Goal: Task Accomplishment & Management: Use online tool/utility

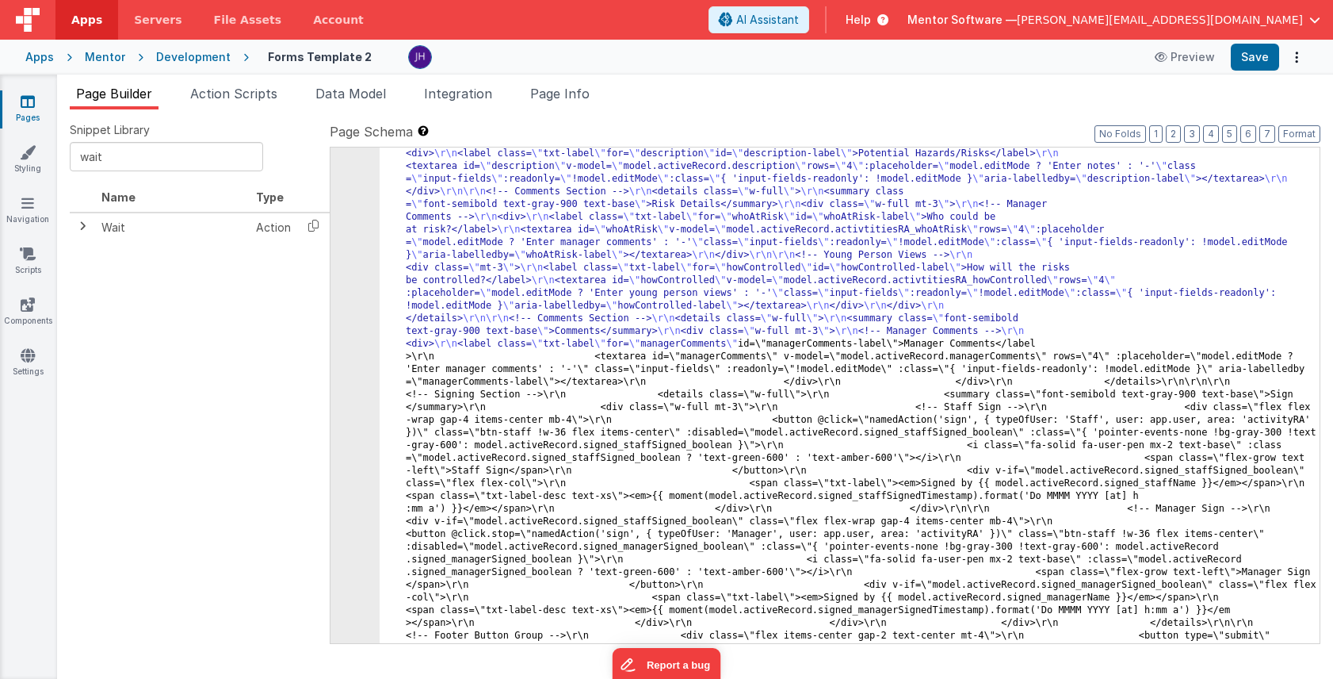
scroll to position [6228, 0]
click at [32, 105] on icon at bounding box center [28, 102] width 14 height 16
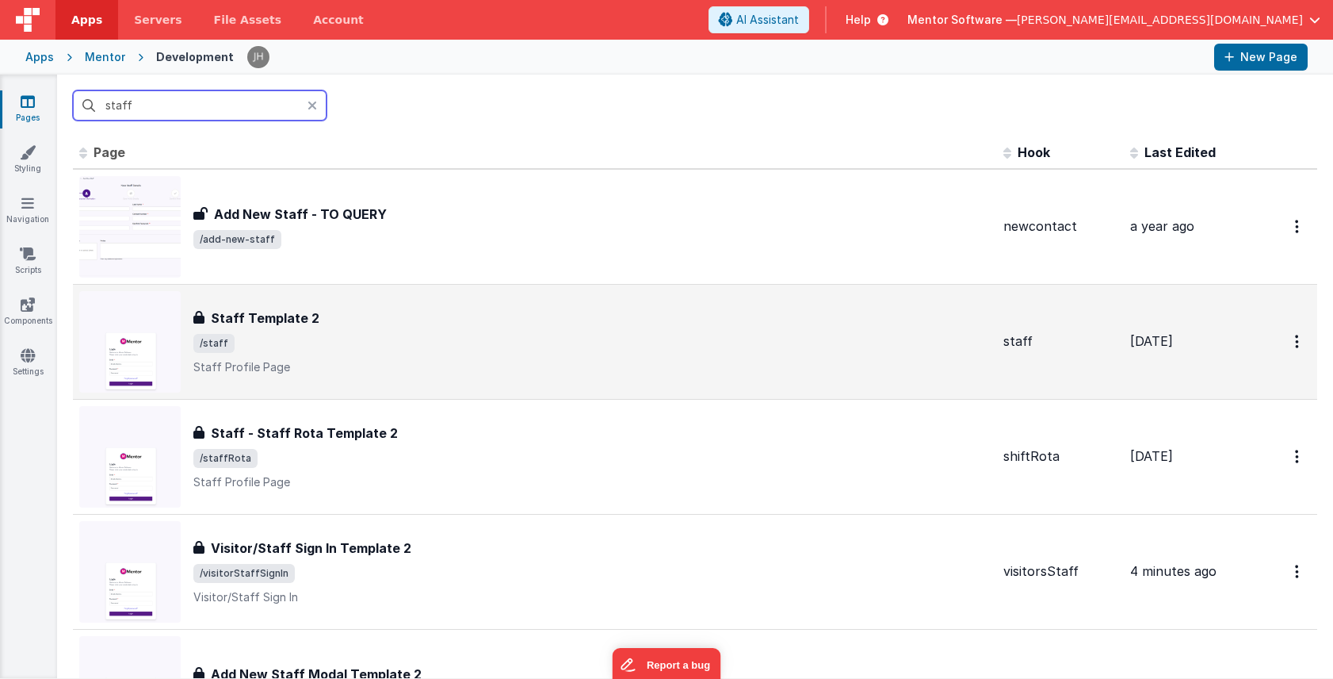
type input "staff"
click at [438, 333] on div "Staff Template 2 Staff Template 2 /staff Staff Profile Page" at bounding box center [592, 341] width 798 height 67
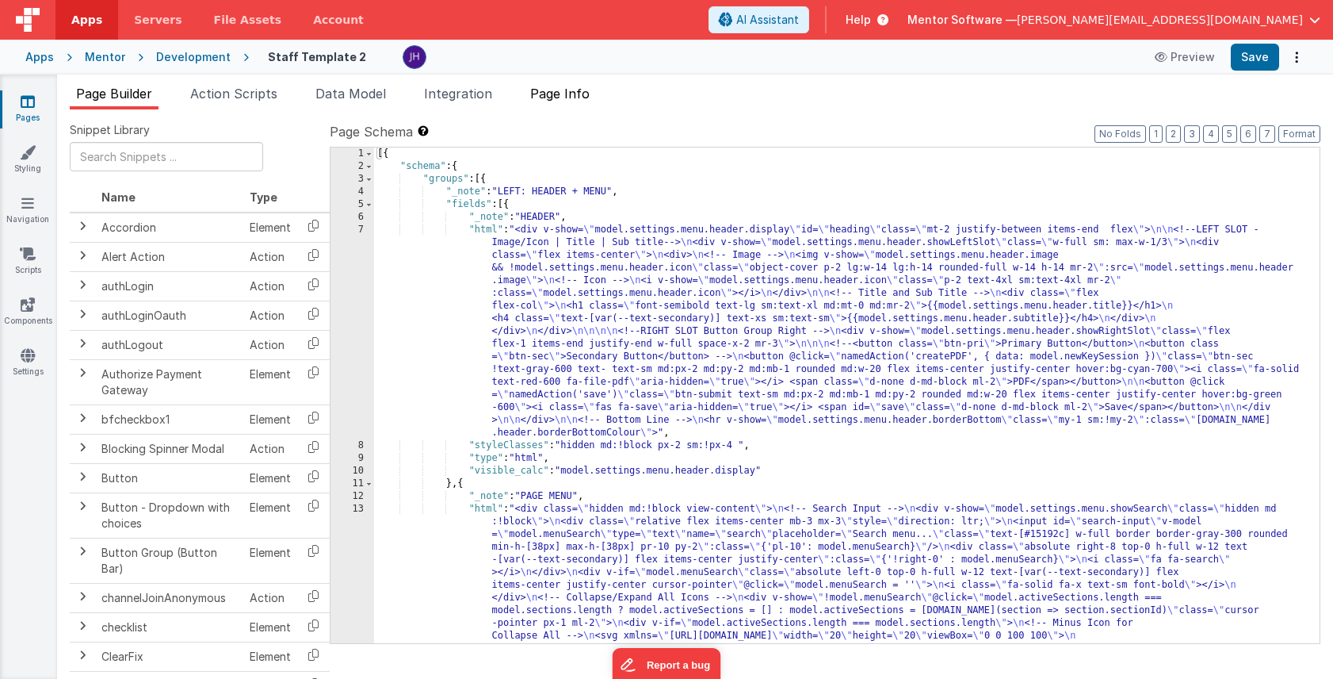
click at [579, 101] on li "Page Info" at bounding box center [560, 96] width 72 height 25
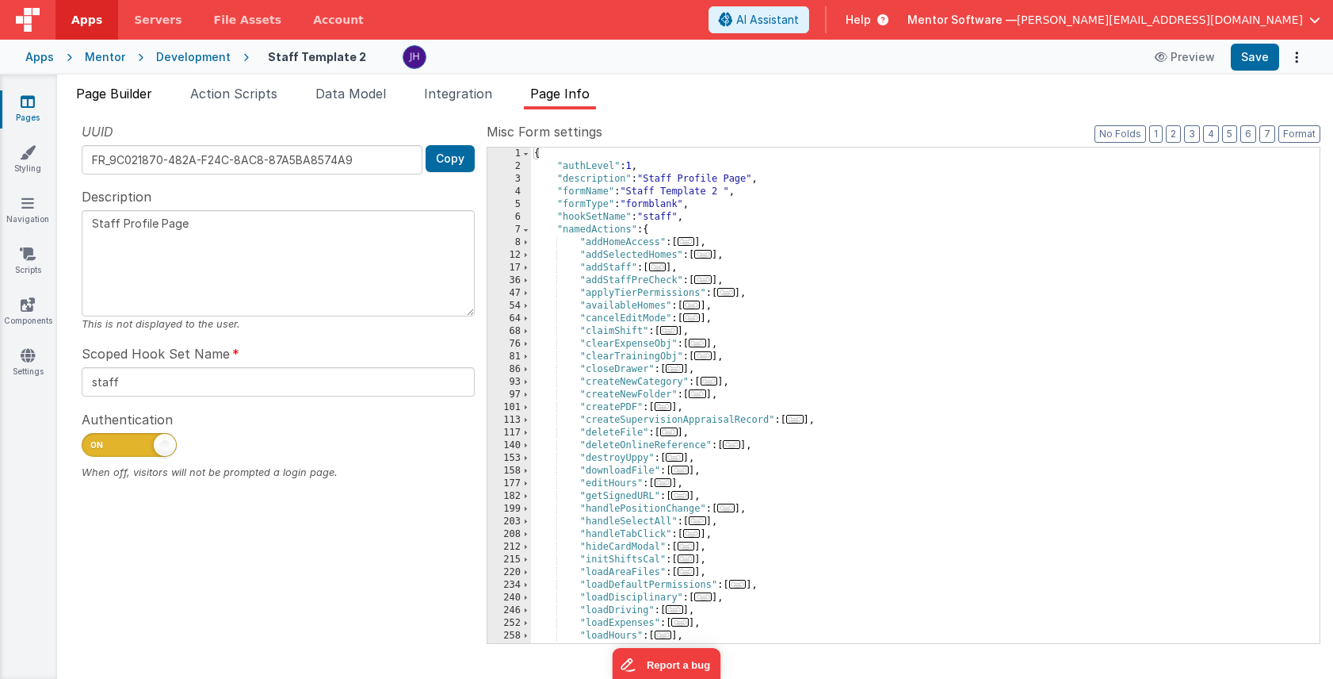
click at [129, 94] on span "Page Builder" at bounding box center [114, 94] width 76 height 16
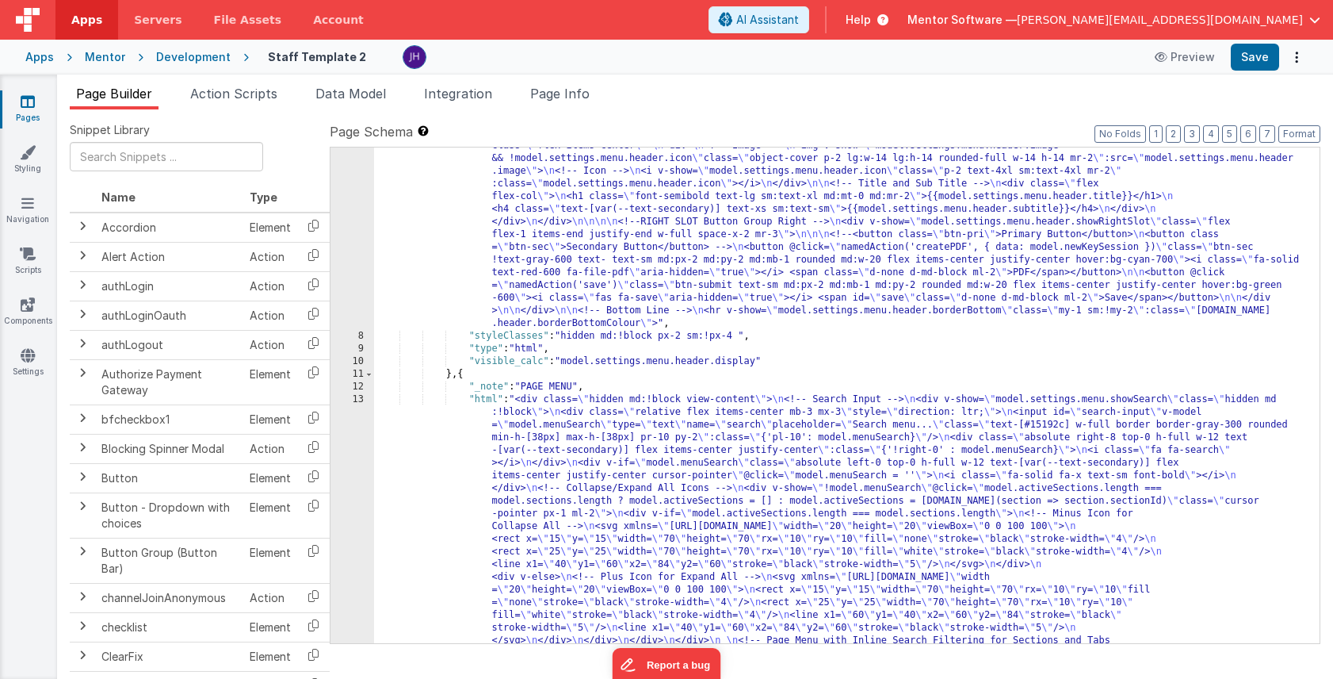
scroll to position [93, 0]
click at [1242, 137] on button "6" at bounding box center [1249, 133] width 16 height 17
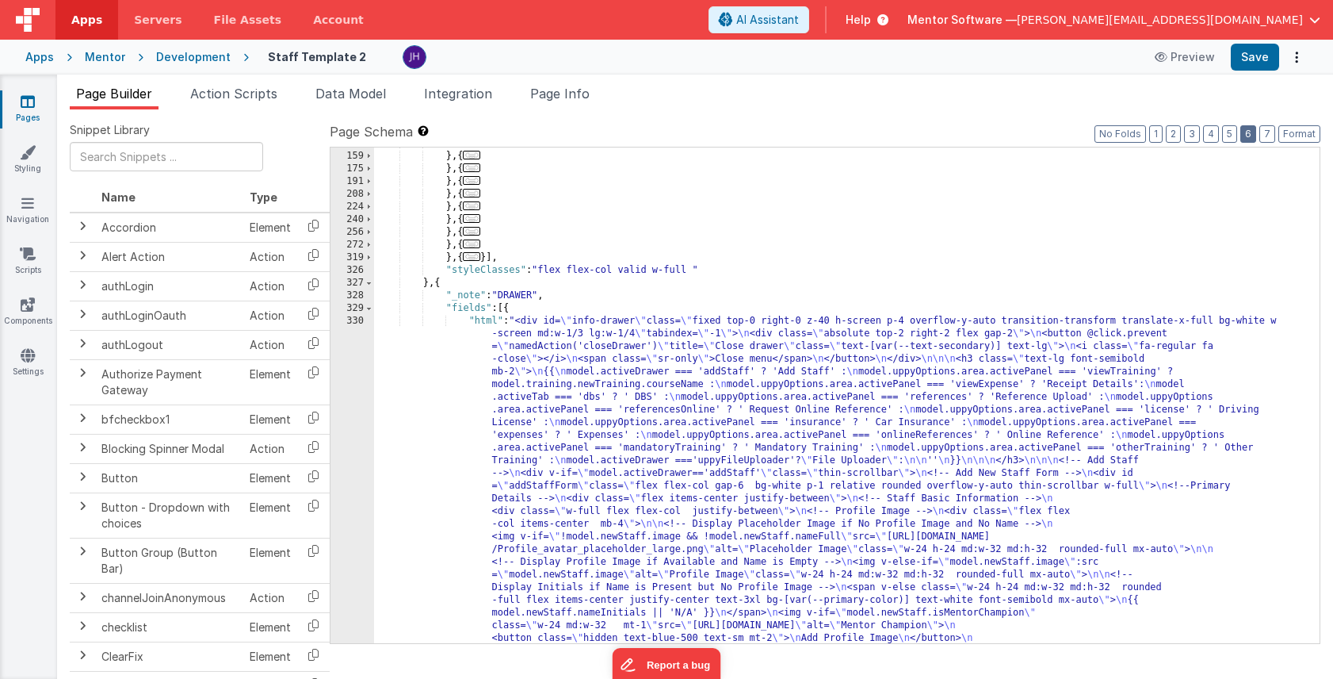
scroll to position [2179, 0]
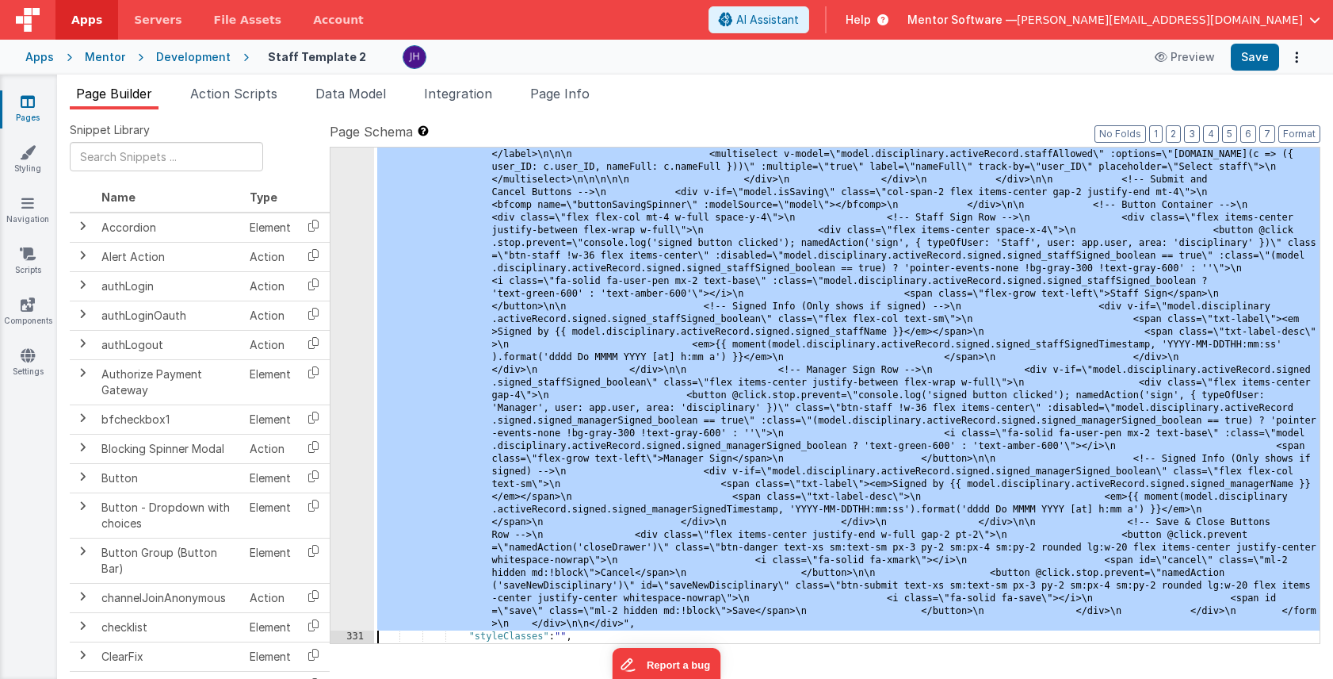
scroll to position [9918, 0]
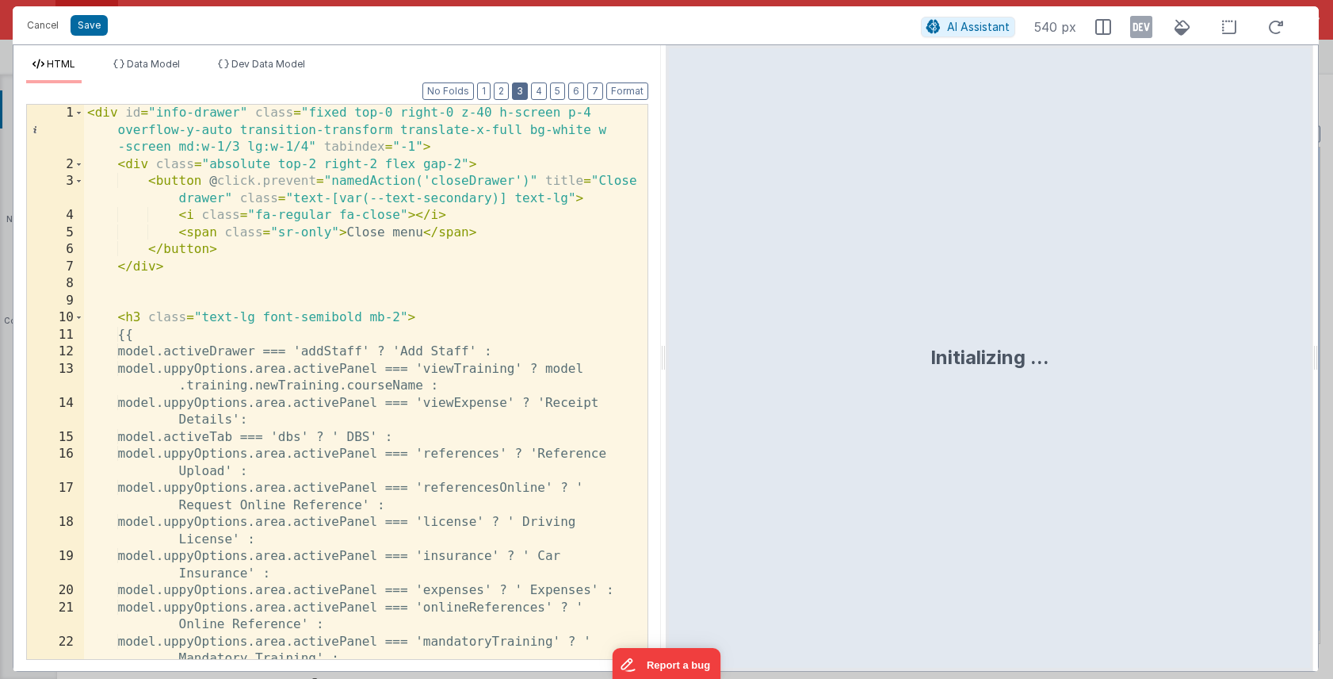
click at [522, 97] on button "3" at bounding box center [520, 90] width 16 height 17
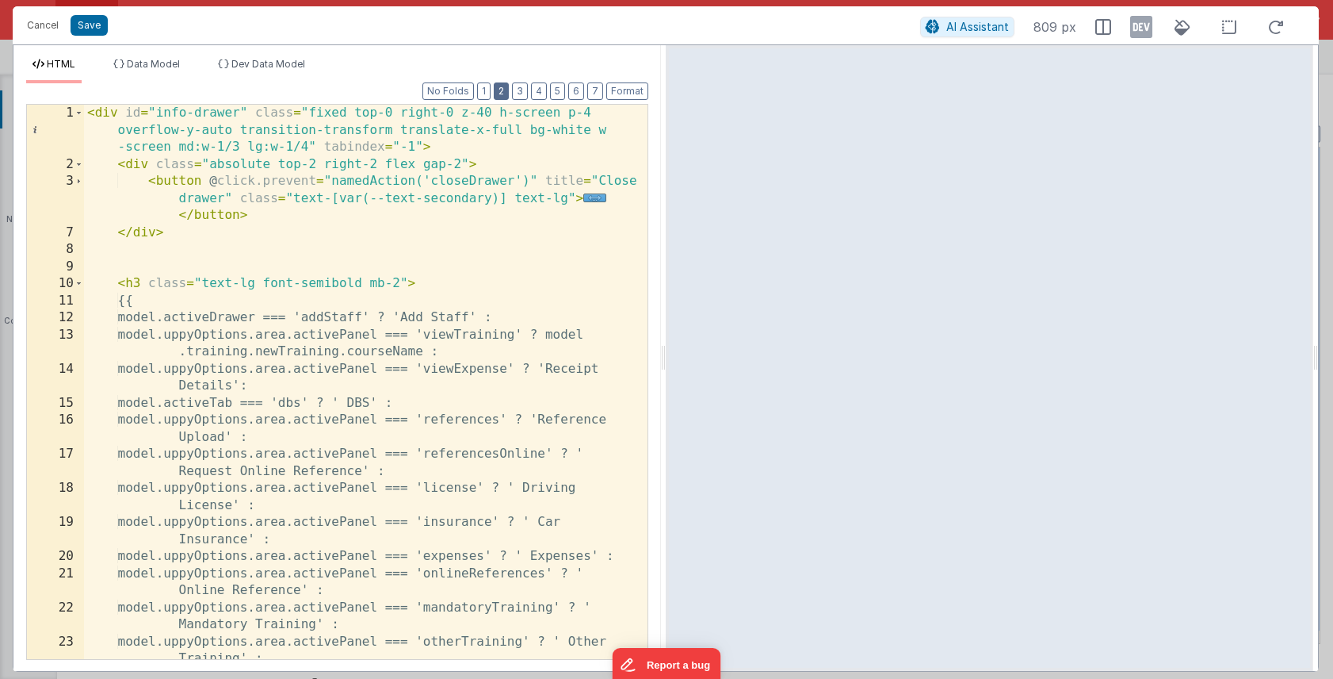
click at [505, 96] on button "2" at bounding box center [501, 90] width 15 height 17
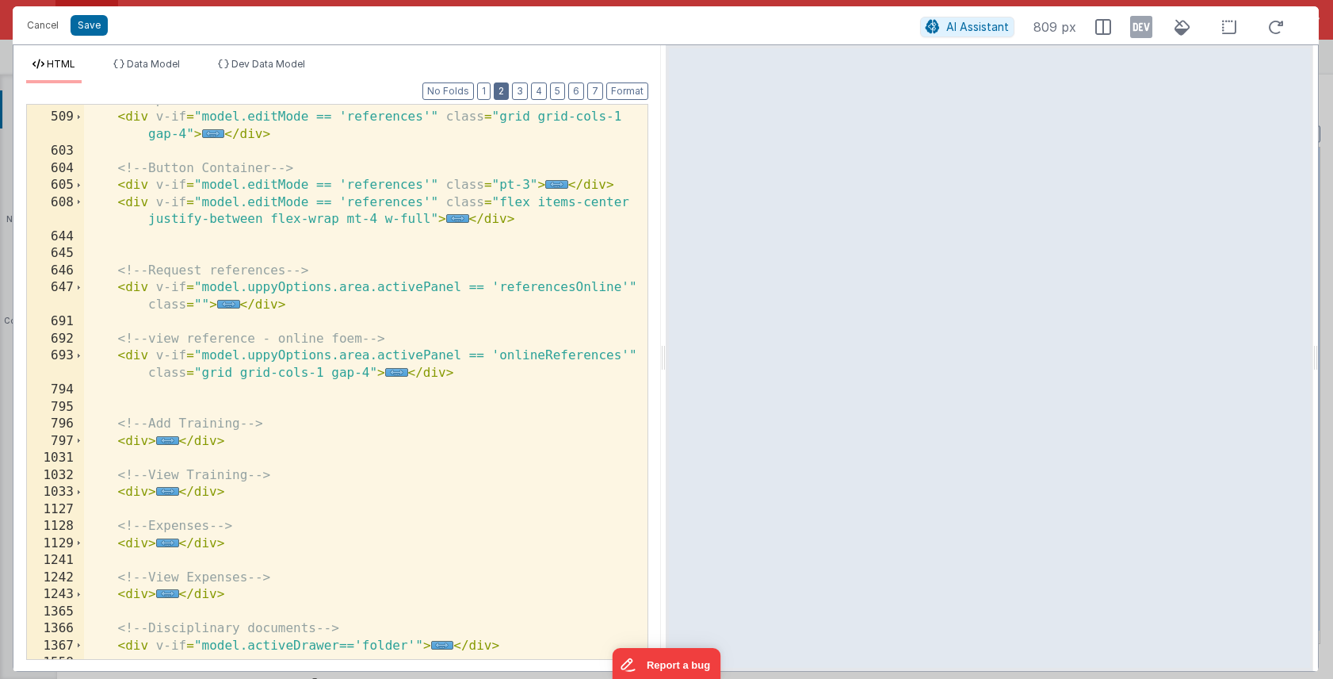
scroll to position [383, 0]
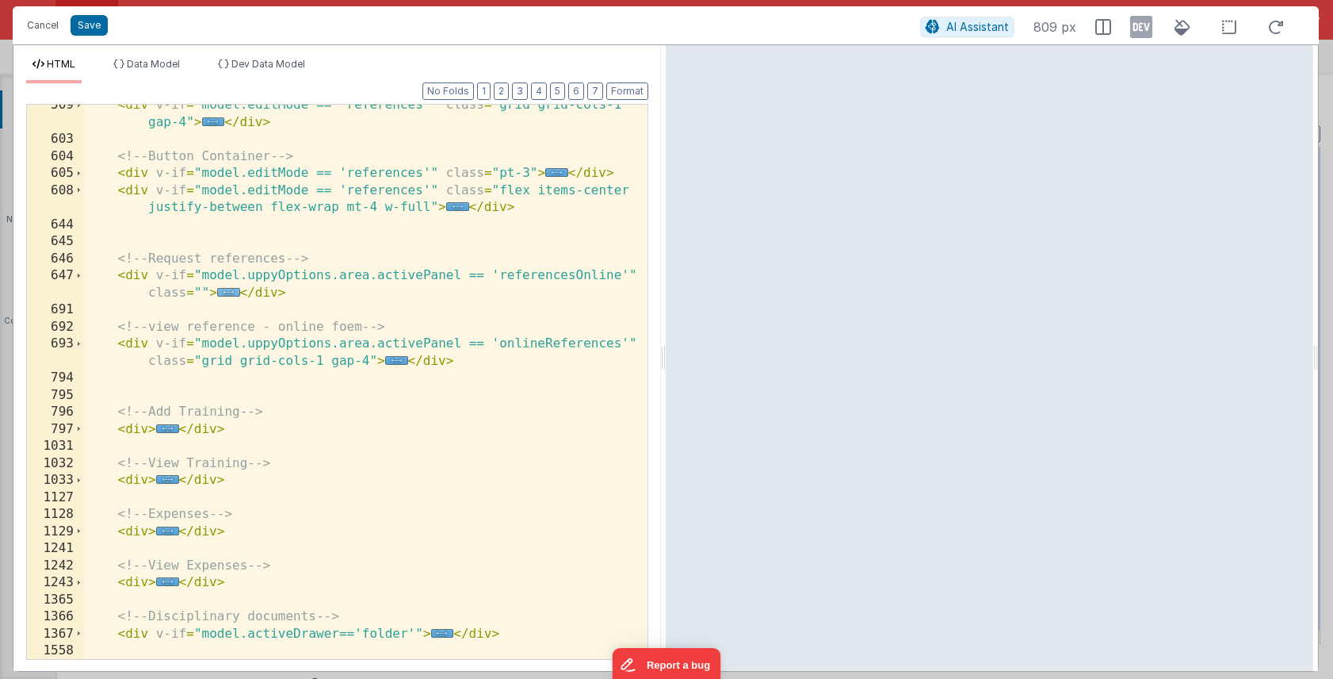
click at [224, 290] on span "..." at bounding box center [228, 292] width 23 height 9
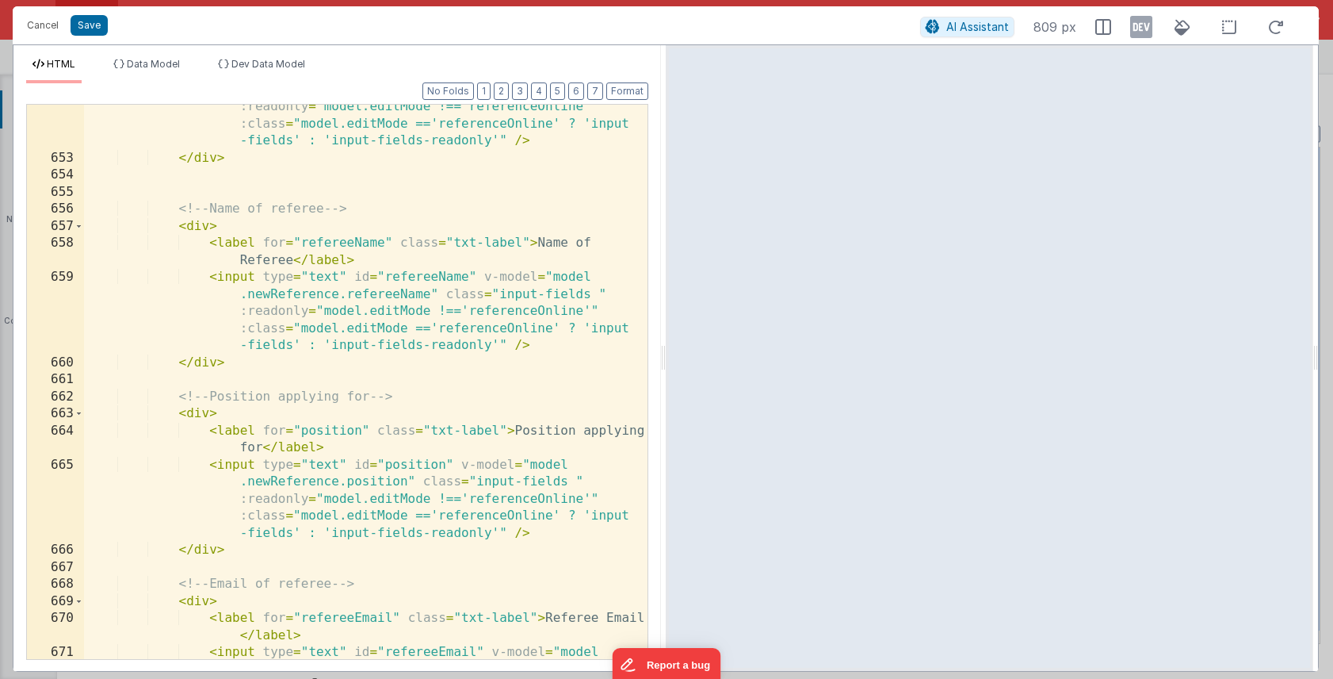
scroll to position [710, 0]
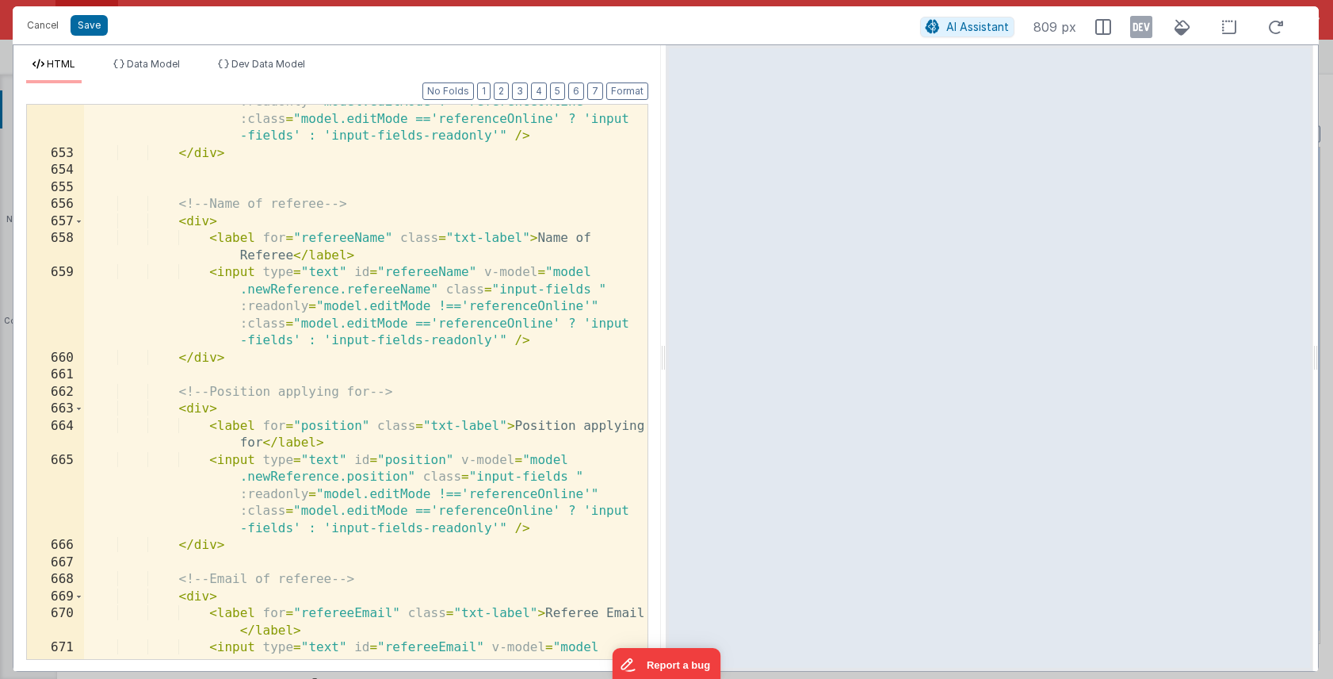
click at [521, 237] on div "< input type = "date" id = "dateRequested" v-model = "model .newReference.dateR…" at bounding box center [366, 421] width 564 height 725
click at [554, 241] on div "< input type = "date" id = "dateRequested" v-model = "model .newReference.dateR…" at bounding box center [366, 421] width 564 height 725
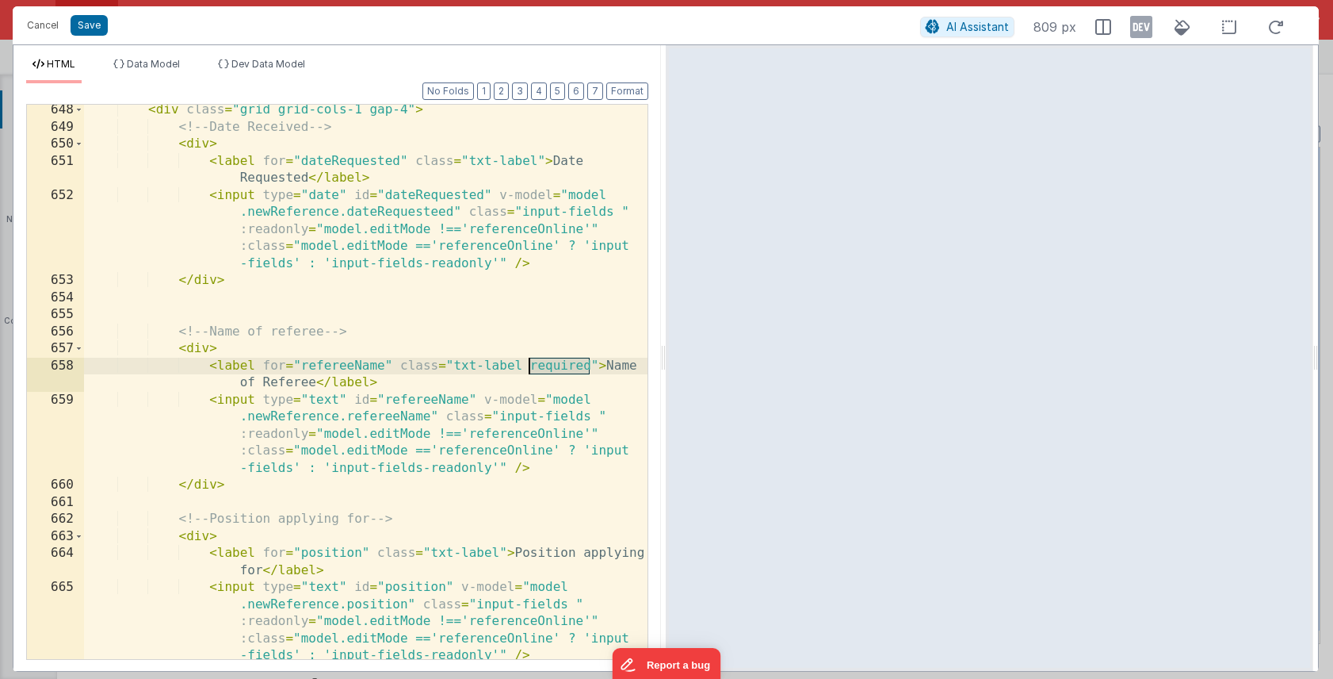
scroll to position [566, 0]
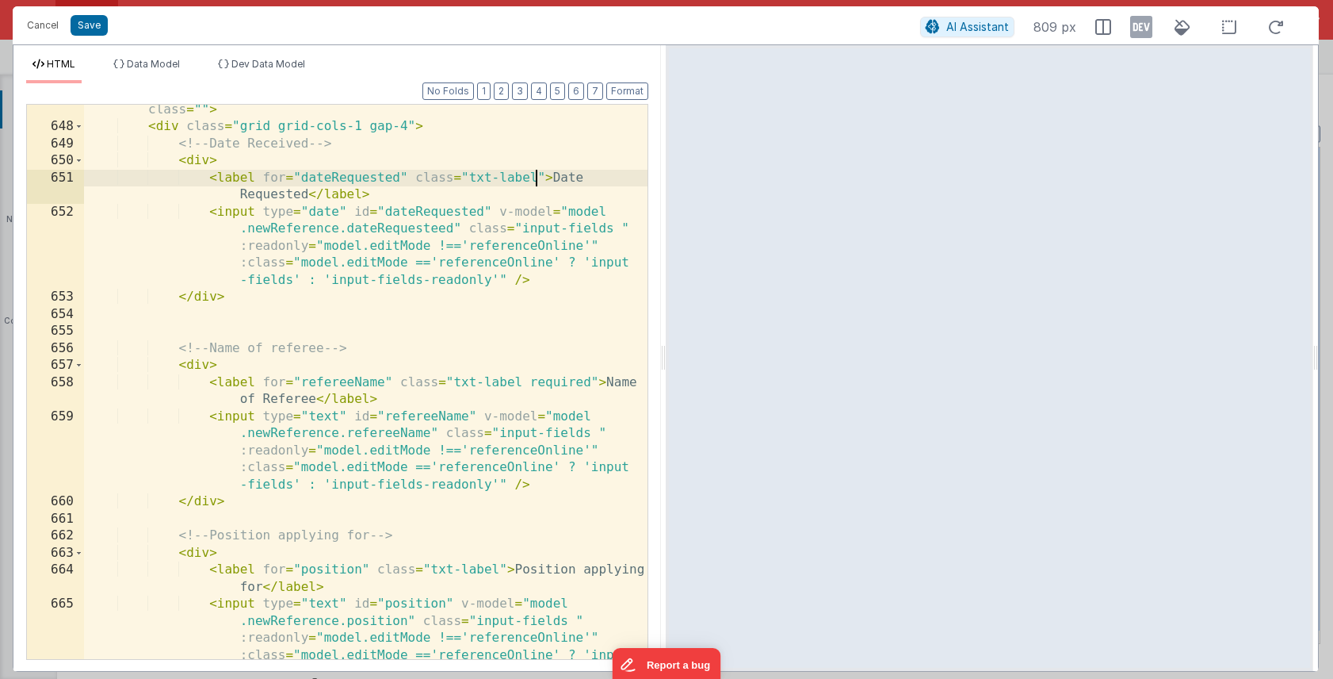
click at [538, 178] on div "< div v-if = "model.uppyOptions.area.activePanel == 'referencesOnline'" class =…" at bounding box center [366, 421] width 564 height 674
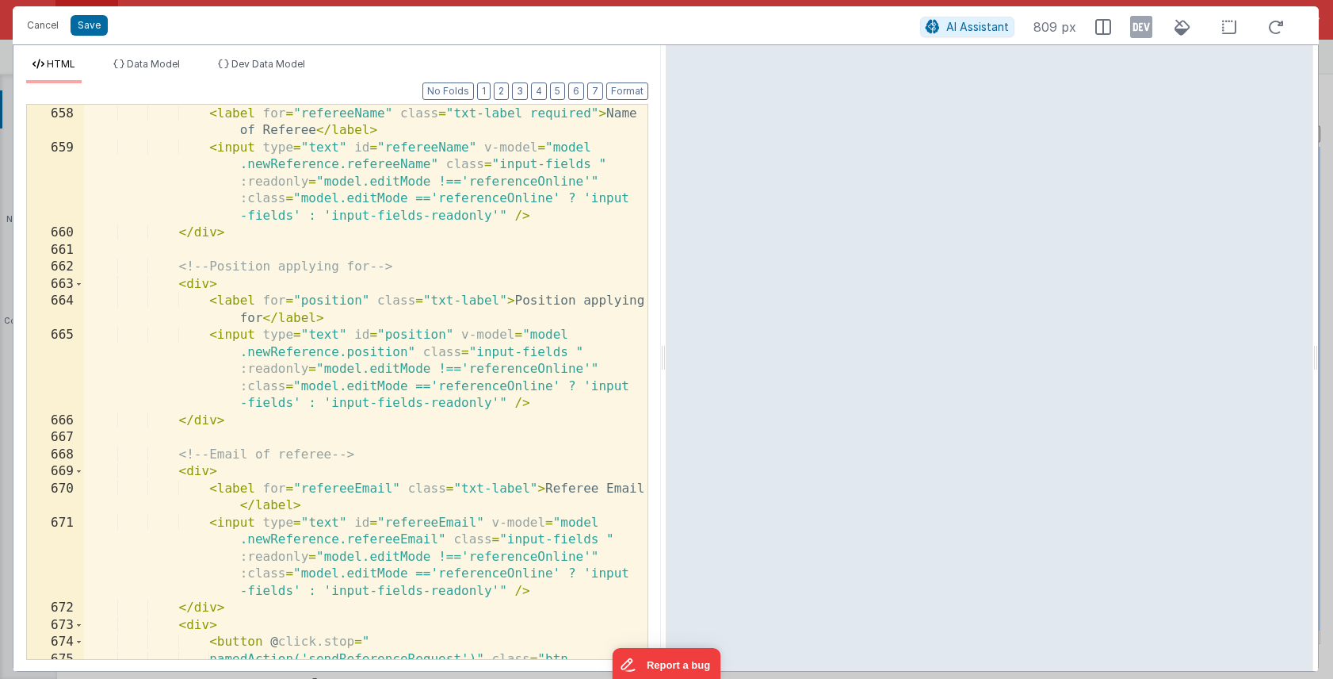
scroll to position [851, 0]
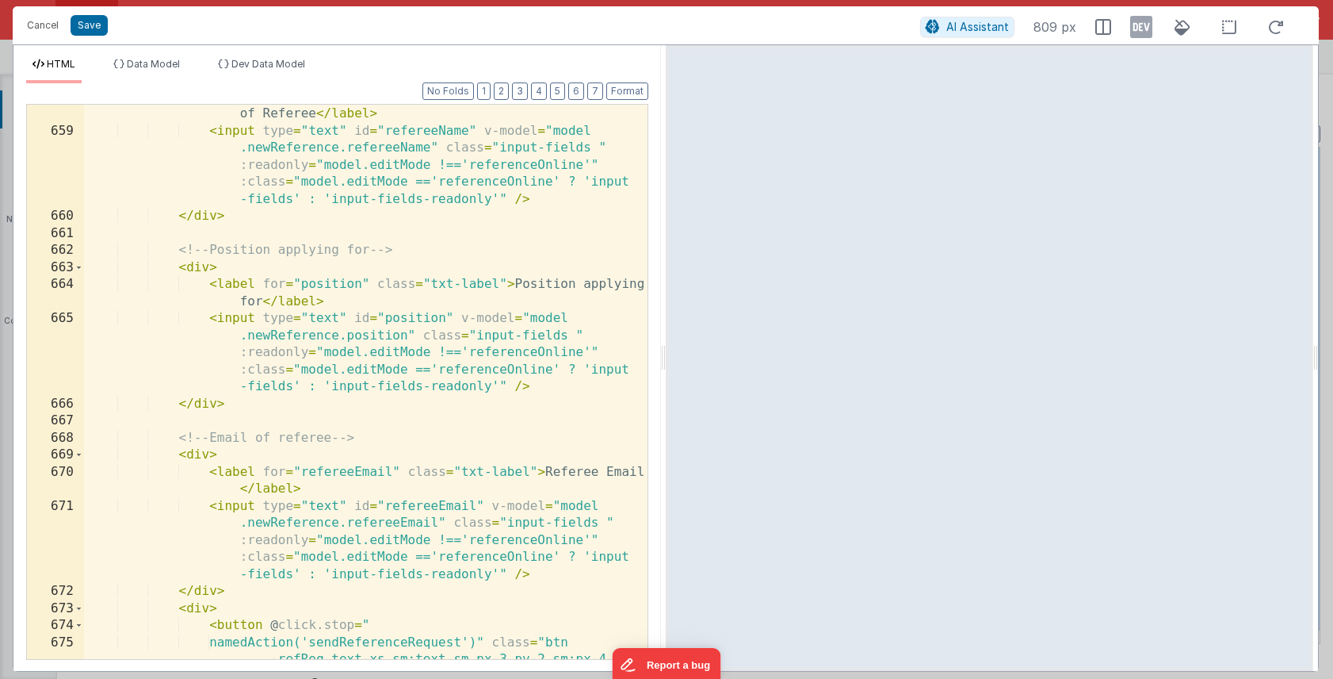
click at [498, 281] on div "< label for = "refereeName" class = "txt-label required" > Name of Referee </ l…" at bounding box center [366, 417] width 564 height 656
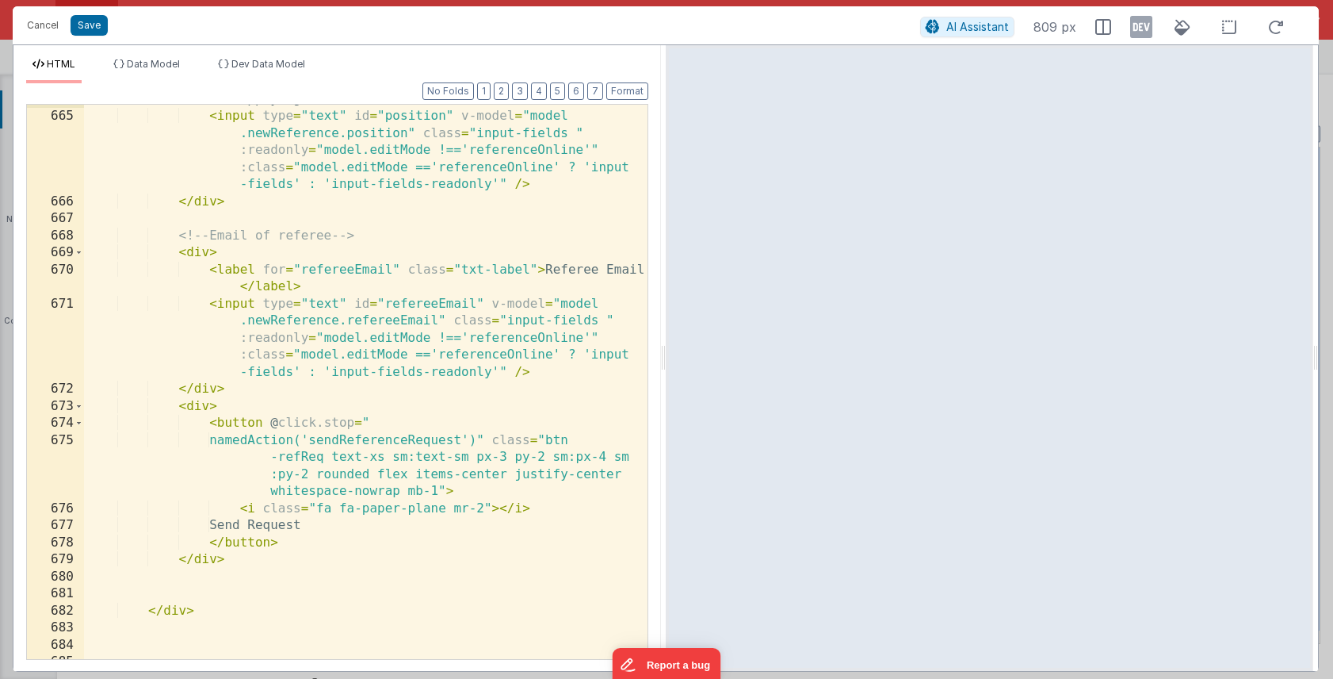
scroll to position [1054, 0]
click at [526, 263] on div "< label for = "position" class = "txt-label required" > Position applying for <…" at bounding box center [366, 377] width 564 height 606
paste textarea
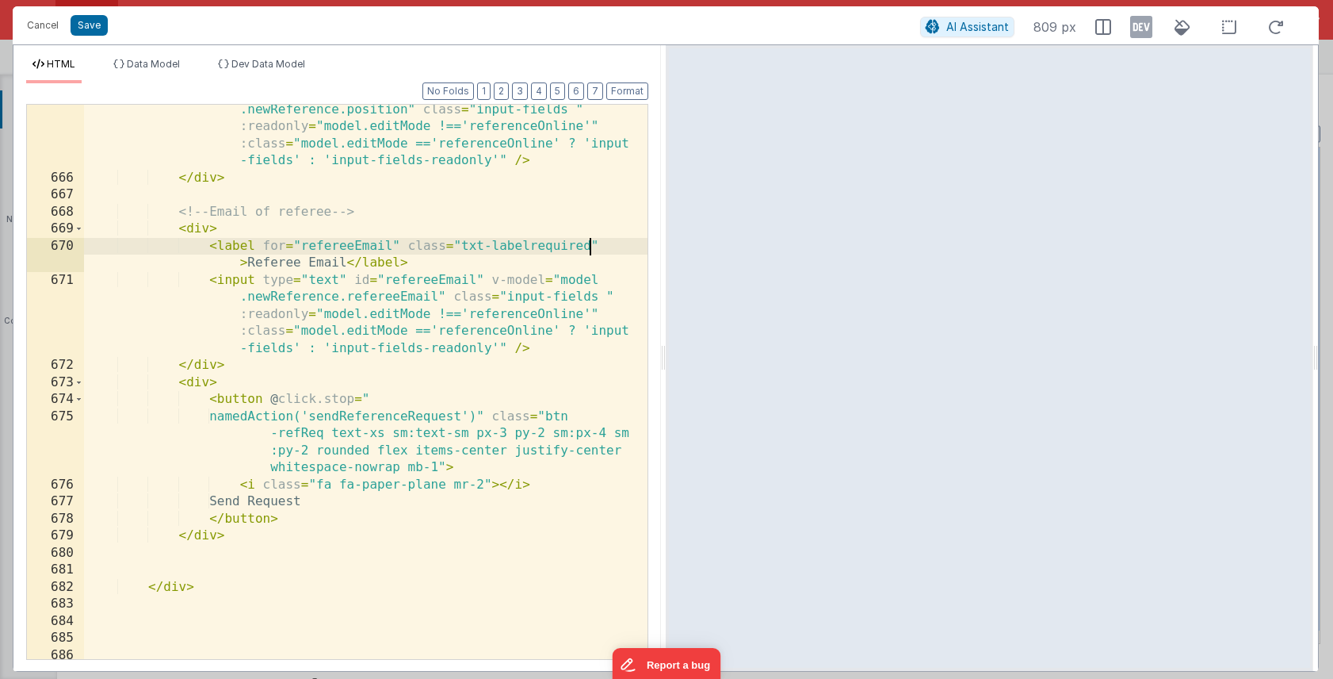
scroll to position [1078, 0]
click at [526, 248] on div "< input type = "text" id = "position" v-model = "model .newReference.position" …" at bounding box center [366, 411] width 564 height 656
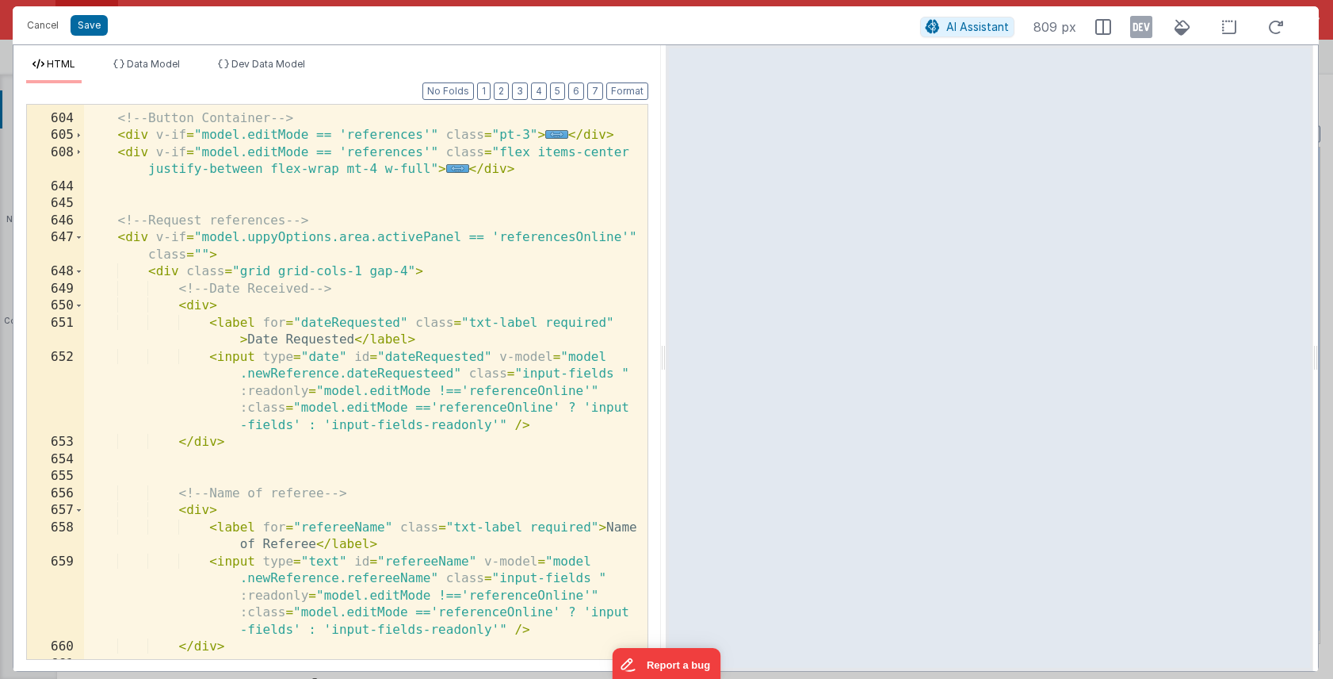
scroll to position [421, 0]
click at [86, 27] on button "Save" at bounding box center [89, 25] width 37 height 21
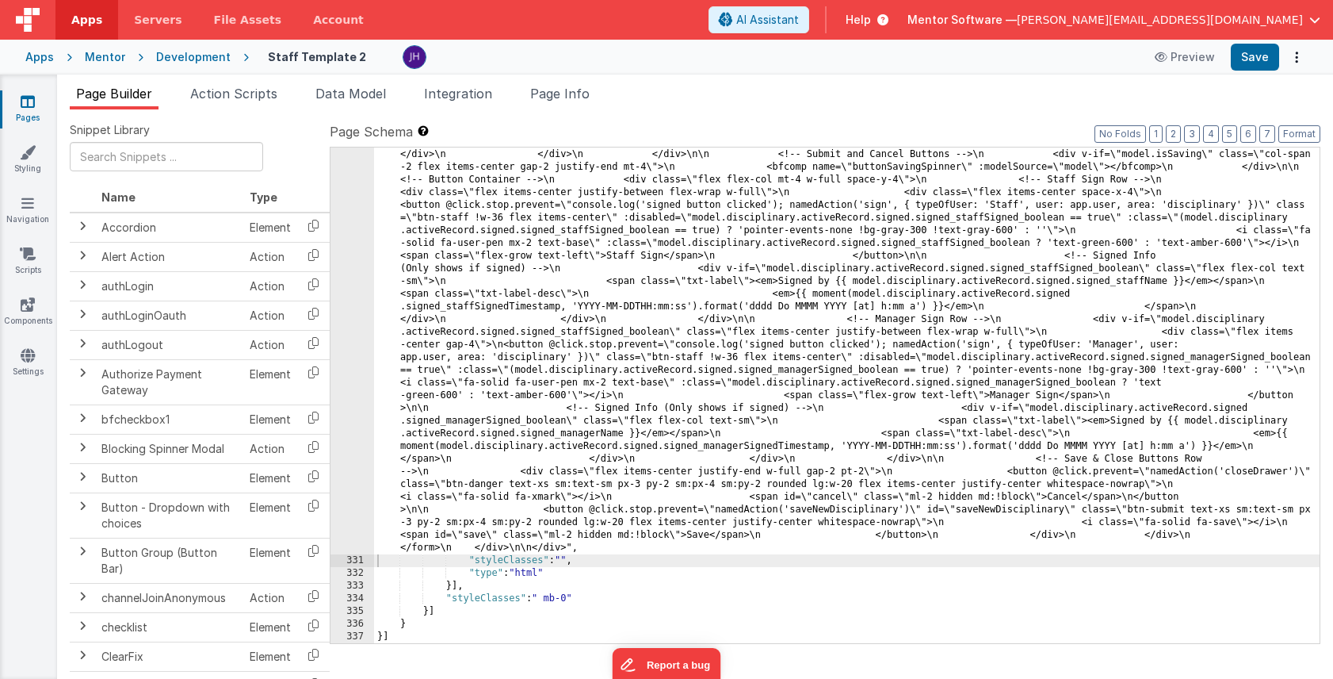
scroll to position [9182, 0]
click at [1259, 57] on button "Save" at bounding box center [1255, 57] width 48 height 27
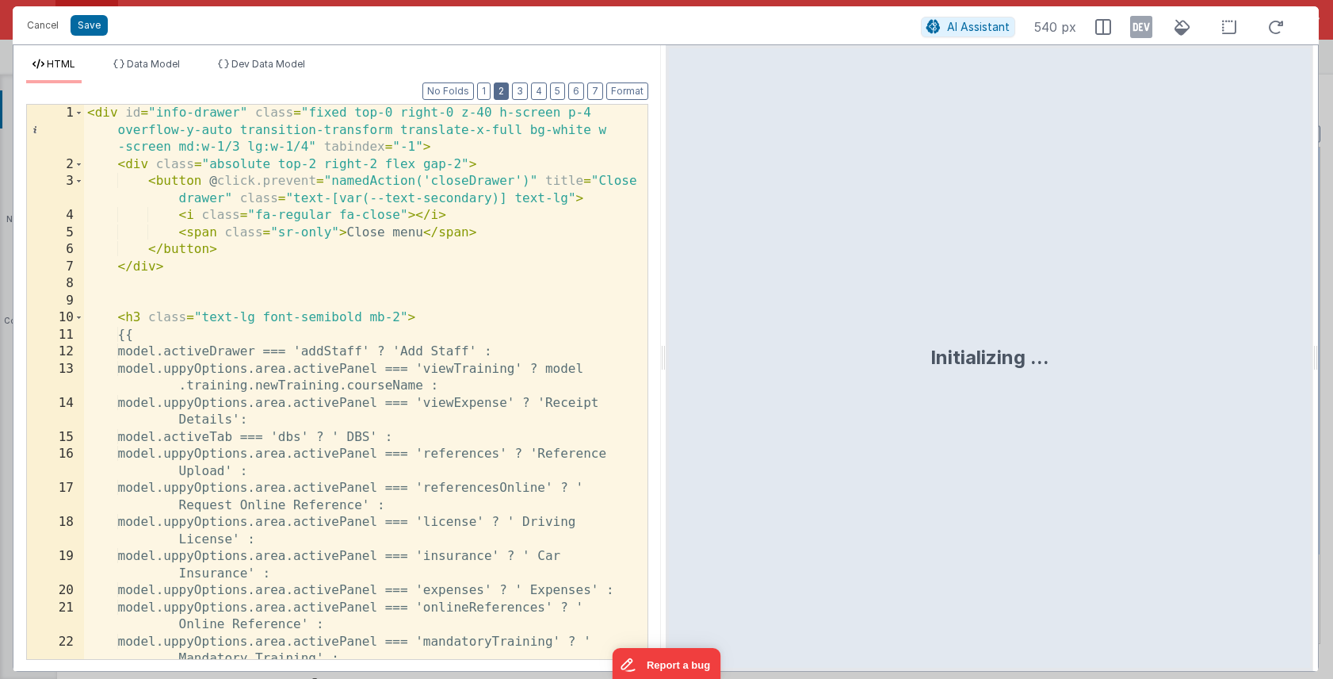
click at [506, 94] on button "2" at bounding box center [501, 90] width 15 height 17
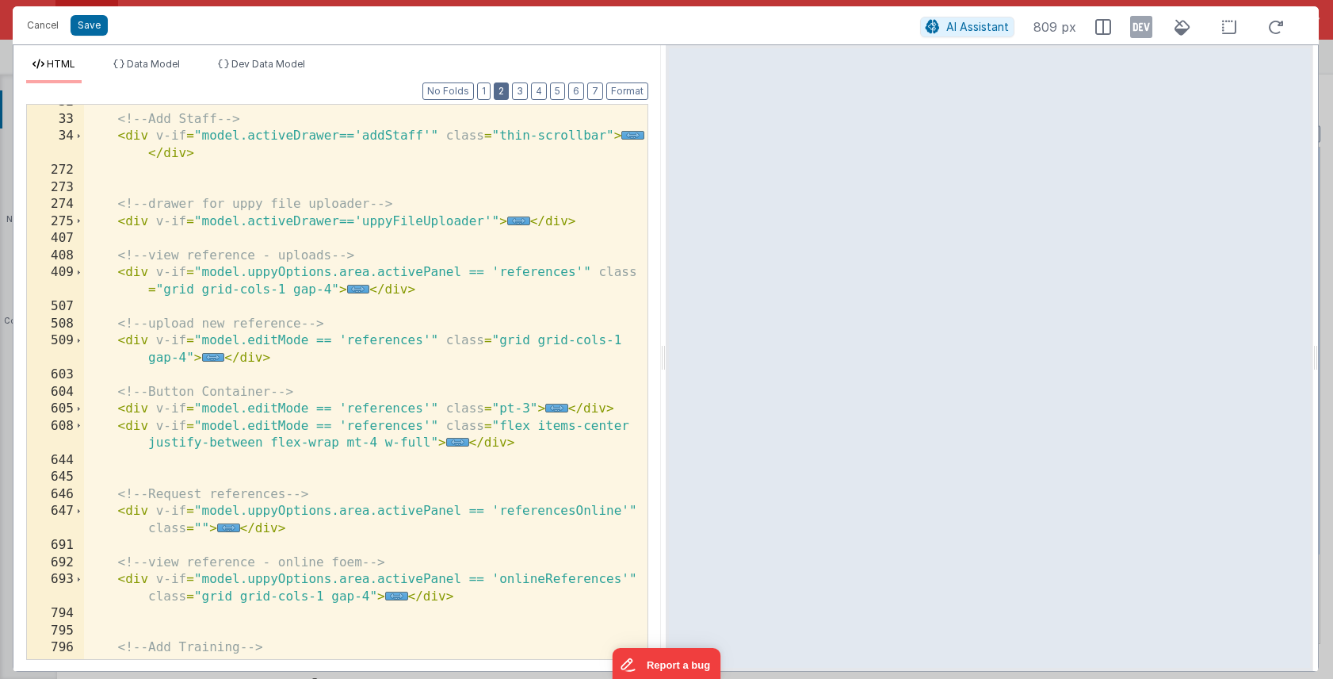
scroll to position [189, 0]
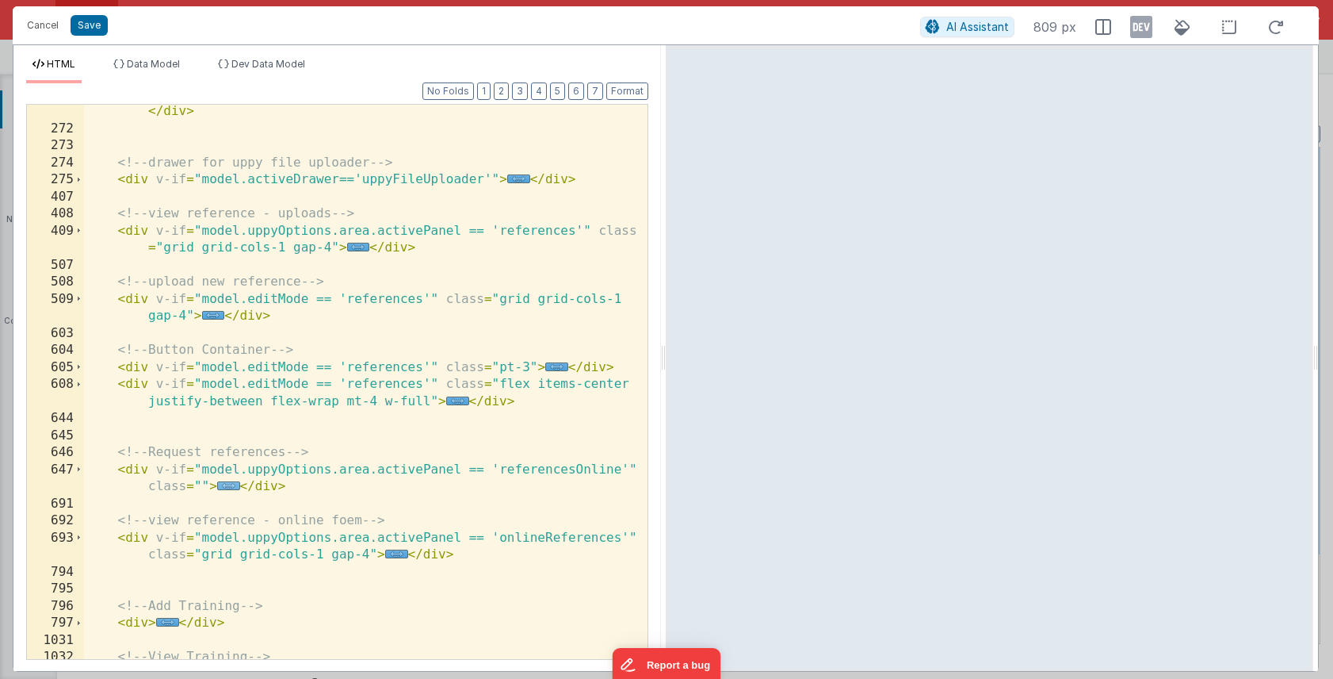
click at [233, 484] on span "..." at bounding box center [228, 485] width 23 height 9
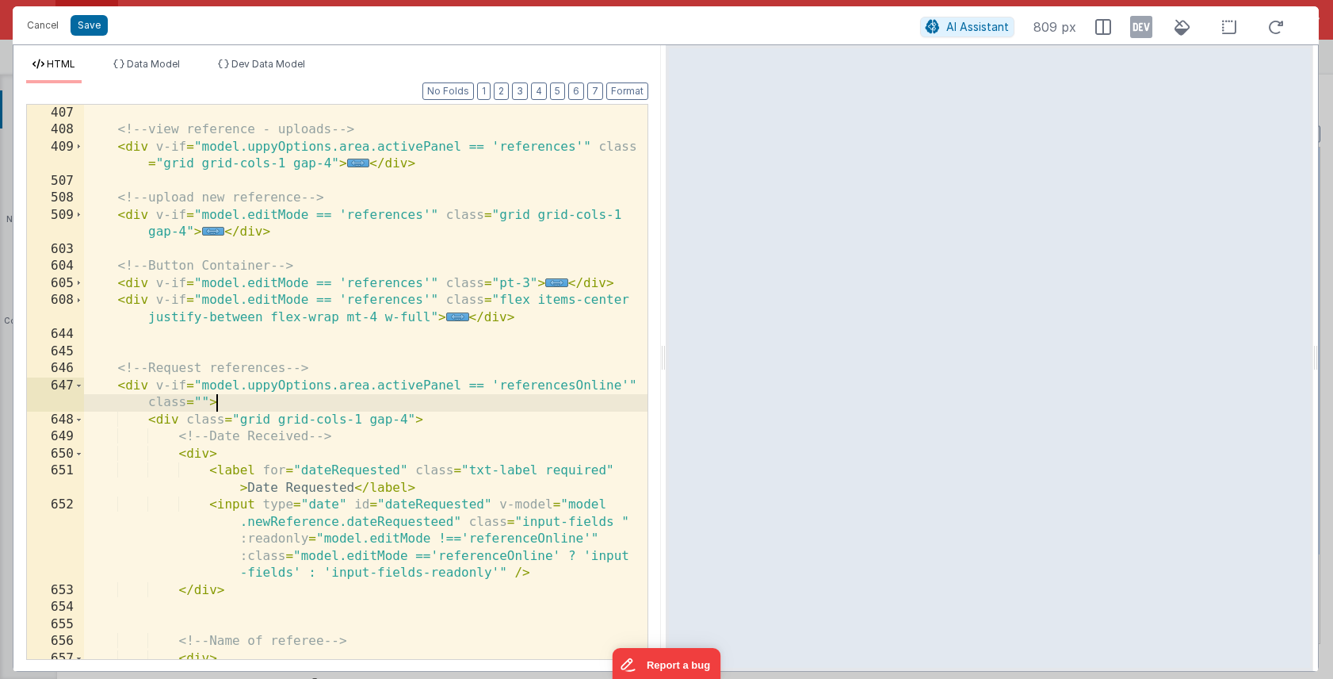
scroll to position [275, 0]
click at [81, 384] on span at bounding box center [79, 383] width 9 height 17
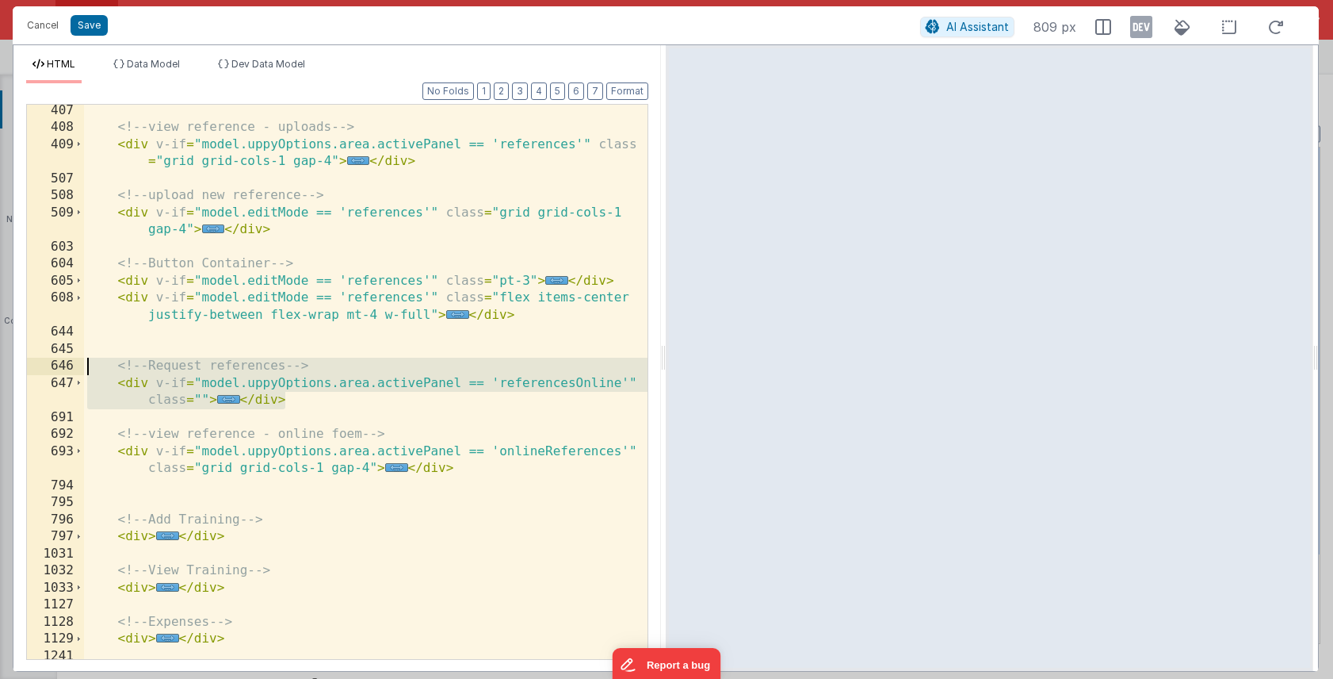
drag, startPoint x: 290, startPoint y: 403, endPoint x: 71, endPoint y: 373, distance: 220.9
click at [71, 373] on div "407 408 409 507 508 509 603 604 605 608 644 645 646 647 691 692 693 794 795 796…" at bounding box center [337, 382] width 622 height 556
click at [336, 404] on div "<!-- view reference - uploads --> < div v-if = "model.uppyOptions.area.activePa…" at bounding box center [366, 396] width 564 height 588
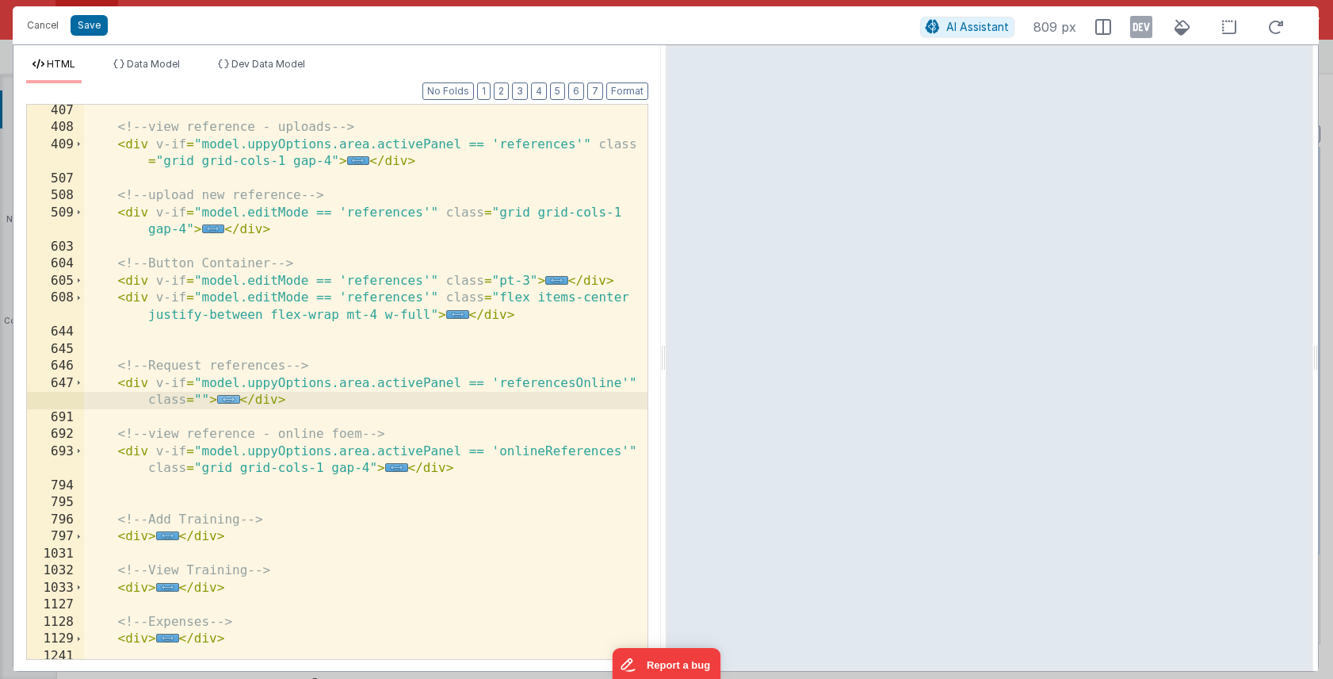
click at [230, 400] on span "..." at bounding box center [228, 399] width 23 height 9
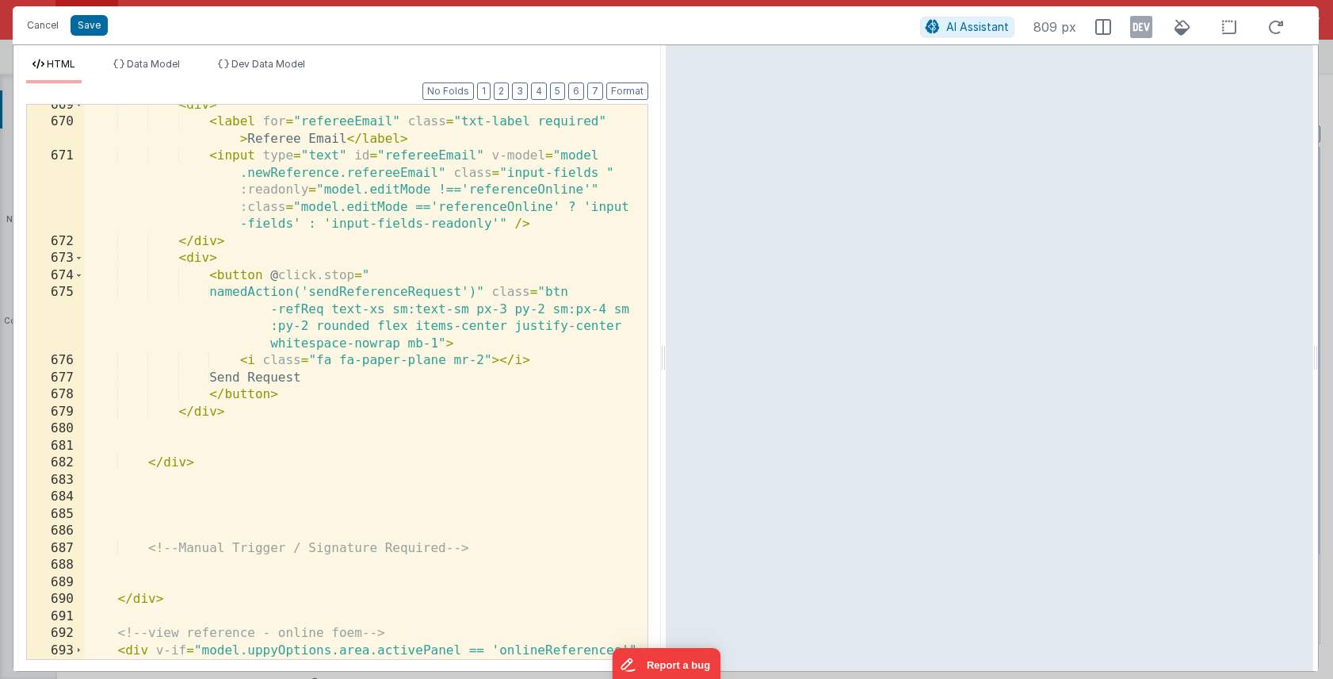
scroll to position [1201, 0]
click at [181, 258] on div "< div > < label for = "refereeEmail" class = "txt-label required" > Referee Ema…" at bounding box center [366, 400] width 564 height 606
click at [184, 259] on div "< div > < label for = "refereeEmail" class = "txt-label required" > Referee Ema…" at bounding box center [366, 400] width 564 height 606
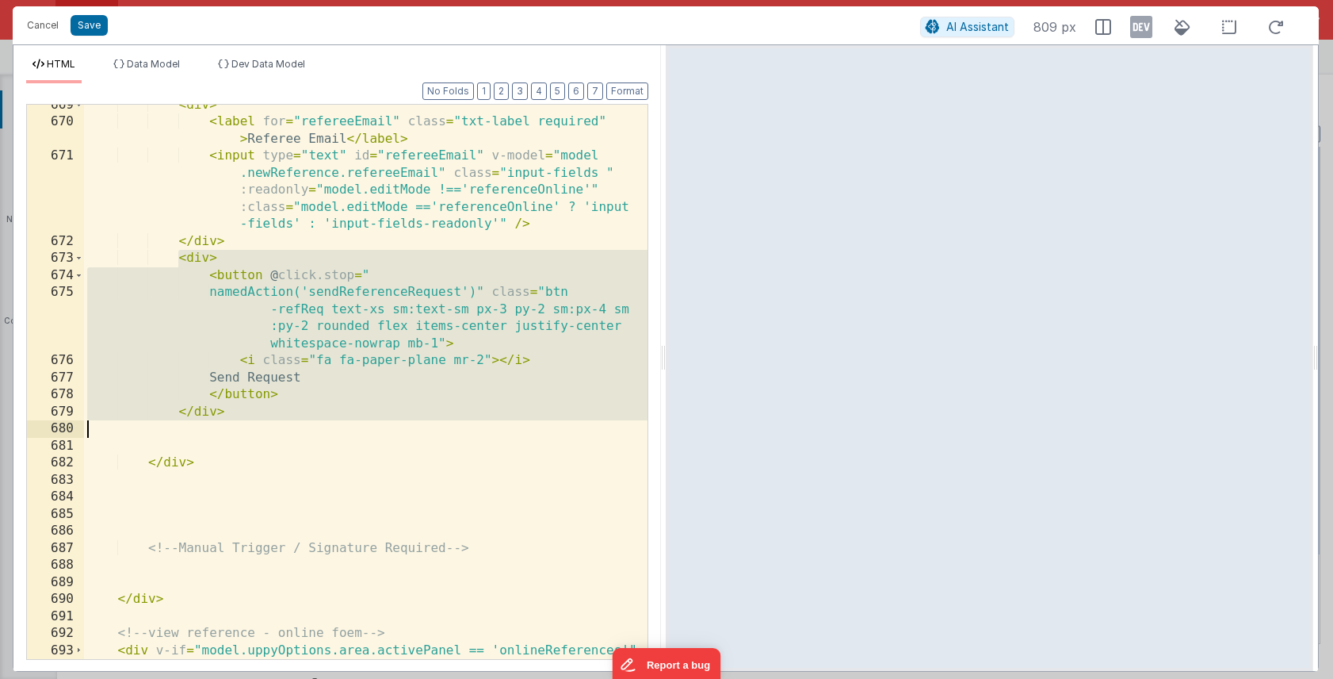
drag, startPoint x: 179, startPoint y: 259, endPoint x: 298, endPoint y: 424, distance: 203.3
click at [298, 424] on div "< div > < label for = "refereeEmail" class = "txt-label required" > Referee Ema…" at bounding box center [366, 400] width 564 height 606
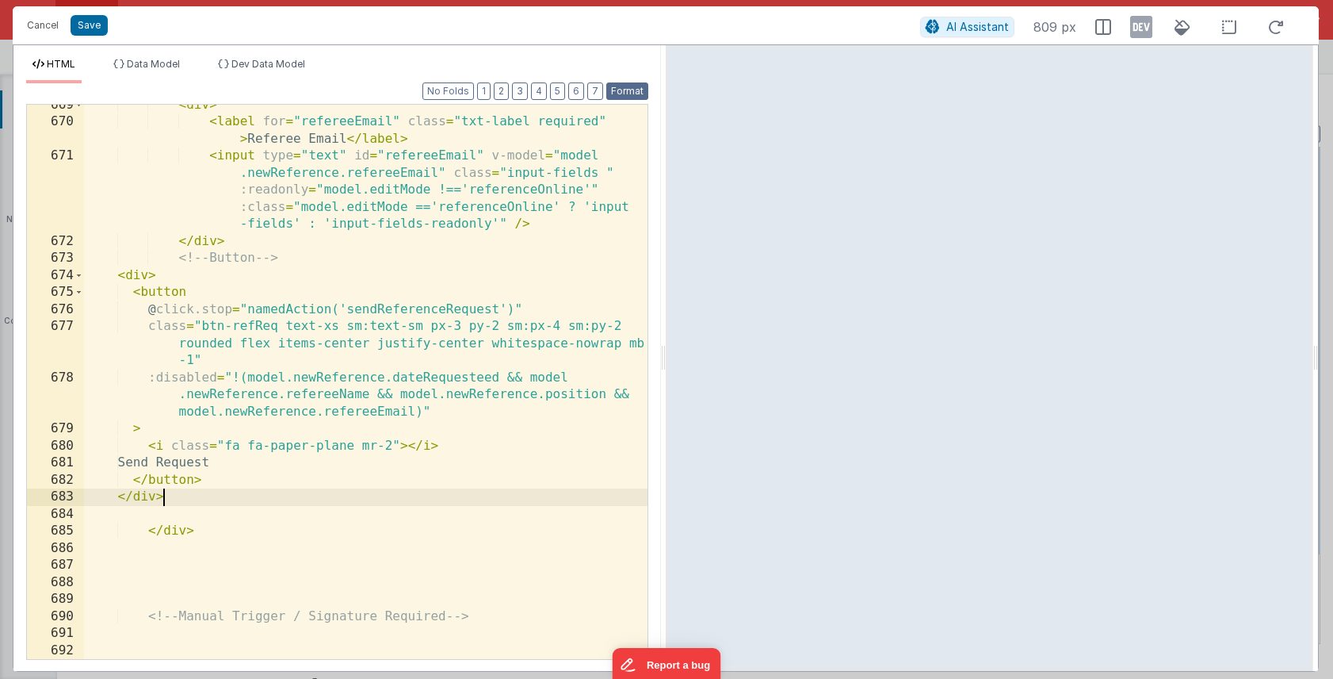
click at [626, 92] on button "Format" at bounding box center [627, 90] width 42 height 17
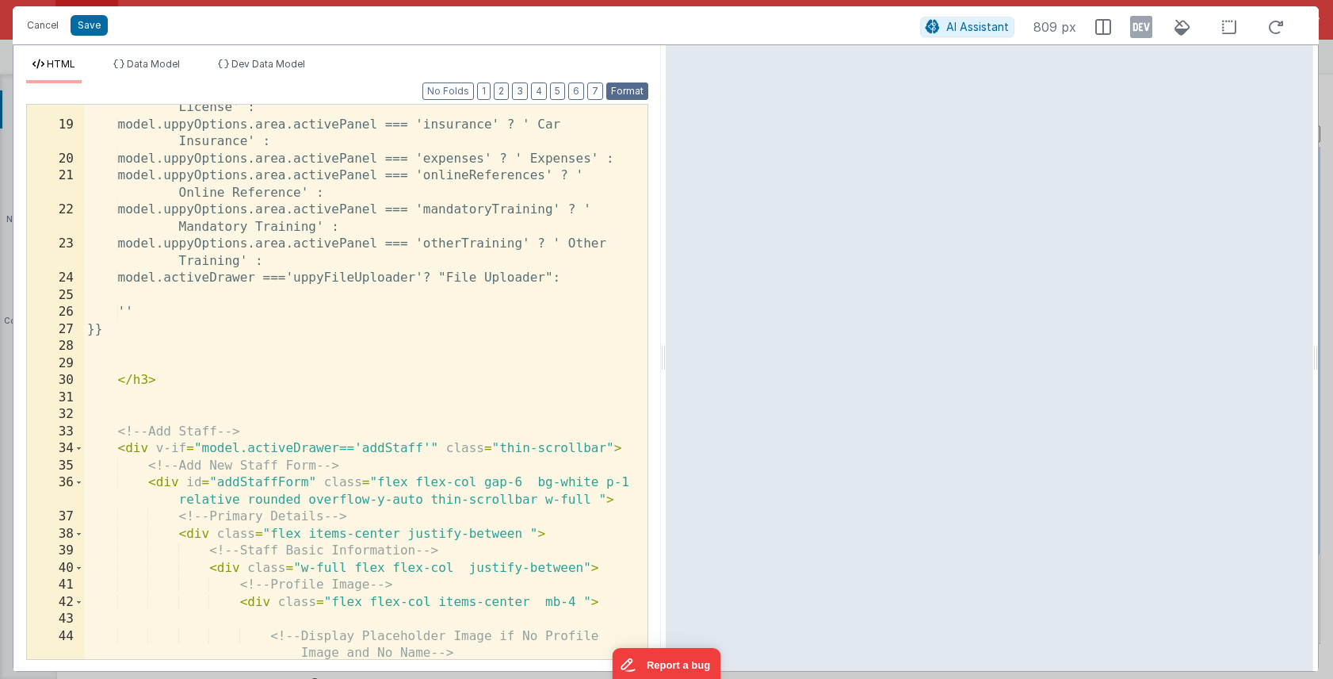
scroll to position [276, 0]
click at [509, 93] on button "2" at bounding box center [501, 90] width 15 height 17
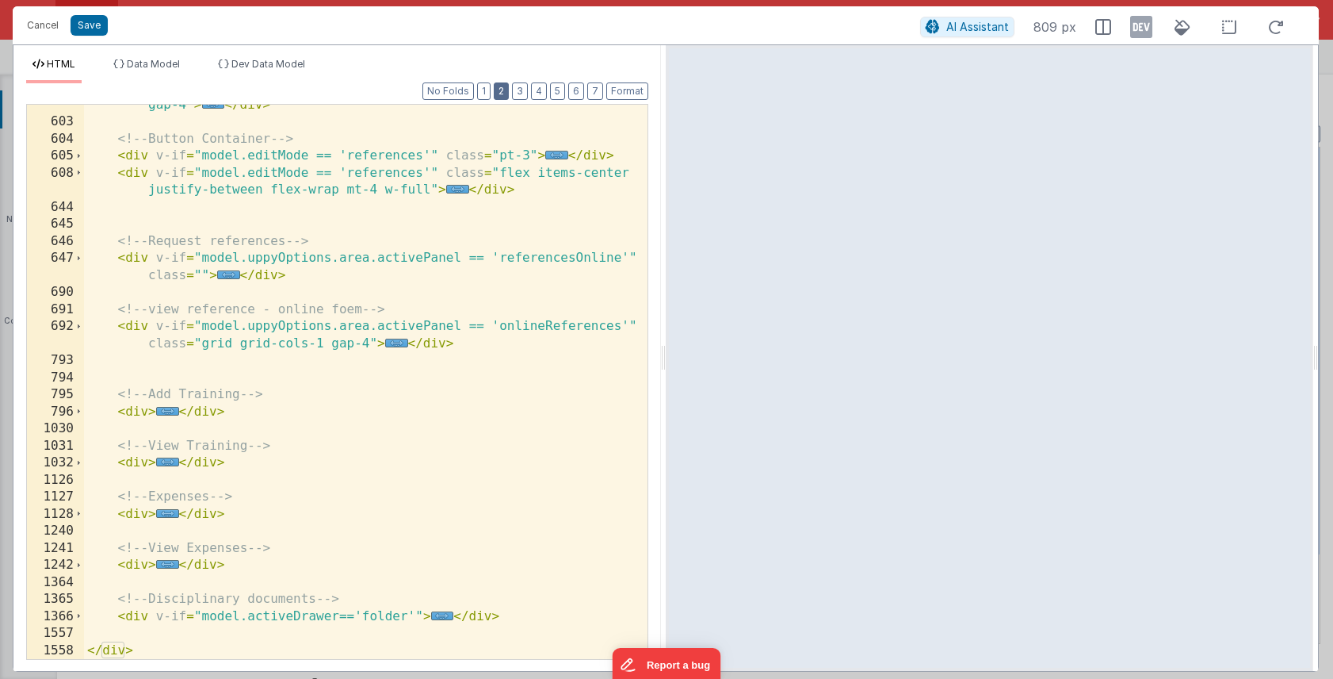
scroll to position [400, 0]
click at [228, 274] on span "..." at bounding box center [228, 274] width 23 height 9
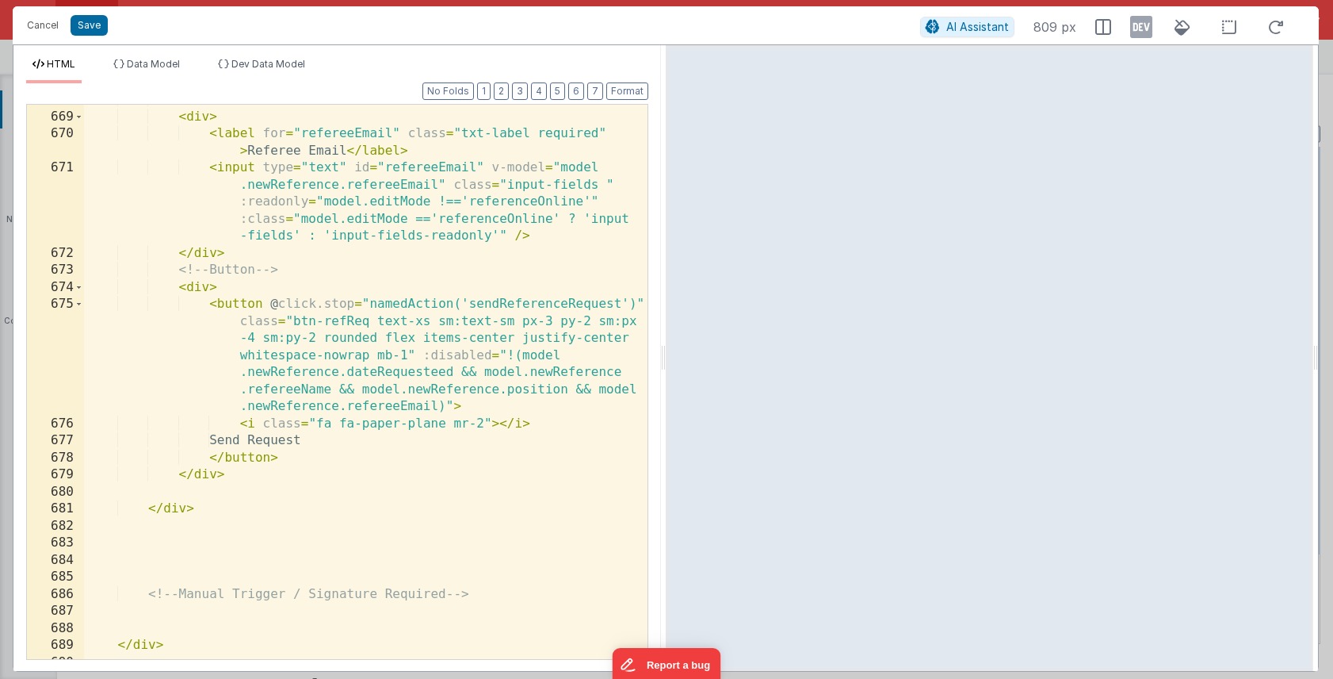
scroll to position [1200, 0]
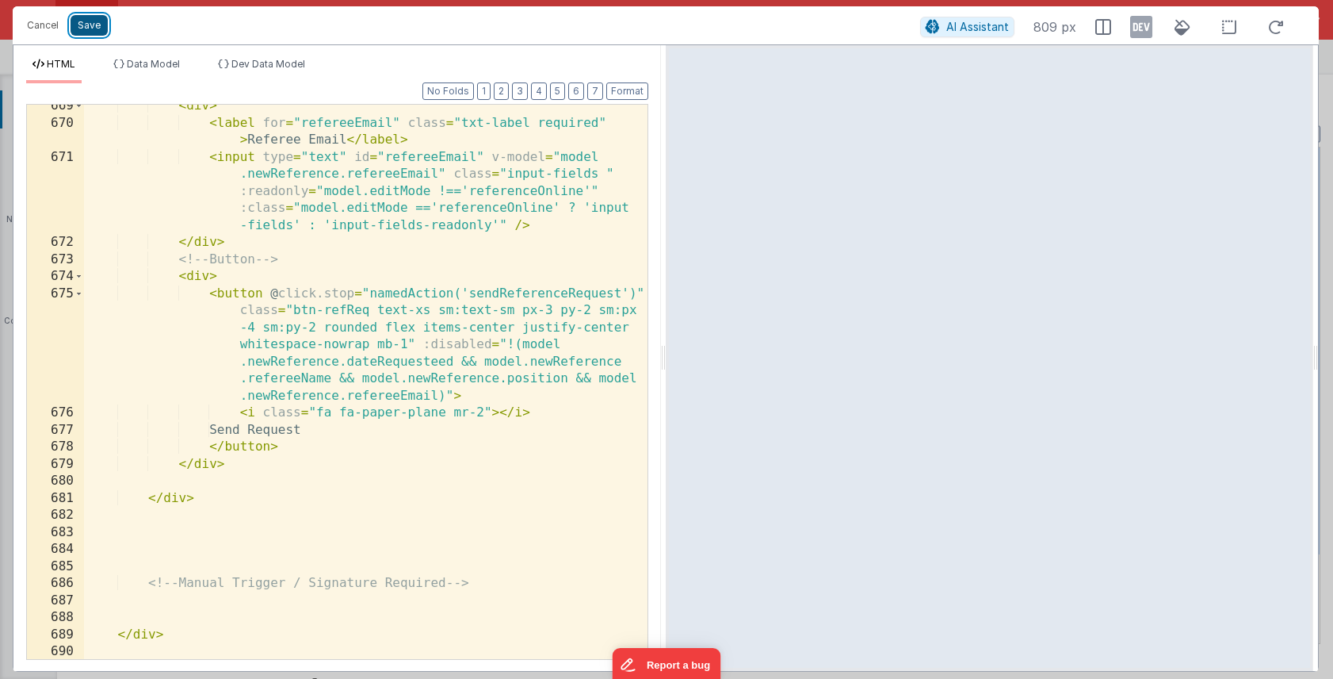
click at [79, 25] on button "Save" at bounding box center [89, 25] width 37 height 21
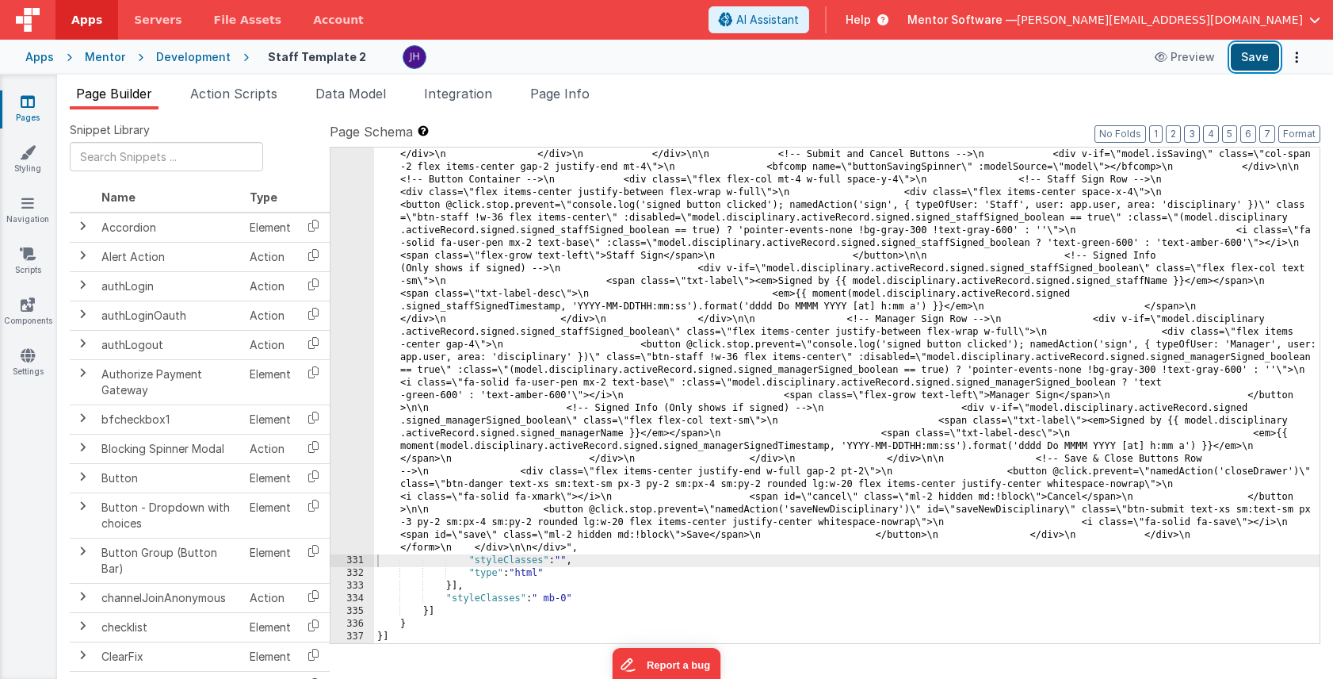
click at [1253, 63] on button "Save" at bounding box center [1255, 57] width 48 height 27
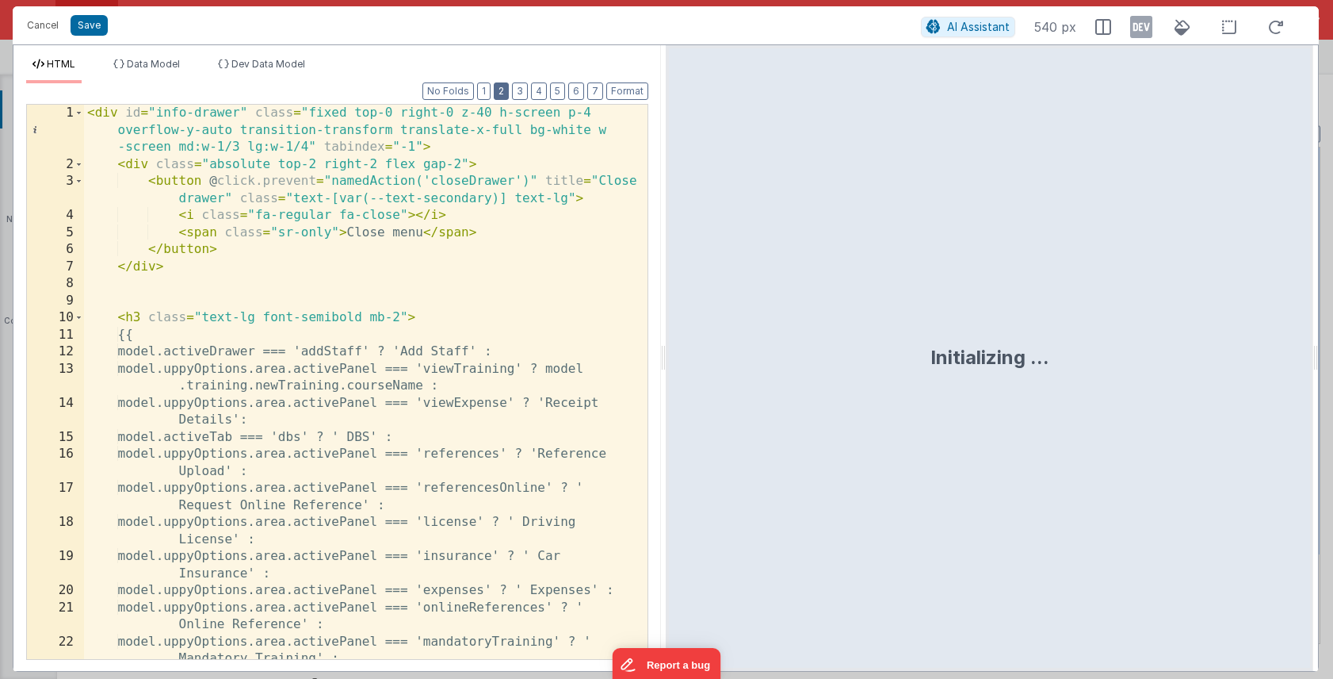
click at [507, 92] on button "2" at bounding box center [501, 90] width 15 height 17
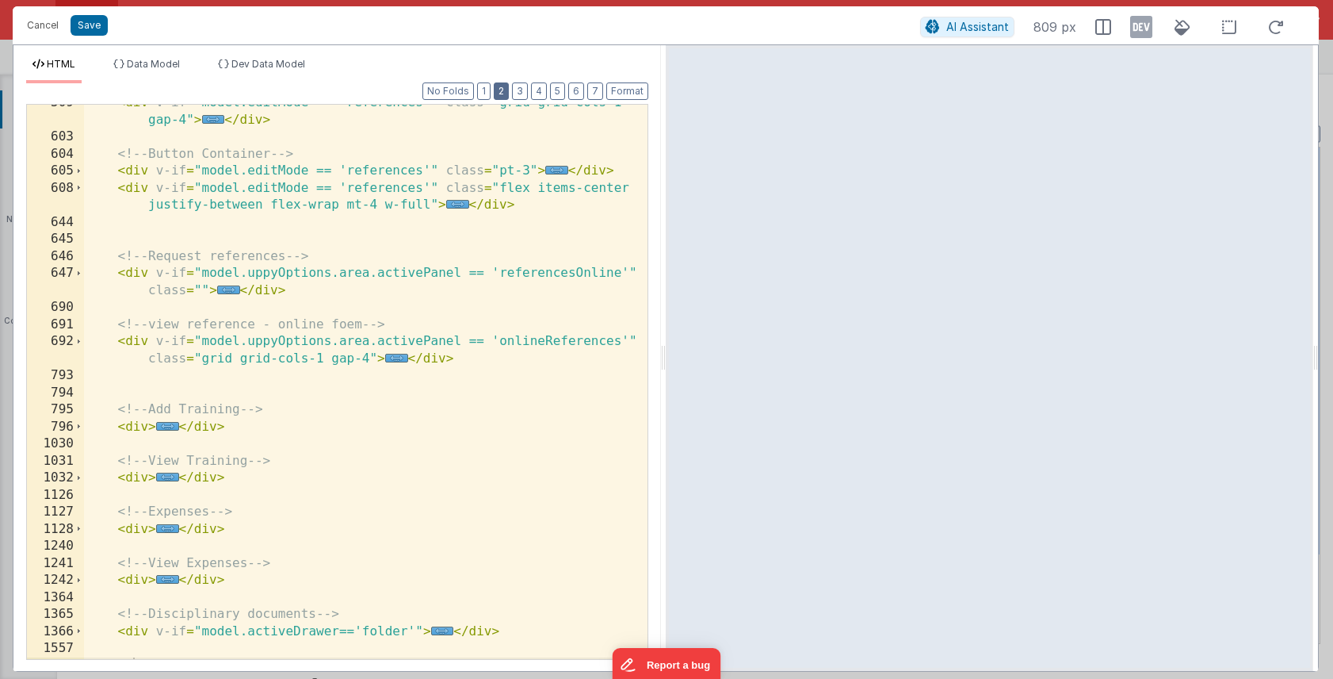
scroll to position [400, 0]
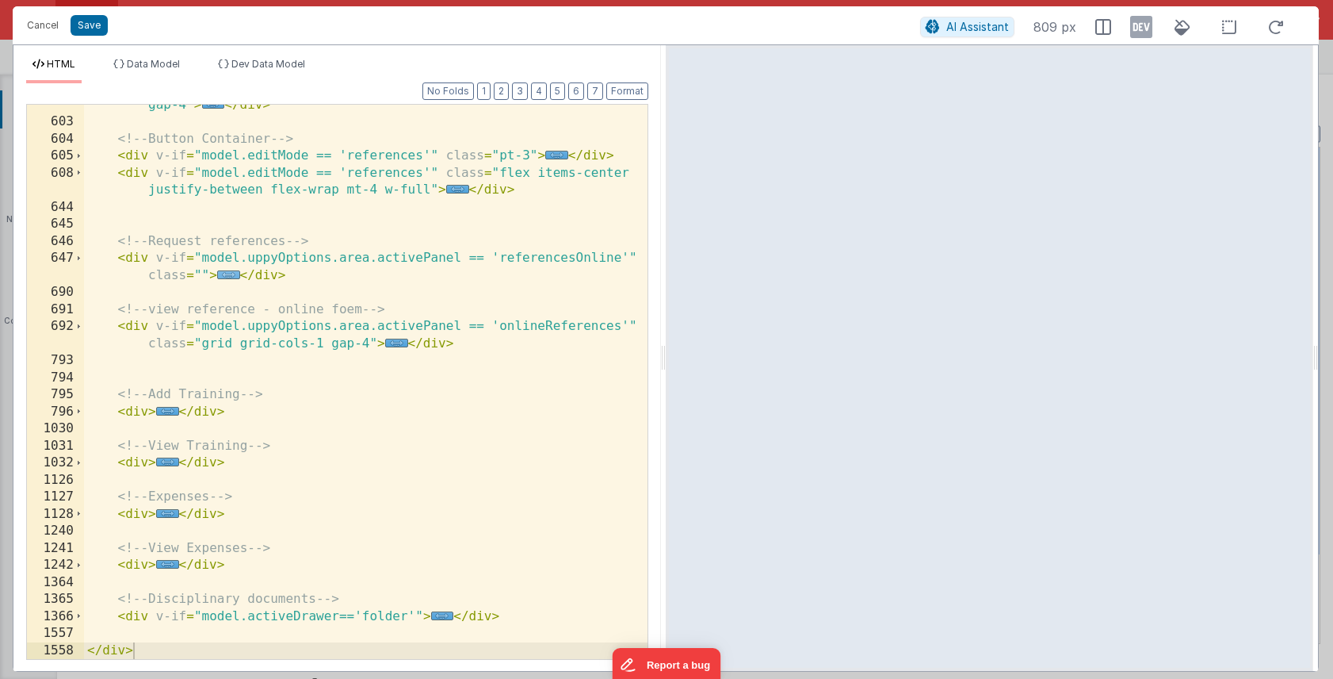
click at [231, 274] on span "..." at bounding box center [228, 274] width 23 height 9
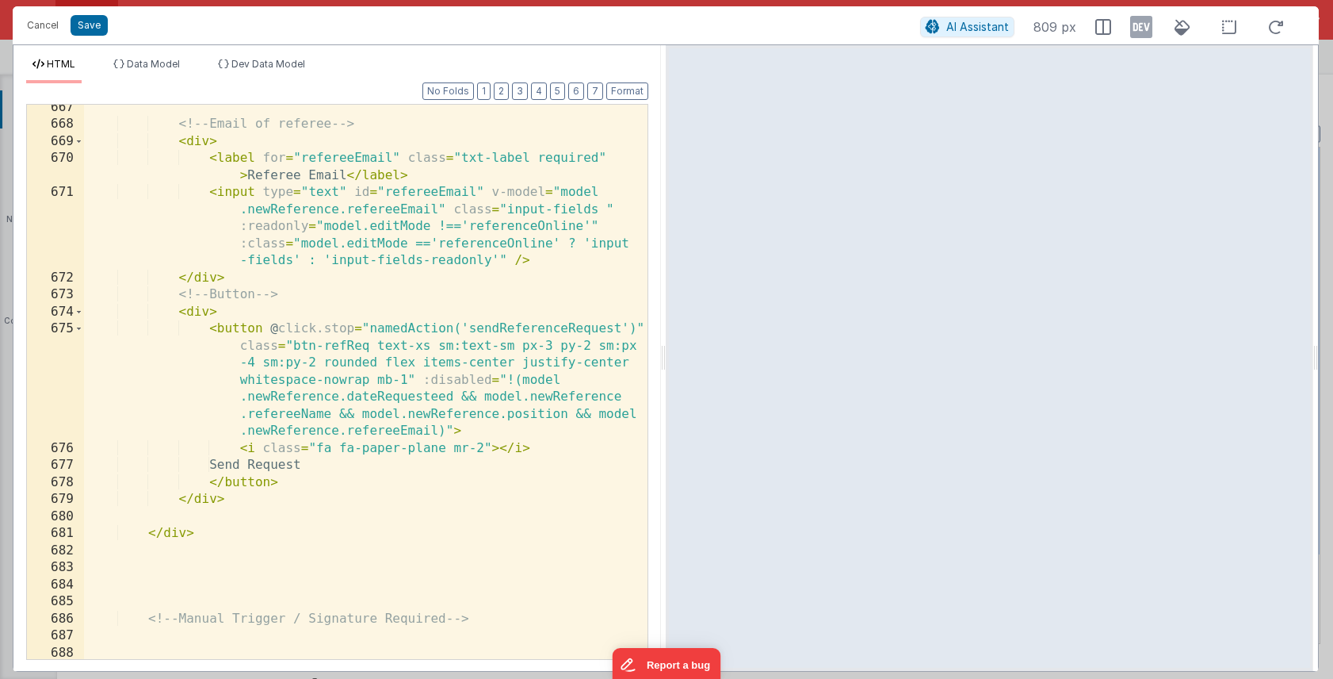
scroll to position [1178, 0]
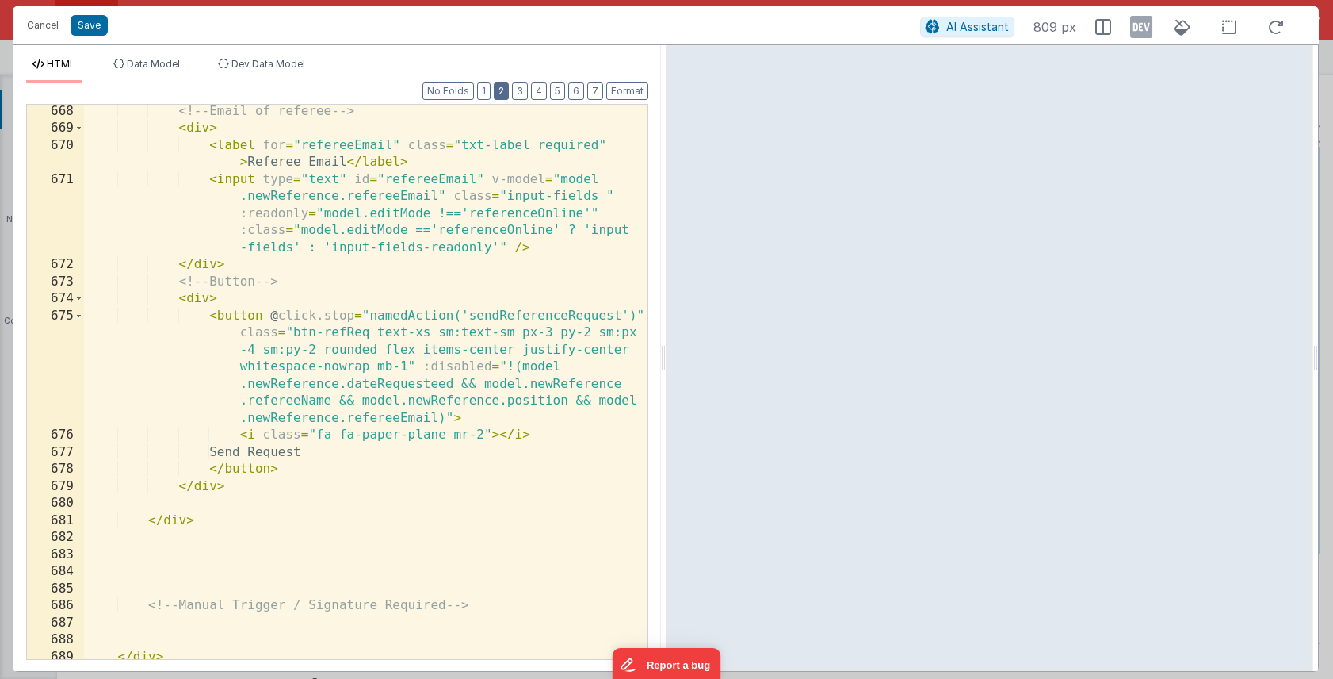
click at [506, 94] on button "2" at bounding box center [501, 90] width 15 height 17
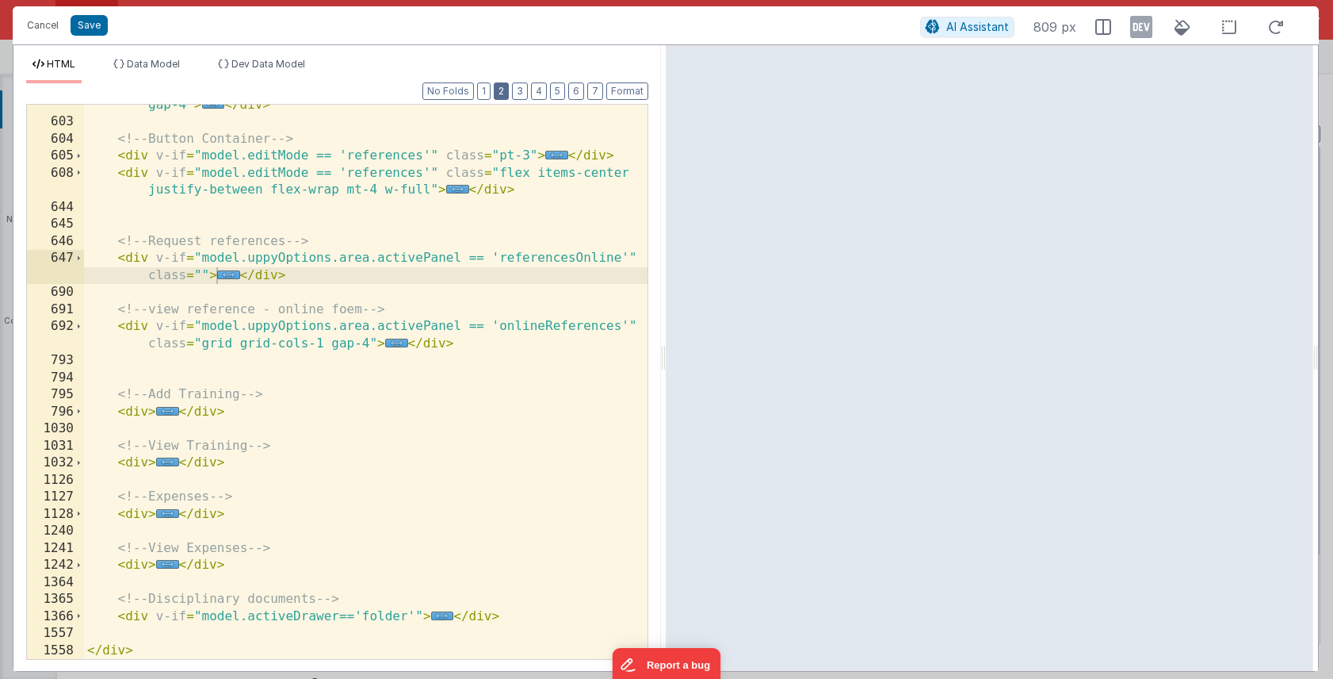
scroll to position [400, 0]
drag, startPoint x: 292, startPoint y: 276, endPoint x: 76, endPoint y: 250, distance: 217.2
click at [76, 250] on div "509 603 604 605 608 644 645 646 647 690 691 692 793 794 795 796 1030 1031 1032 …" at bounding box center [337, 382] width 622 height 556
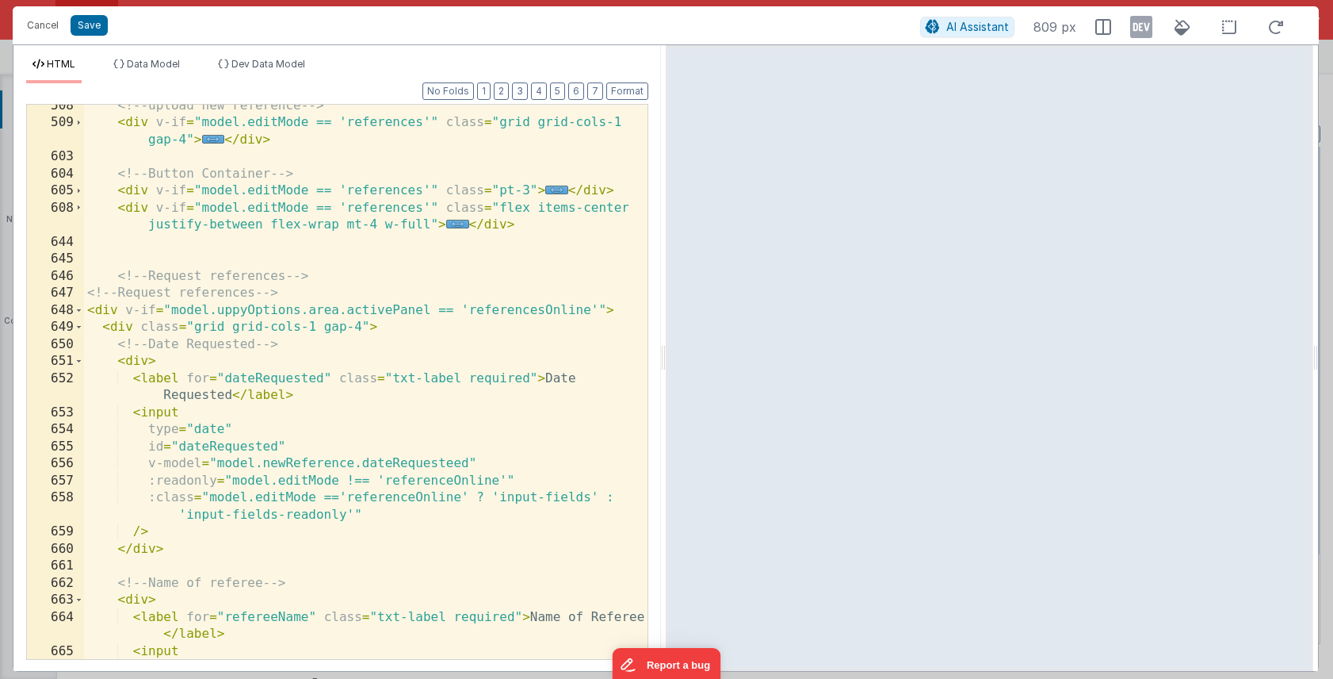
scroll to position [361, 0]
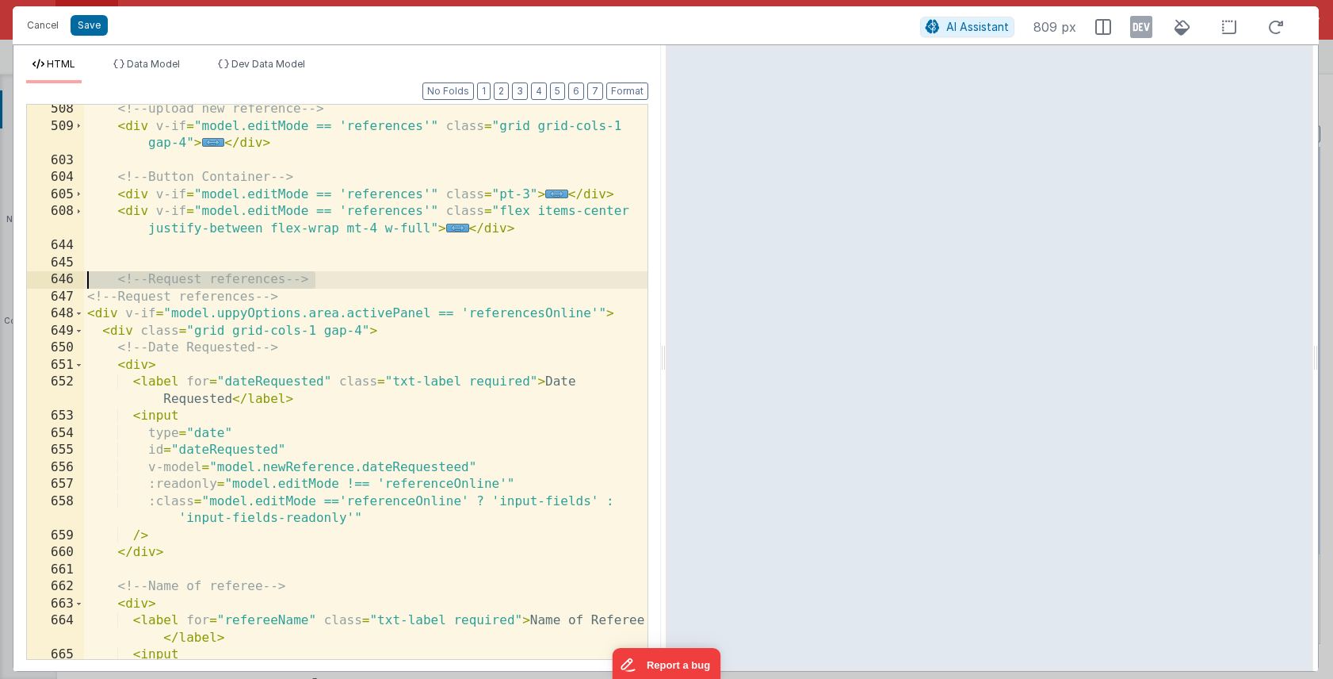
drag, startPoint x: 323, startPoint y: 281, endPoint x: 61, endPoint y: 280, distance: 262.4
click at [61, 280] on div "508 509 603 604 605 608 644 645 646 647 648 649 650 651 652 653 654 655 656 657…" at bounding box center [337, 382] width 622 height 556
click at [88, 27] on button "Save" at bounding box center [89, 25] width 37 height 21
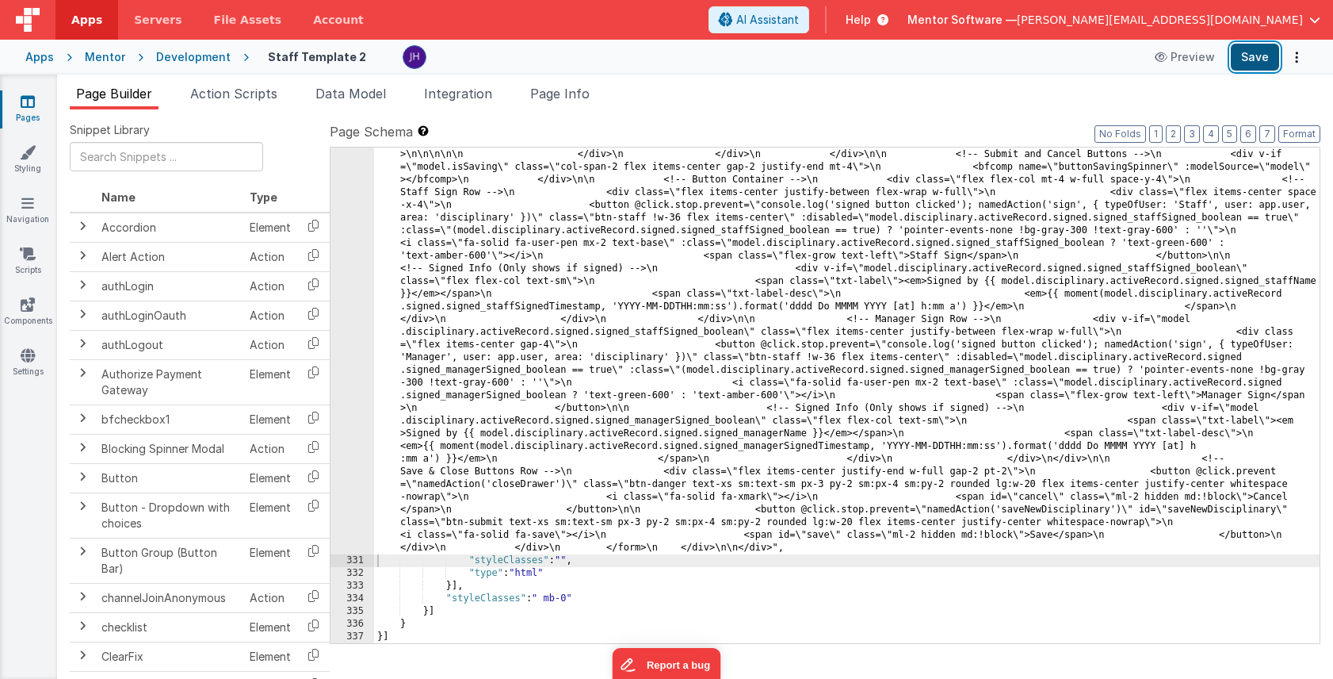
click at [1257, 50] on button "Save" at bounding box center [1255, 57] width 48 height 27
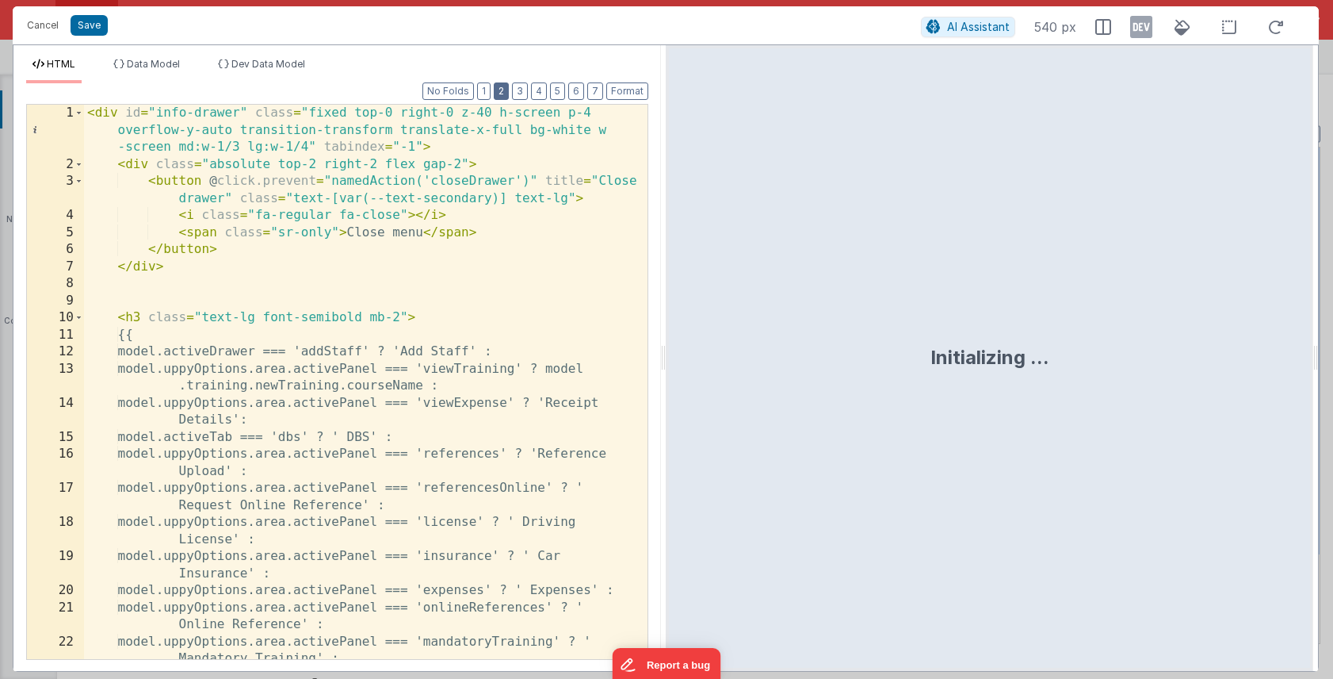
click at [502, 93] on button "2" at bounding box center [501, 90] width 15 height 17
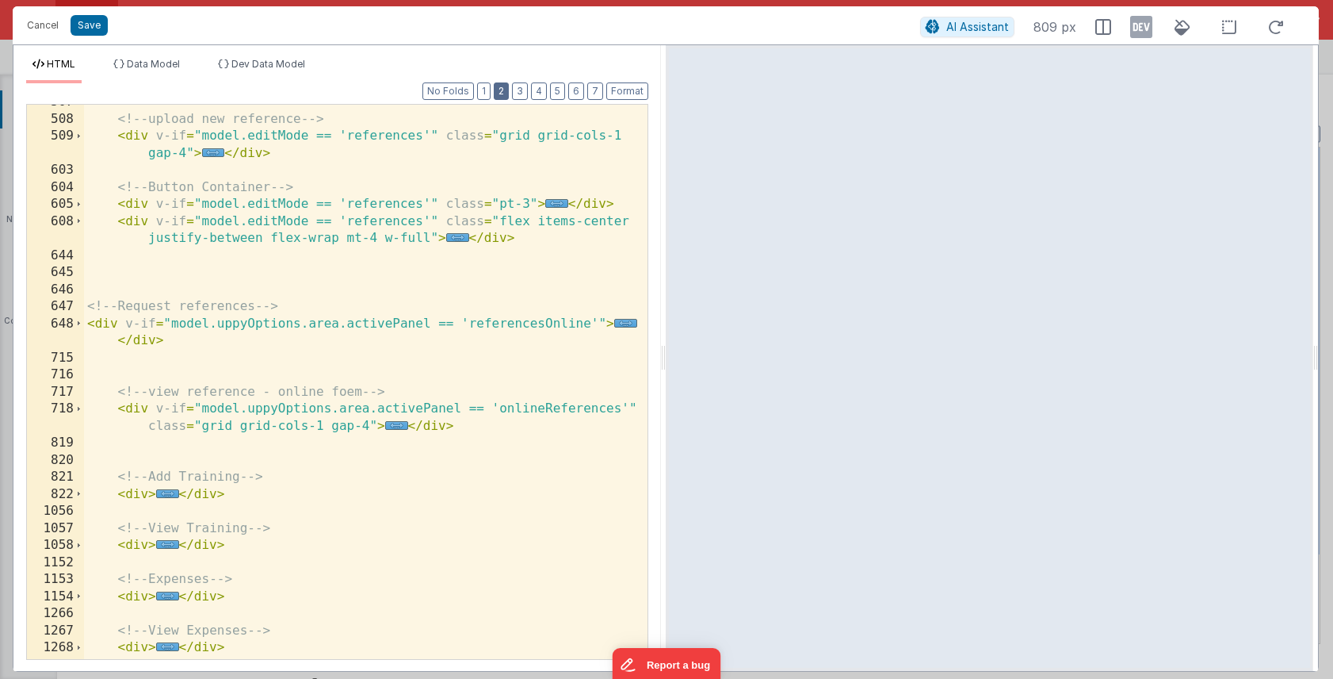
scroll to position [379, 0]
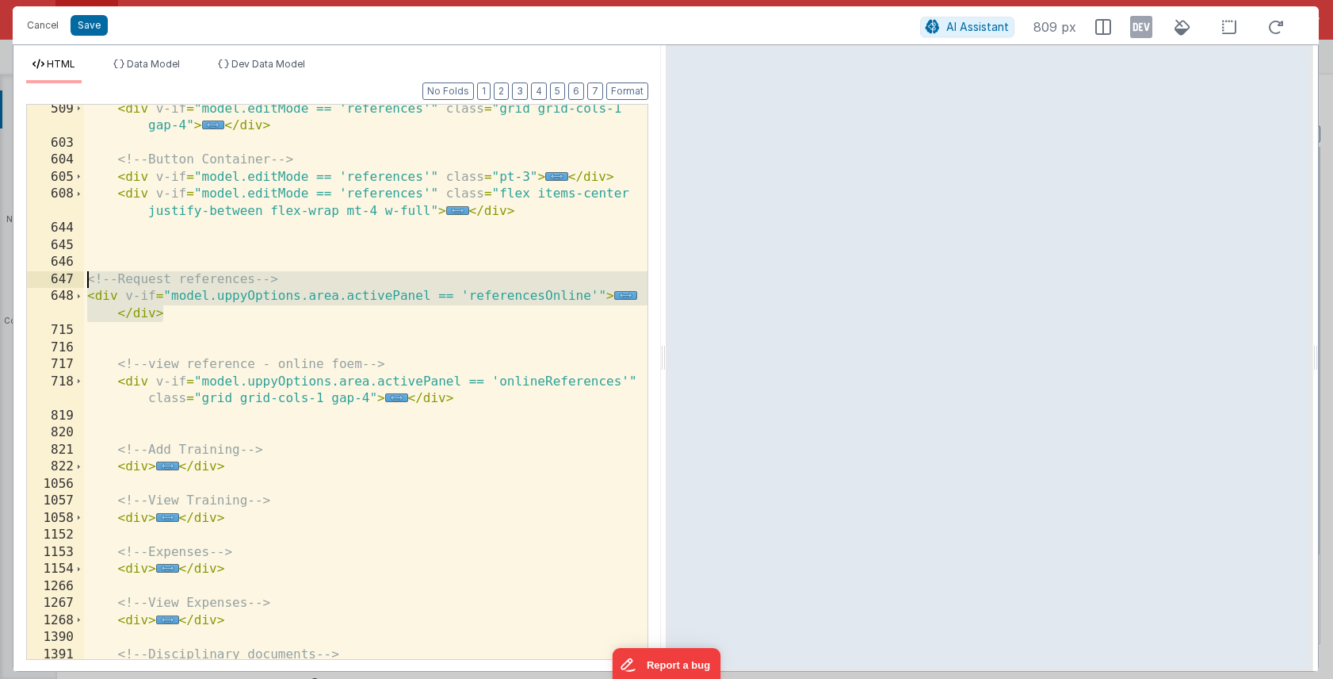
drag, startPoint x: 165, startPoint y: 313, endPoint x: 80, endPoint y: 281, distance: 90.6
click at [80, 281] on div "509 603 604 605 608 644 645 646 647 648 715 716 717 718 819 820 821 822 1056 10…" at bounding box center [337, 382] width 622 height 556
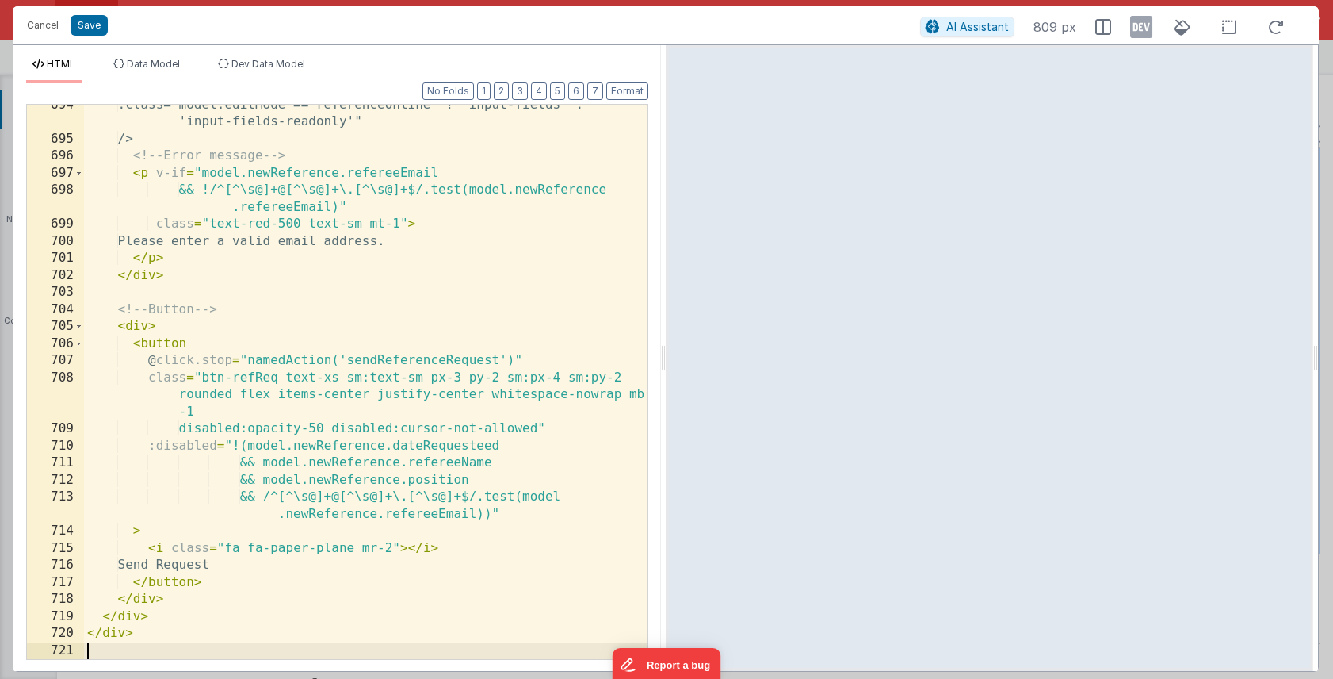
scroll to position [1474, 0]
click at [93, 25] on button "Save" at bounding box center [89, 25] width 37 height 21
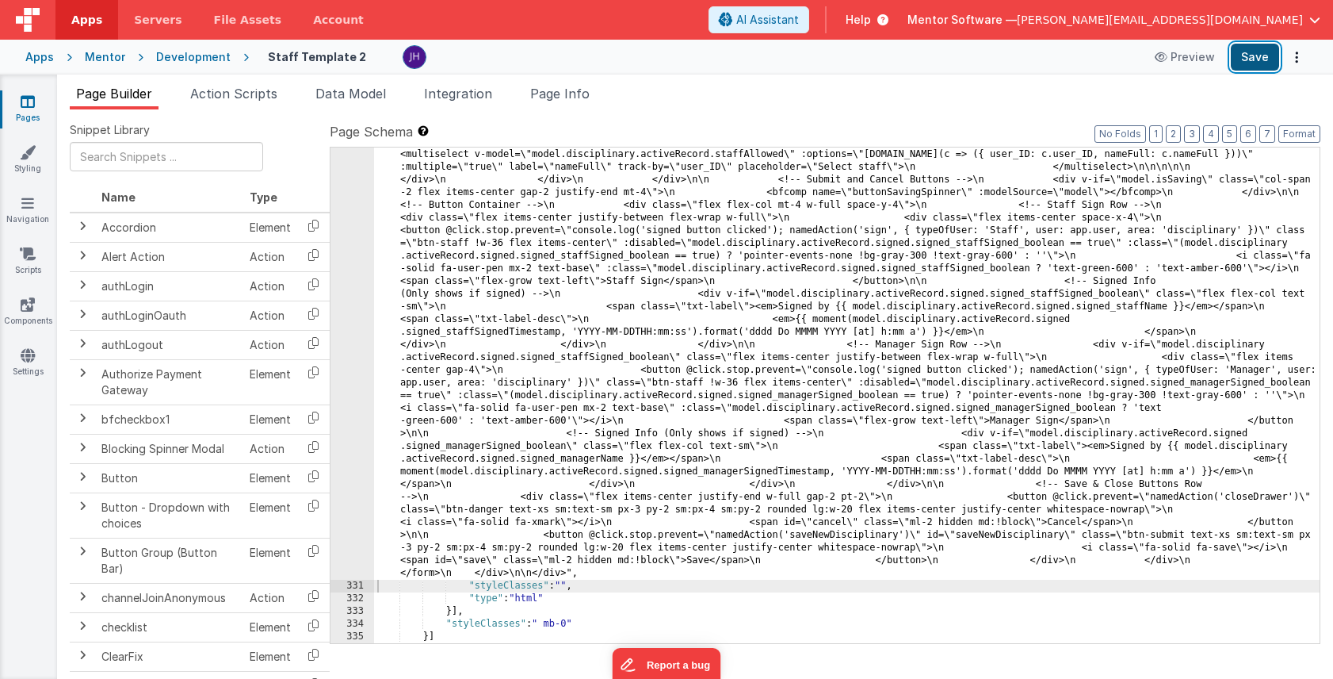
click at [1253, 52] on button "Save" at bounding box center [1255, 57] width 48 height 27
click at [666, 120] on div "Snippet Library Name Type Accordion Element Alert Action Action authLogin Actio…" at bounding box center [695, 406] width 1276 height 595
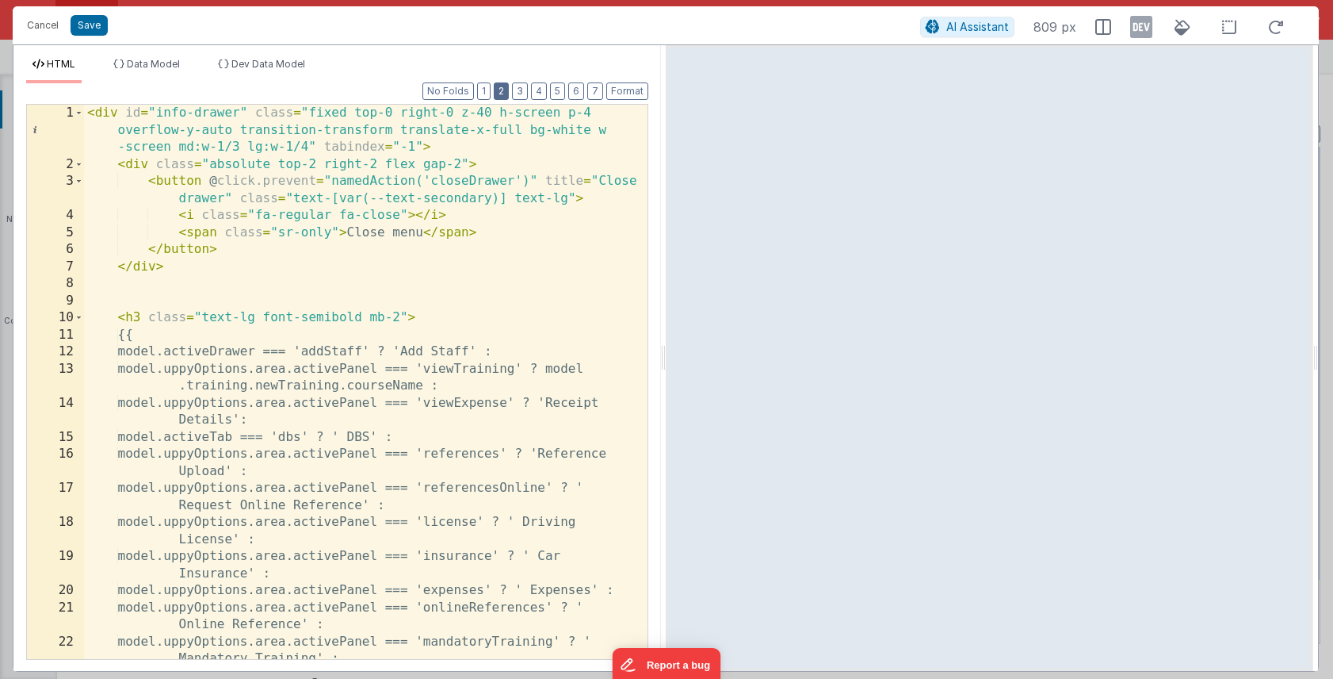
click at [503, 91] on button "2" at bounding box center [501, 90] width 15 height 17
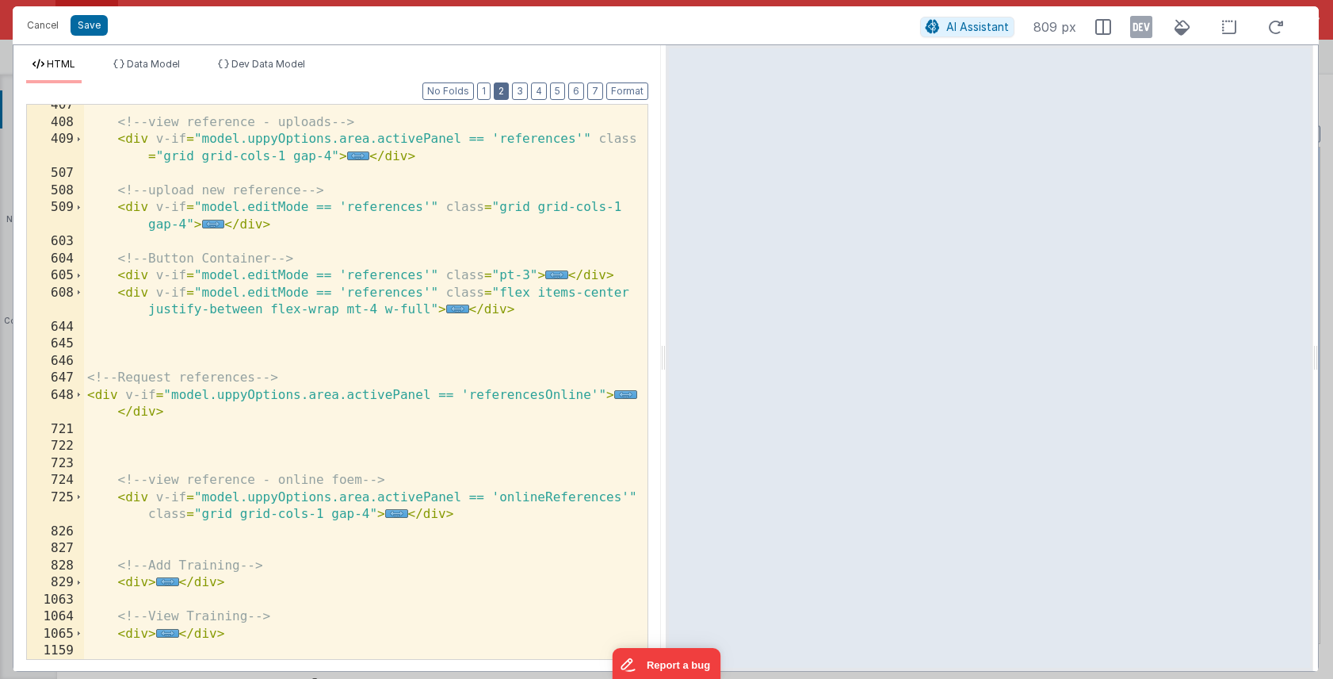
scroll to position [285, 0]
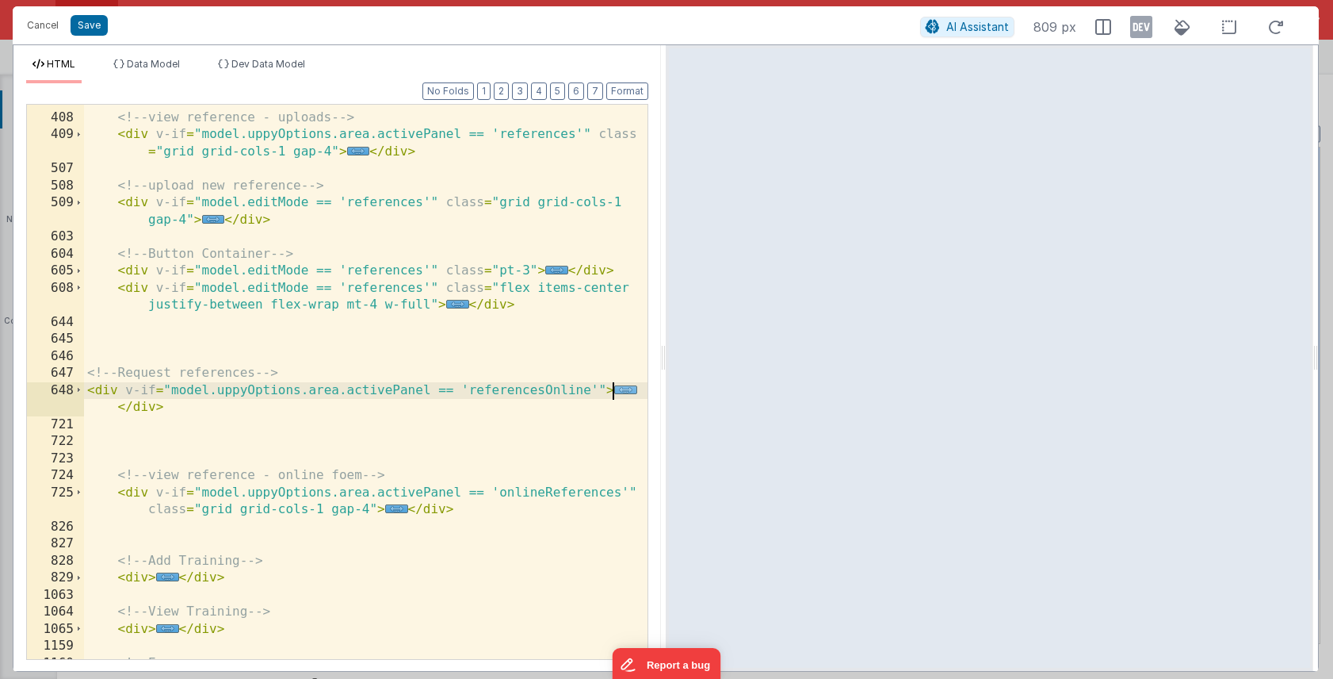
click at [628, 392] on span "..." at bounding box center [625, 389] width 23 height 9
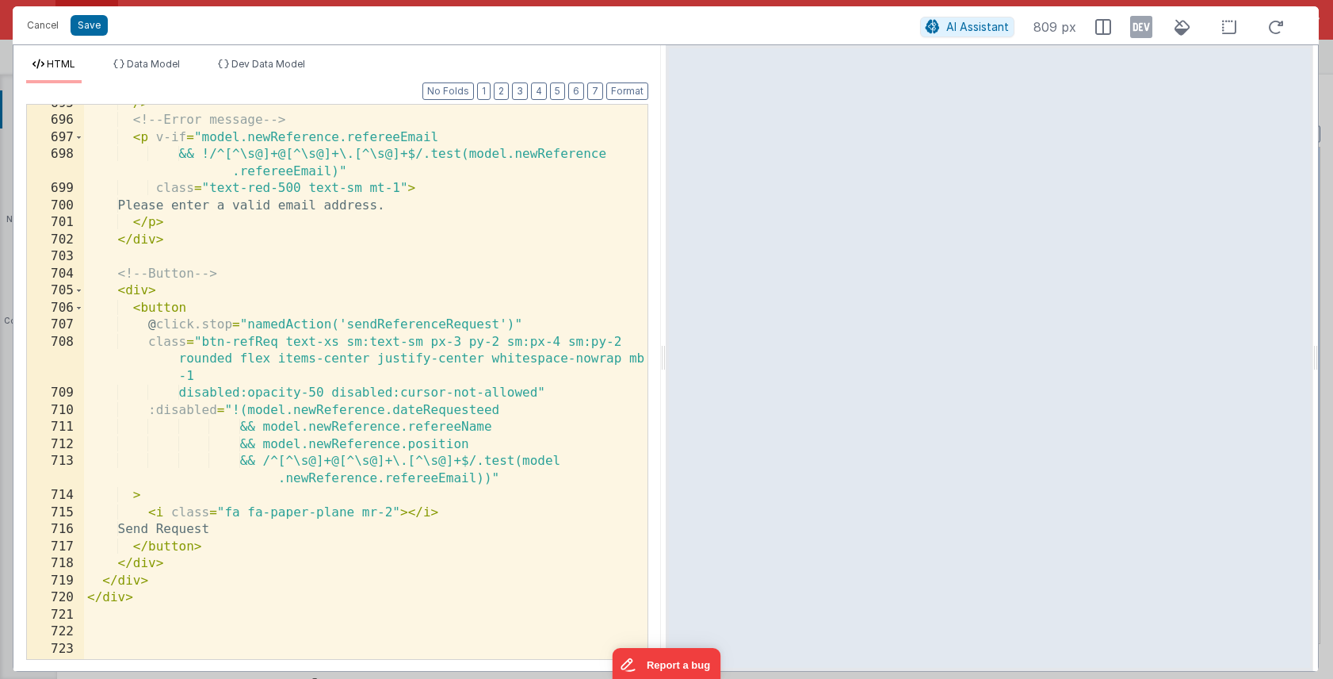
scroll to position [1509, 0]
drag, startPoint x: 347, startPoint y: 394, endPoint x: 273, endPoint y: 394, distance: 73.7
click at [273, 394] on div "/> <!-- Error message --> < p v-if = "model.newReference.refereeEmail && !/^[^\…" at bounding box center [366, 389] width 564 height 588
click at [90, 25] on button "Save" at bounding box center [89, 25] width 37 height 21
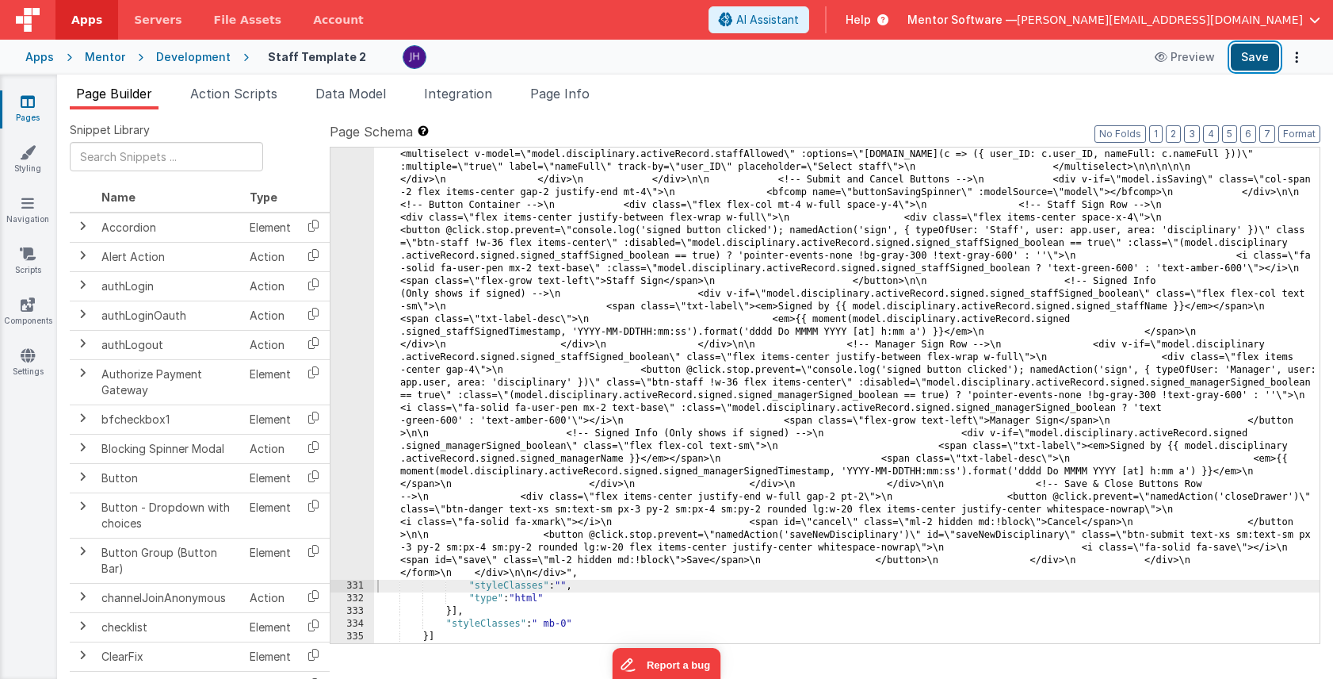
click at [1245, 60] on button "Save" at bounding box center [1255, 57] width 48 height 27
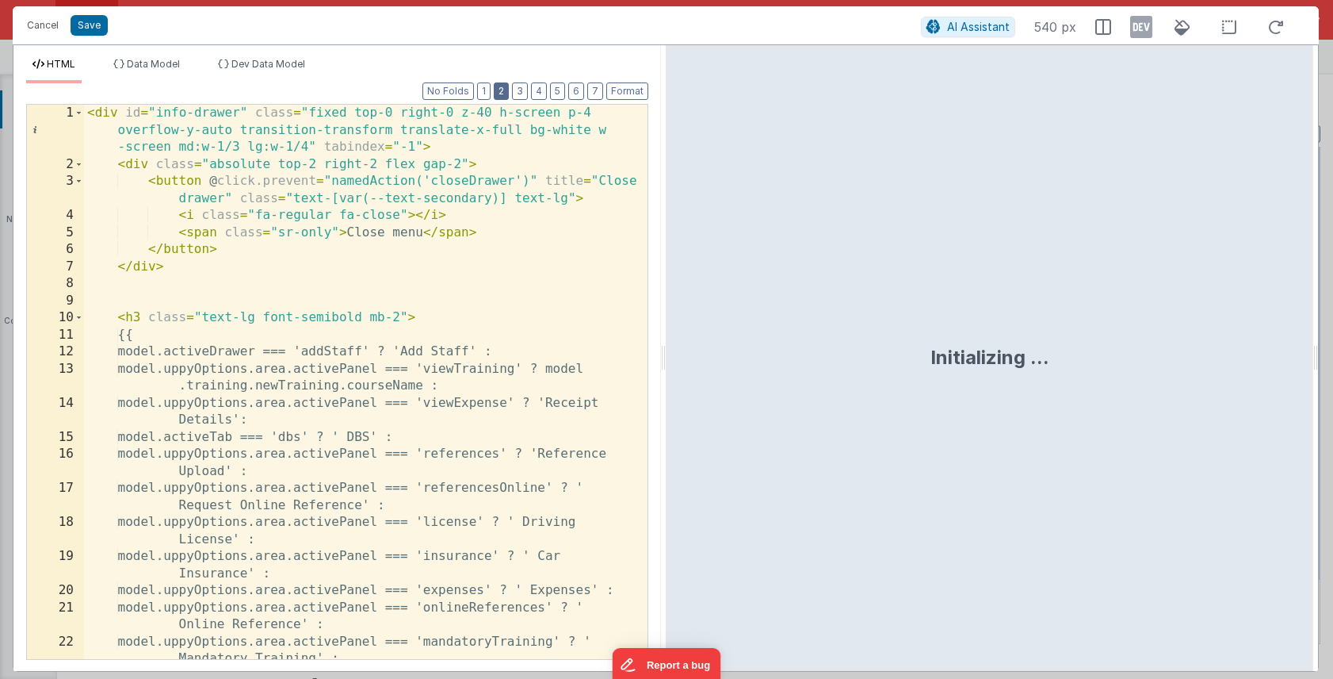
click at [504, 94] on button "2" at bounding box center [501, 90] width 15 height 17
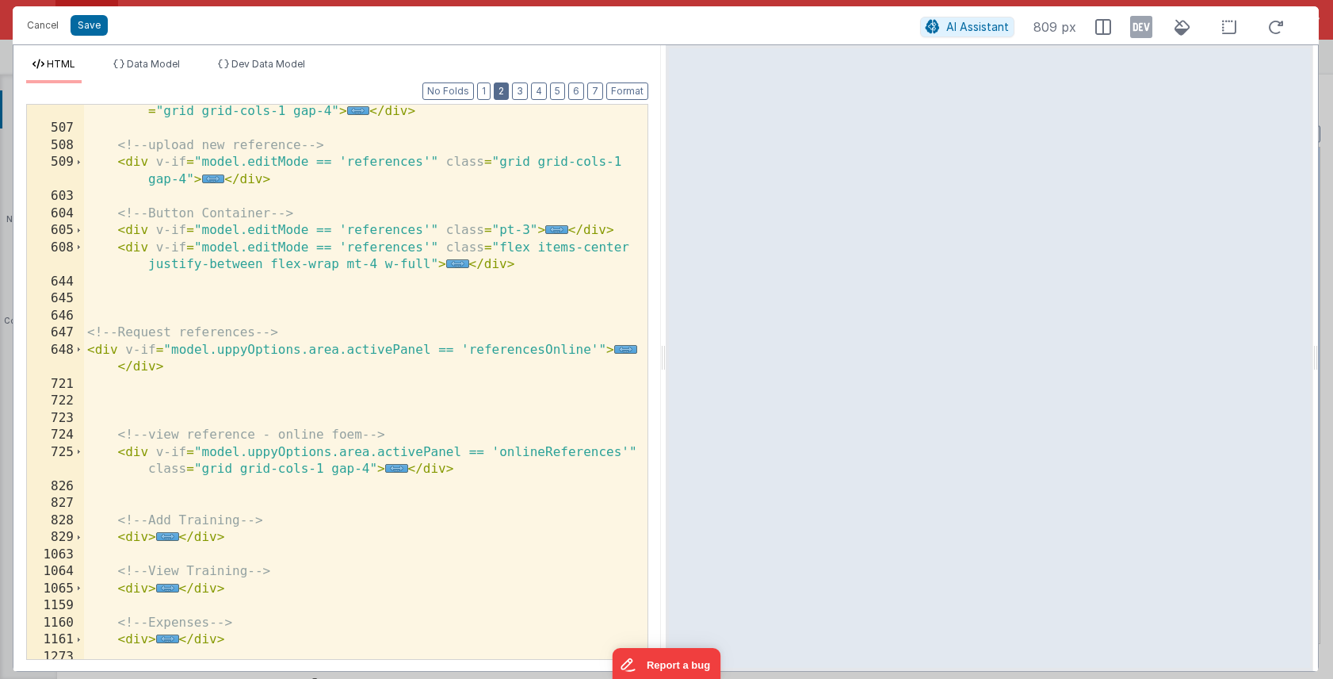
scroll to position [343, 0]
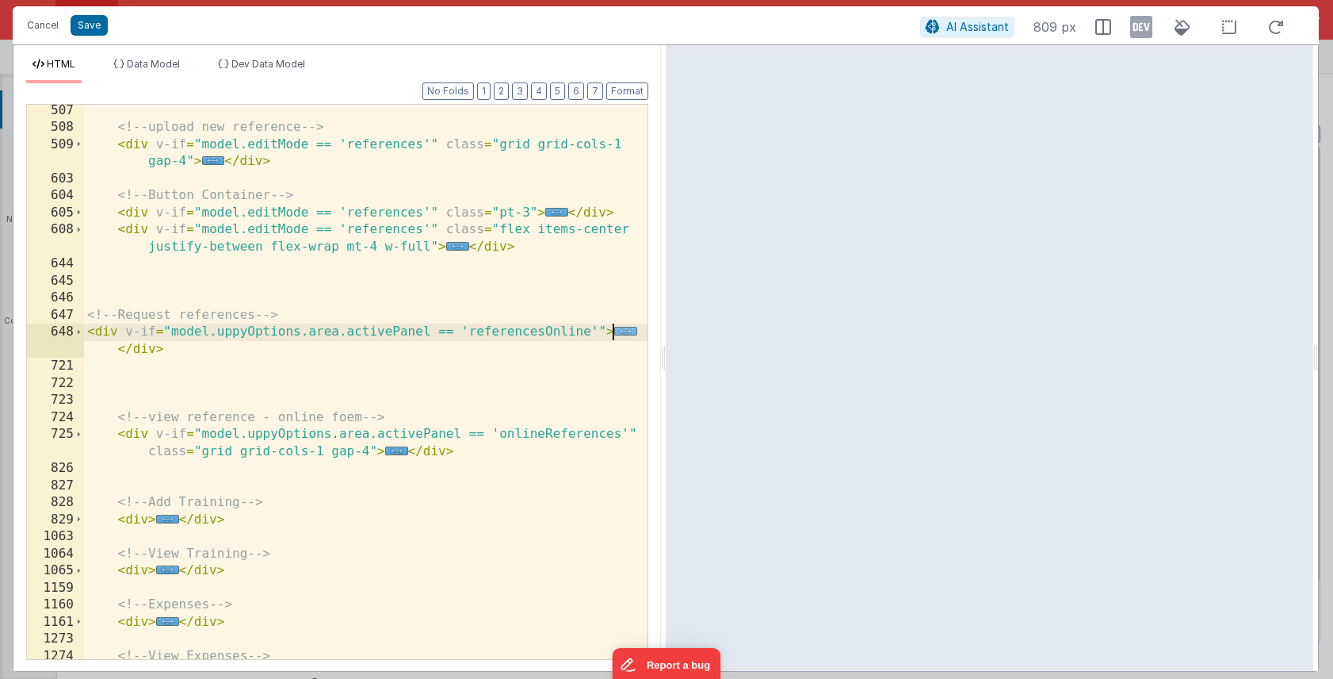
click at [624, 334] on span "..." at bounding box center [625, 331] width 23 height 9
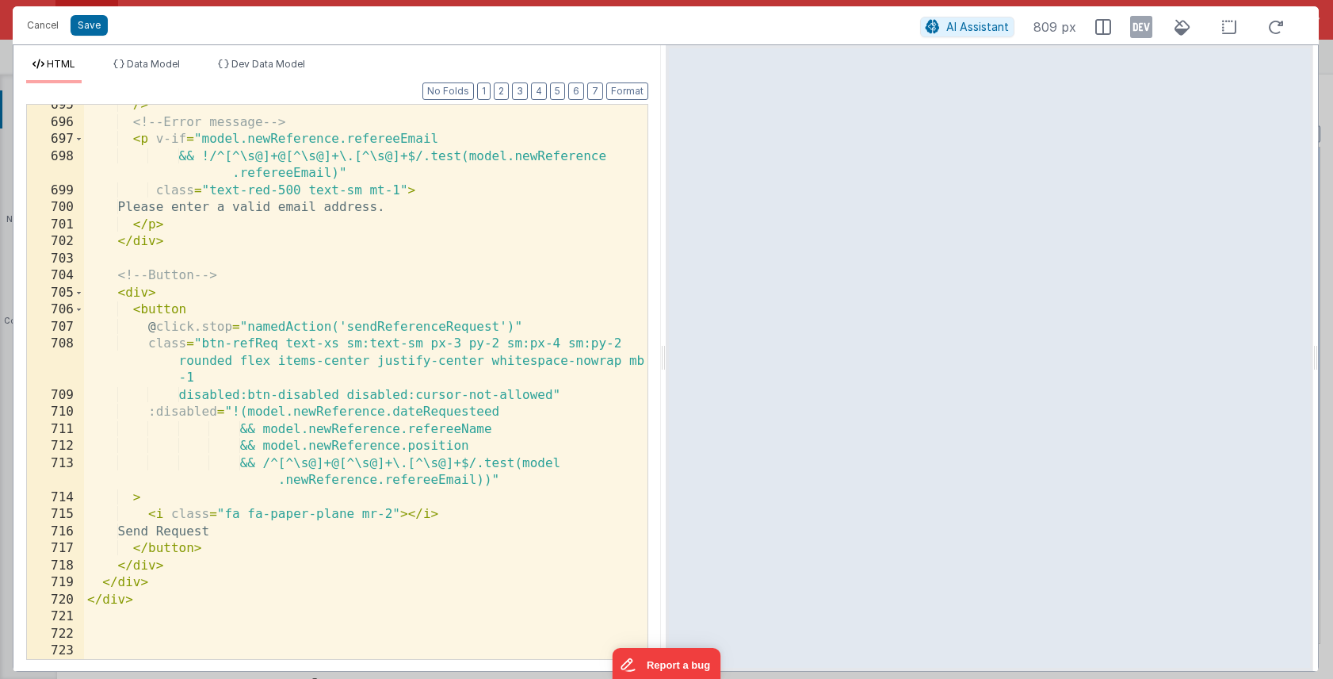
scroll to position [1536, 0]
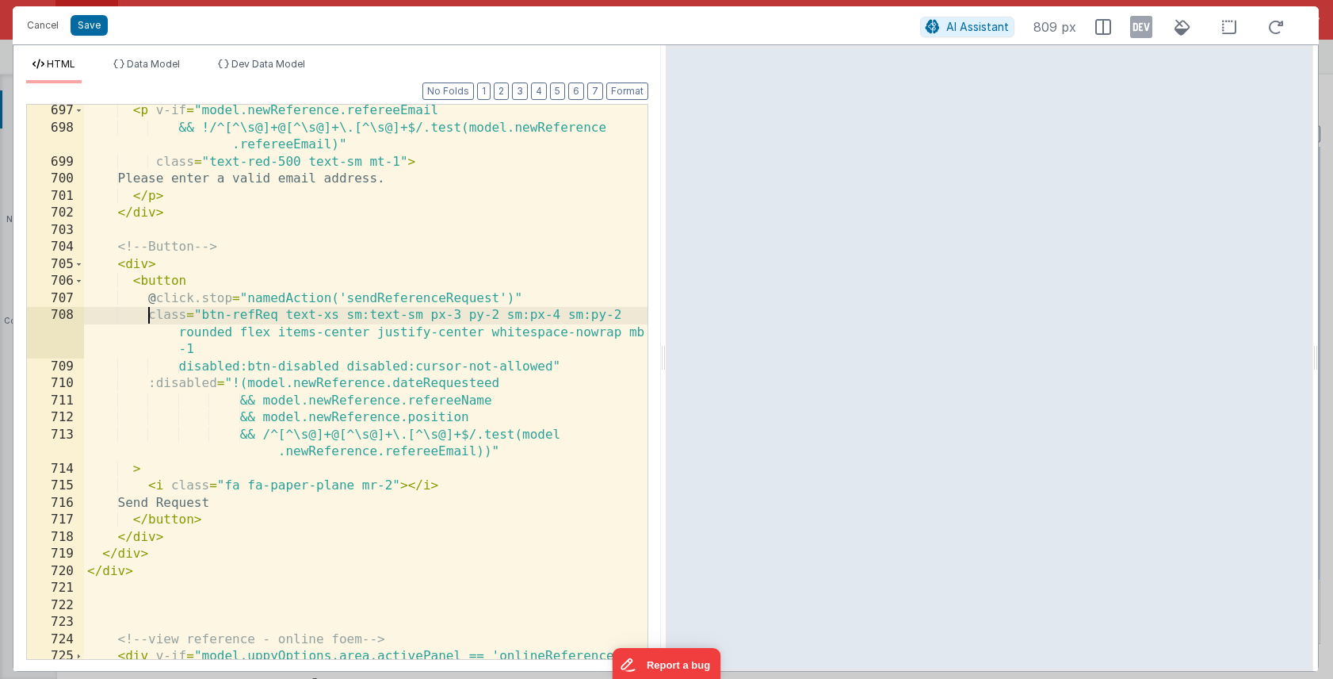
click at [149, 316] on div "< p v-if = "model.newReference.refereeEmail && !/^[^\s@]+@[^\s@]+\.[^\s@]+$/.te…" at bounding box center [366, 405] width 564 height 606
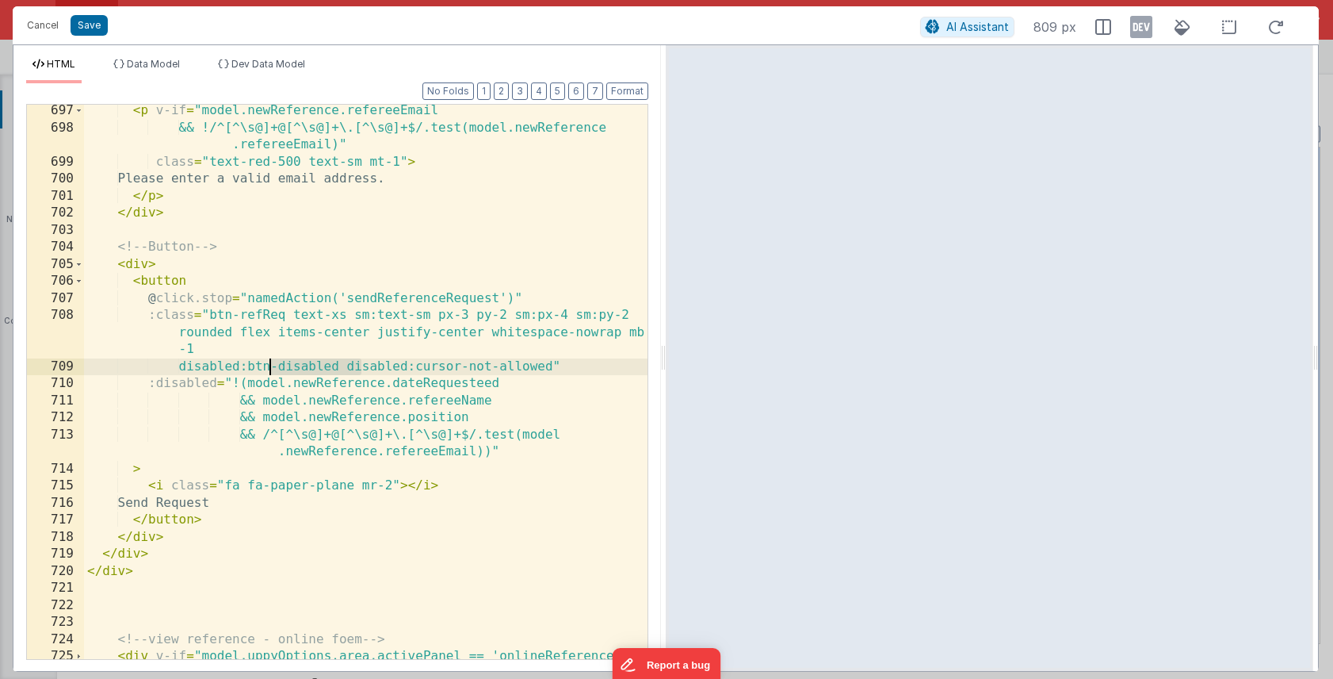
drag, startPoint x: 361, startPoint y: 366, endPoint x: 274, endPoint y: 367, distance: 86.4
click at [273, 367] on div "< p v-if = "model.newReference.refereeEmail && !/^[^\s@]+@[^\s@]+\.[^\s@]+$/.te…" at bounding box center [366, 405] width 564 height 606
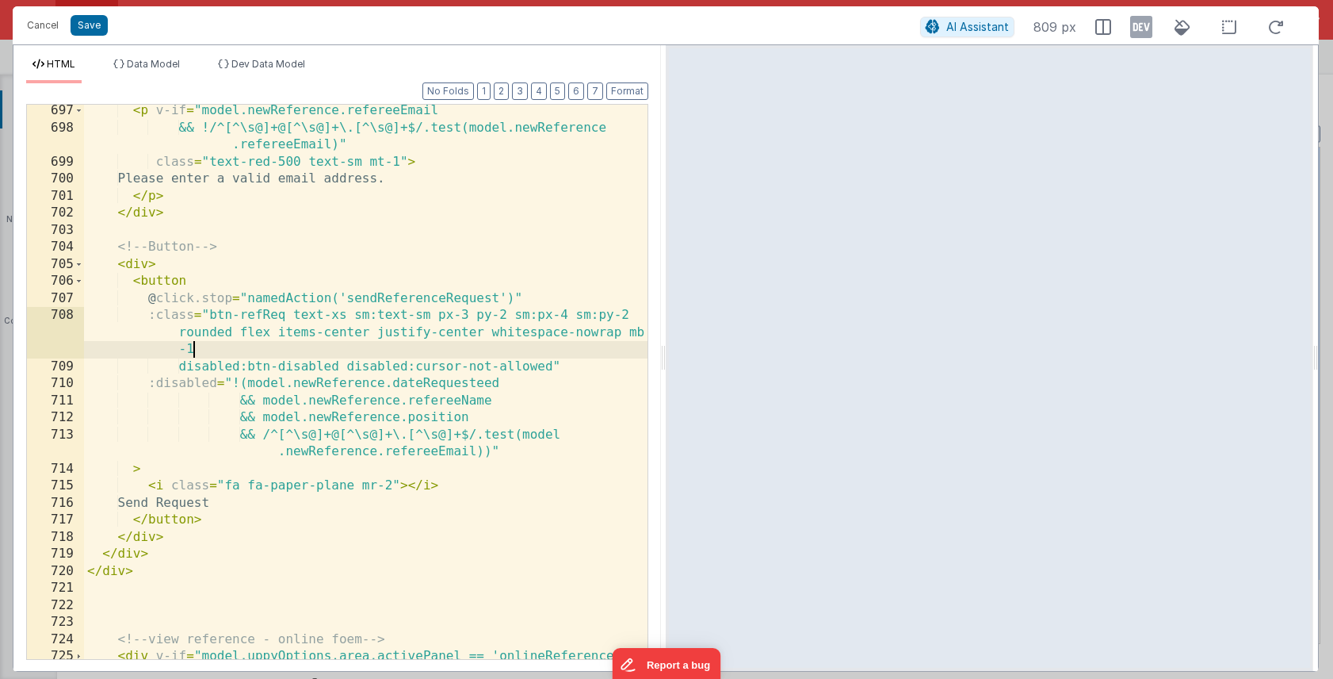
click at [239, 344] on div "< p v-if = "model.newReference.refereeEmail && !/^[^\s@]+@[^\s@]+\.[^\s@]+$/.te…" at bounding box center [366, 405] width 564 height 606
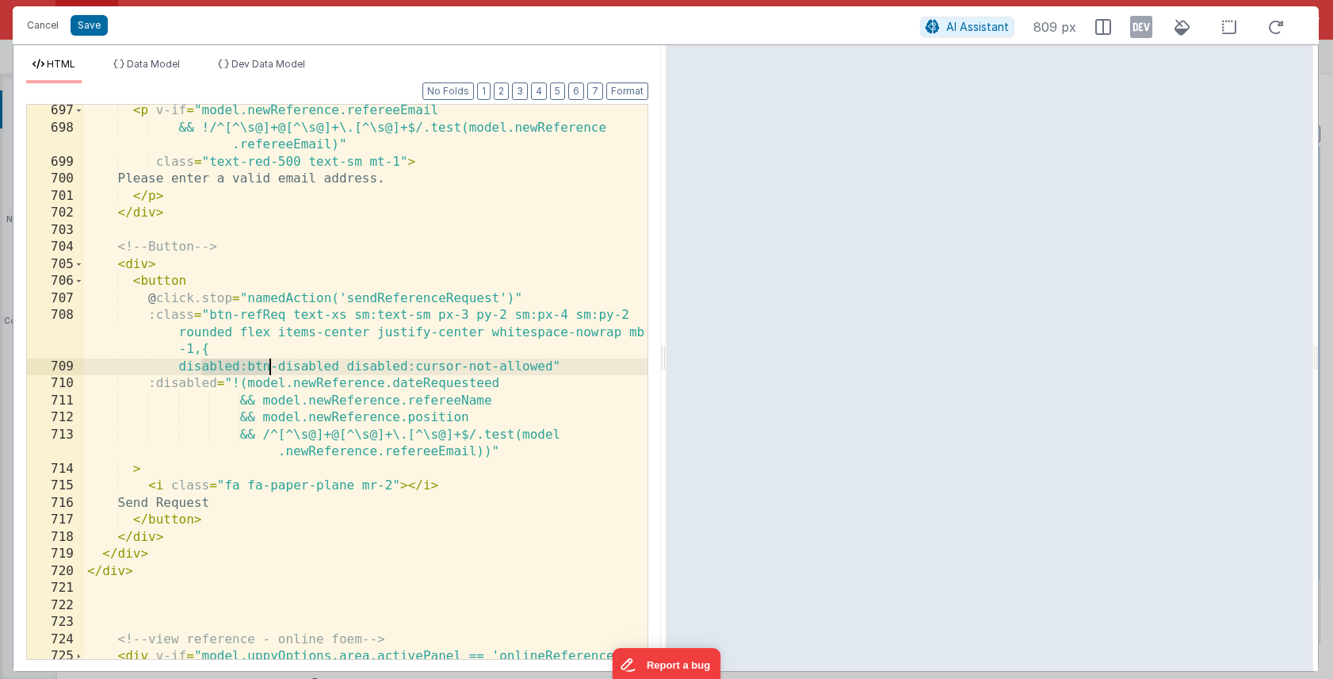
drag, startPoint x: 202, startPoint y: 365, endPoint x: 267, endPoint y: 368, distance: 65.0
click at [267, 368] on div "< p v-if = "model.newReference.refereeEmail && !/^[^\s@]+@[^\s@]+\.[^\s@]+$/.te…" at bounding box center [366, 405] width 564 height 606
click at [290, 366] on div "< p v-if = "model.newReference.refereeEmail && !/^[^\s@]+@[^\s@]+\.[^\s@]+$/.te…" at bounding box center [366, 405] width 564 height 606
drag, startPoint x: 308, startPoint y: 368, endPoint x: 525, endPoint y: 361, distance: 216.5
click at [525, 361] on div "< p v-if = "model.newReference.refereeEmail && !/^[^\s@]+@[^\s@]+\.[^\s@]+$/.te…" at bounding box center [366, 405] width 564 height 606
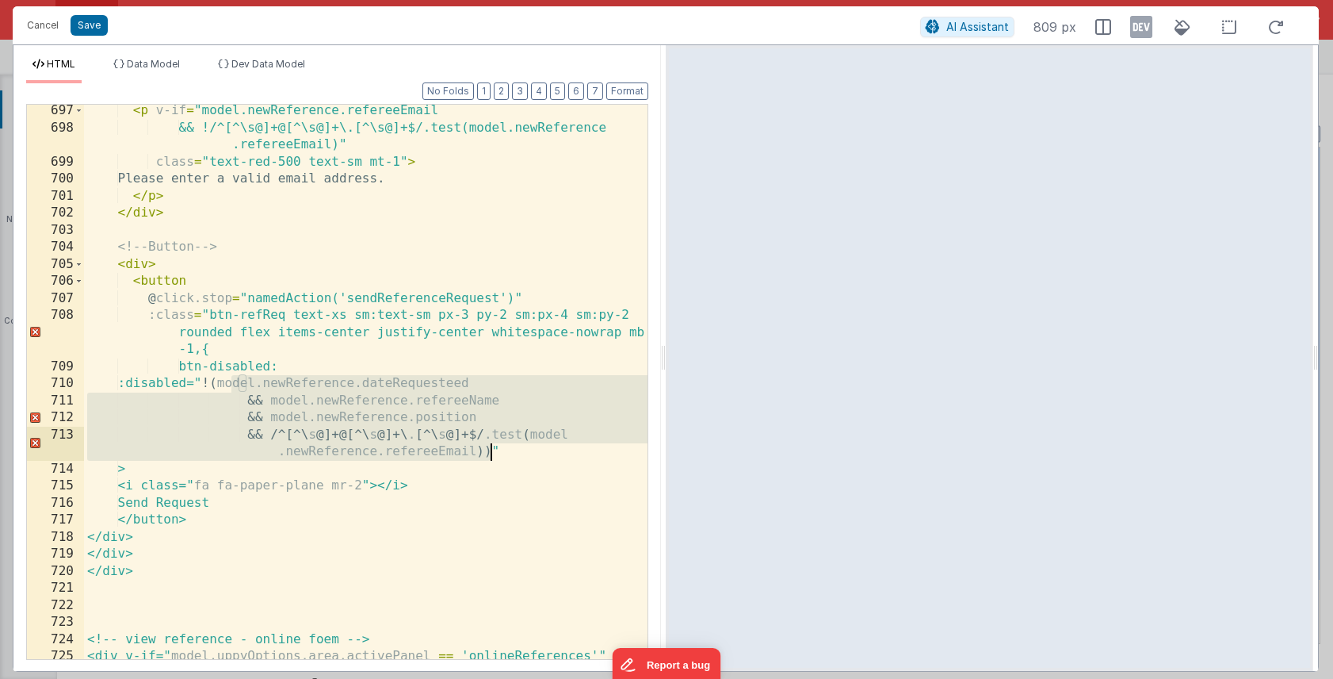
drag, startPoint x: 234, startPoint y: 382, endPoint x: 492, endPoint y: 455, distance: 267.8
click at [492, 455] on div "< p v-if = "model.newReference.refereeEmail && !/^[^\s@]+@[^\s@]+\.[^\s@]+$/.te…" at bounding box center [366, 405] width 564 height 606
click at [418, 369] on div "< p v-if = "model.newReference.refereeEmail && !/^[^\s@]+@[^\s@]+\.[^\s@]+$/.te…" at bounding box center [366, 405] width 564 height 606
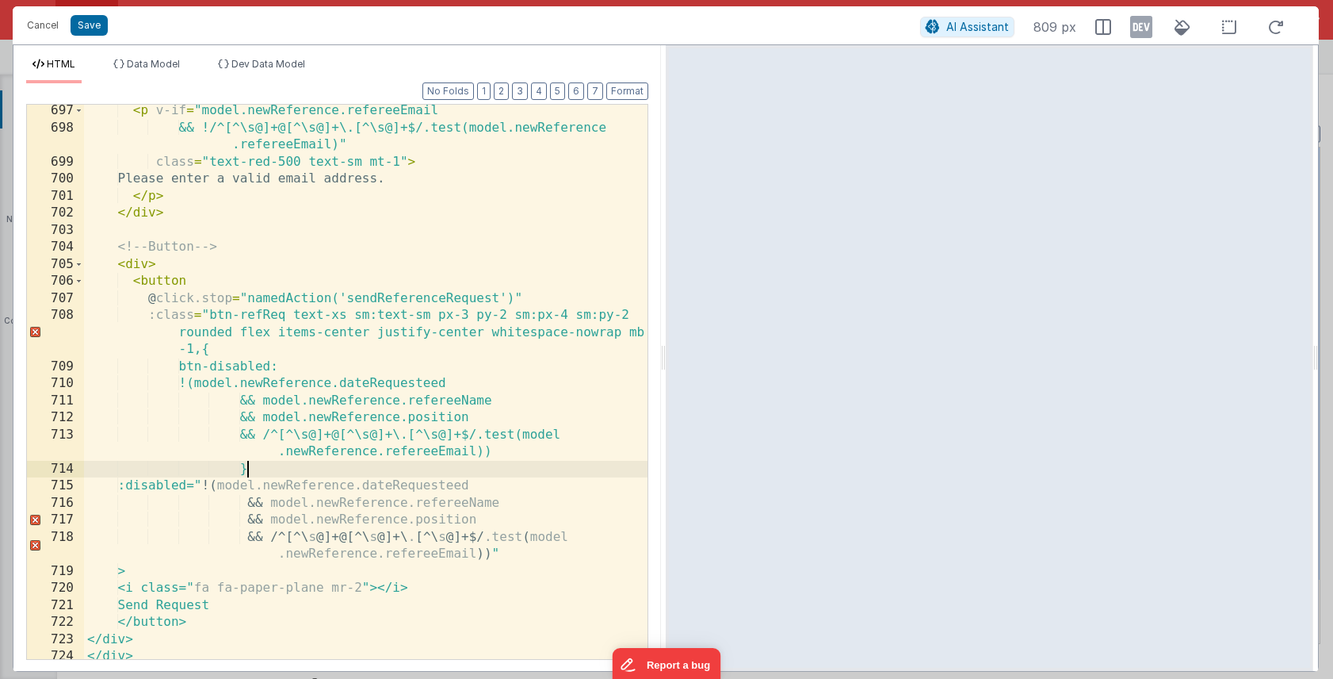
click at [210, 313] on div "< p v-if = "model.newReference.refereeEmail && !/^[^\s@]+@[^\s@]+\.[^\s@]+$/.te…" at bounding box center [366, 396] width 564 height 588
click at [253, 469] on div "< p v-if = "model.newReference.refereeEmail && !/^[^\s@]+@[^\s@]+\.[^\s@]+$/.te…" at bounding box center [366, 396] width 564 height 588
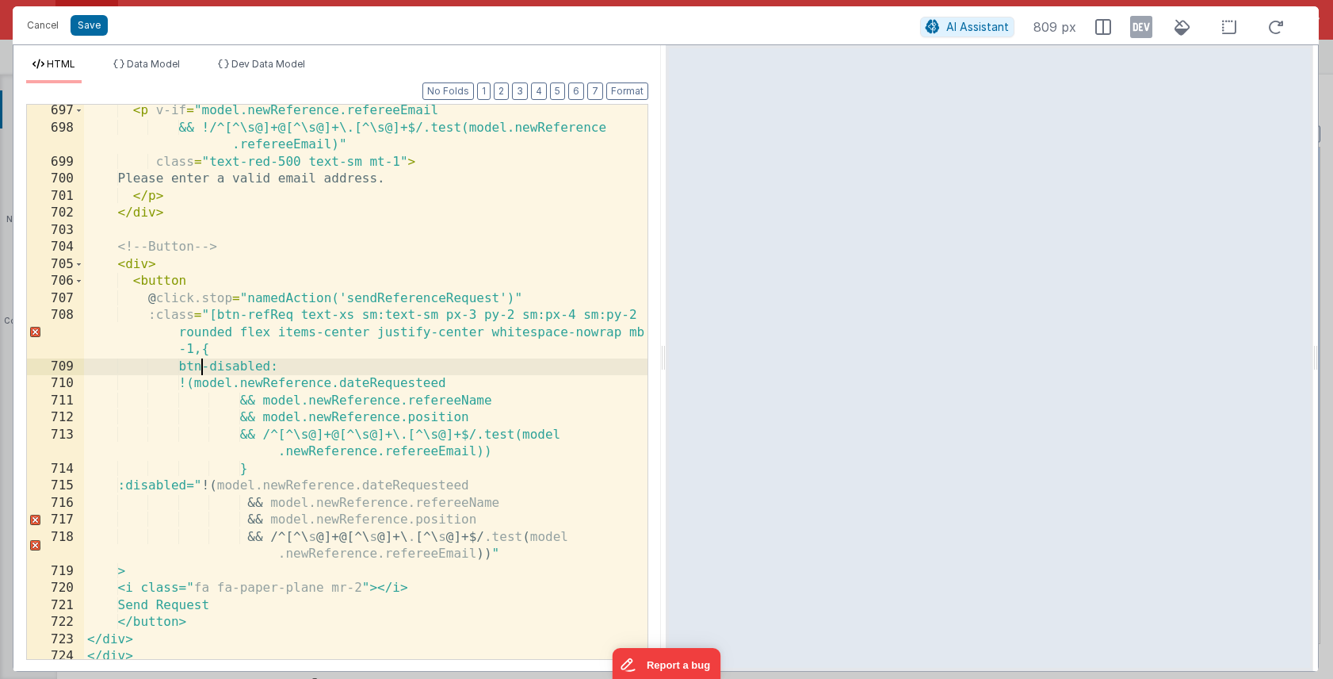
click at [202, 358] on div "< p v-if = "model.newReference.refereeEmail && !/^[^\s@]+@[^\s@]+\.[^\s@]+$/.te…" at bounding box center [366, 396] width 564 height 588
click at [301, 364] on div "< p v-if = "model.newReference.refereeEmail && !/^[^\s@]+@[^\s@]+\.[^\s@]+$/.te…" at bounding box center [366, 396] width 564 height 588
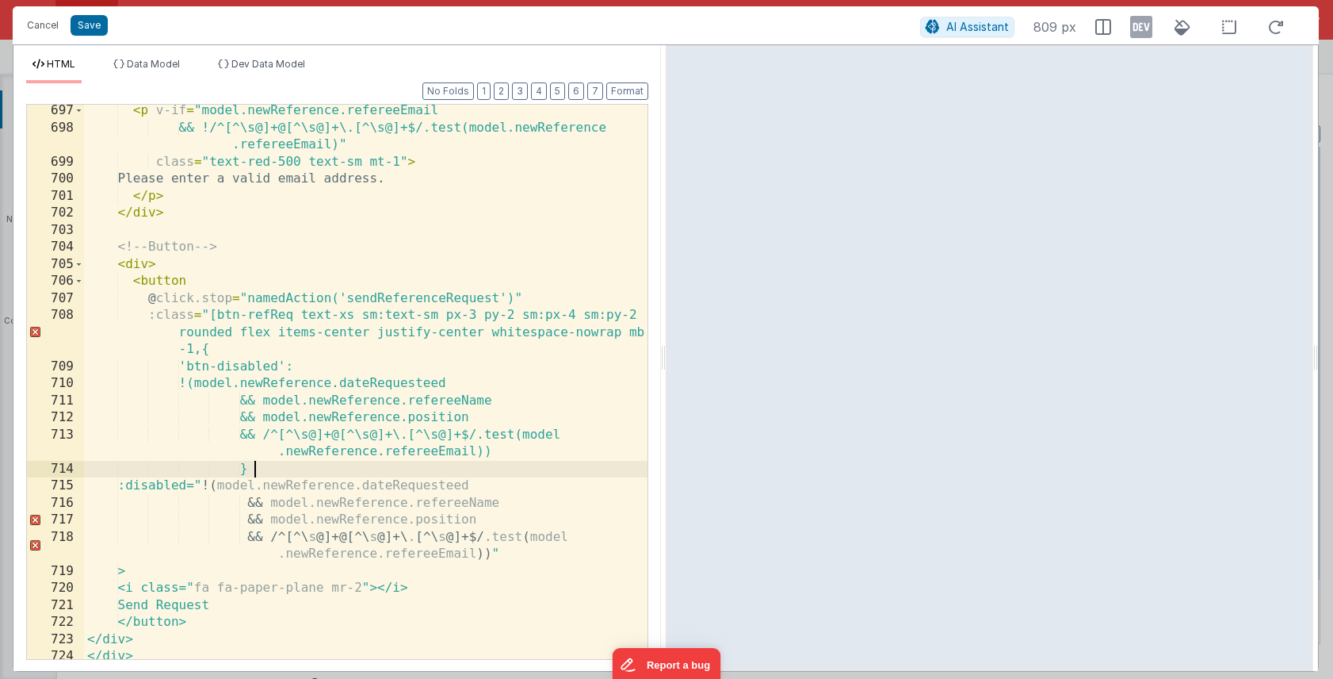
click at [259, 468] on div "< p v-if = "model.newReference.refereeEmail && !/^[^\s@]+@[^\s@]+\.[^\s@]+$/.te…" at bounding box center [366, 396] width 564 height 588
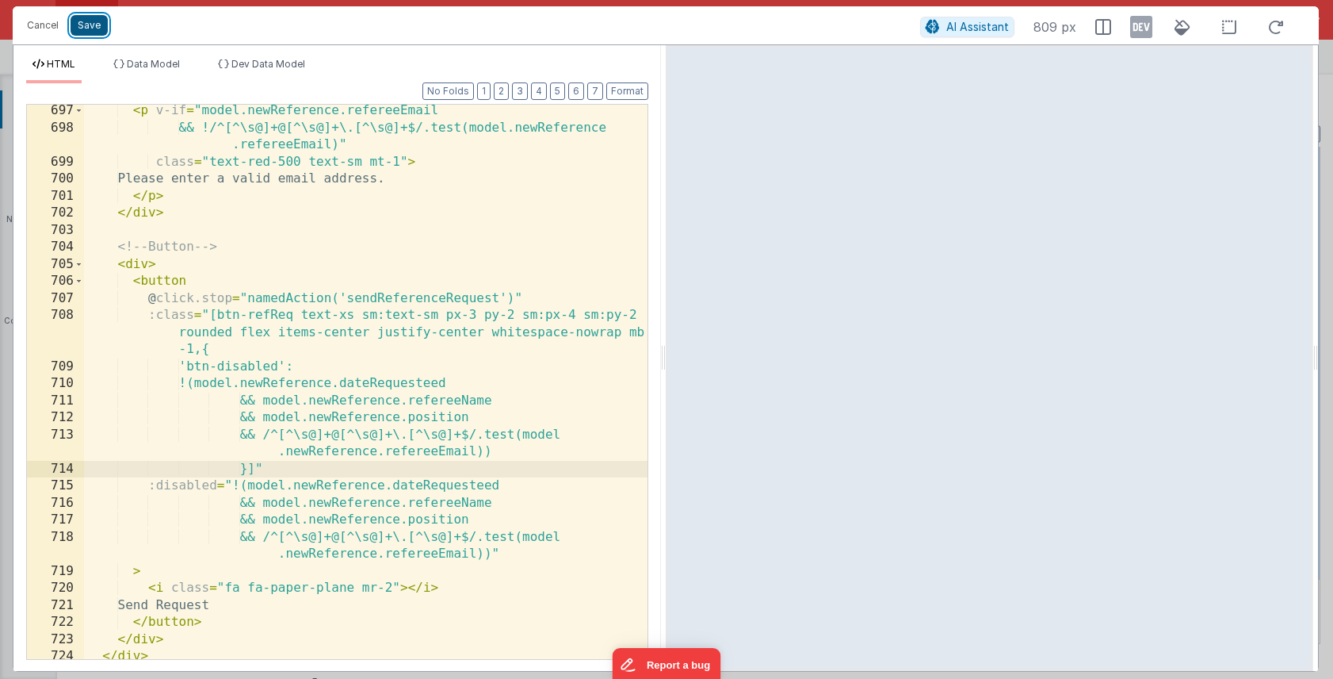
click at [94, 26] on button "Save" at bounding box center [89, 25] width 37 height 21
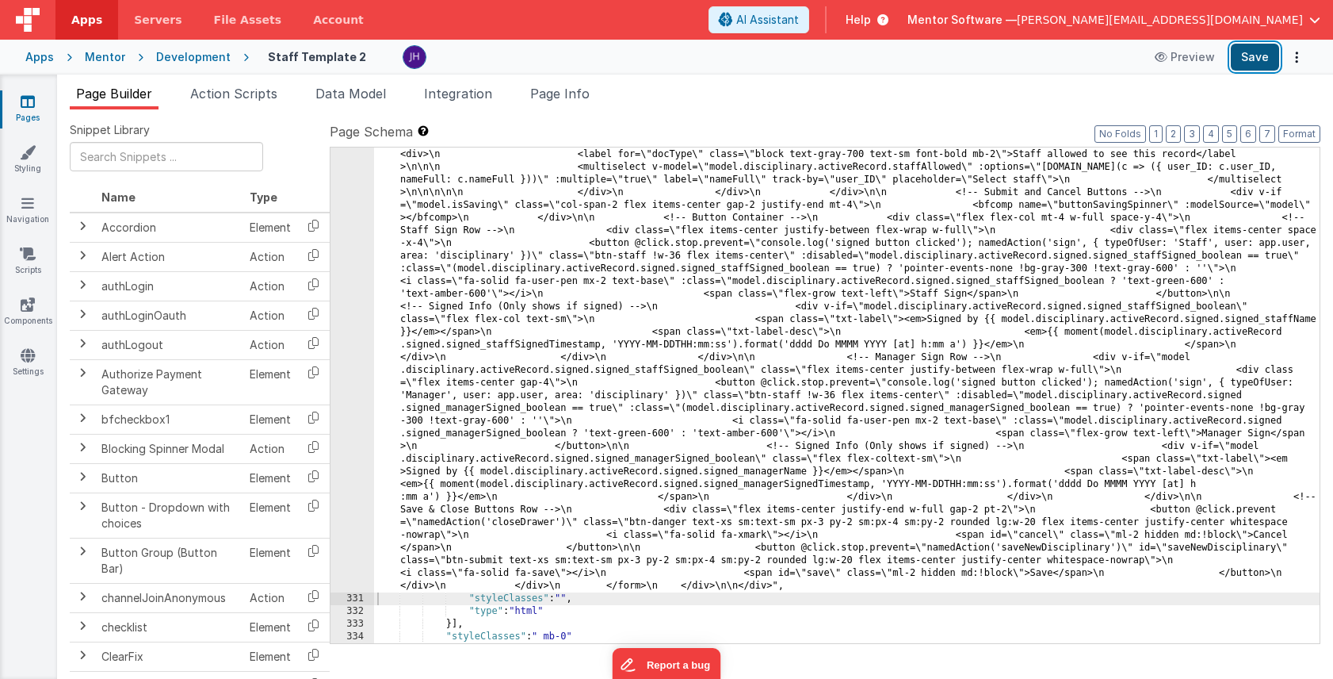
click at [1249, 53] on button "Save" at bounding box center [1255, 57] width 48 height 27
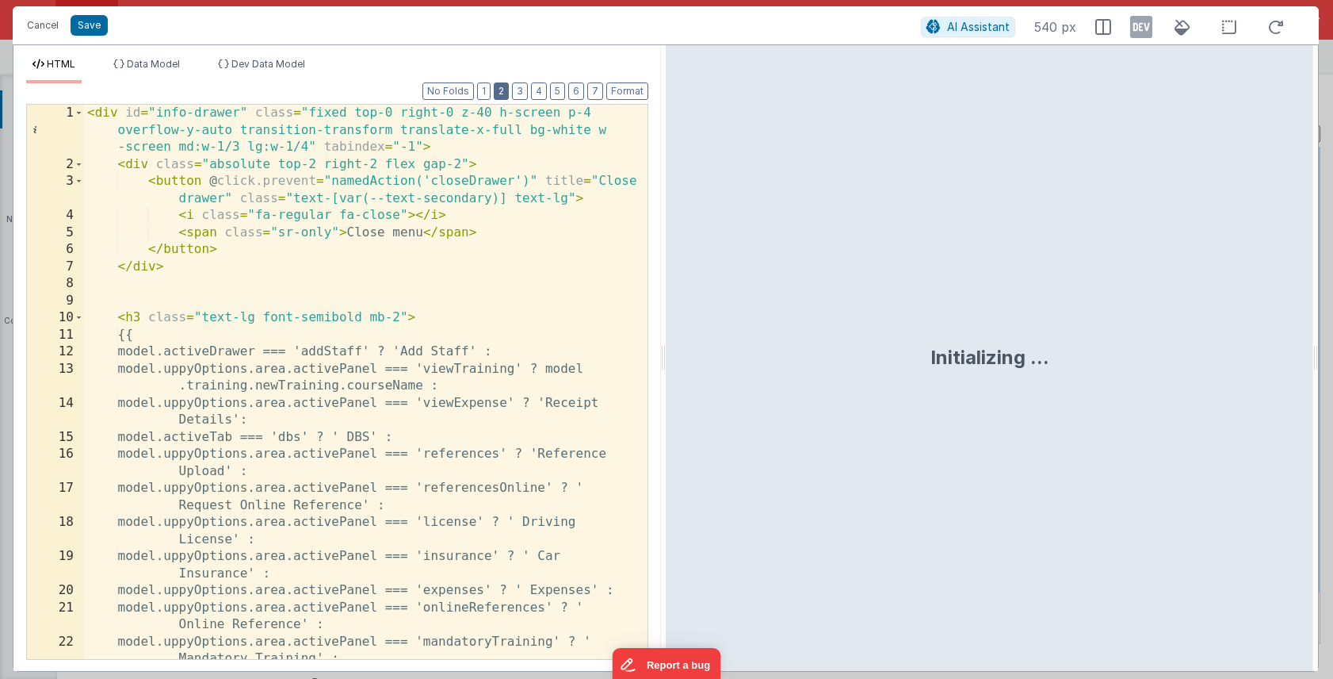
click at [509, 94] on button "2" at bounding box center [501, 90] width 15 height 17
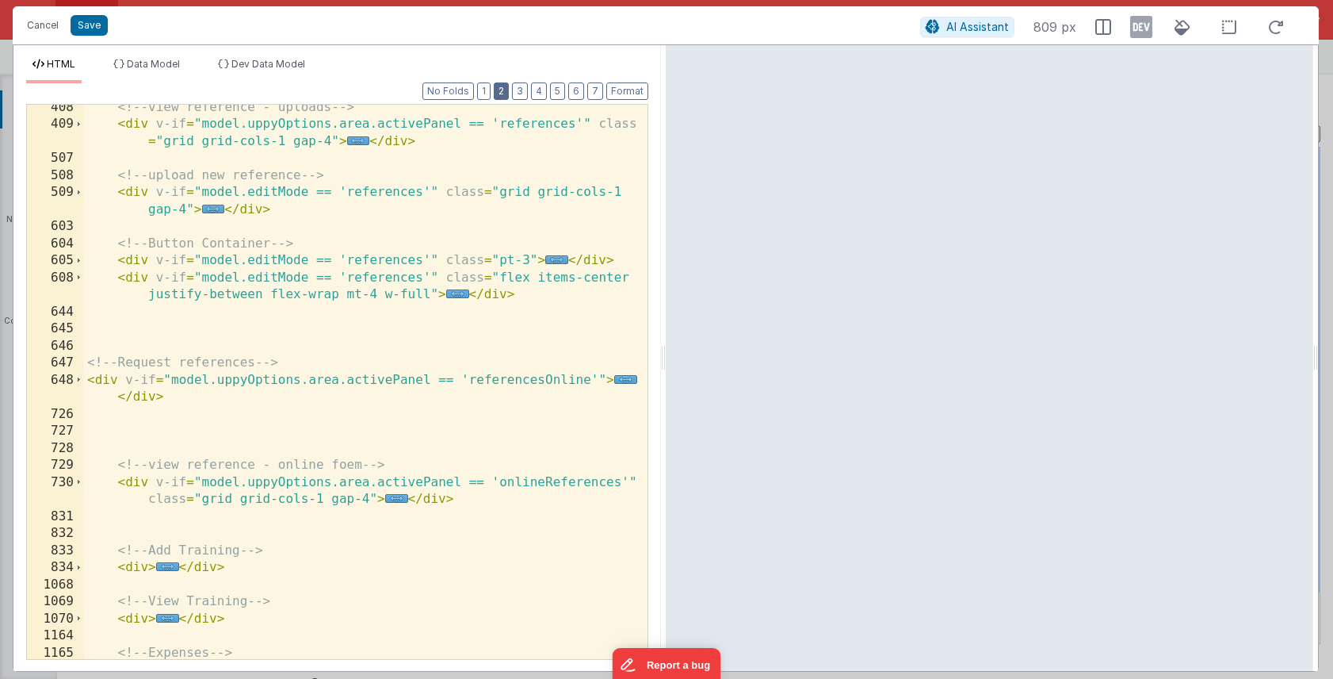
scroll to position [311, 0]
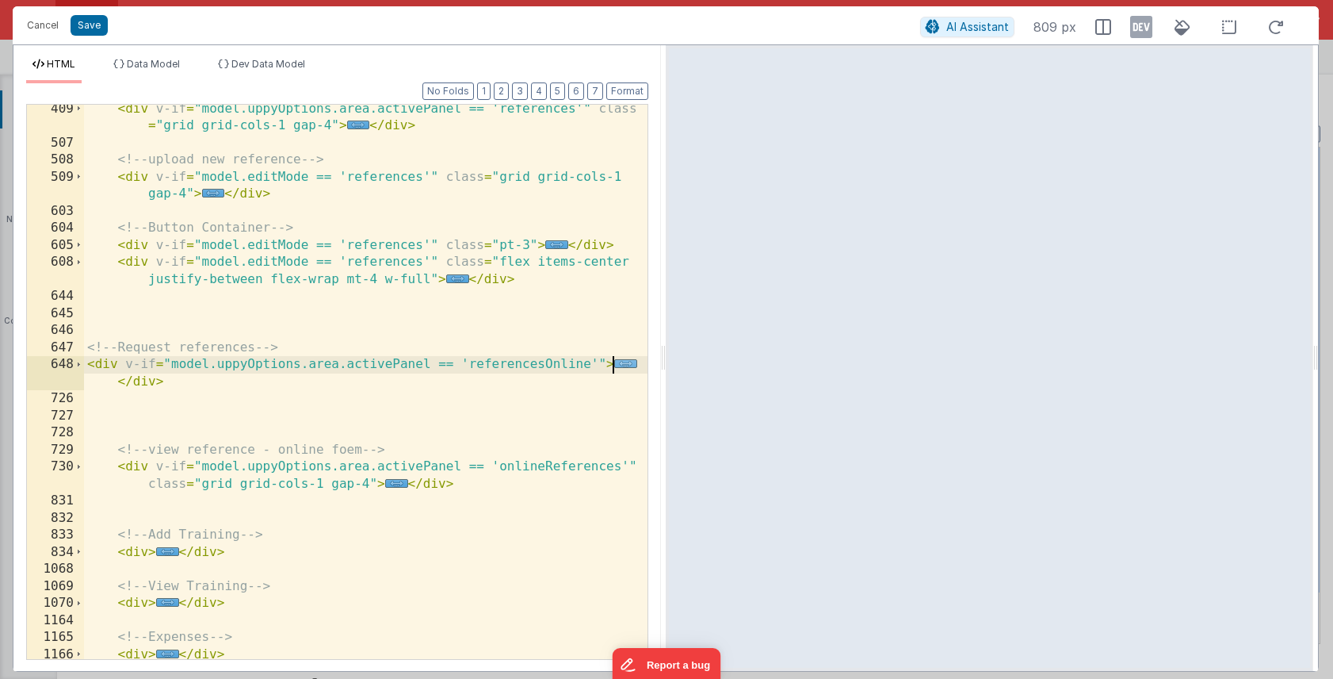
click at [623, 363] on span "..." at bounding box center [625, 363] width 23 height 9
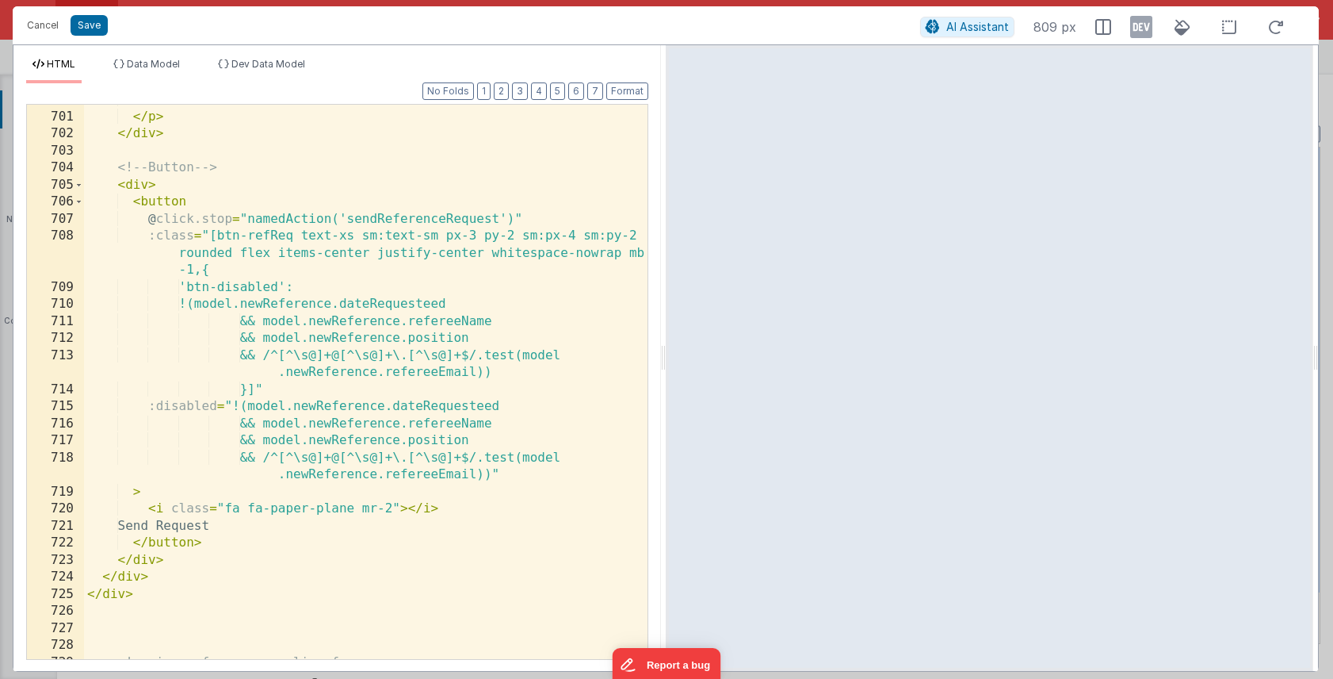
scroll to position [1635, 0]
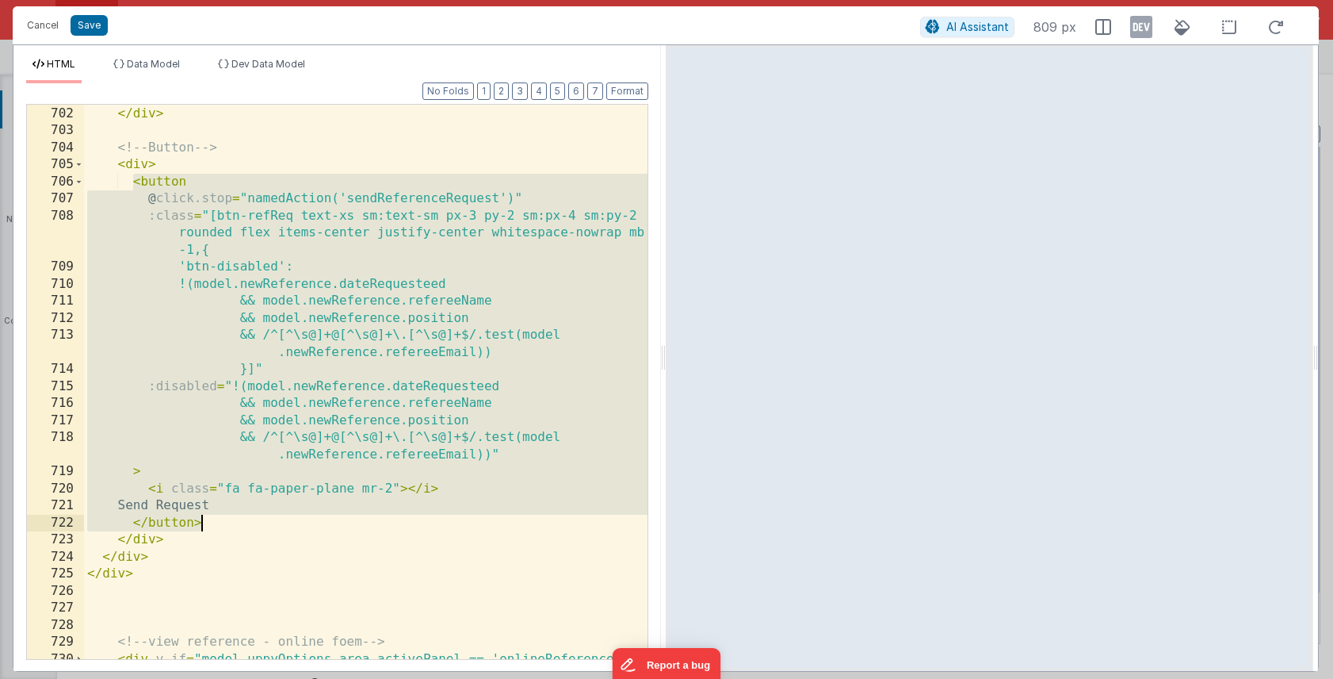
drag, startPoint x: 131, startPoint y: 183, endPoint x: 218, endPoint y: 521, distance: 348.8
click at [218, 521] on div "</ p > </ div > <!-- Button --> < div > < button @ click.stop = "namedAction('s…" at bounding box center [366, 391] width 564 height 606
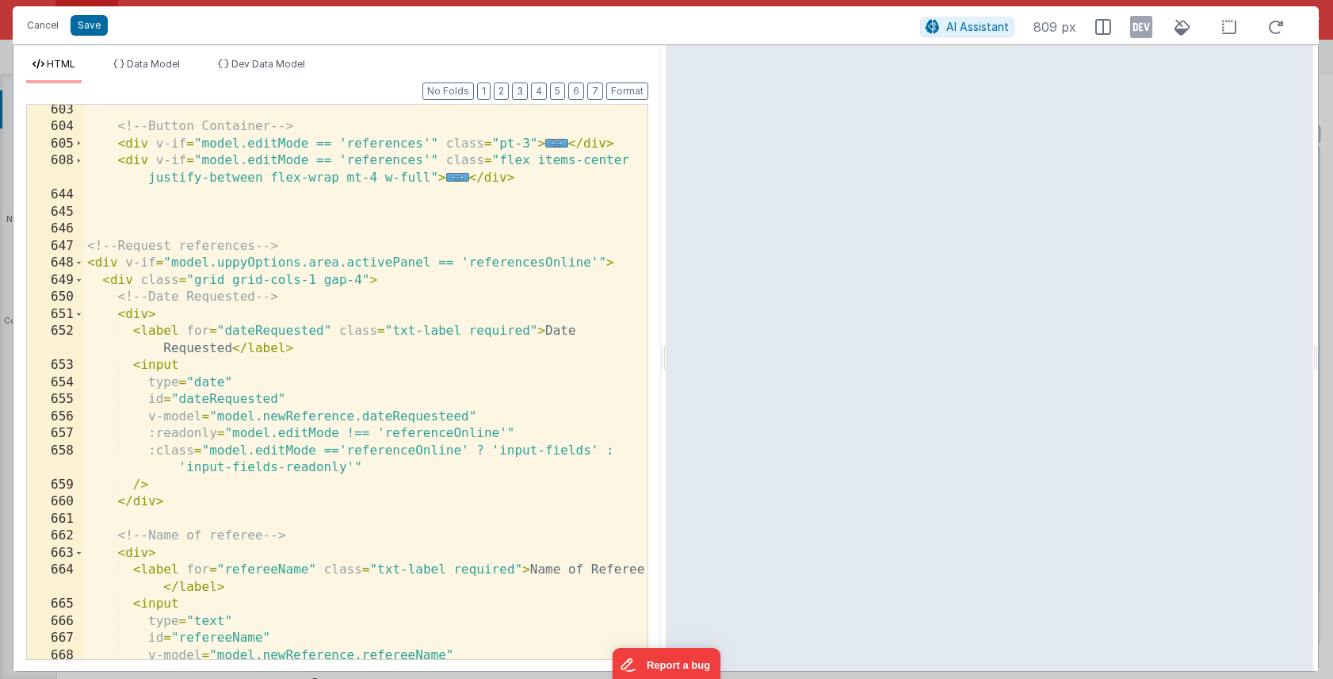
scroll to position [409, 0]
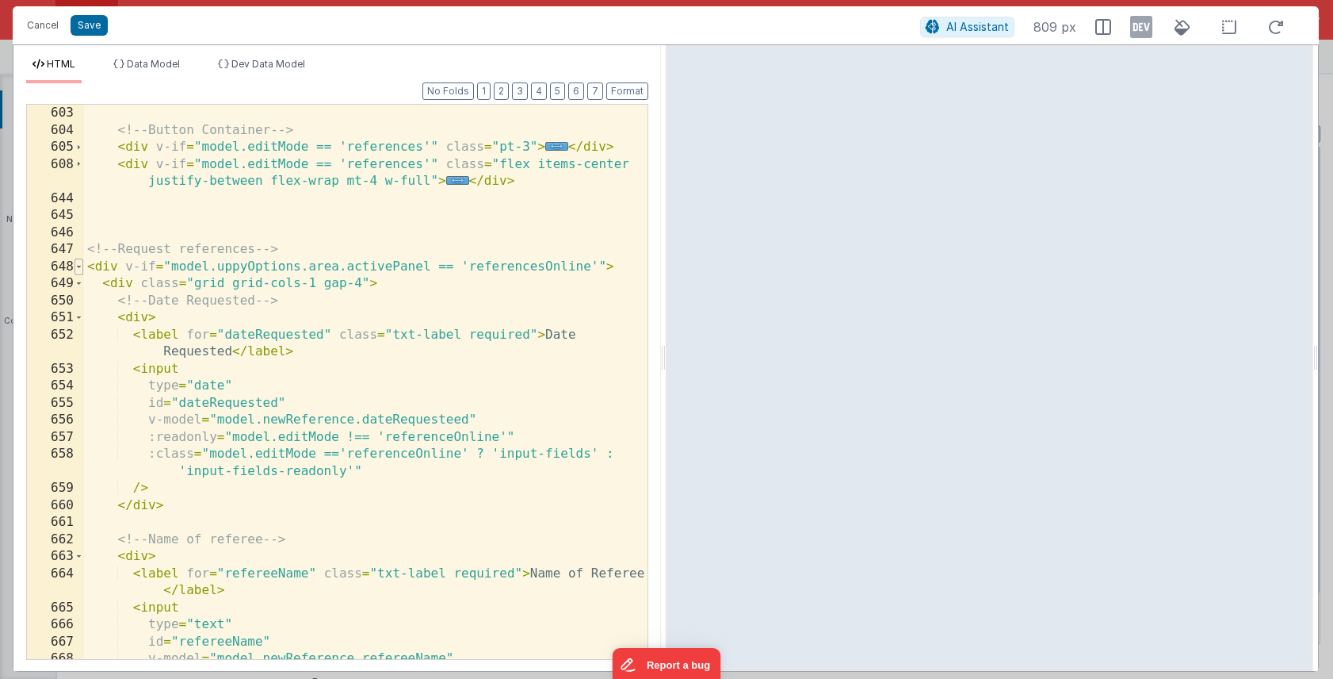
click at [82, 267] on span at bounding box center [79, 266] width 9 height 17
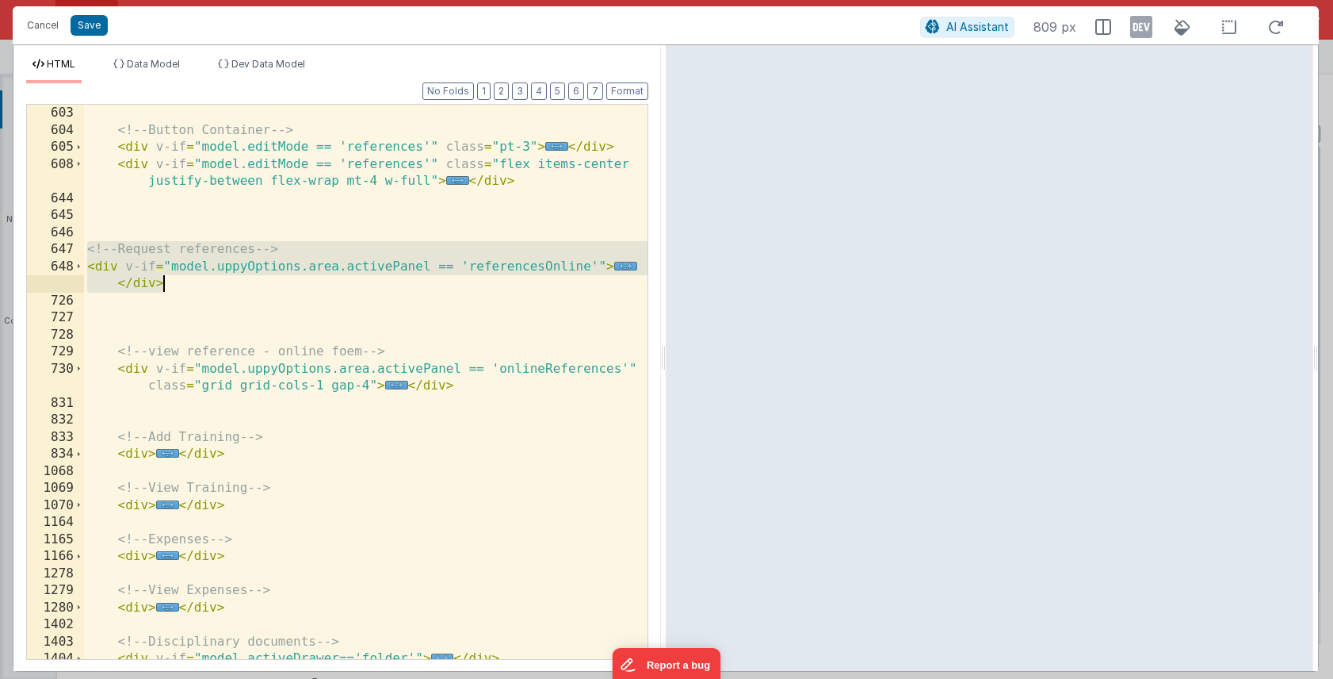
drag, startPoint x: 89, startPoint y: 251, endPoint x: 169, endPoint y: 283, distance: 86.4
click at [169, 283] on div "<!-- Button Container --> < div v-if = "model.editMode == 'references'" class =…" at bounding box center [366, 399] width 564 height 588
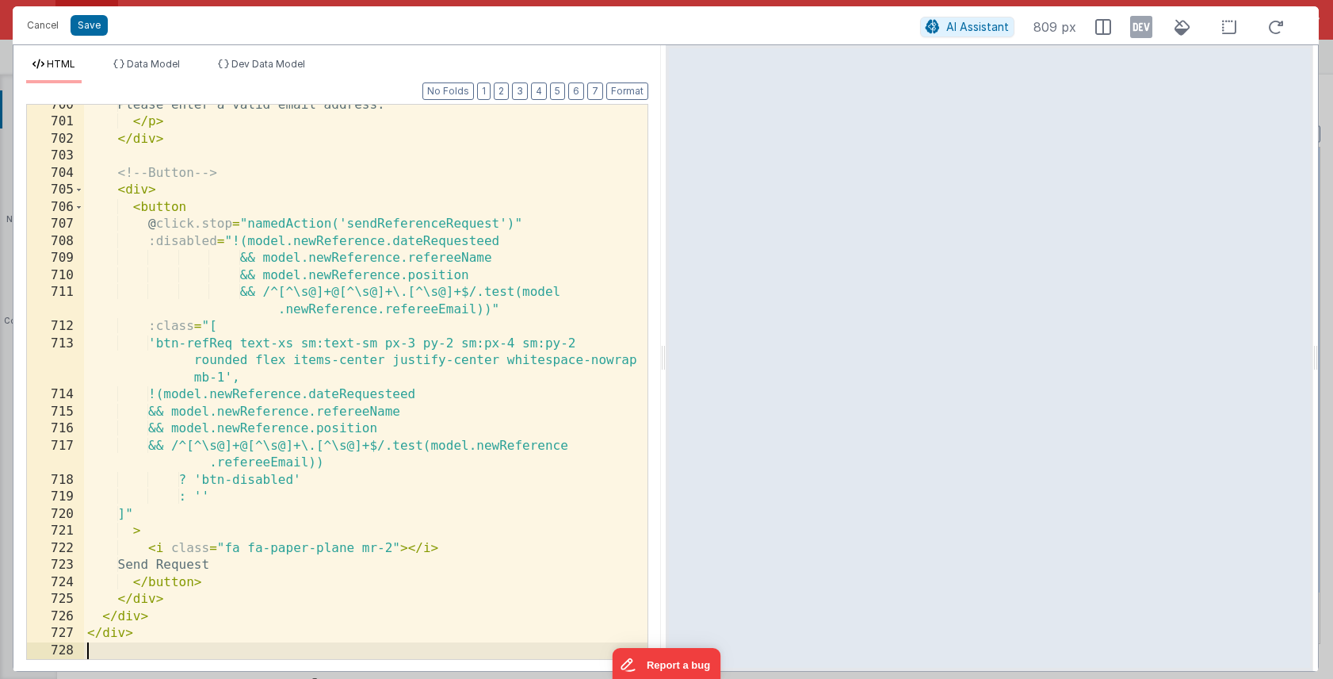
scroll to position [1610, 0]
click at [619, 88] on button "Format" at bounding box center [627, 90] width 42 height 17
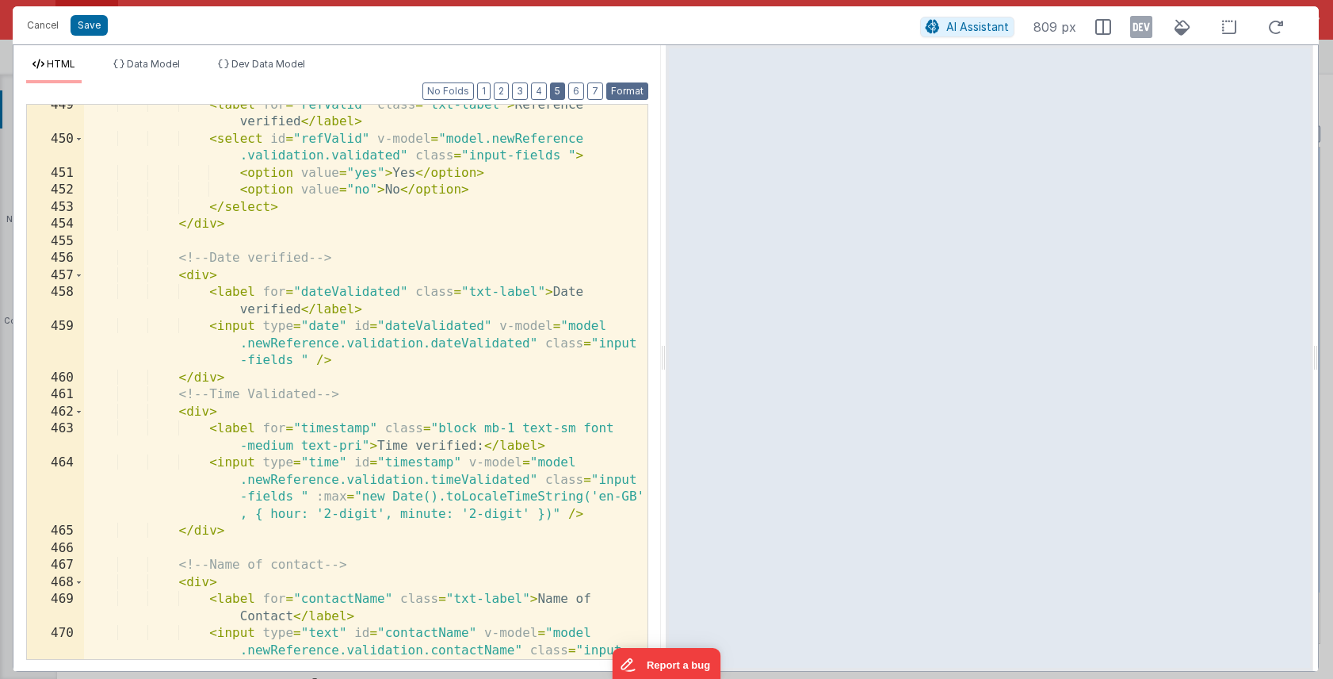
scroll to position [7933, 0]
click at [84, 27] on button "Save" at bounding box center [89, 25] width 37 height 21
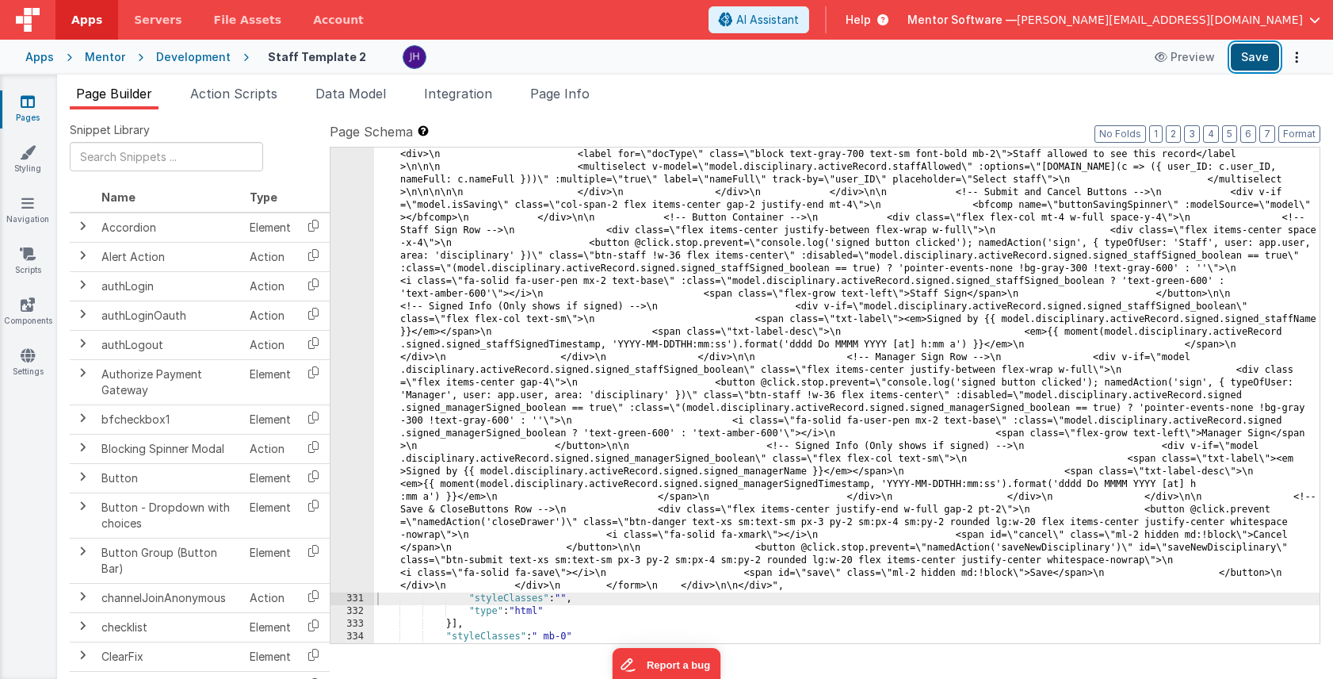
click at [1253, 55] on button "Save" at bounding box center [1255, 57] width 48 height 27
click at [22, 307] on icon at bounding box center [28, 304] width 14 height 16
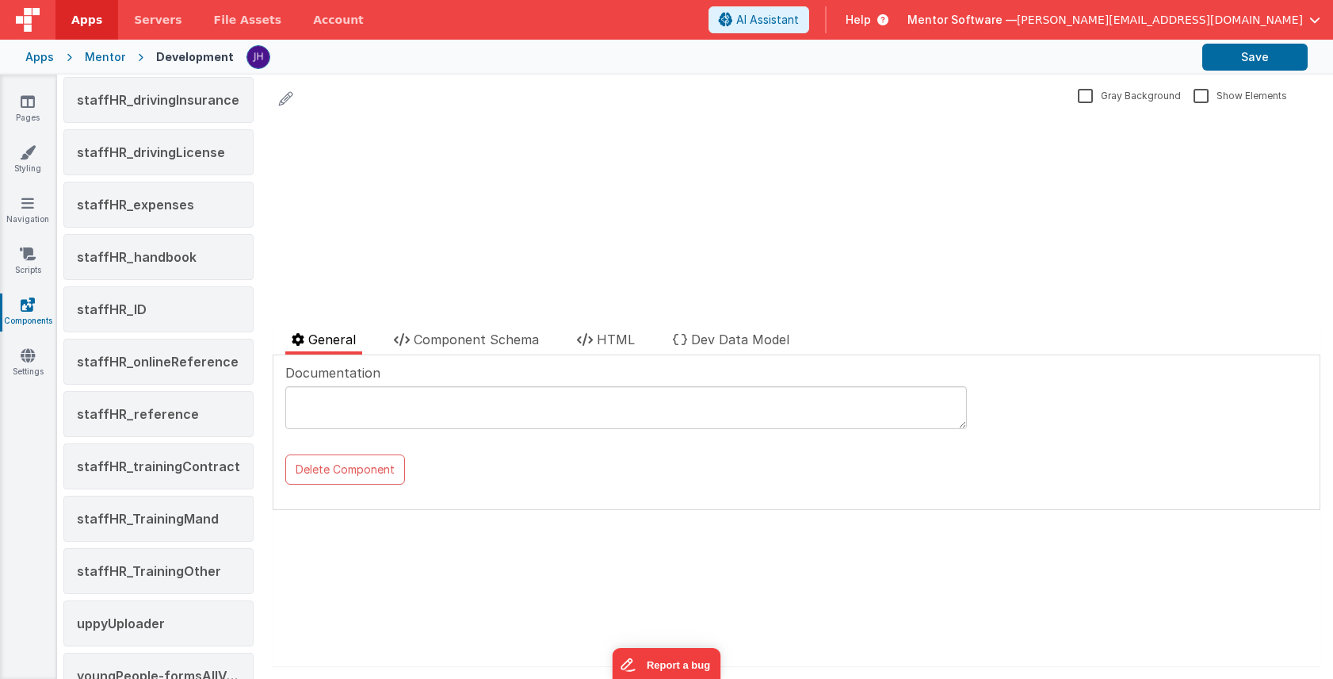
scroll to position [2195, 0]
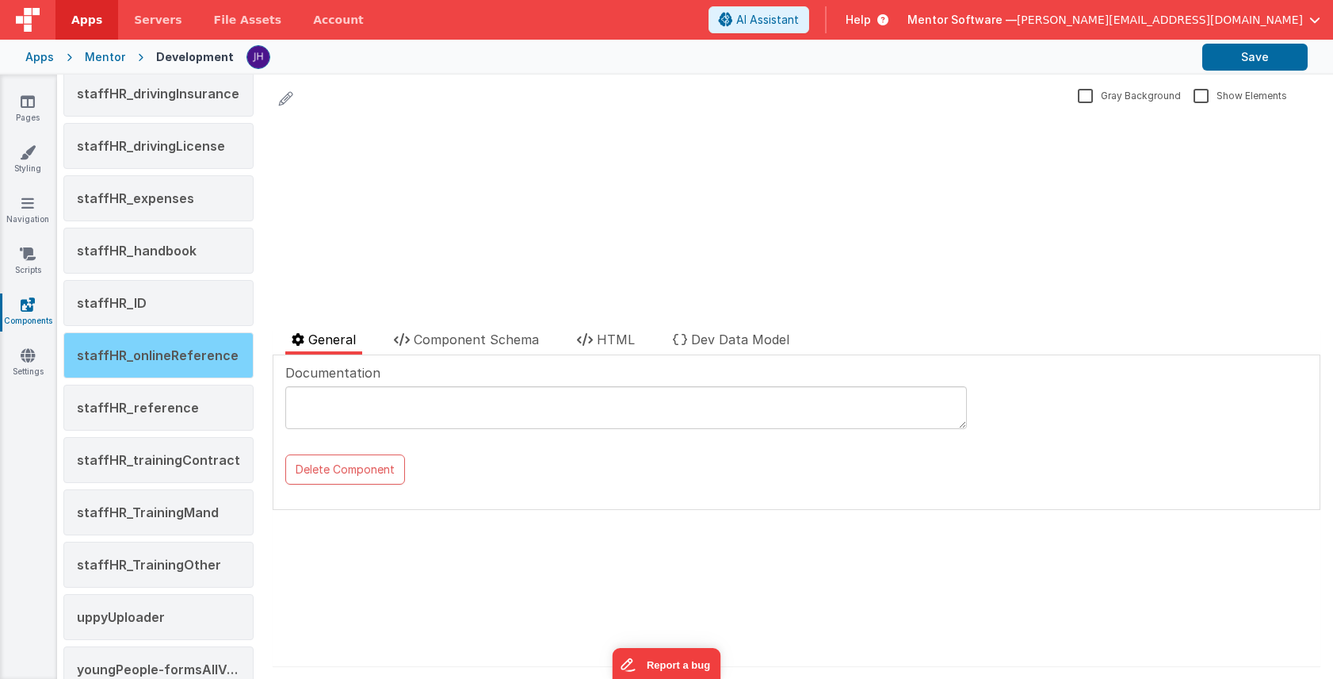
click at [164, 360] on span "staffHR_onlineReference" at bounding box center [158, 355] width 162 height 16
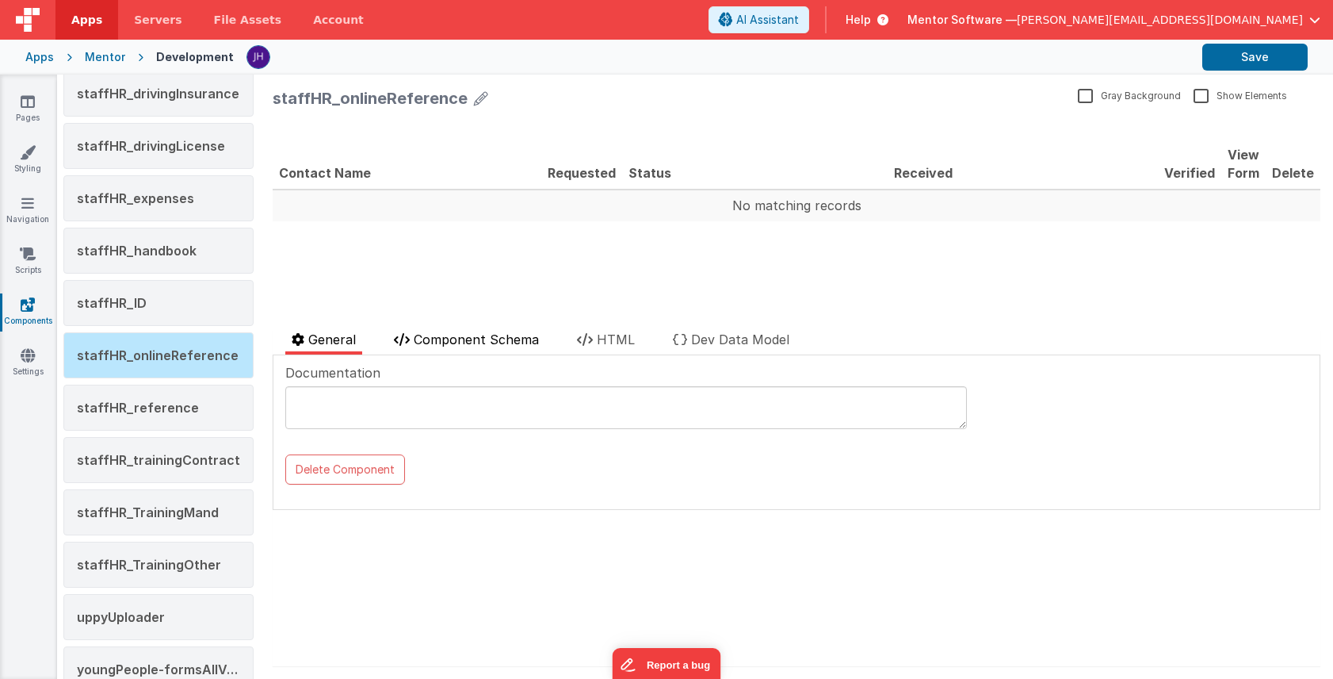
click at [491, 339] on span "Component Schema" at bounding box center [476, 339] width 125 height 16
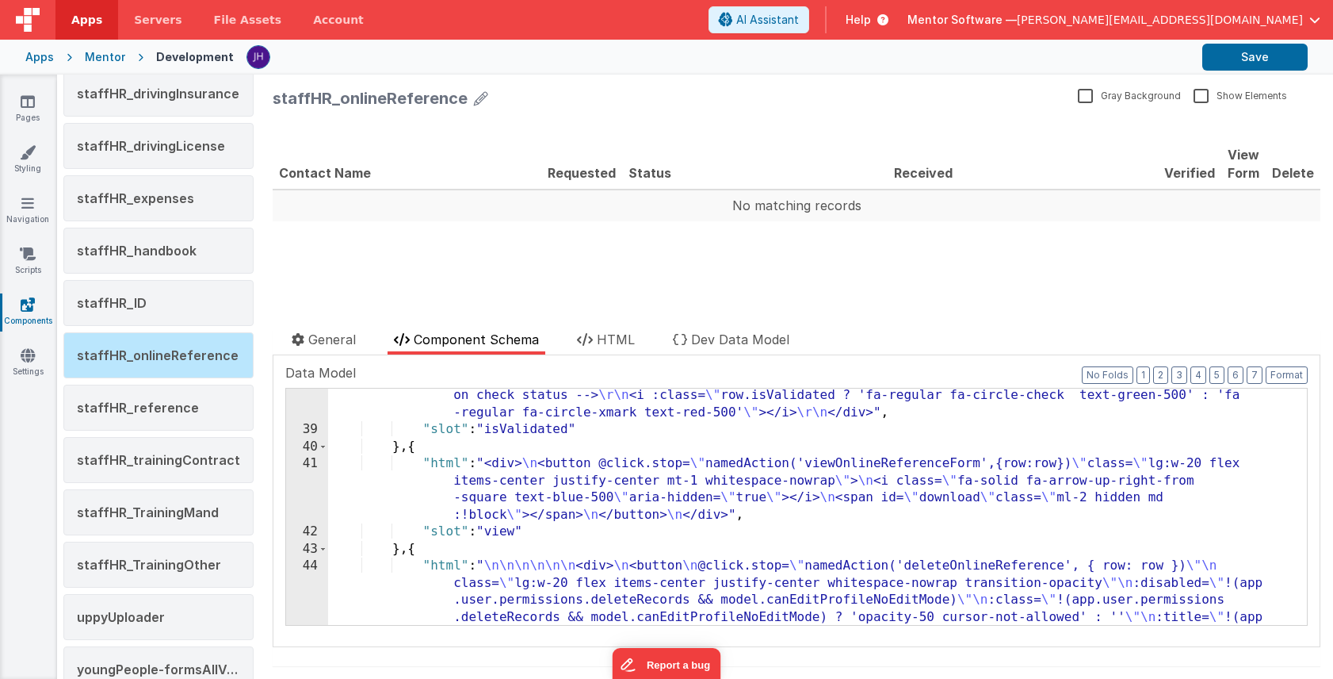
scroll to position [645, 0]
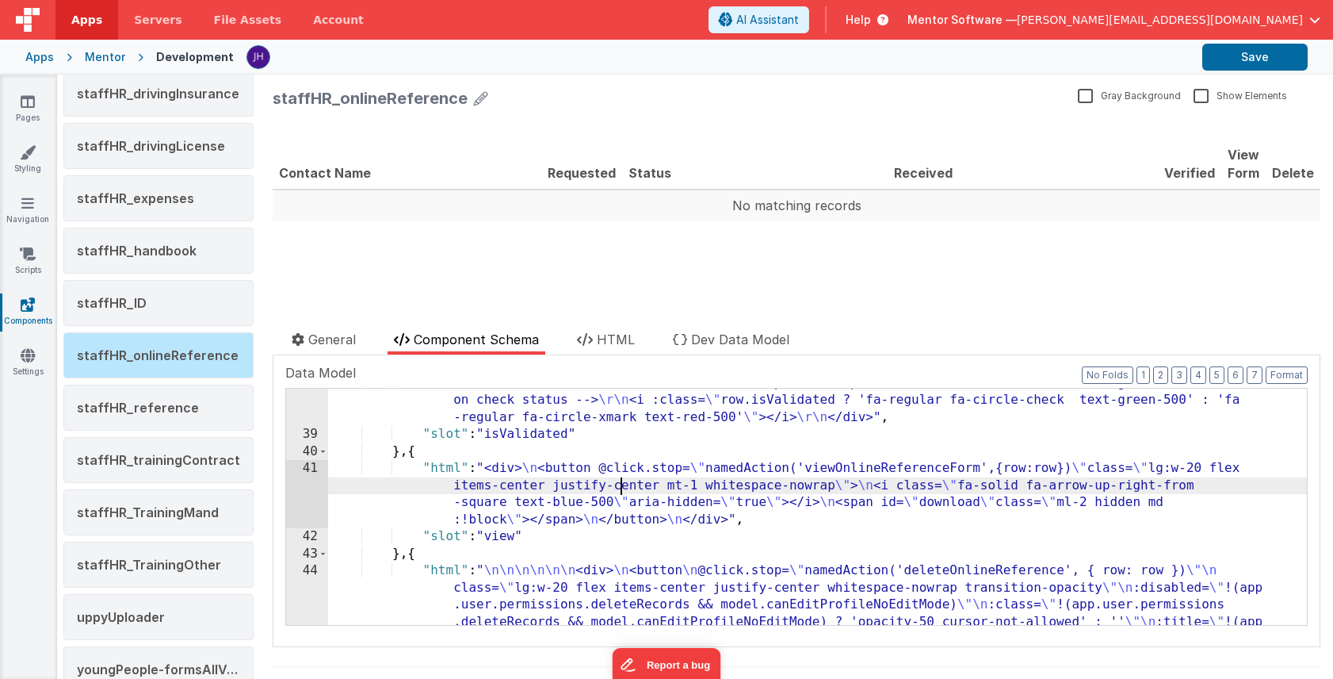
click at [619, 483] on div ""html" : " <div class= \" flex items-center whitespace-nowrap mt-1 \" > \r\n \r…" at bounding box center [817, 578] width 979 height 407
click at [301, 485] on div "41" at bounding box center [307, 494] width 42 height 68
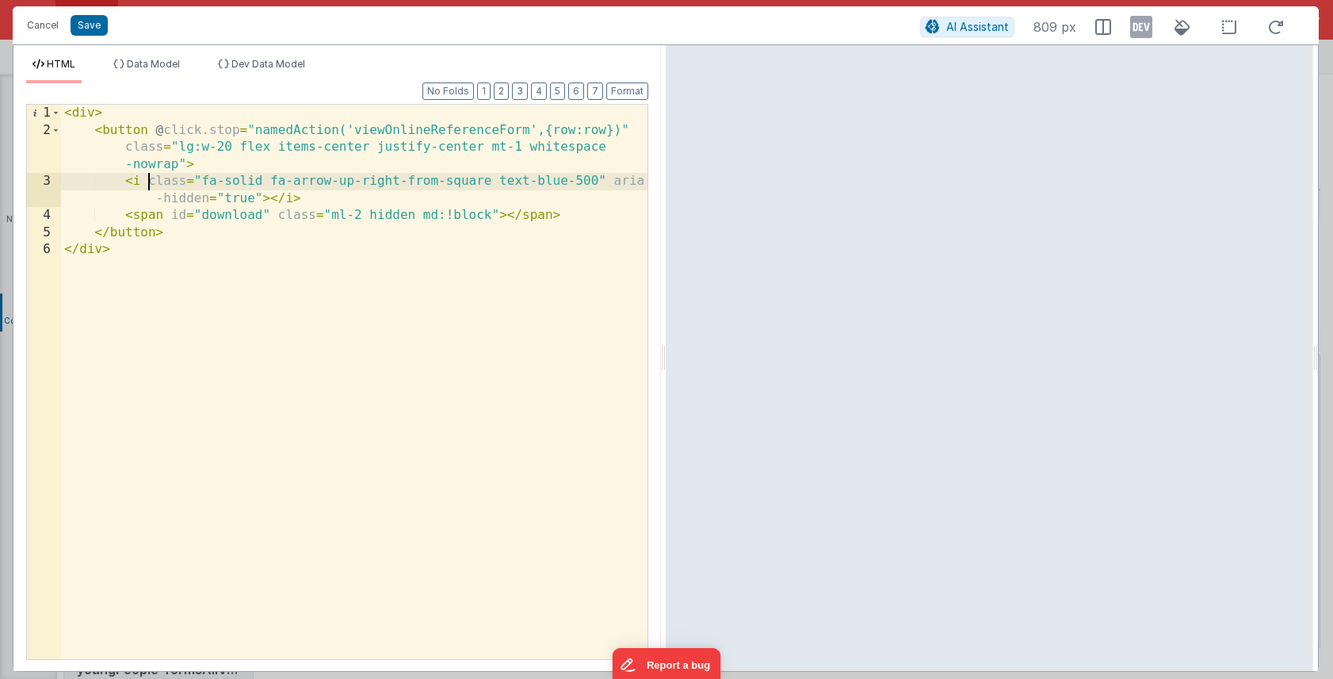
click at [149, 182] on div "< div > < button @ click.stop = "namedAction('viewOnlineReferenceForm',{row:row…" at bounding box center [354, 399] width 587 height 588
click at [292, 182] on div "< div > < button @ click.stop = "namedAction('viewOnlineReferenceForm',{row:row…" at bounding box center [354, 399] width 587 height 588
click at [322, 178] on div "< div > < button @ click.stop = "namedAction('viewOnlineReferenceForm',{row:row…" at bounding box center [354, 399] width 587 height 588
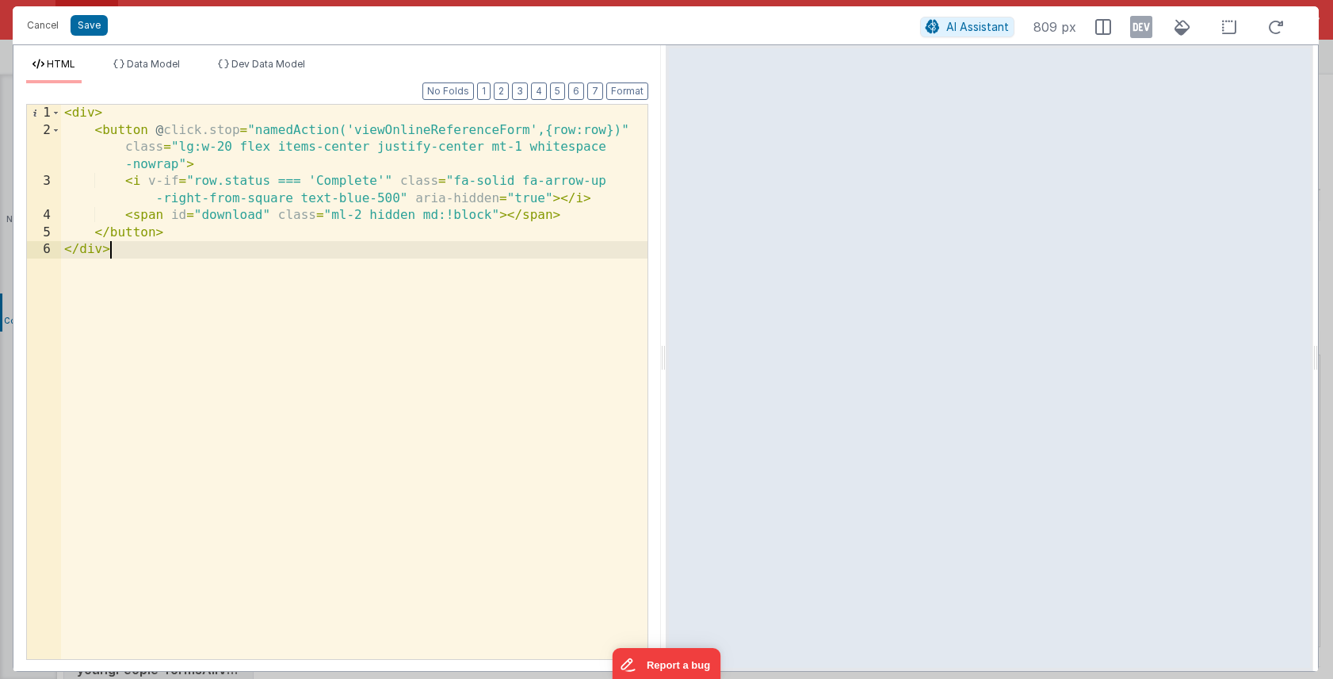
click at [402, 270] on div "< div > < button @ click.stop = "namedAction('viewOnlineReferenceForm',{row:row…" at bounding box center [354, 399] width 587 height 588
click at [1282, 25] on icon at bounding box center [1276, 27] width 35 height 20
click at [90, 30] on button "Save" at bounding box center [89, 25] width 37 height 21
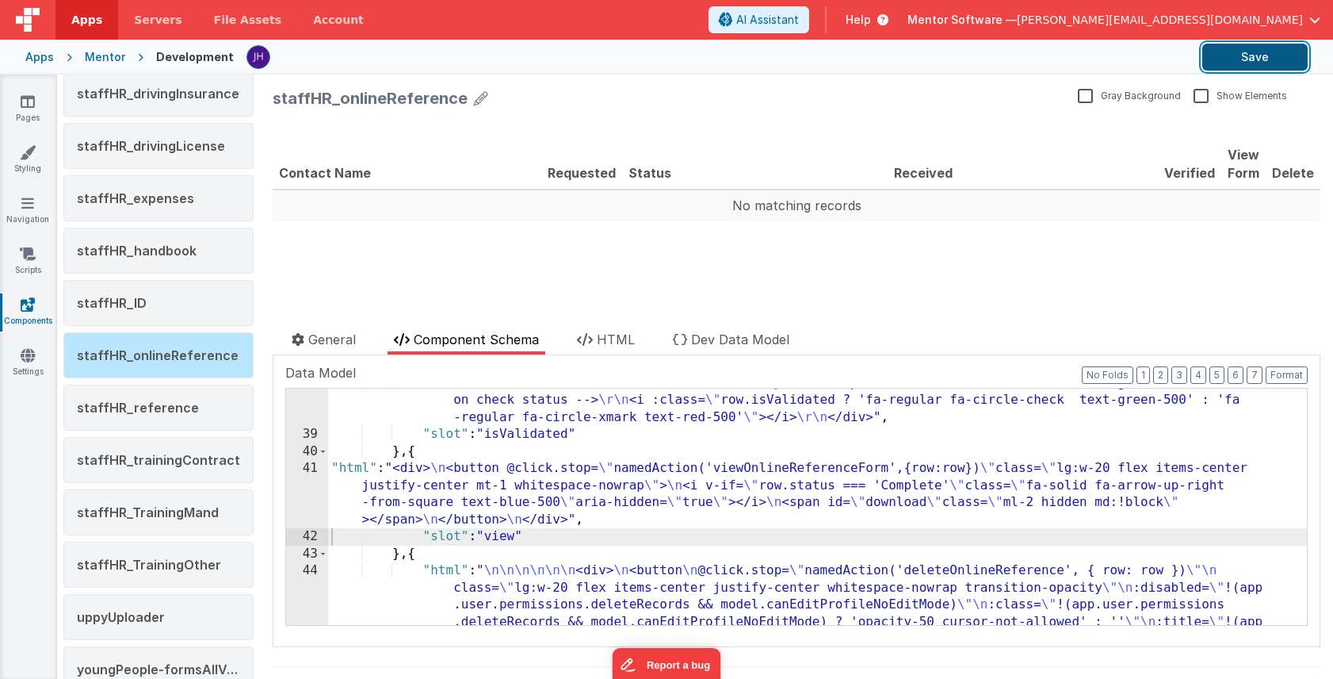
click at [1257, 69] on button "Save" at bounding box center [1255, 57] width 105 height 27
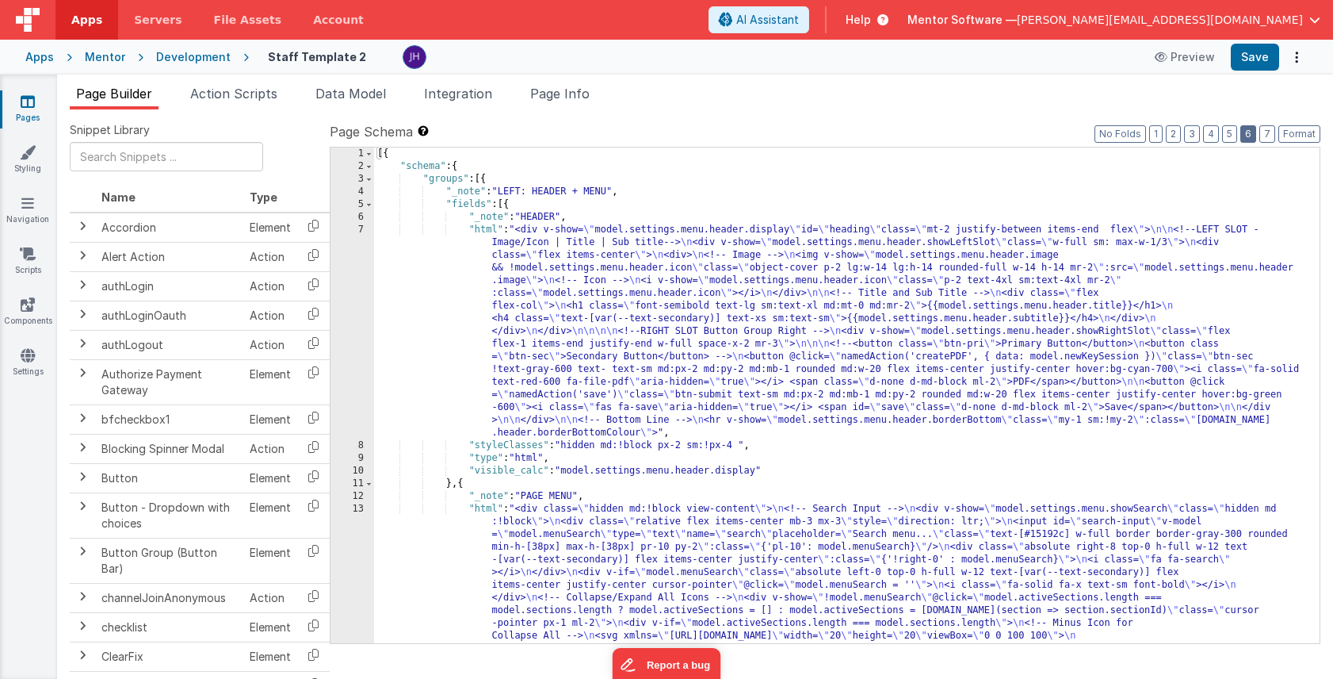
click at [1252, 140] on button "6" at bounding box center [1249, 133] width 16 height 17
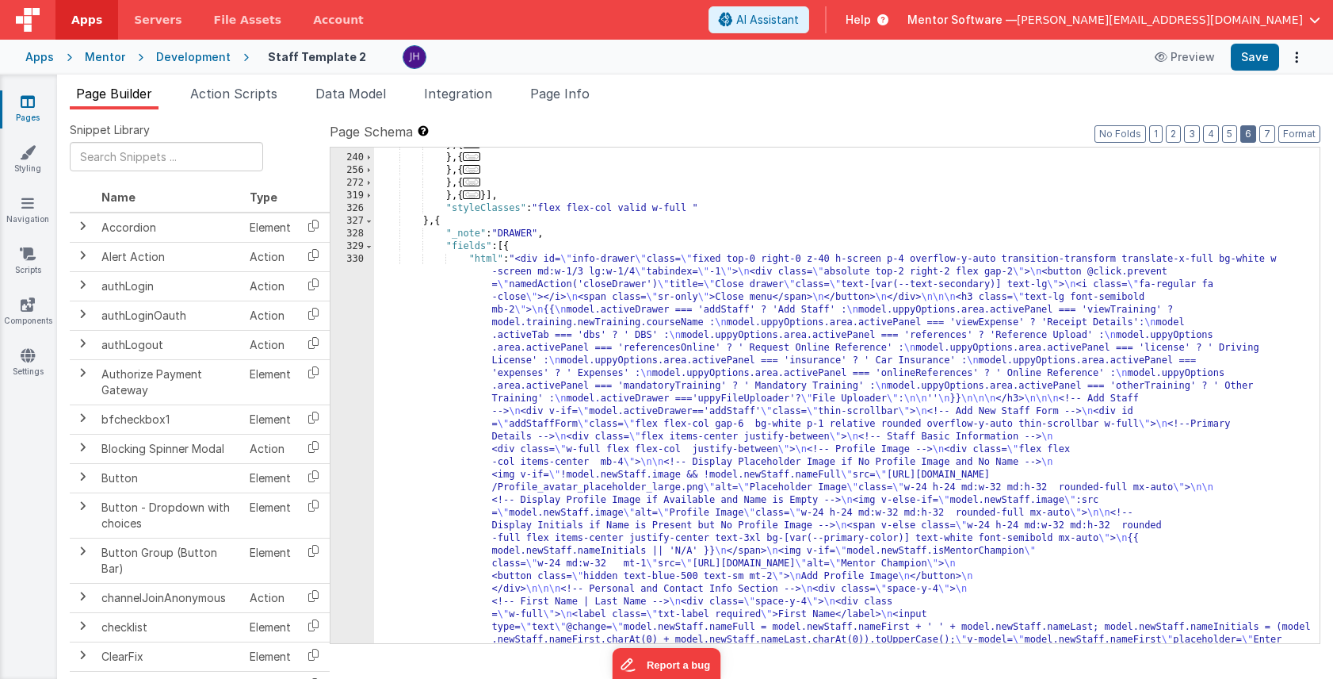
scroll to position [2223, 0]
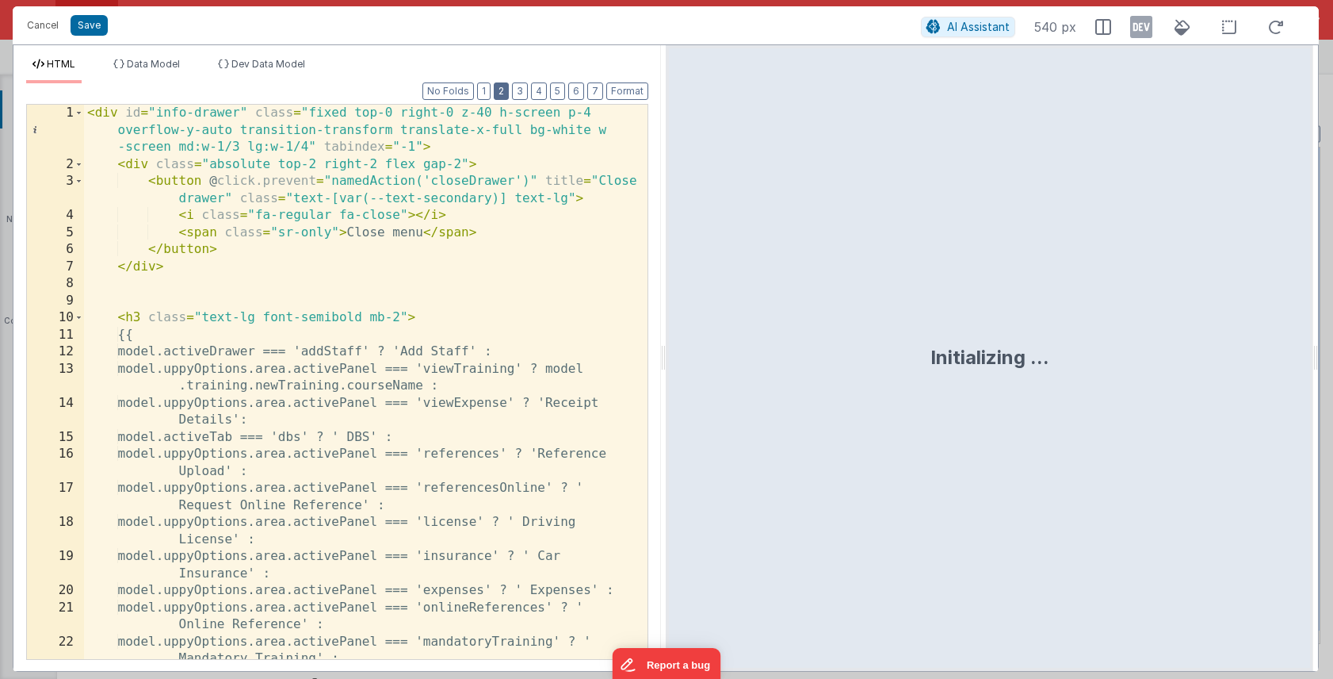
click at [504, 96] on button "2" at bounding box center [501, 90] width 15 height 17
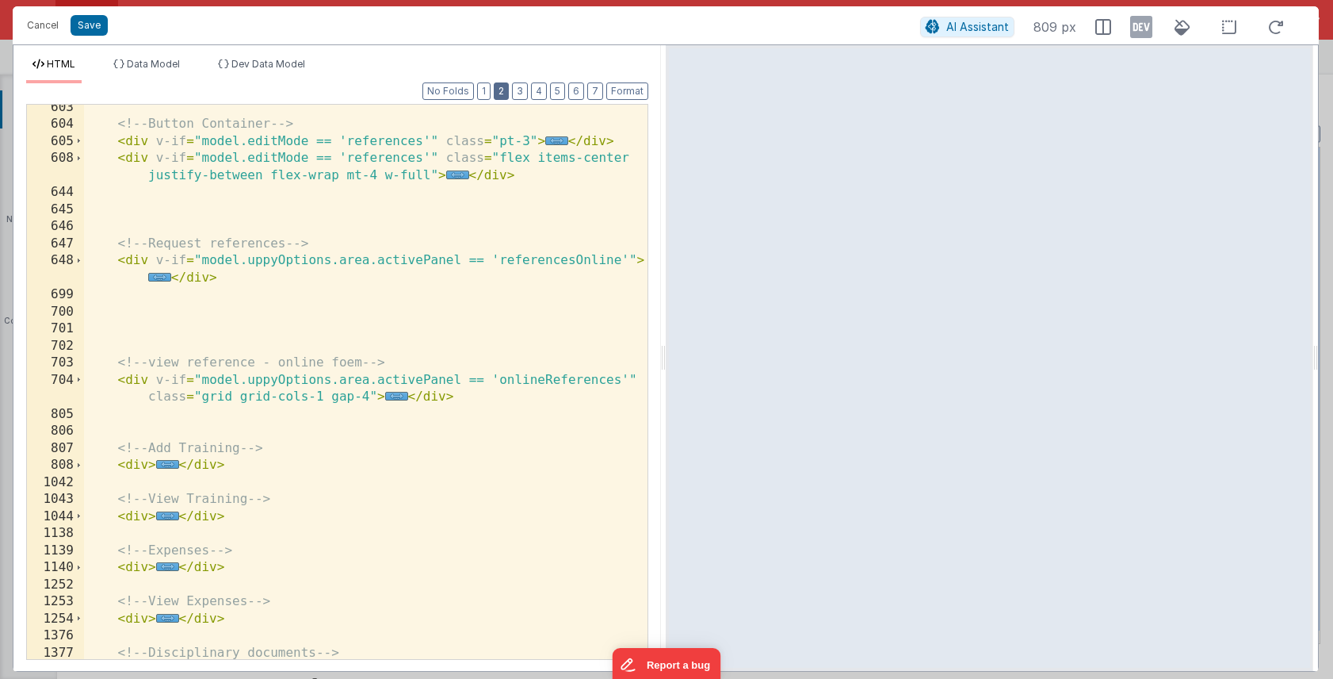
scroll to position [417, 0]
click at [369, 282] on div "<!-- Button Container --> < div v-if = "model.editMode == 'references'" class =…" at bounding box center [366, 391] width 564 height 588
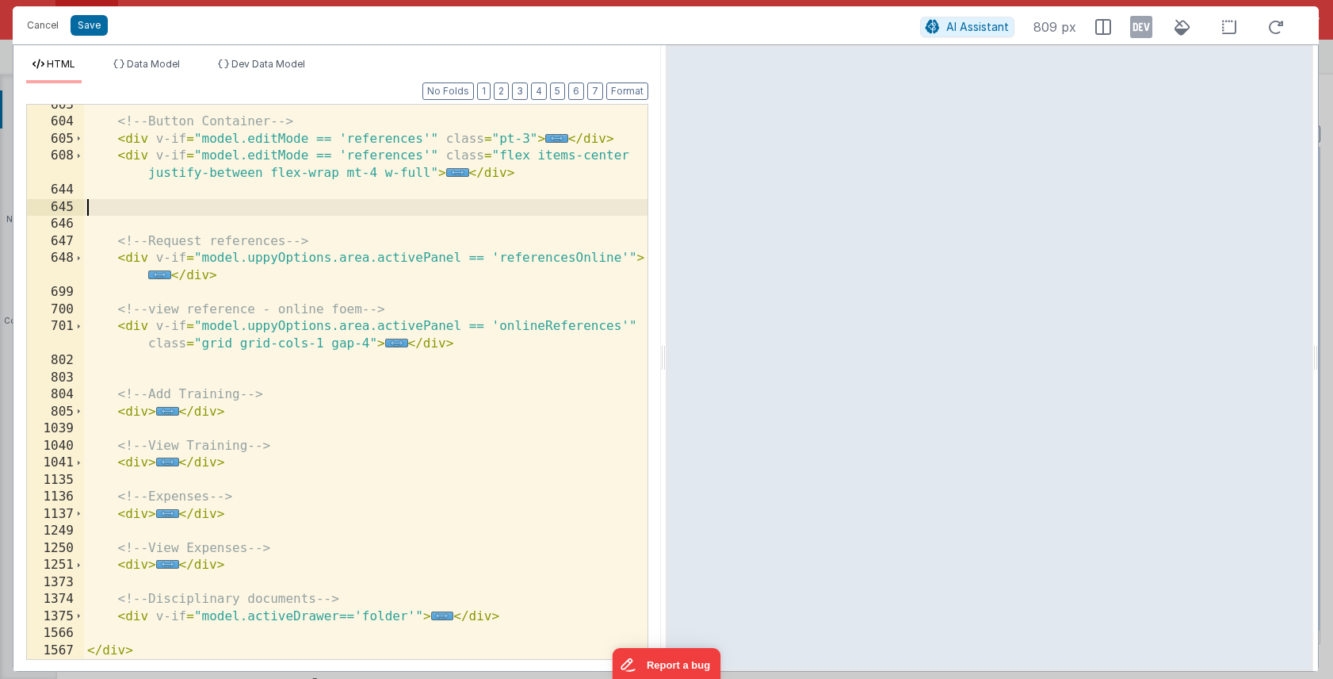
click at [220, 214] on div "<!-- Button Container --> < div v-if = "model.editMode == 'references'" class =…" at bounding box center [366, 391] width 564 height 588
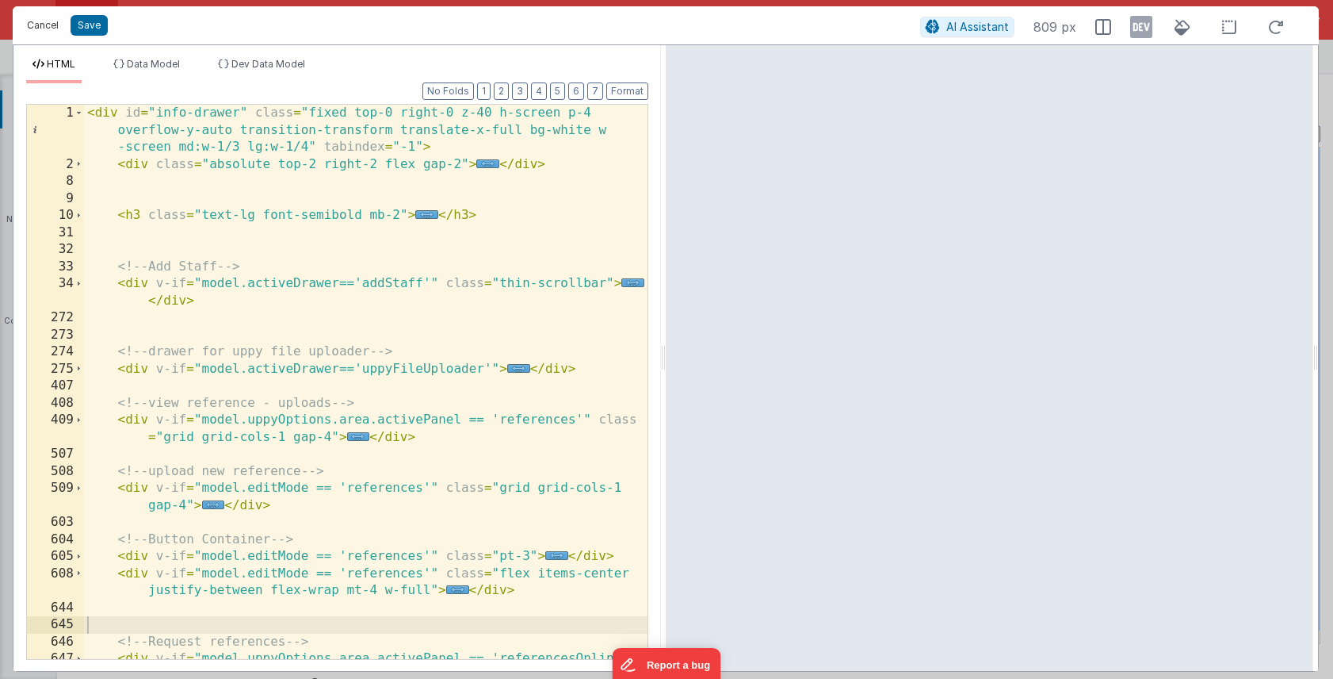
click at [51, 30] on button "Cancel" at bounding box center [43, 25] width 48 height 22
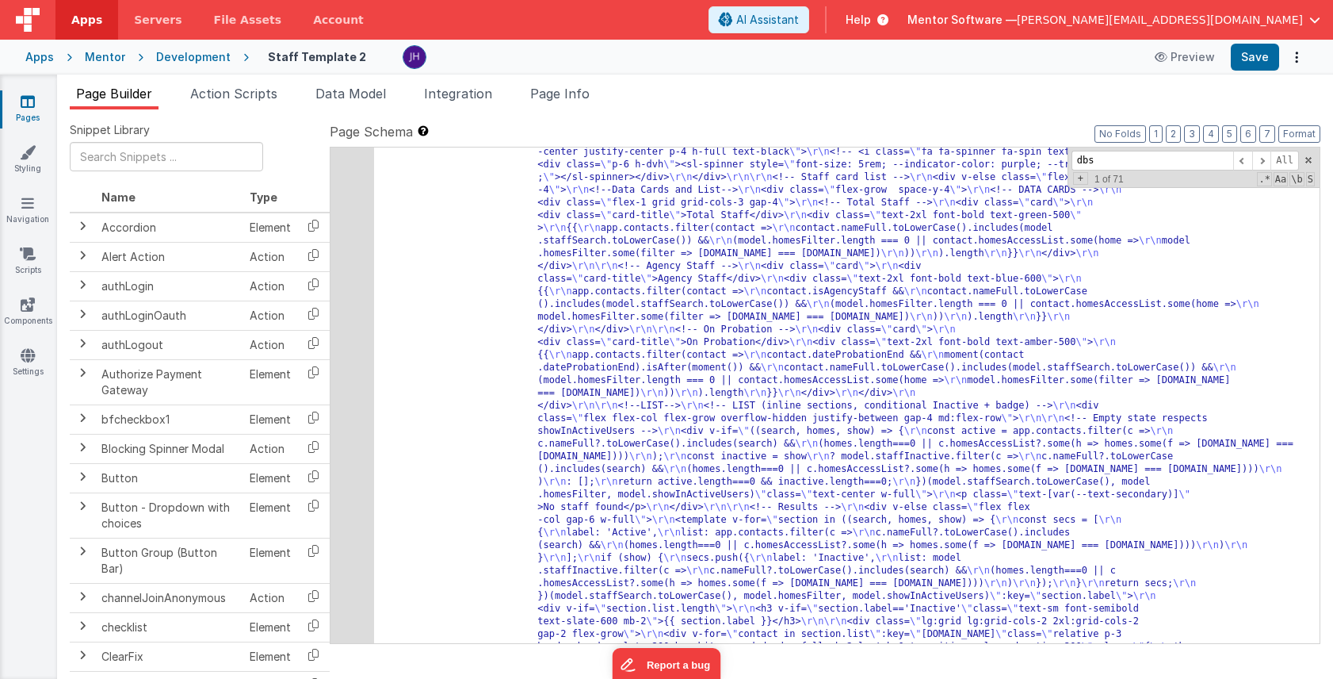
scroll to position [2297, 0]
type input "dbs"
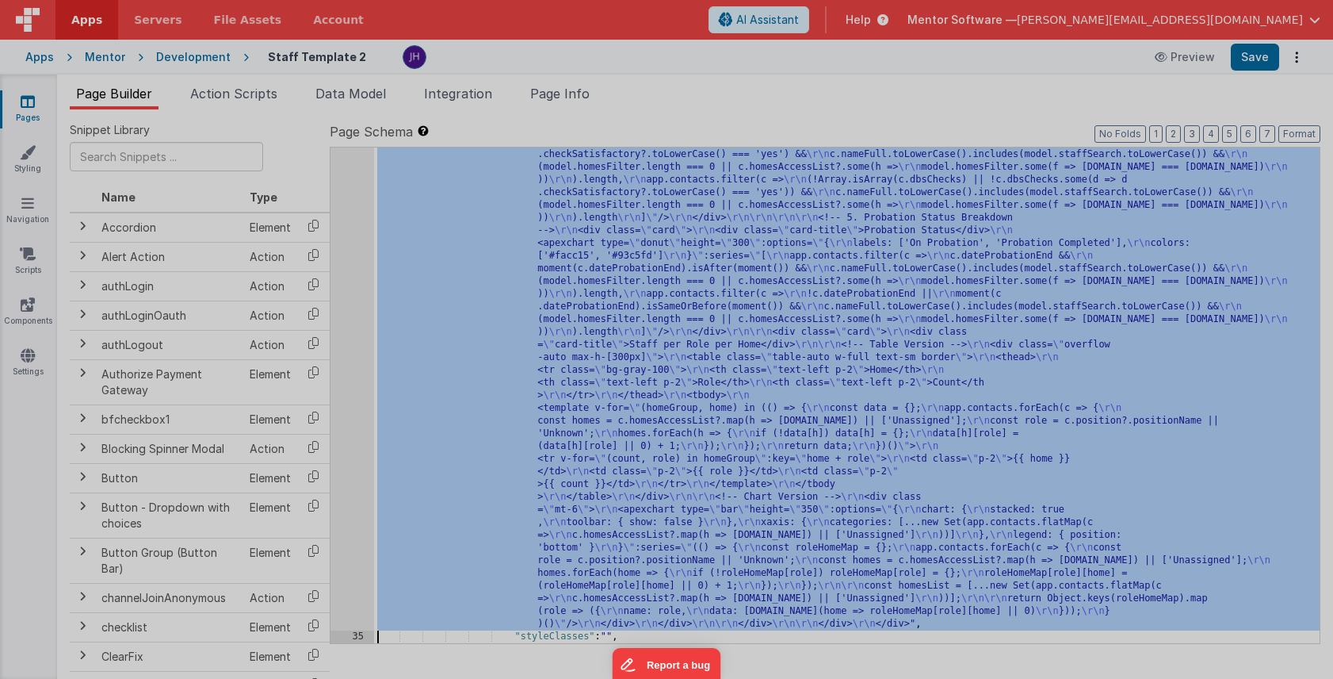
scroll to position [3931, 0]
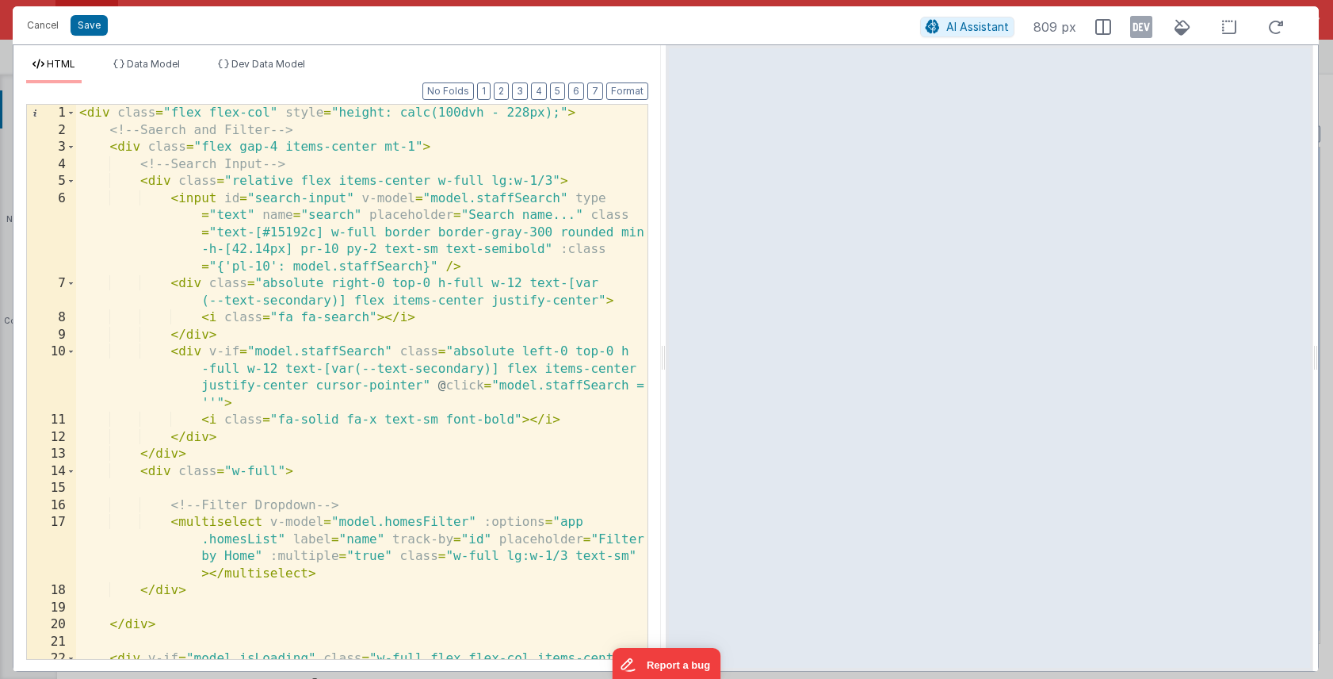
click at [369, 302] on div "< div class = "flex flex-col" style = "height: calc(100dvh - 228px);" > <!-- Sa…" at bounding box center [362, 408] width 572 height 606
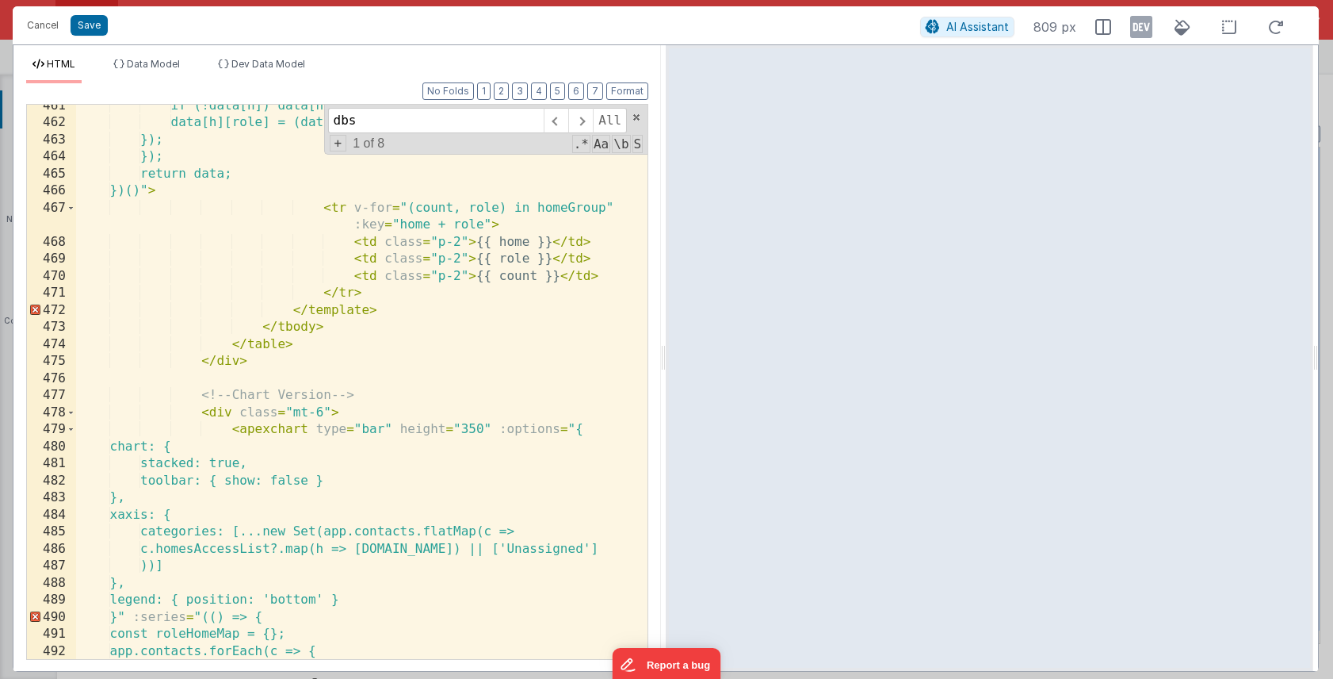
scroll to position [9606, 0]
type input "dbs"
click at [43, 21] on button "Cancel" at bounding box center [43, 25] width 48 height 22
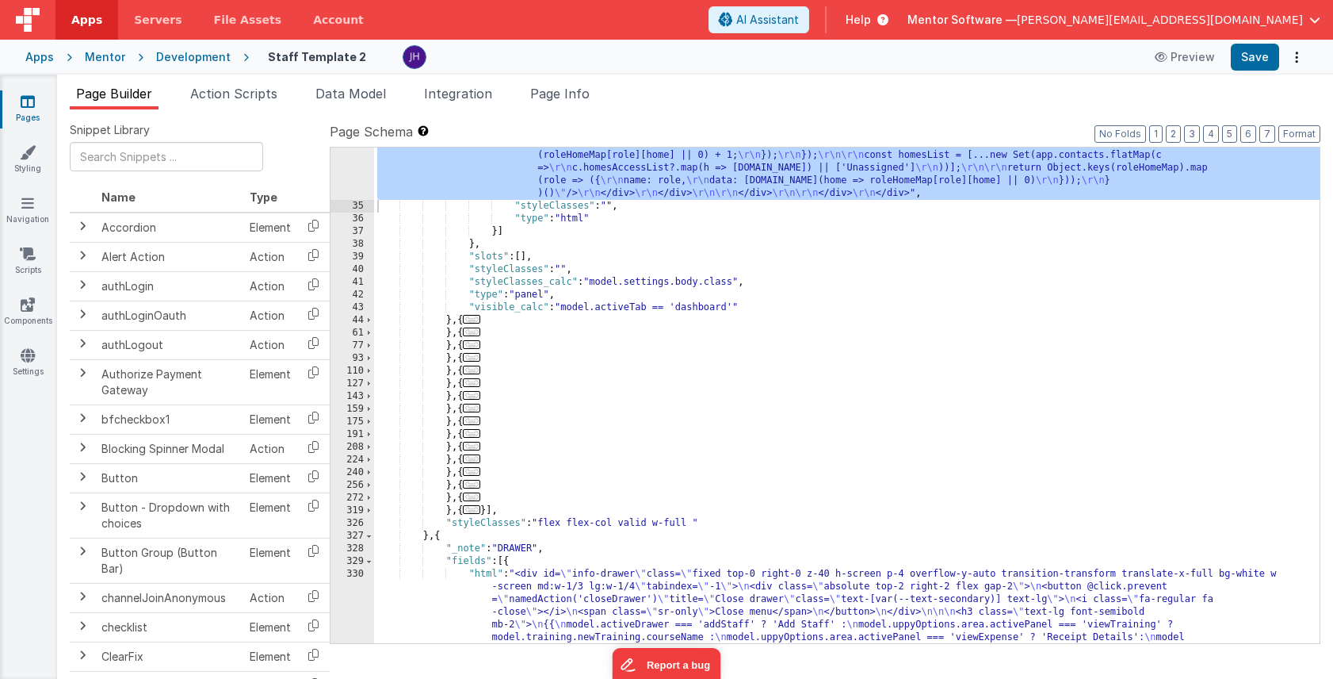
scroll to position [4363, 0]
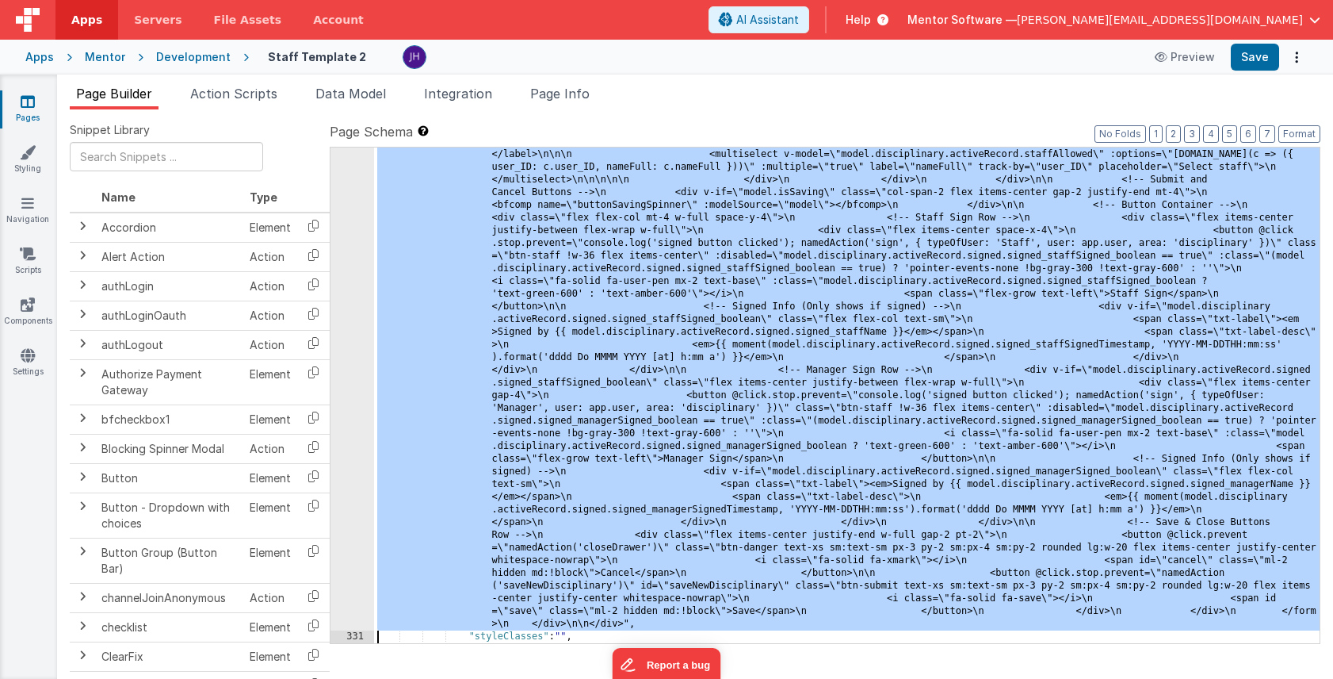
scroll to position [12417, 0]
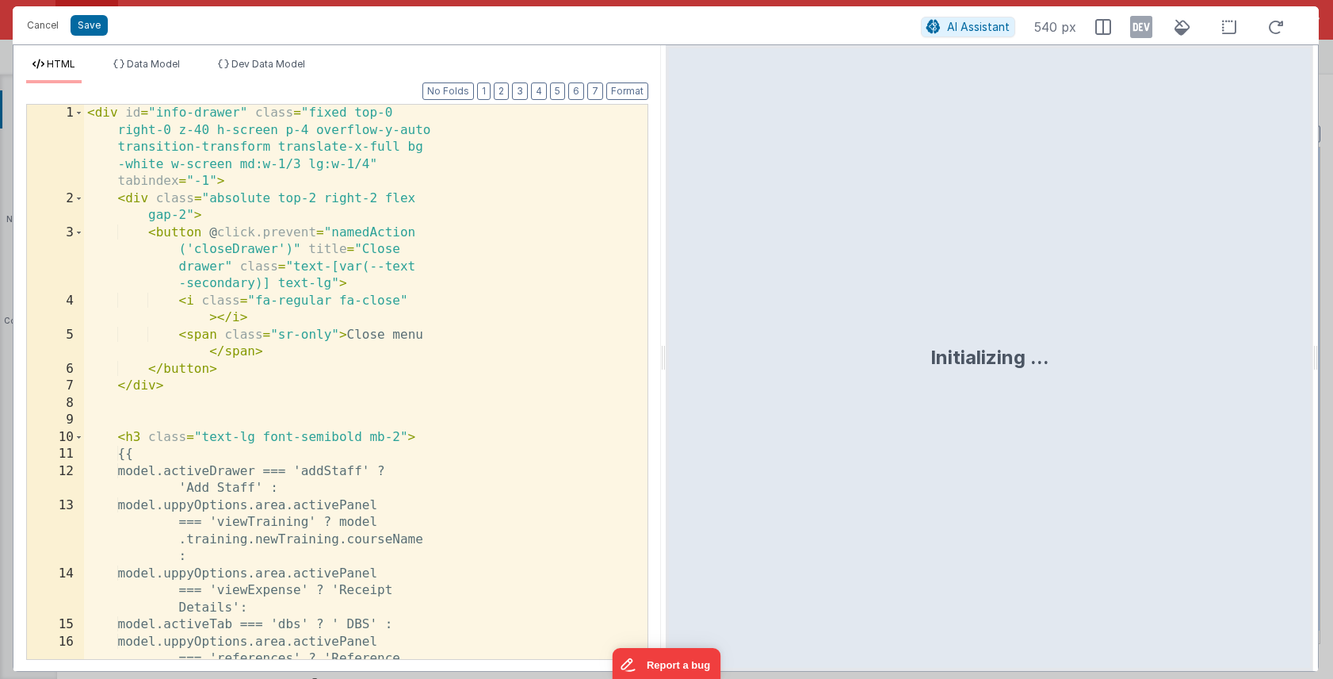
click at [472, 400] on div "< div id = "info-drawer" class = "fixed top-0 right-0 z-40 h-screen p-4 overflo…" at bounding box center [366, 450] width 564 height 690
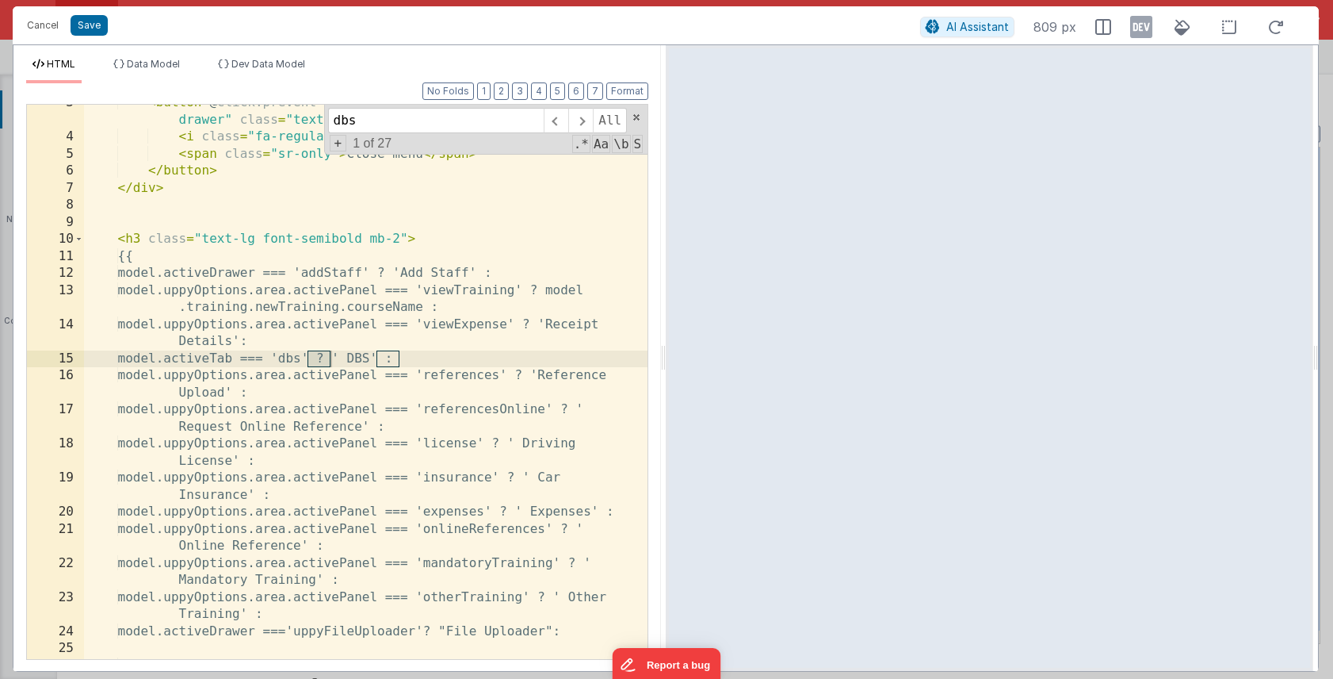
scroll to position [50, 0]
type input "dbs"
click at [583, 123] on span at bounding box center [580, 120] width 25 height 25
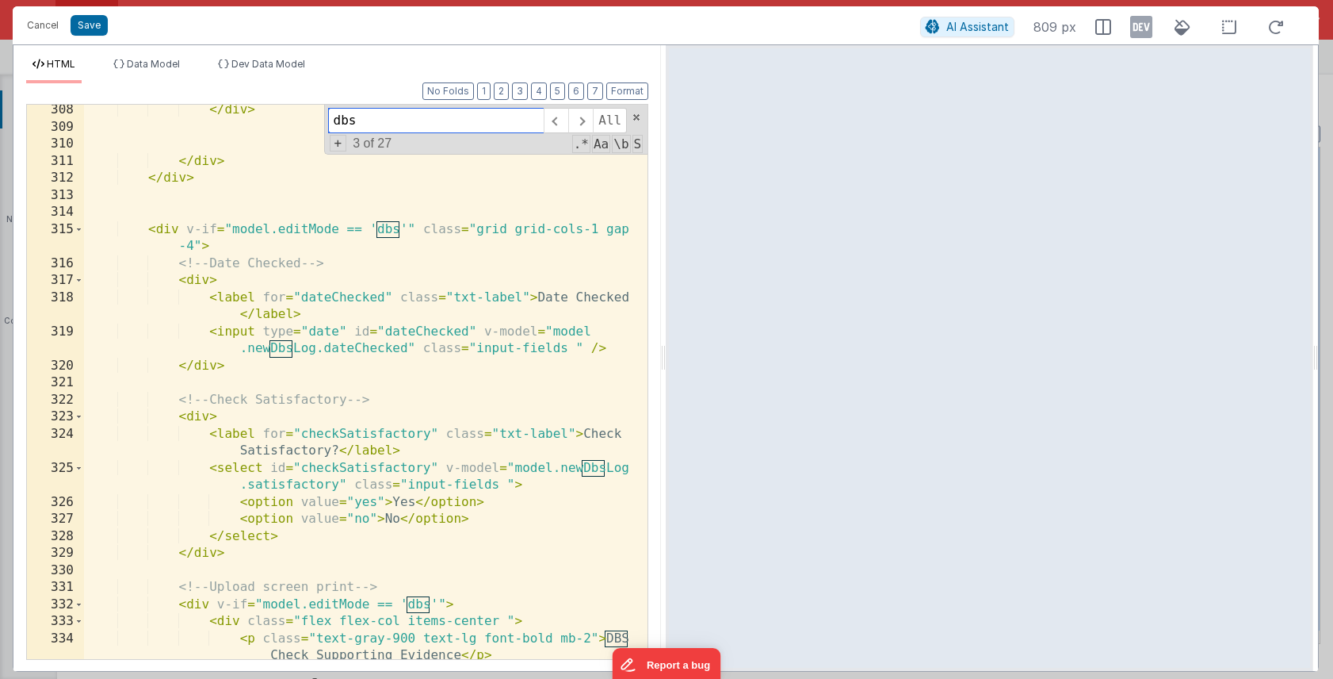
scroll to position [5761, 0]
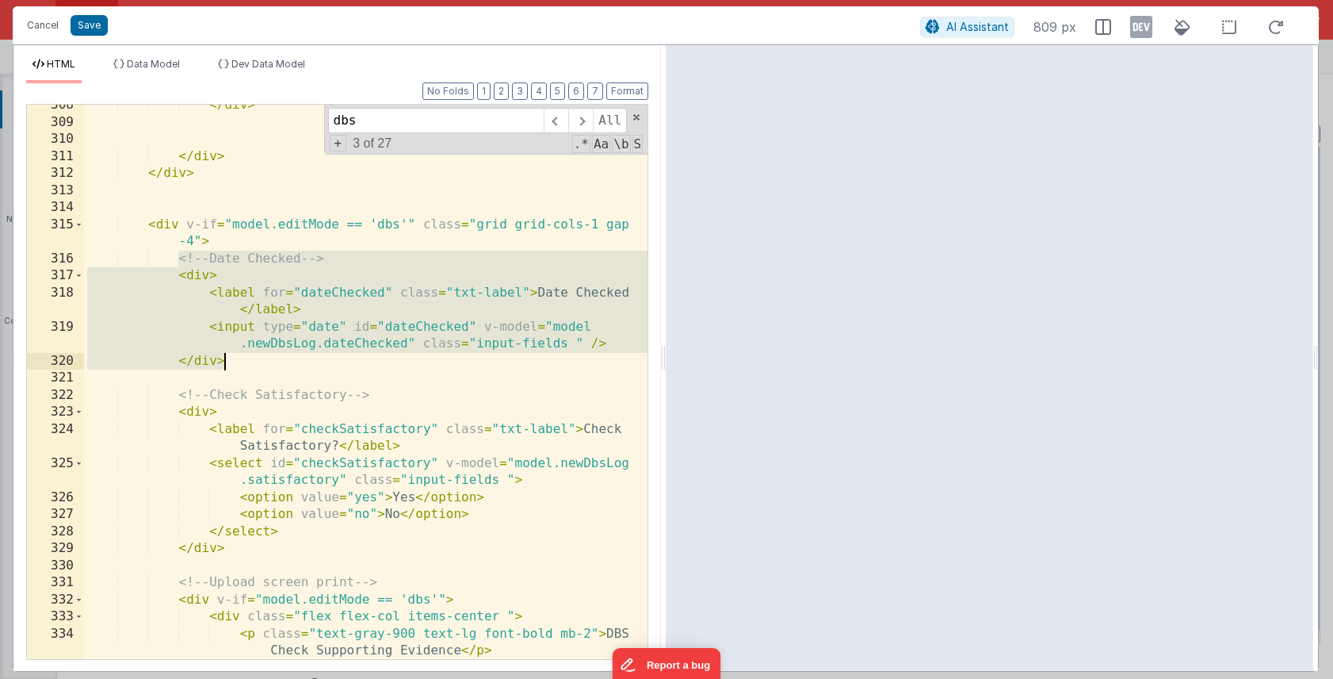
drag, startPoint x: 177, startPoint y: 256, endPoint x: 239, endPoint y: 354, distance: 116.6
click at [239, 354] on div "</ div > </ div > </ div > < div v-if = "model.editMode == 'dbs'" class = "grid…" at bounding box center [366, 400] width 564 height 606
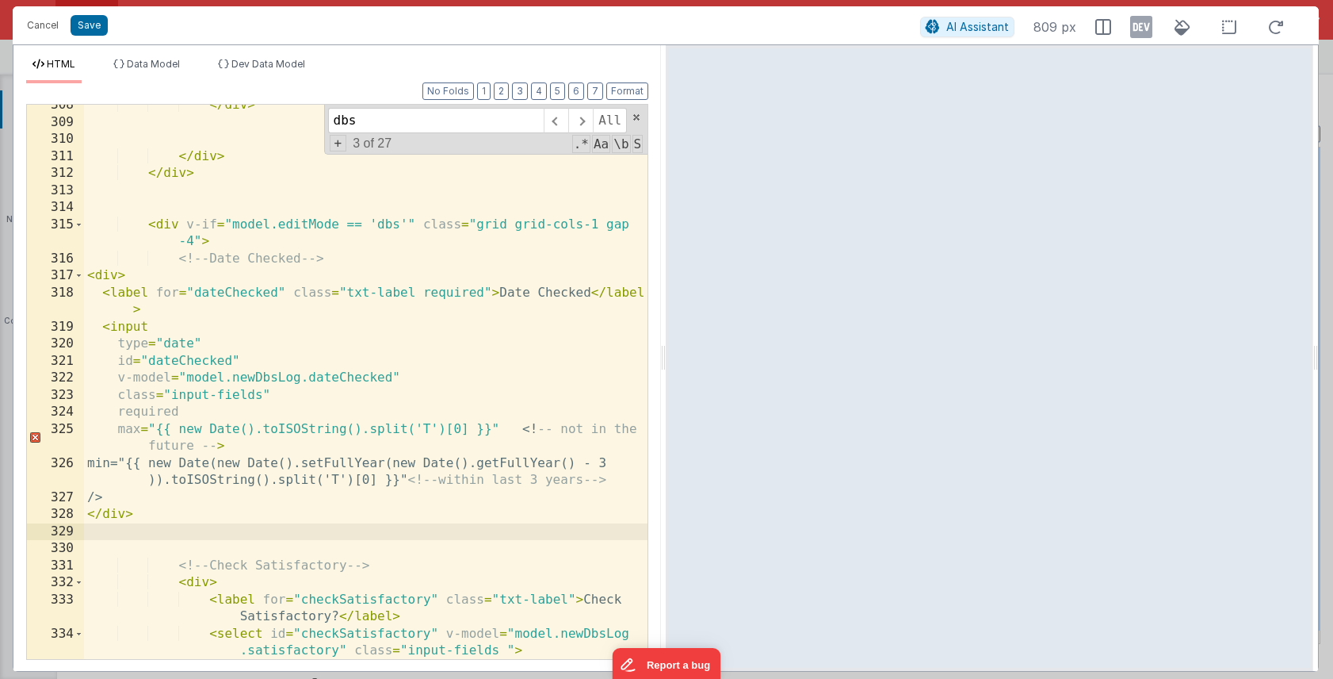
scroll to position [5736, 0]
click at [627, 95] on button "Format" at bounding box center [627, 90] width 42 height 17
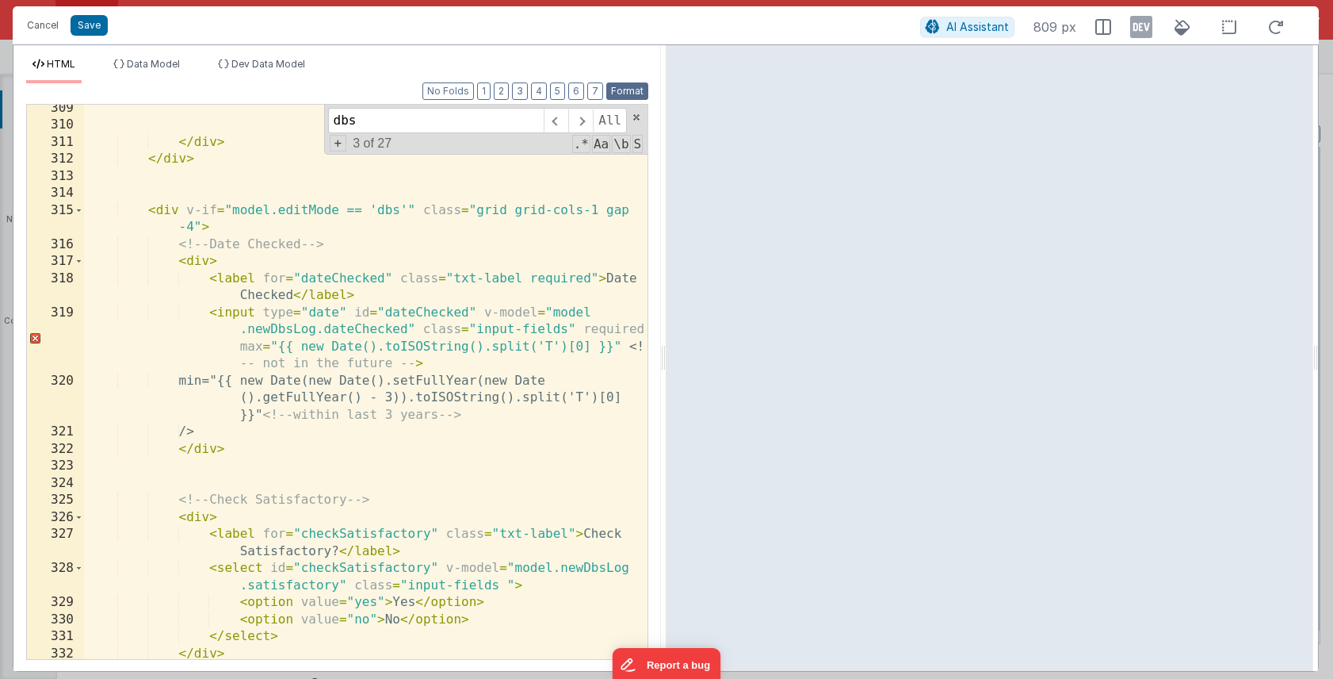
scroll to position [5749, 0]
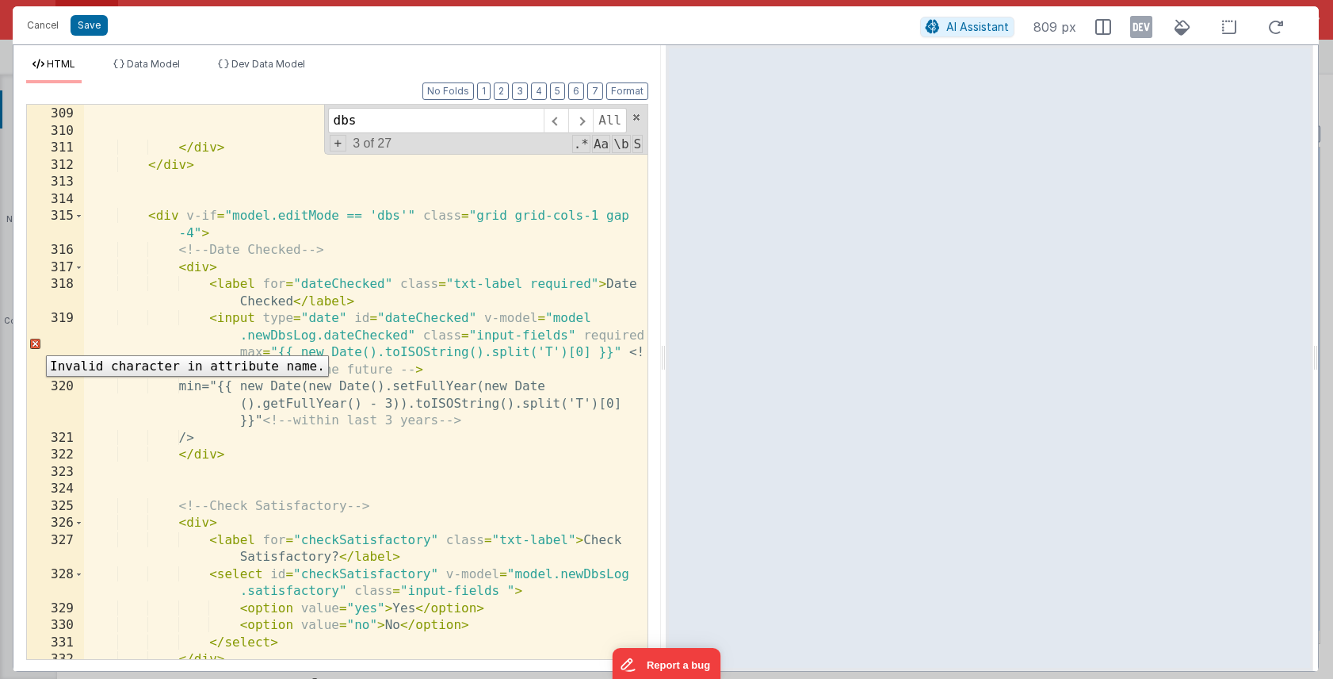
click at [34, 343] on div "319" at bounding box center [55, 344] width 57 height 68
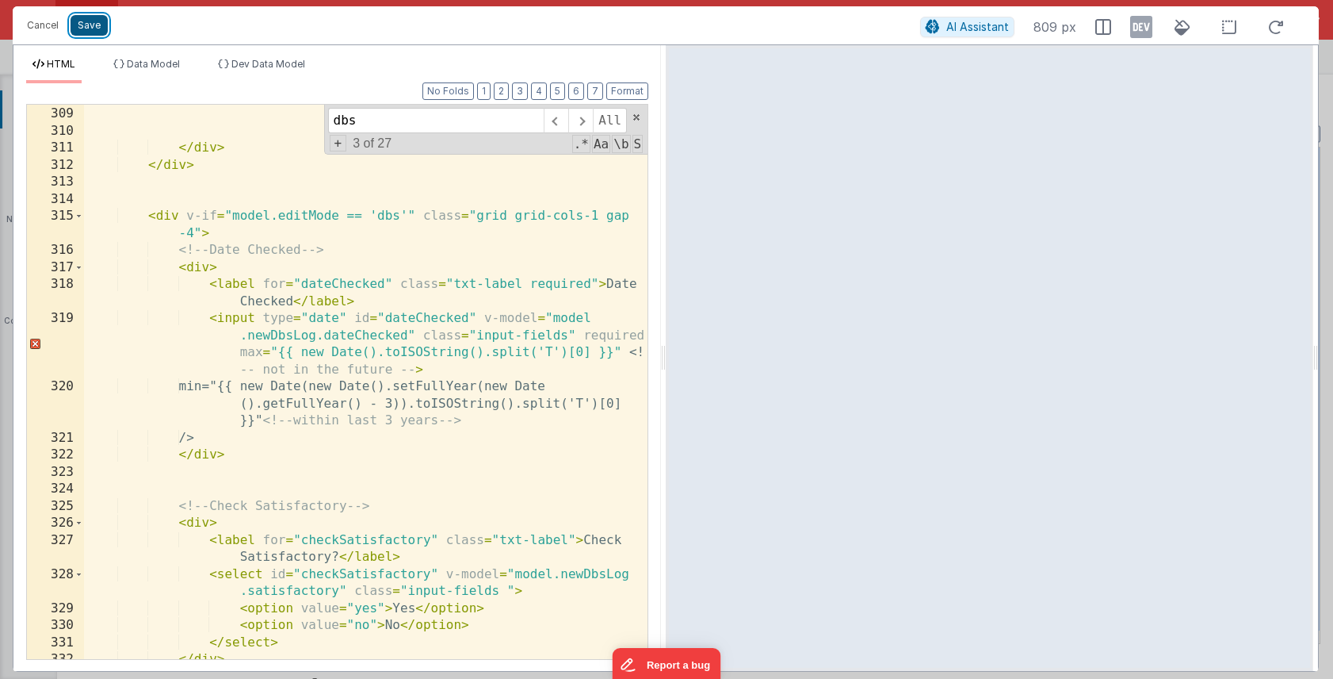
click at [88, 32] on button "Save" at bounding box center [89, 25] width 37 height 21
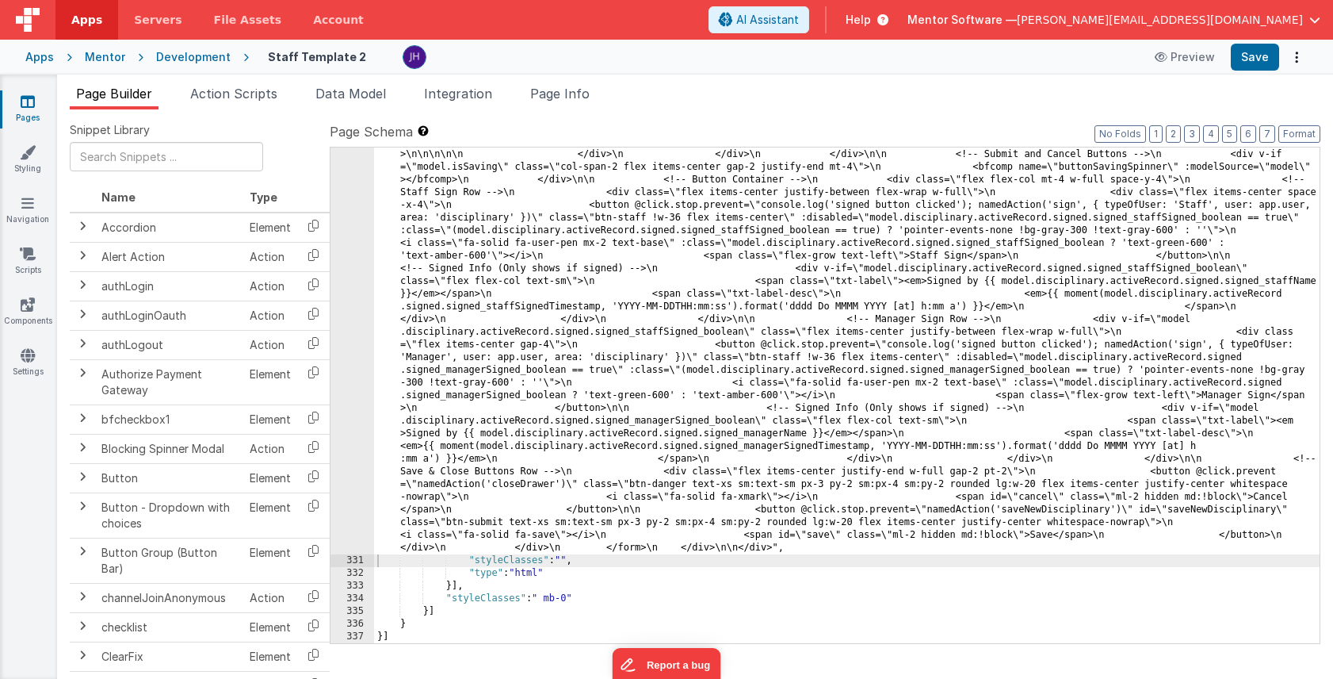
scroll to position [11681, 0]
click at [1243, 56] on button "Save" at bounding box center [1255, 57] width 48 height 27
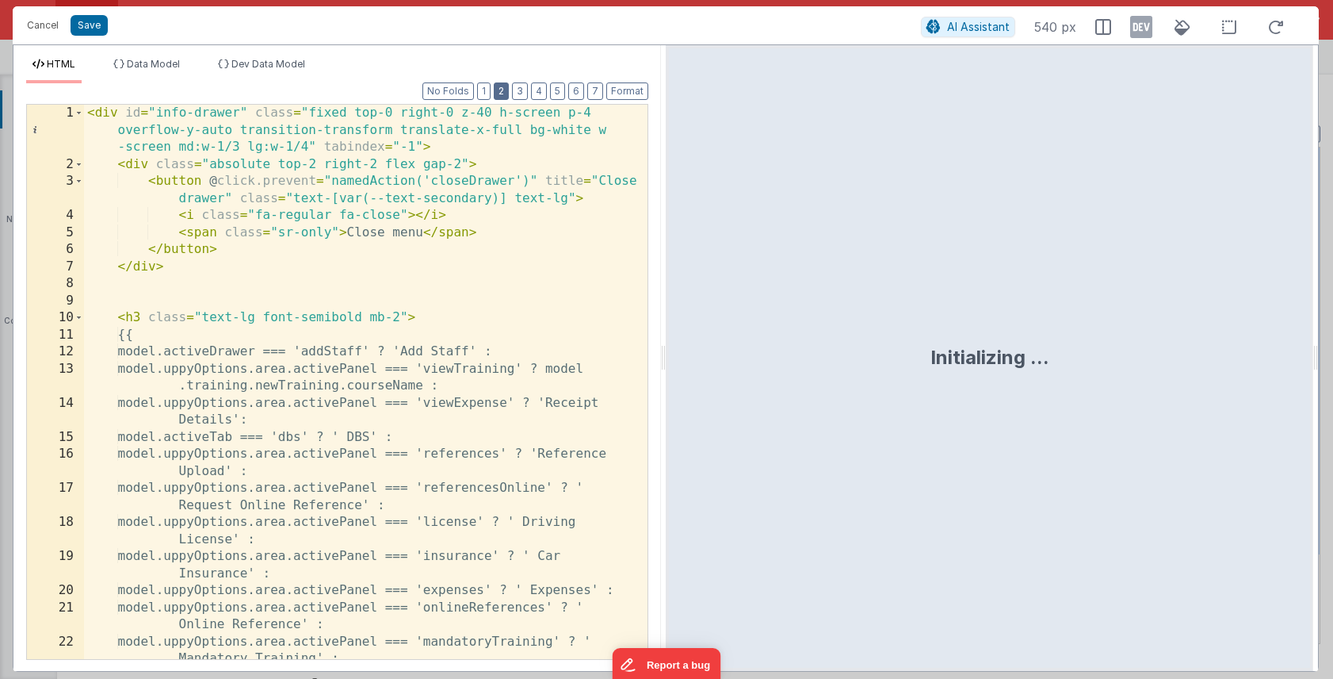
click at [509, 90] on button "2" at bounding box center [501, 90] width 15 height 17
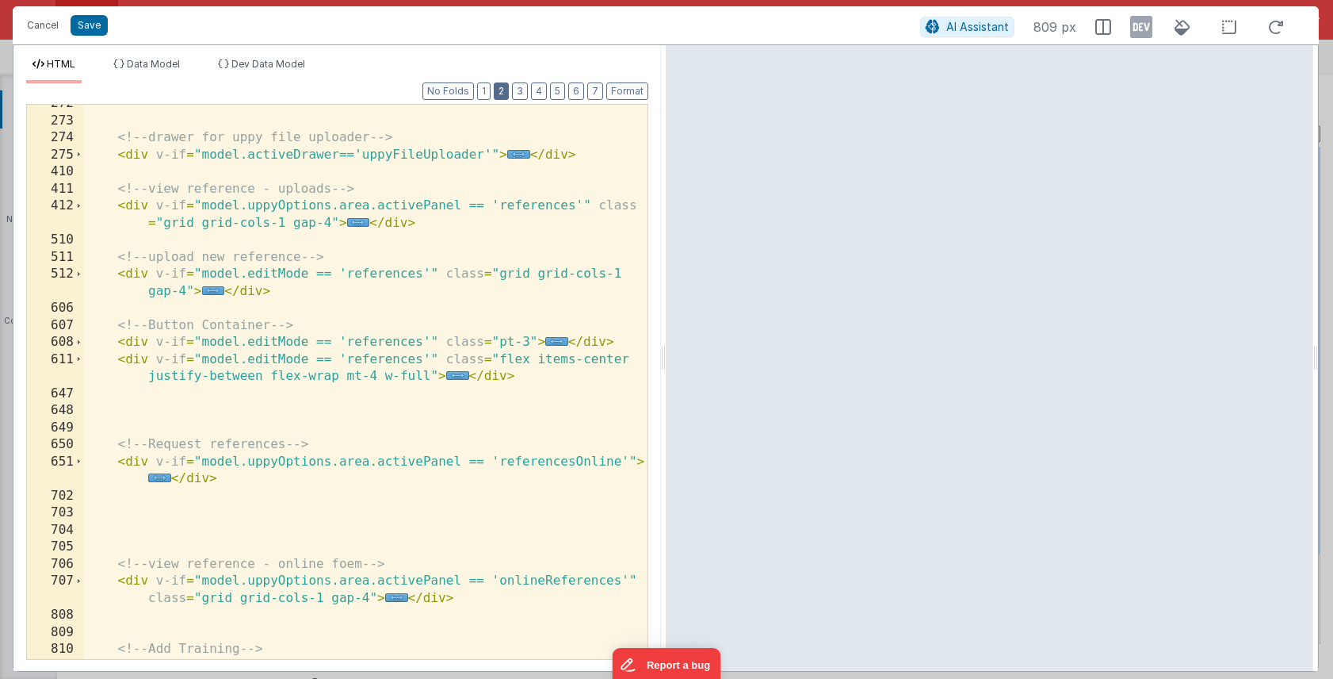
scroll to position [216, 0]
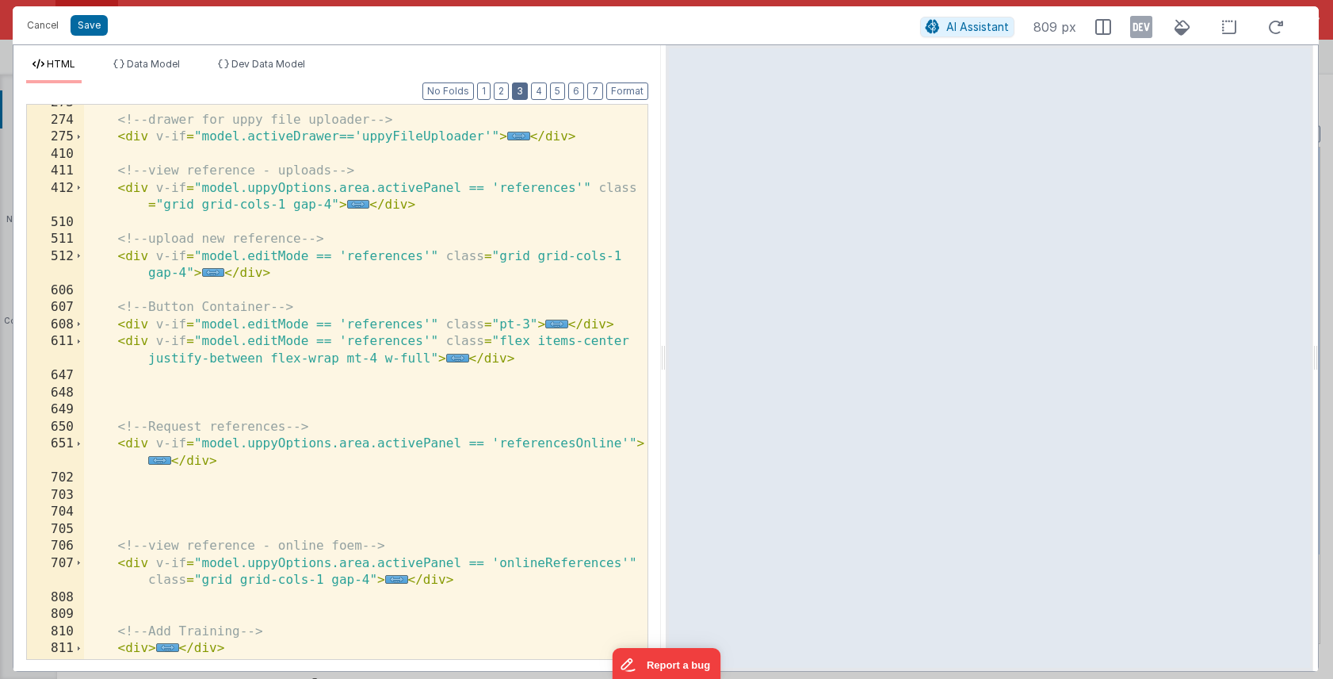
click at [523, 96] on button "3" at bounding box center [520, 90] width 16 height 17
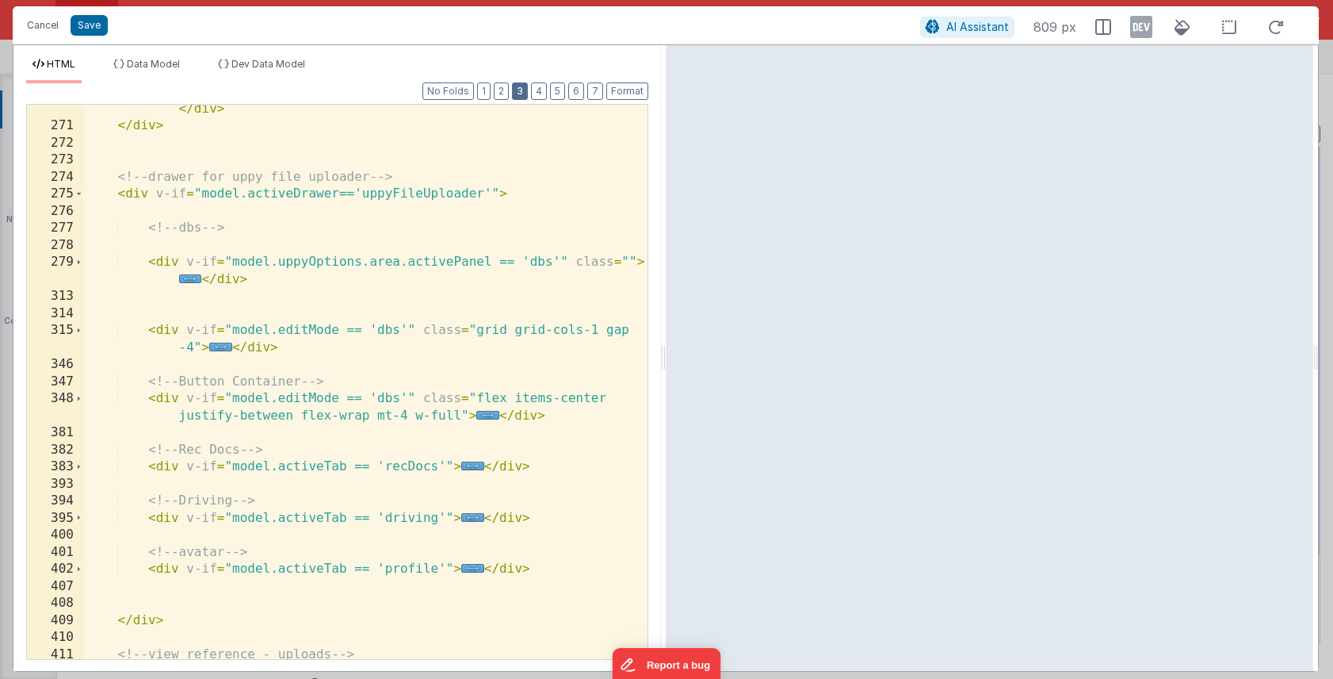
scroll to position [796, 0]
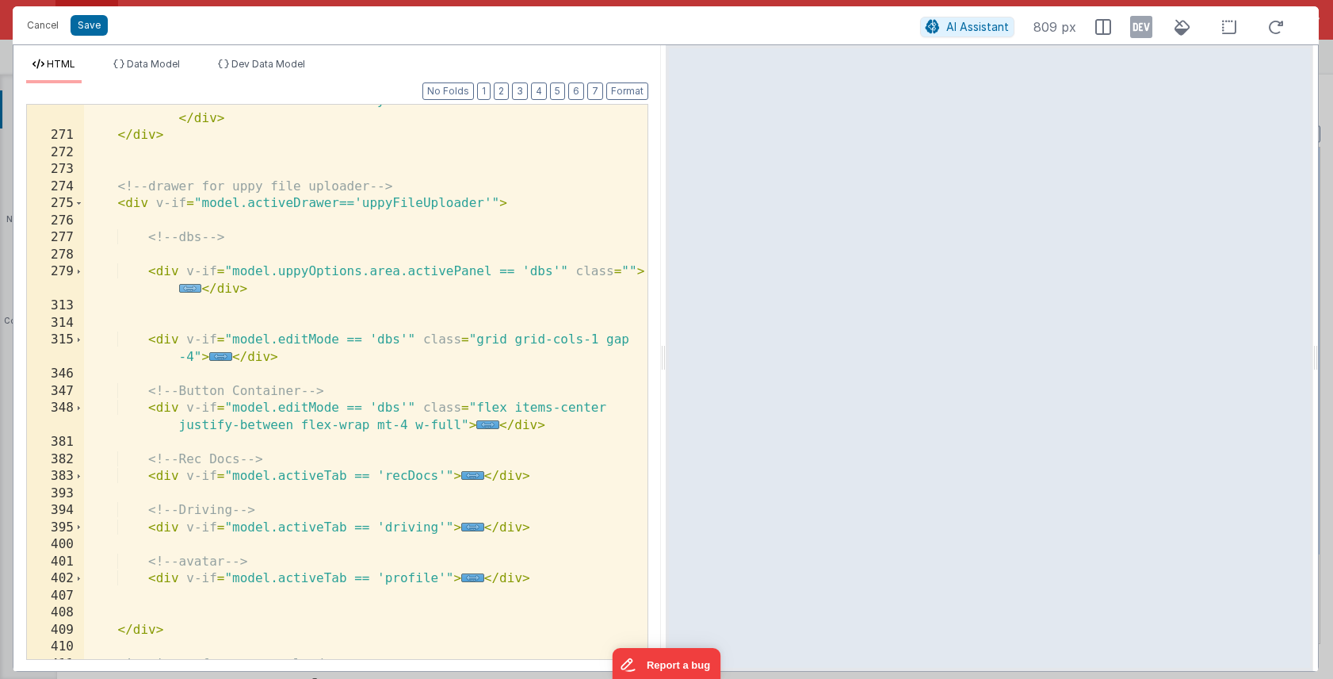
click at [192, 290] on span "..." at bounding box center [190, 288] width 23 height 9
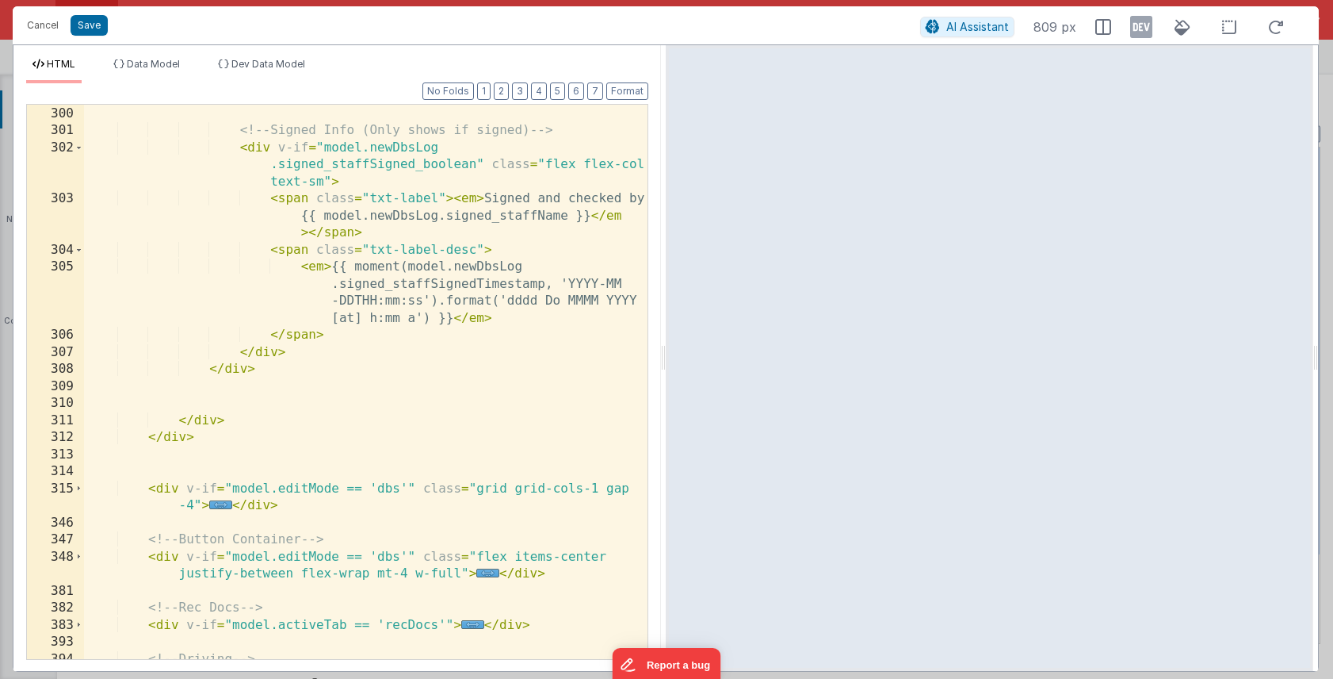
scroll to position [1386, 0]
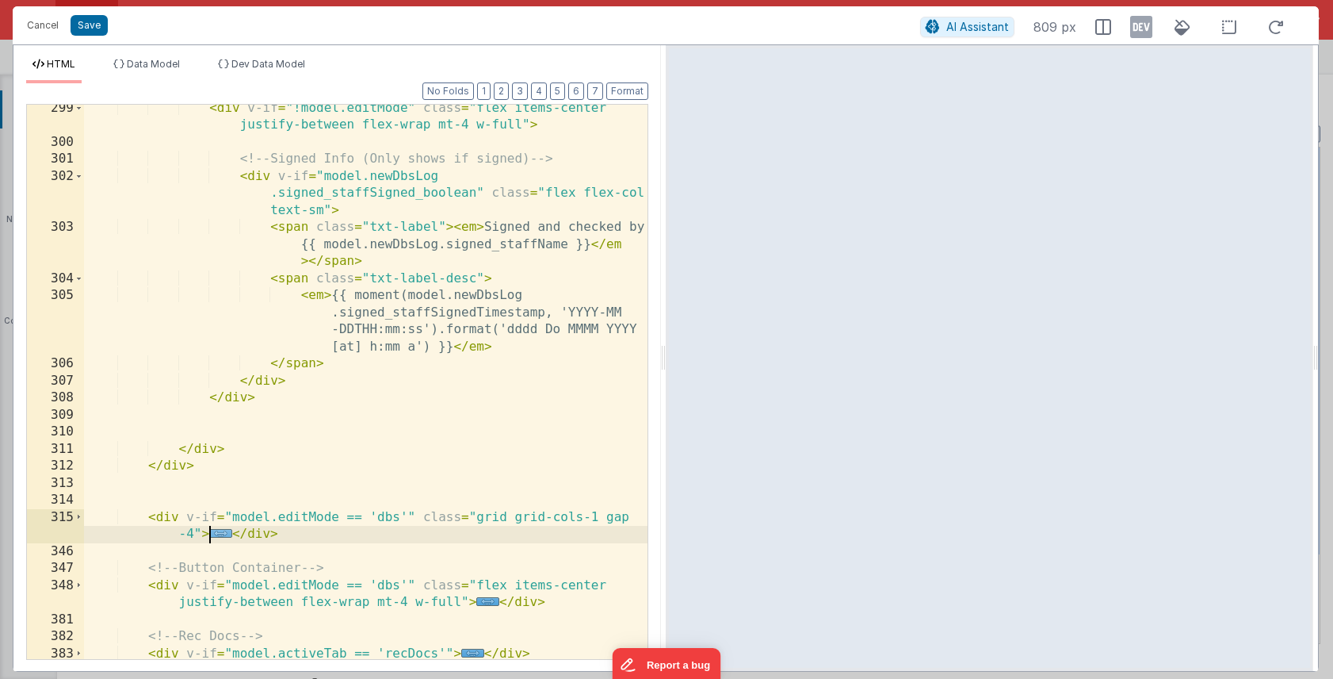
click at [222, 536] on span "..." at bounding box center [220, 533] width 23 height 9
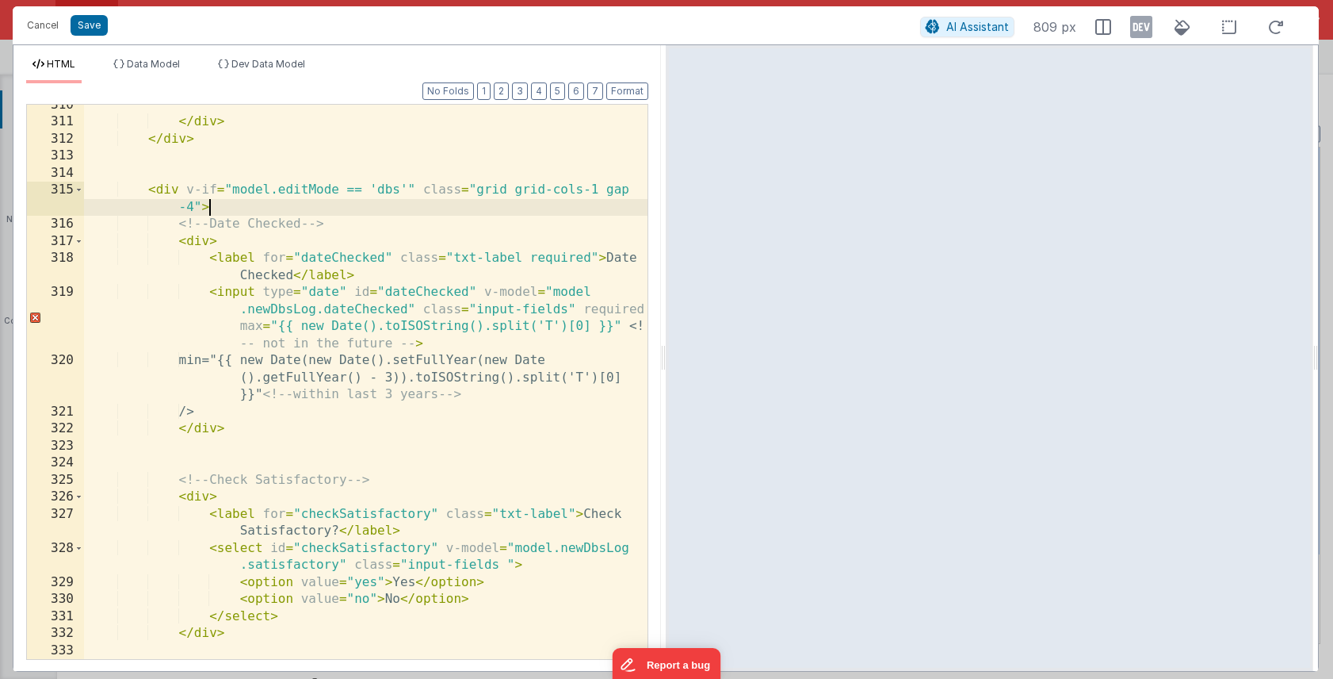
scroll to position [1712, 0]
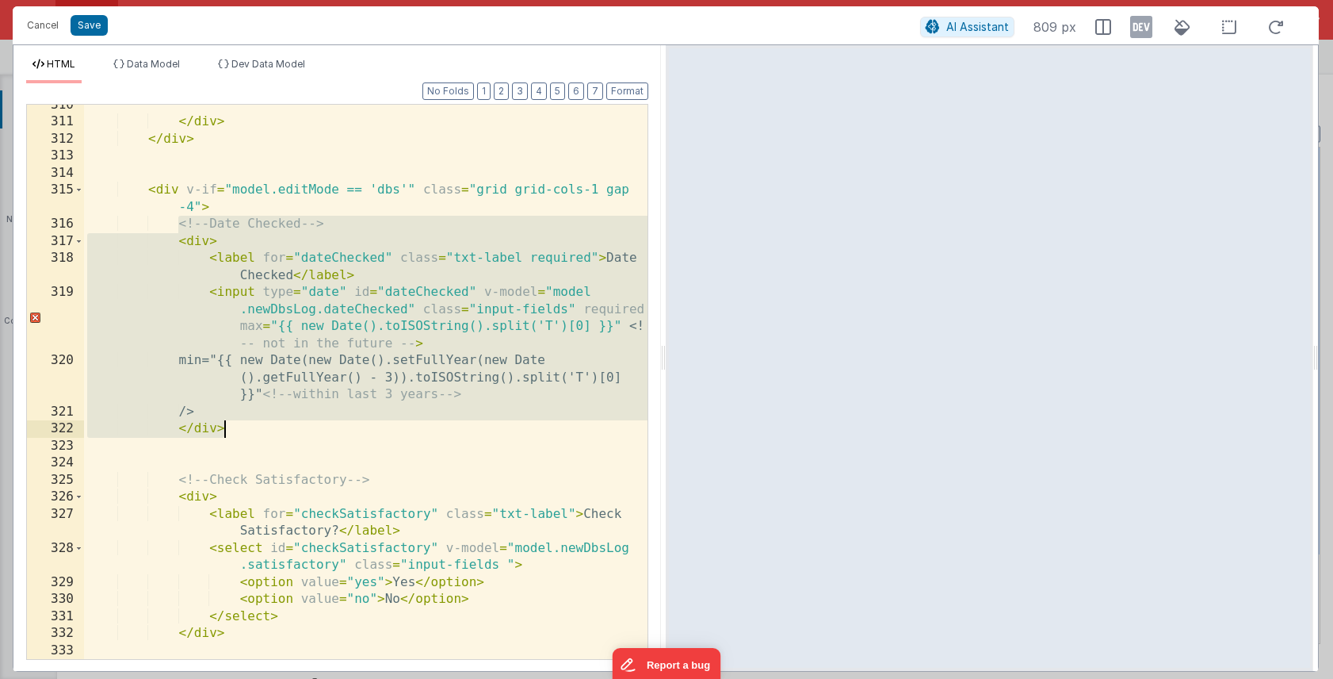
drag, startPoint x: 179, startPoint y: 222, endPoint x: 233, endPoint y: 434, distance: 219.2
click at [233, 434] on div "</ div > </ div > < div v-if = "model.editMode == 'dbs'" class = "grid grid-col…" at bounding box center [366, 391] width 564 height 588
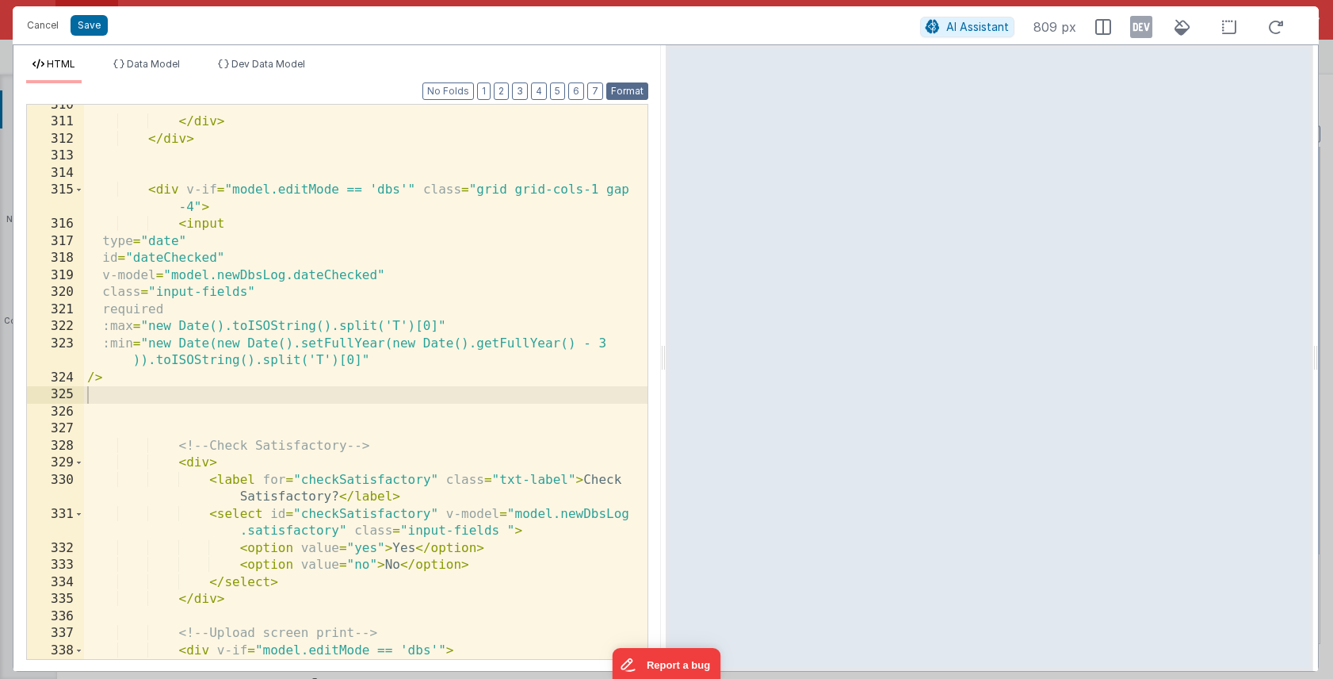
click at [626, 96] on button "Format" at bounding box center [627, 90] width 42 height 17
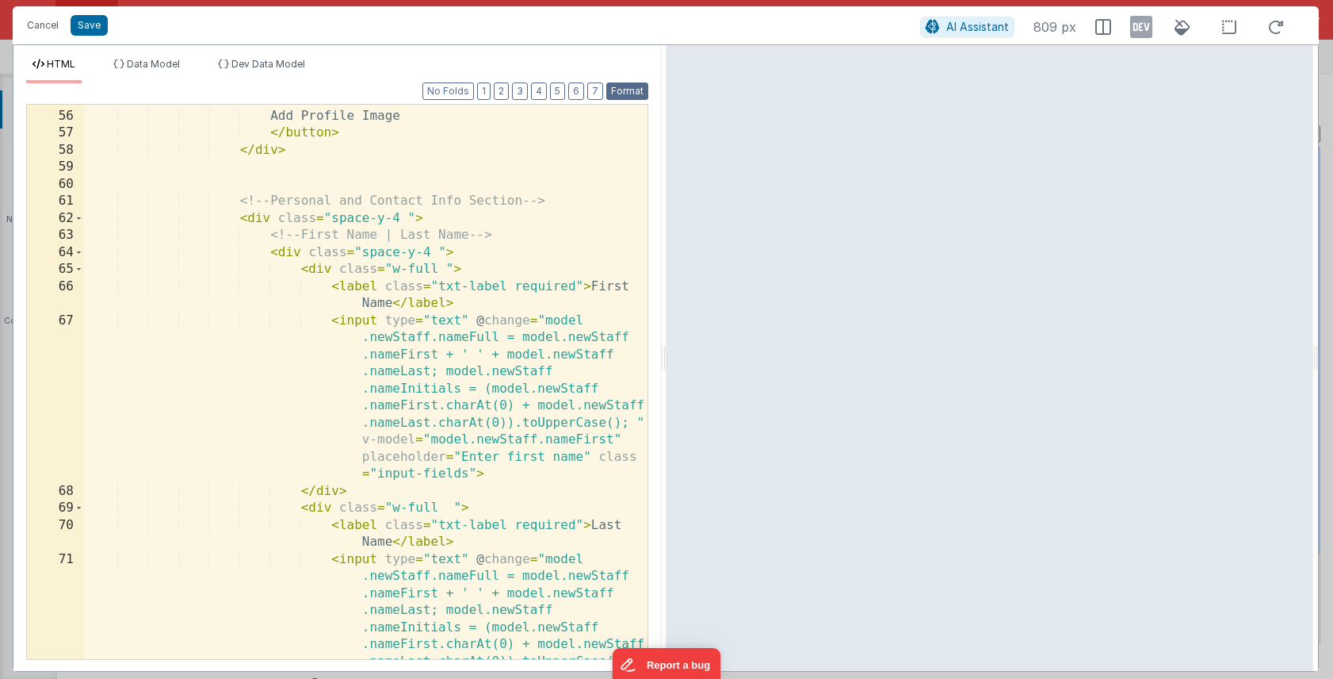
scroll to position [883, 0]
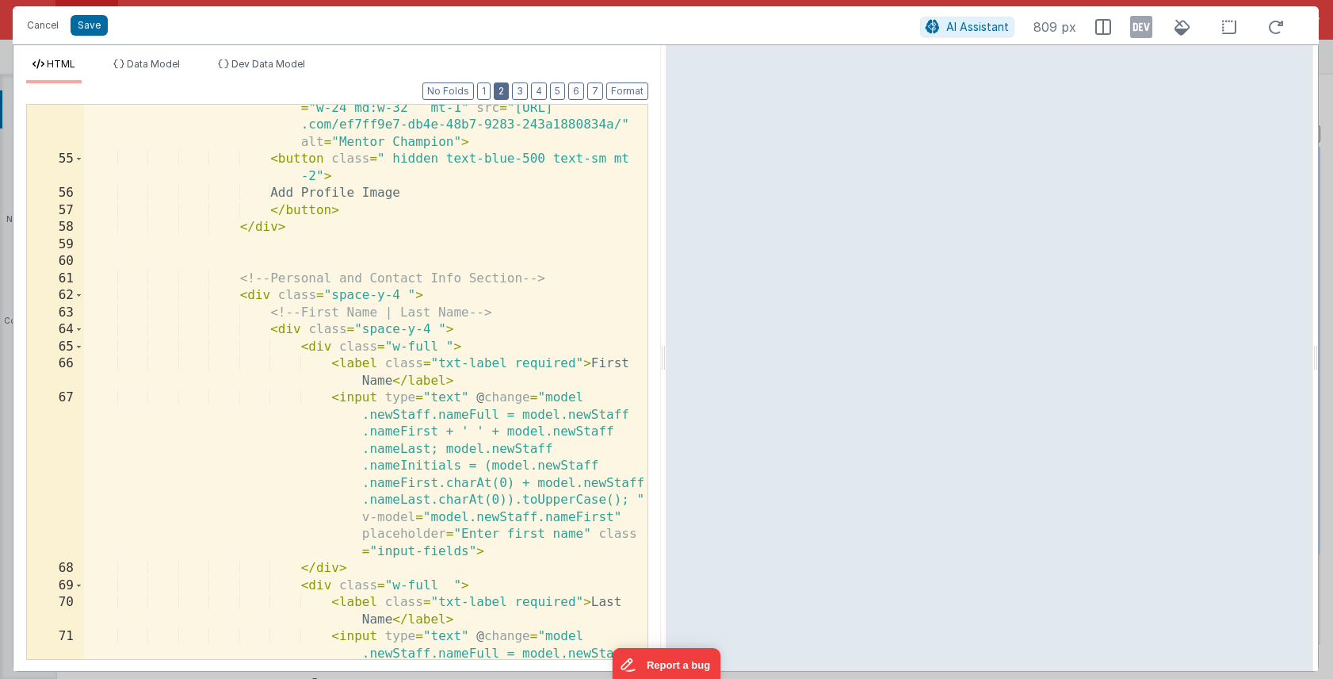
click at [504, 91] on button "2" at bounding box center [501, 90] width 15 height 17
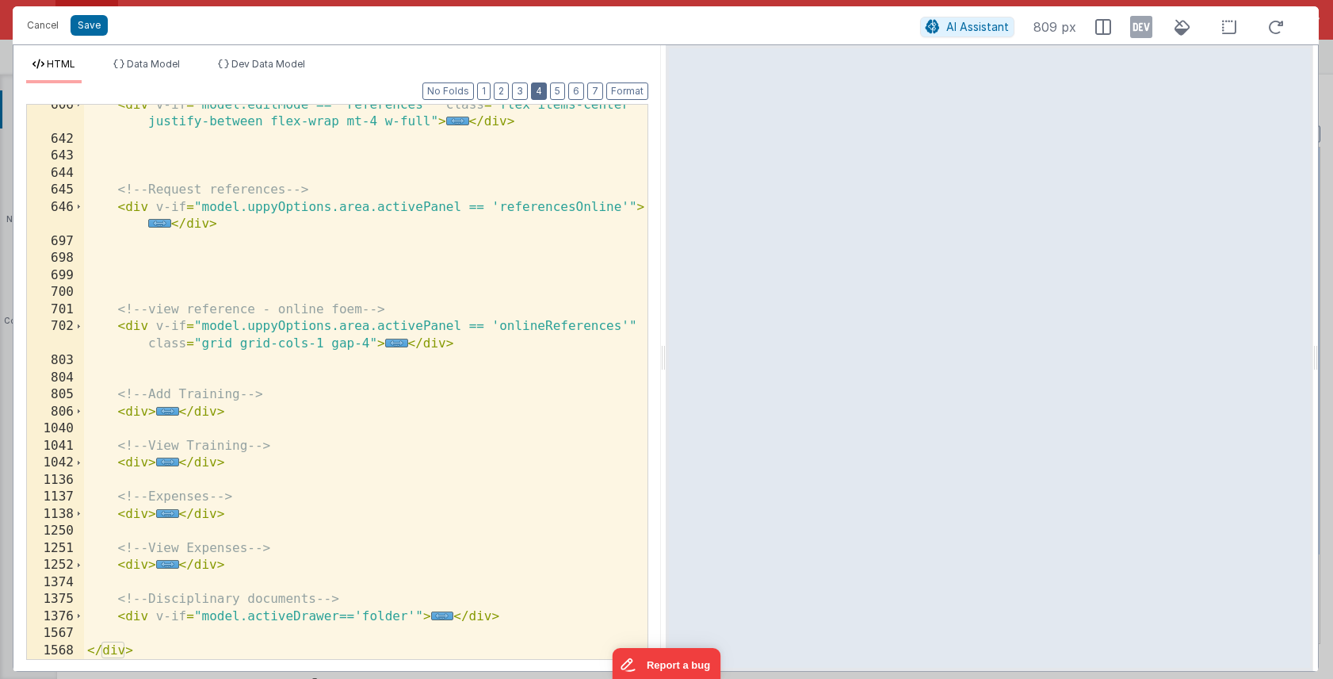
click at [538, 91] on button "4" at bounding box center [539, 90] width 16 height 17
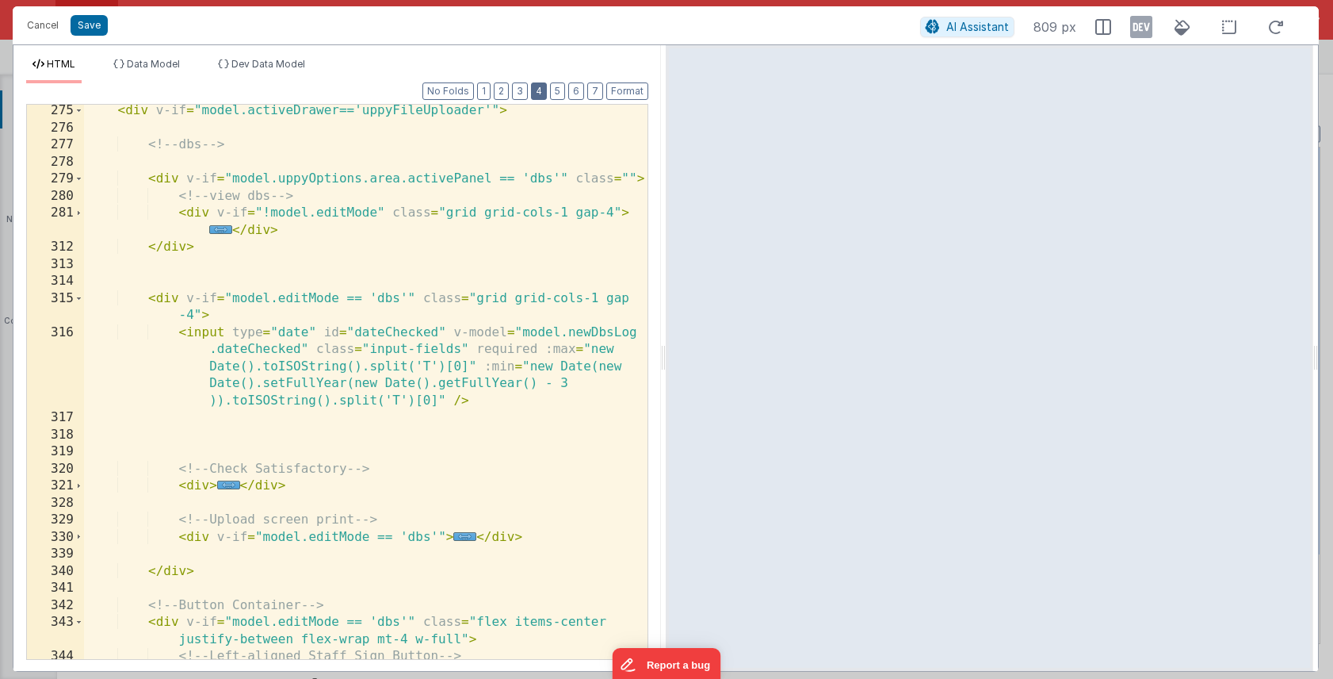
scroll to position [1156, 0]
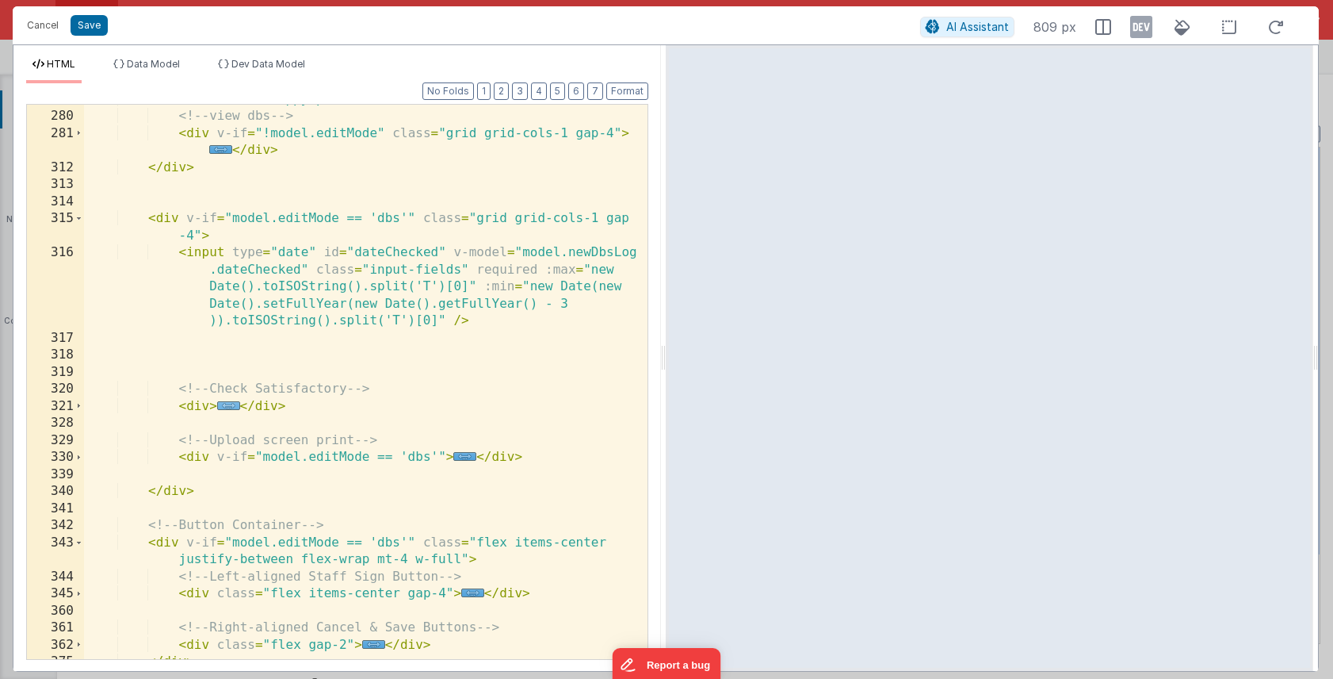
click at [224, 407] on span "..." at bounding box center [228, 405] width 23 height 9
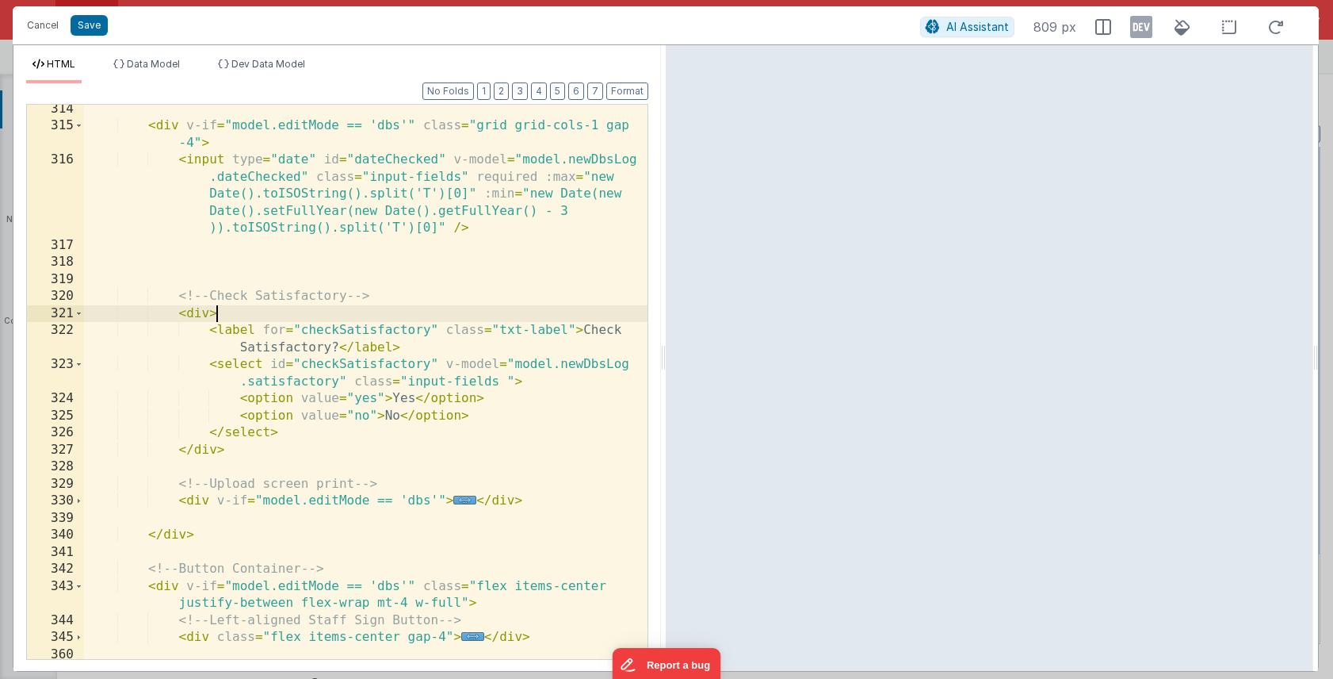
scroll to position [1268, 0]
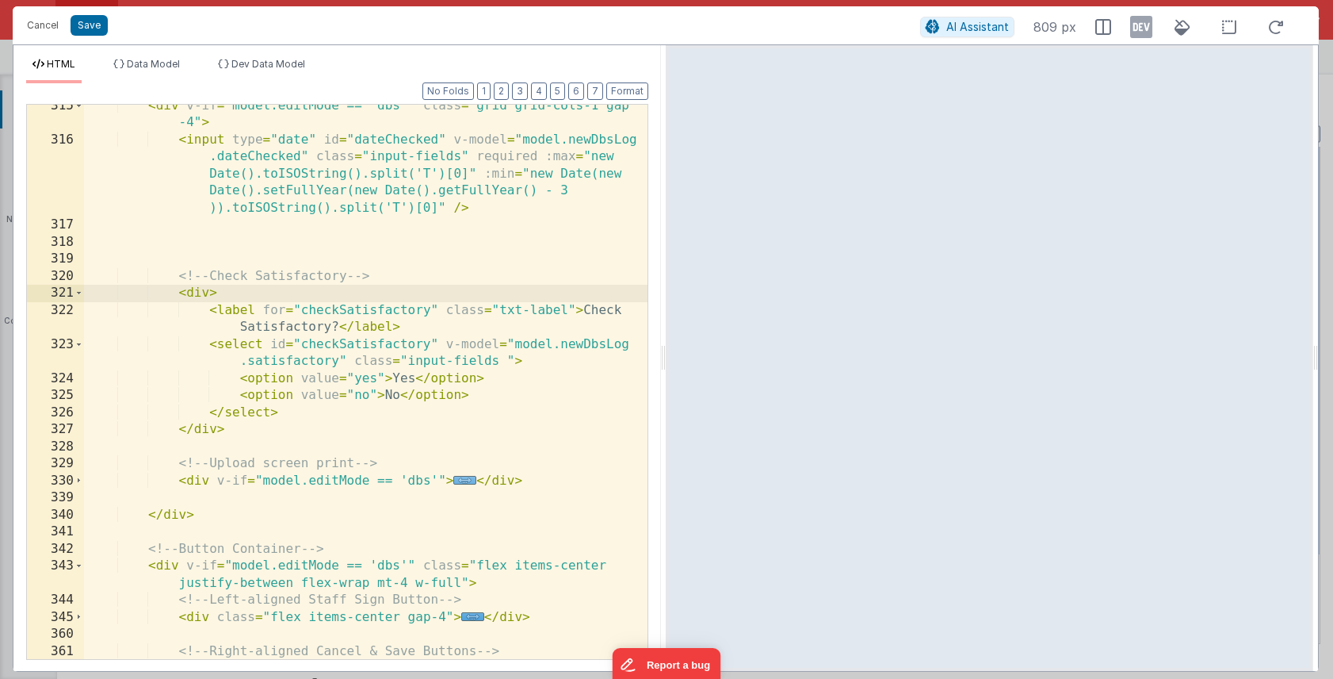
click at [465, 480] on span "..." at bounding box center [464, 480] width 23 height 9
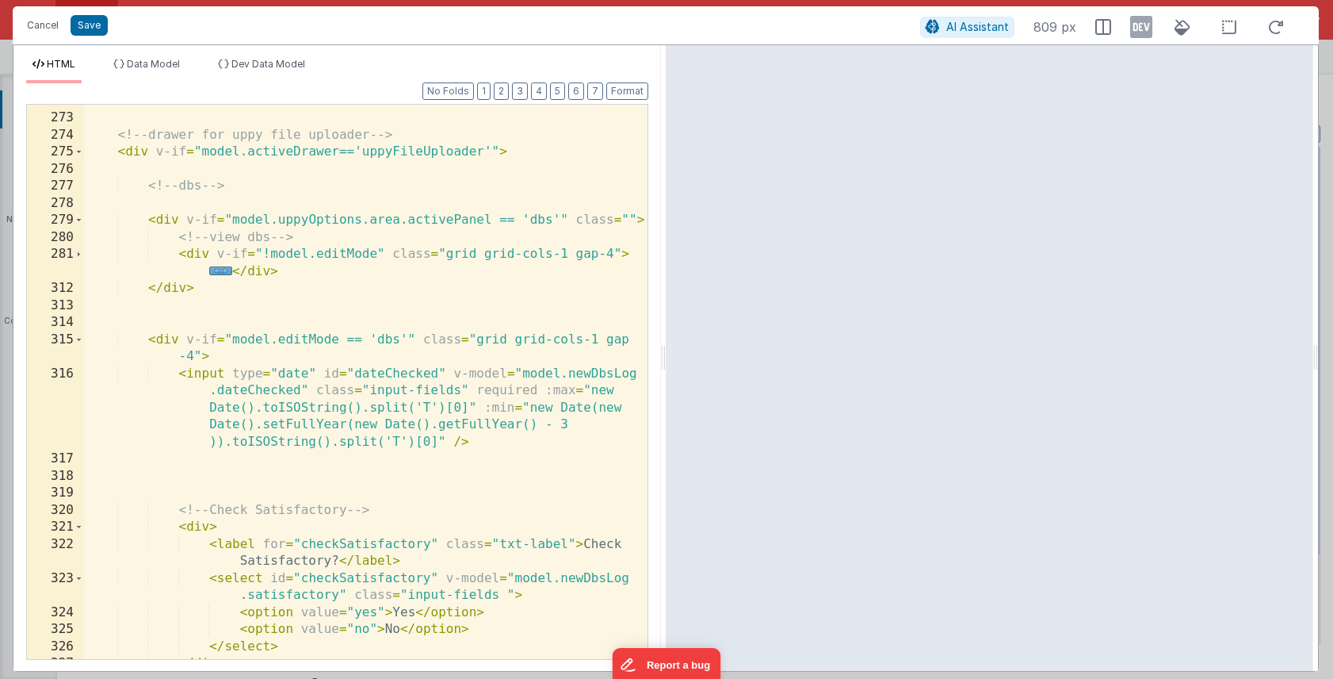
scroll to position [1035, 0]
click at [457, 97] on button "No Folds" at bounding box center [449, 90] width 52 height 17
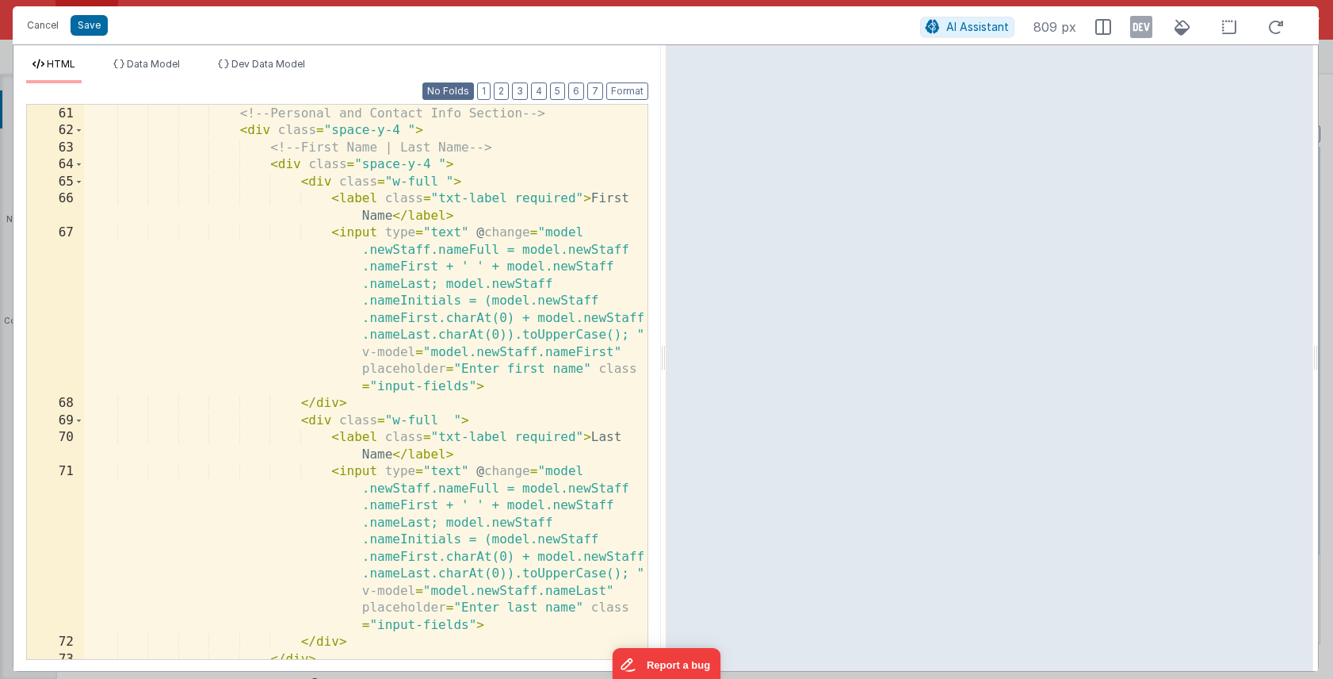
scroll to position [1017, 0]
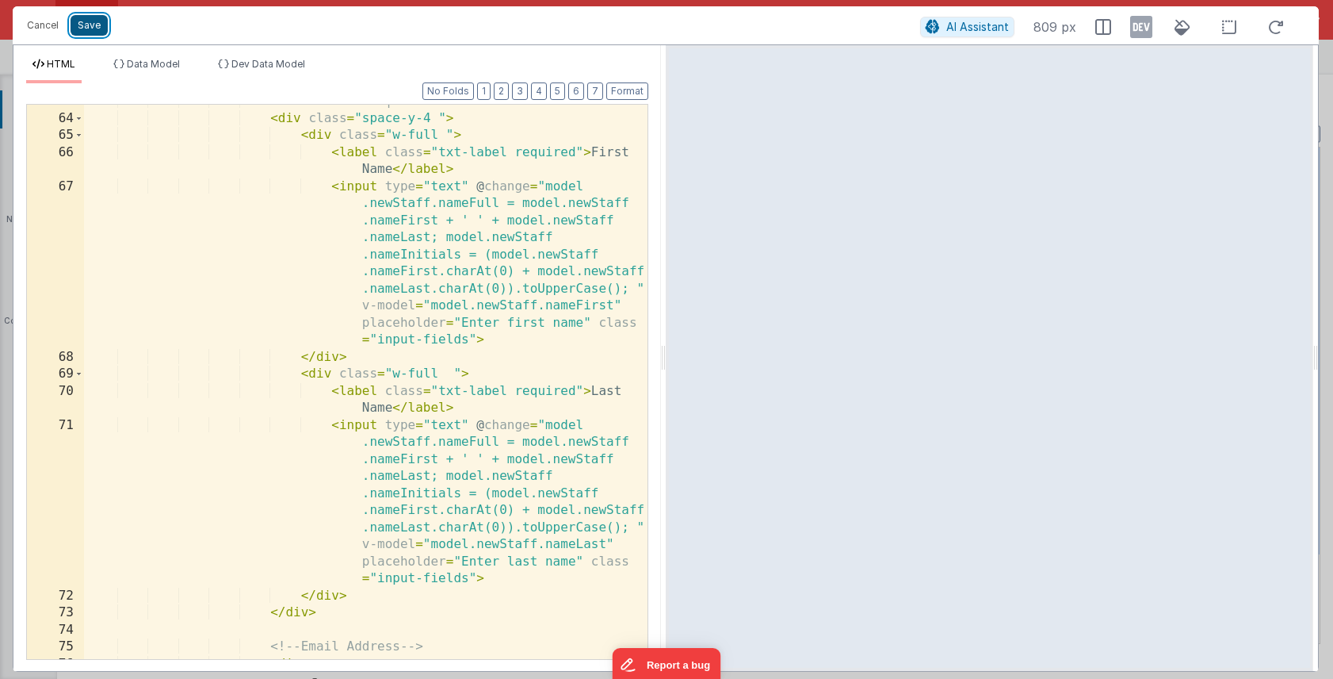
click at [94, 28] on button "Save" at bounding box center [89, 25] width 37 height 21
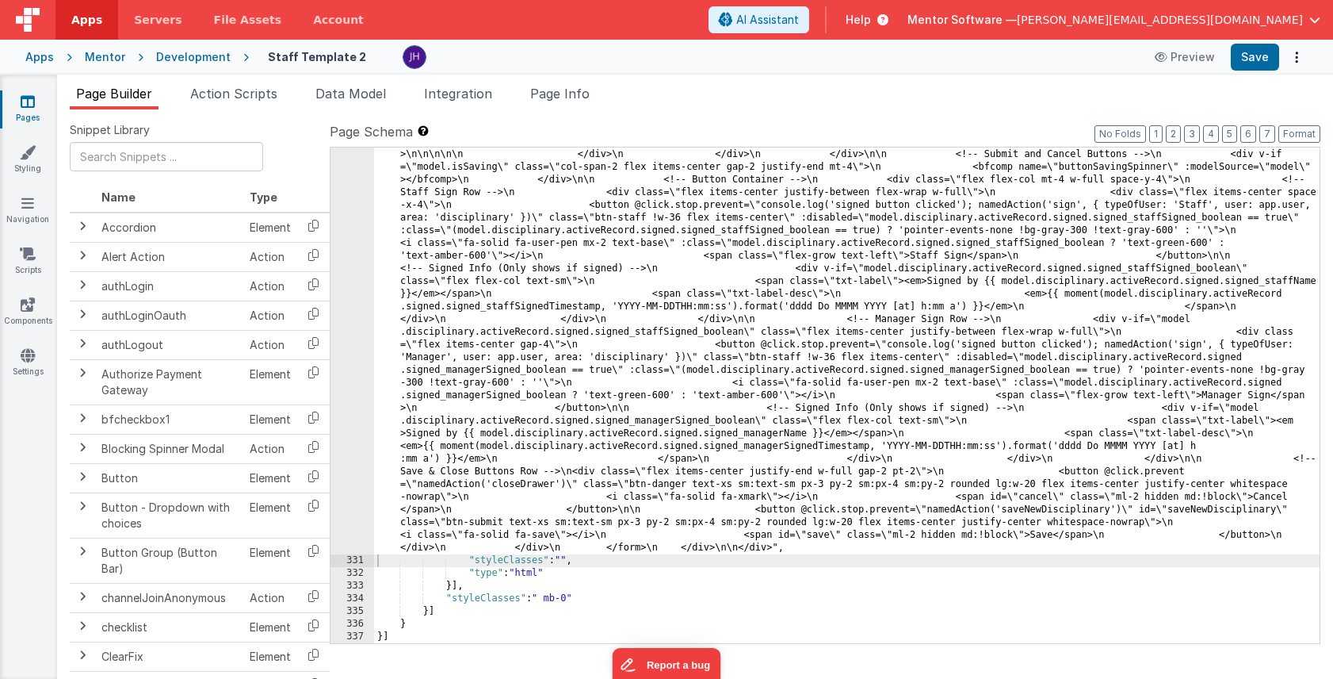
scroll to position [11656, 0]
click at [1262, 59] on button "Save" at bounding box center [1255, 57] width 48 height 27
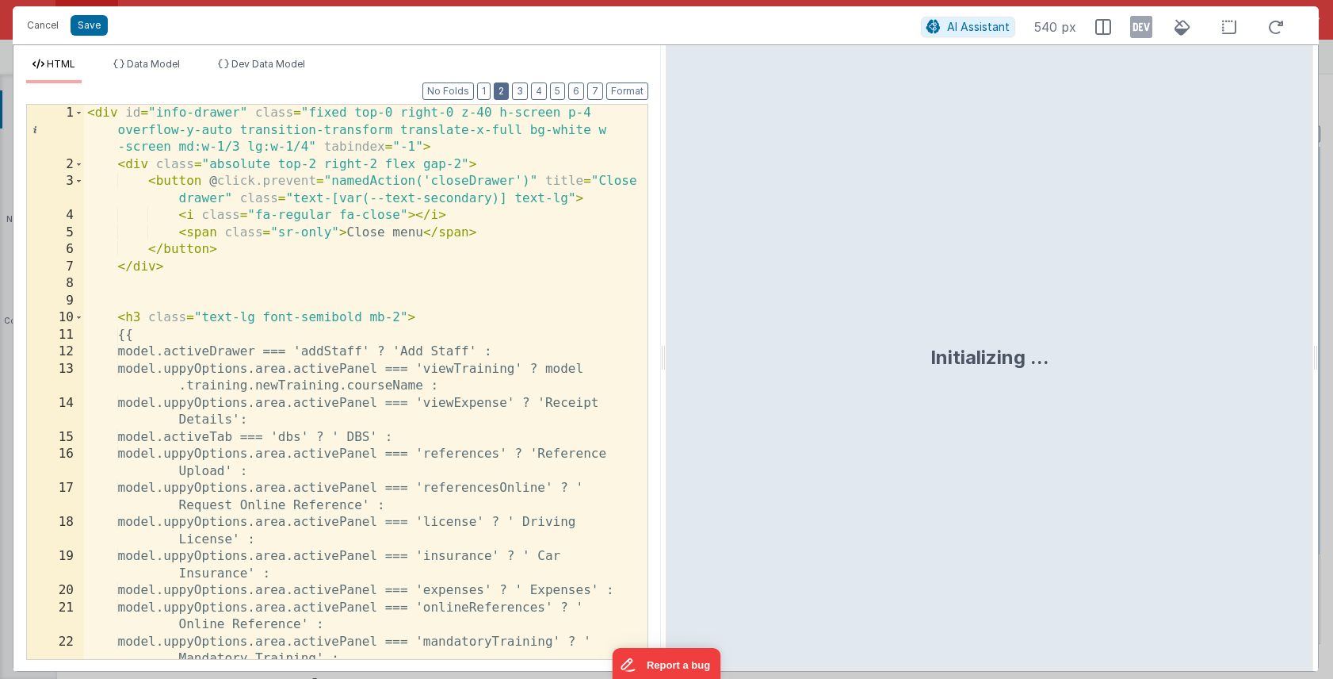
click at [503, 97] on button "2" at bounding box center [501, 90] width 15 height 17
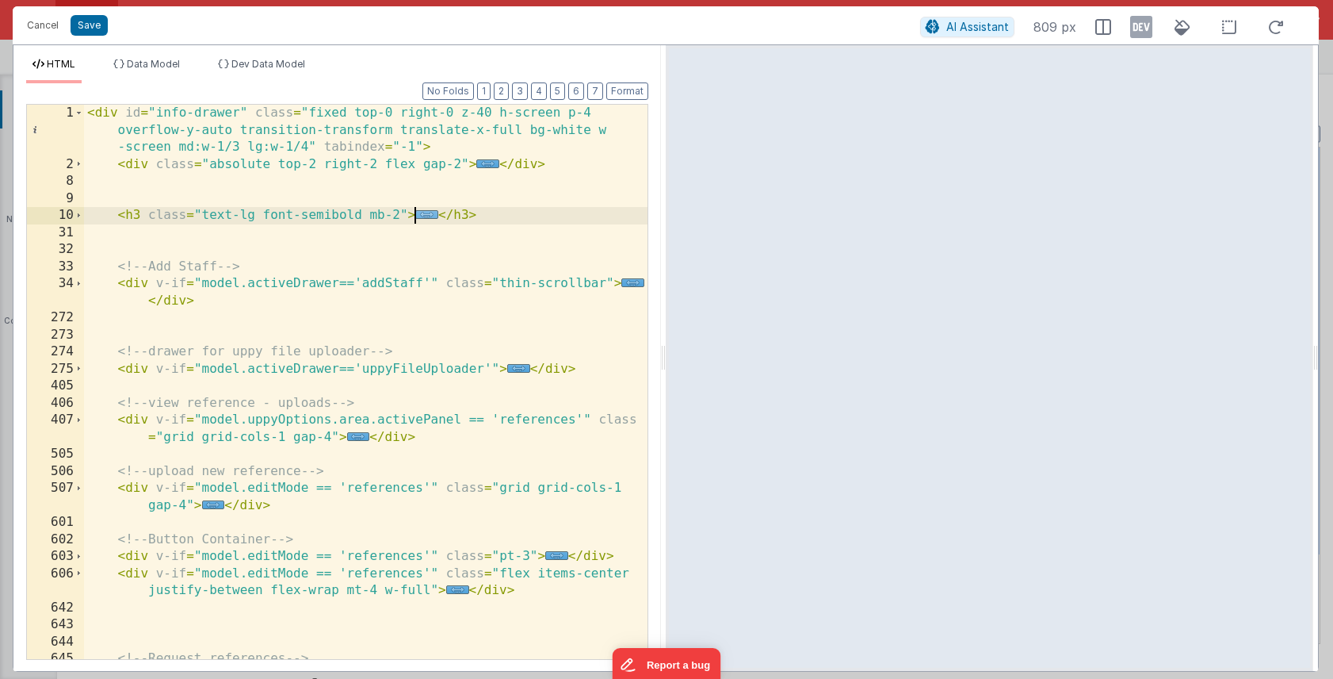
scroll to position [0, 0]
click at [428, 217] on span "..." at bounding box center [426, 214] width 23 height 9
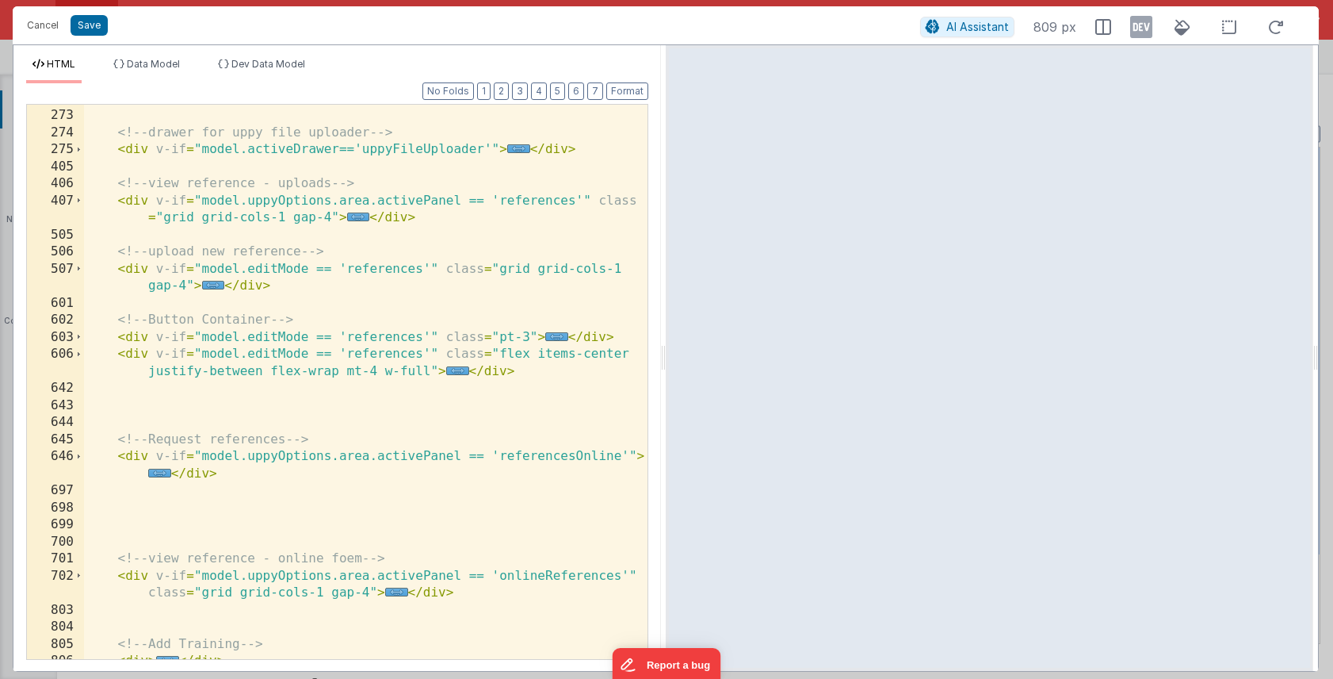
scroll to position [735, 0]
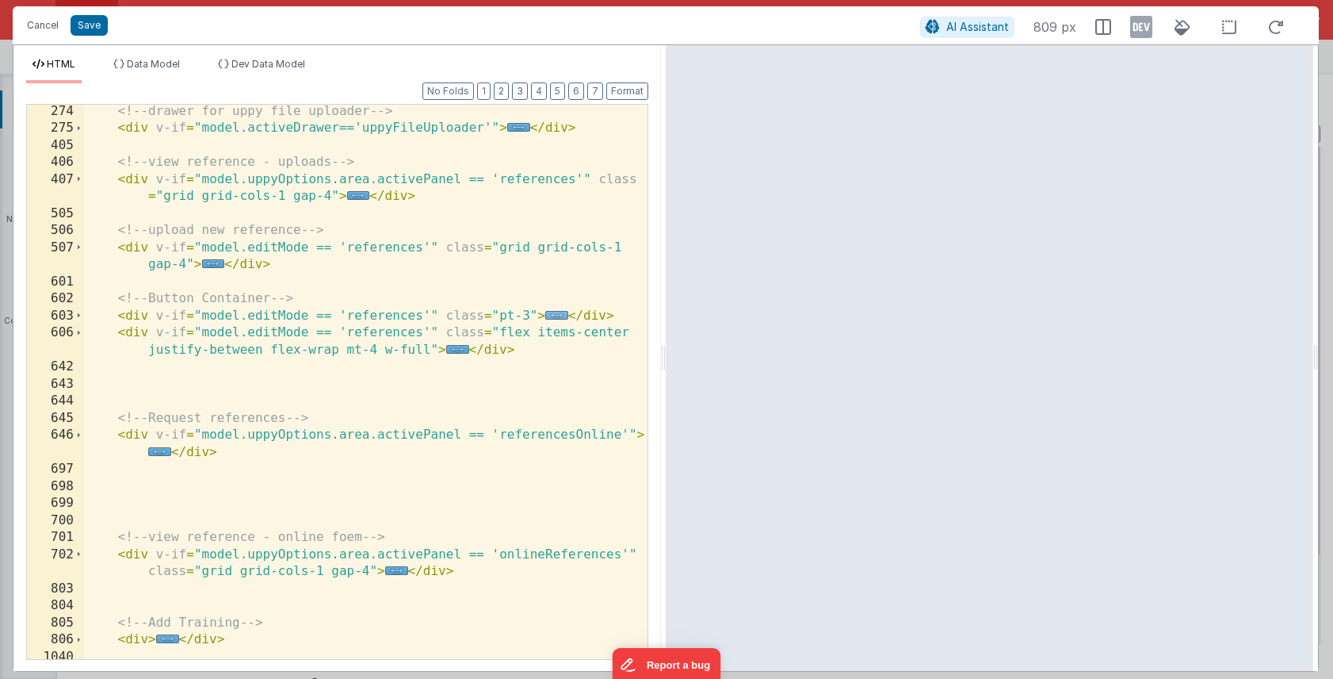
click at [553, 315] on span "..." at bounding box center [556, 315] width 23 height 9
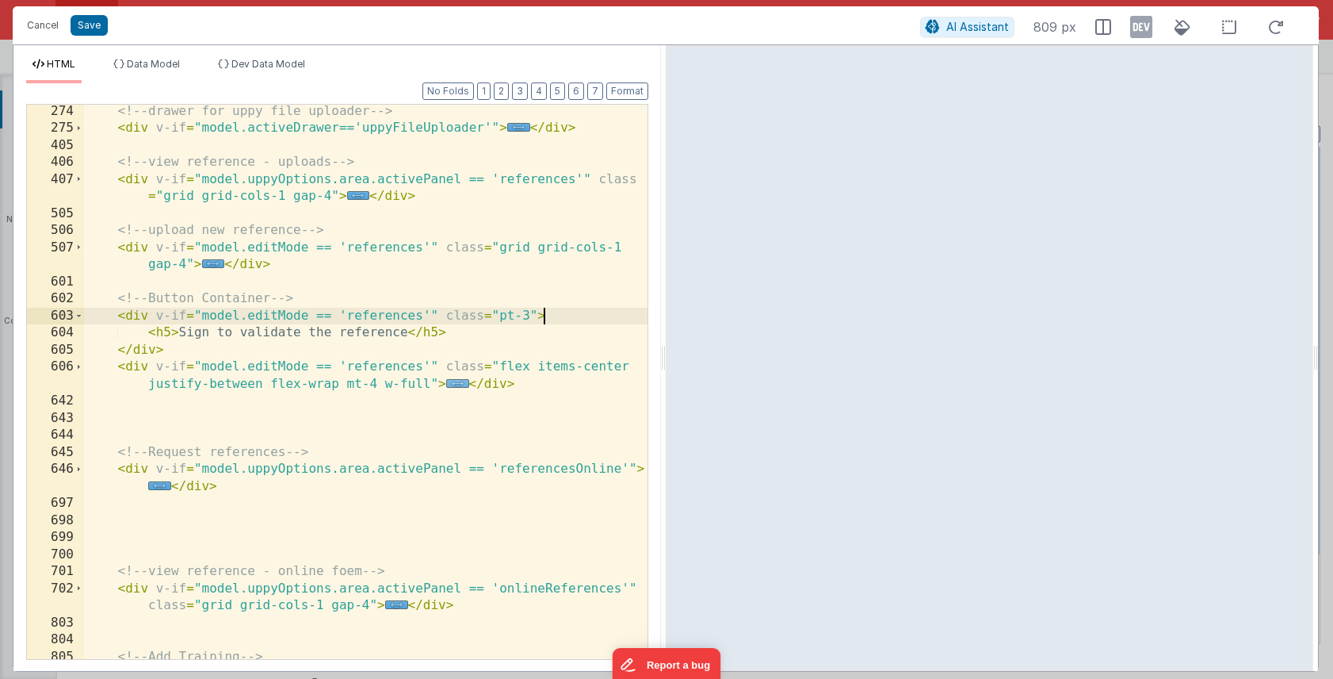
click at [460, 383] on span "..." at bounding box center [457, 383] width 23 height 9
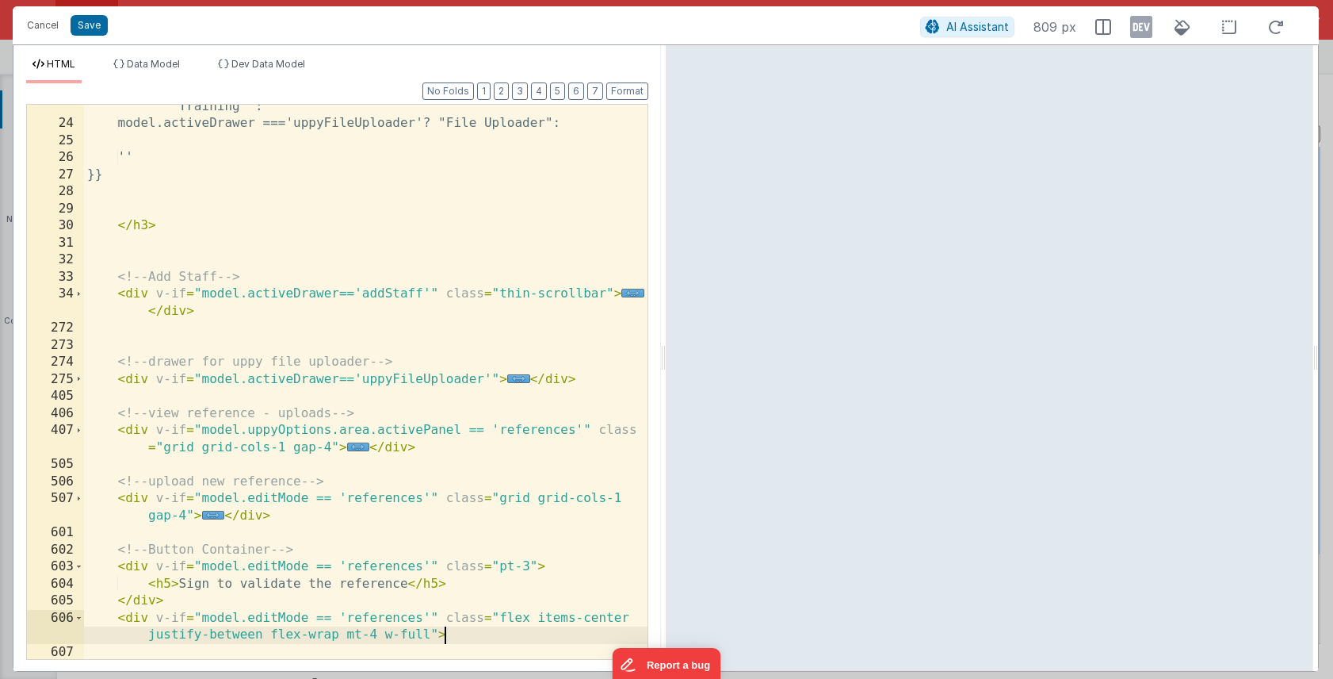
scroll to position [484, 0]
click at [514, 381] on span "..." at bounding box center [518, 378] width 23 height 9
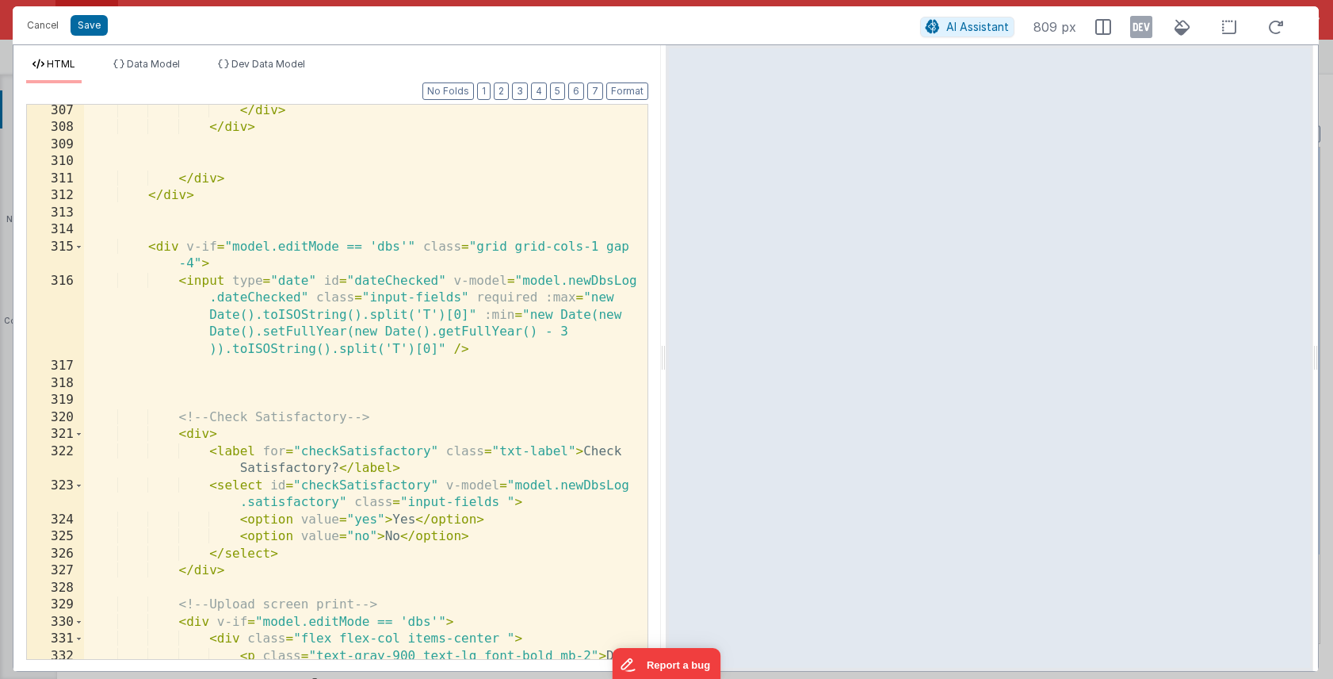
scroll to position [1551, 0]
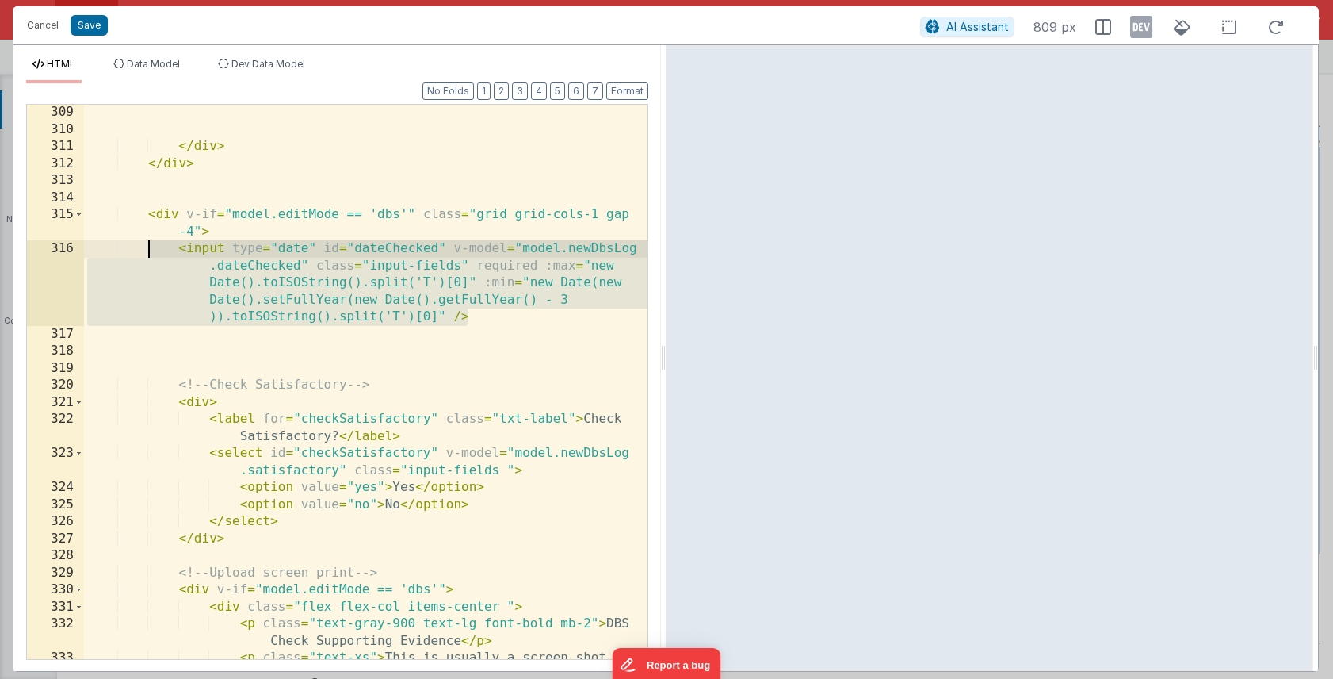
drag, startPoint x: 480, startPoint y: 316, endPoint x: 151, endPoint y: 249, distance: 335.7
click at [151, 249] on div "</ div > </ div > < div v-if = "model.editMode == 'dbs'" class = "grid grid-col…" at bounding box center [366, 407] width 564 height 606
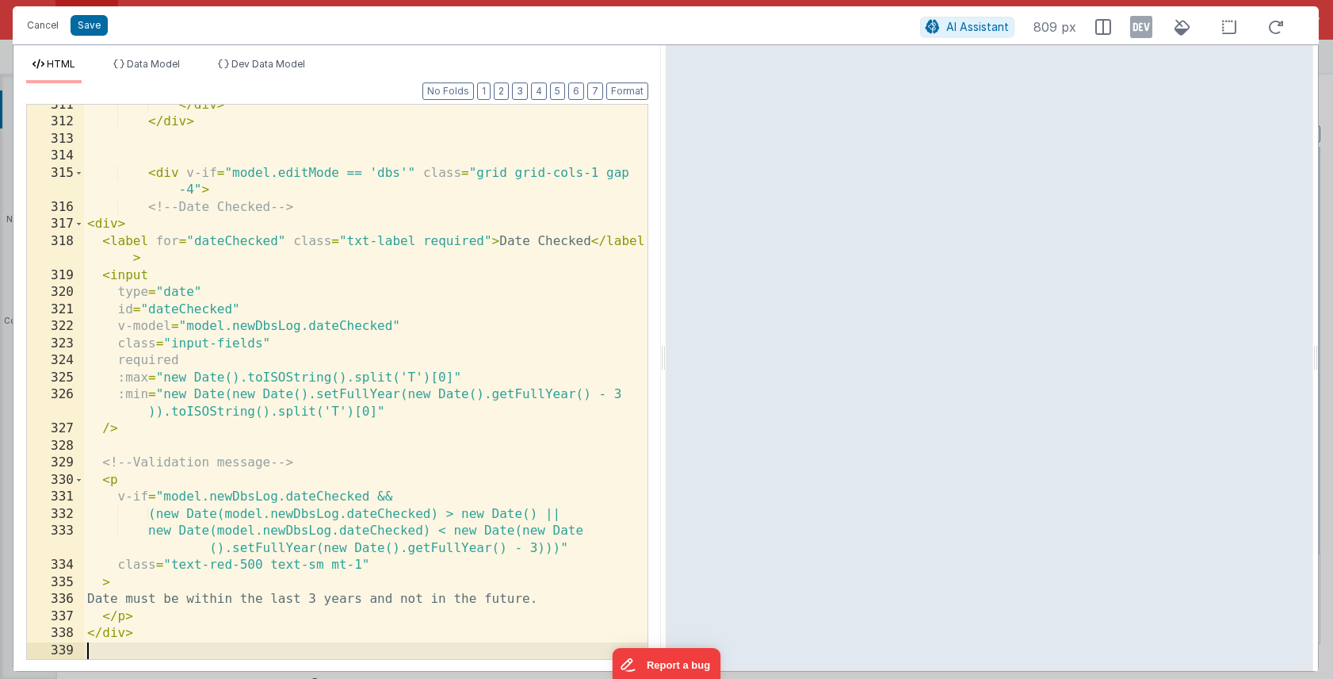
scroll to position [1593, 0]
click at [78, 22] on button "Save" at bounding box center [89, 25] width 37 height 21
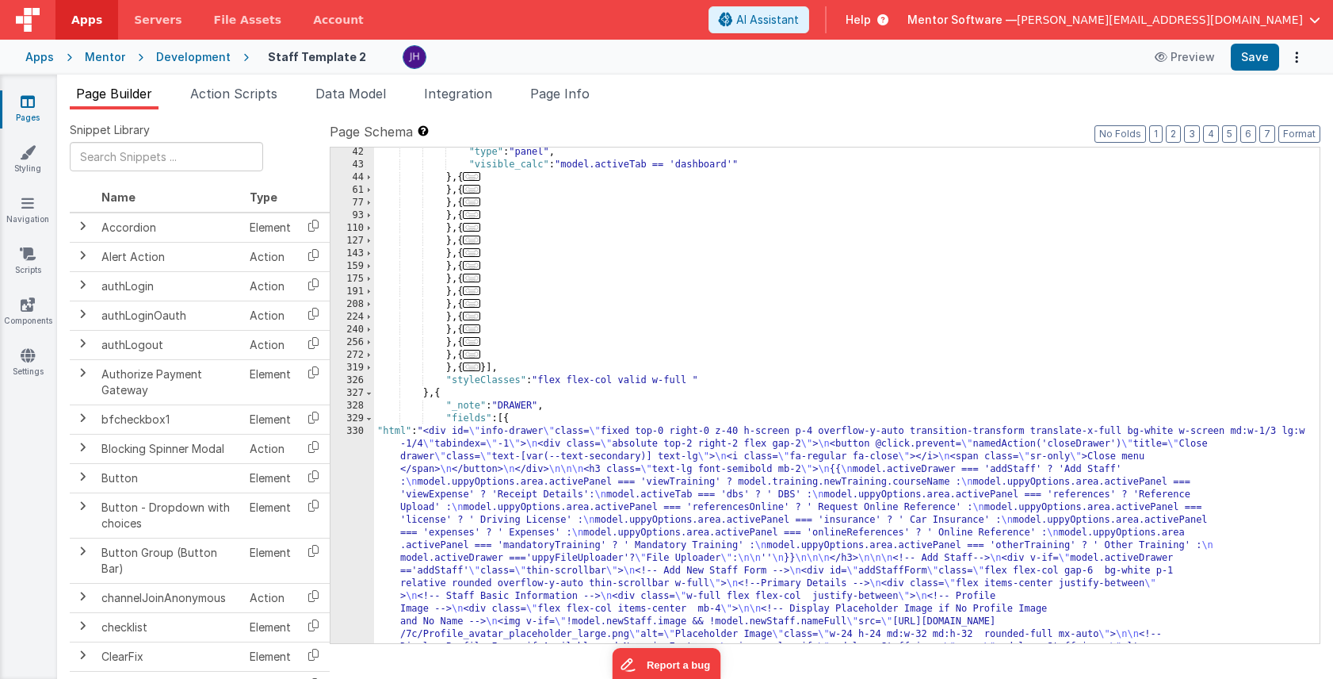
scroll to position [4369, 0]
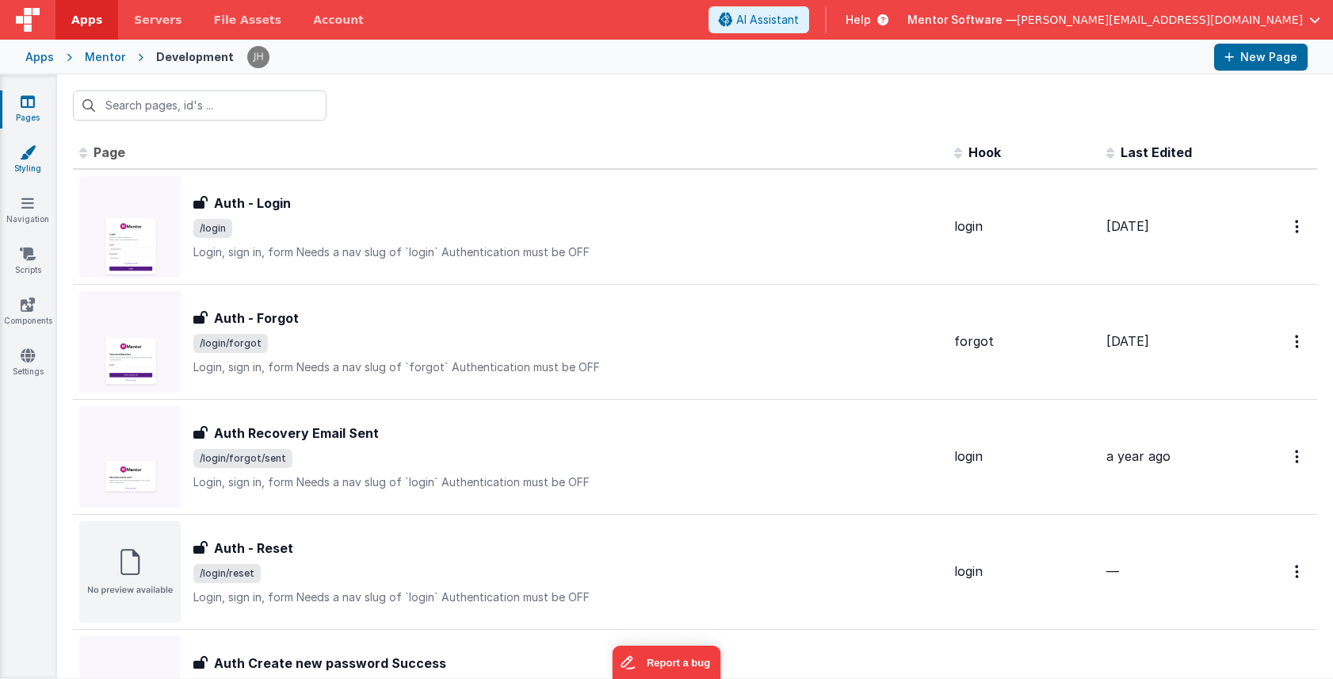
click at [28, 166] on link "Styling" at bounding box center [27, 160] width 57 height 32
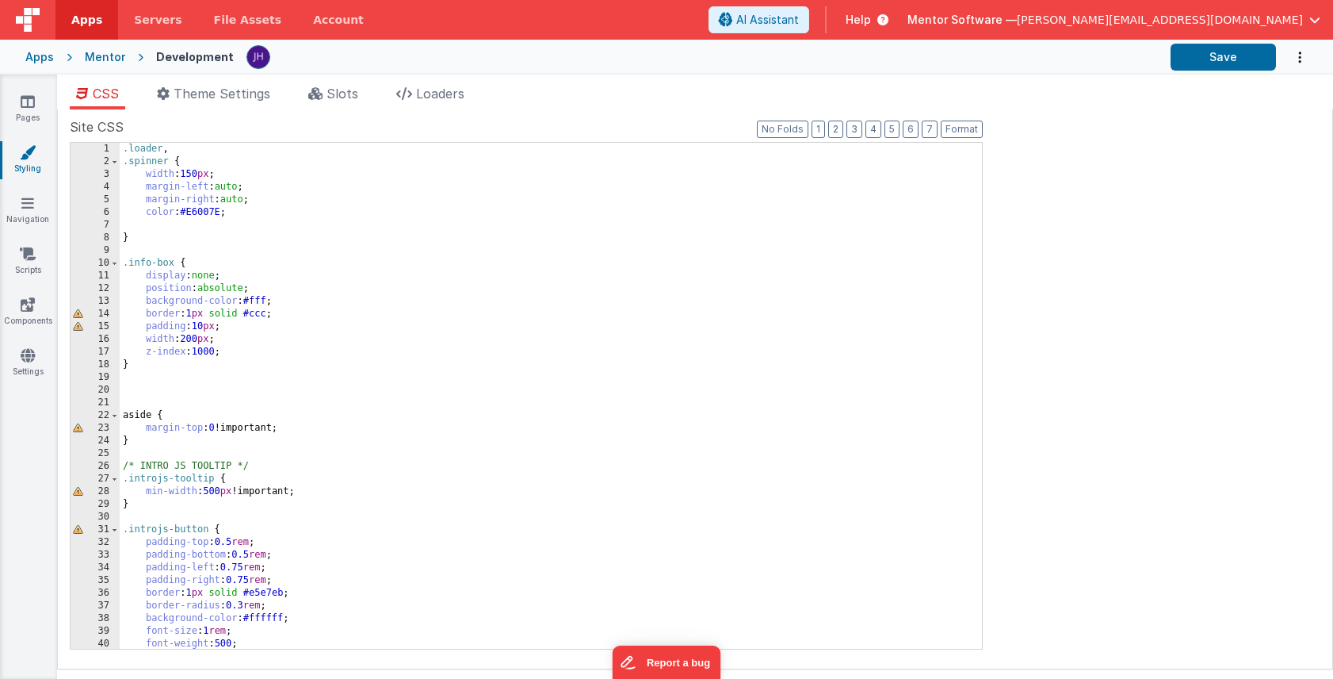
click at [357, 286] on div ".loader , .spinner { width : 150 px ; margin-left : auto ; margin-right : auto …" at bounding box center [551, 408] width 863 height 531
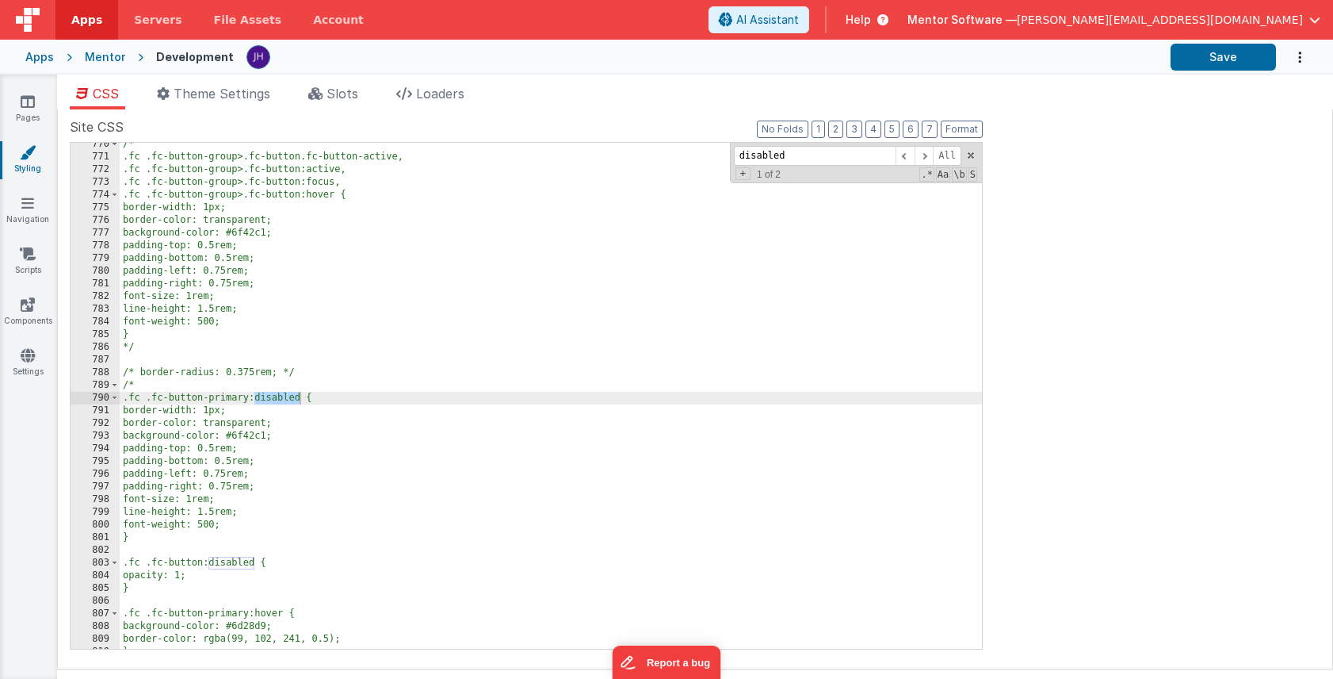
scroll to position [9761, 0]
type input "disabled"
click at [927, 157] on span at bounding box center [924, 156] width 19 height 20
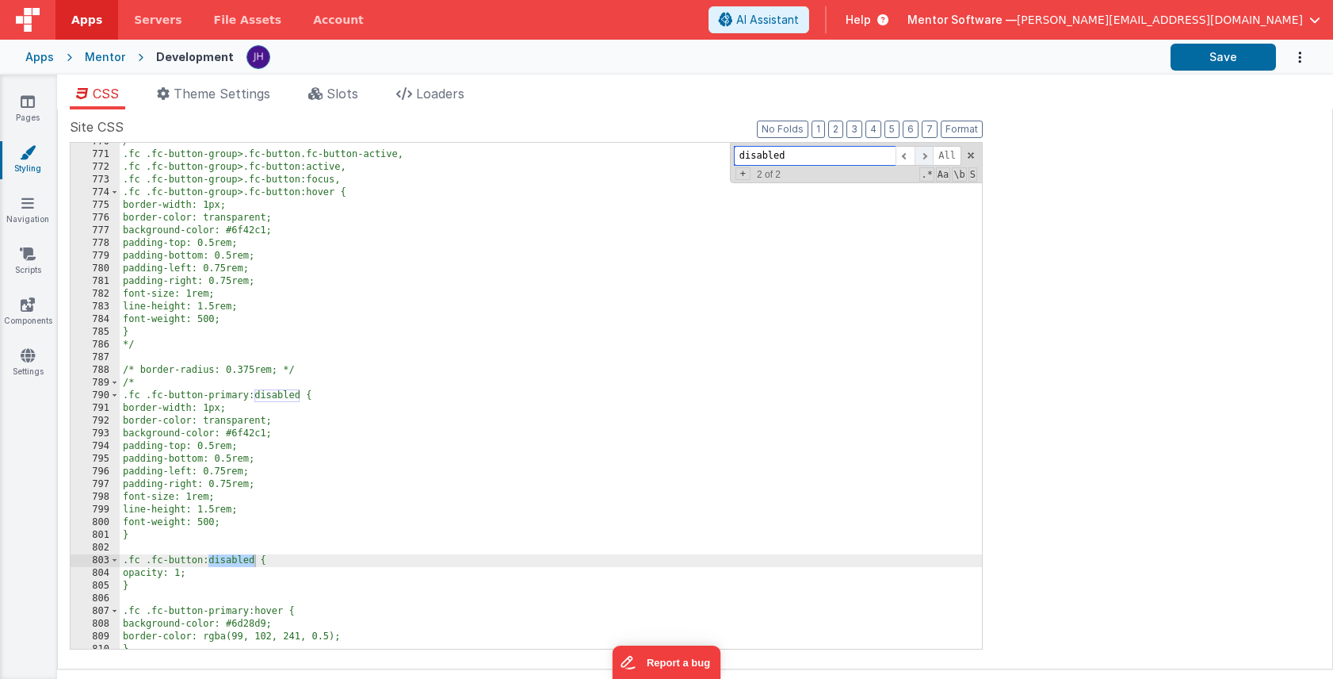
click at [927, 157] on span at bounding box center [924, 156] width 19 height 20
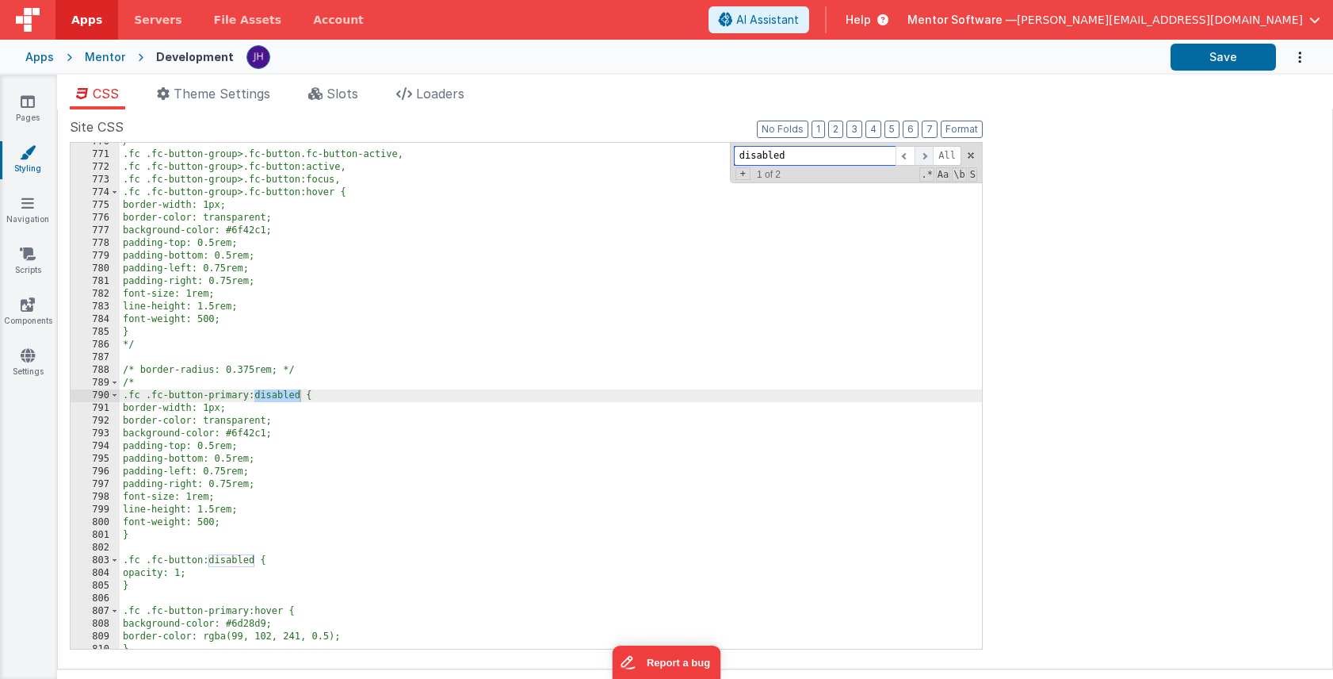
click at [927, 157] on span at bounding box center [924, 156] width 19 height 20
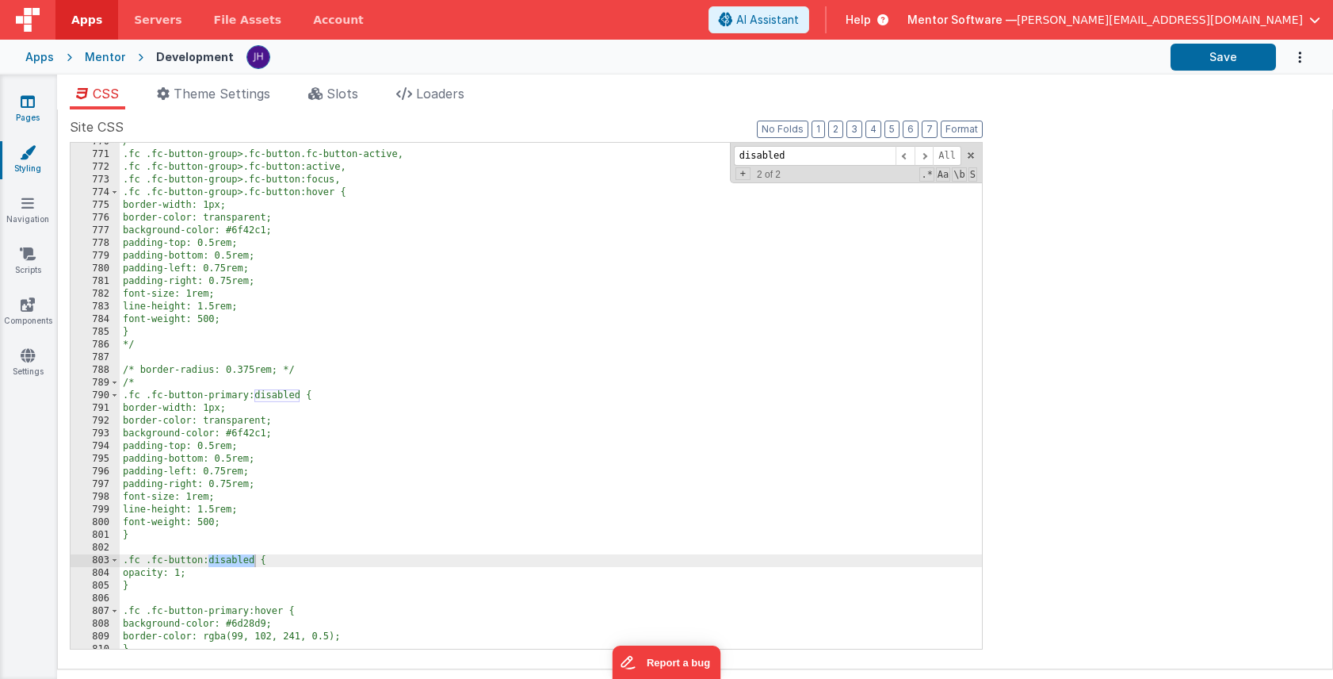
click at [36, 104] on link "Pages" at bounding box center [27, 110] width 57 height 32
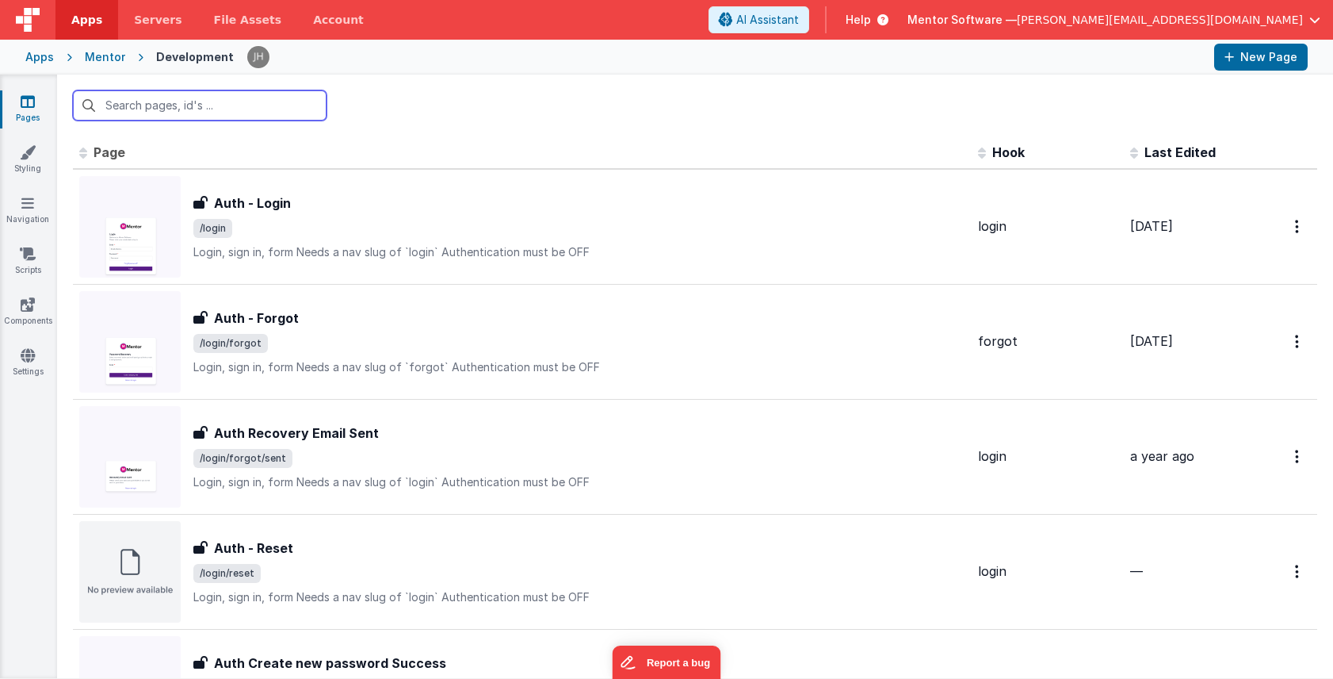
click at [154, 98] on input "text" at bounding box center [200, 105] width 254 height 30
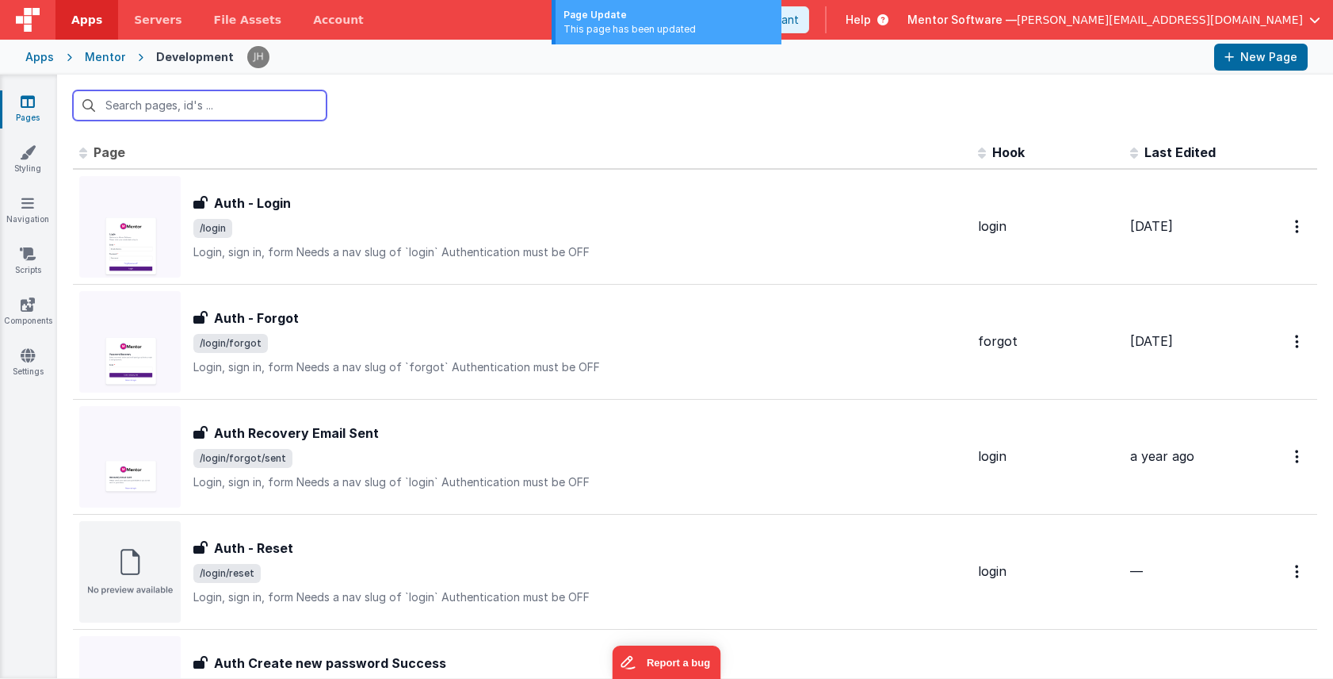
click at [214, 105] on input "text" at bounding box center [200, 105] width 254 height 30
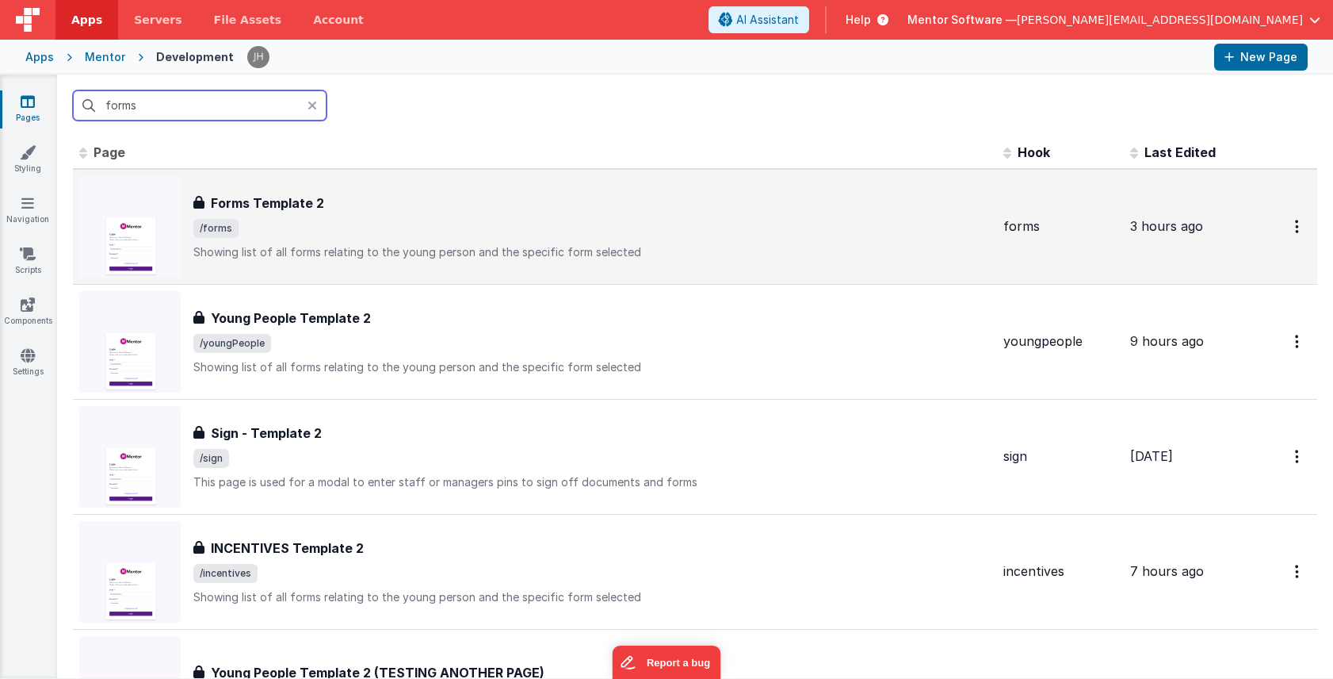
type input "forms"
click at [287, 216] on div "Forms Template 2 Forms Template 2 /forms Showing list of all forms relating to …" at bounding box center [592, 226] width 798 height 67
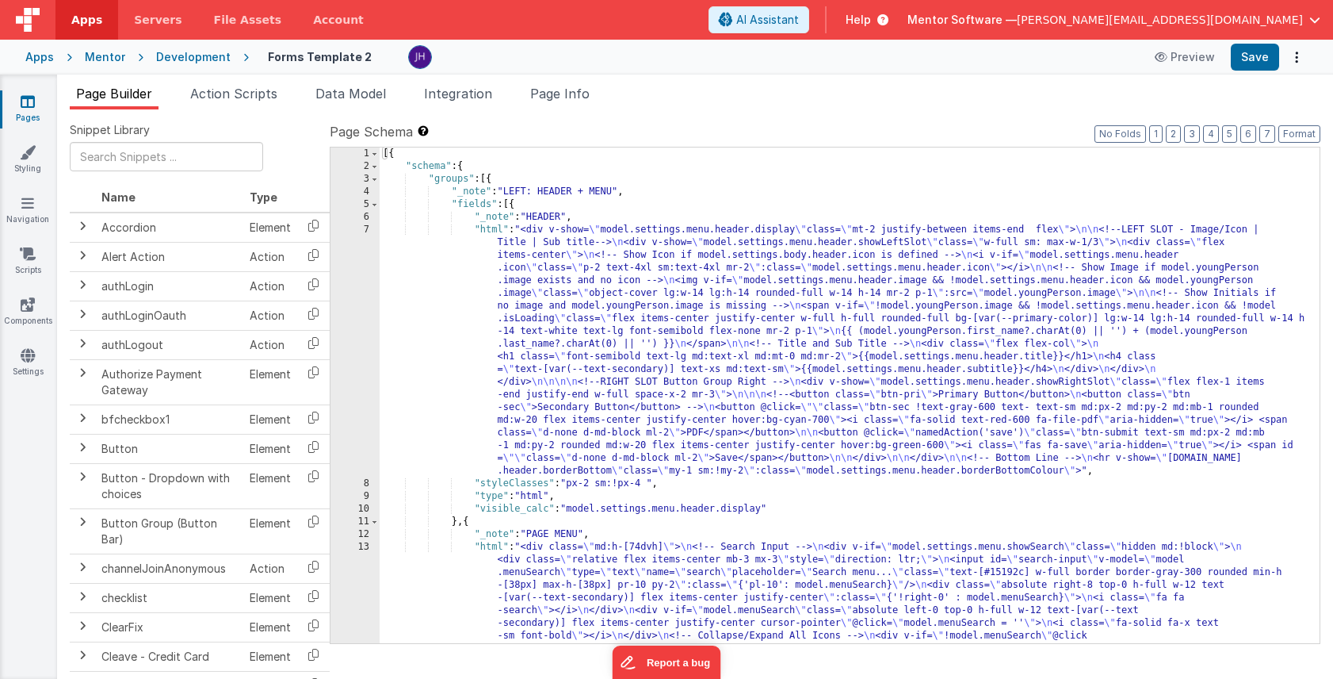
click at [108, 92] on span "Page Builder" at bounding box center [114, 94] width 76 height 16
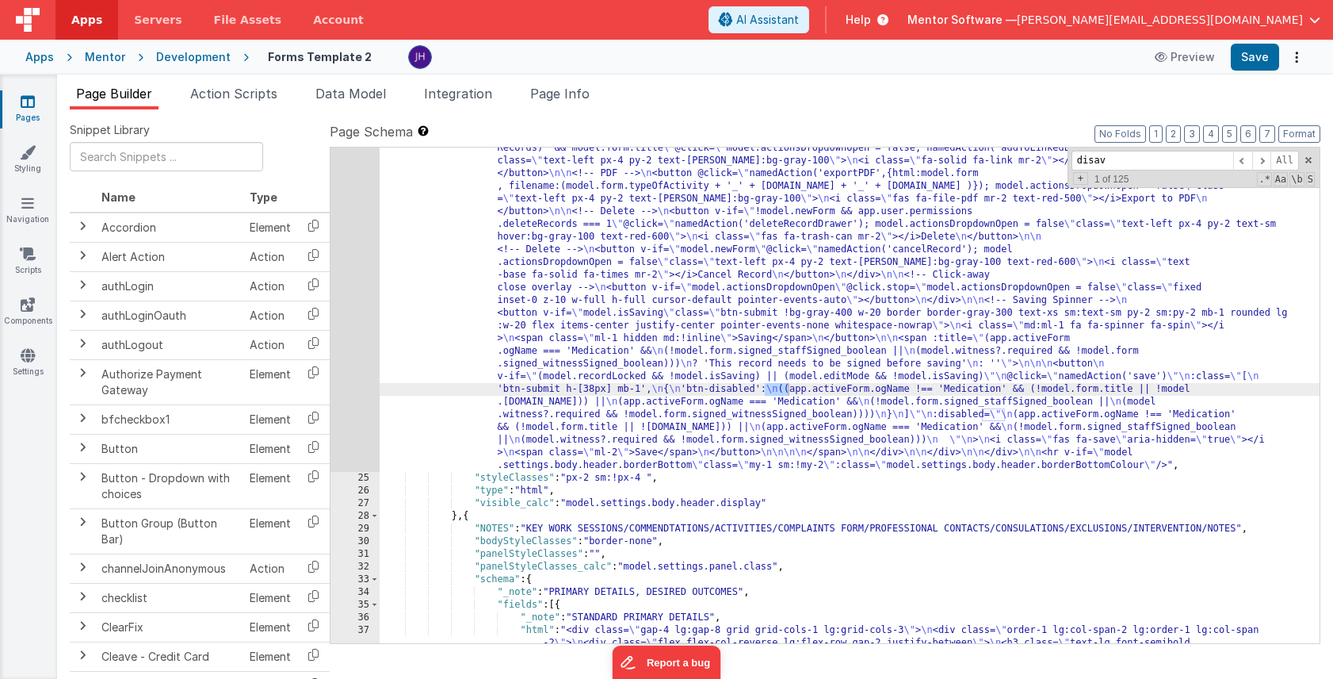
scroll to position [943, 0]
type input "disabled"
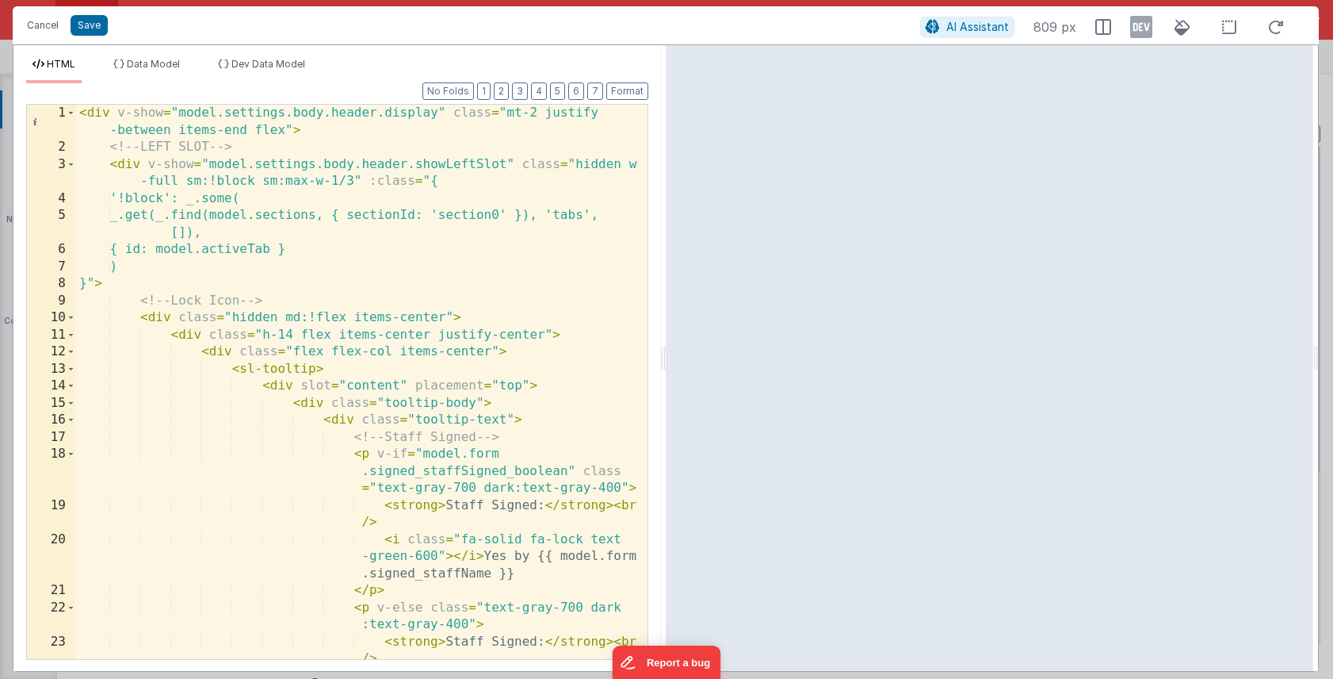
click at [438, 257] on div "< div v-show = "model.settings.body.header.display" class = "mt-2 justify -betw…" at bounding box center [362, 416] width 572 height 622
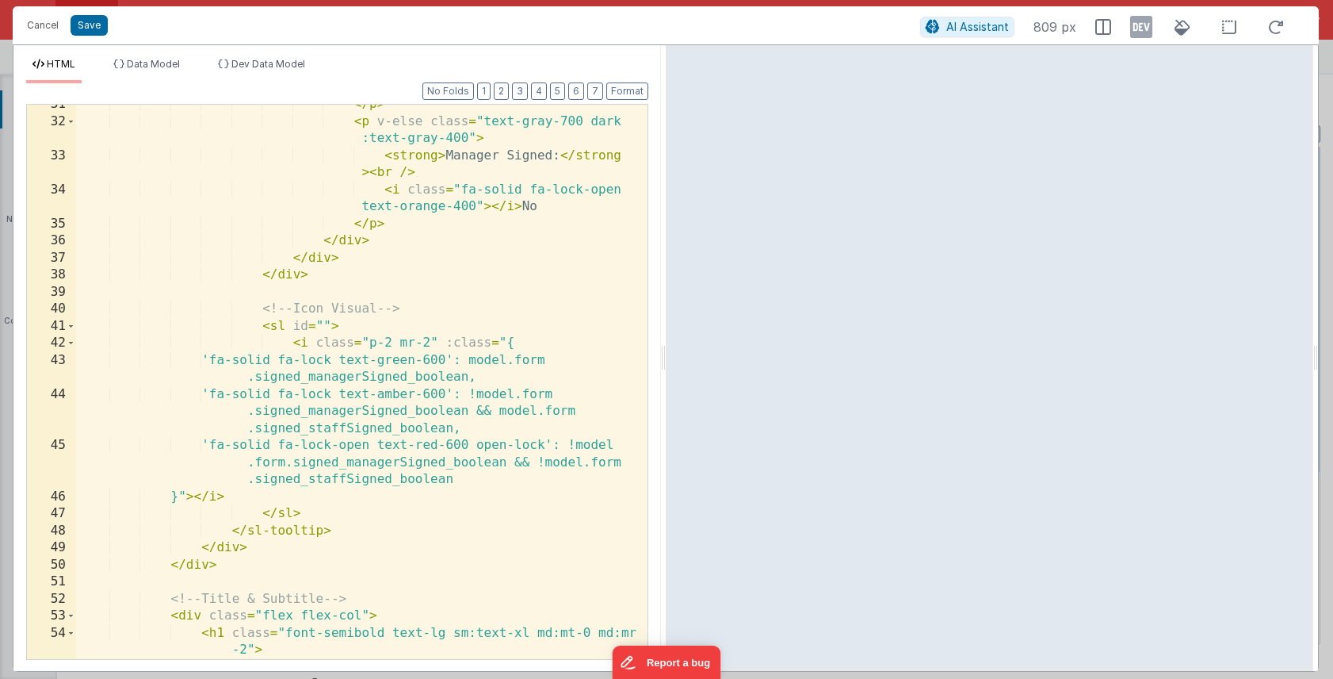
scroll to position [793, 0]
click at [505, 86] on button "2" at bounding box center [501, 90] width 15 height 17
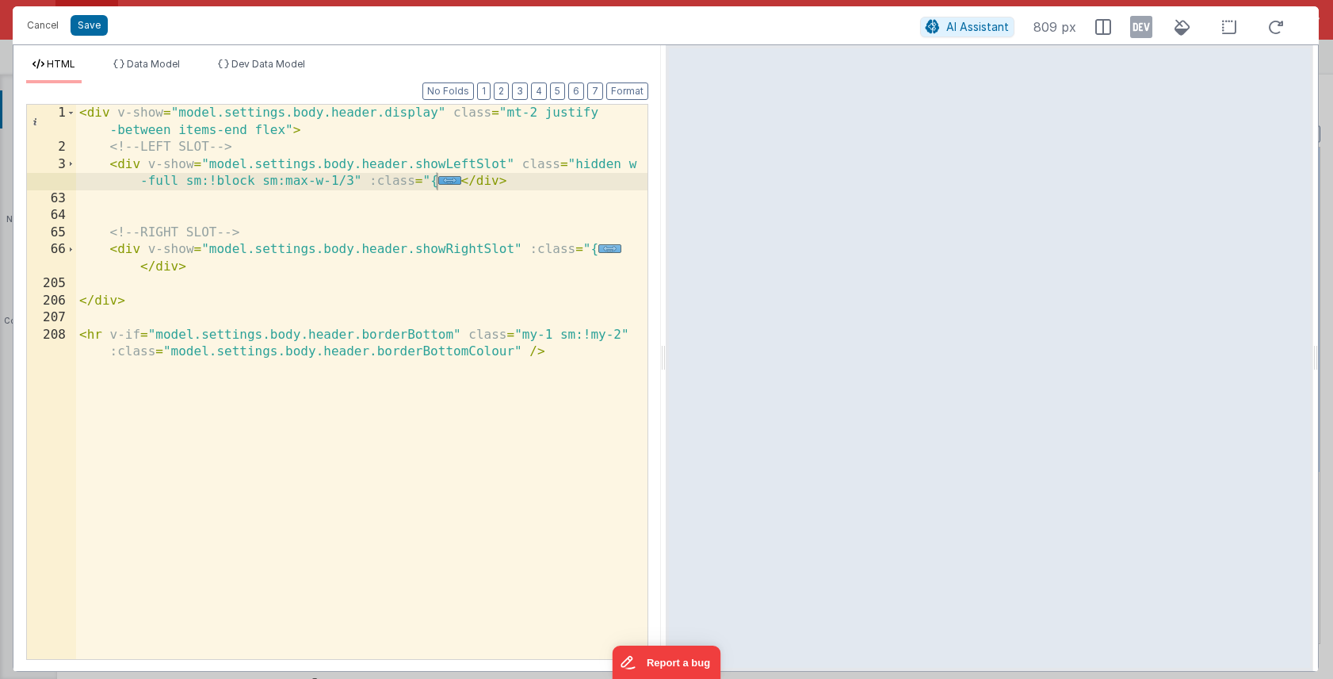
click at [608, 247] on span "..." at bounding box center [610, 248] width 23 height 9
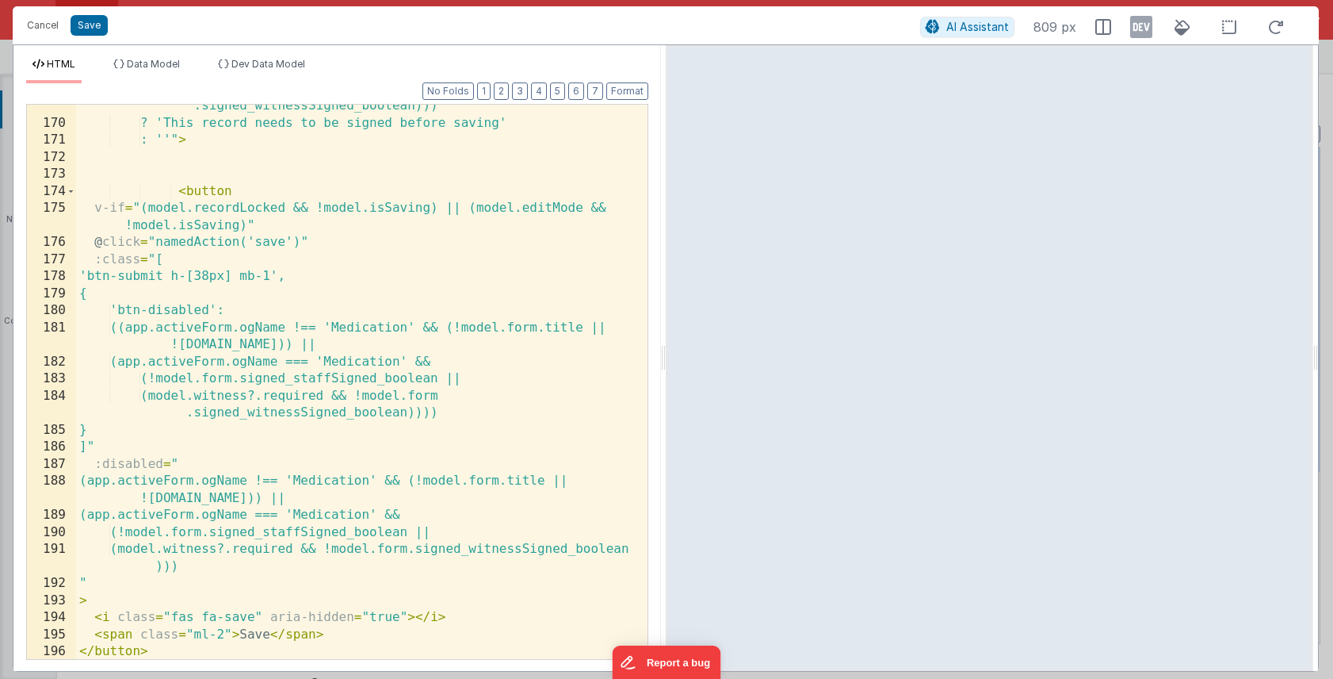
scroll to position [3024, 0]
click at [198, 308] on div "(model.witness?.required && !model.form .signed_witnessSigned_boolean))) ? 'Thi…" at bounding box center [362, 384] width 572 height 606
click at [135, 312] on div "(model.witness?.required && !model.form .signed_witnessSigned_boolean))) ? 'Thi…" at bounding box center [362, 384] width 572 height 606
click at [224, 309] on div "(model.witness?.required && !model.form .signed_witnessSigned_boolean))) ? 'Thi…" at bounding box center [362, 384] width 572 height 606
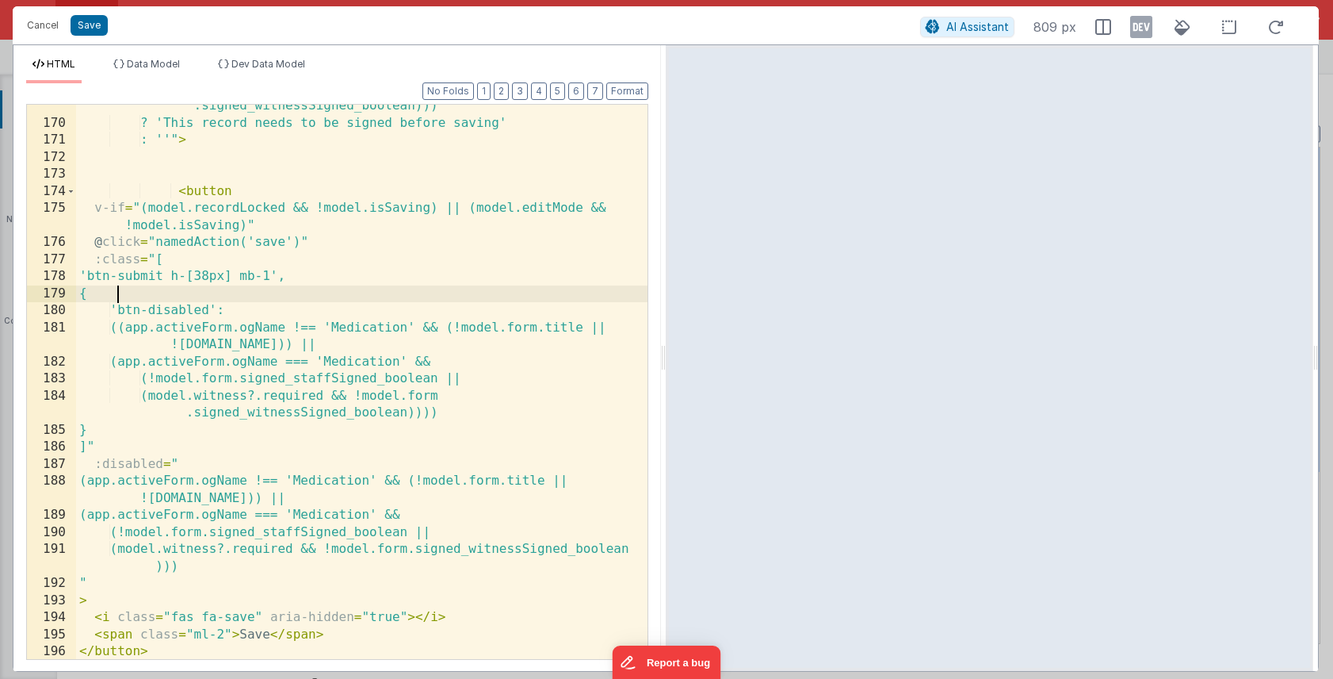
click at [285, 301] on div "(model.witness?.required && !model.form .signed_witnessSigned_boolean))) ? 'Thi…" at bounding box center [362, 384] width 572 height 606
click at [132, 310] on div "(model.witness?.required && !model.form .signed_witnessSigned_boolean))) ? 'Thi…" at bounding box center [362, 384] width 572 height 606
click at [224, 310] on div "(model.witness?.required && !model.form .signed_witnessSigned_boolean))) ? 'Thi…" at bounding box center [362, 384] width 572 height 606
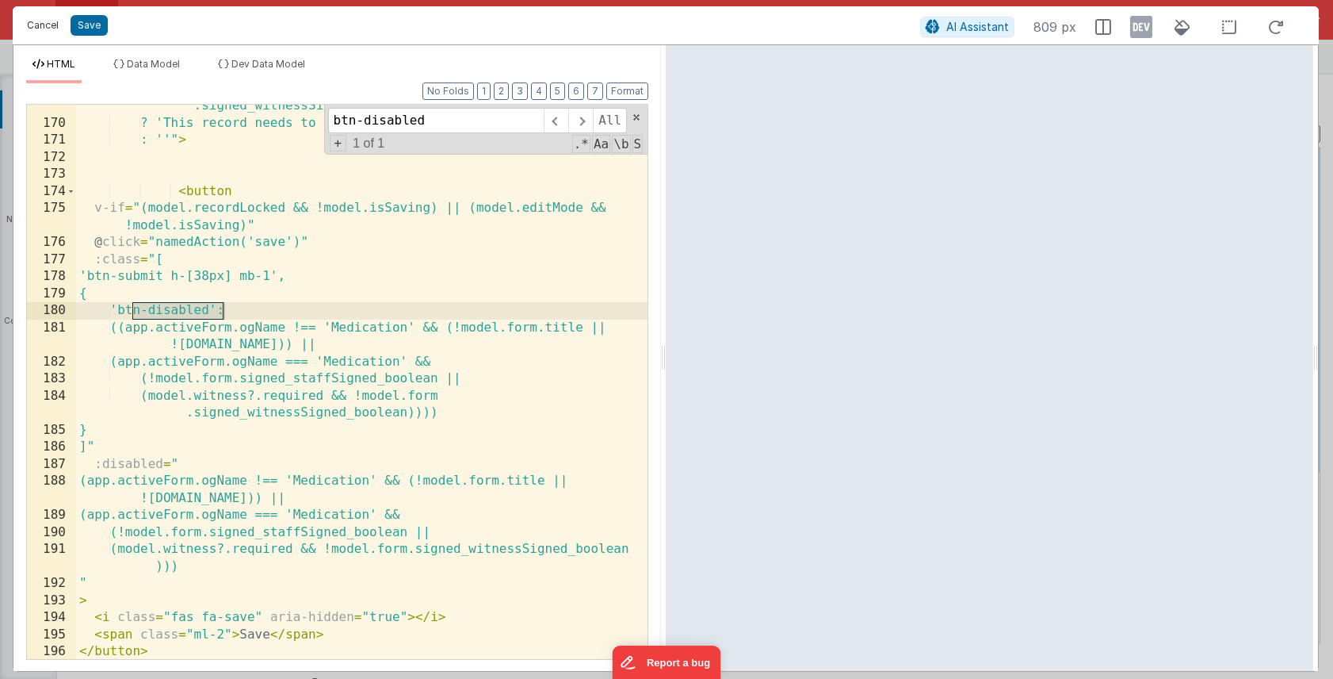
click at [40, 26] on button "Cancel" at bounding box center [43, 25] width 48 height 22
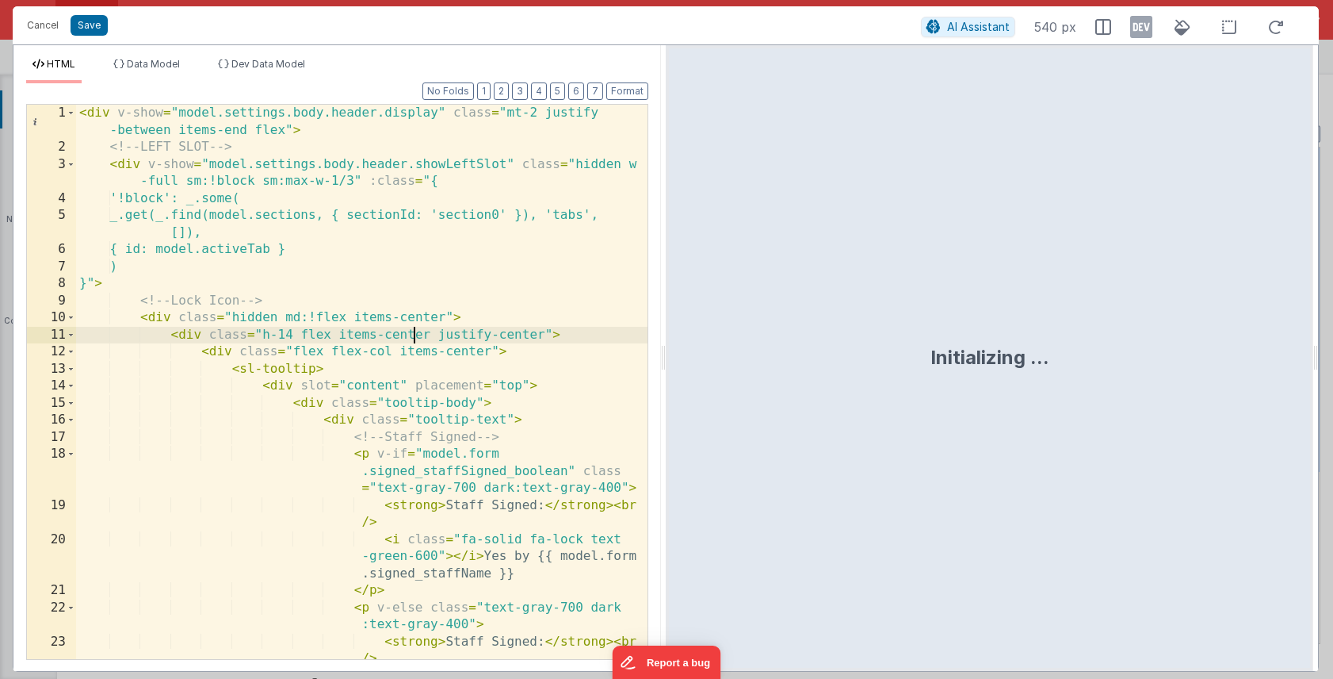
click at [417, 329] on div "< div v-show = "model.settings.body.header.display" class = "mt-2 justify -betw…" at bounding box center [362, 416] width 572 height 622
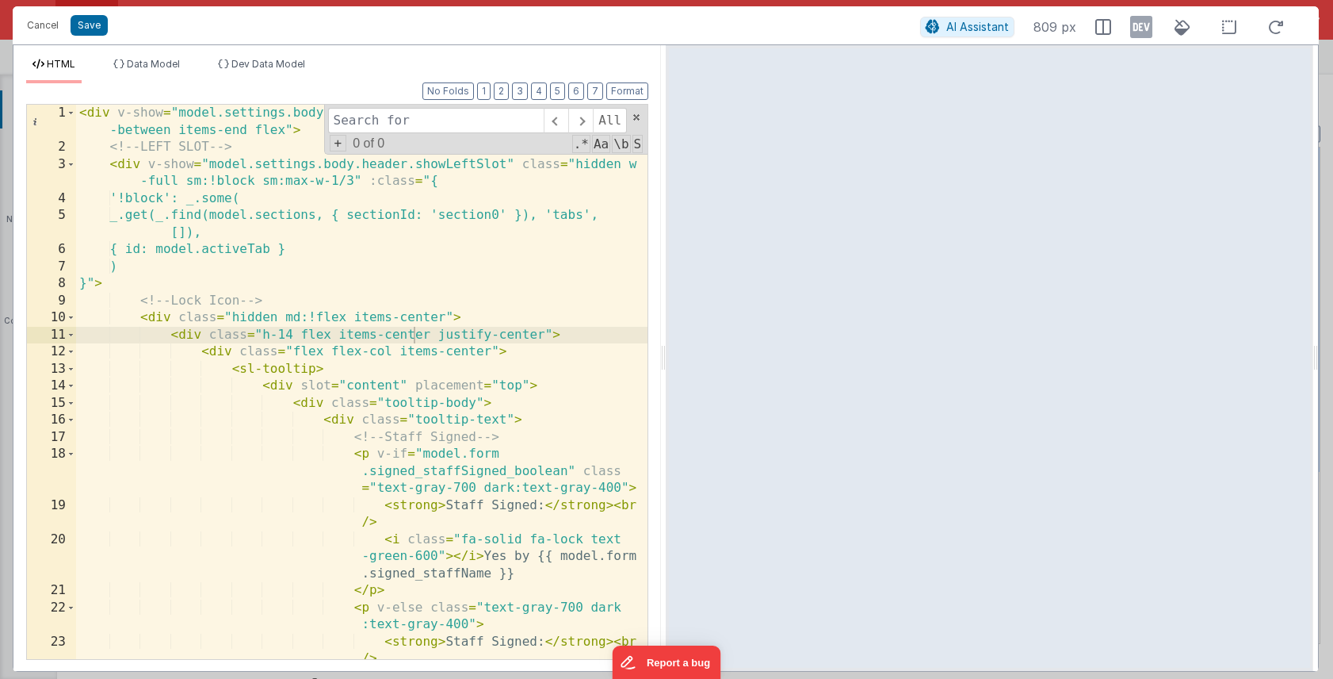
type input "<!-- Request references --> <div v-if="model.uppyOptions.area.activePanel == 'r…"
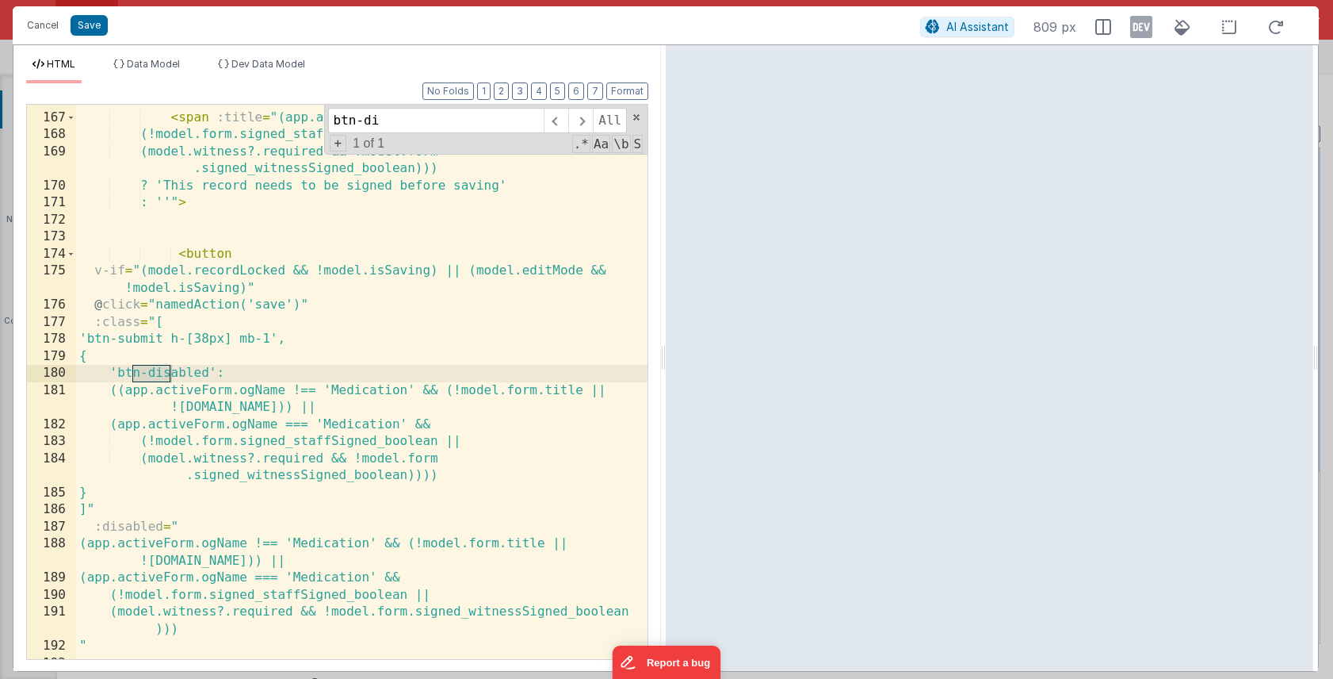
scroll to position [4376, 0]
type input "btn-disab"
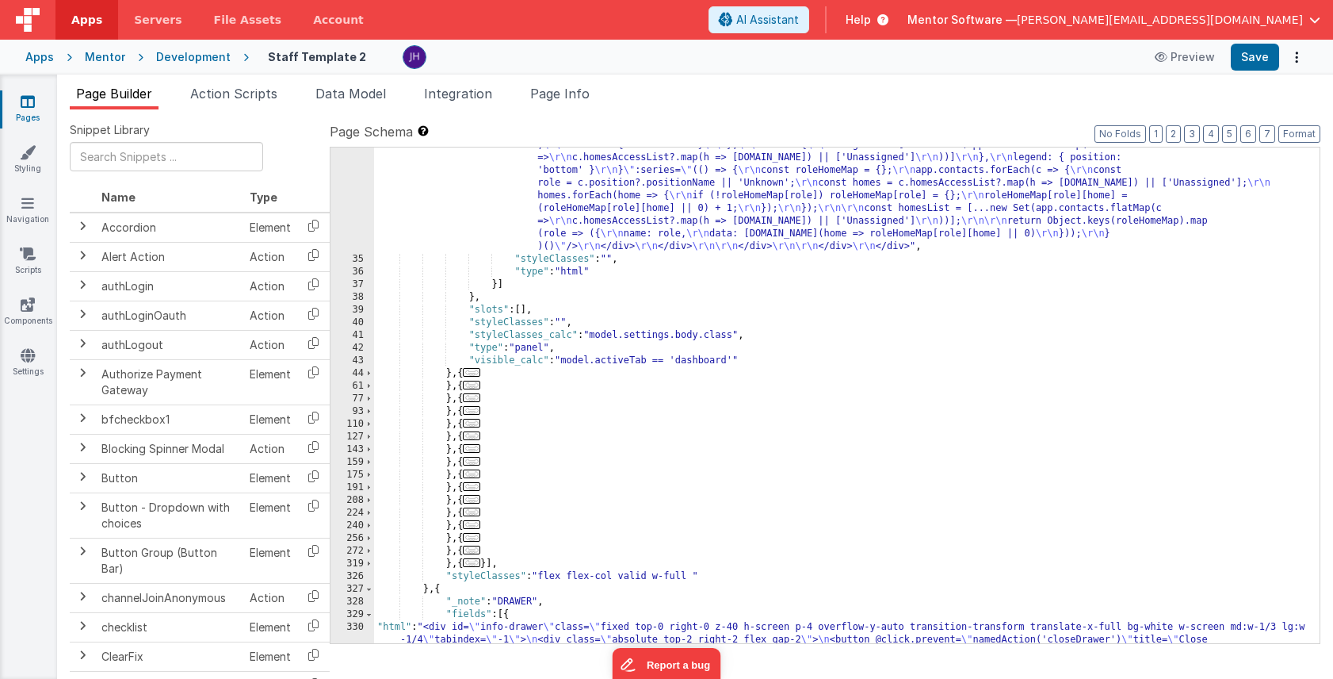
scroll to position [4295, 0]
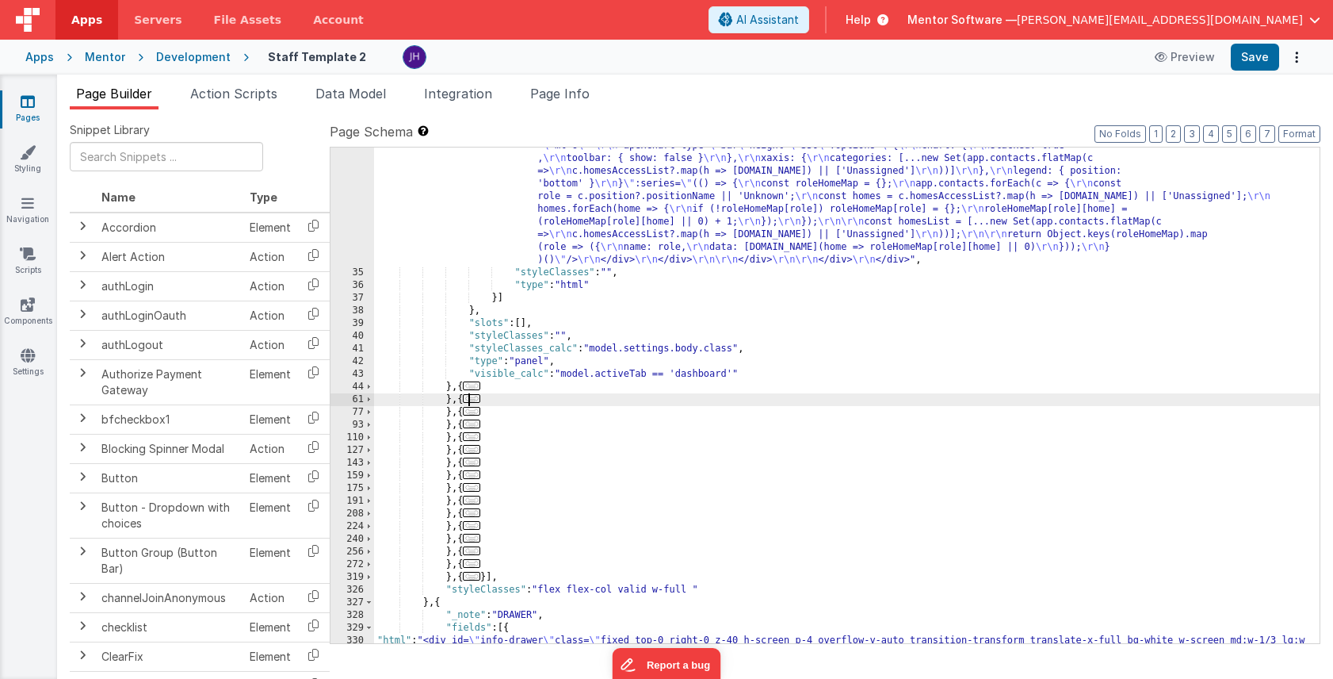
click at [476, 397] on span "..." at bounding box center [471, 398] width 17 height 9
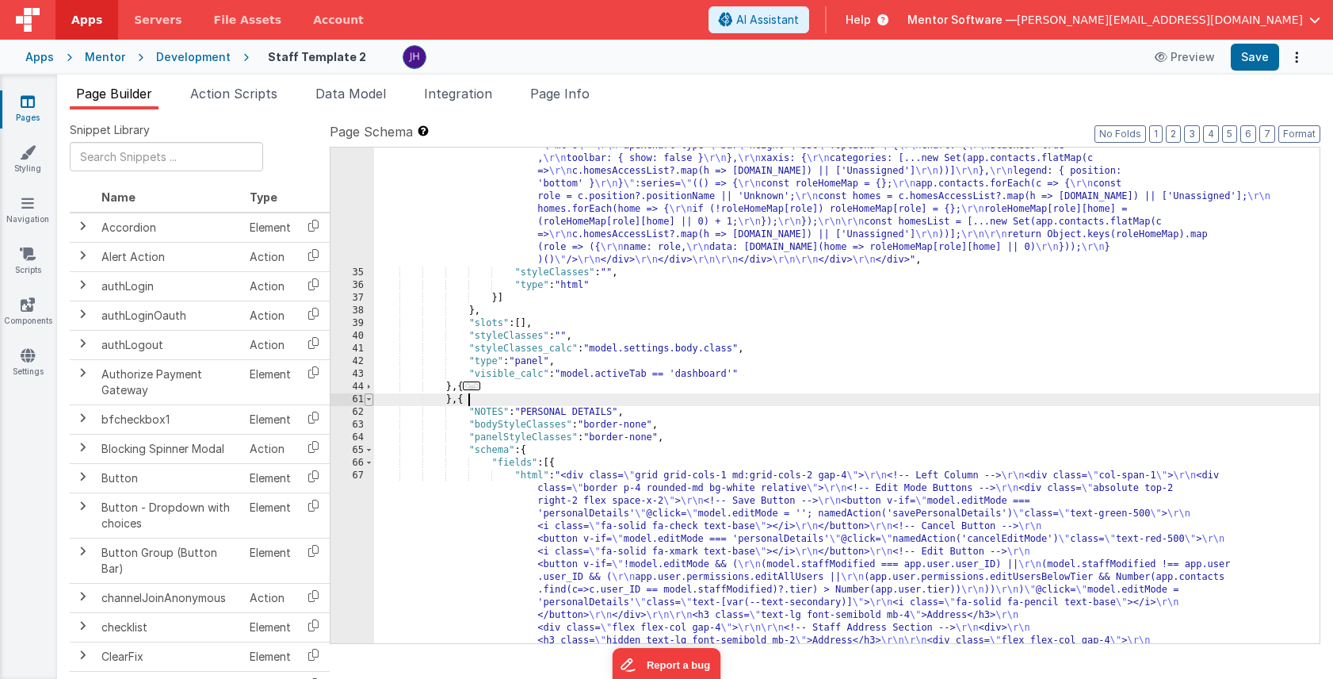
click at [371, 401] on span at bounding box center [369, 399] width 9 height 13
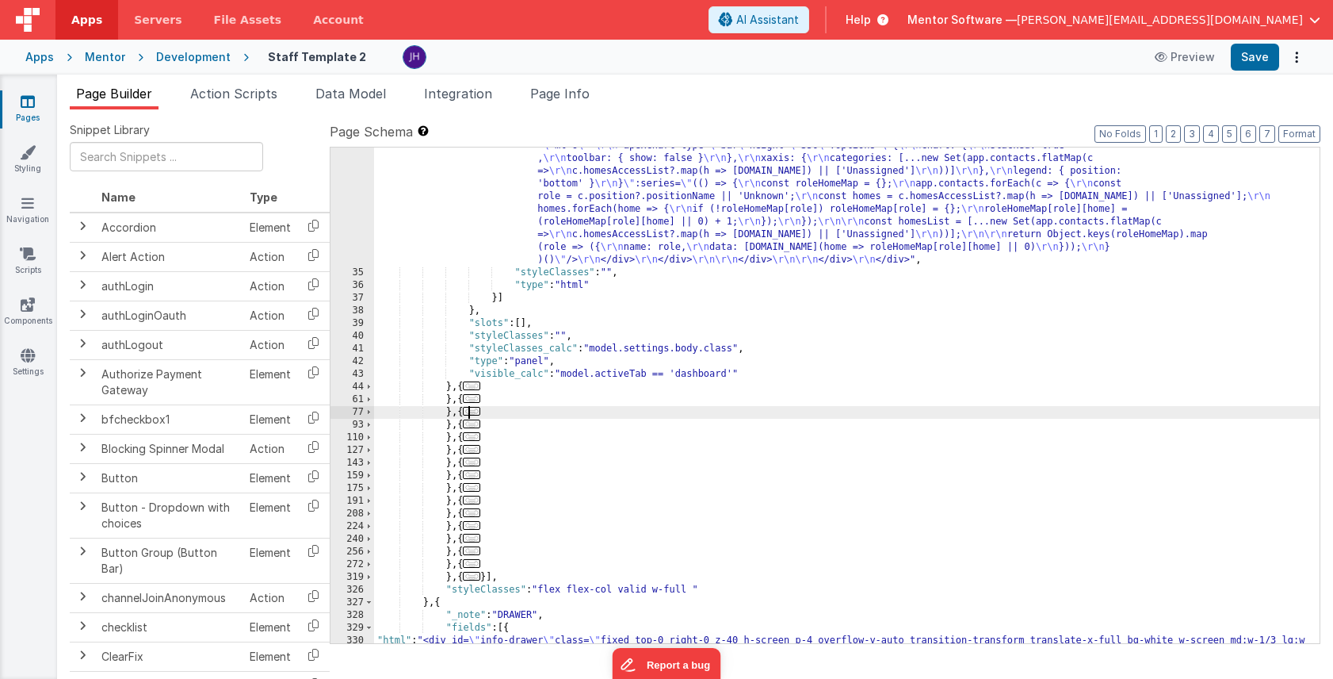
click at [480, 411] on span "..." at bounding box center [471, 411] width 17 height 9
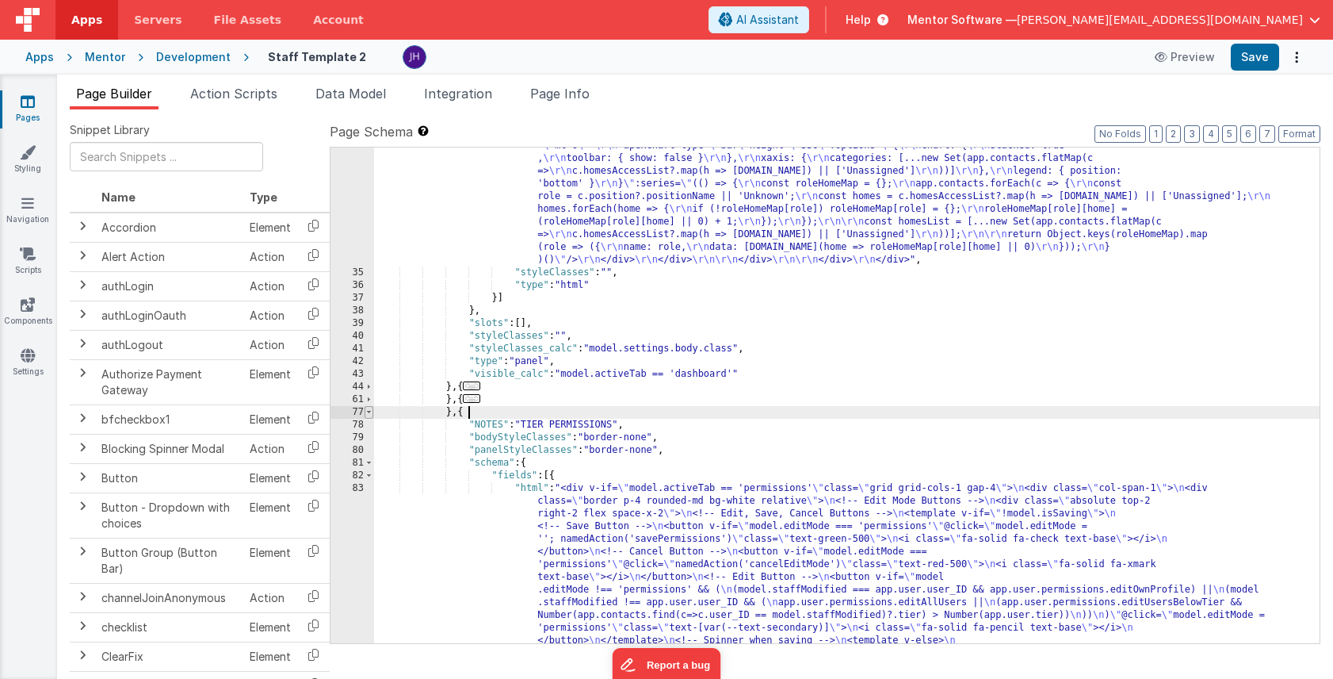
click at [372, 411] on span at bounding box center [369, 412] width 9 height 13
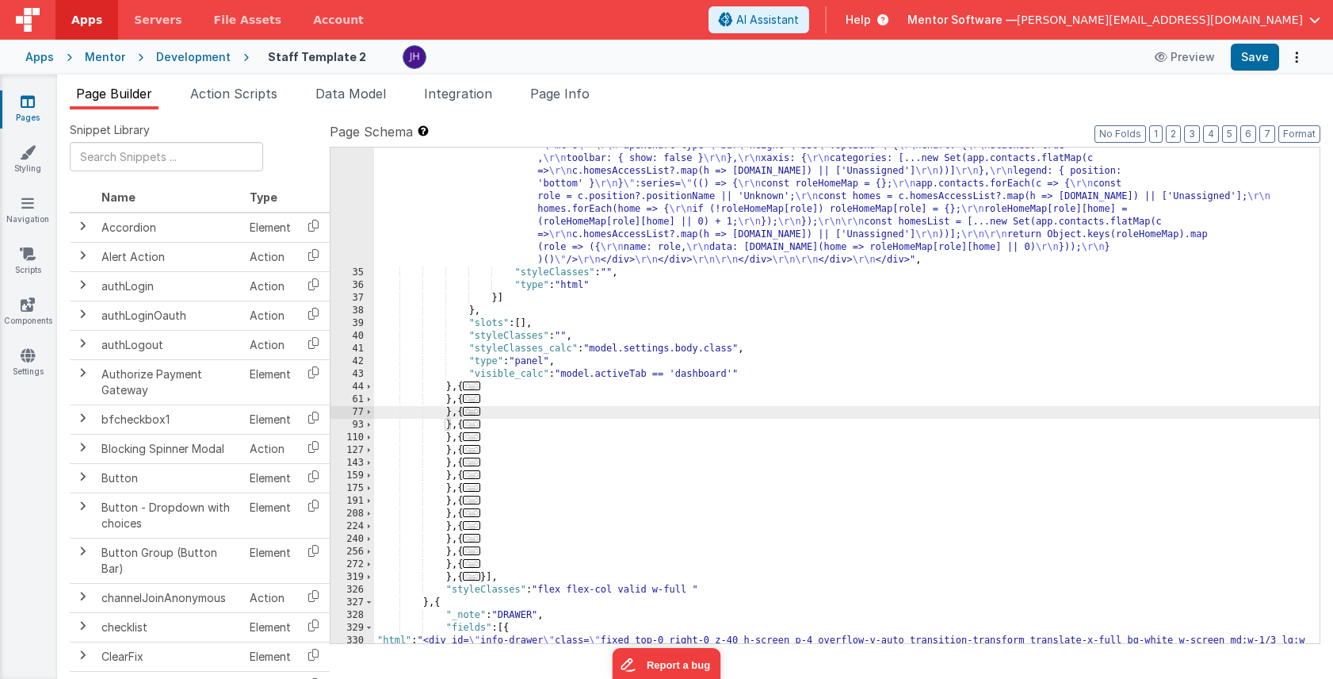
click at [474, 426] on span "..." at bounding box center [471, 423] width 17 height 9
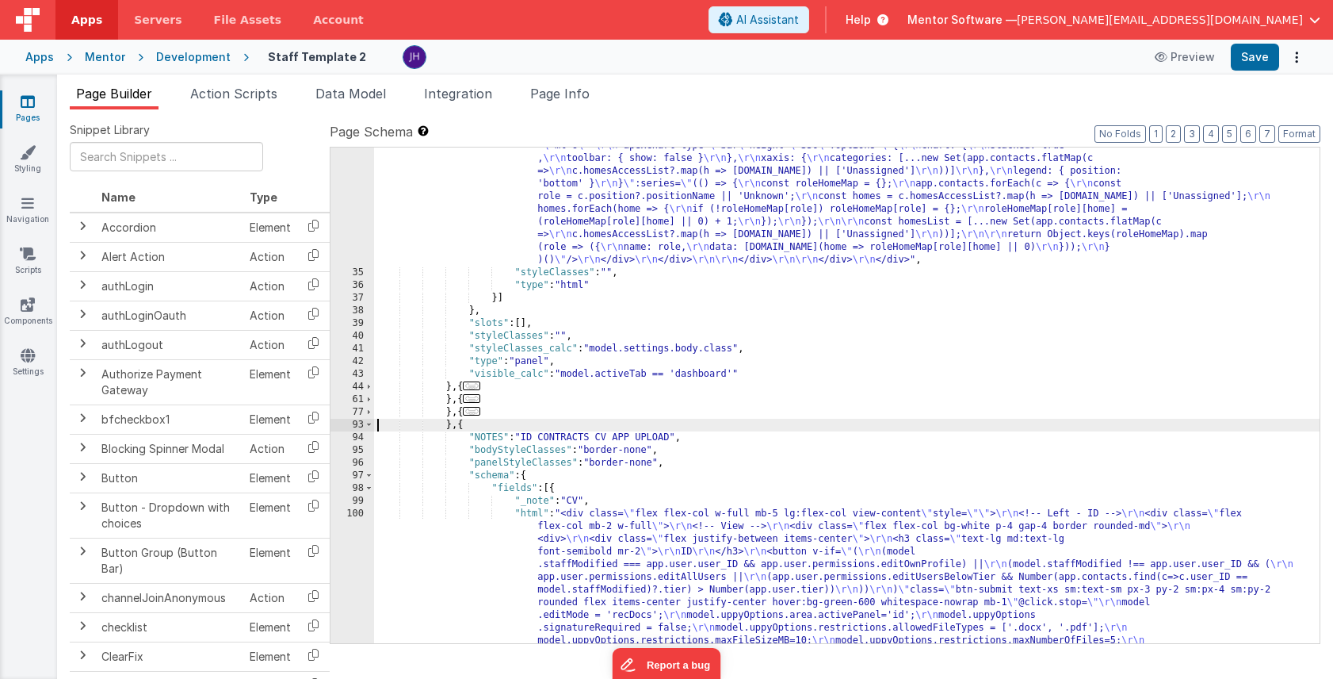
click at [369, 425] on span at bounding box center [369, 425] width 9 height 13
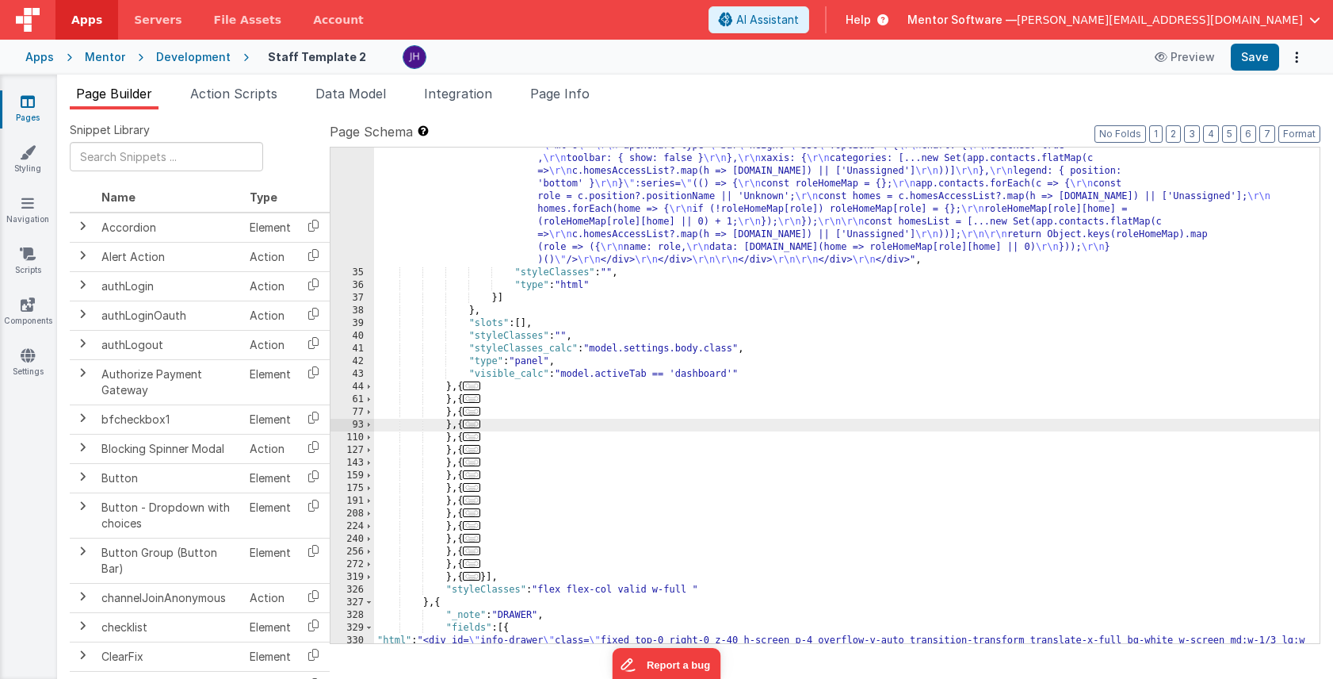
click at [476, 438] on span "..." at bounding box center [471, 436] width 17 height 9
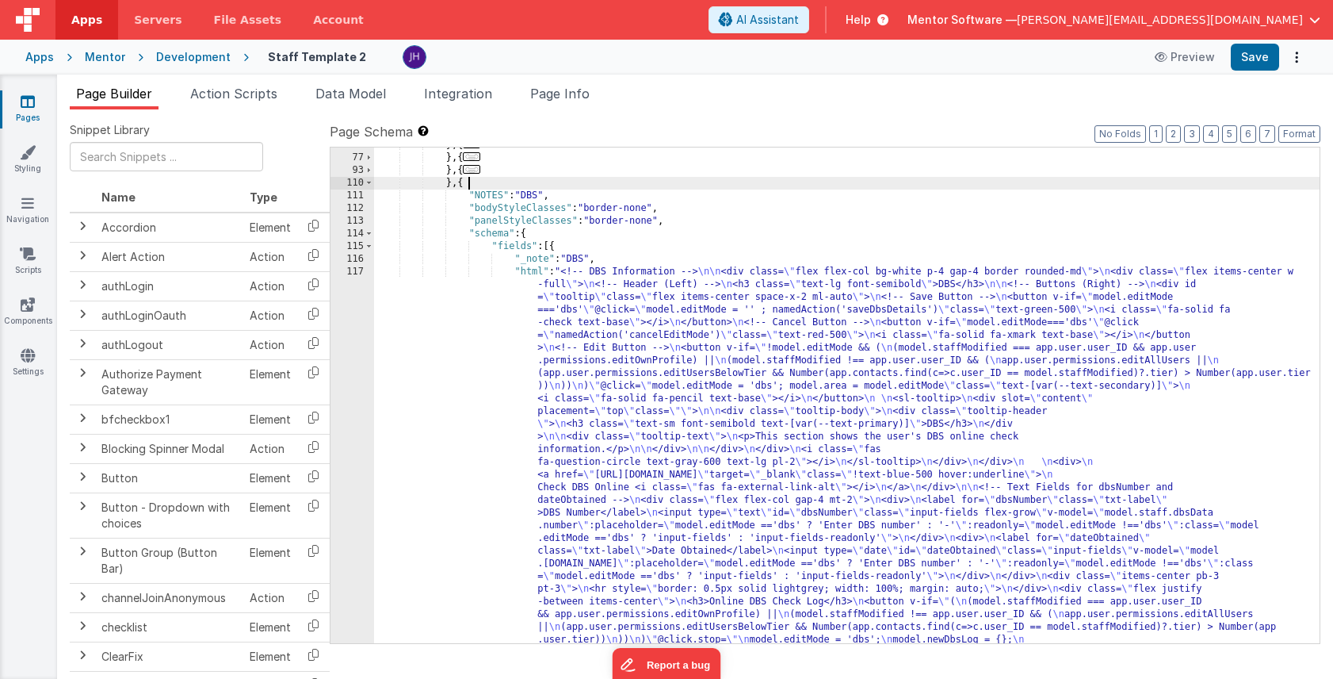
scroll to position [4550, 0]
click at [648, 432] on div "} , { ... } , { ... } , { ... } , { "NOTES" : "DBS" , "bodyStyleClasses" : "bor…" at bounding box center [847, 627] width 946 height 977
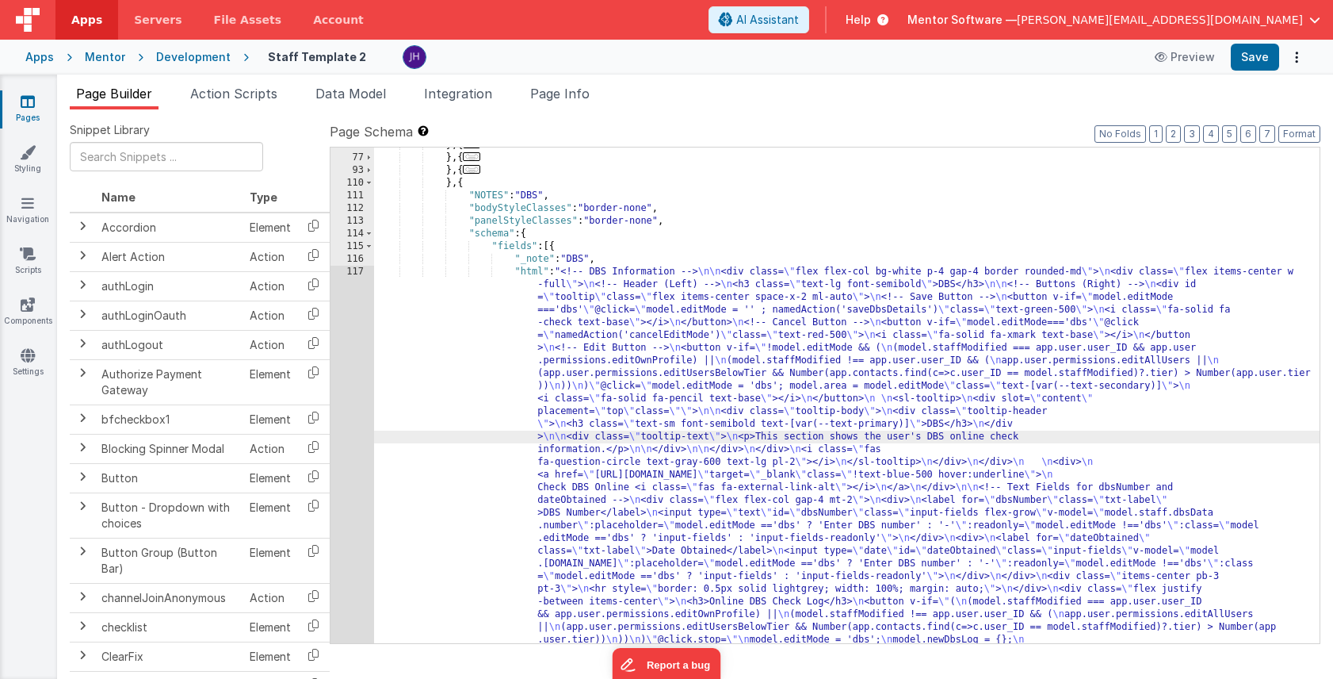
scroll to position [4654, 0]
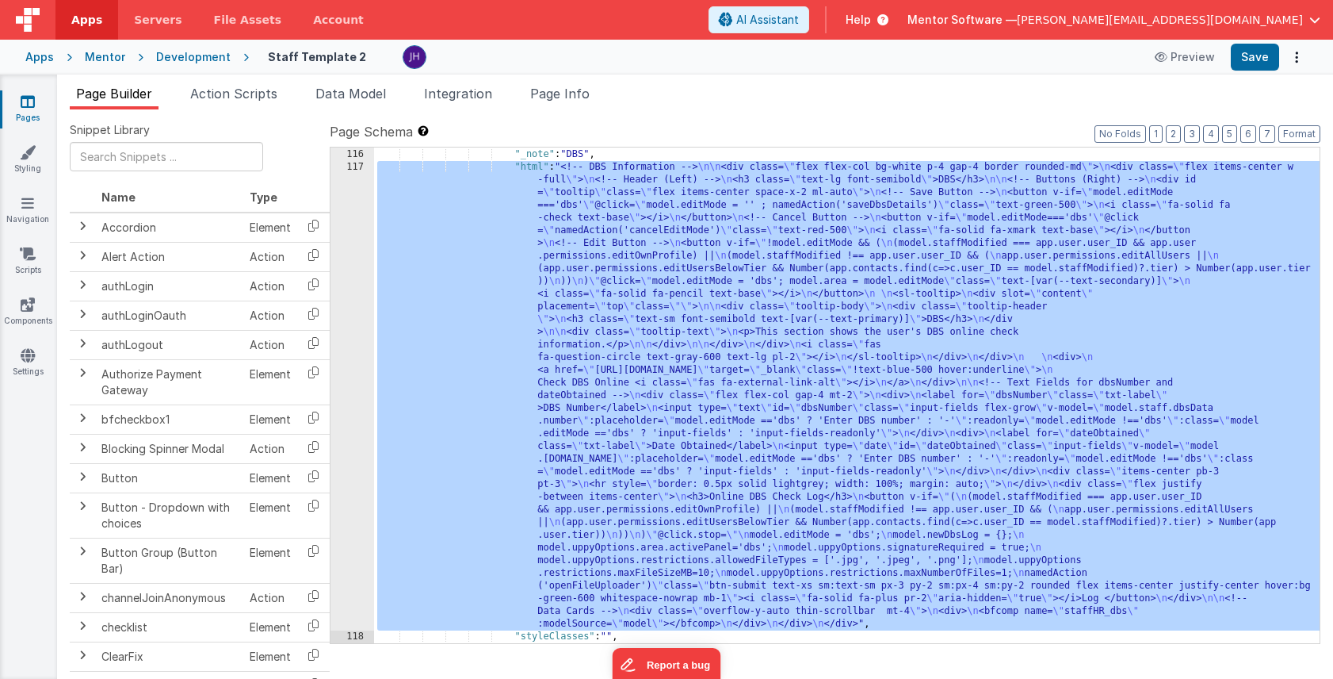
click at [345, 287] on div "117" at bounding box center [353, 395] width 44 height 469
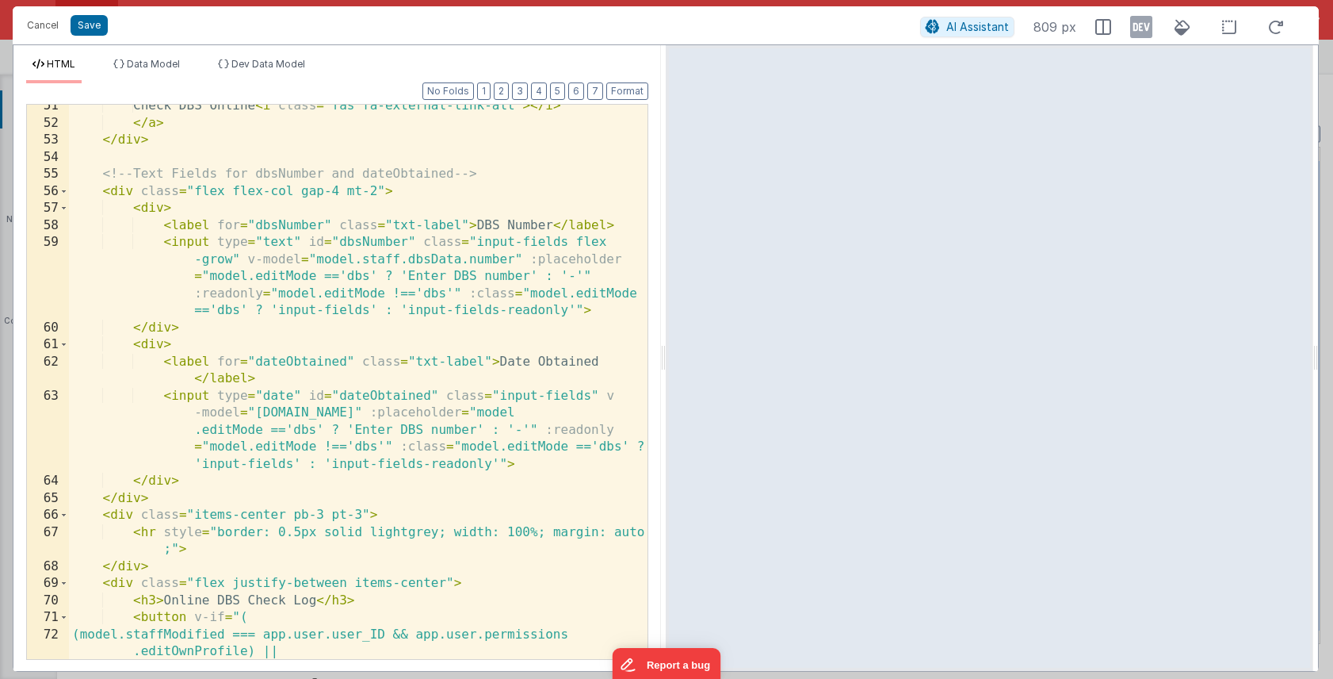
scroll to position [1030, 0]
click at [543, 463] on div "Check DBS Online < i class = "fas fa-external-link-alt" > </ i > </ a > </ div …" at bounding box center [358, 392] width 579 height 588
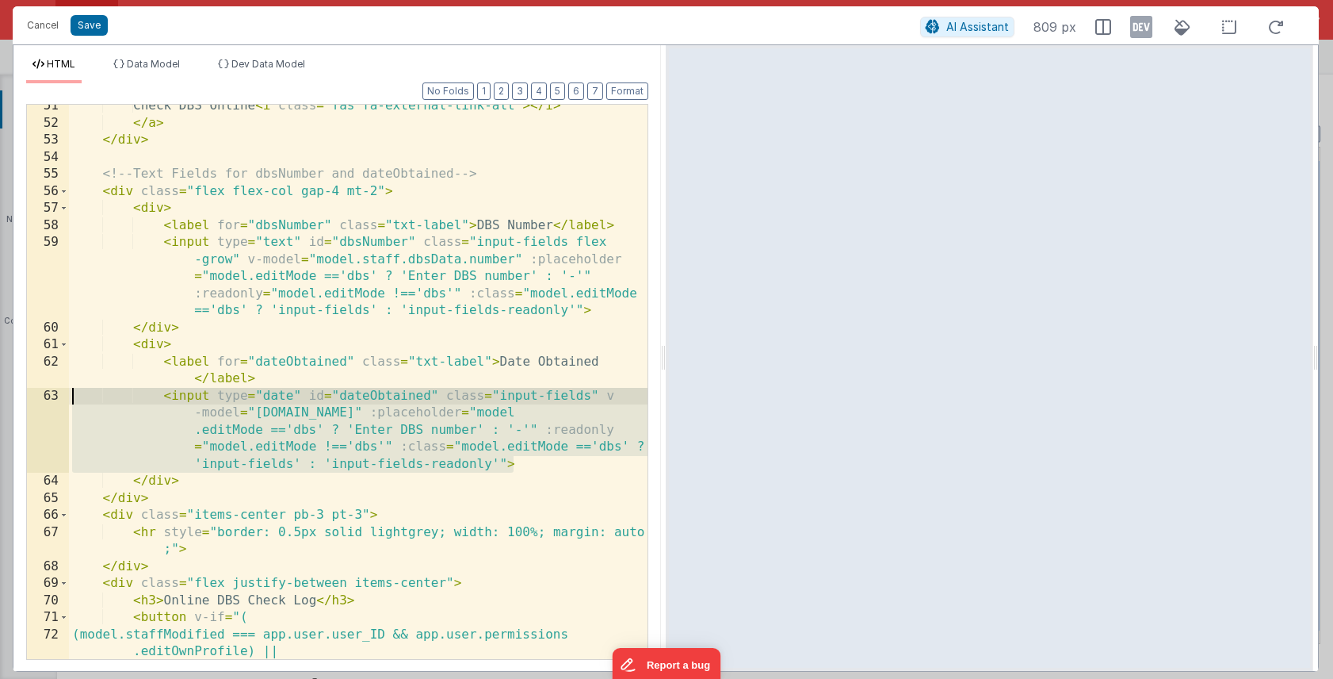
drag, startPoint x: 520, startPoint y: 467, endPoint x: 69, endPoint y: 404, distance: 455.5
click at [69, 404] on div "Check DBS Online < i class = "fas fa-external-link-alt" > </ i > </ a > </ div …" at bounding box center [358, 392] width 579 height 588
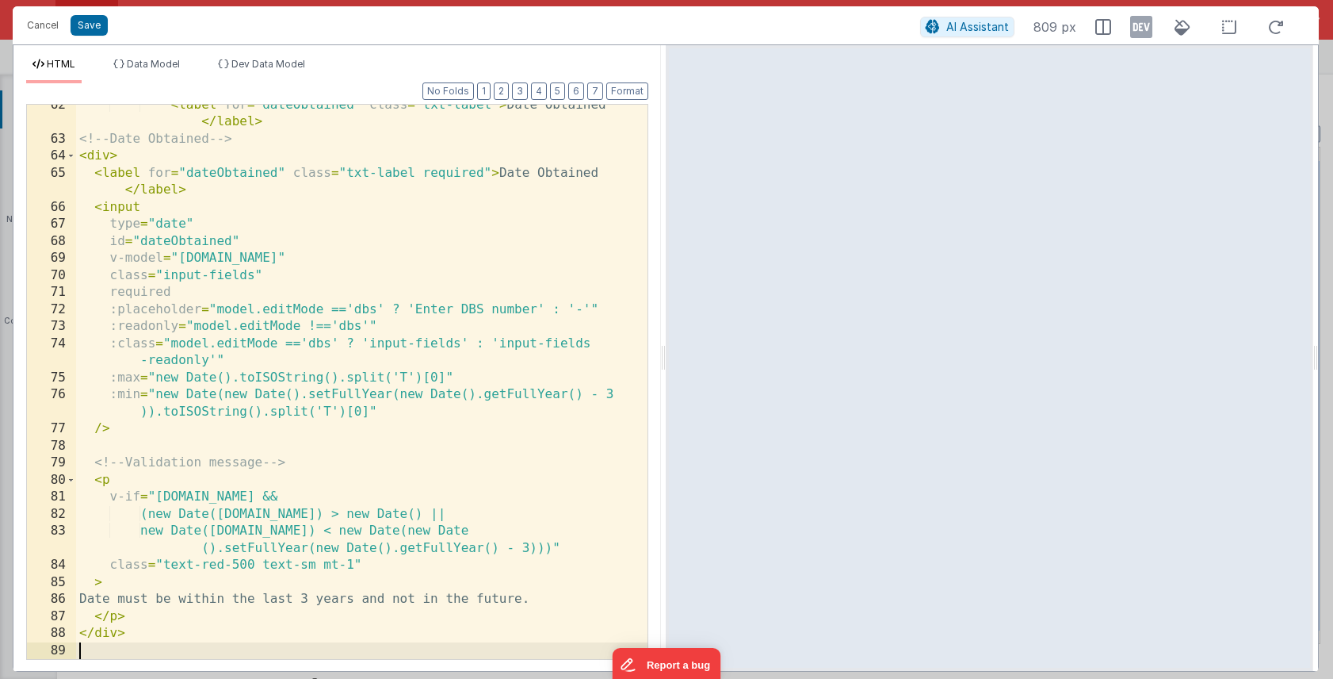
scroll to position [1287, 0]
click at [622, 94] on button "Format" at bounding box center [627, 90] width 42 height 17
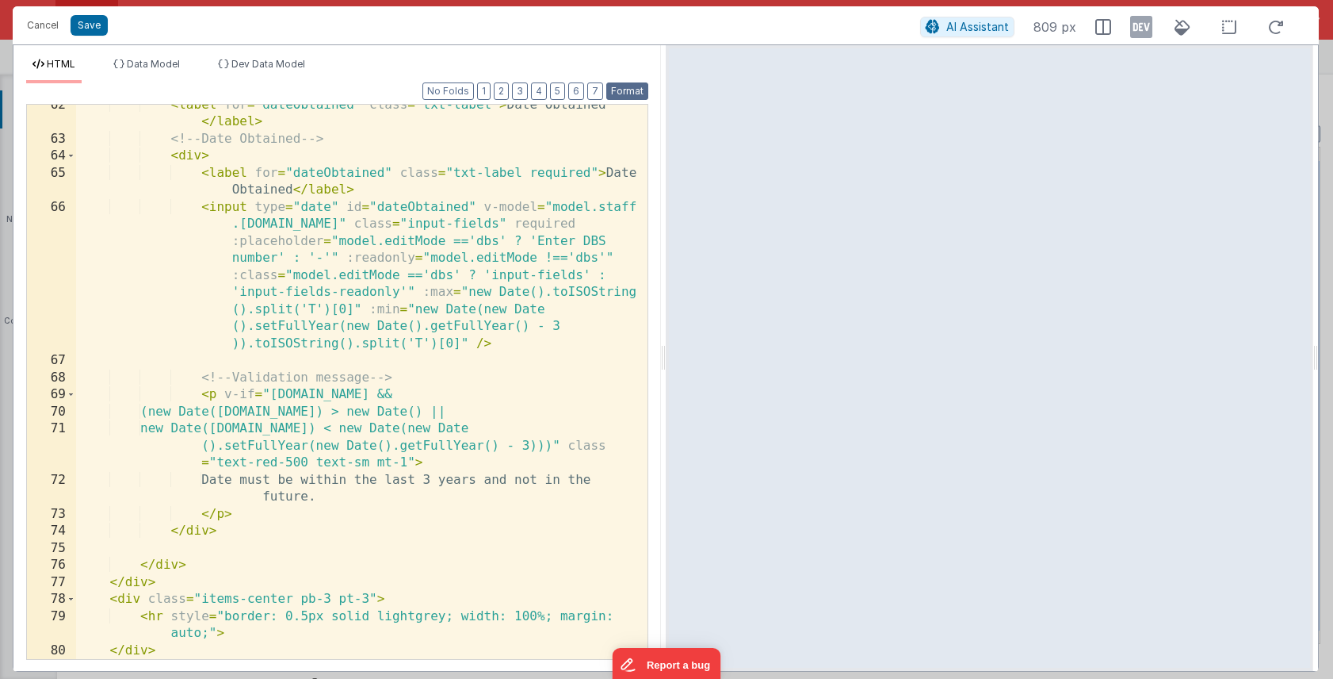
scroll to position [1303, 0]
click at [95, 30] on button "Save" at bounding box center [89, 25] width 37 height 21
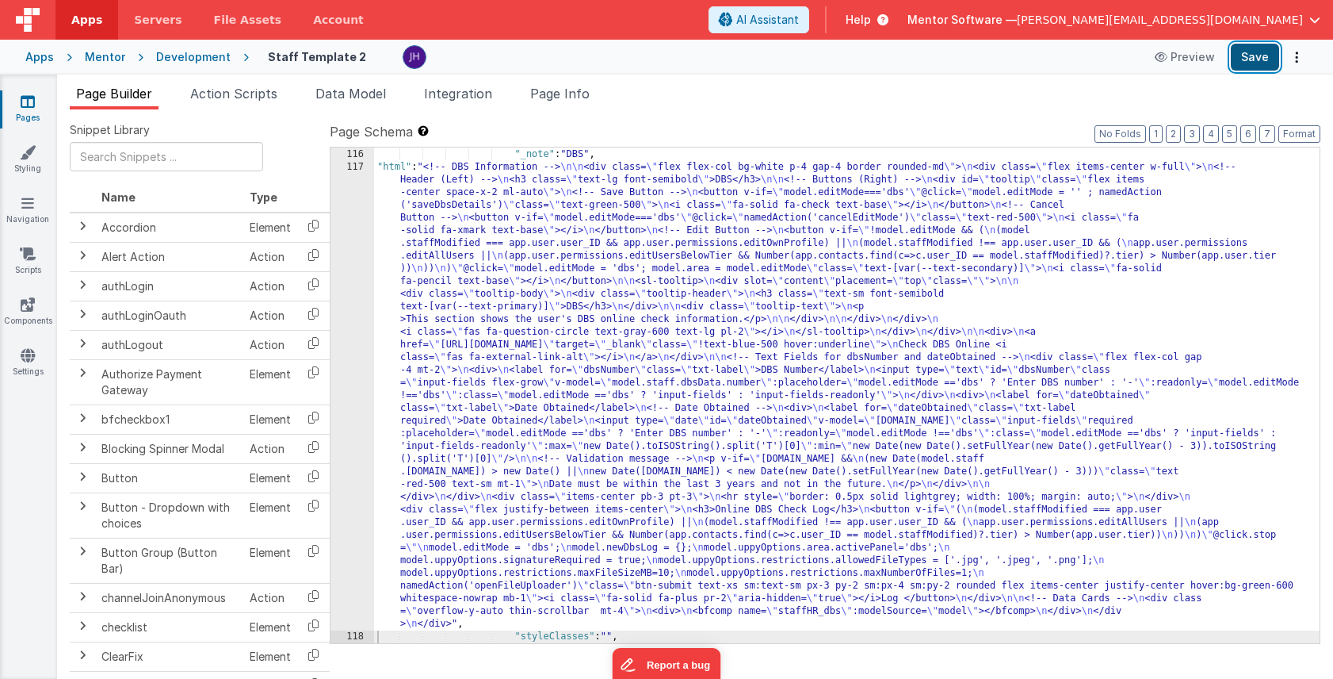
click at [1257, 58] on button "Save" at bounding box center [1255, 57] width 48 height 27
click at [578, 360] on div ""fields" : [{ "_note" : "DBS" , "html" : "<!-- DBS Information --> \n\n <div cl…" at bounding box center [847, 396] width 946 height 521
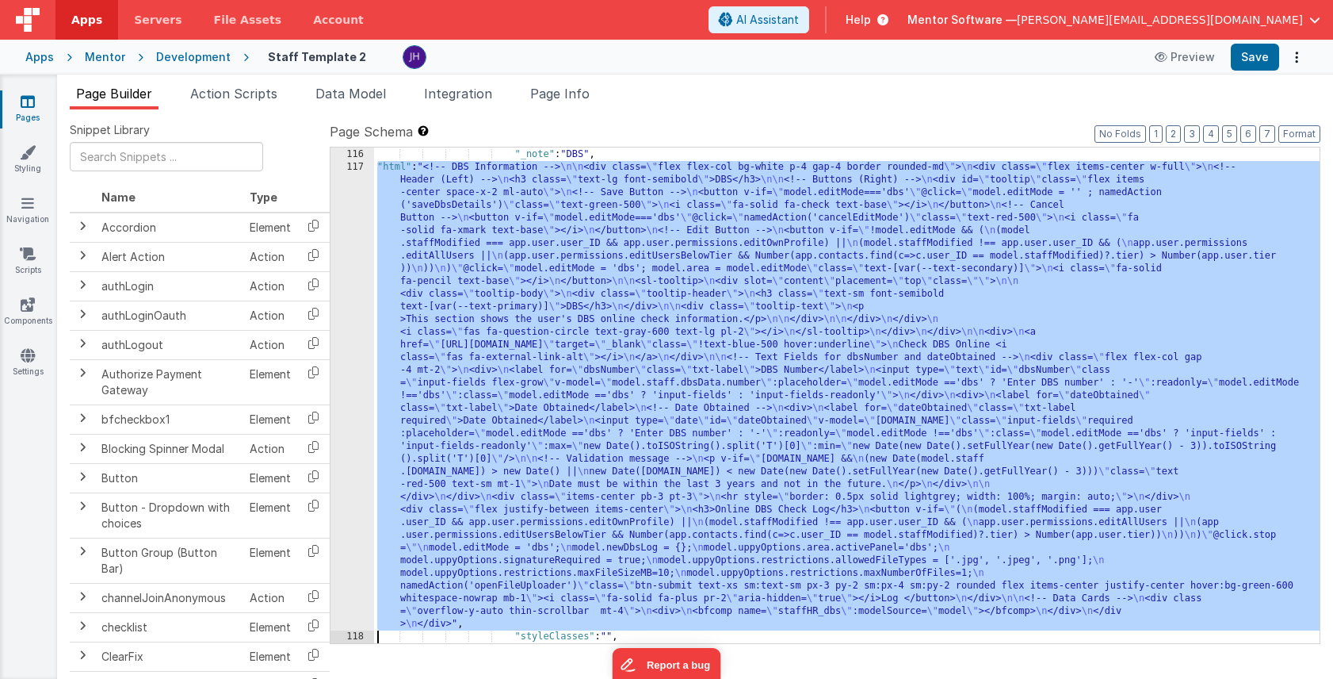
click at [344, 346] on div "117" at bounding box center [353, 395] width 44 height 469
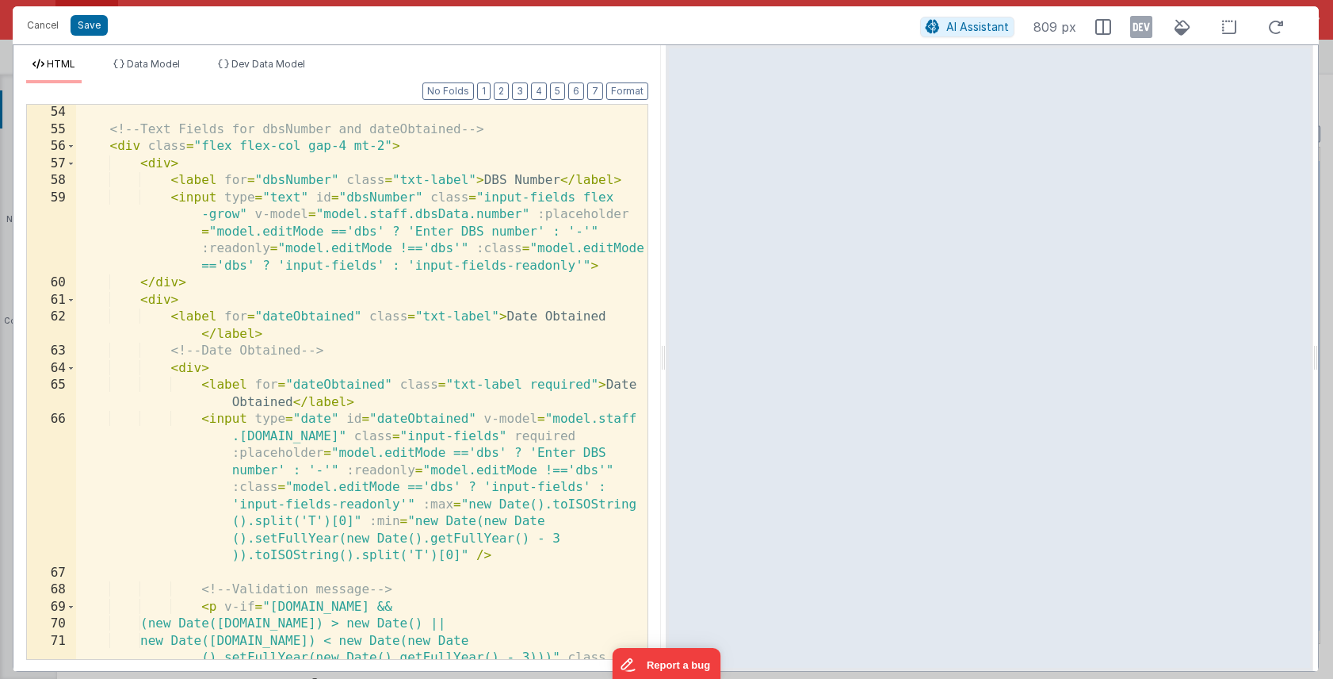
scroll to position [1096, 0]
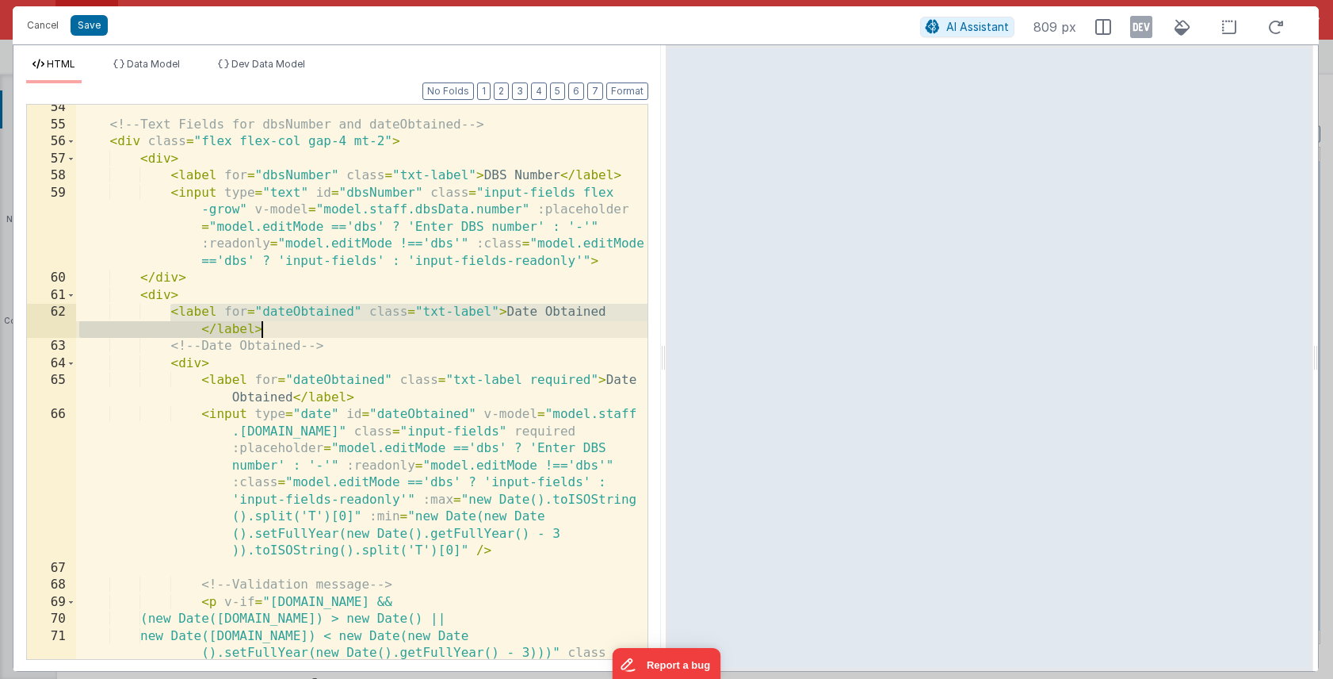
drag, startPoint x: 170, startPoint y: 310, endPoint x: 277, endPoint y: 327, distance: 107.7
click at [277, 327] on div "<!-- Text Fields for dbsNumber and dateObtained --> < div class = "flex flex-co…" at bounding box center [362, 410] width 572 height 622
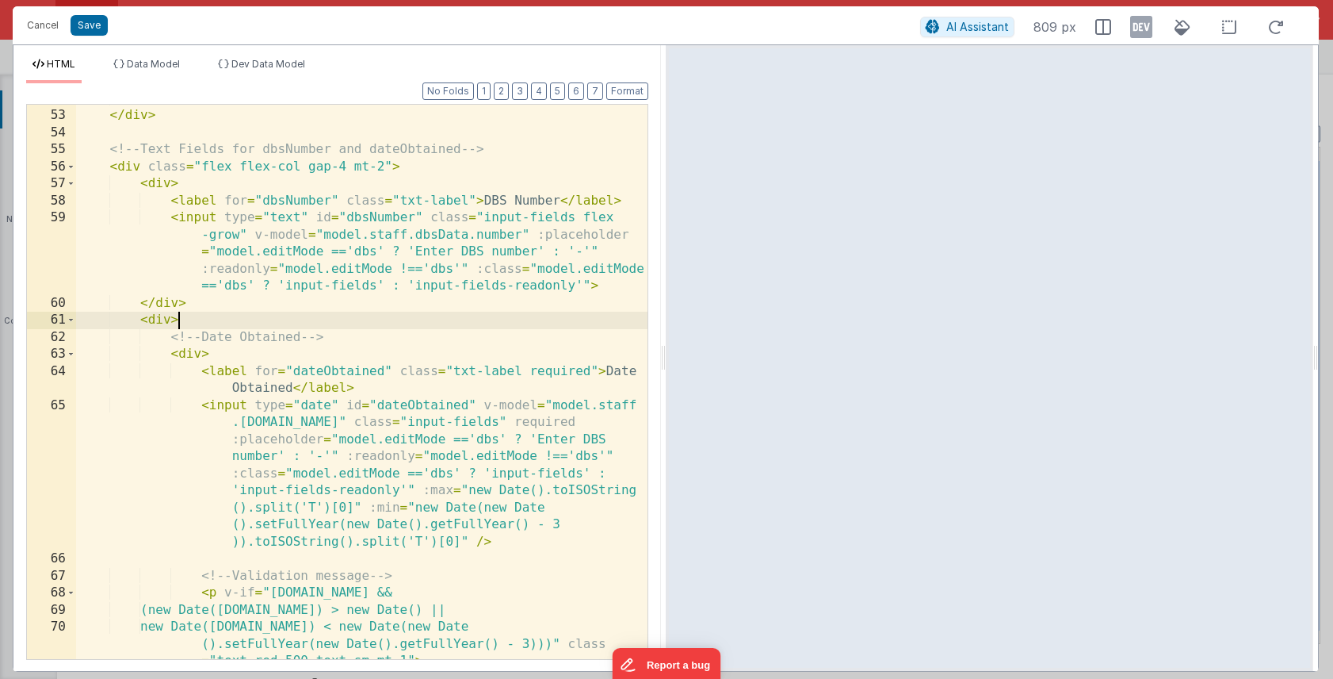
scroll to position [1066, 0]
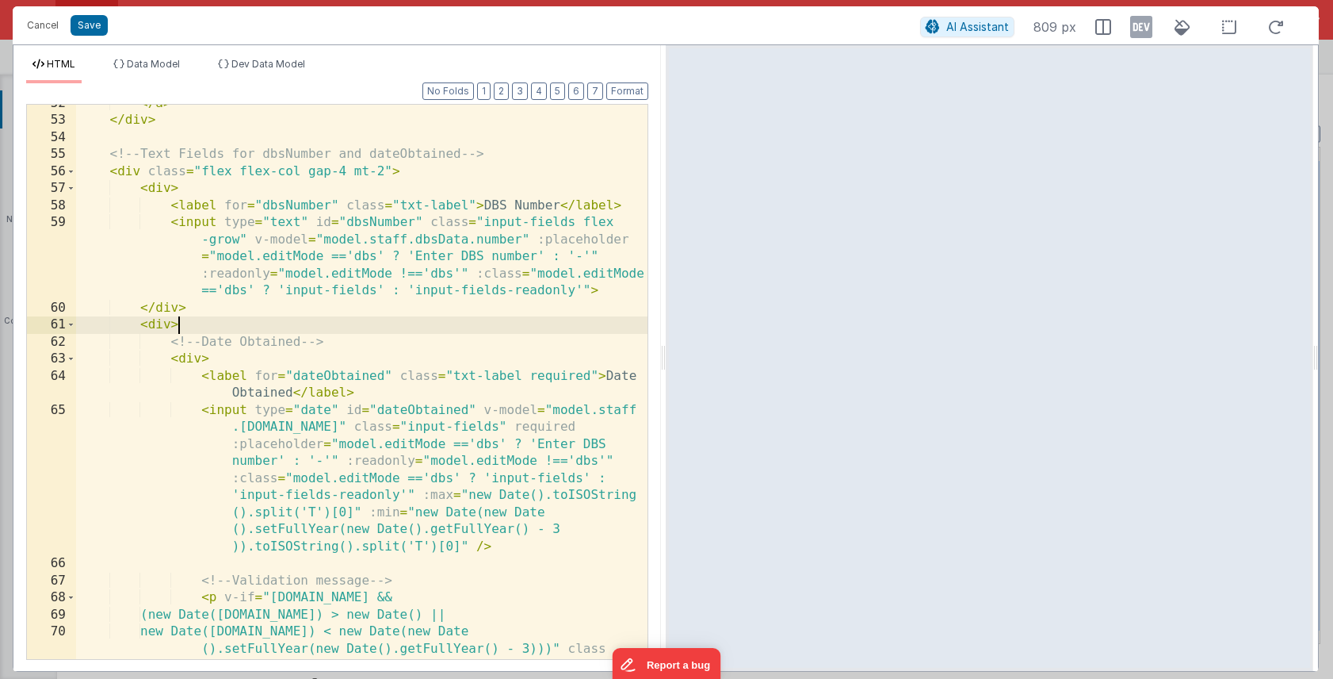
click at [465, 201] on div "</ a > </ div > <!-- Text Fields for dbsNumber and dateObtained --> < div class…" at bounding box center [362, 406] width 572 height 622
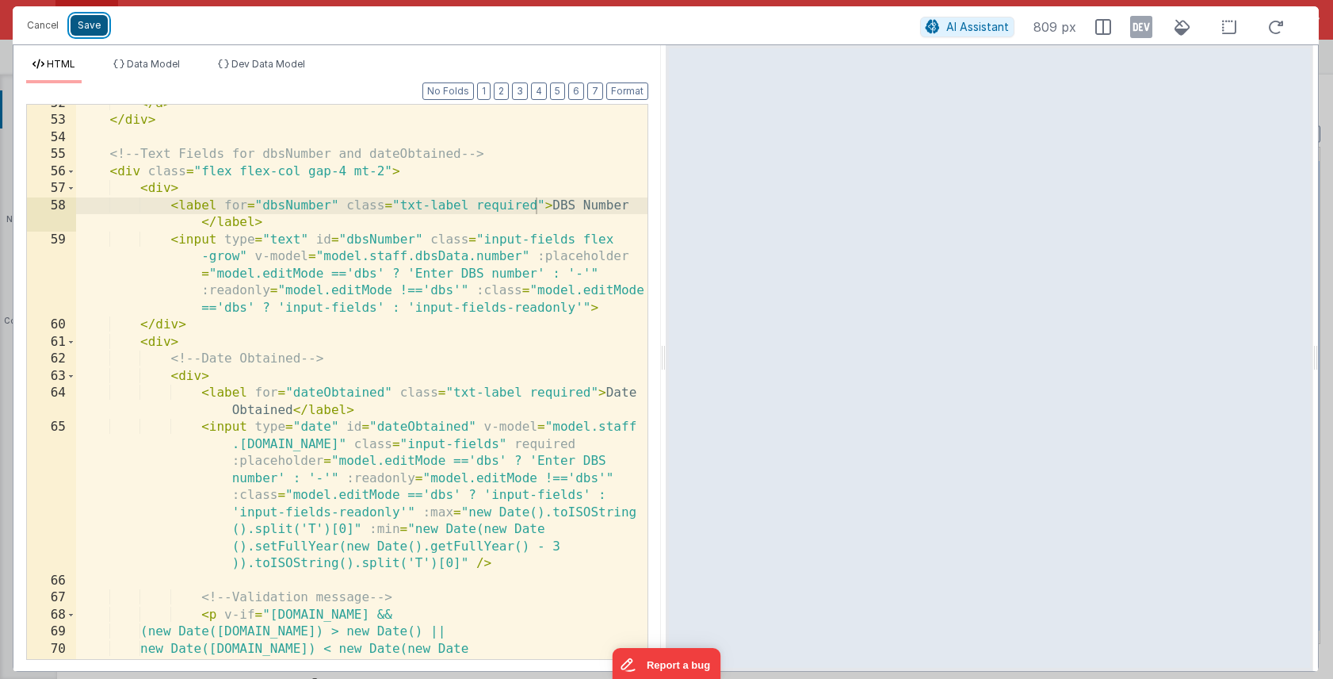
click at [96, 26] on button "Save" at bounding box center [89, 25] width 37 height 21
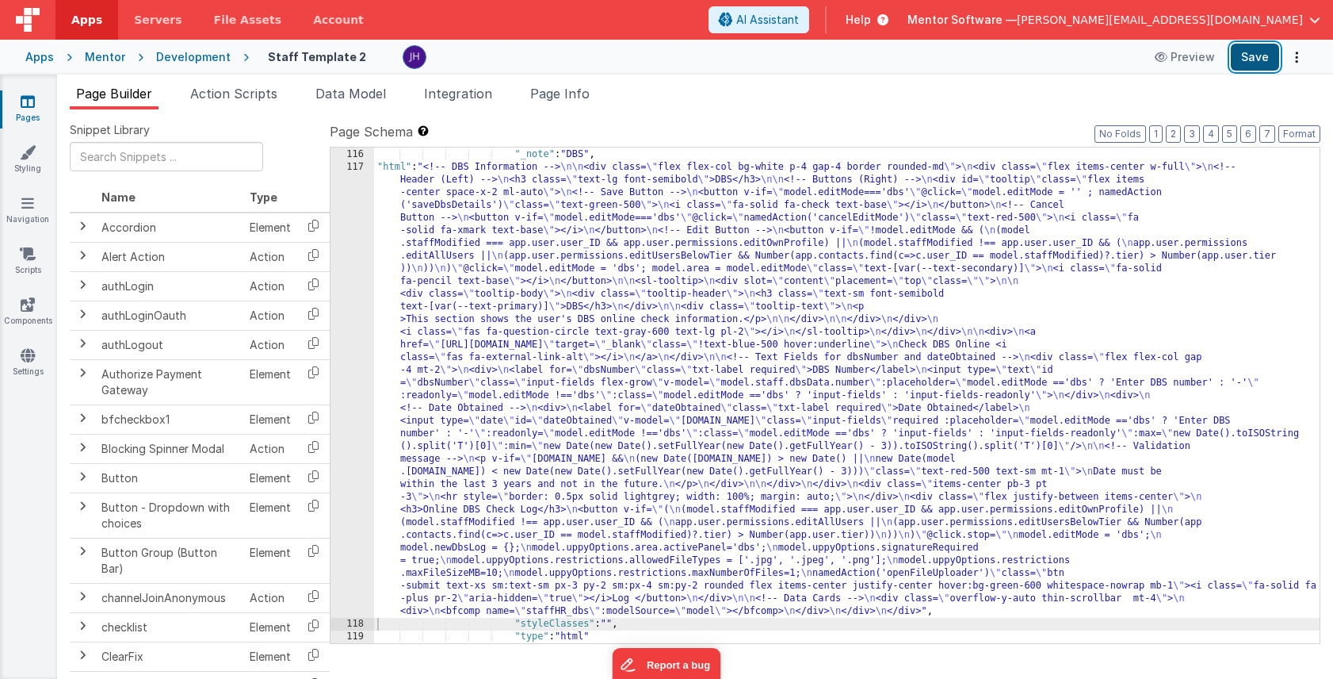
click at [1258, 63] on button "Save" at bounding box center [1255, 57] width 48 height 27
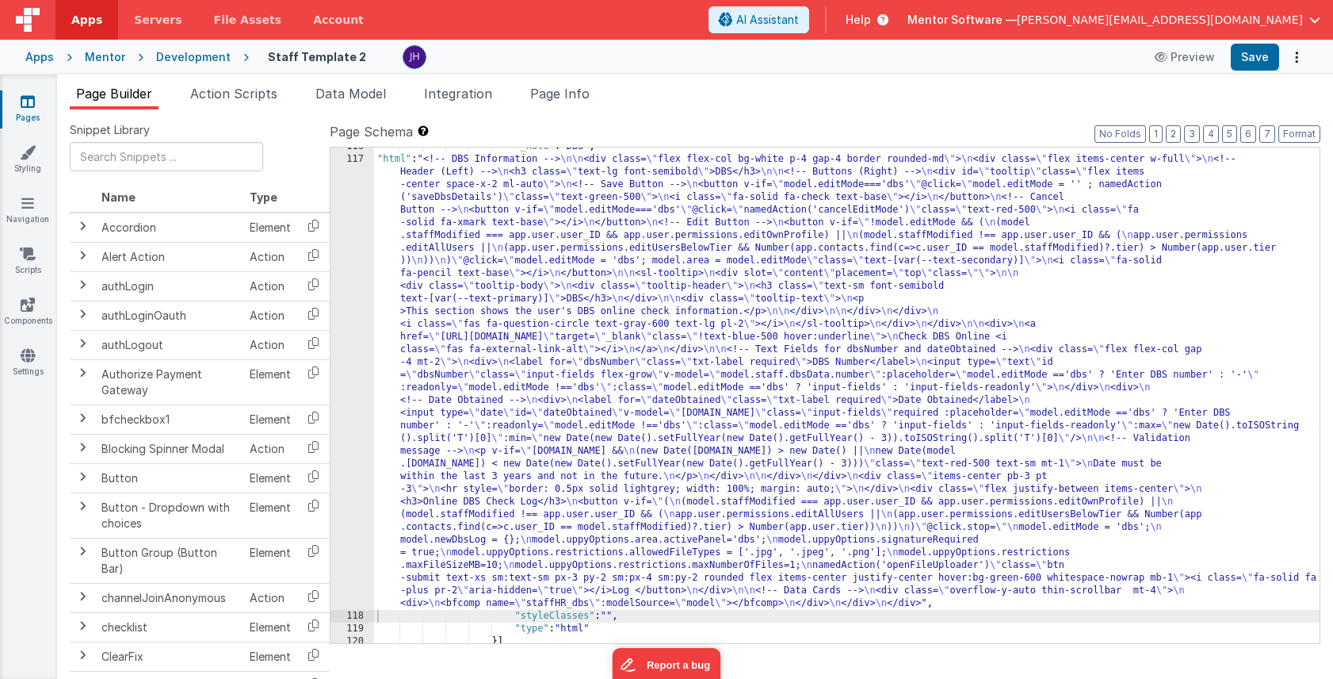
click at [525, 296] on div ""_note" : "DBS" , "html" : "<!-- DBS Information --> \n\n <div class= \" flex f…" at bounding box center [847, 400] width 946 height 521
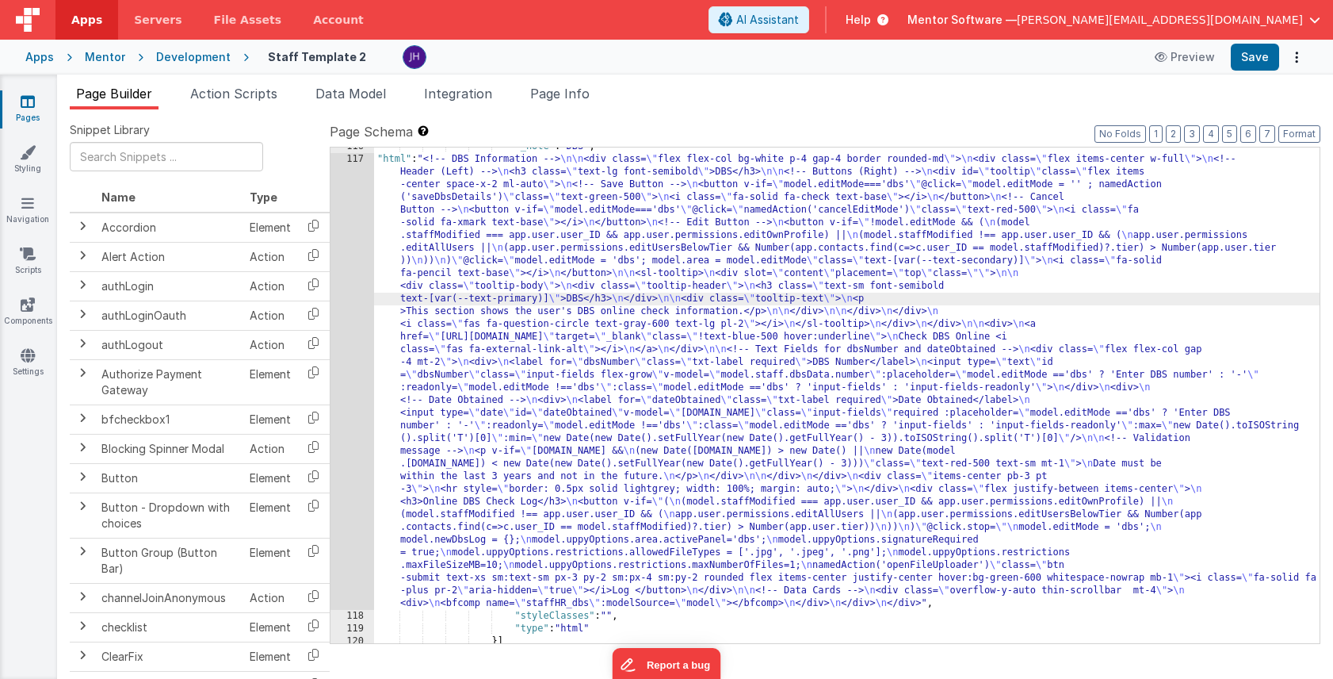
click at [357, 262] on div "117" at bounding box center [353, 381] width 44 height 457
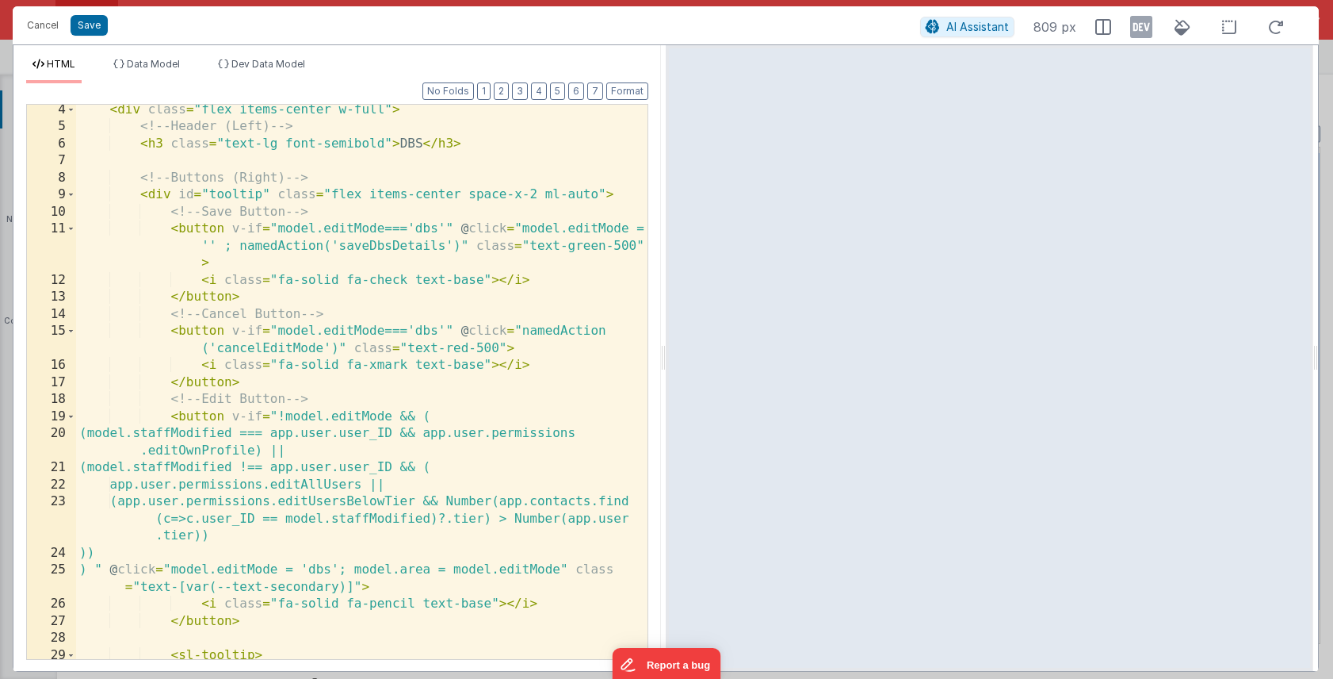
scroll to position [55, 0]
click at [96, 22] on button "Save" at bounding box center [89, 25] width 37 height 21
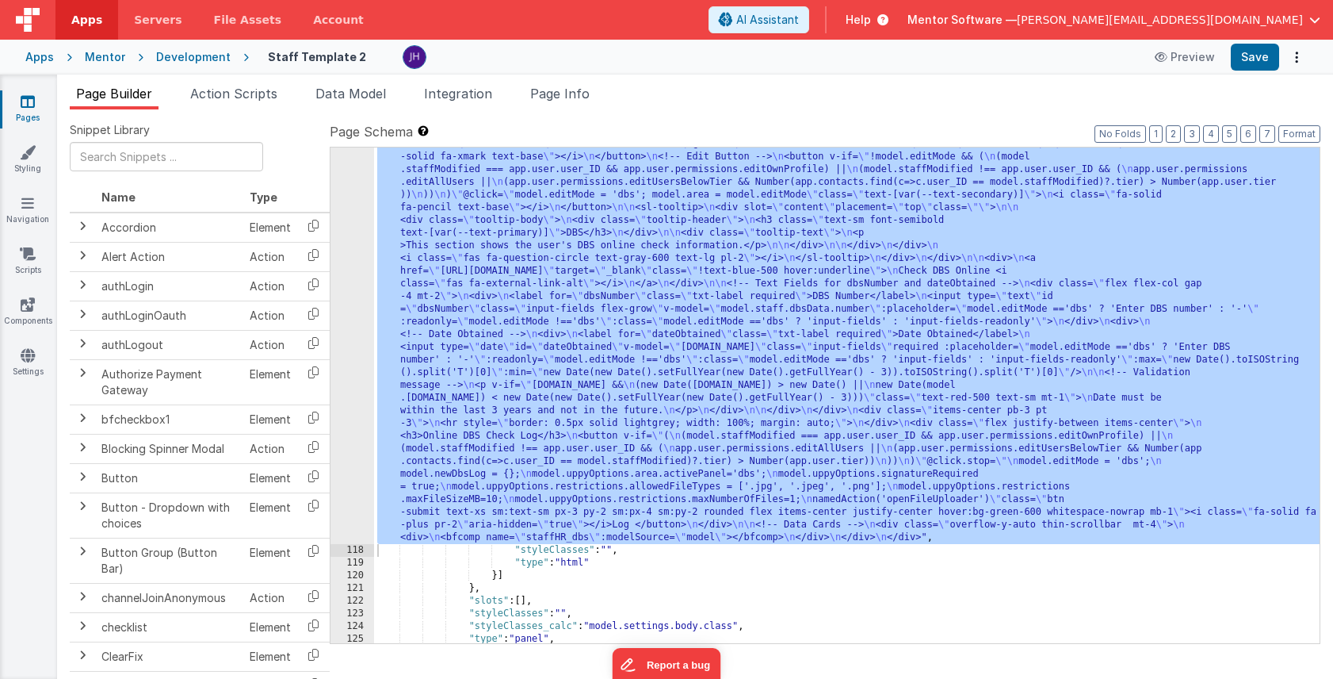
scroll to position [4798, 0]
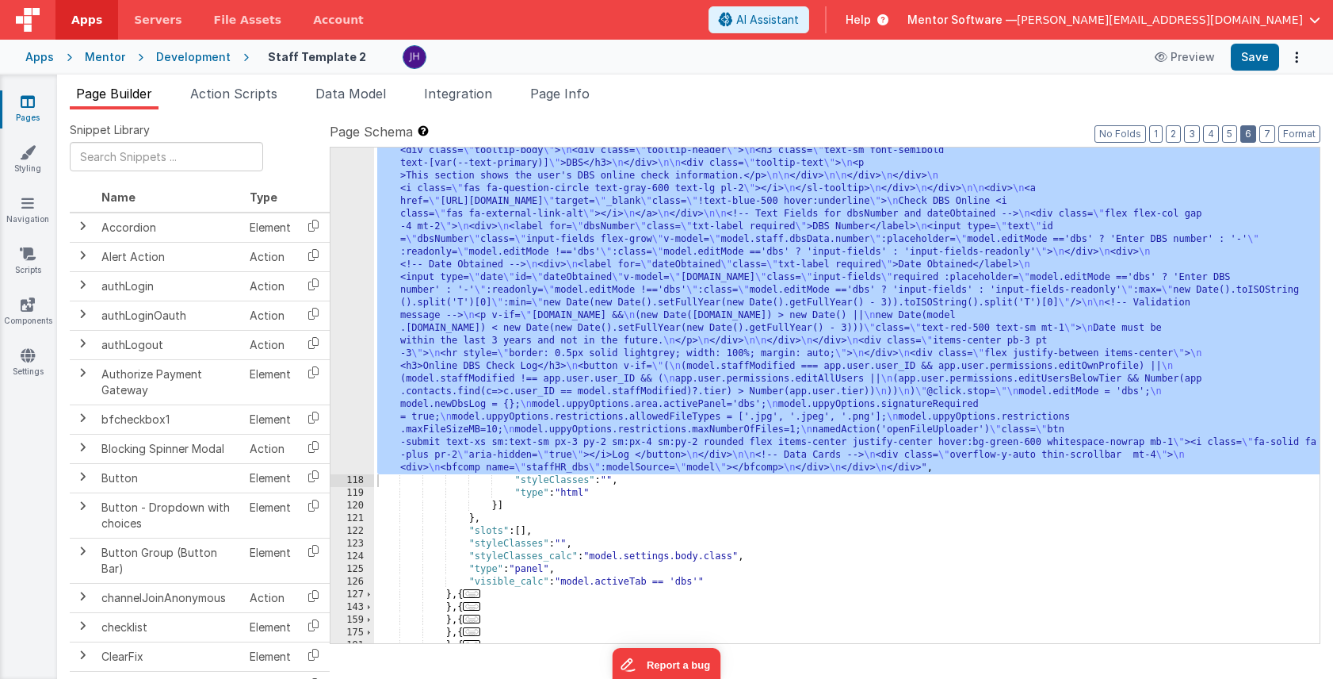
click at [1250, 134] on button "6" at bounding box center [1249, 133] width 16 height 17
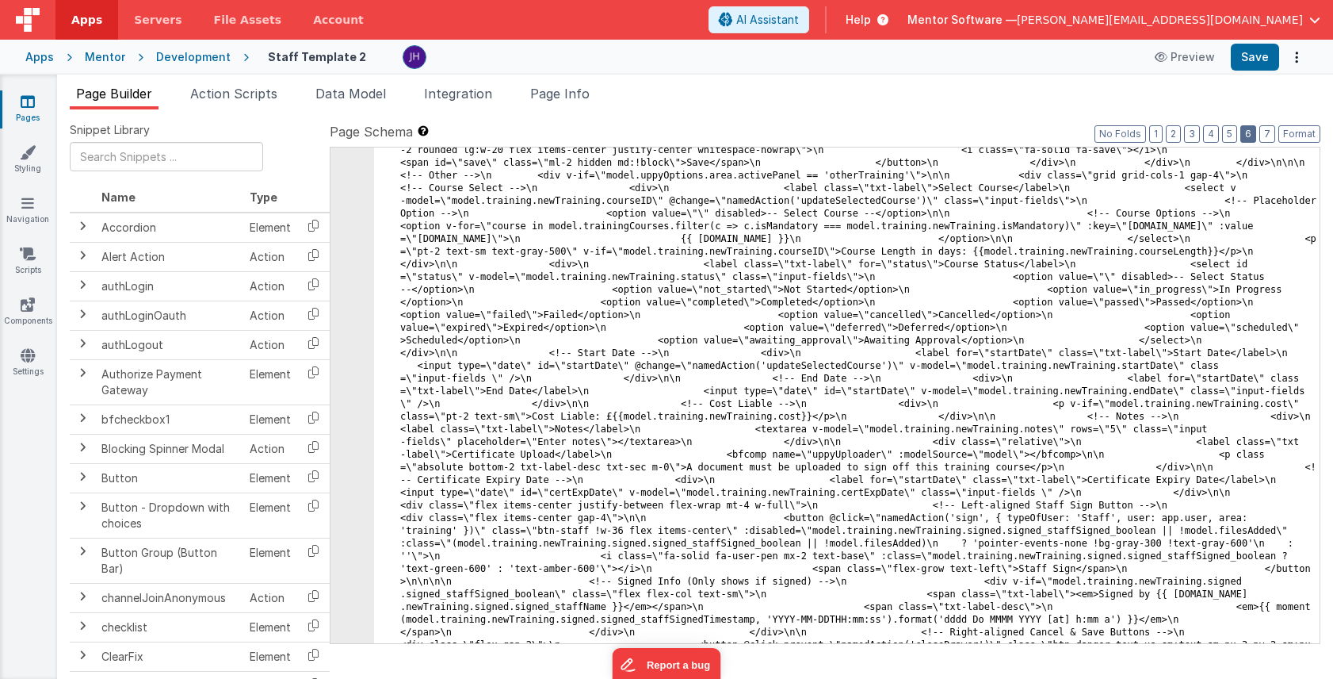
scroll to position [6750, 0]
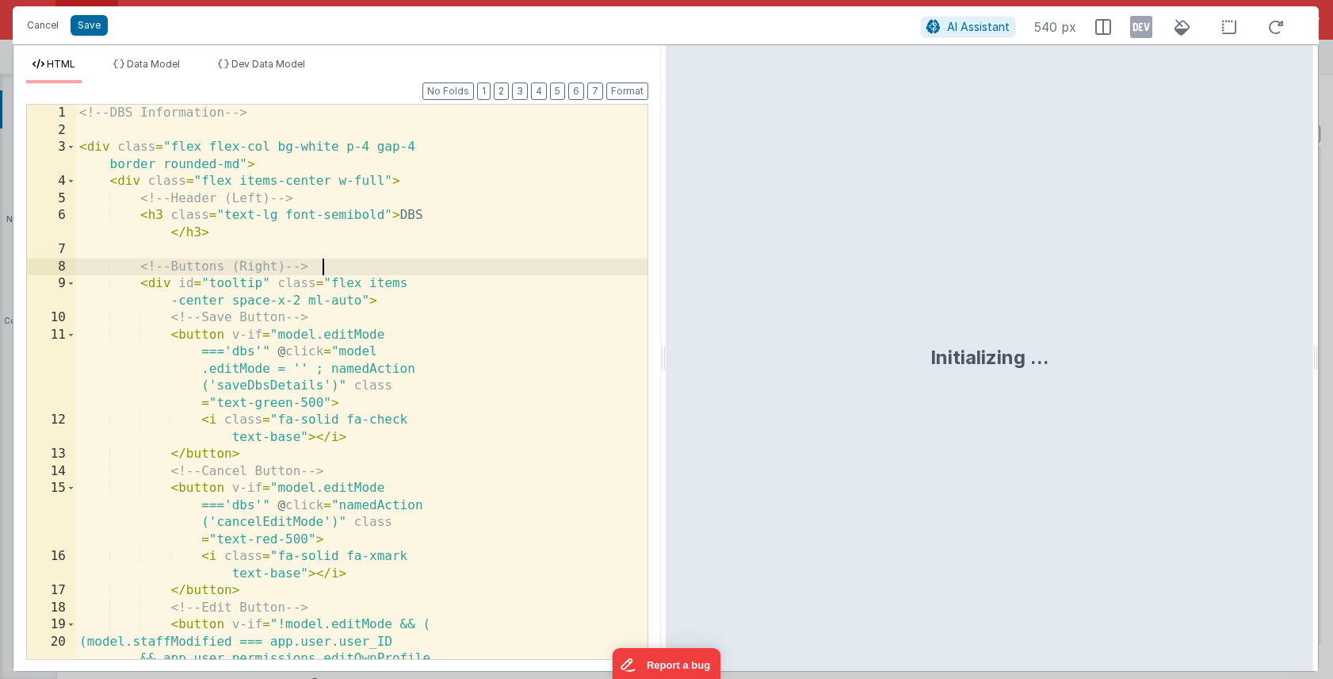
click at [350, 247] on div "<!-- DBS Information --> < div class = "flex flex-col bg-white p-4 gap-4 border…" at bounding box center [362, 416] width 572 height 622
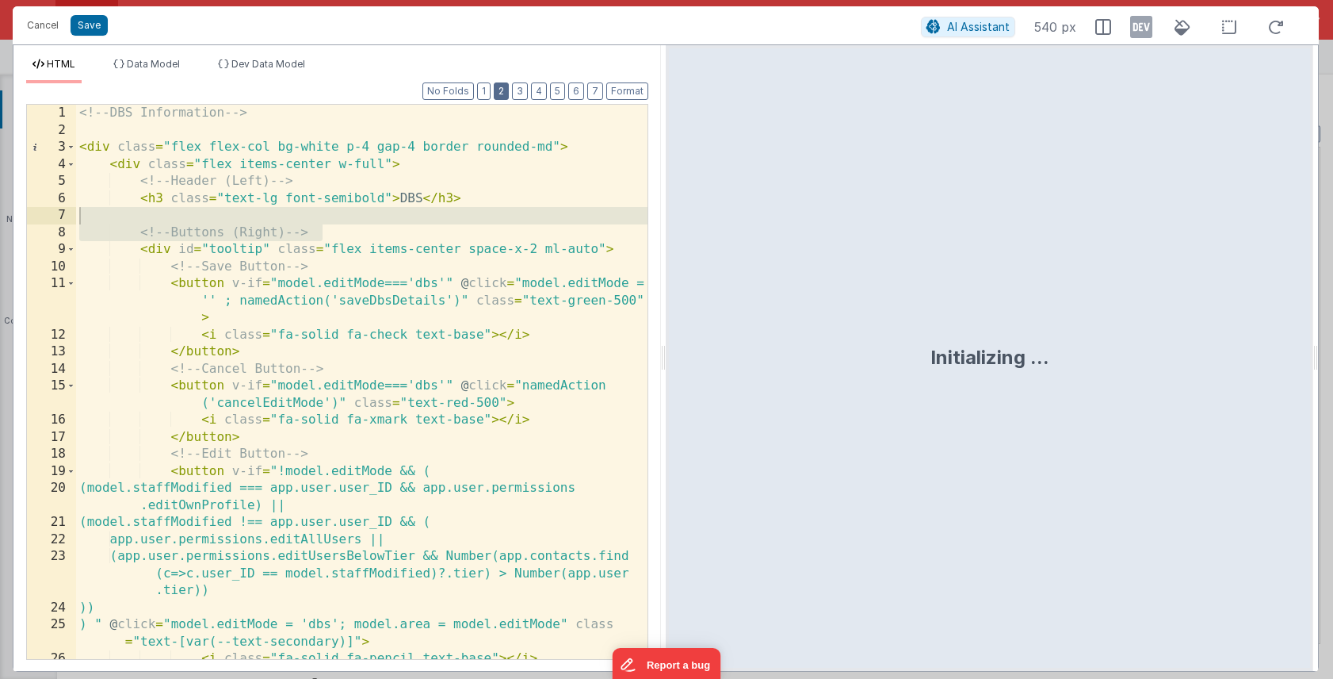
click at [508, 98] on button "2" at bounding box center [501, 90] width 15 height 17
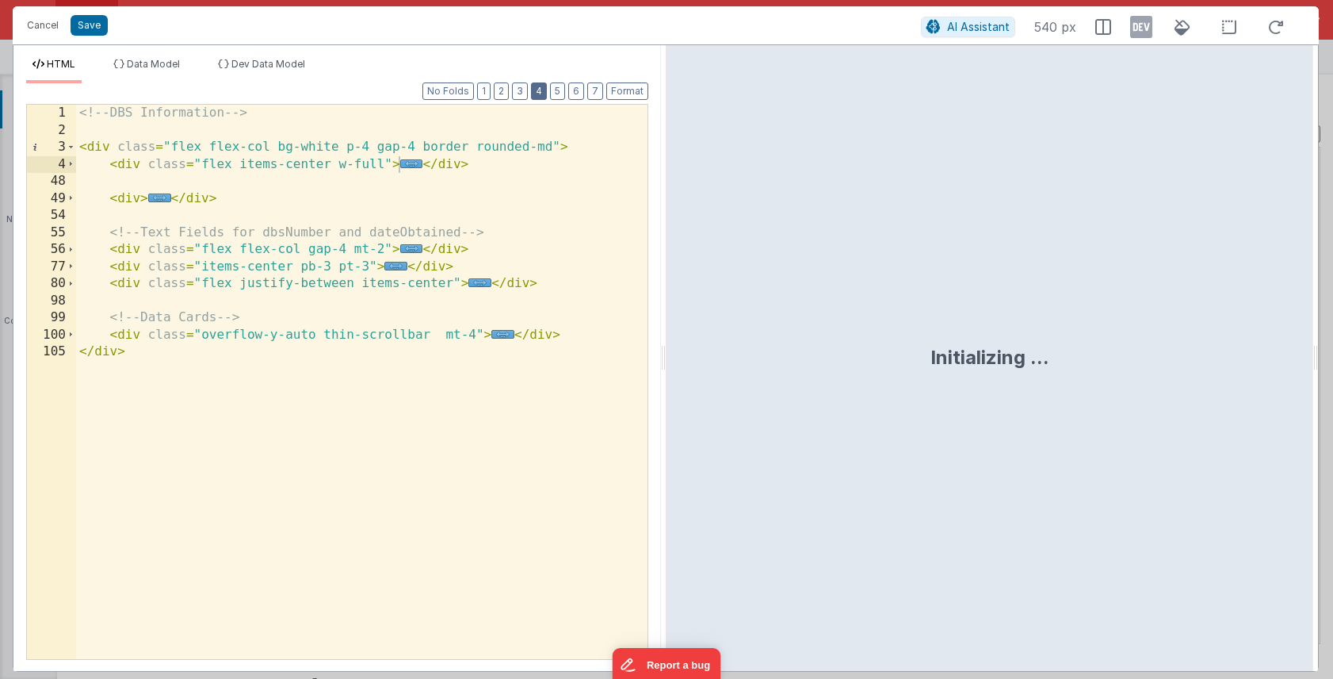
click at [545, 88] on button "4" at bounding box center [539, 90] width 16 height 17
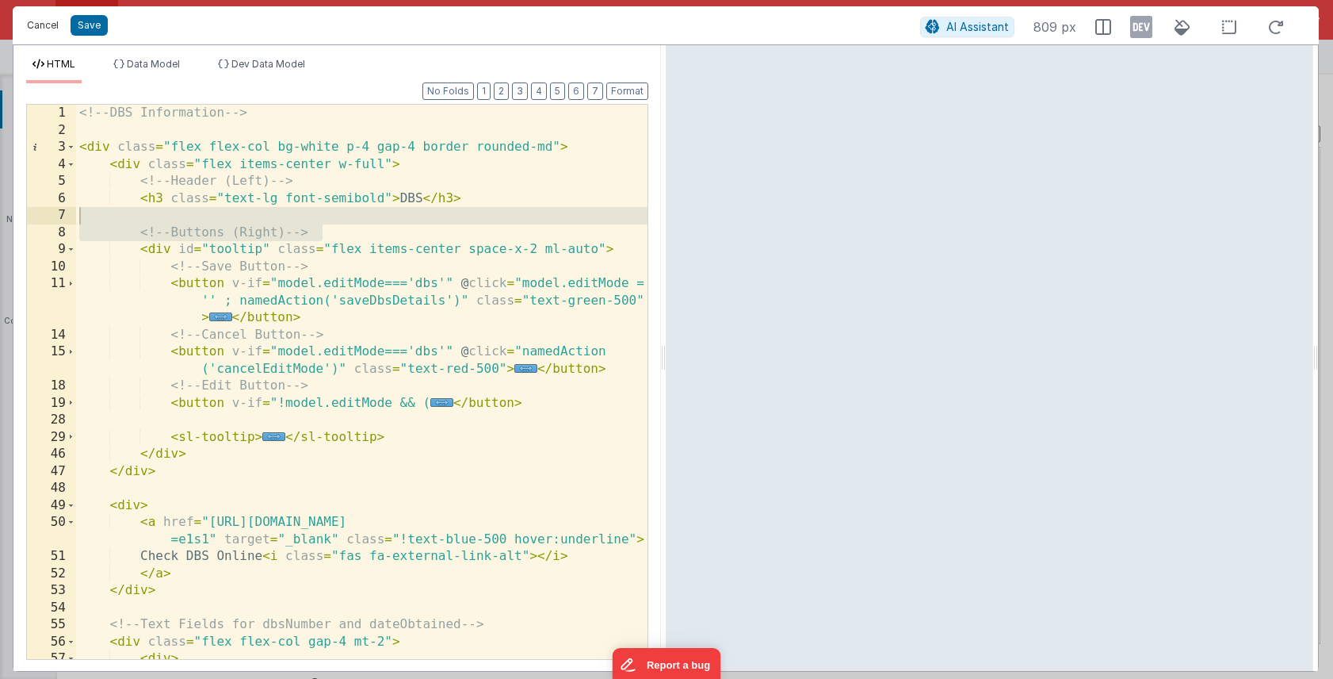
click at [51, 29] on button "Cancel" at bounding box center [43, 25] width 48 height 22
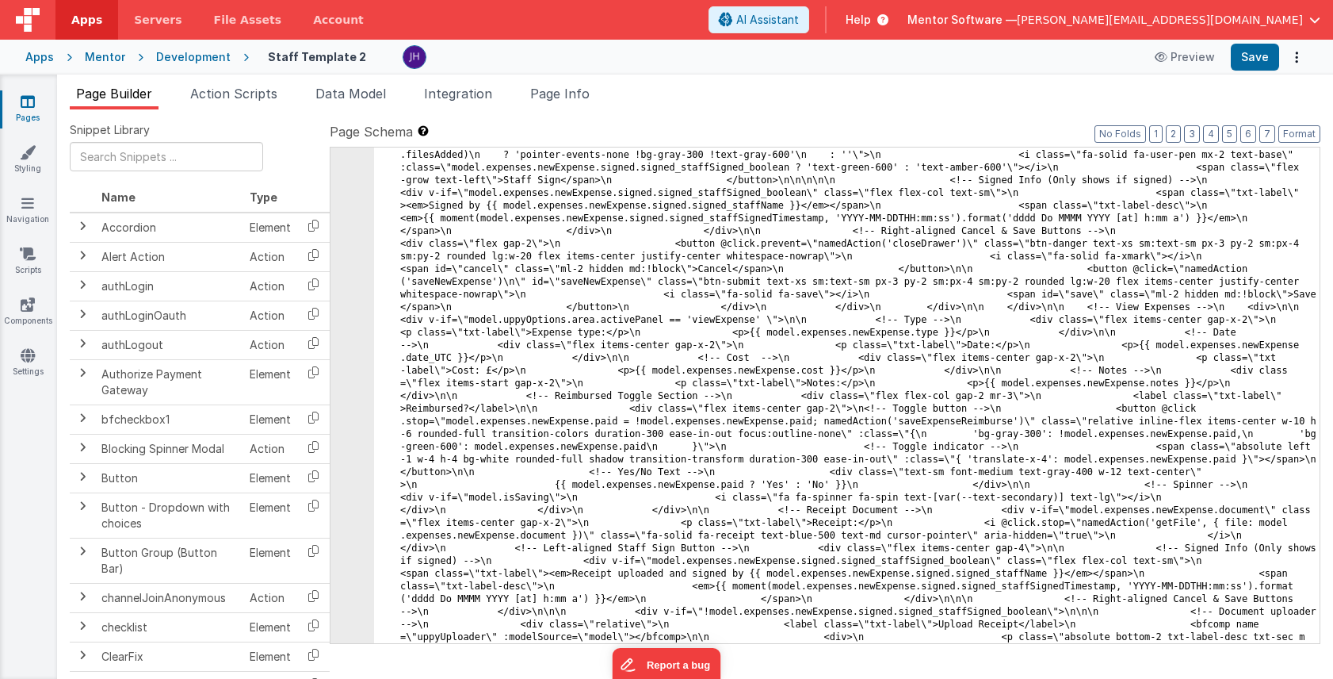
scroll to position [8000, 0]
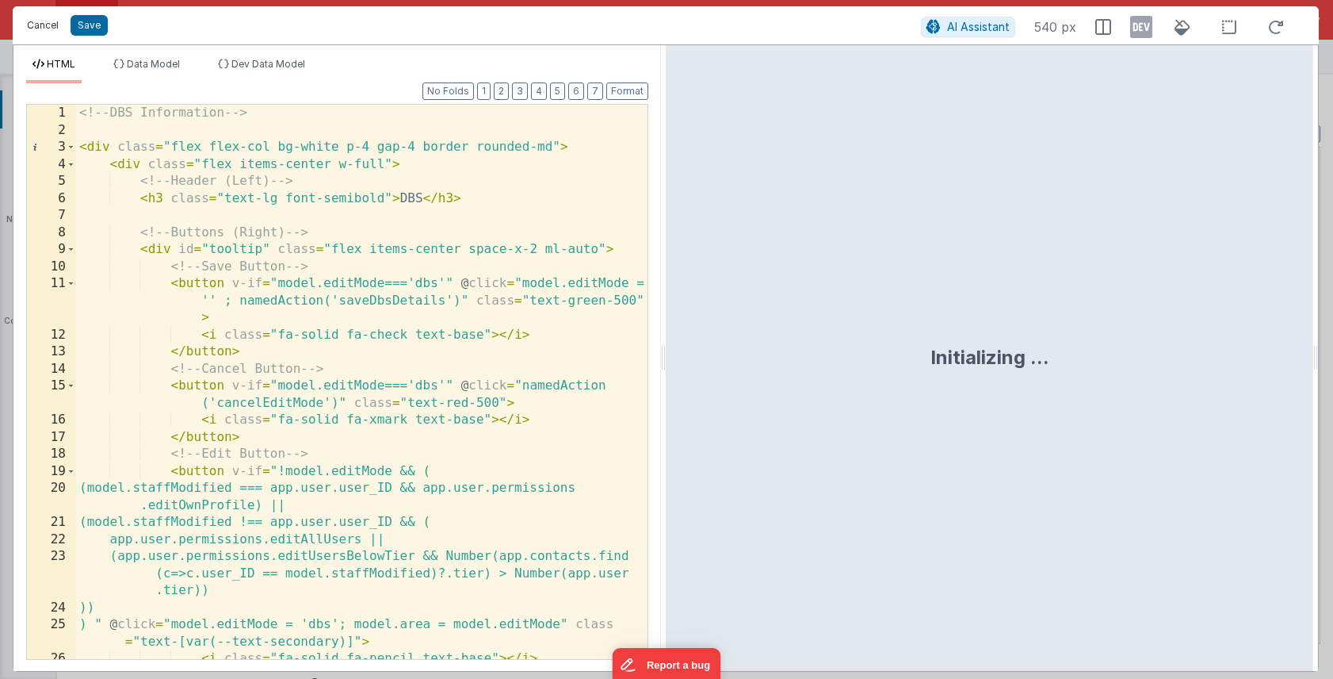
click at [51, 27] on button "Cancel" at bounding box center [43, 25] width 48 height 22
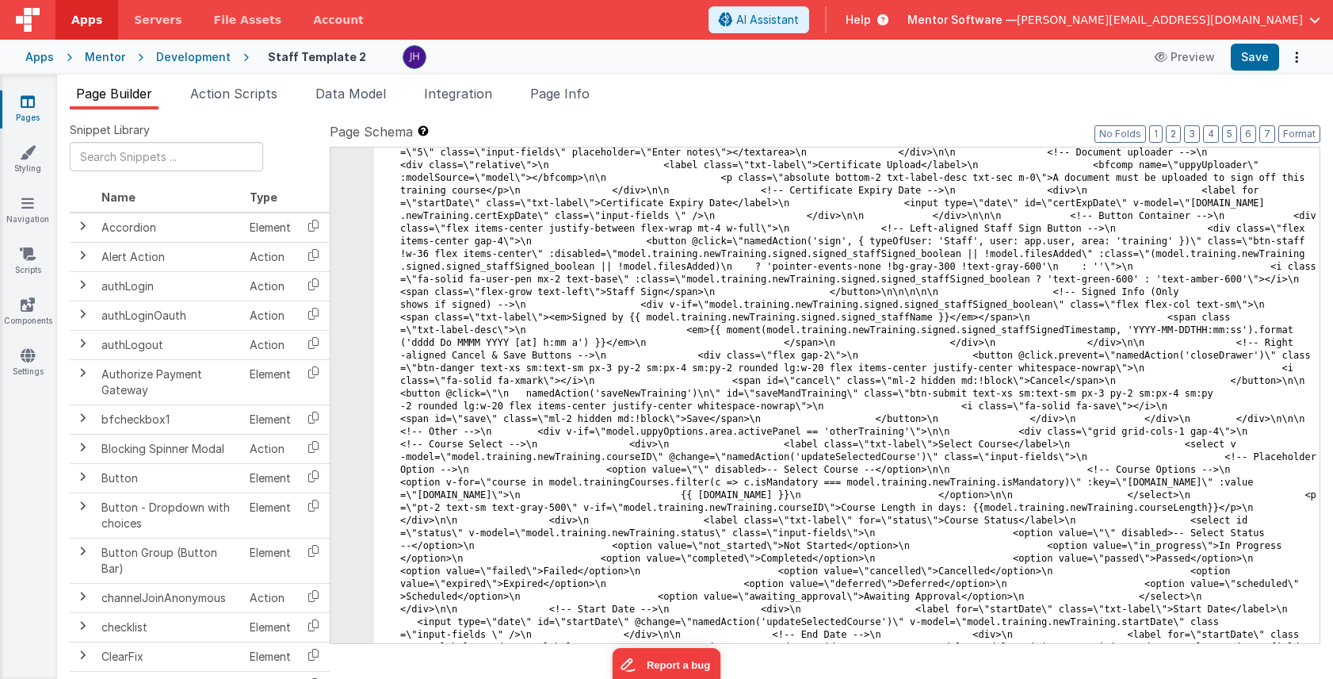
scroll to position [6484, 0]
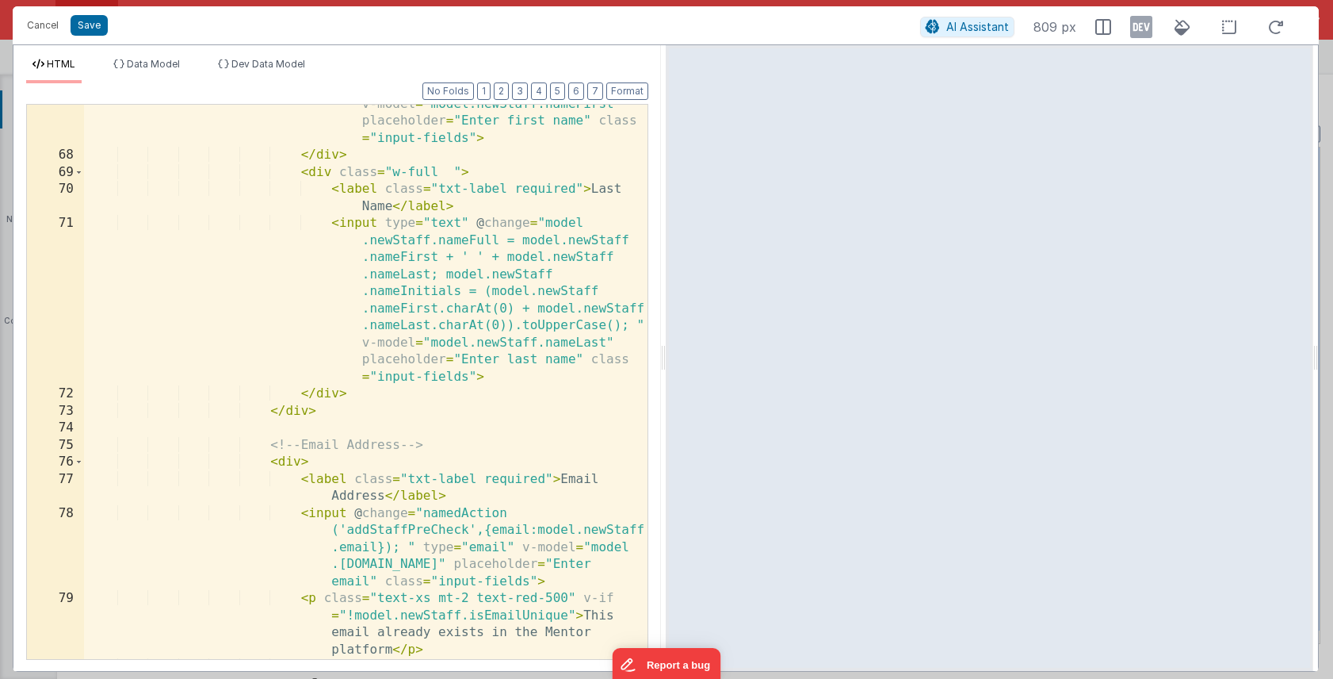
scroll to position [1211, 0]
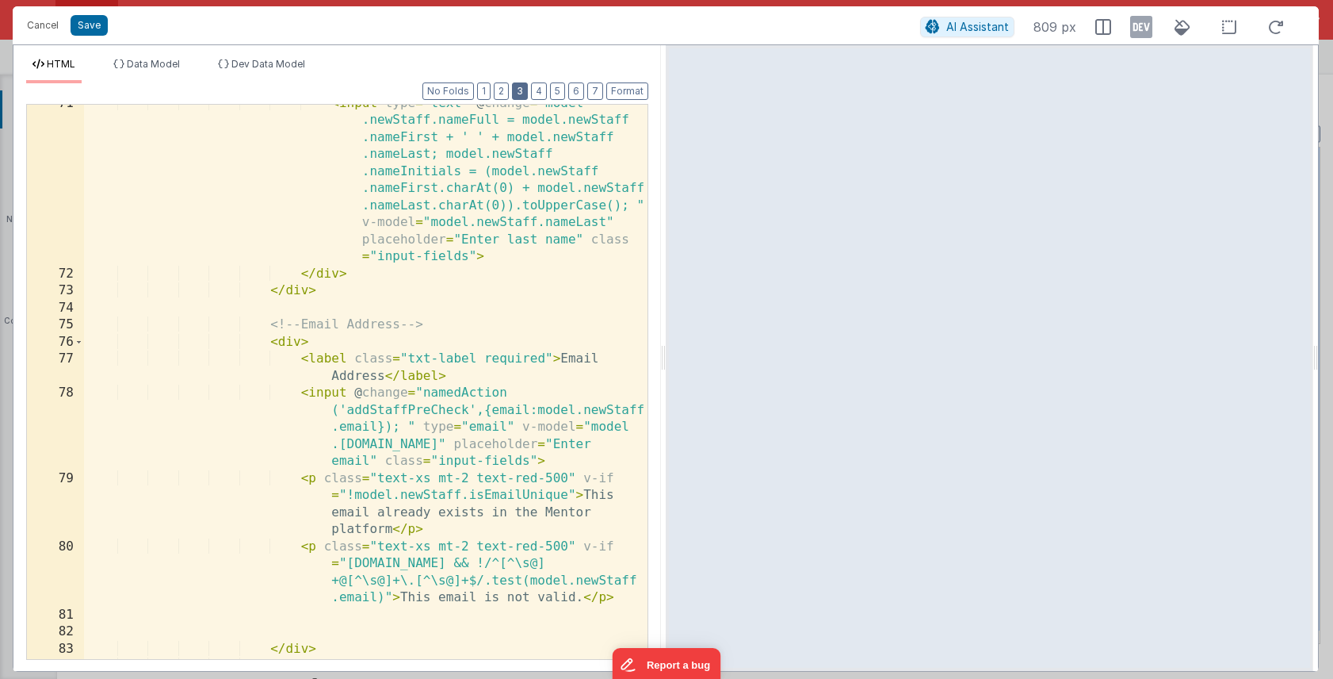
click at [518, 92] on button "3" at bounding box center [520, 90] width 16 height 17
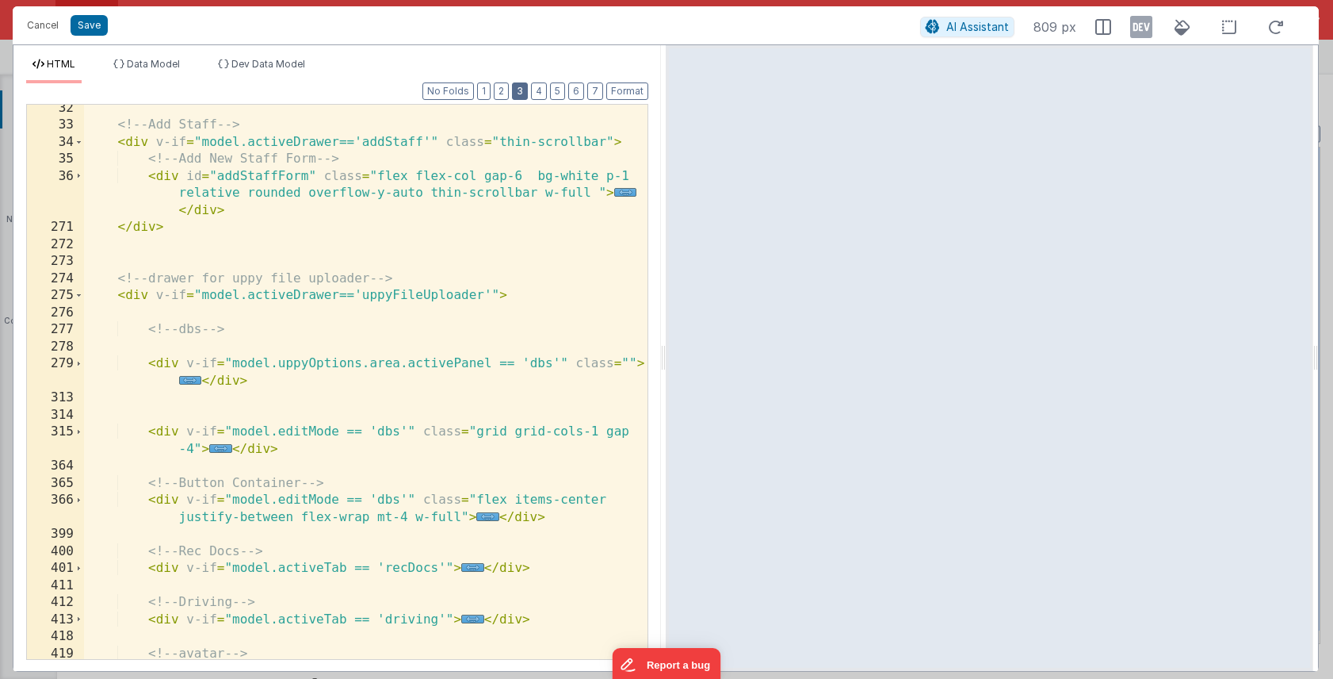
scroll to position [759, 0]
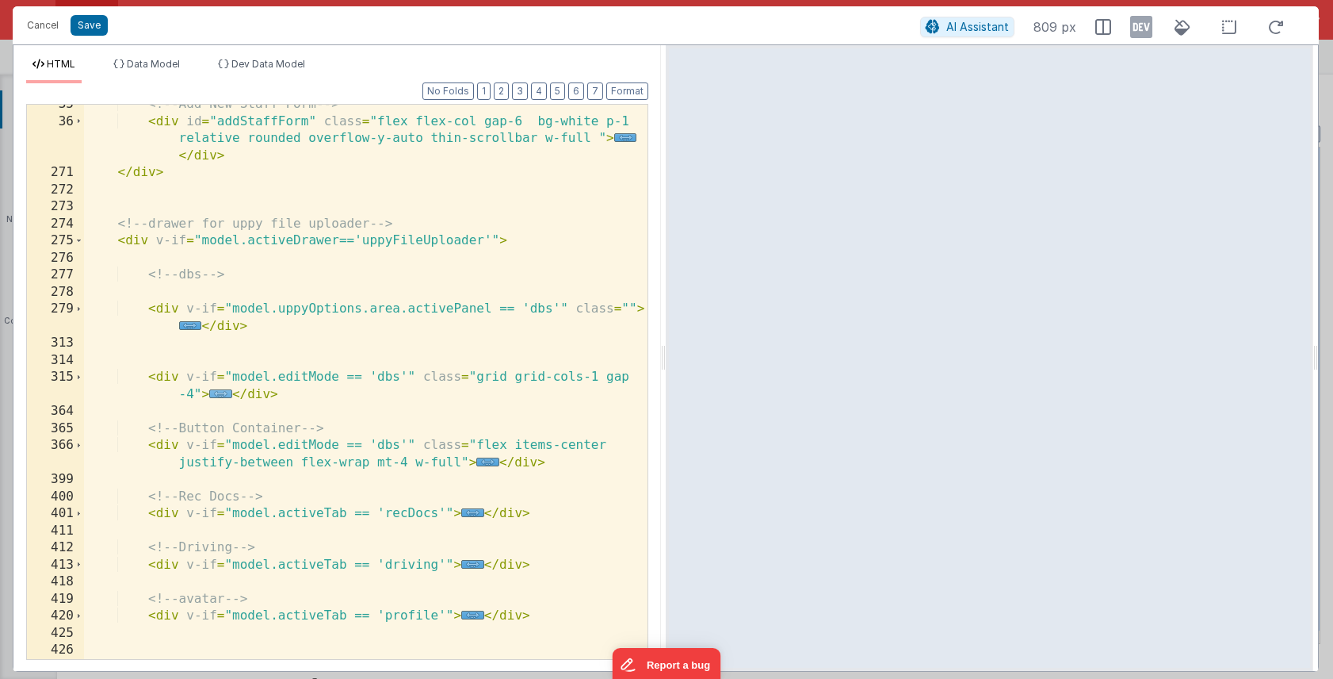
click at [225, 392] on span "..." at bounding box center [220, 393] width 23 height 9
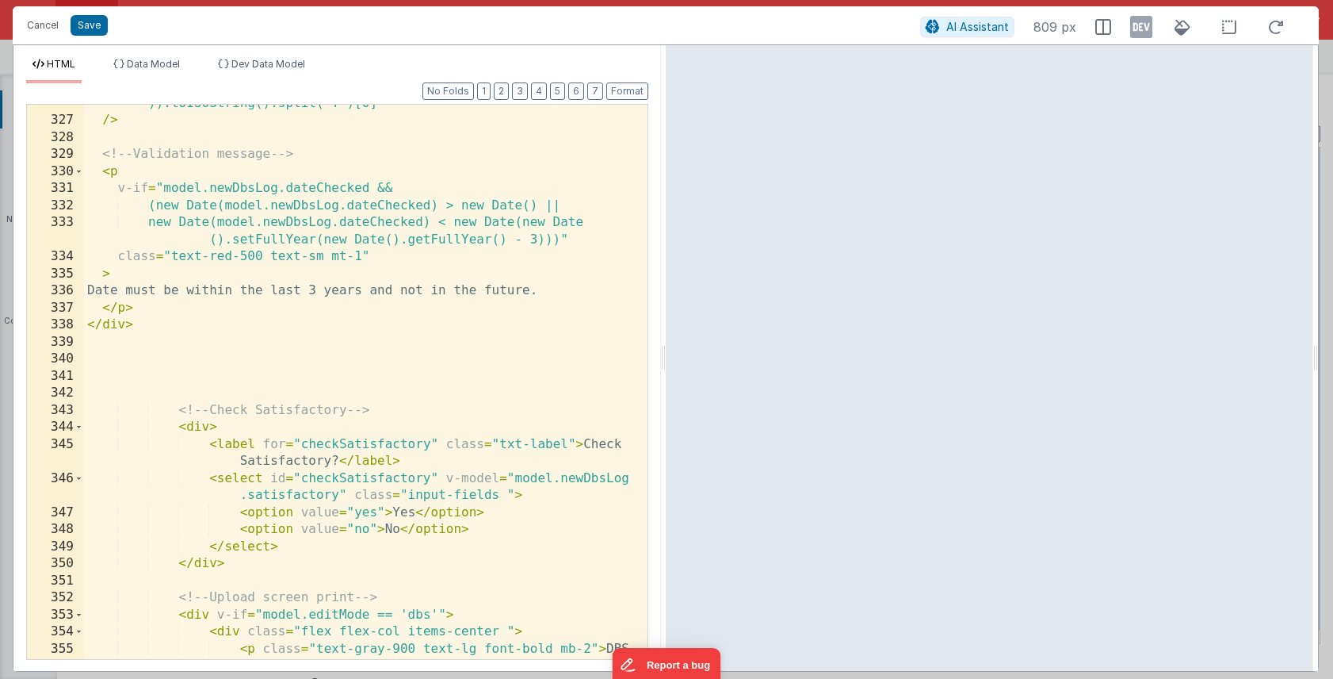
scroll to position [1290, 0]
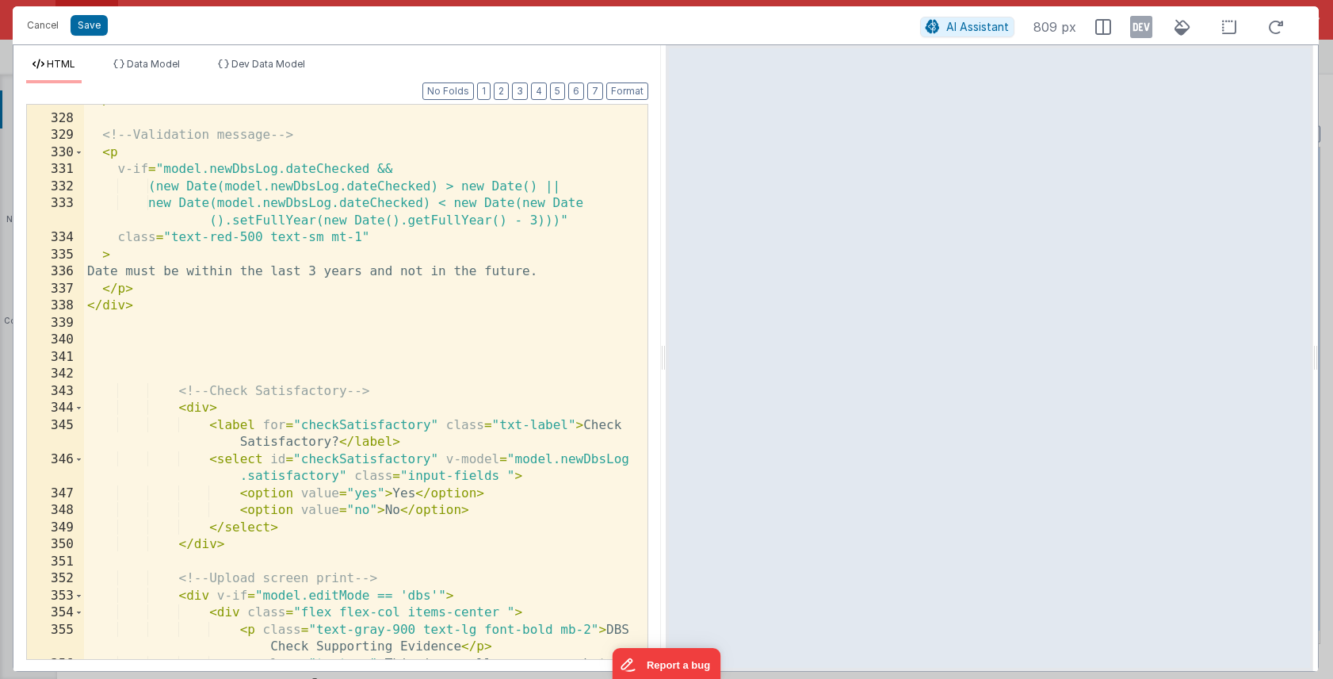
click at [564, 423] on div "/> <!-- Validation message --> < p v-if = "model.newDbsLog.dateChecked && (new …" at bounding box center [366, 396] width 564 height 606
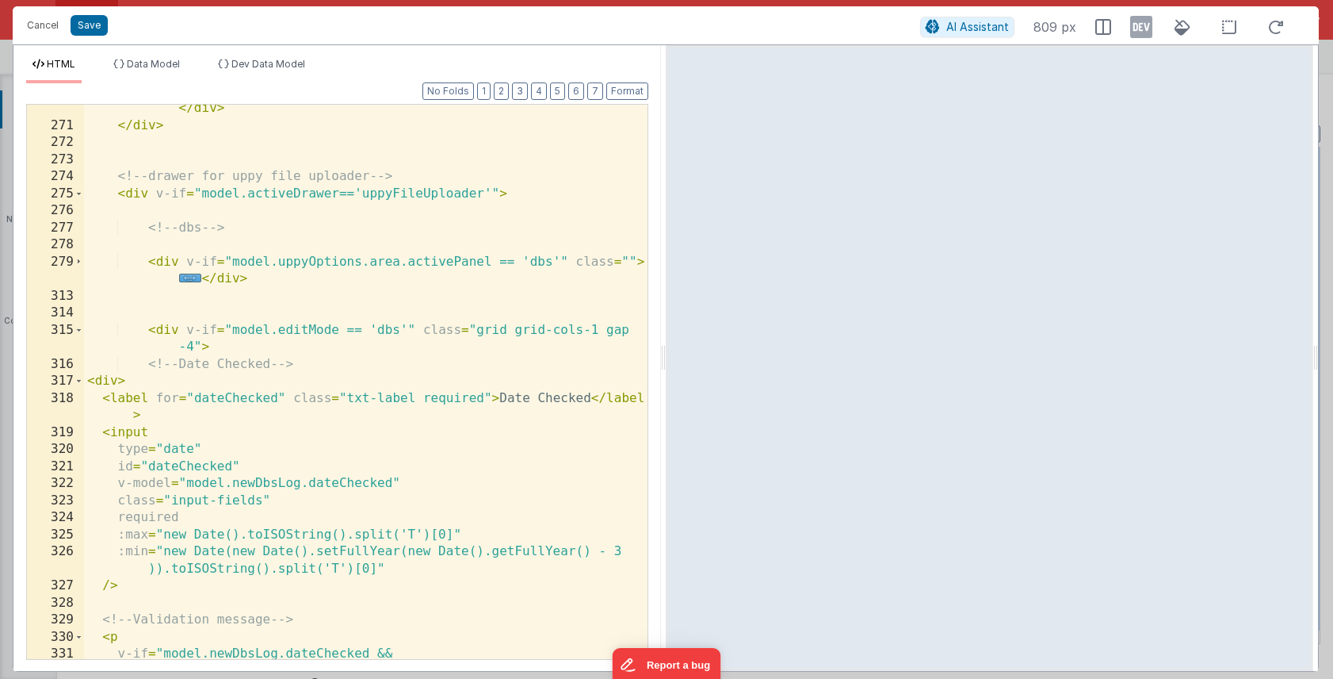
scroll to position [802, 0]
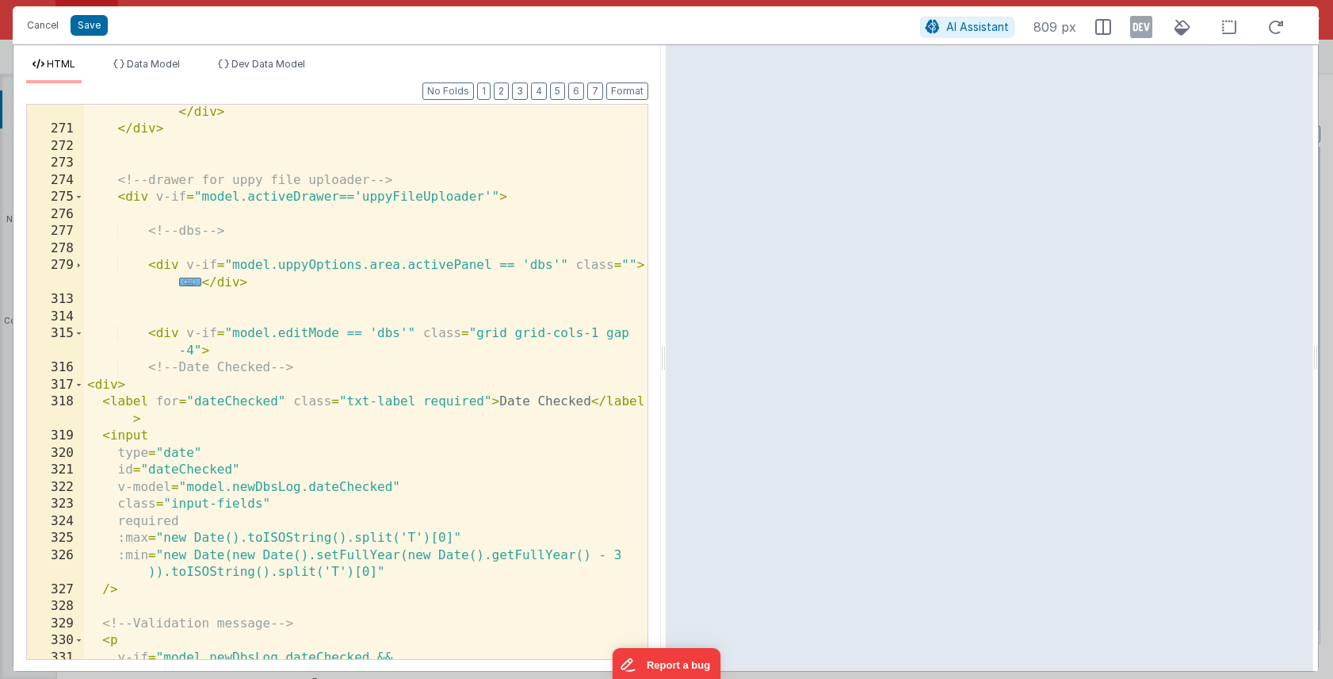
click at [192, 279] on span "..." at bounding box center [190, 281] width 23 height 9
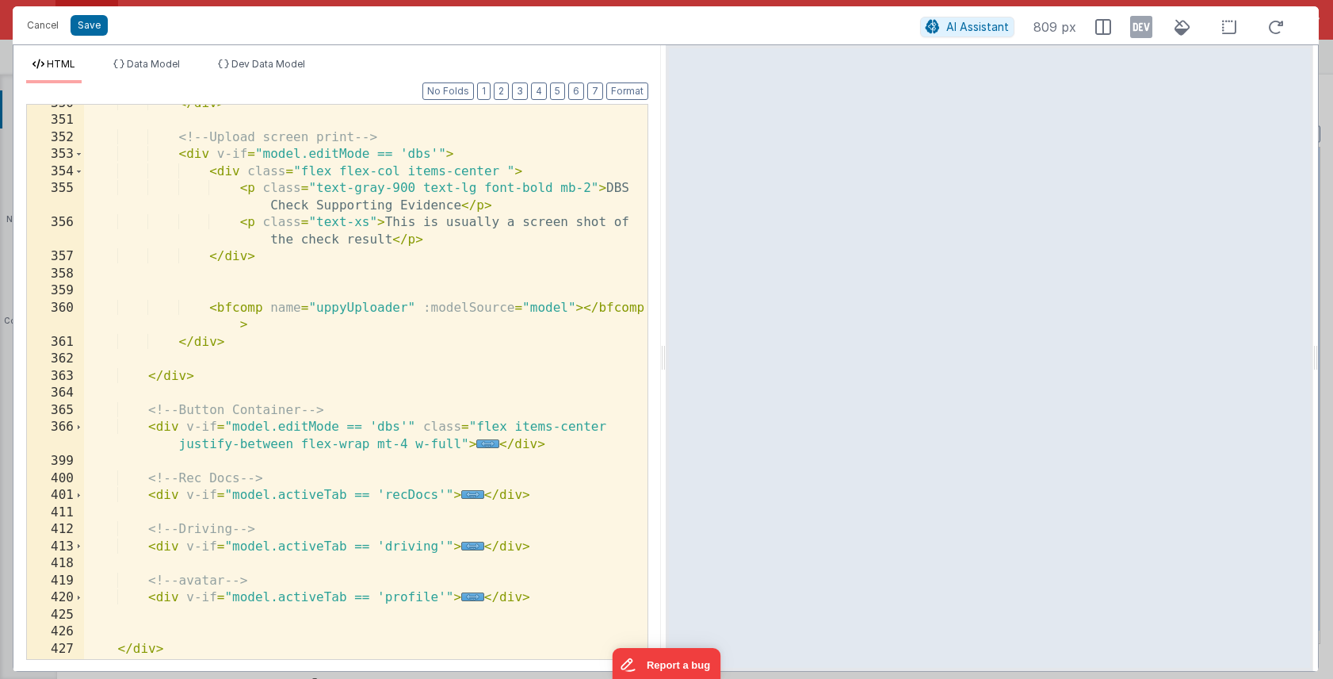
scroll to position [2522, 0]
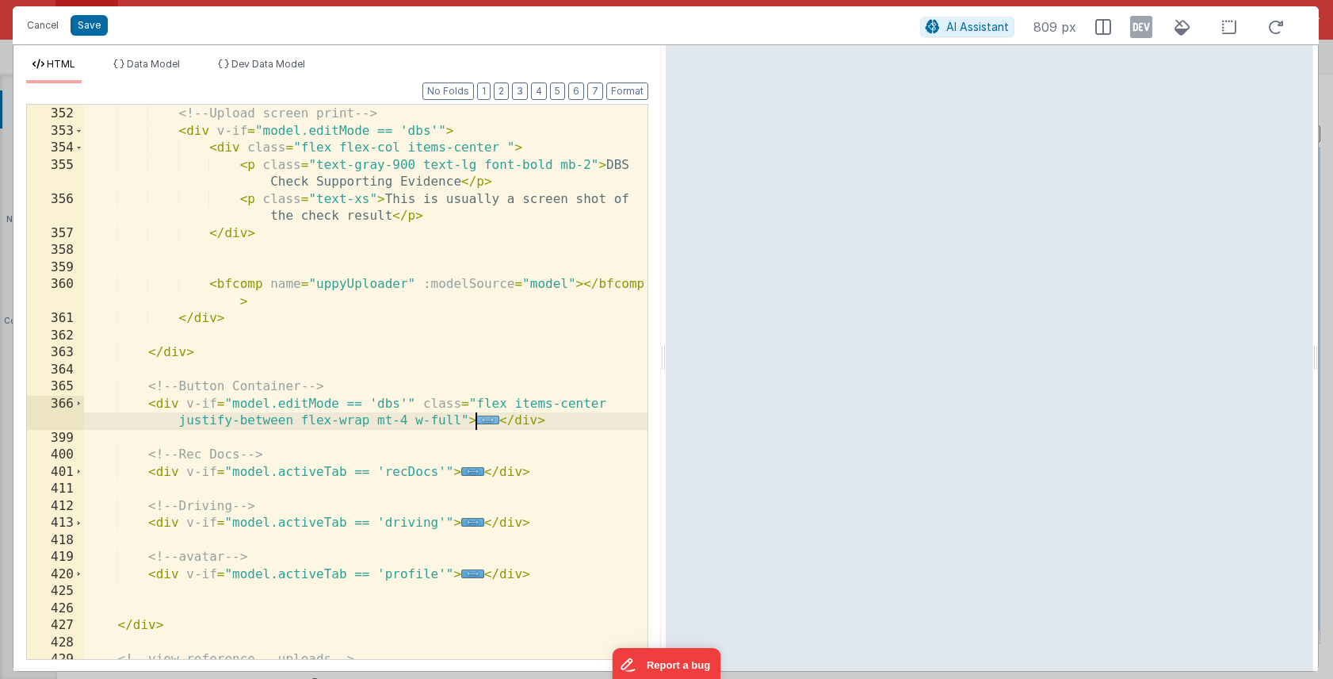
click at [492, 420] on span "..." at bounding box center [487, 419] width 23 height 9
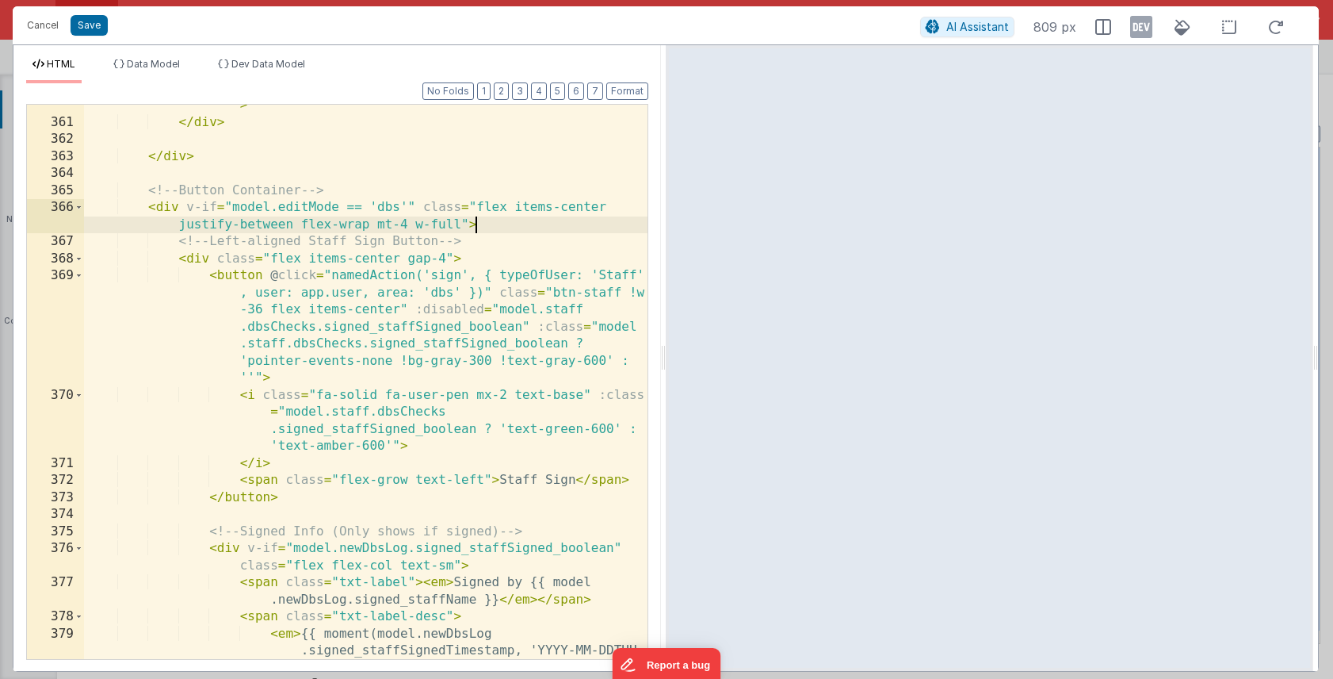
scroll to position [2731, 0]
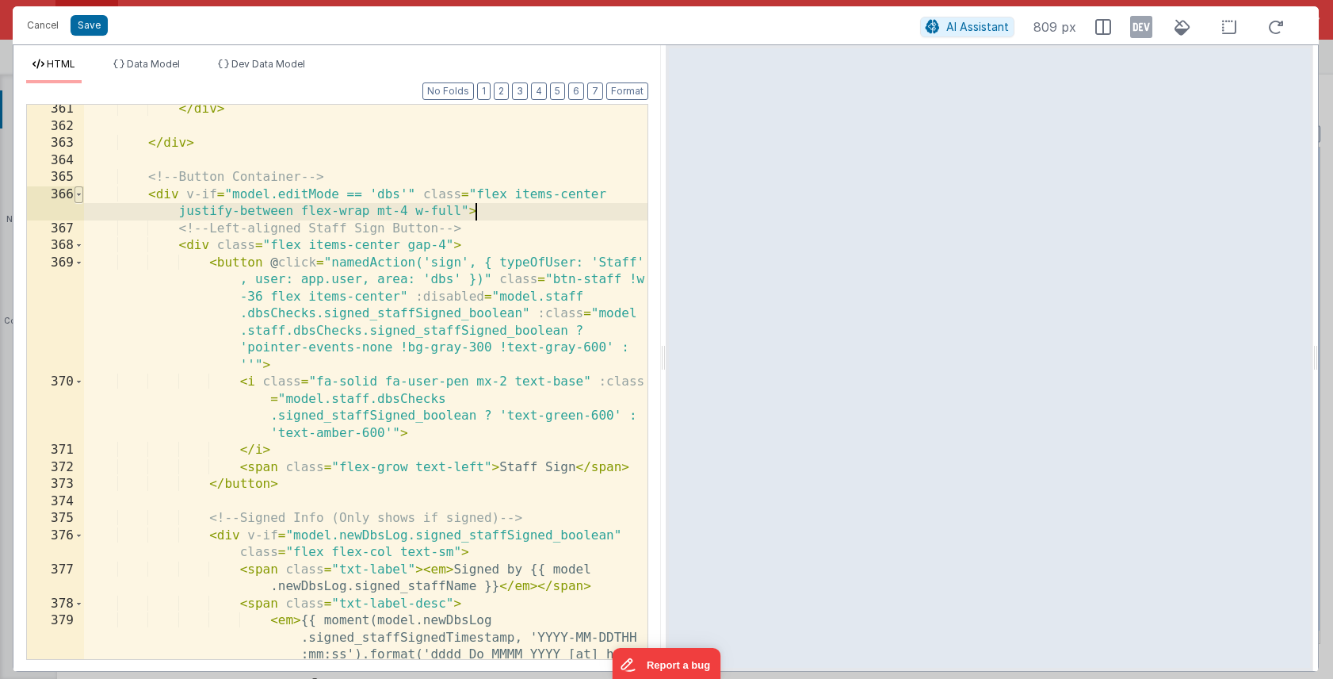
click at [80, 193] on span at bounding box center [79, 194] width 9 height 17
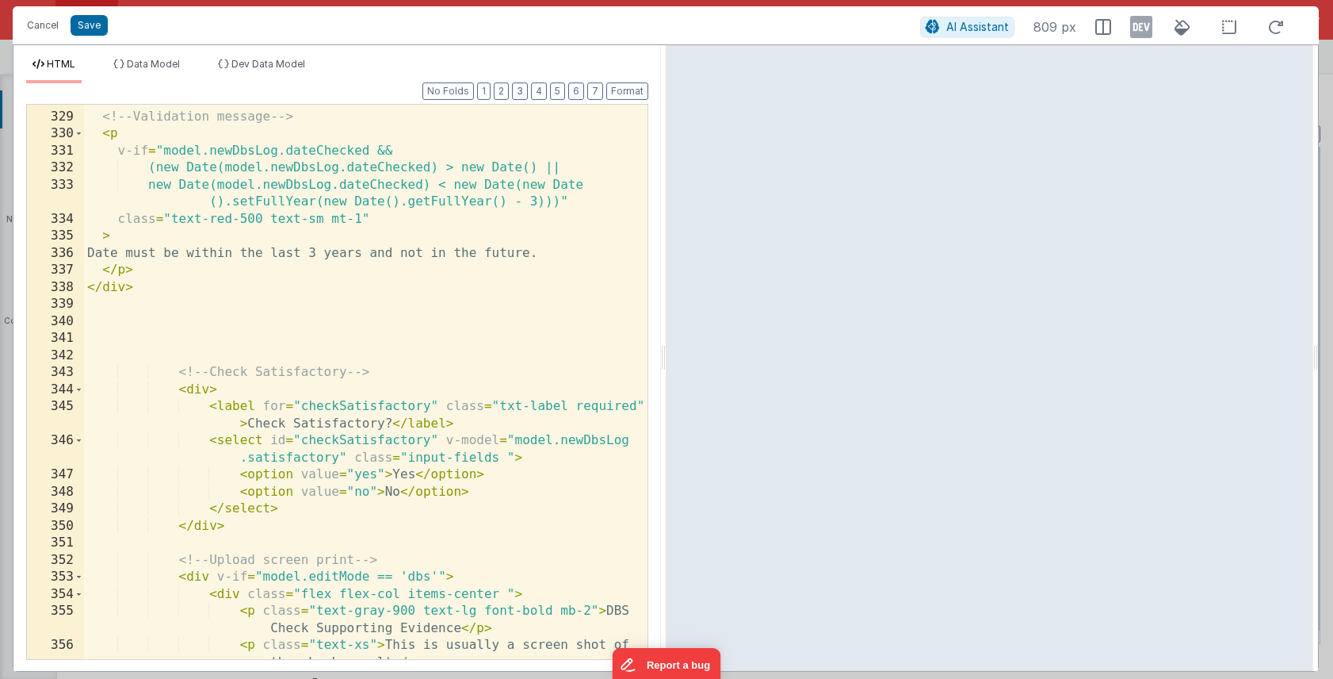
scroll to position [2075, 0]
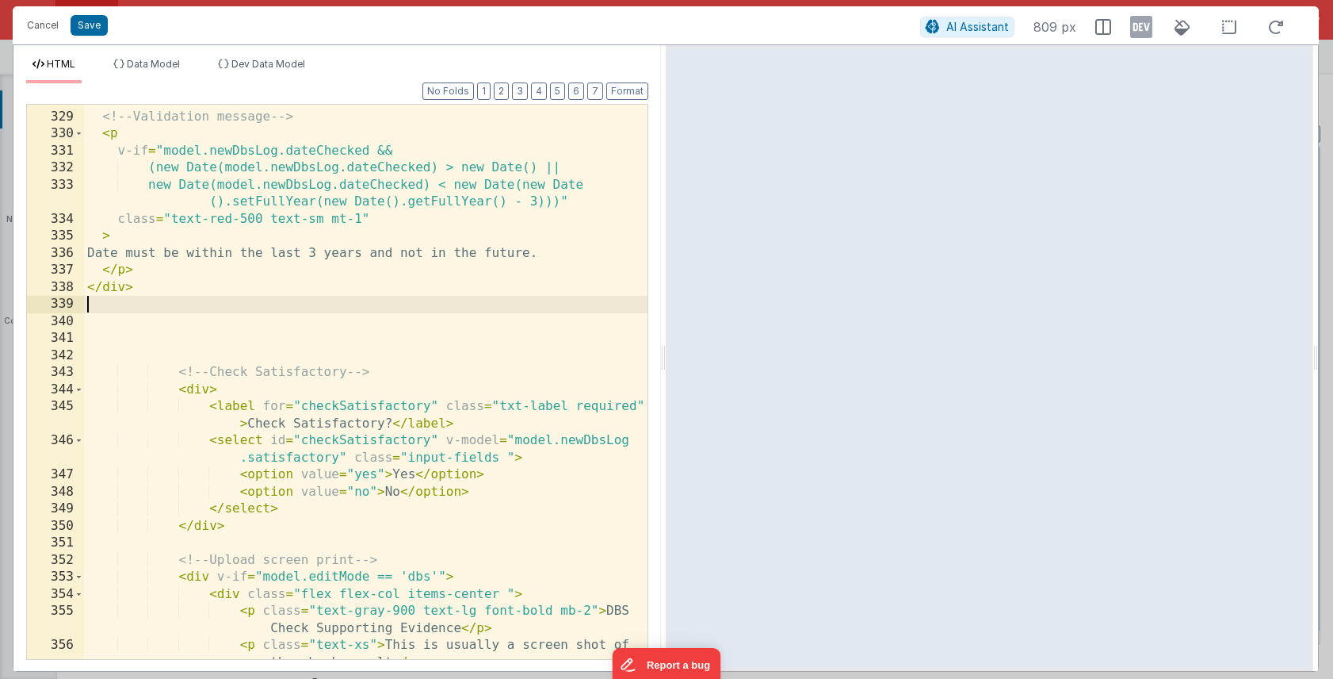
click at [231, 304] on div "<!-- Validation message --> < p v-if = "model.newDbsLog.dateChecked && (new Dat…" at bounding box center [366, 394] width 564 height 606
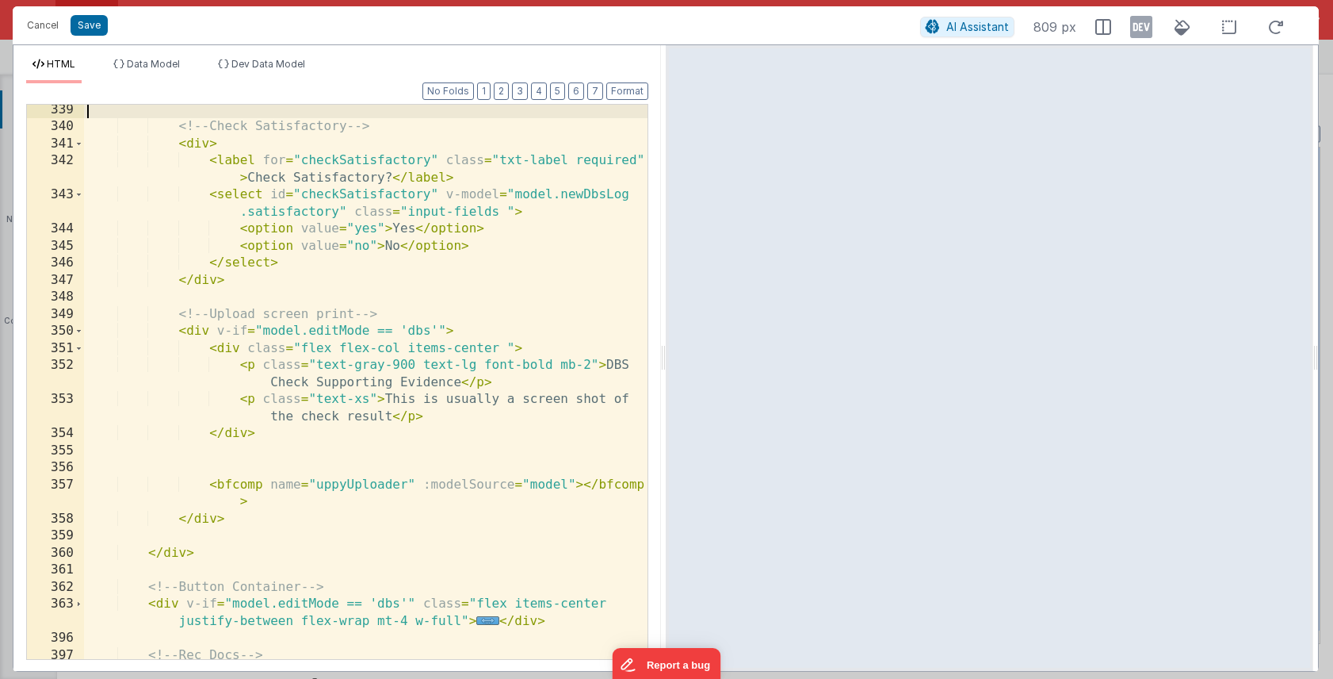
scroll to position [2266, 0]
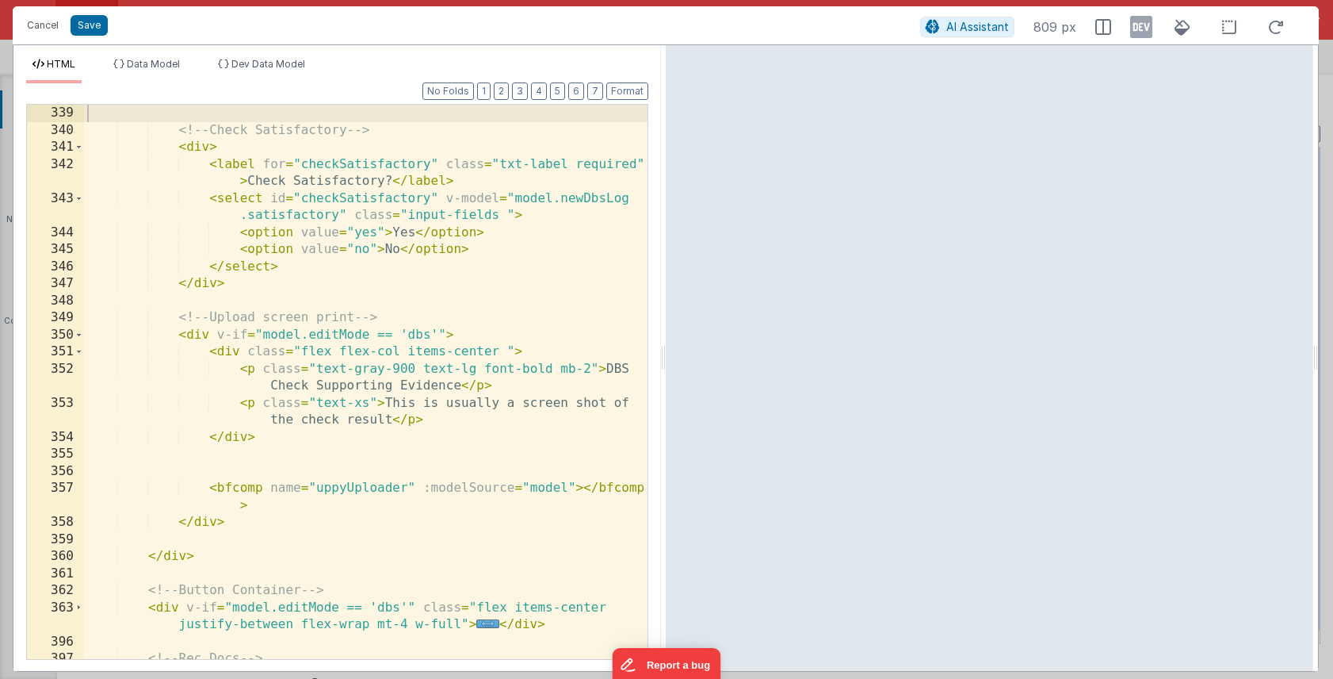
drag, startPoint x: 316, startPoint y: 104, endPoint x: 322, endPoint y: 94, distance: 12.1
click at [322, 94] on div "Format 7 6 5 4 3 2 1 No Folds 339 340 341 342 343 344 345 346 347 348 349 350 3…" at bounding box center [337, 370] width 622 height 575
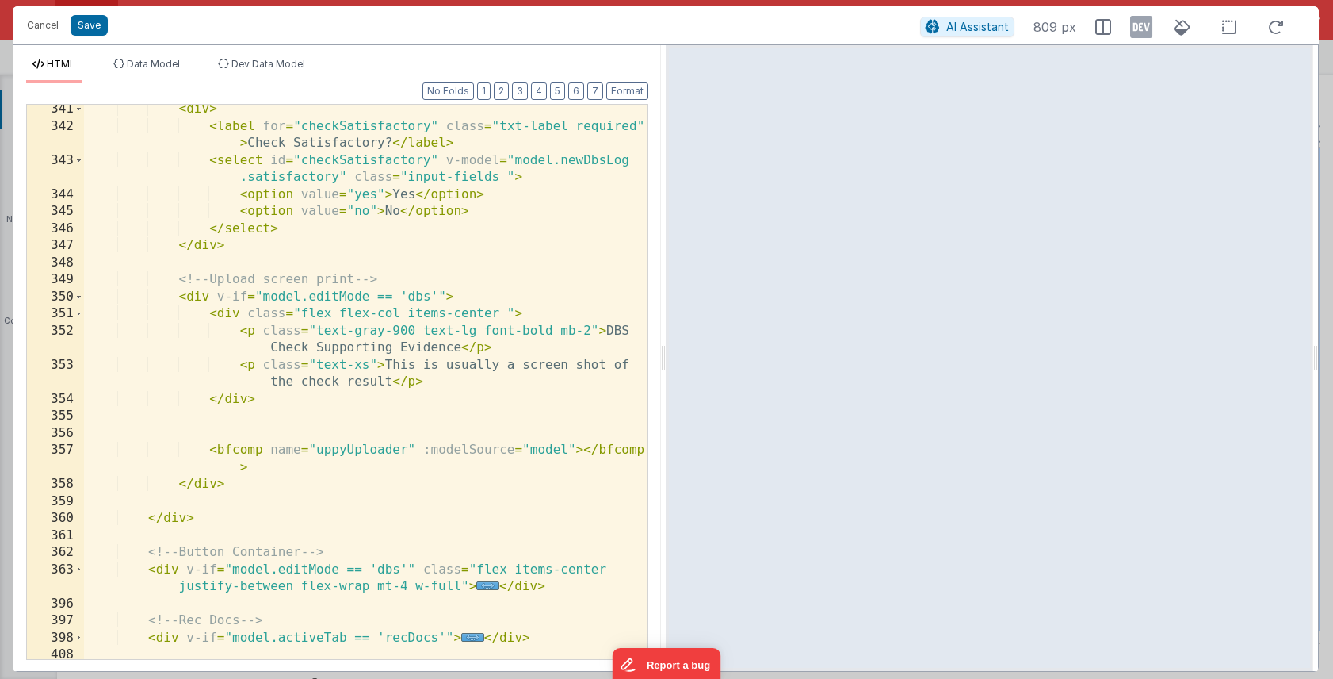
scroll to position [2305, 0]
click at [305, 264] on div "< div > < label for = "checkSatisfactory" class = "txt-label required" > Check …" at bounding box center [366, 395] width 564 height 588
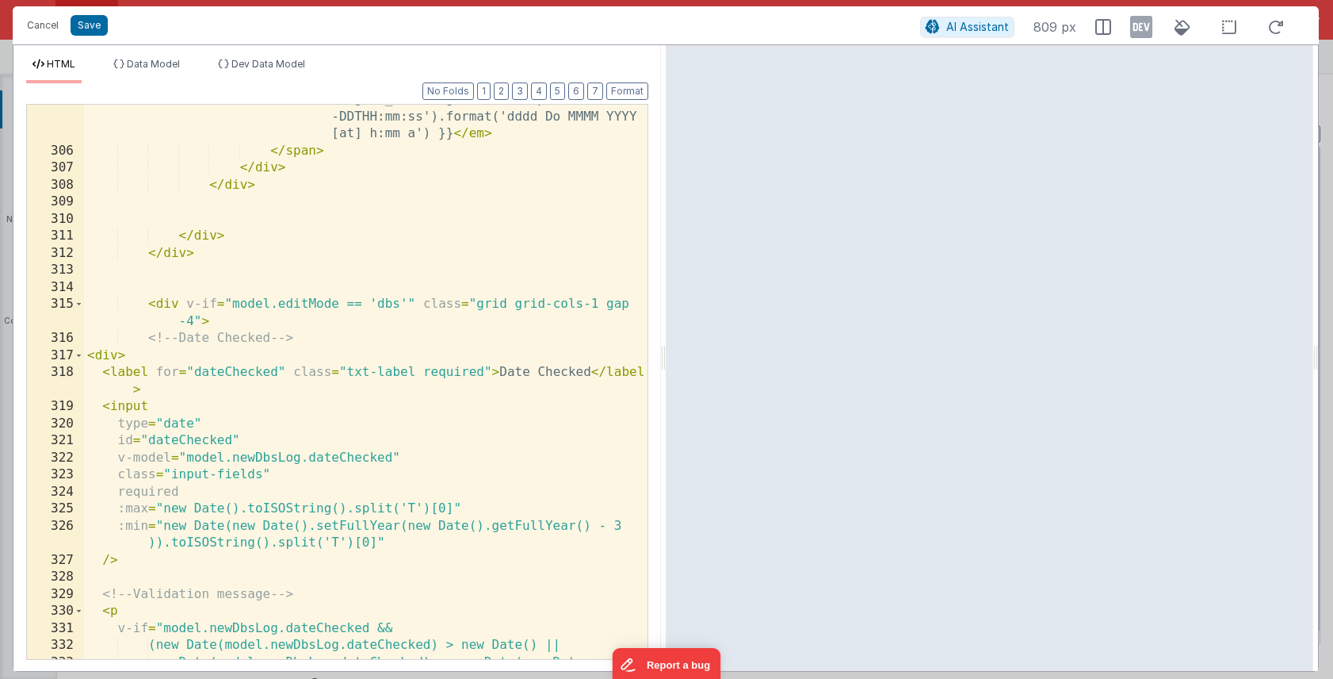
scroll to position [1595, 0]
click at [79, 359] on span at bounding box center [79, 358] width 9 height 17
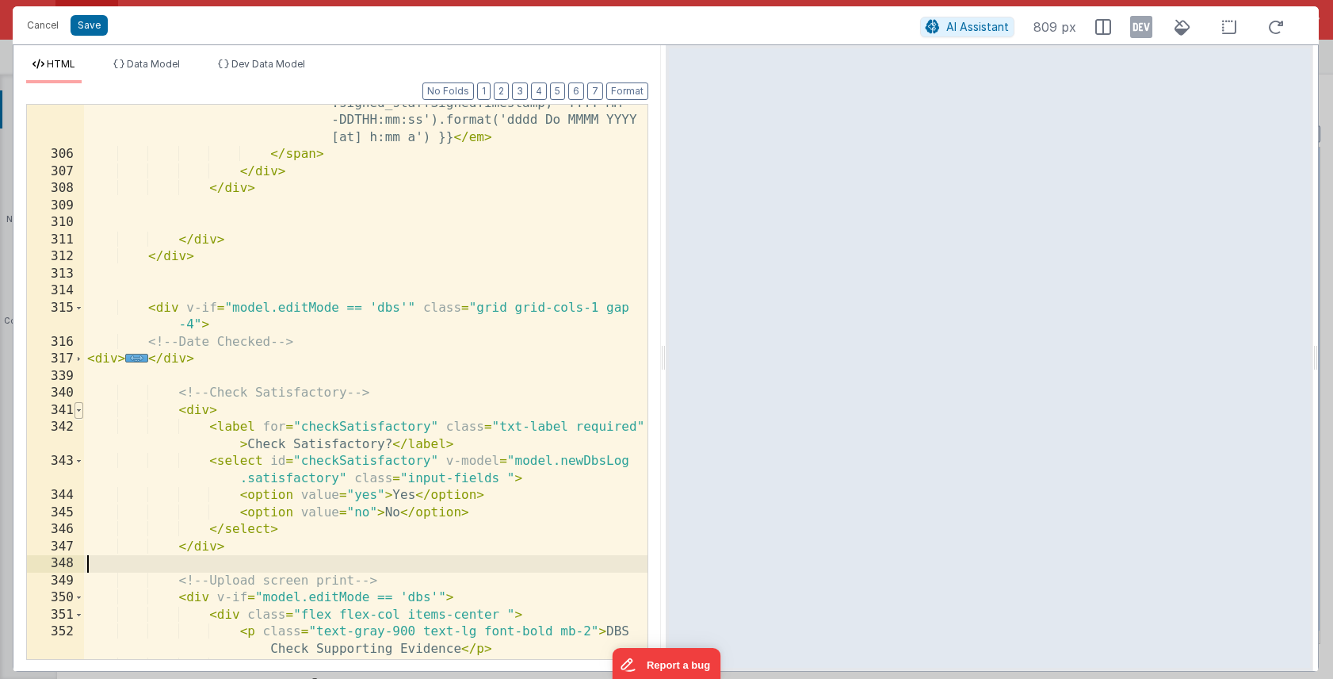
click at [81, 411] on span at bounding box center [79, 410] width 9 height 17
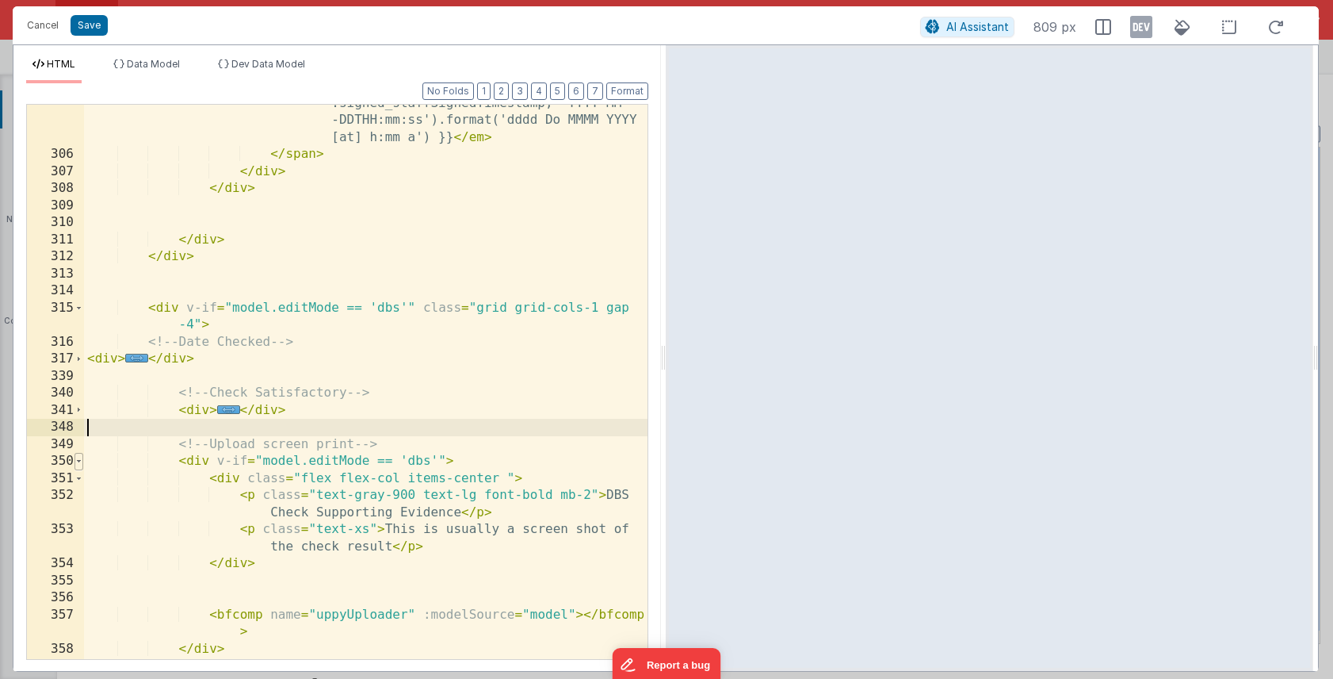
click at [79, 461] on span at bounding box center [79, 461] width 9 height 17
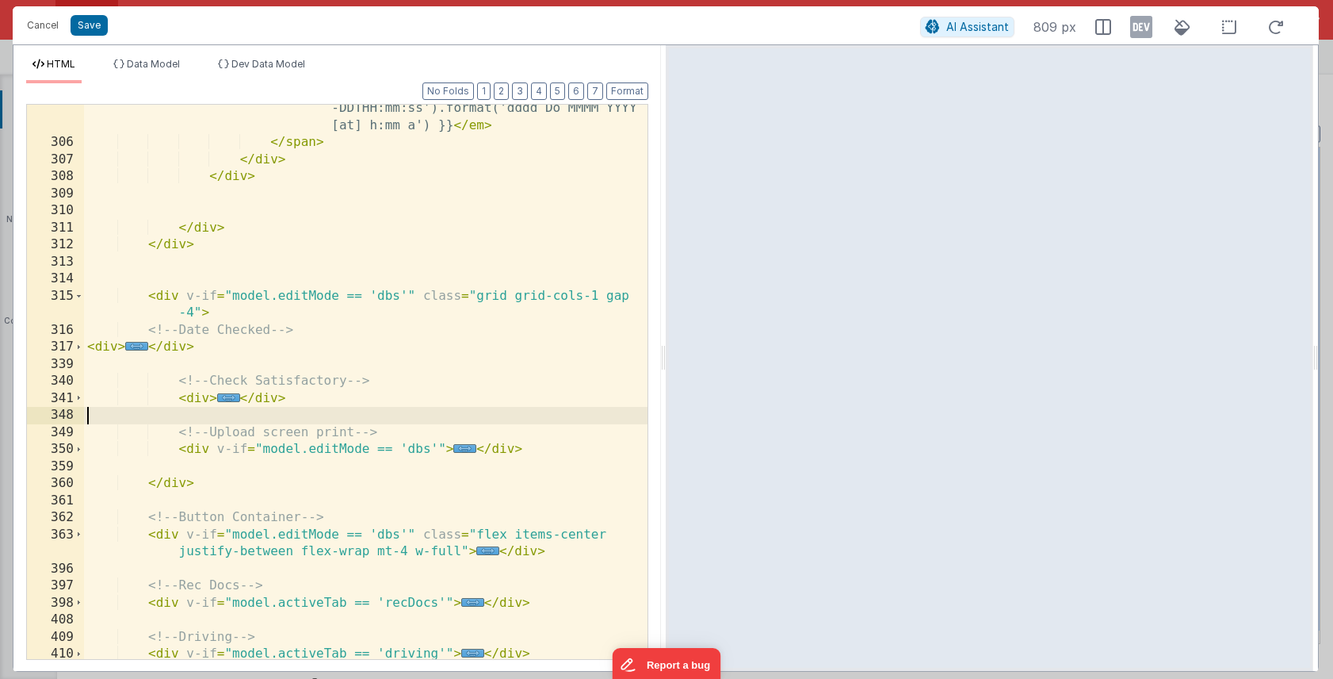
scroll to position [1607, 0]
click at [78, 296] on span at bounding box center [79, 296] width 9 height 17
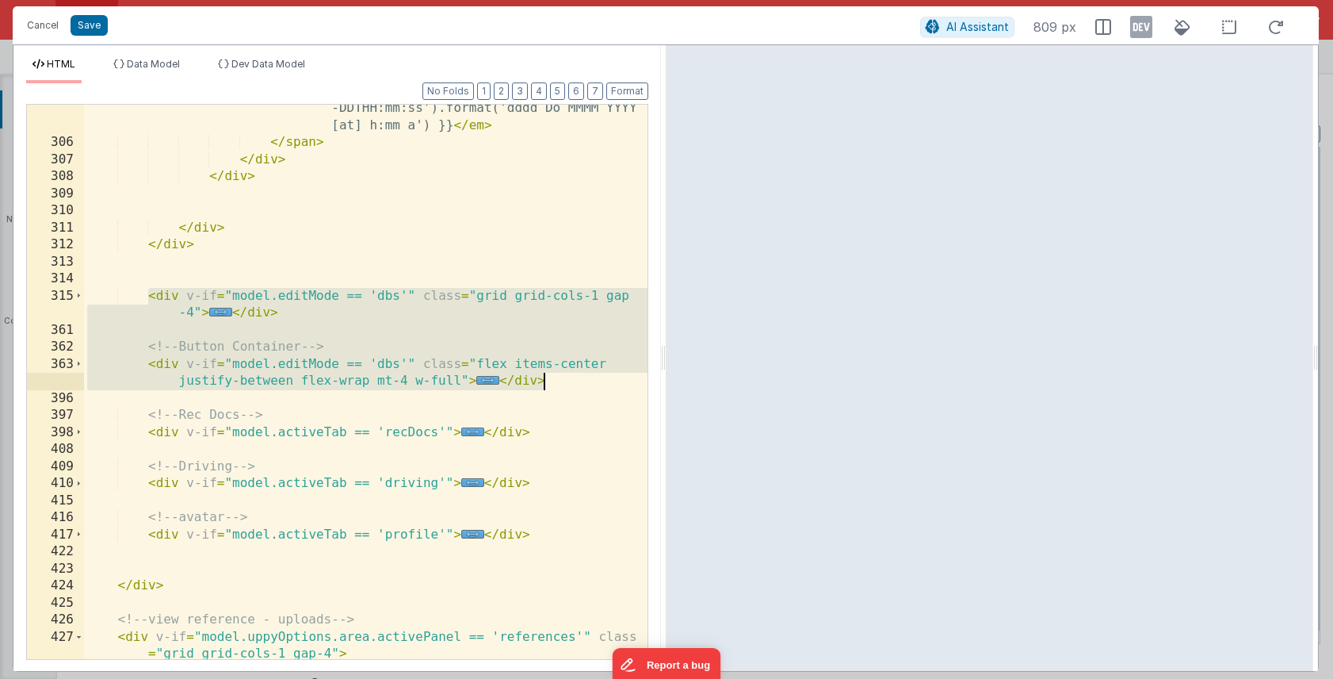
drag, startPoint x: 145, startPoint y: 293, endPoint x: 560, endPoint y: 375, distance: 423.4
click at [560, 375] on div "< em > {{ moment(model.newDbsLog .signed_staffSignedTimestamp, 'YYYY-MM -DDTHH:…" at bounding box center [366, 386] width 564 height 640
click at [392, 361] on div "< em > {{ moment(model.newDbsLog .signed_staffSignedTimestamp, 'YYYY-MM -DDTHH:…" at bounding box center [366, 386] width 564 height 640
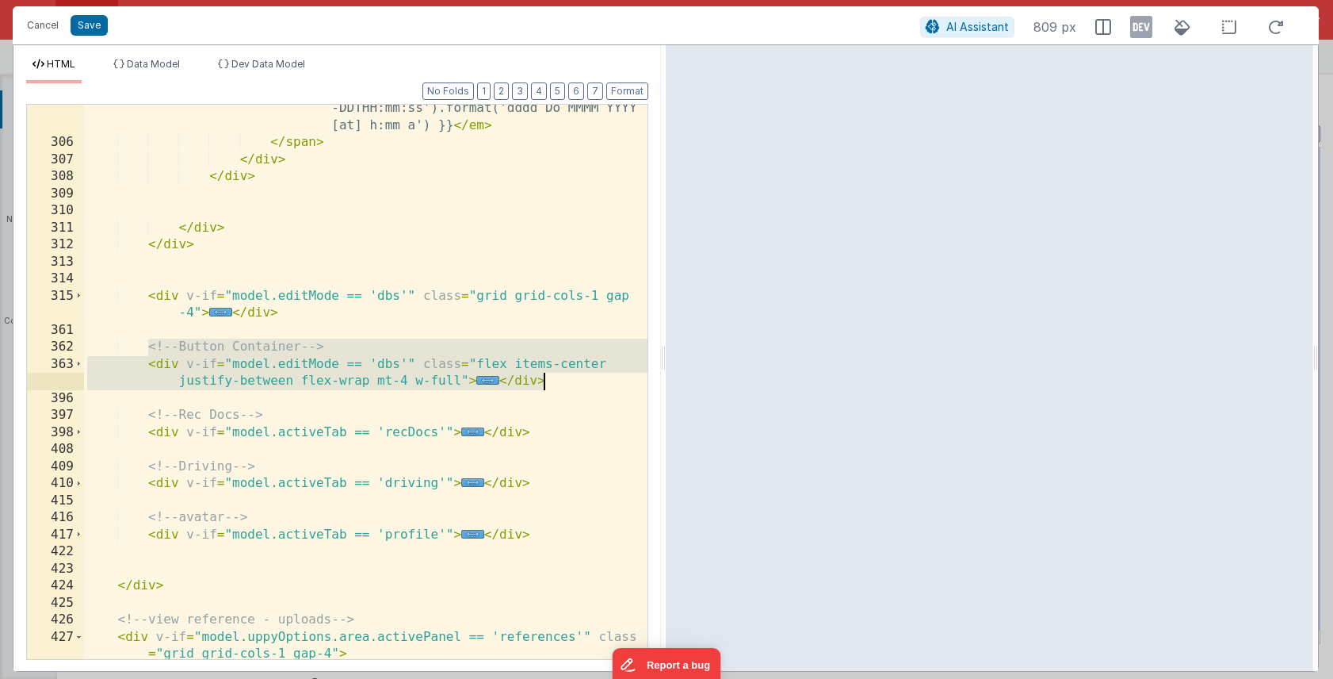
drag, startPoint x: 145, startPoint y: 350, endPoint x: 583, endPoint y: 379, distance: 439.3
click at [583, 379] on div "< em > {{ moment(model.newDbsLog .signed_staffSignedTimestamp, 'YYYY-MM -DDTHH:…" at bounding box center [366, 386] width 564 height 640
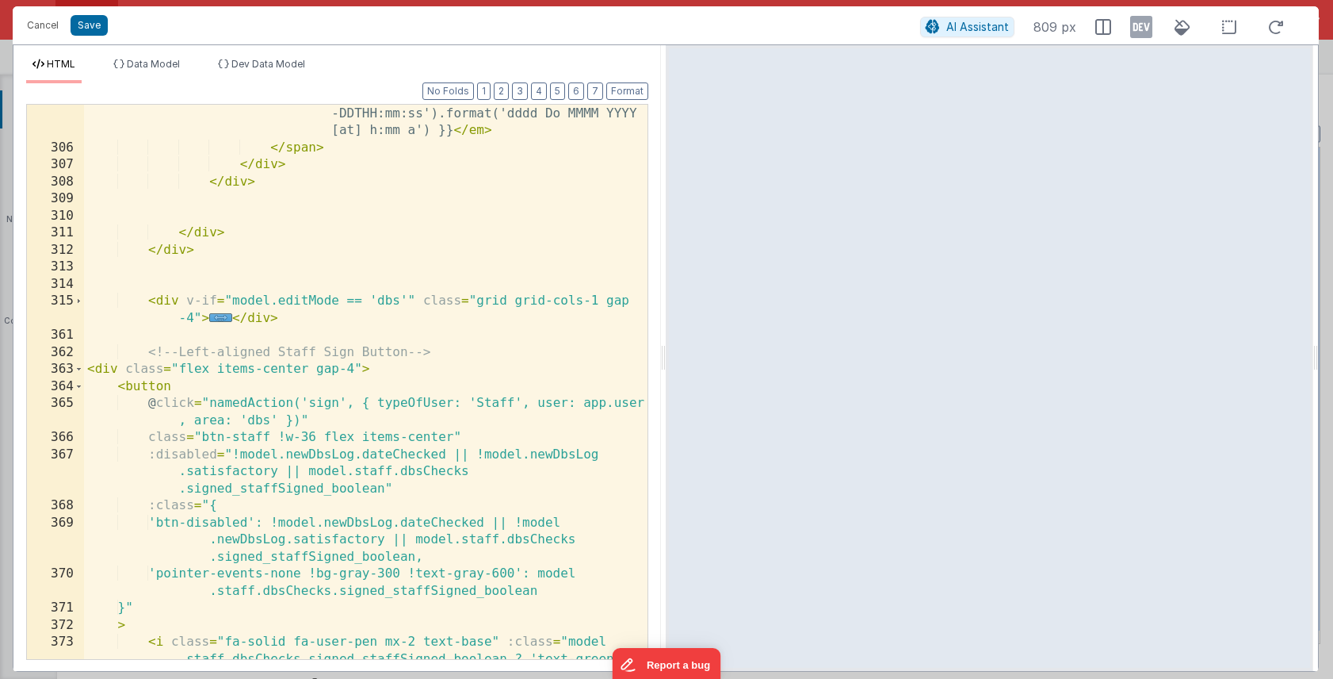
scroll to position [1601, 0]
click at [101, 26] on button "Save" at bounding box center [89, 25] width 37 height 21
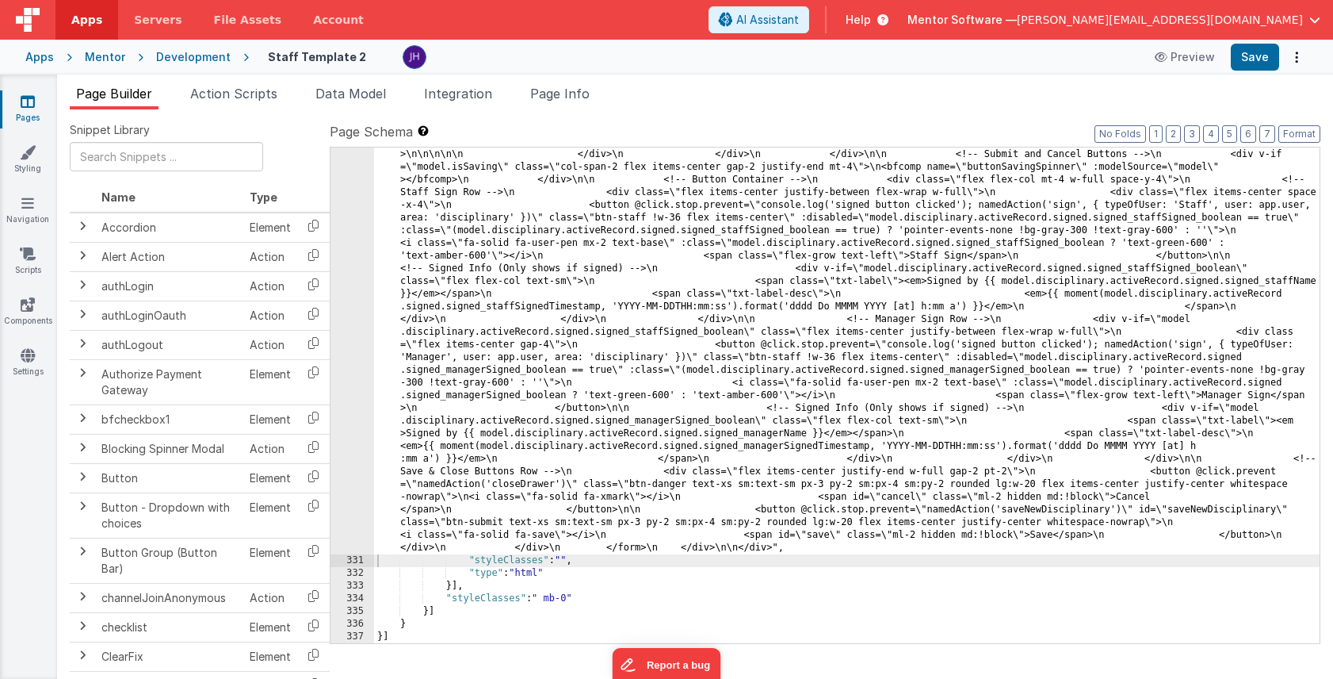
scroll to position [9182, 0]
click at [1242, 62] on button "Save" at bounding box center [1255, 57] width 48 height 27
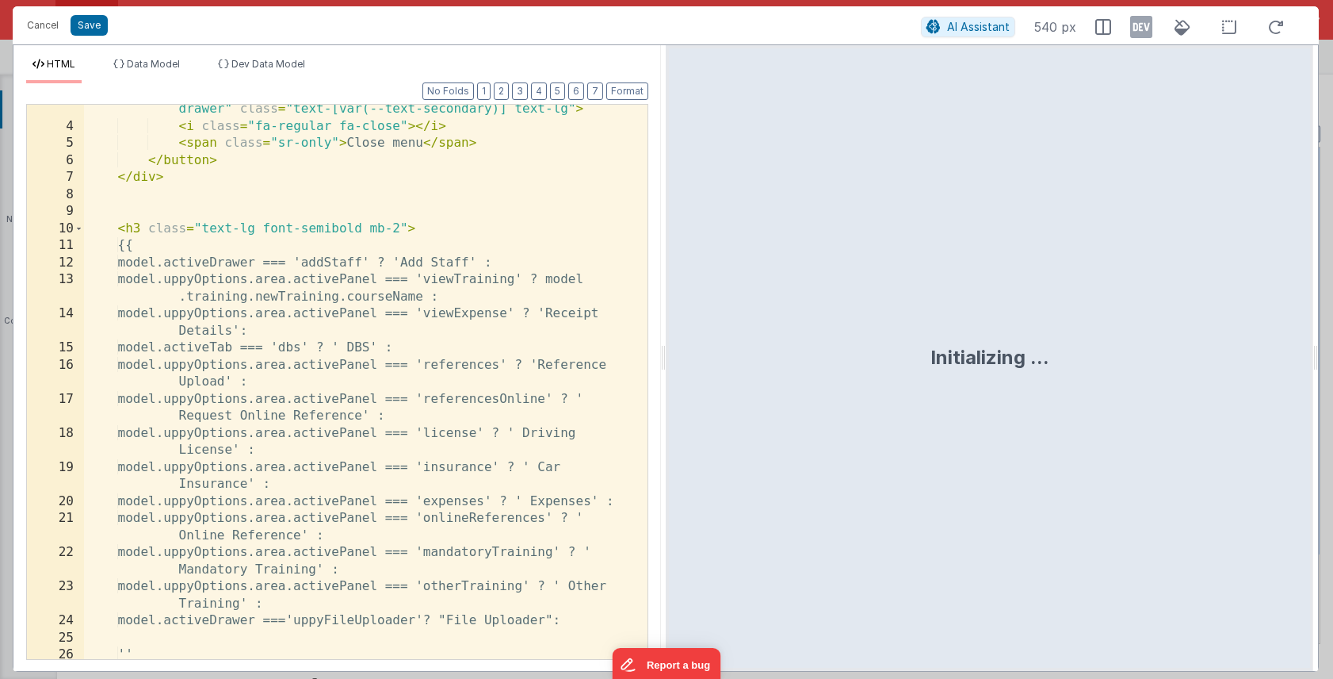
scroll to position [56, 0]
click at [523, 85] on button "3" at bounding box center [520, 90] width 16 height 17
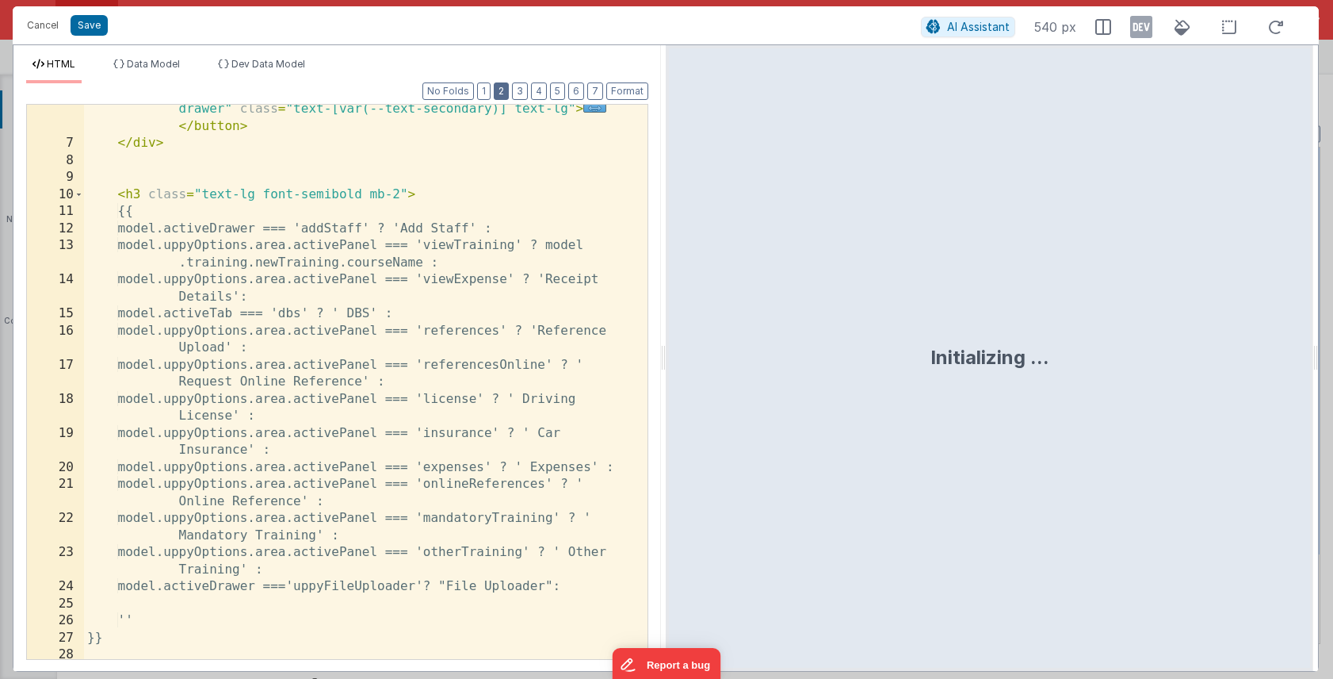
click at [508, 91] on button "2" at bounding box center [501, 90] width 15 height 17
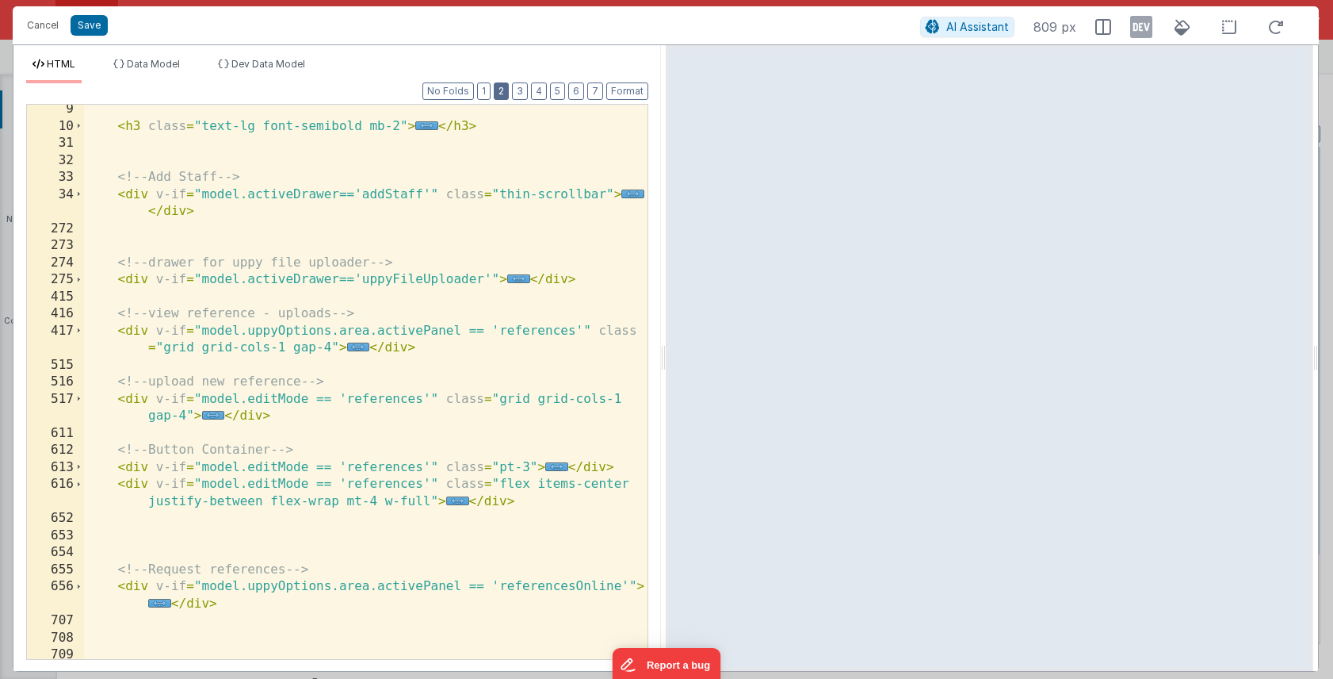
scroll to position [120, 0]
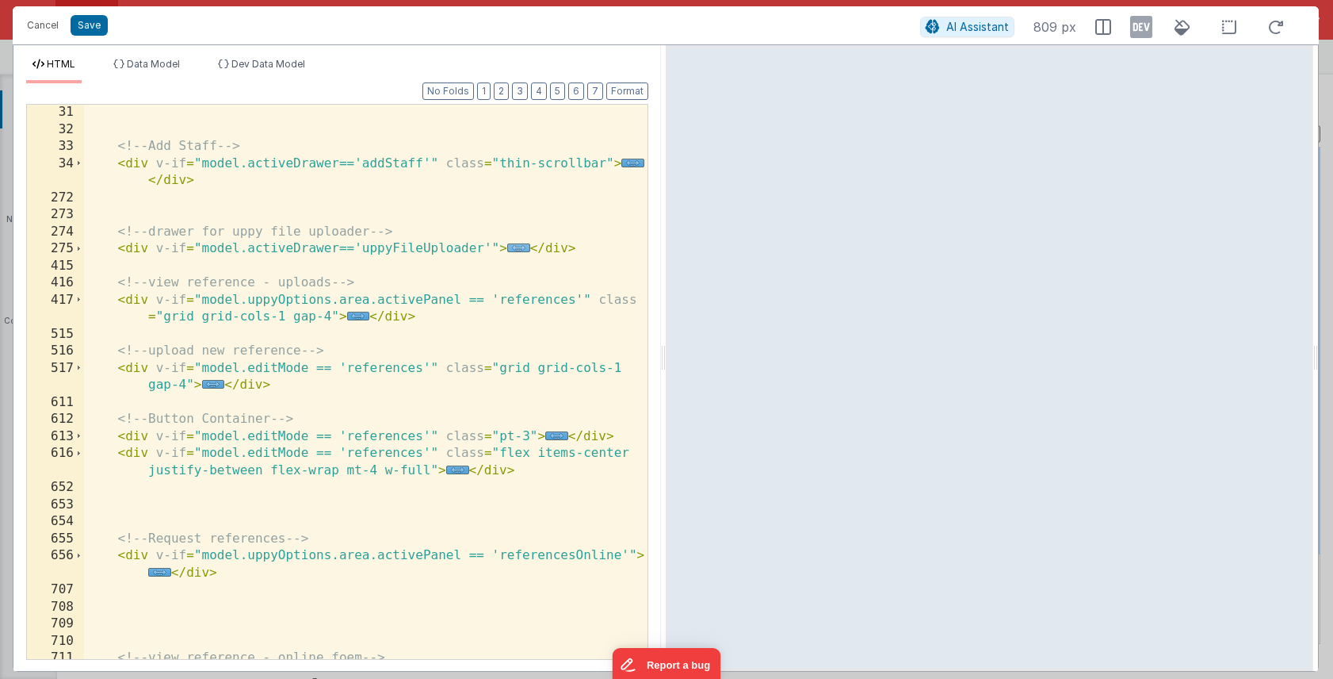
click at [519, 250] on span "..." at bounding box center [518, 247] width 23 height 9
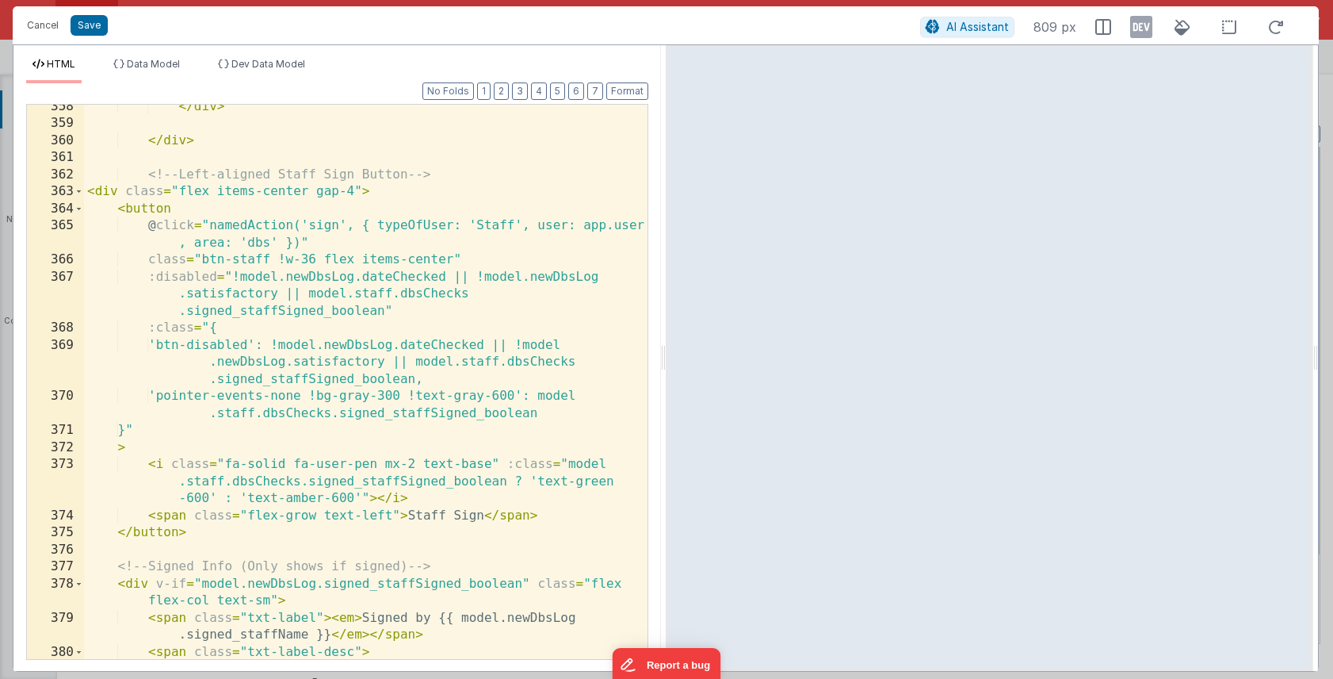
scroll to position [2052, 0]
click at [80, 189] on span at bounding box center [79, 191] width 9 height 17
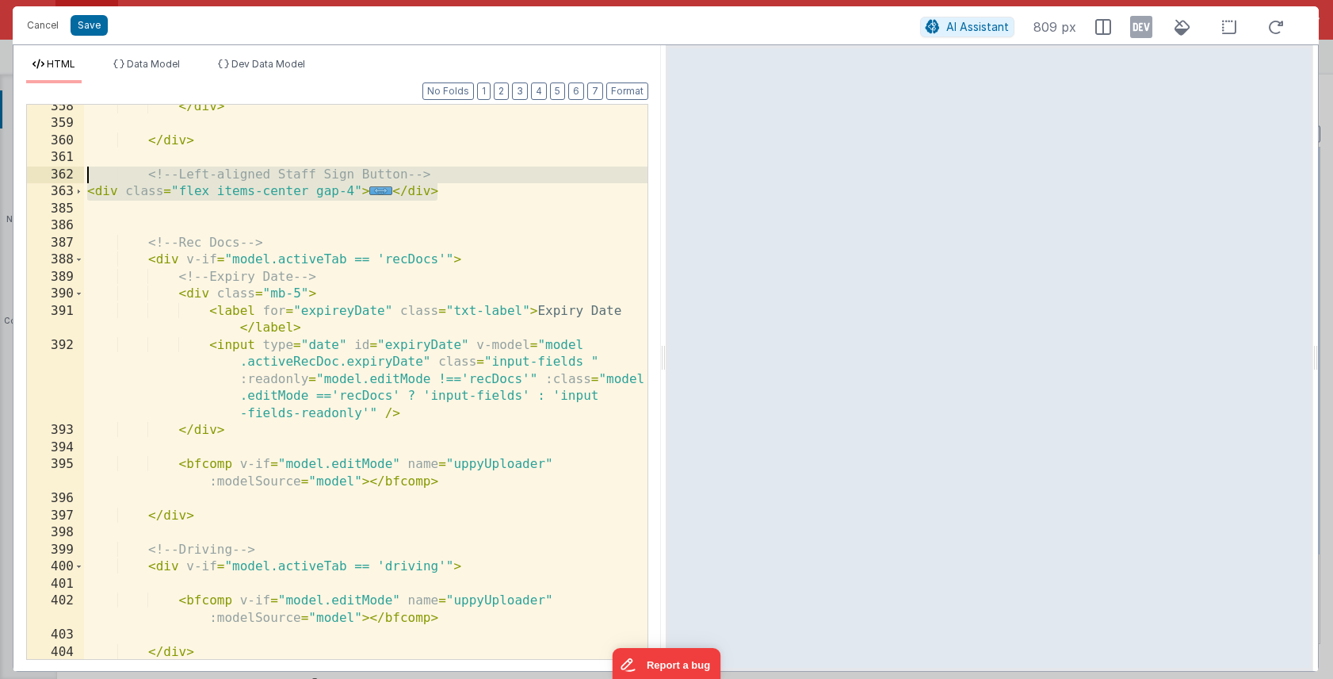
drag, startPoint x: 447, startPoint y: 192, endPoint x: -2, endPoint y: 176, distance: 449.0
click at [0, 176] on html "Cancel Save AI Assistant 809 px HTML Data Model Dev Data Model Format 7 6 5 4 3…" at bounding box center [666, 339] width 1333 height 679
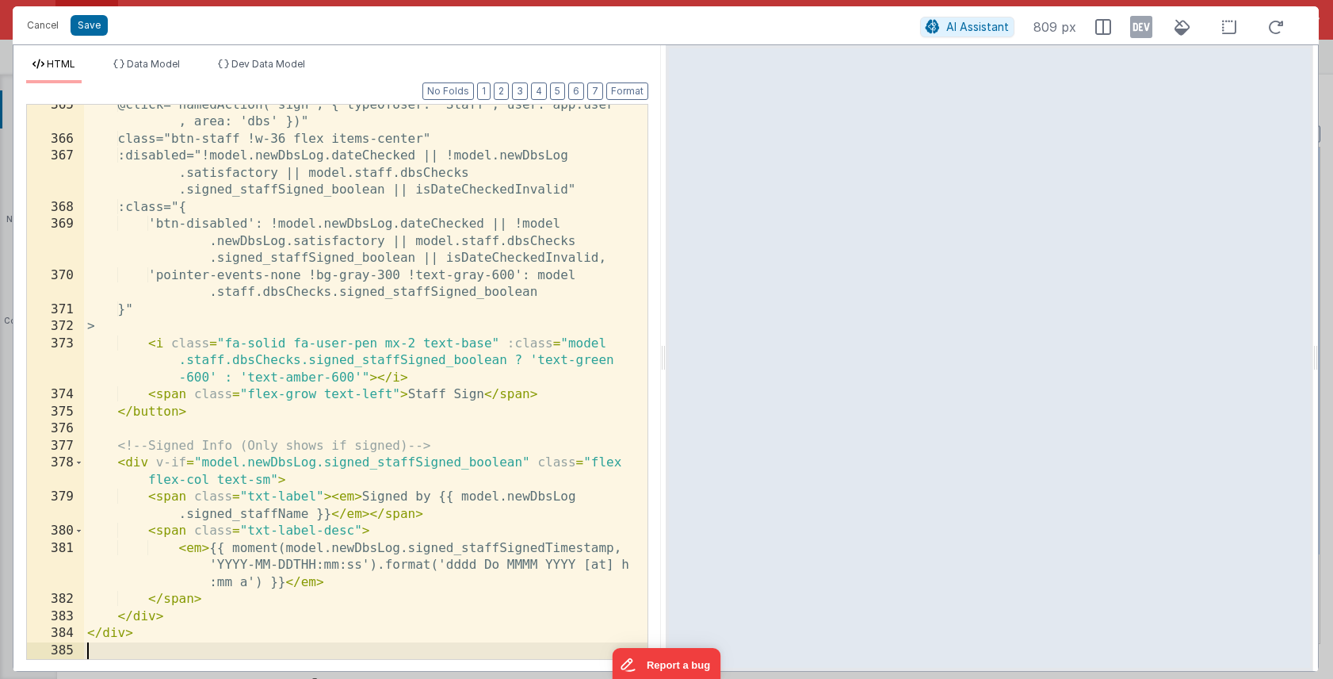
scroll to position [2173, 0]
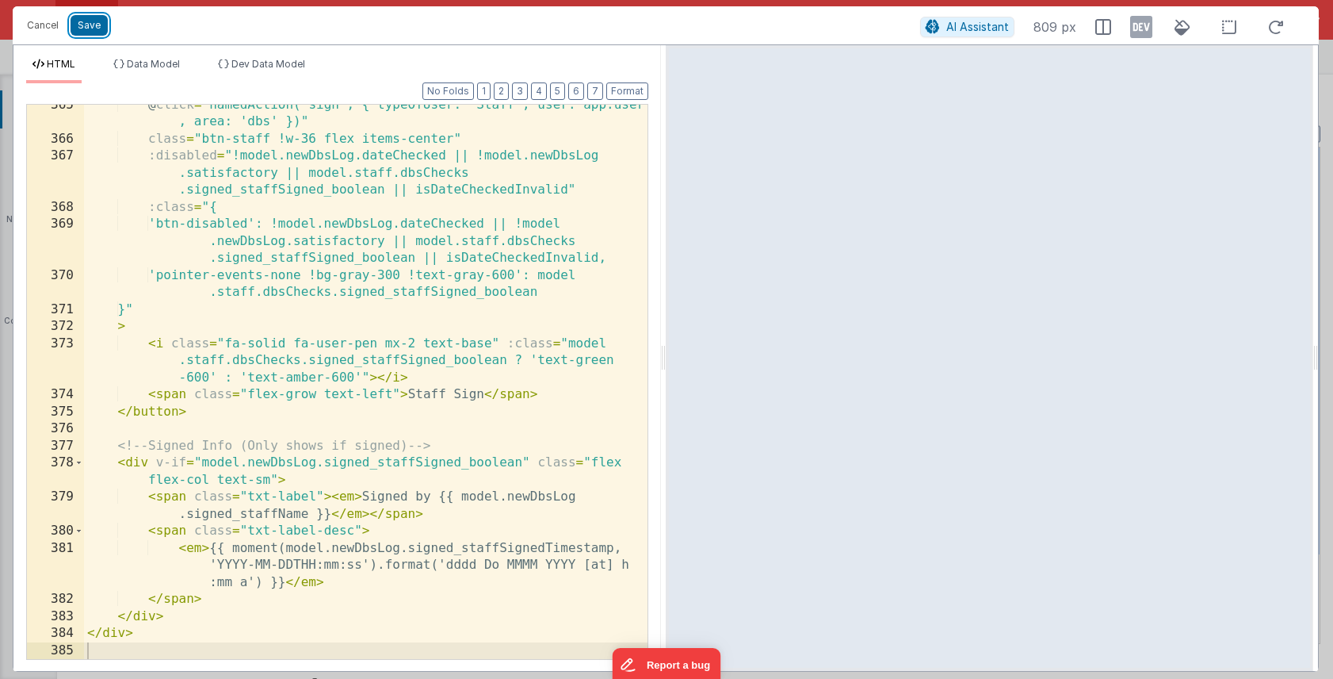
drag, startPoint x: 92, startPoint y: 19, endPoint x: 140, endPoint y: 25, distance: 48.0
click at [92, 19] on button "Save" at bounding box center [89, 25] width 37 height 21
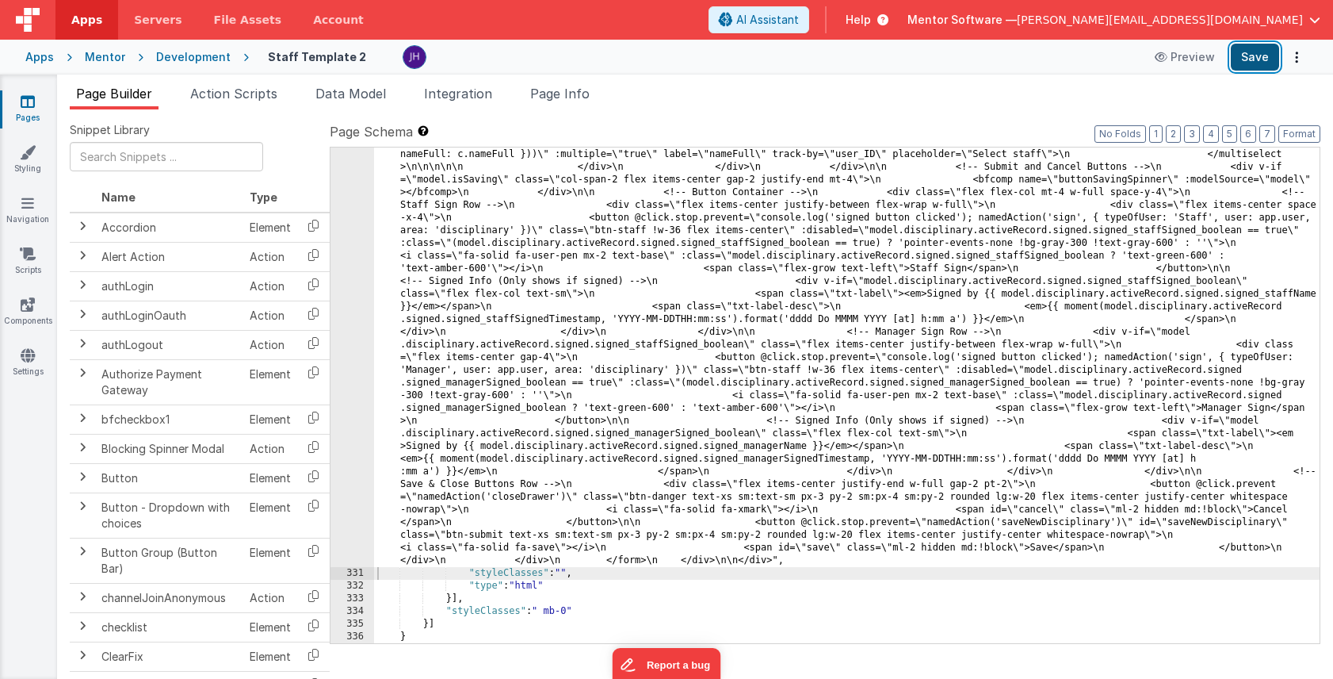
click at [1256, 59] on button "Save" at bounding box center [1255, 57] width 48 height 27
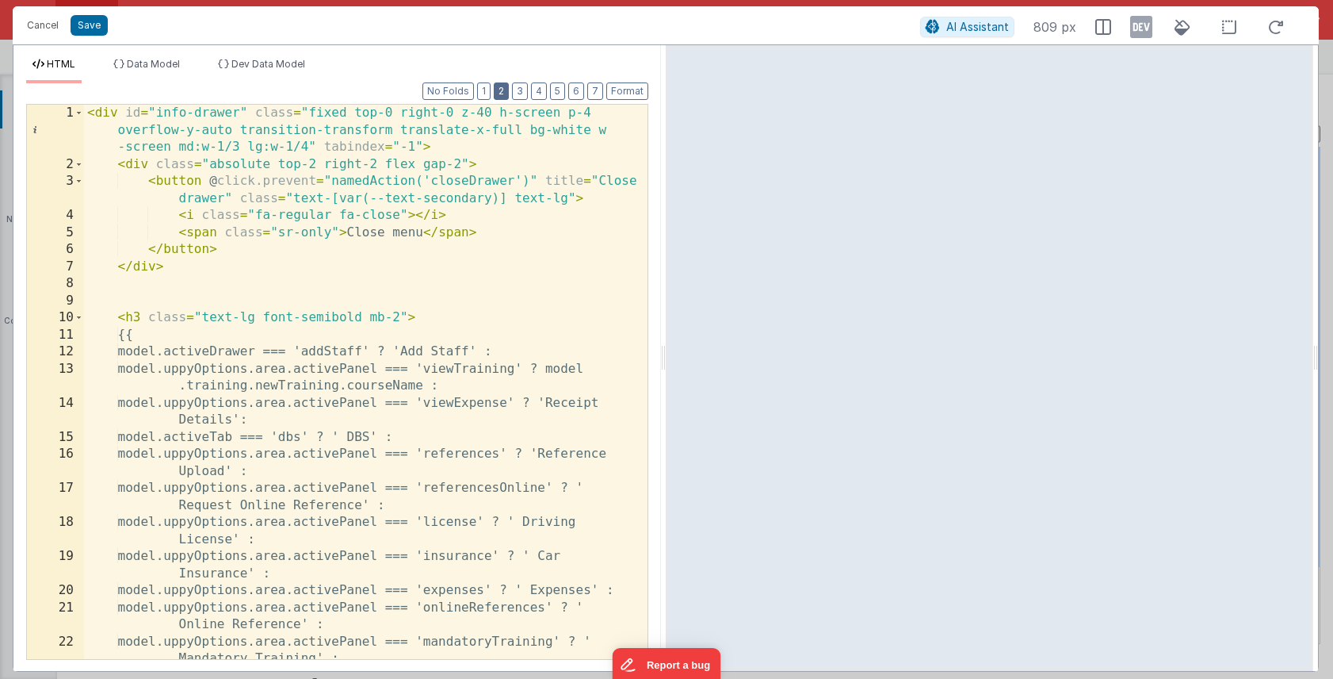
click at [507, 91] on button "2" at bounding box center [501, 90] width 15 height 17
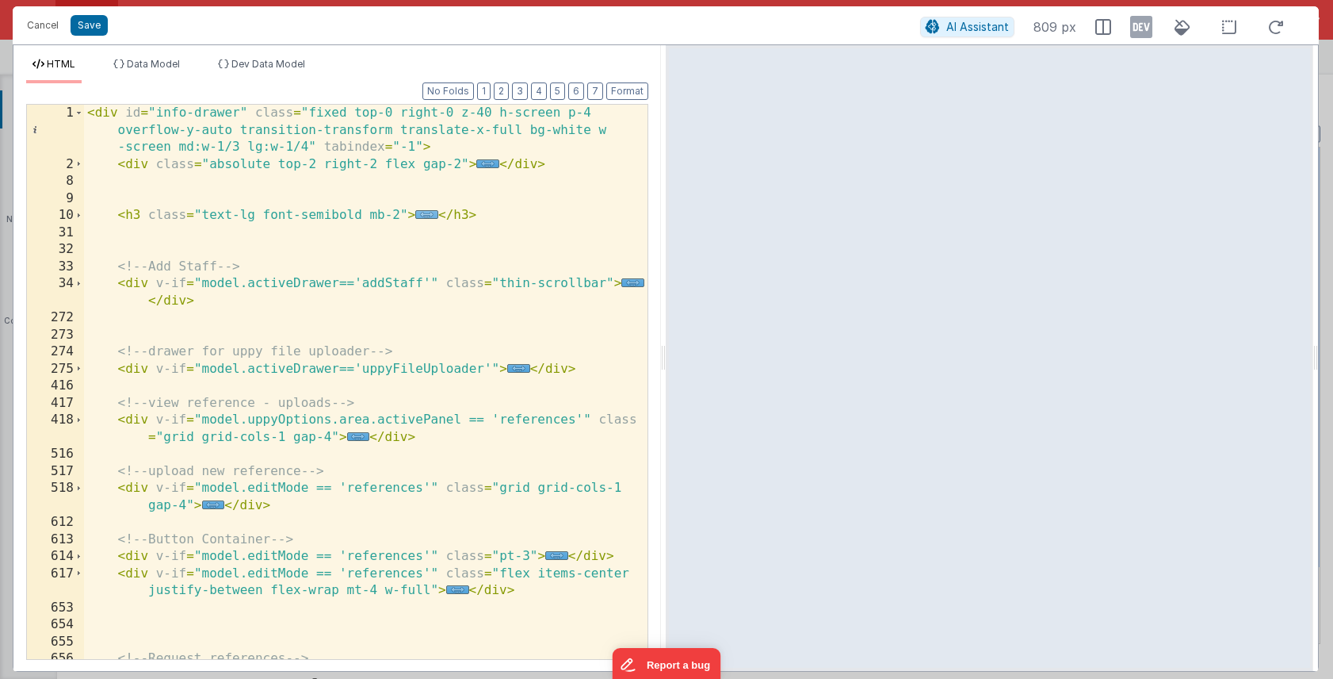
click at [425, 214] on span "..." at bounding box center [426, 214] width 23 height 9
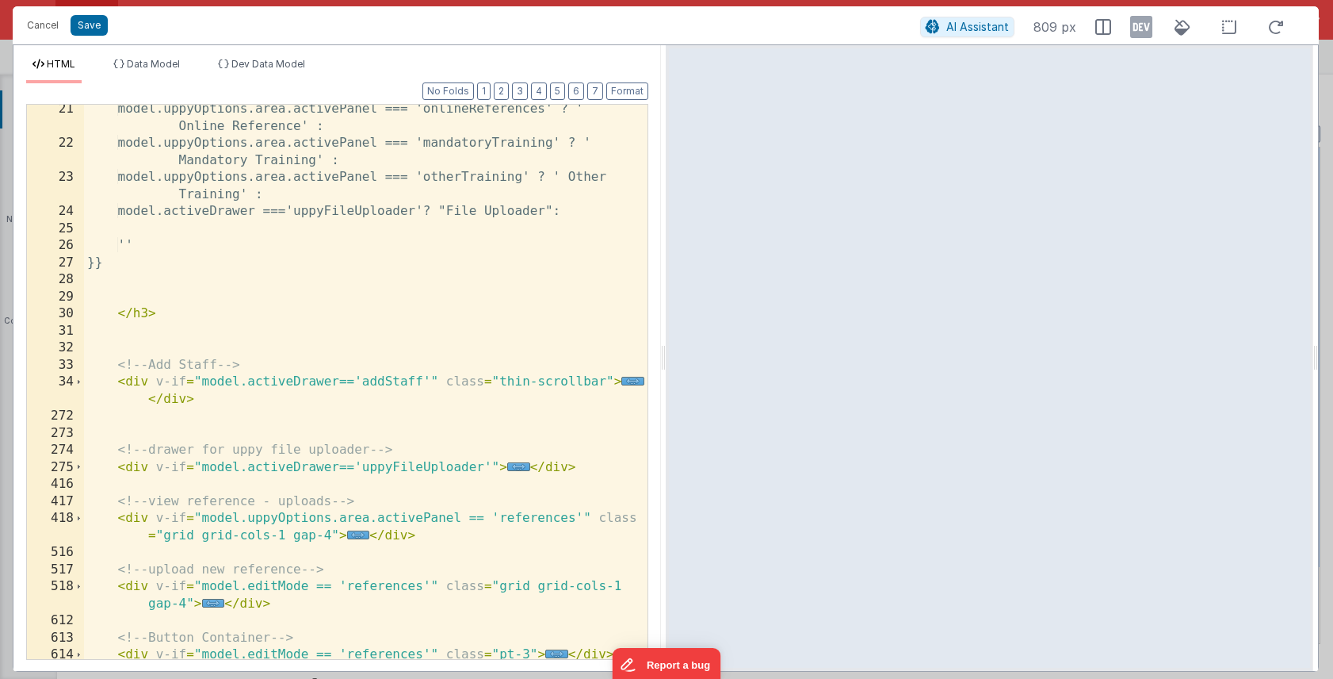
scroll to position [505, 0]
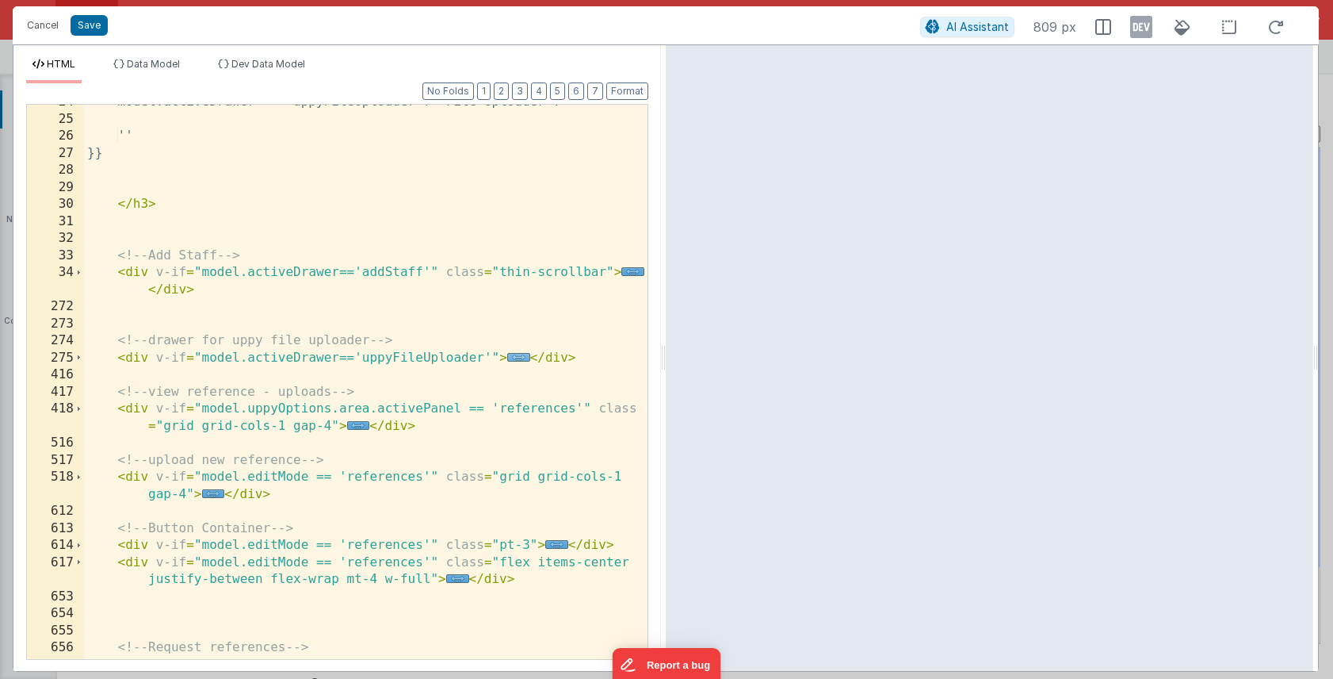
click at [521, 358] on span "..." at bounding box center [518, 357] width 23 height 9
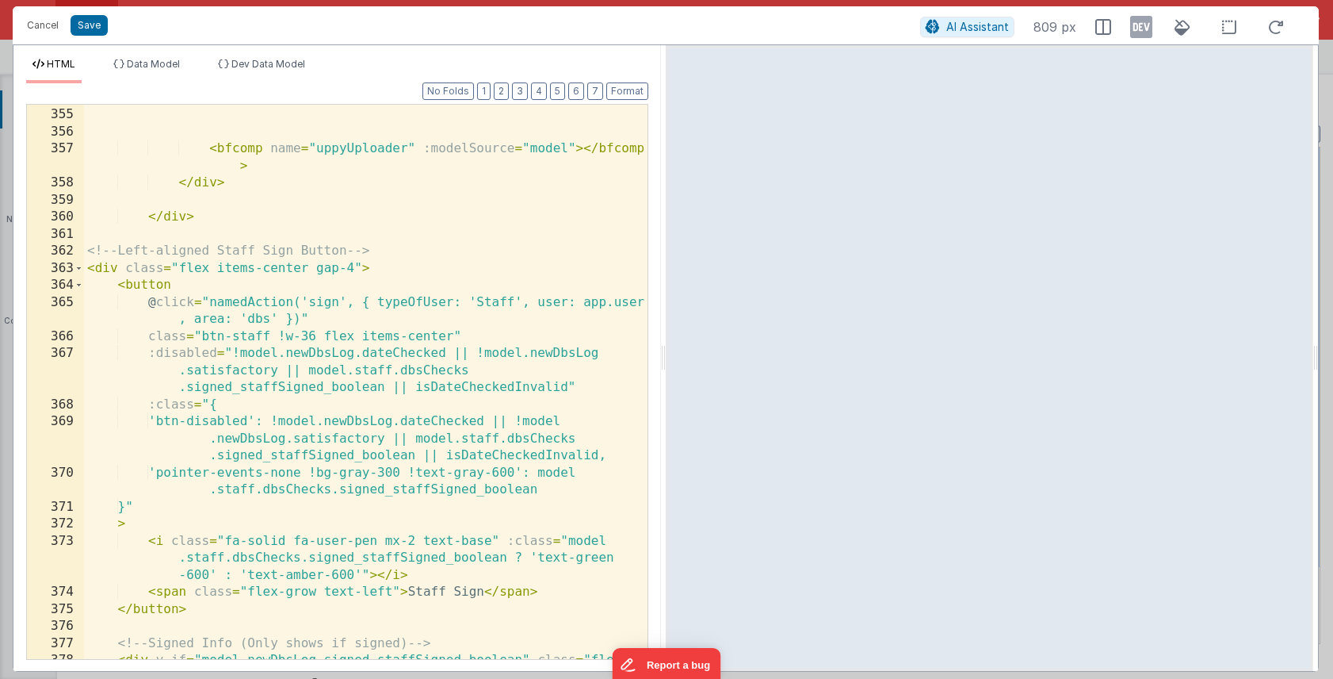
scroll to position [2469, 0]
click at [80, 270] on span at bounding box center [79, 268] width 9 height 17
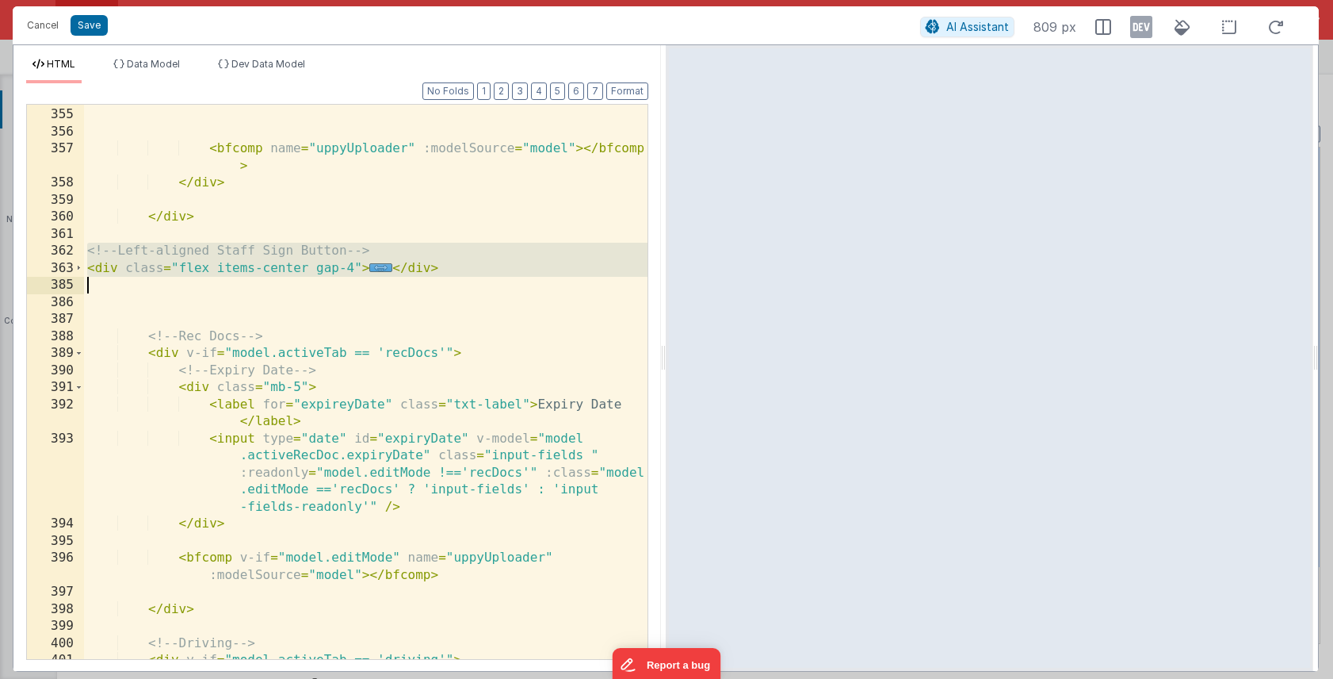
drag, startPoint x: 89, startPoint y: 254, endPoint x: 483, endPoint y: 279, distance: 394.8
click at [483, 279] on div "</ div > < bfcomp name = "uppyUploader" :modelSource = "model" > </ bfcomp > </…" at bounding box center [366, 384] width 564 height 588
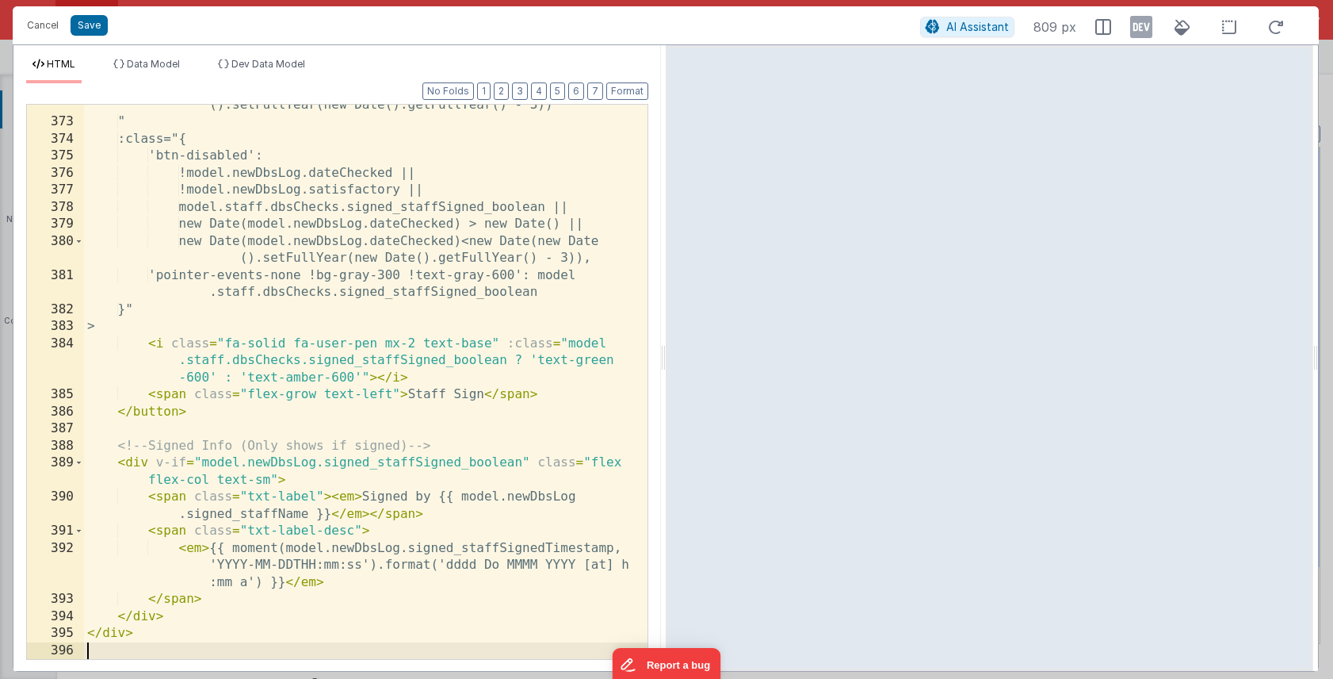
scroll to position [2821, 0]
click at [622, 99] on button "Format" at bounding box center [627, 90] width 42 height 17
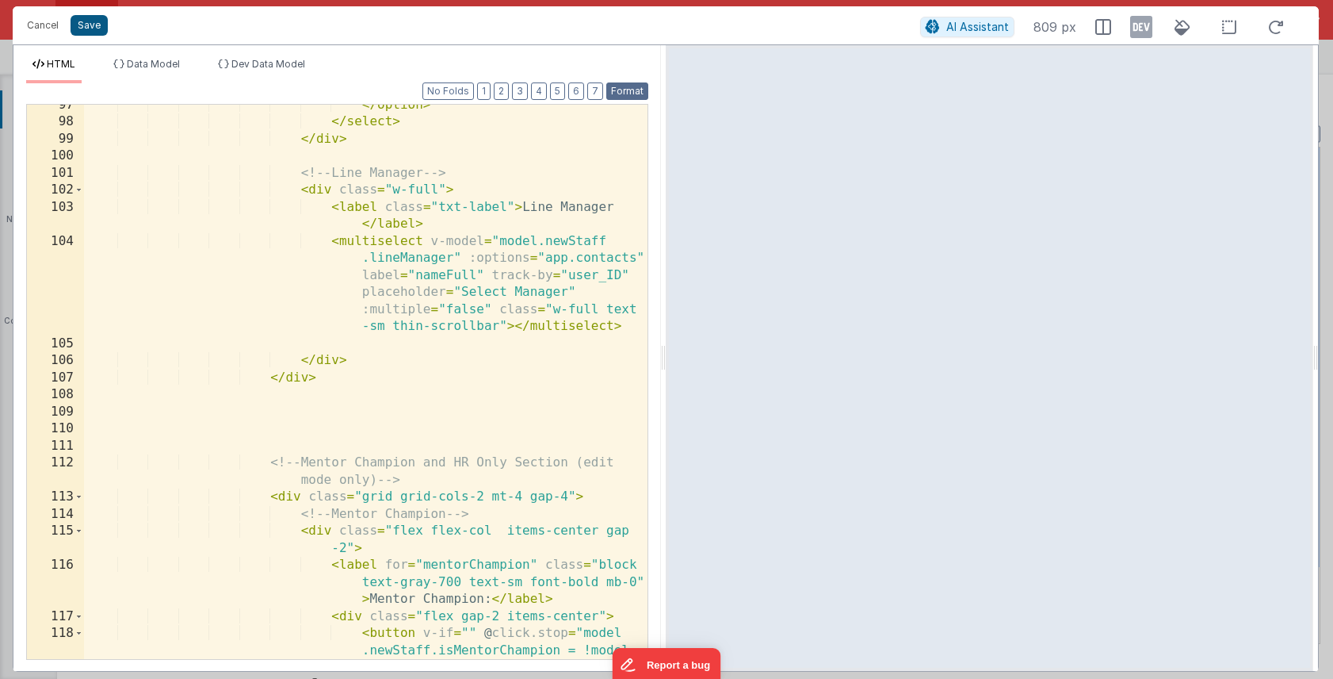
scroll to position [1796, 0]
click at [90, 29] on button "Save" at bounding box center [89, 25] width 37 height 21
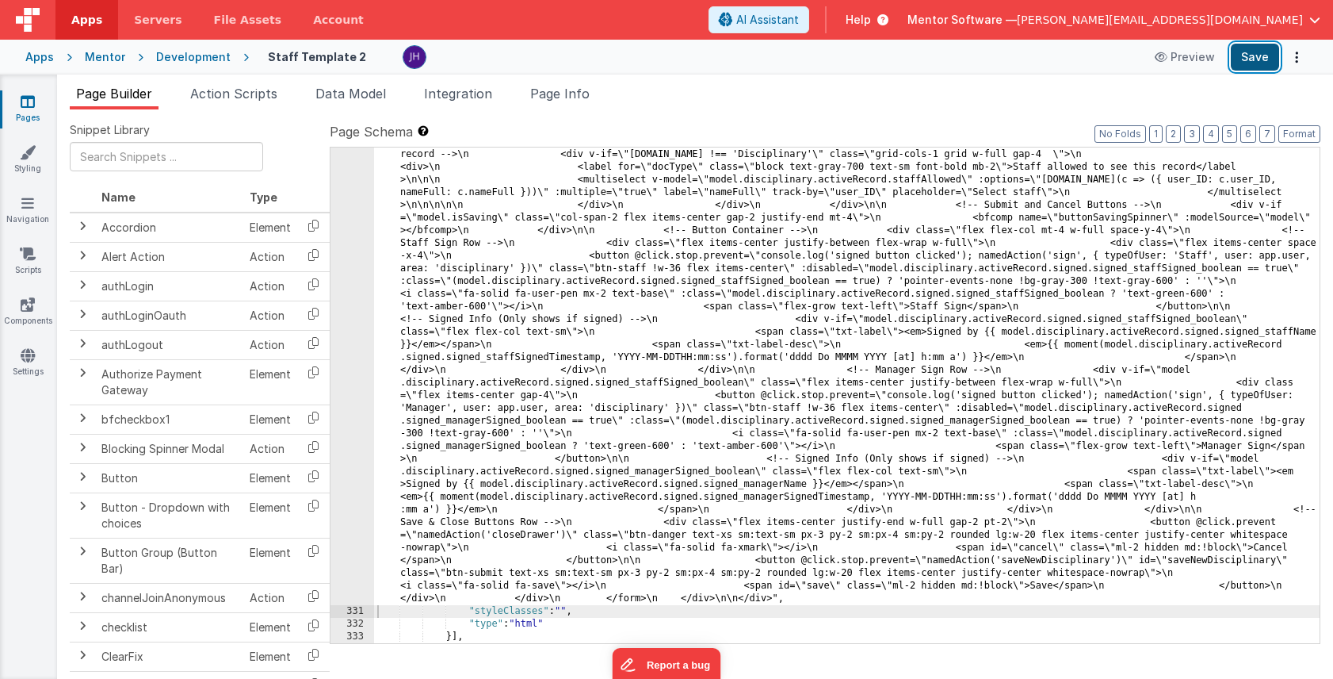
click at [1249, 56] on button "Save" at bounding box center [1255, 57] width 48 height 27
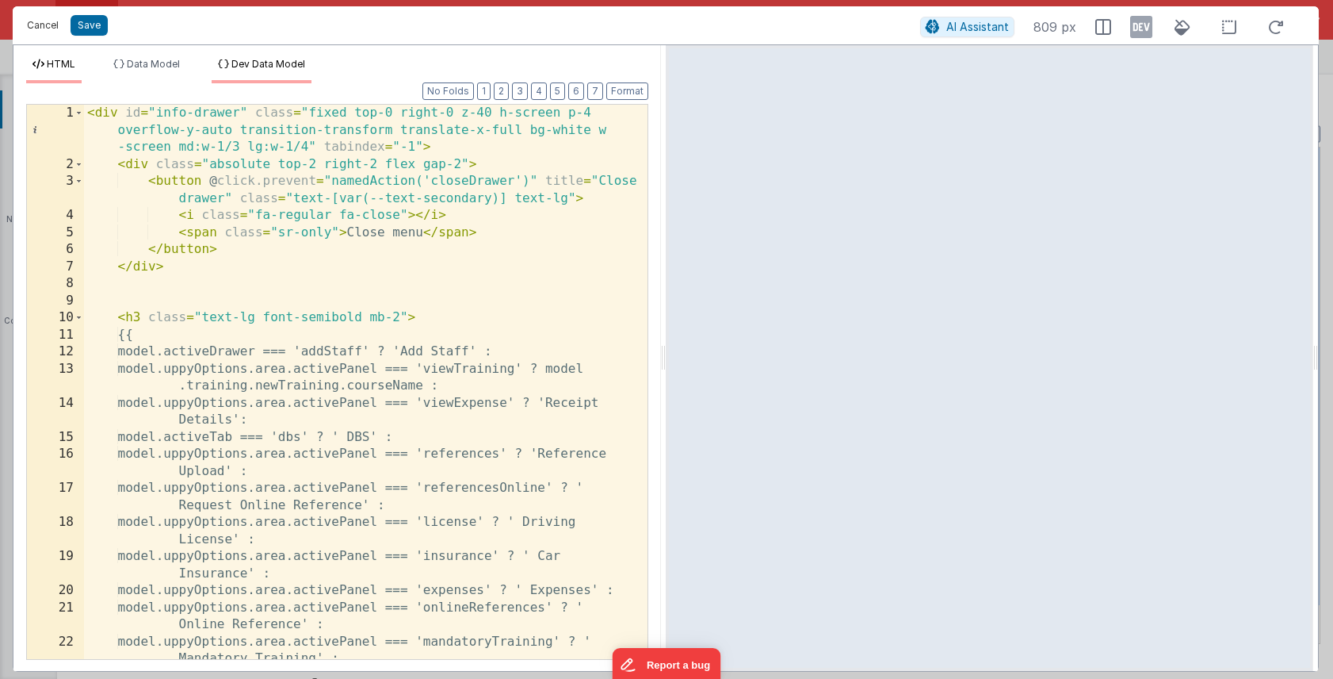
drag, startPoint x: 40, startPoint y: 27, endPoint x: 220, endPoint y: 67, distance: 184.3
click at [40, 26] on button "Cancel" at bounding box center [43, 25] width 48 height 22
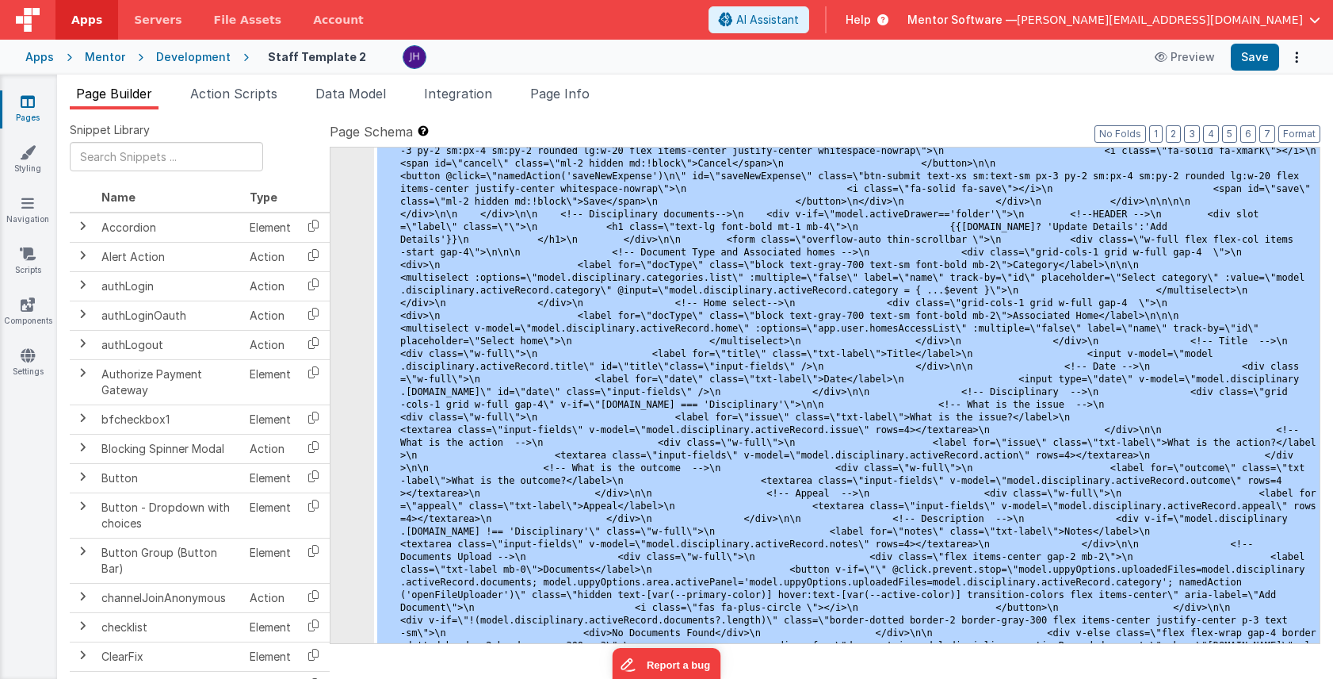
scroll to position [8564, 0]
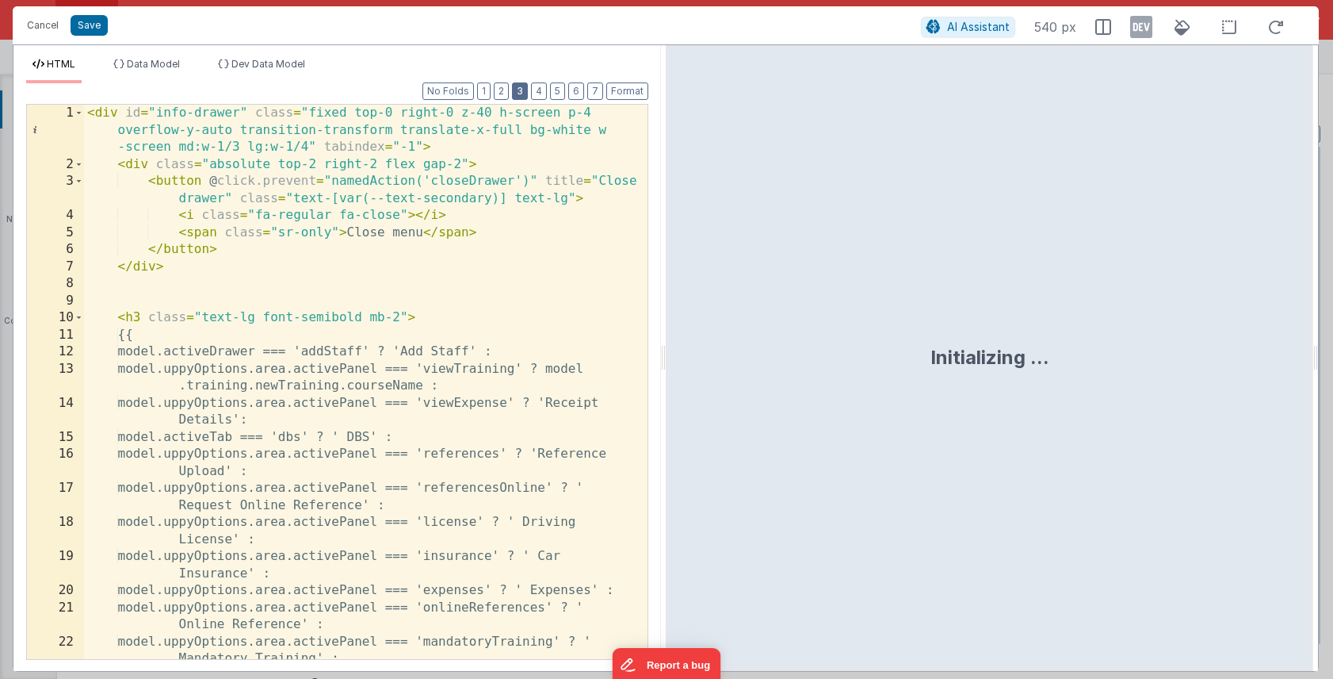
click at [520, 94] on button "3" at bounding box center [520, 90] width 16 height 17
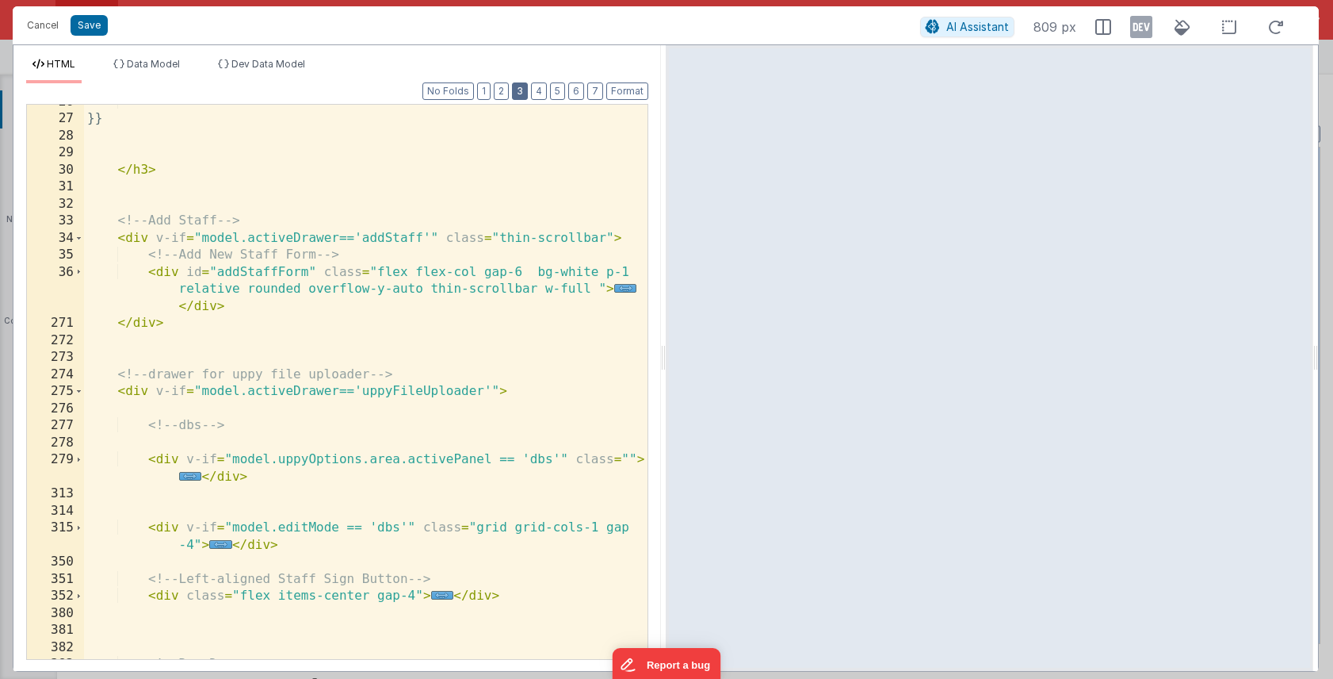
scroll to position [542, 0]
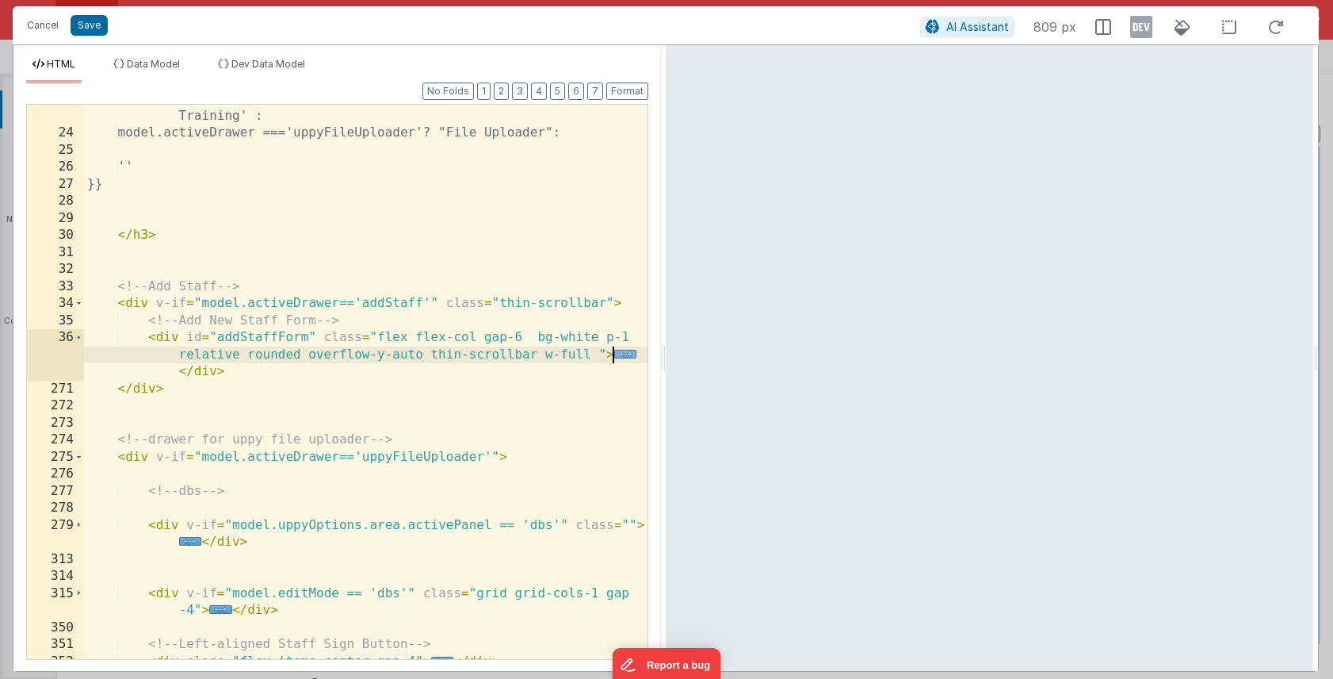
click at [628, 354] on span "..." at bounding box center [625, 354] width 23 height 9
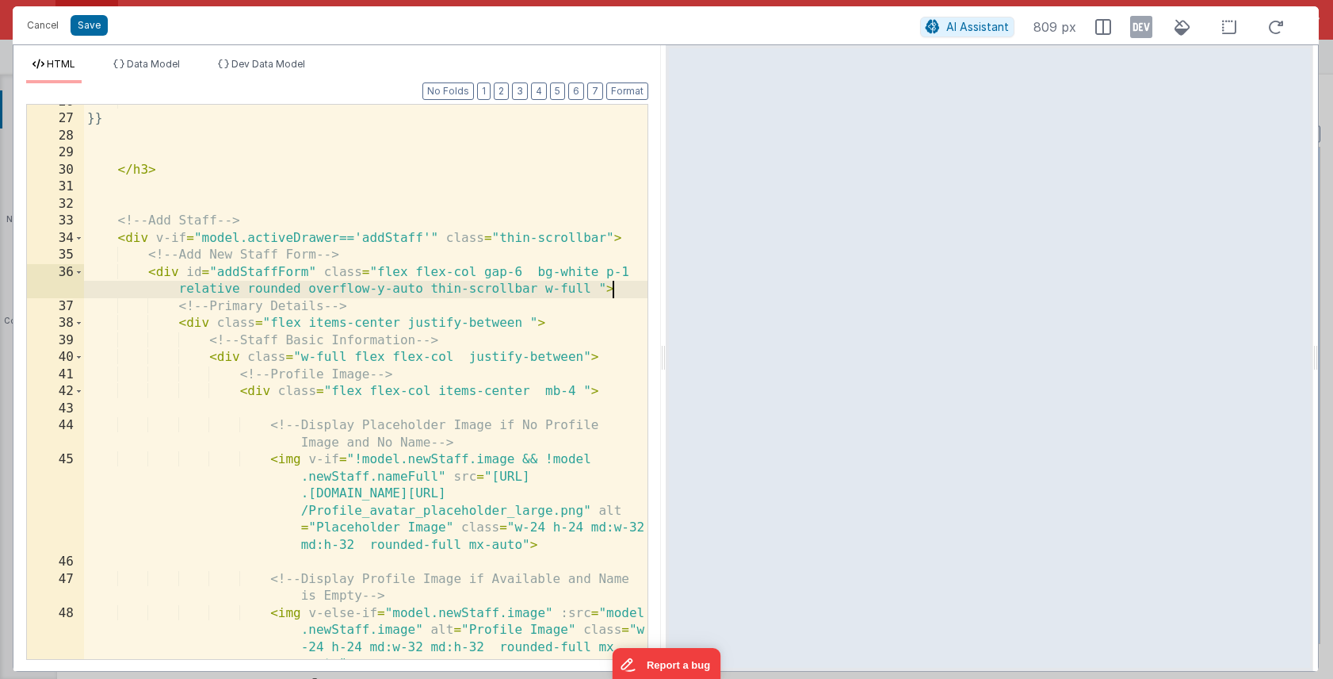
scroll to position [664, 0]
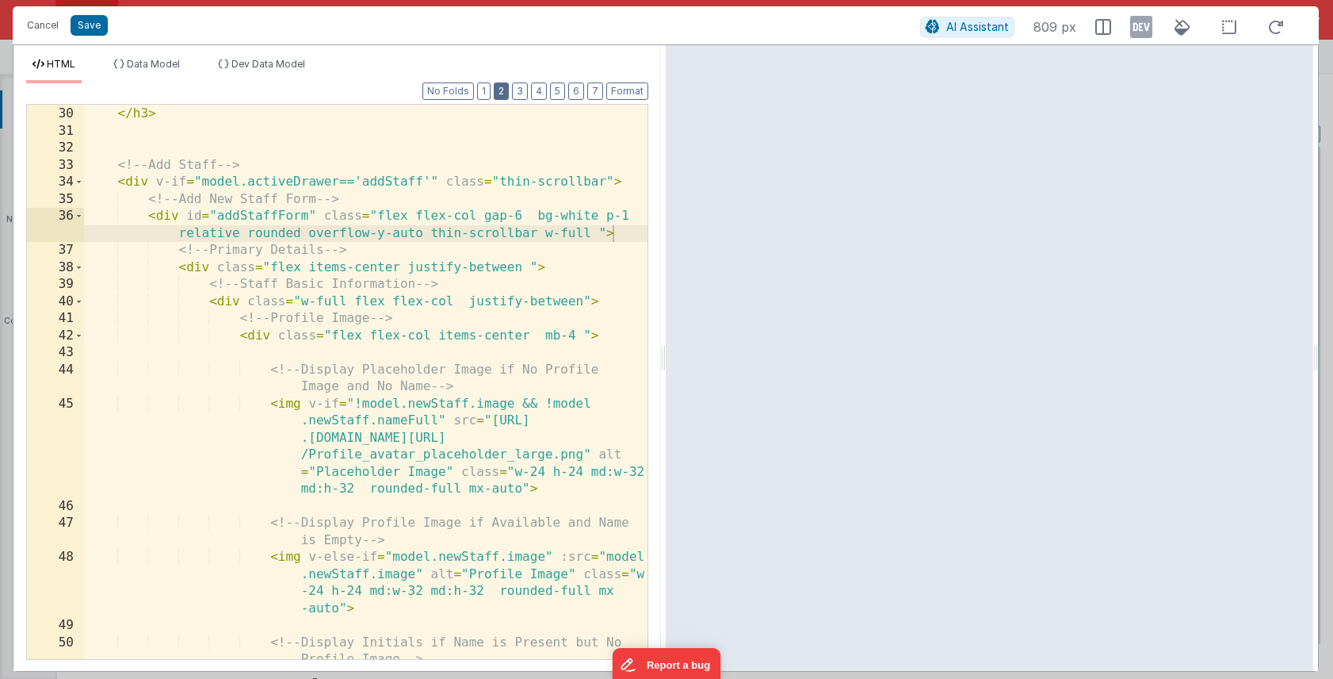
click at [502, 94] on button "2" at bounding box center [501, 90] width 15 height 17
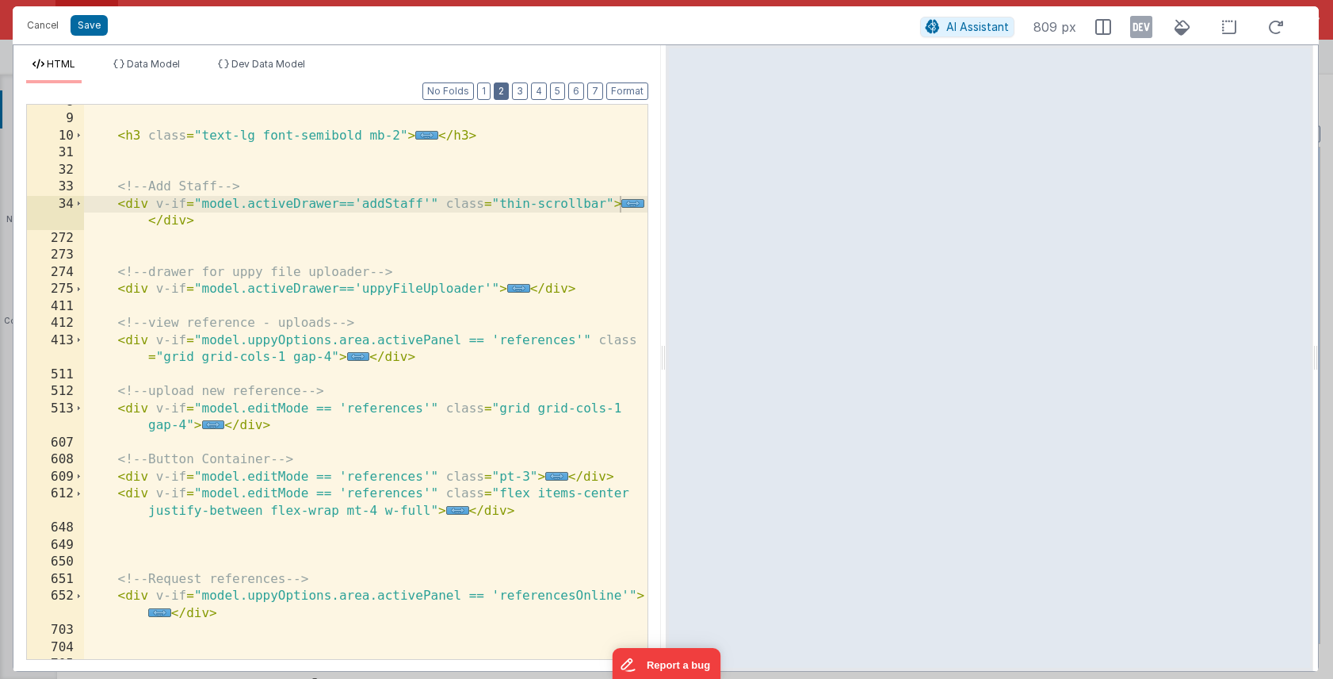
scroll to position [98, 0]
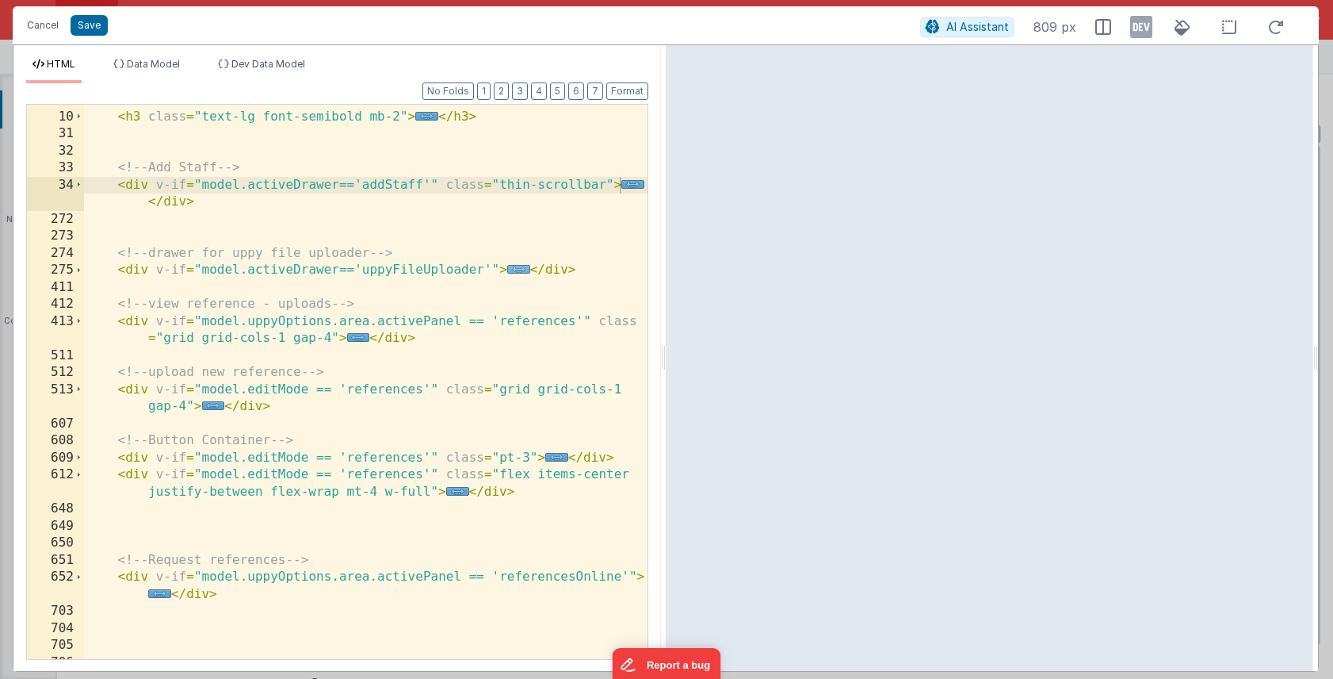
click at [521, 272] on span "..." at bounding box center [518, 269] width 23 height 9
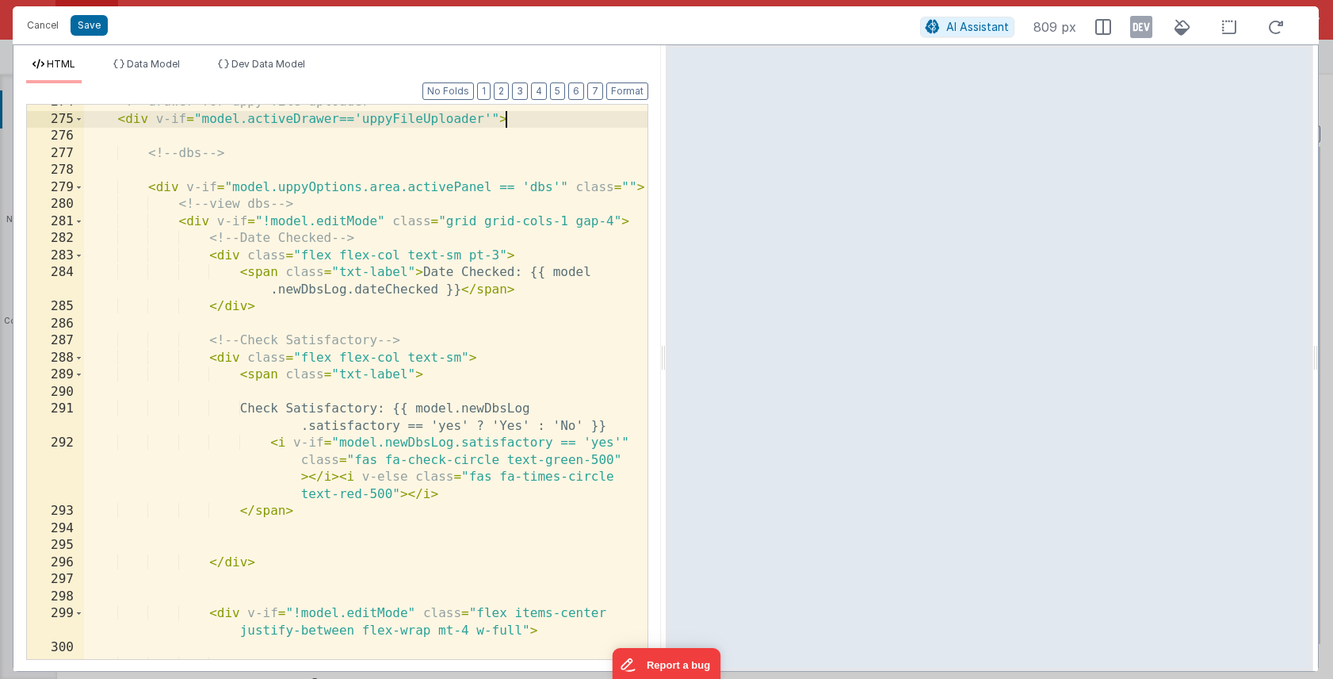
scroll to position [274, 0]
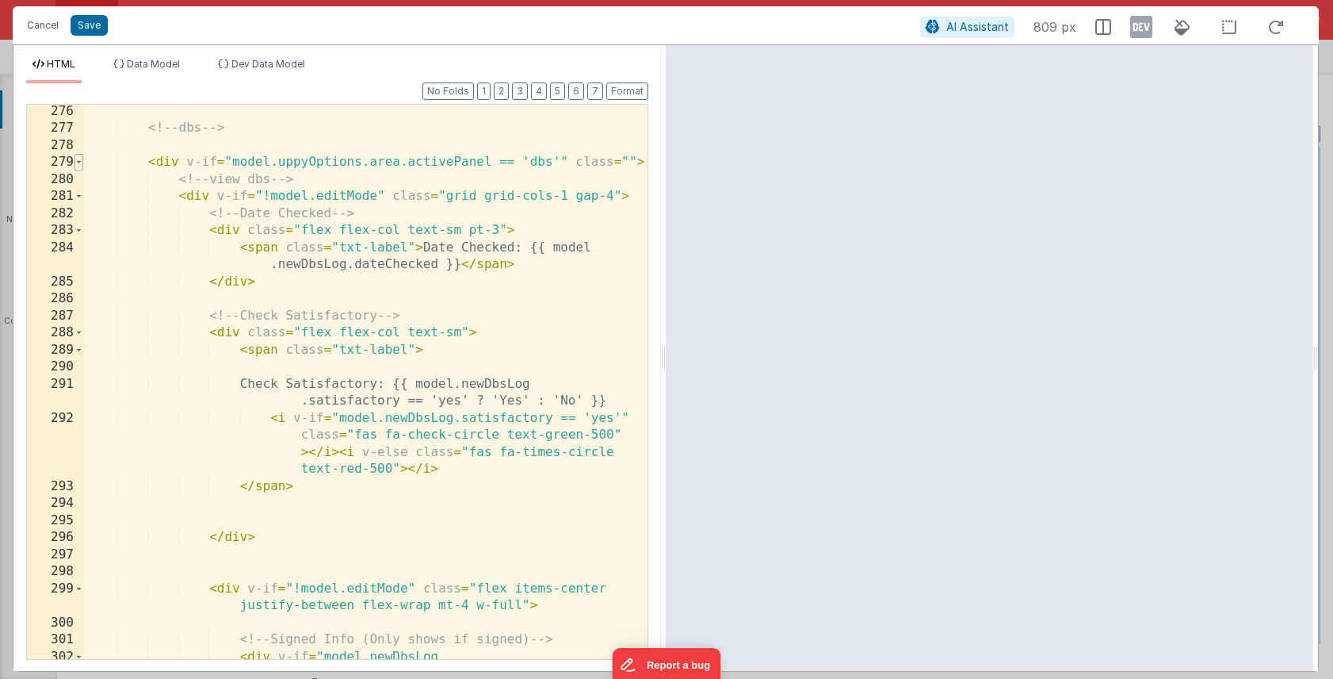
click at [82, 162] on span at bounding box center [79, 162] width 9 height 17
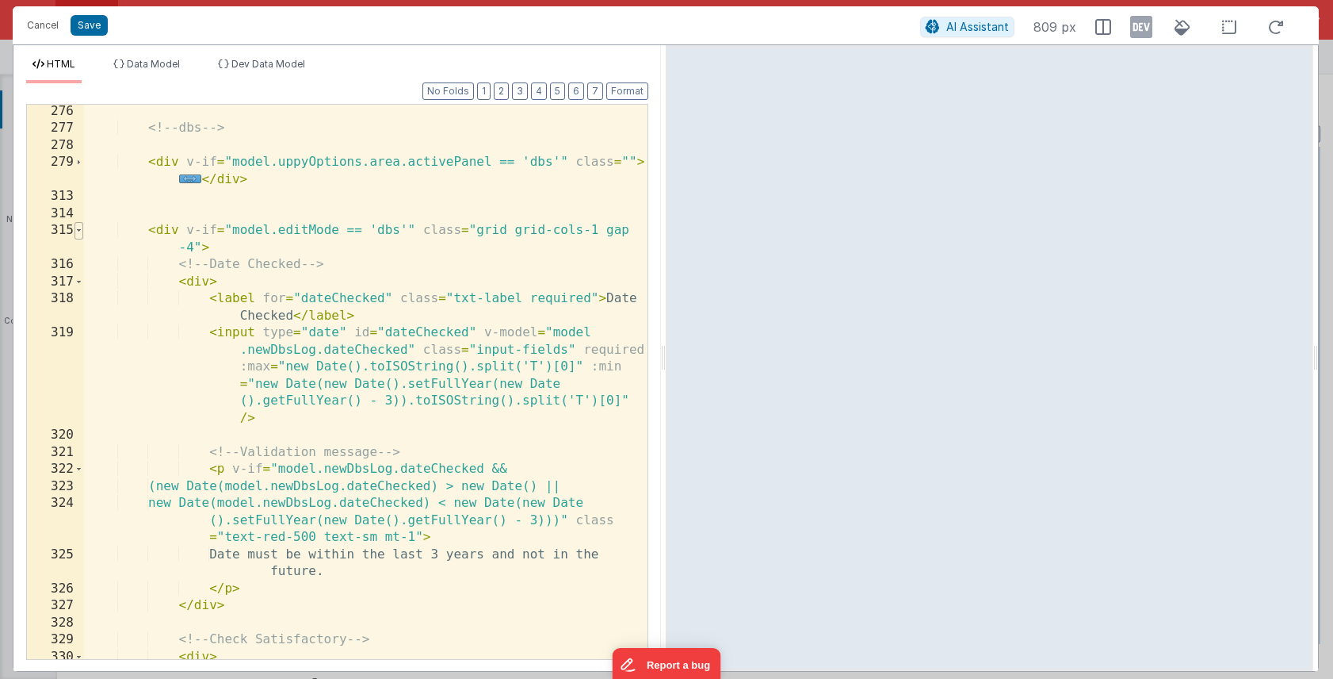
click at [82, 232] on span at bounding box center [79, 230] width 9 height 17
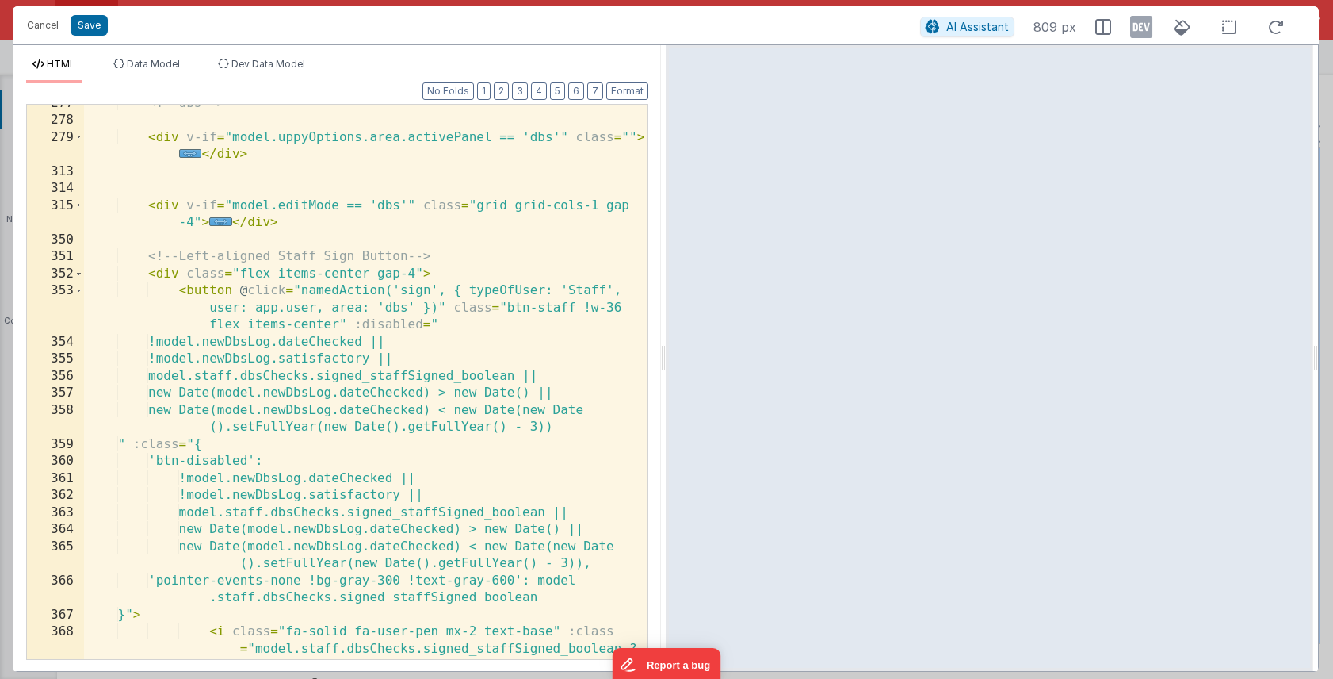
scroll to position [294, 0]
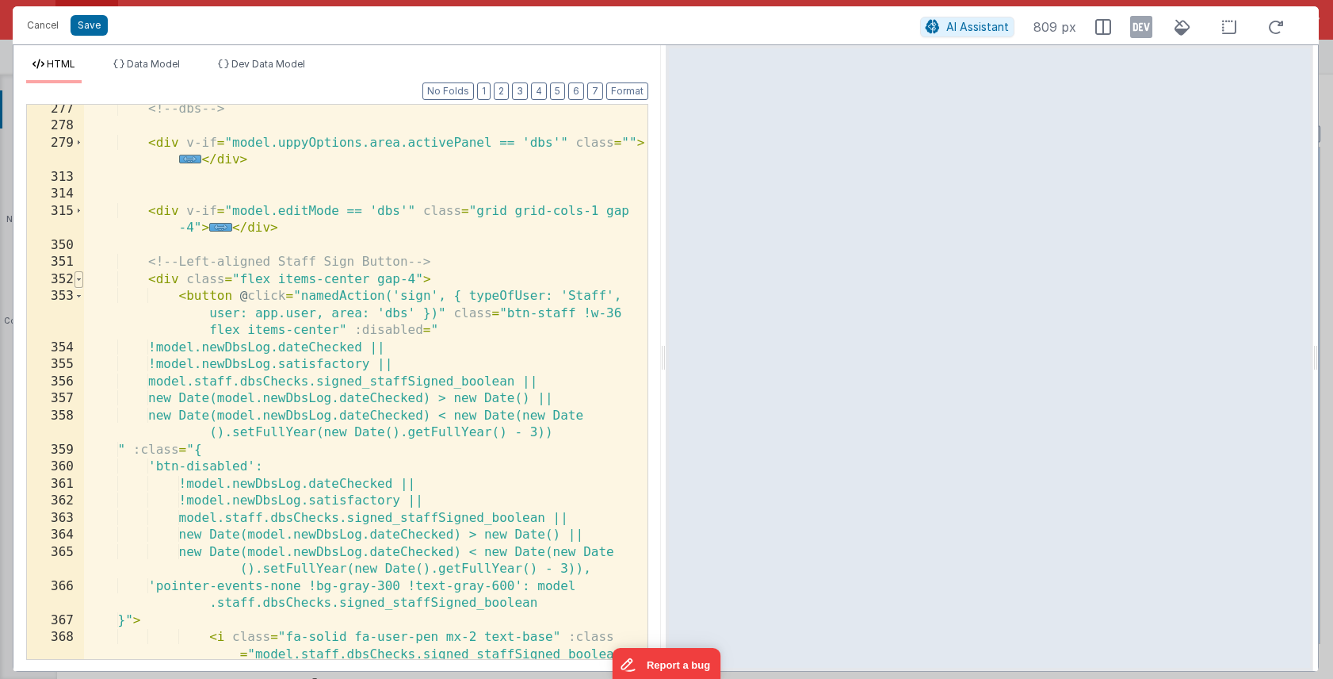
click at [82, 280] on span at bounding box center [79, 279] width 9 height 17
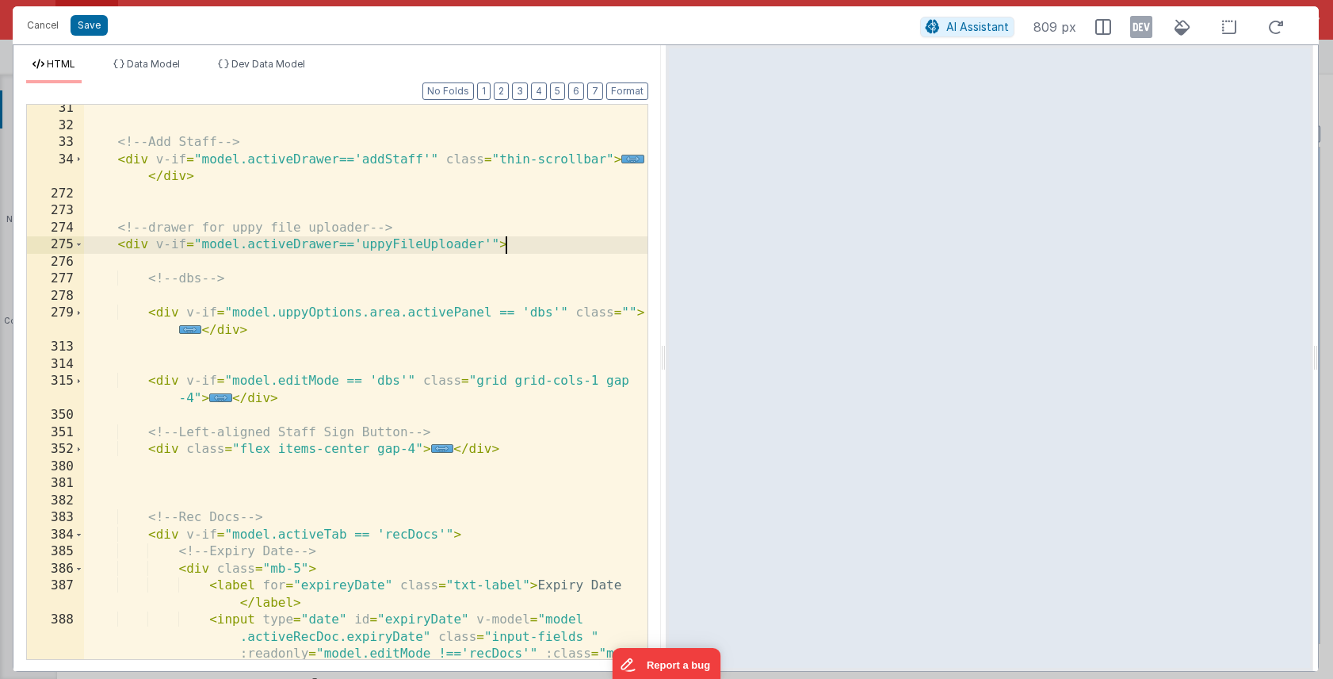
scroll to position [85, 0]
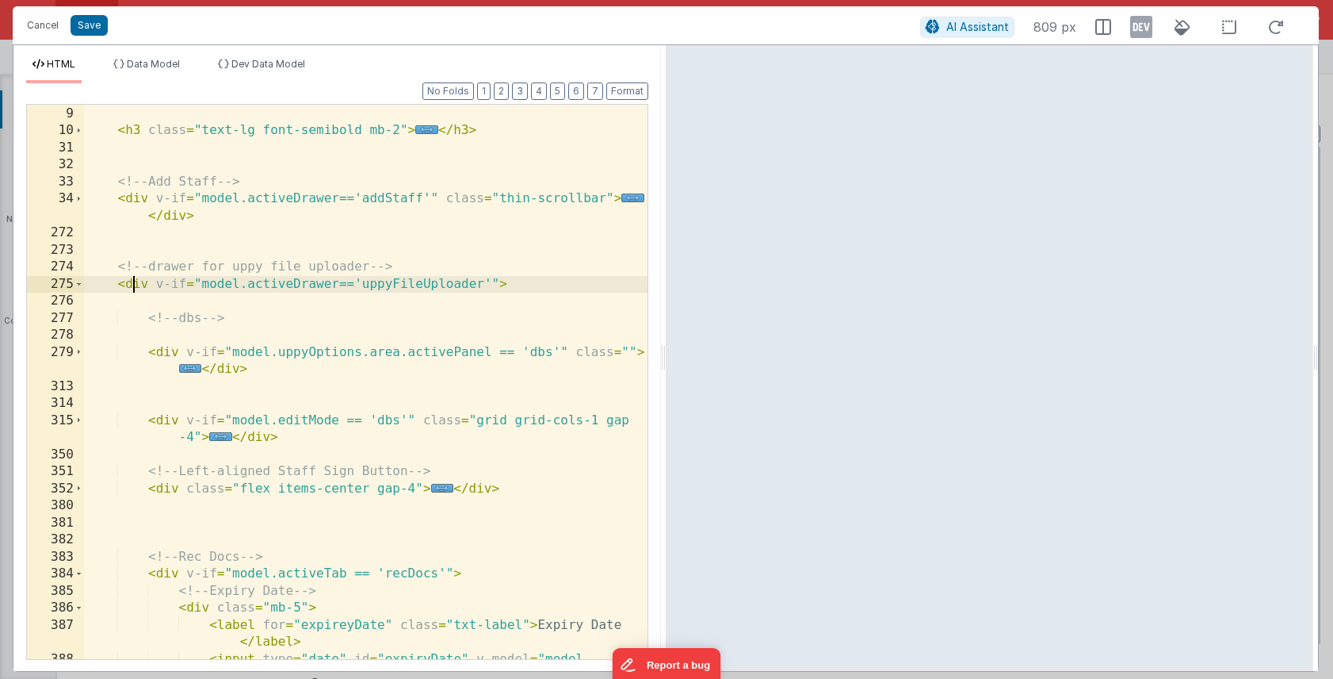
click at [131, 288] on div "< h3 class = "text-lg font-semibold mb-2" > ... </ h3 > <!-- Add Staff --> < di…" at bounding box center [366, 416] width 564 height 656
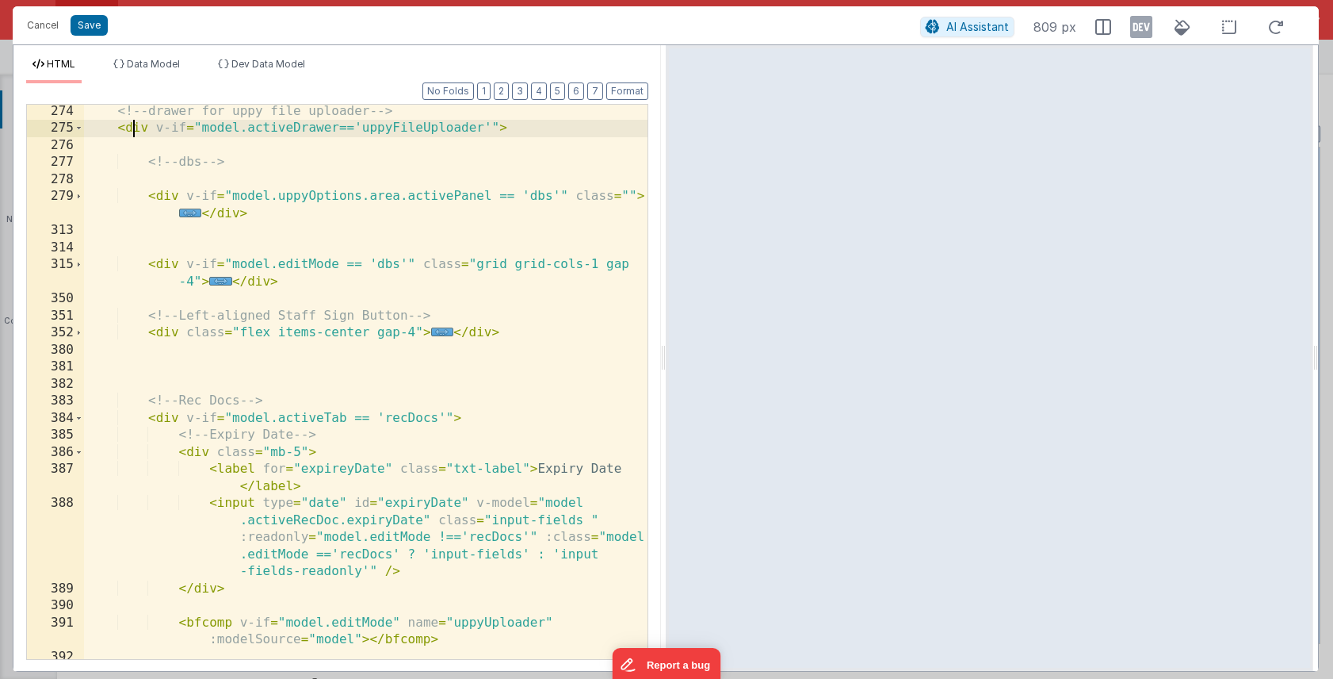
scroll to position [216, 0]
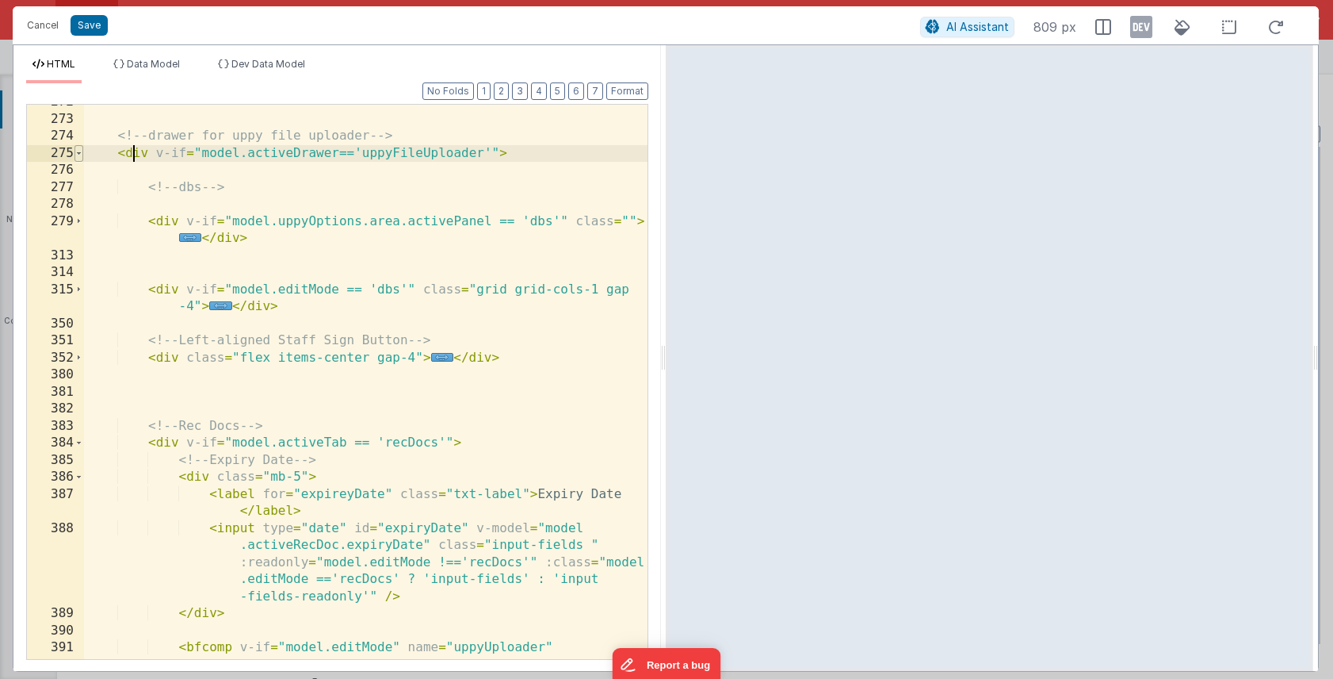
click at [78, 152] on span at bounding box center [79, 153] width 9 height 17
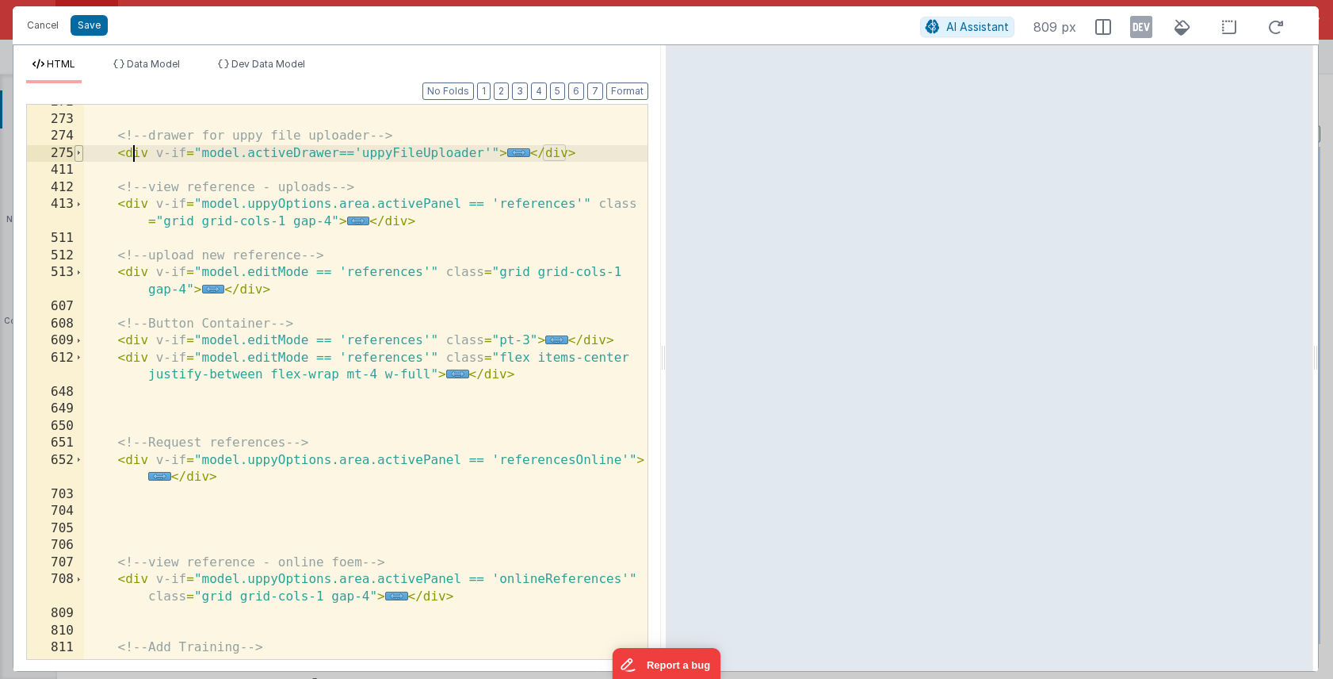
click at [78, 151] on span at bounding box center [79, 153] width 9 height 17
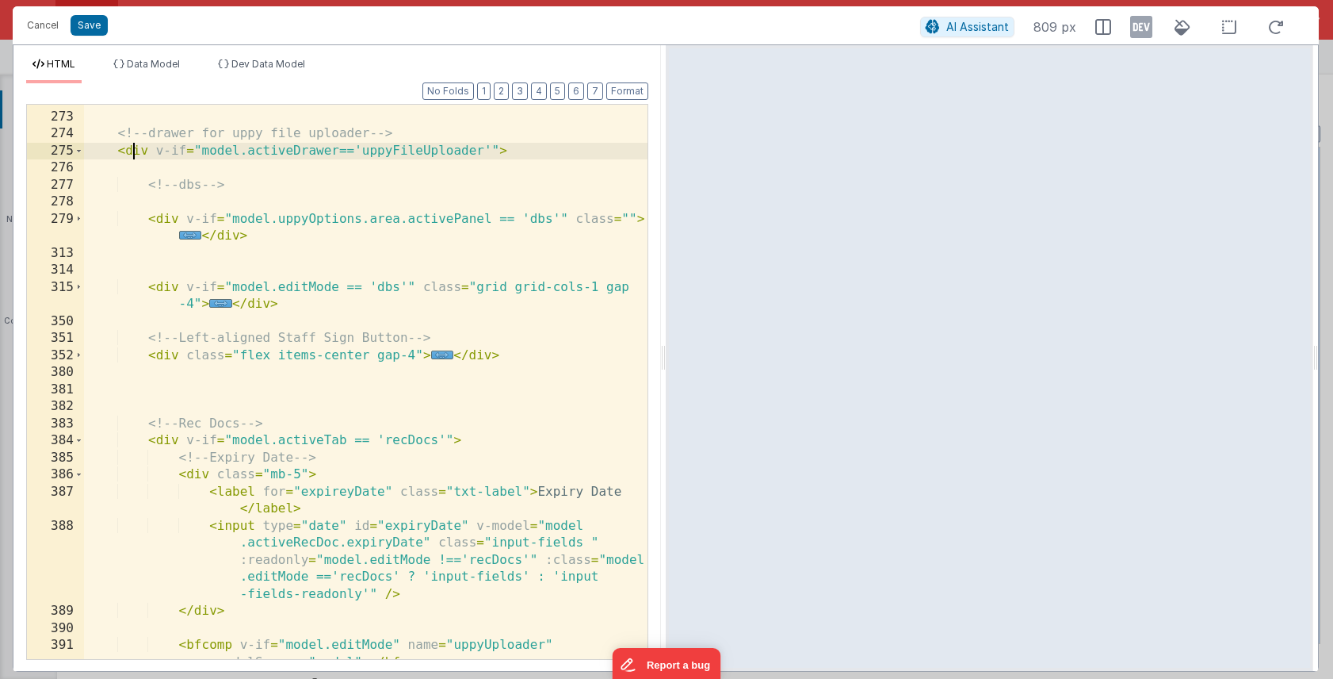
scroll to position [261, 0]
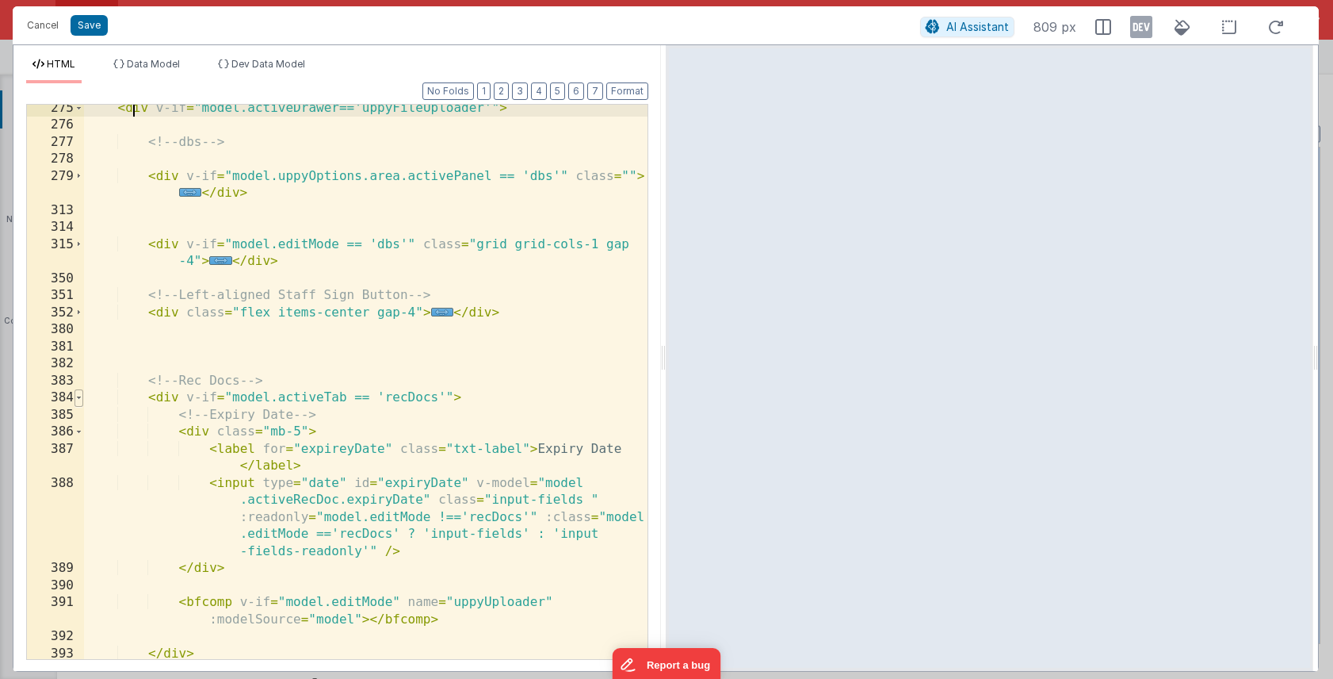
click at [80, 397] on span at bounding box center [79, 397] width 9 height 17
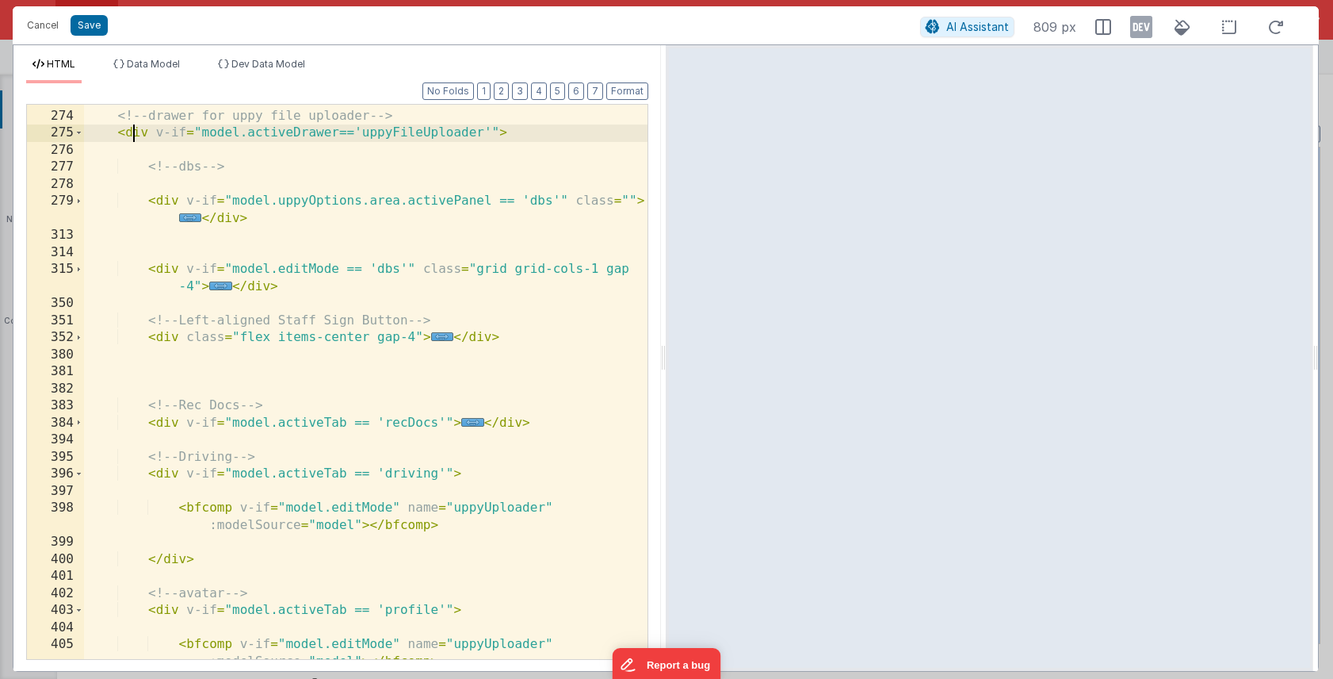
scroll to position [228, 0]
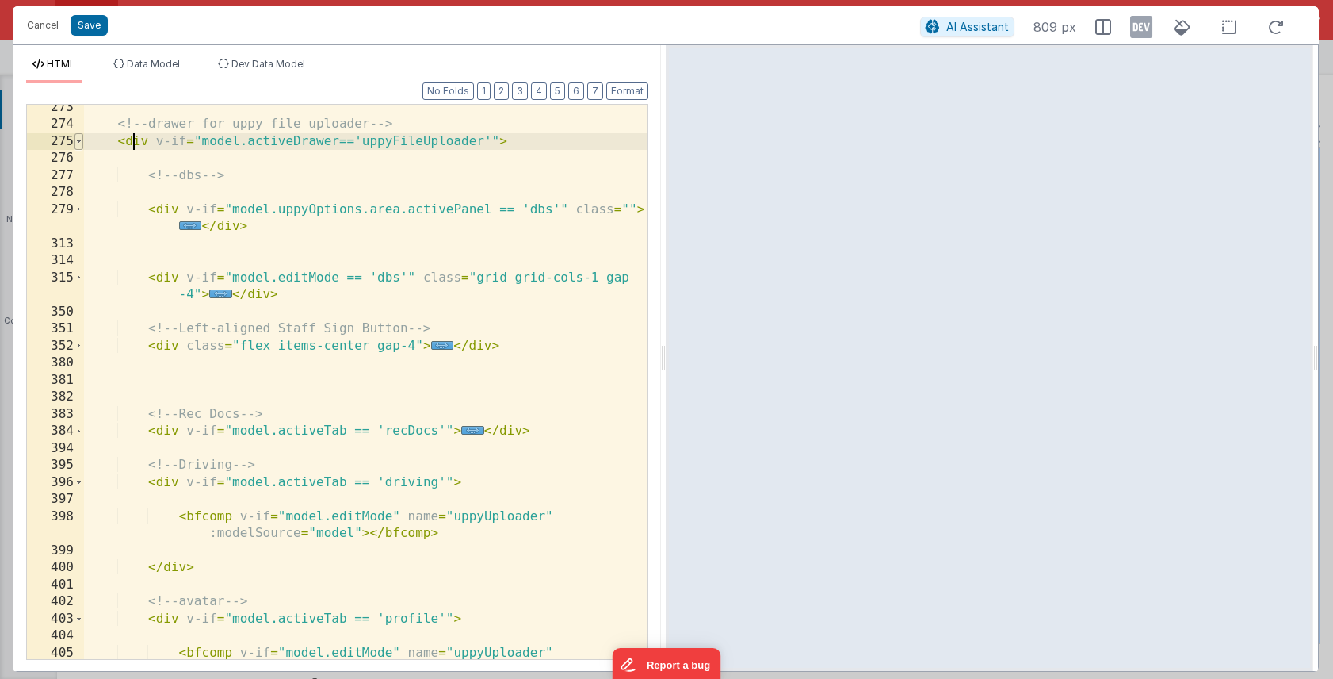
click at [79, 142] on span at bounding box center [79, 141] width 9 height 17
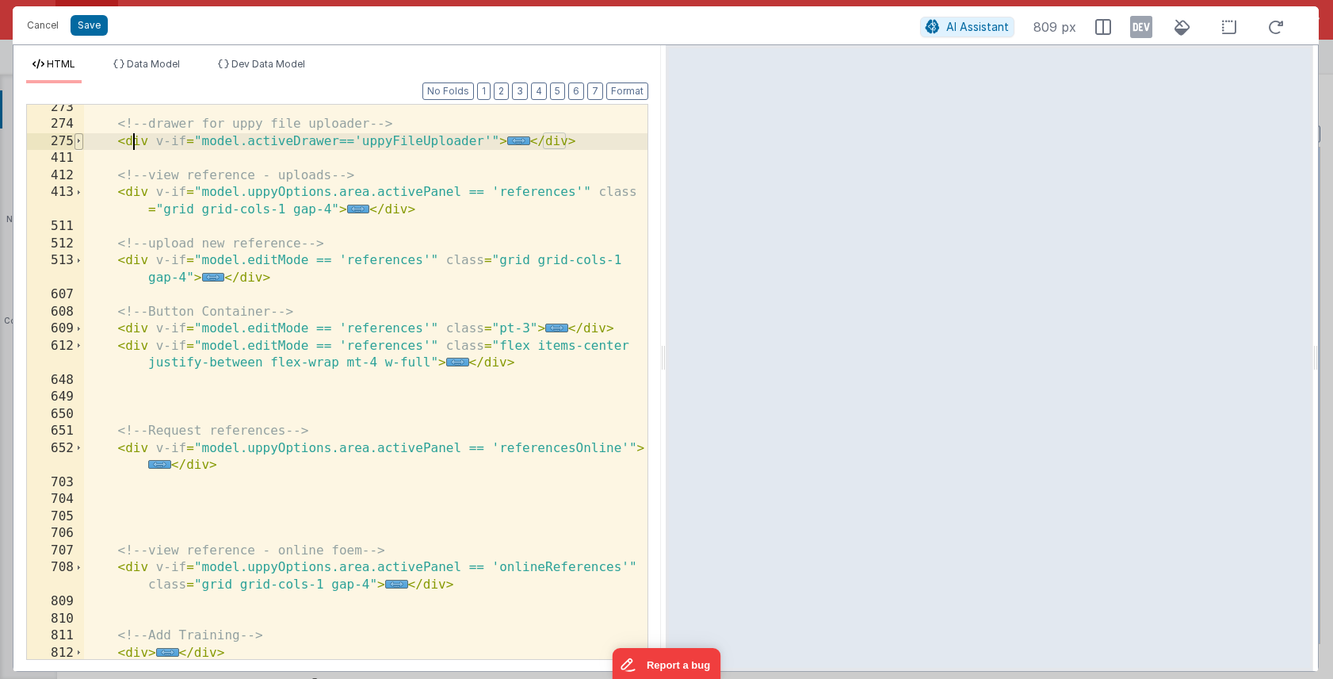
click at [78, 142] on span at bounding box center [79, 141] width 9 height 17
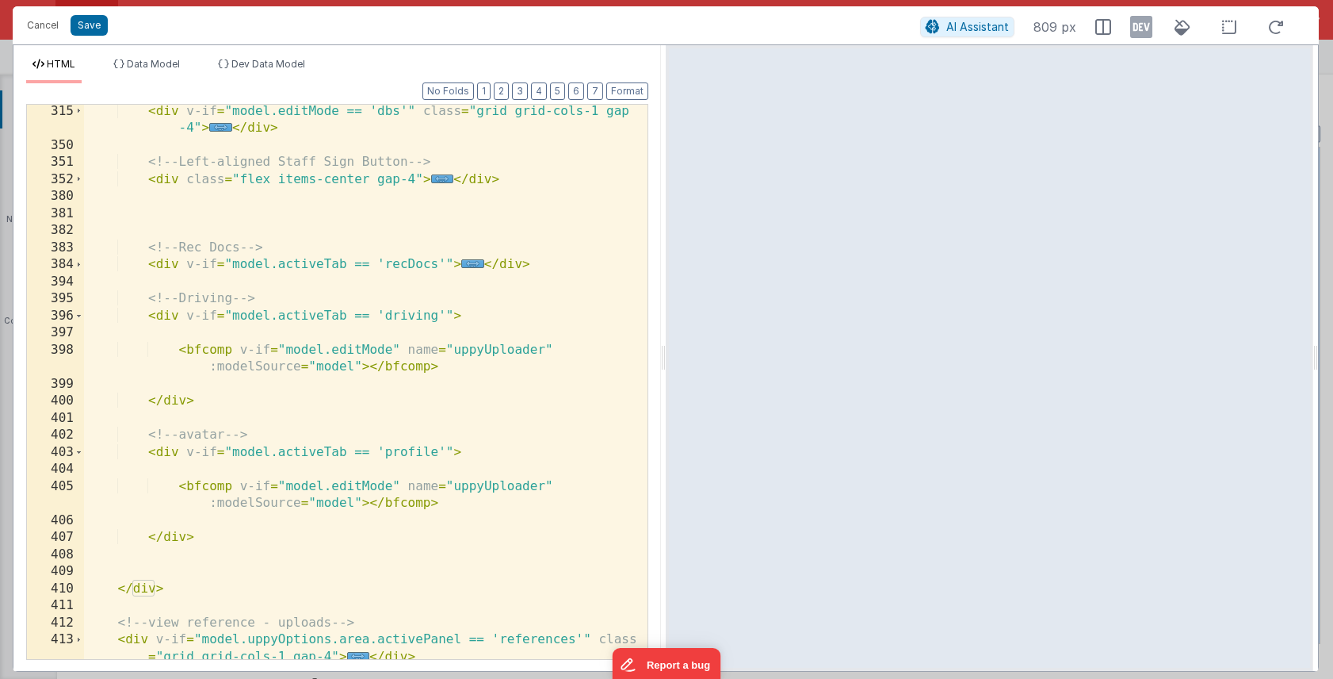
scroll to position [326, 0]
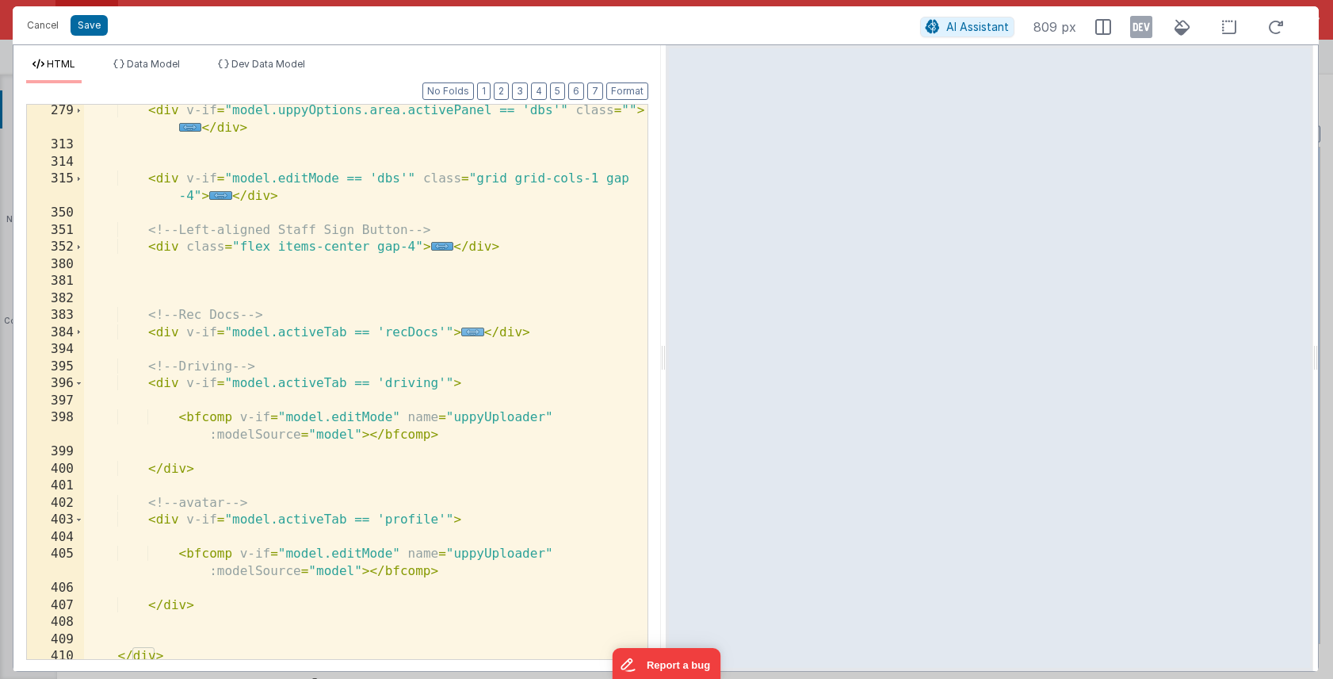
click at [472, 331] on span "..." at bounding box center [472, 331] width 23 height 9
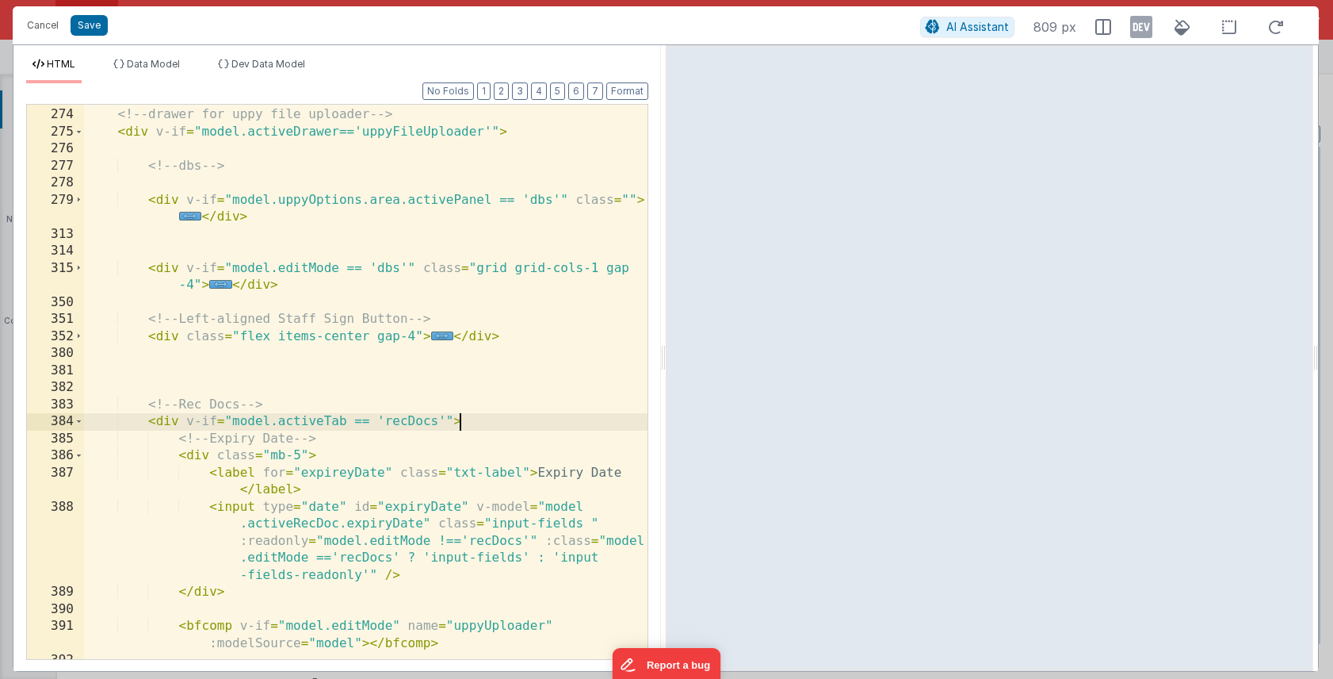
scroll to position [247, 0]
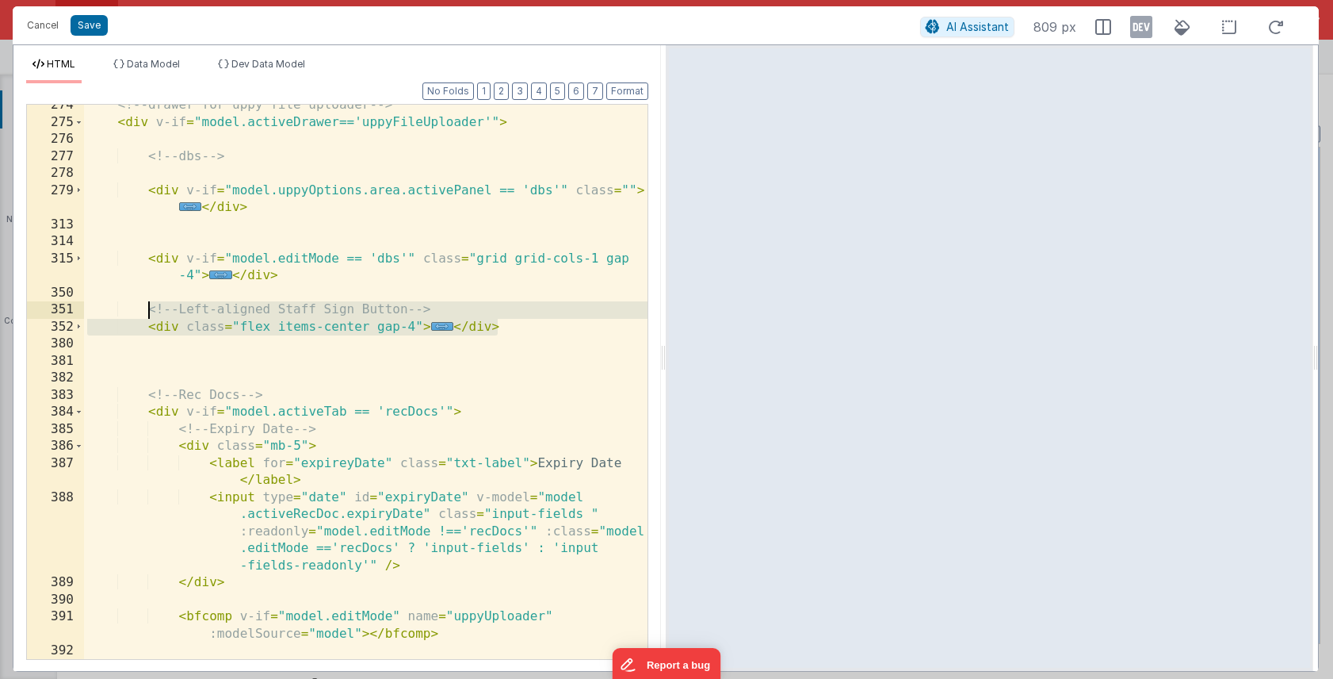
drag, startPoint x: 515, startPoint y: 326, endPoint x: 147, endPoint y: 306, distance: 369.2
click at [147, 306] on div "<!-- drawer for uppy file uploader --> < div v-if = "model.activeDrawer=='uppyF…" at bounding box center [366, 391] width 564 height 588
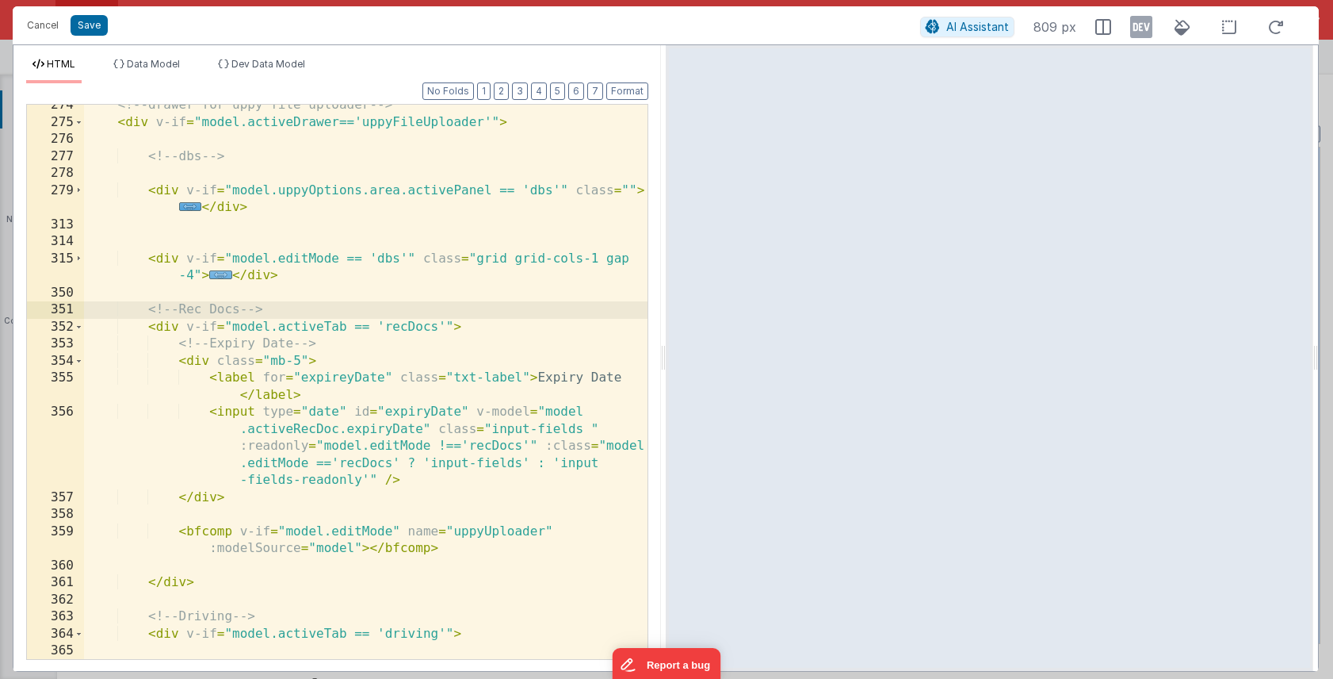
scroll to position [247, 0]
click at [78, 117] on span at bounding box center [79, 121] width 9 height 17
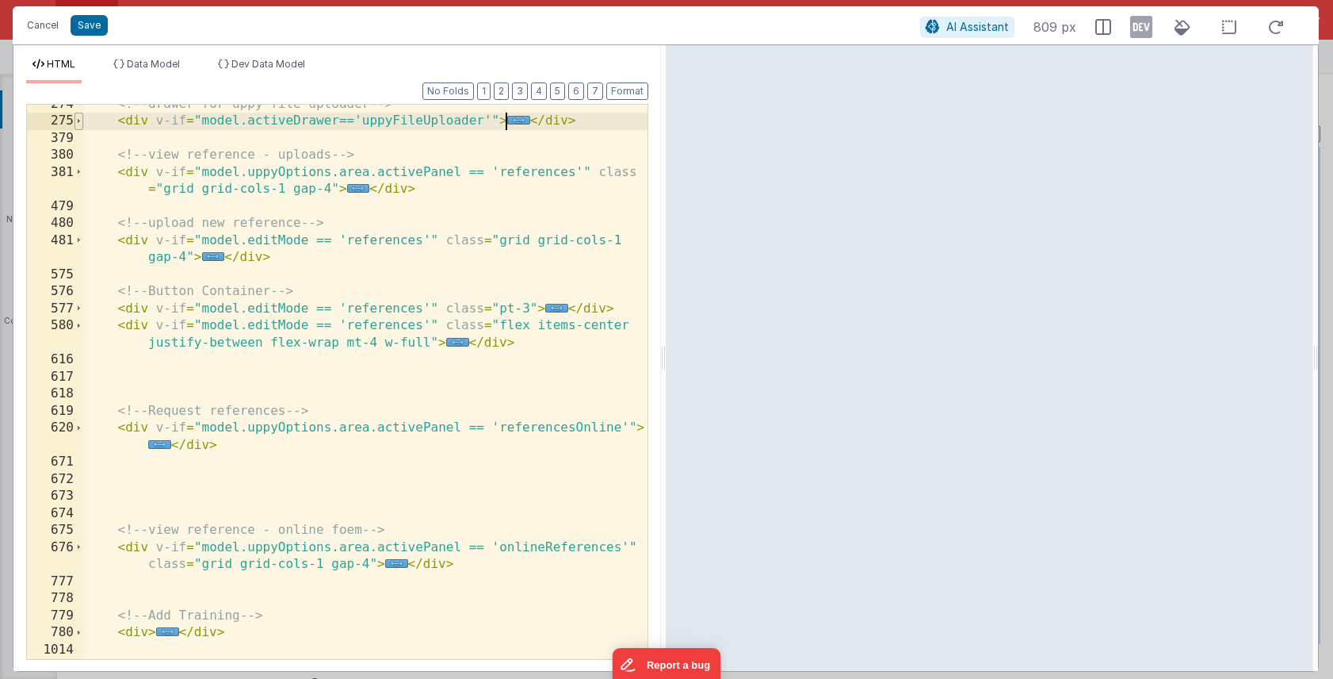
click at [79, 119] on span at bounding box center [79, 121] width 9 height 17
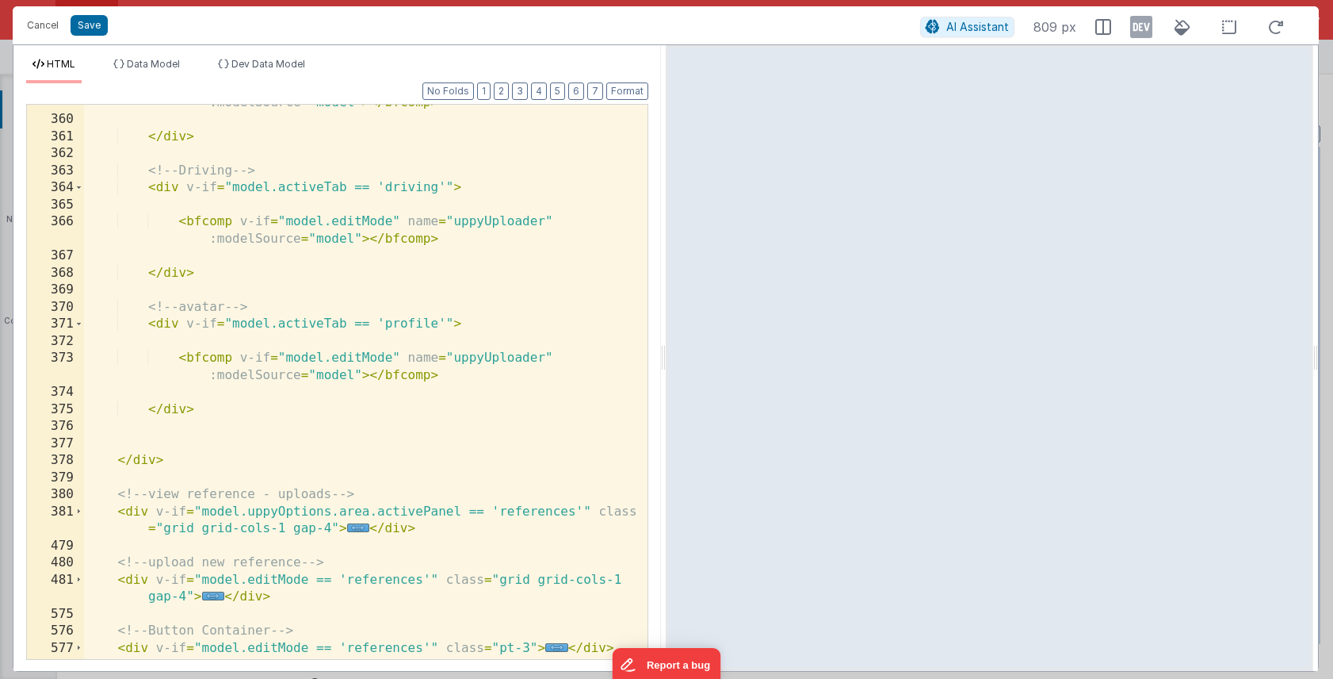
scroll to position [699, 0]
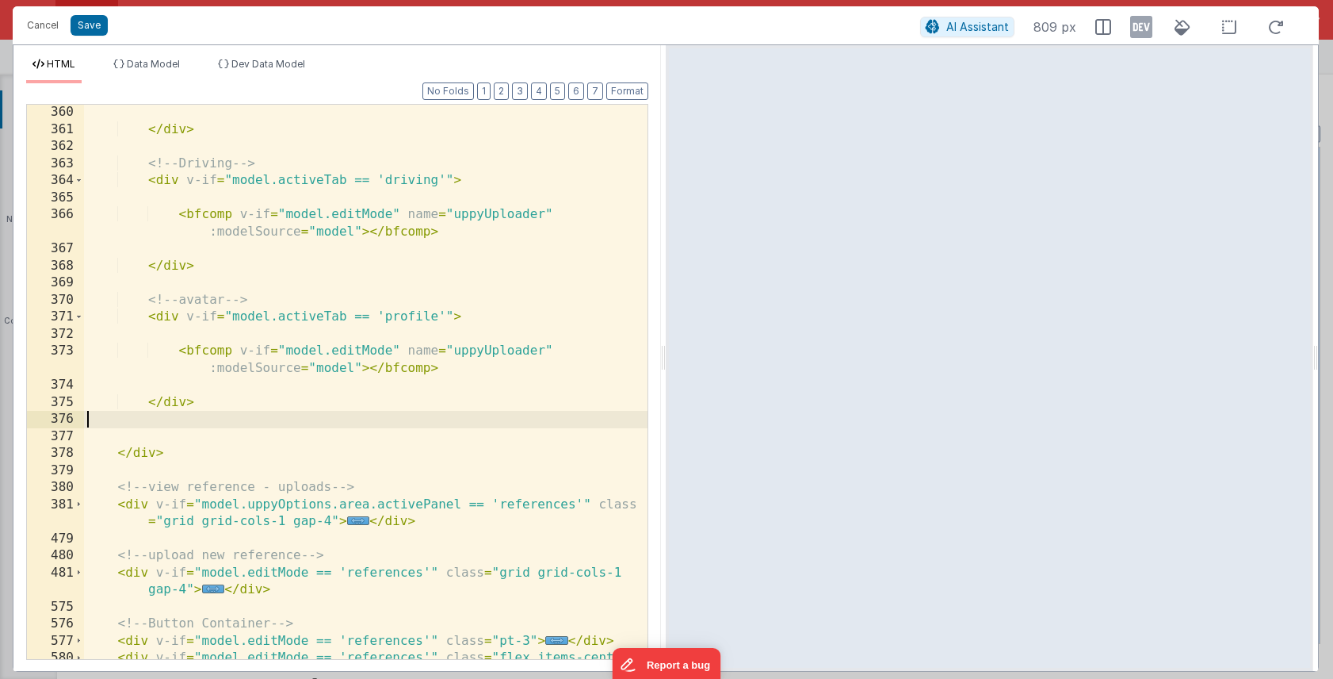
click at [215, 427] on div "</ div > <!-- Driving --> < div v-if = "model.activeTab == 'driving'" > < bfcom…" at bounding box center [366, 407] width 564 height 606
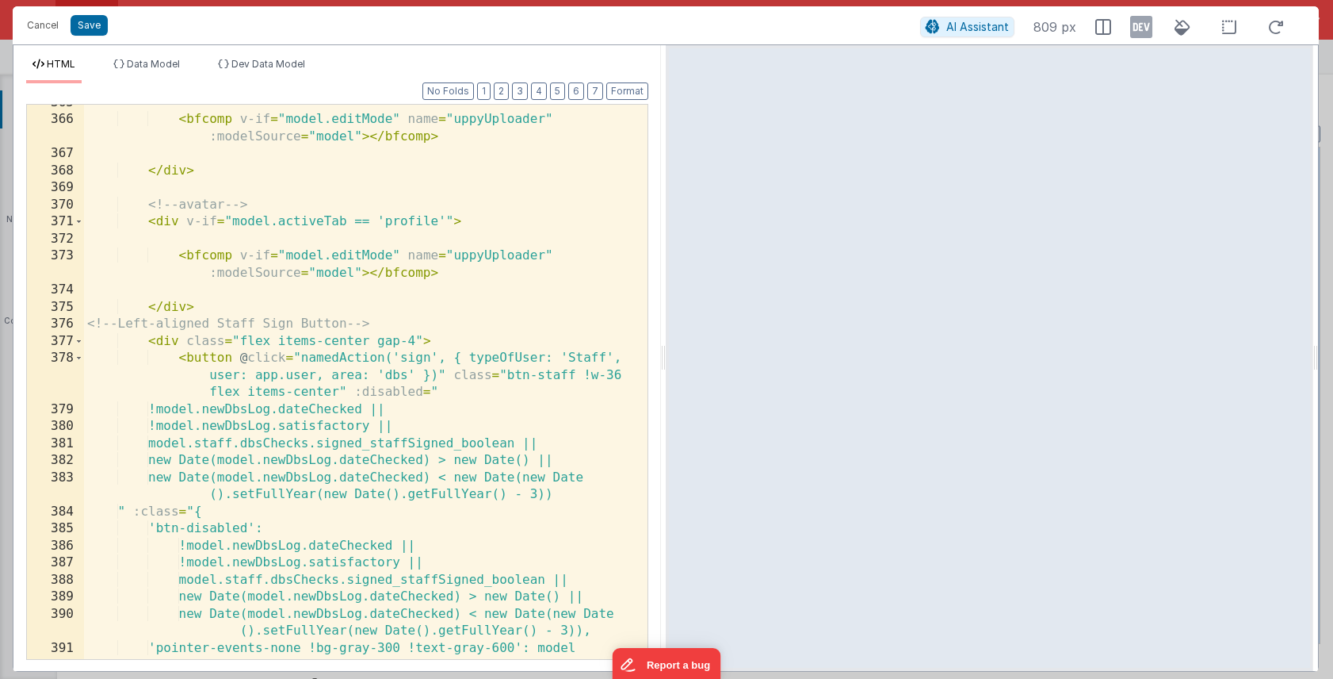
scroll to position [827, 0]
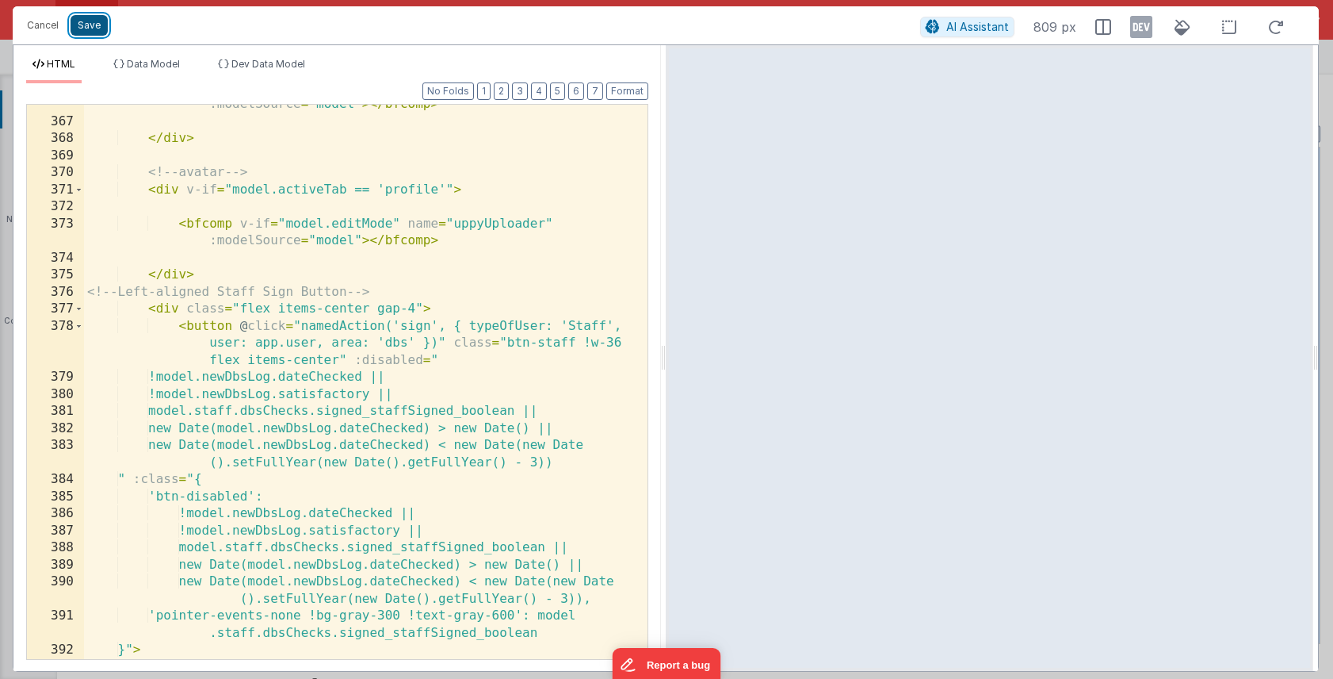
click at [94, 27] on button "Save" at bounding box center [89, 25] width 37 height 21
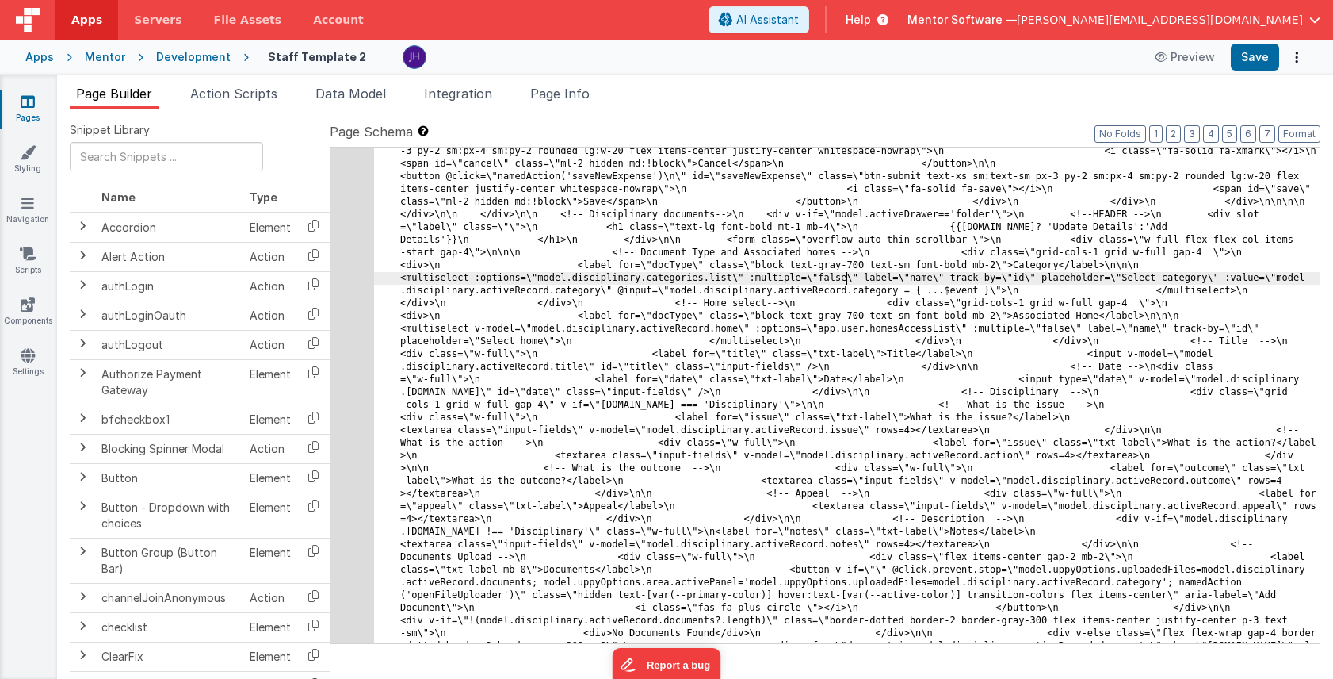
click at [1264, 55] on button "Save" at bounding box center [1255, 57] width 48 height 27
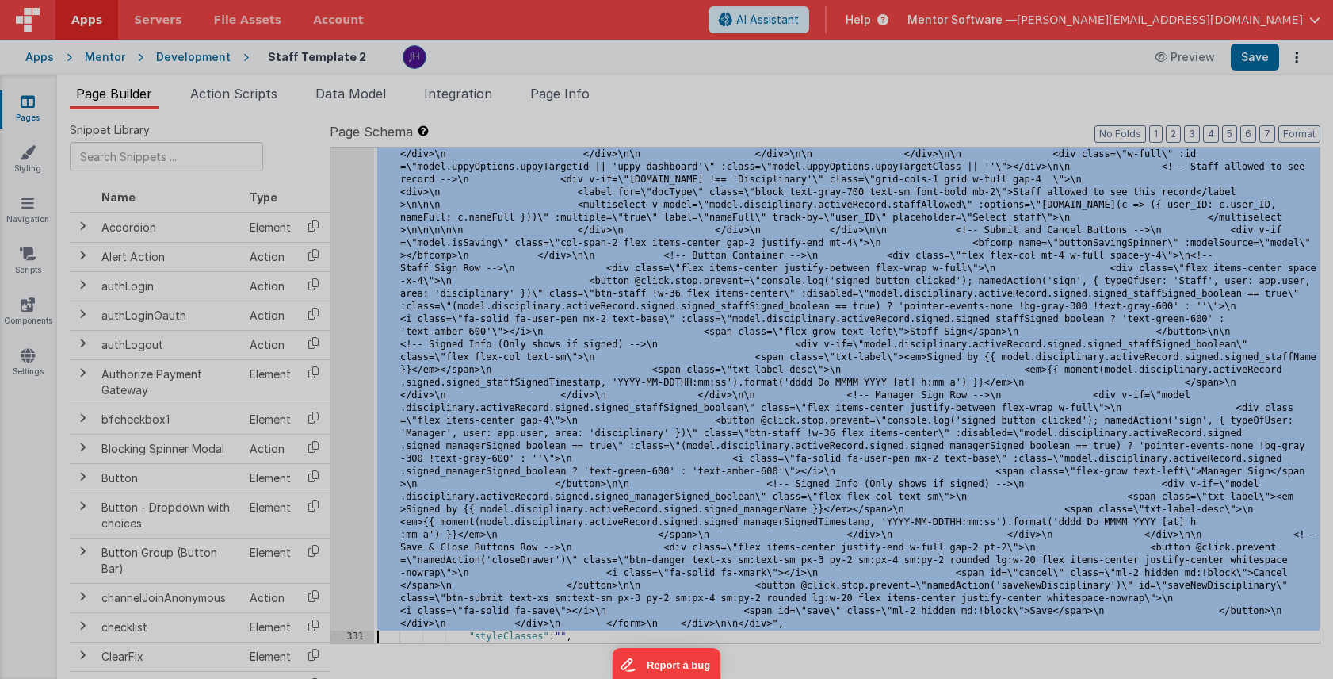
scroll to position [9157, 0]
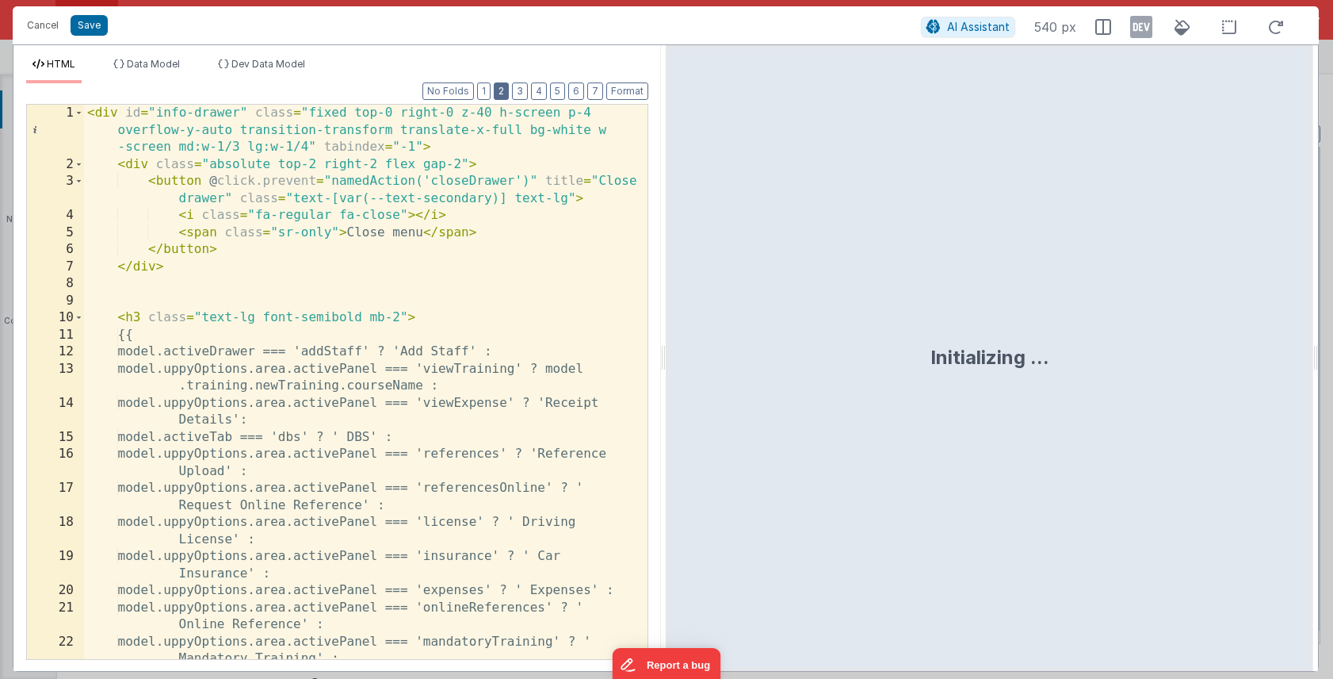
click at [504, 97] on button "2" at bounding box center [501, 90] width 15 height 17
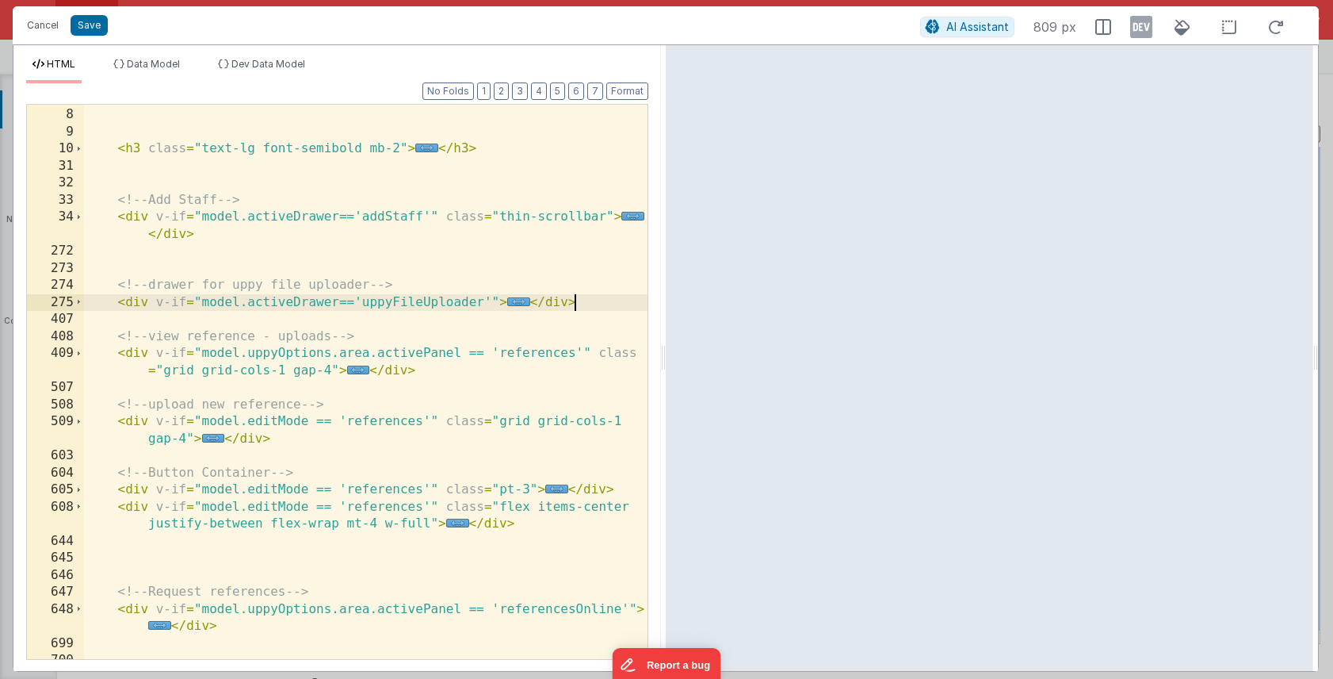
scroll to position [0, 0]
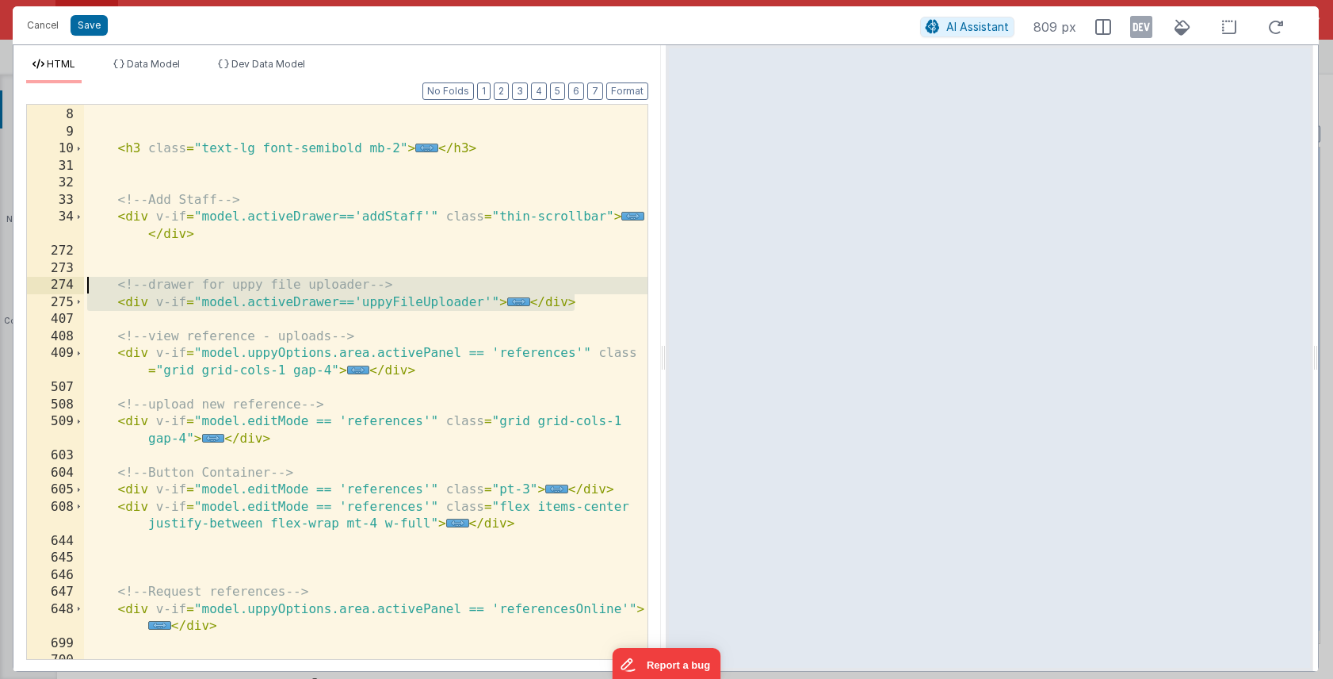
drag, startPoint x: 584, startPoint y: 300, endPoint x: 44, endPoint y: 283, distance: 540.1
click at [44, 283] on div "2 8 9 10 31 32 33 34 272 273 274 275 407 408 409 507 508 509 603 604 605 608 64…" at bounding box center [337, 382] width 622 height 556
click at [494, 258] on div "< div class = "absolute top-2 right-2 flex gap-2" > ... </ div > < h3 class = "…" at bounding box center [366, 384] width 564 height 588
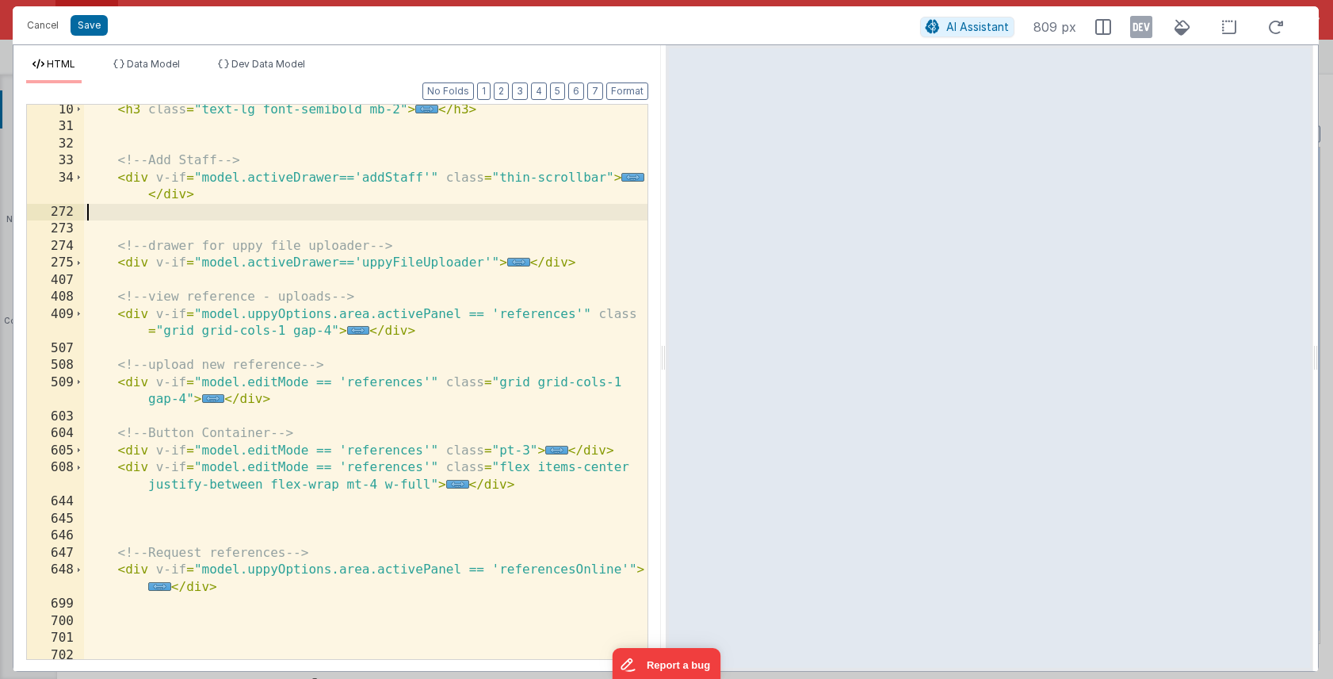
scroll to position [117, 0]
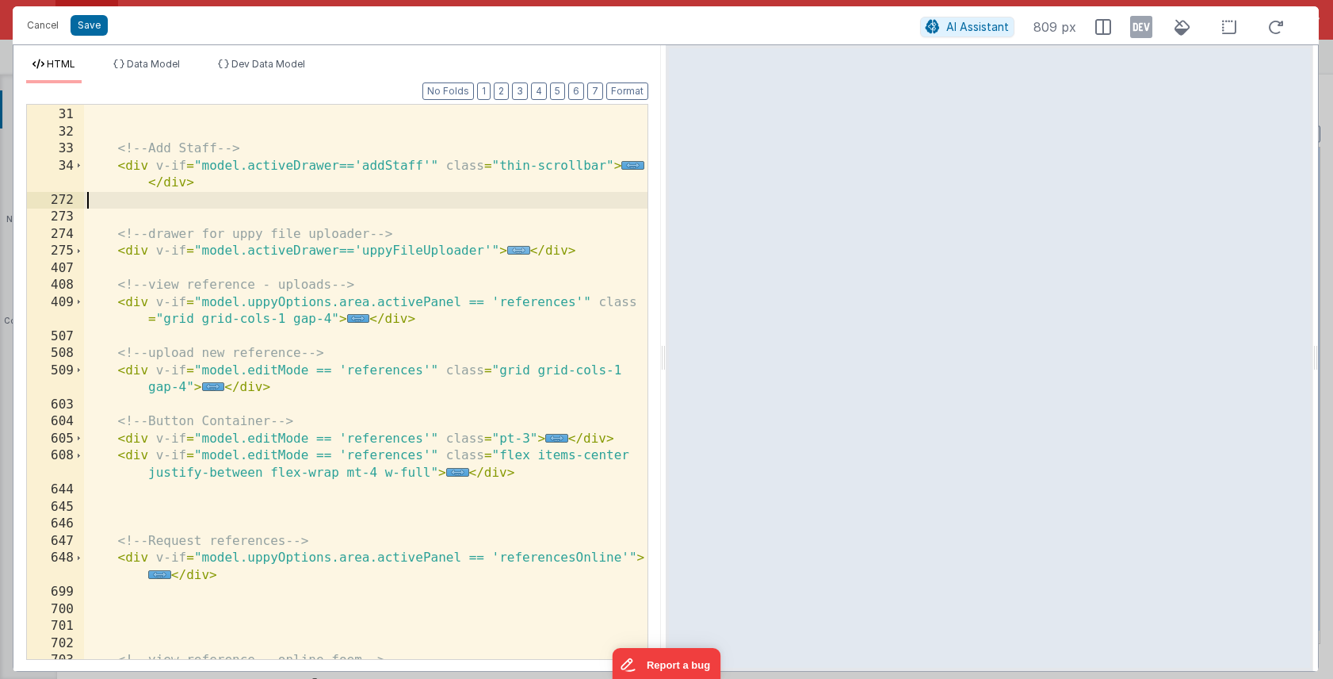
click at [518, 251] on span "..." at bounding box center [518, 250] width 23 height 9
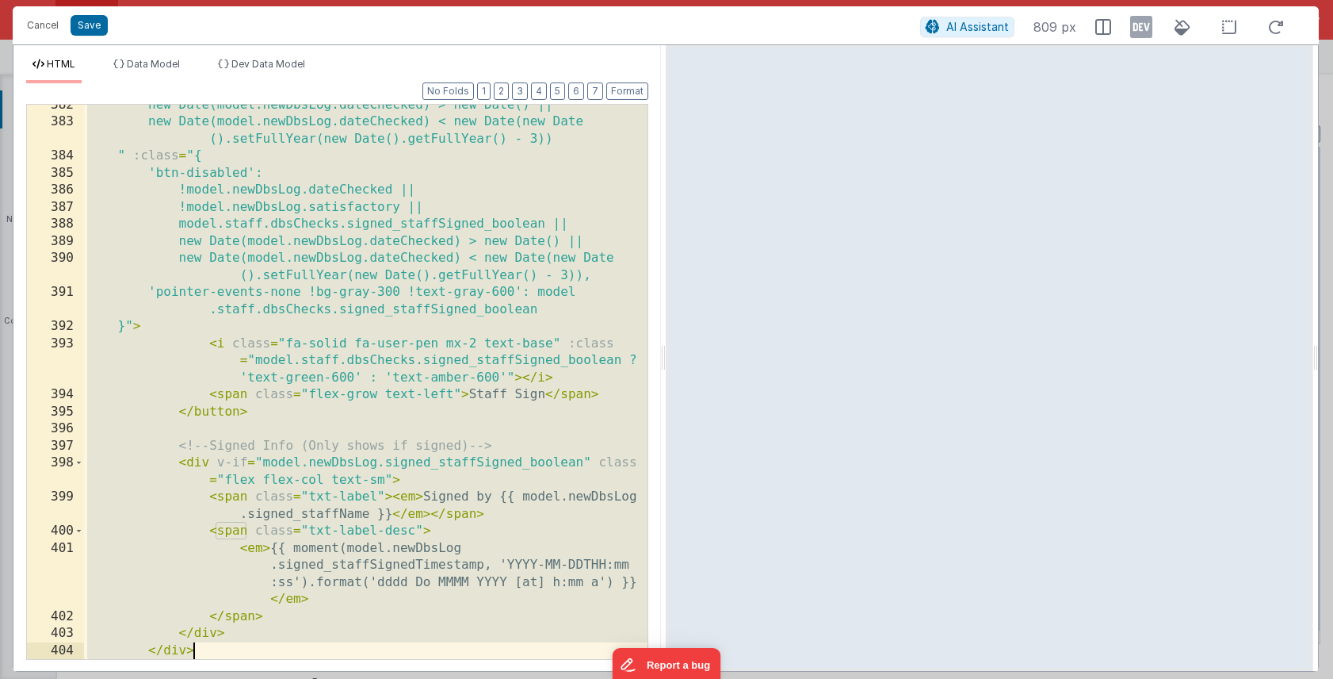
scroll to position [2803, 0]
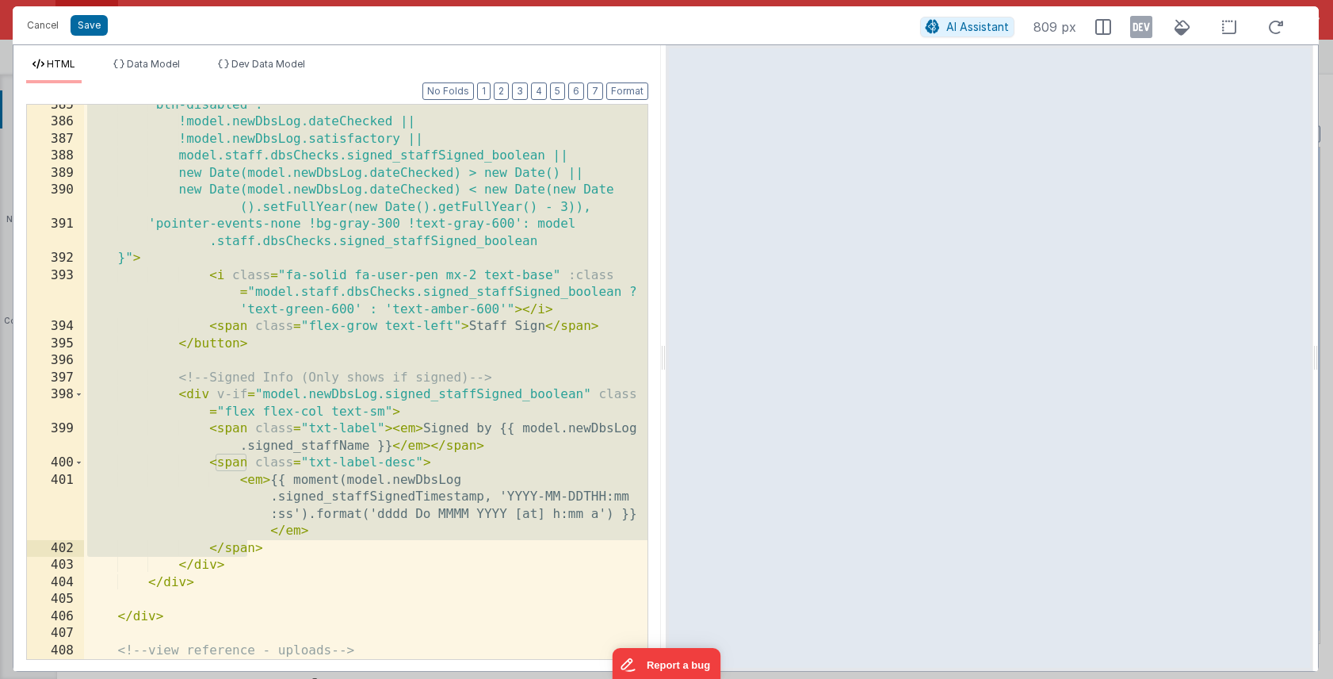
drag, startPoint x: 92, startPoint y: 207, endPoint x: 245, endPoint y: 540, distance: 366.4
click at [245, 540] on div "'btn-disabled': !model.newDbsLog.dateChecked || !model.newDbsLog.satisfactory |…" at bounding box center [366, 400] width 564 height 606
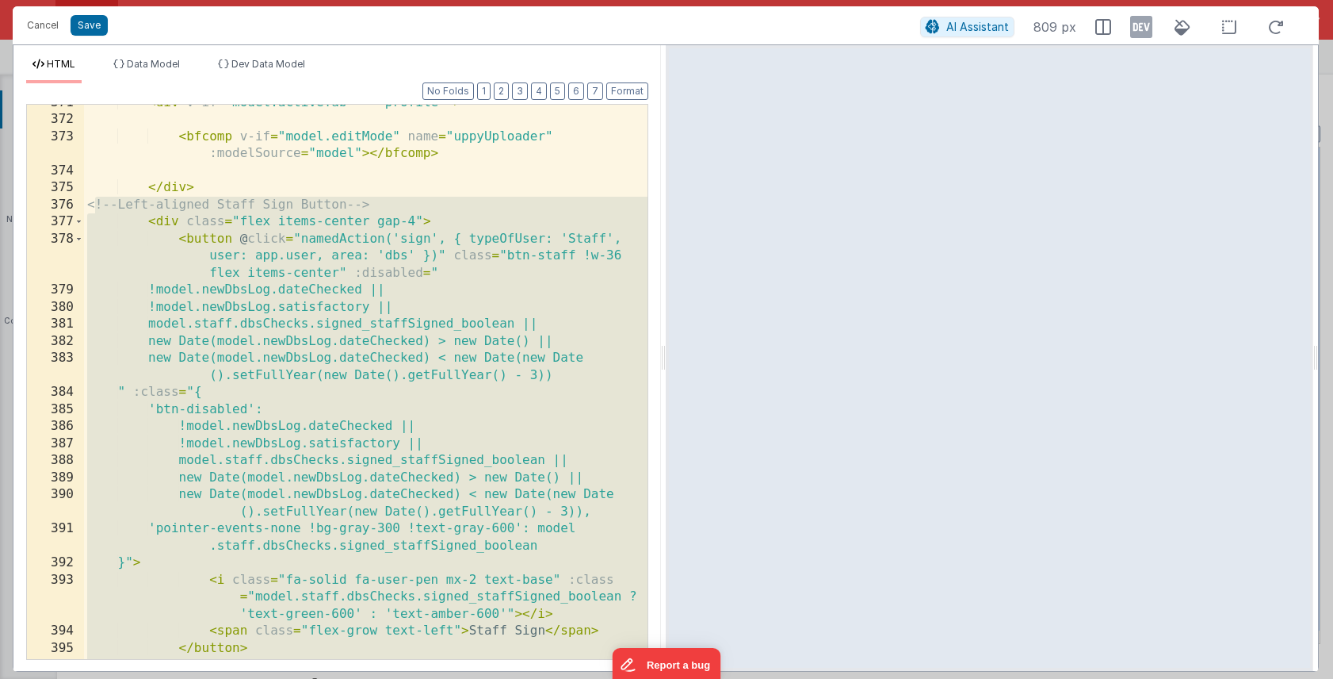
scroll to position [2479, 0]
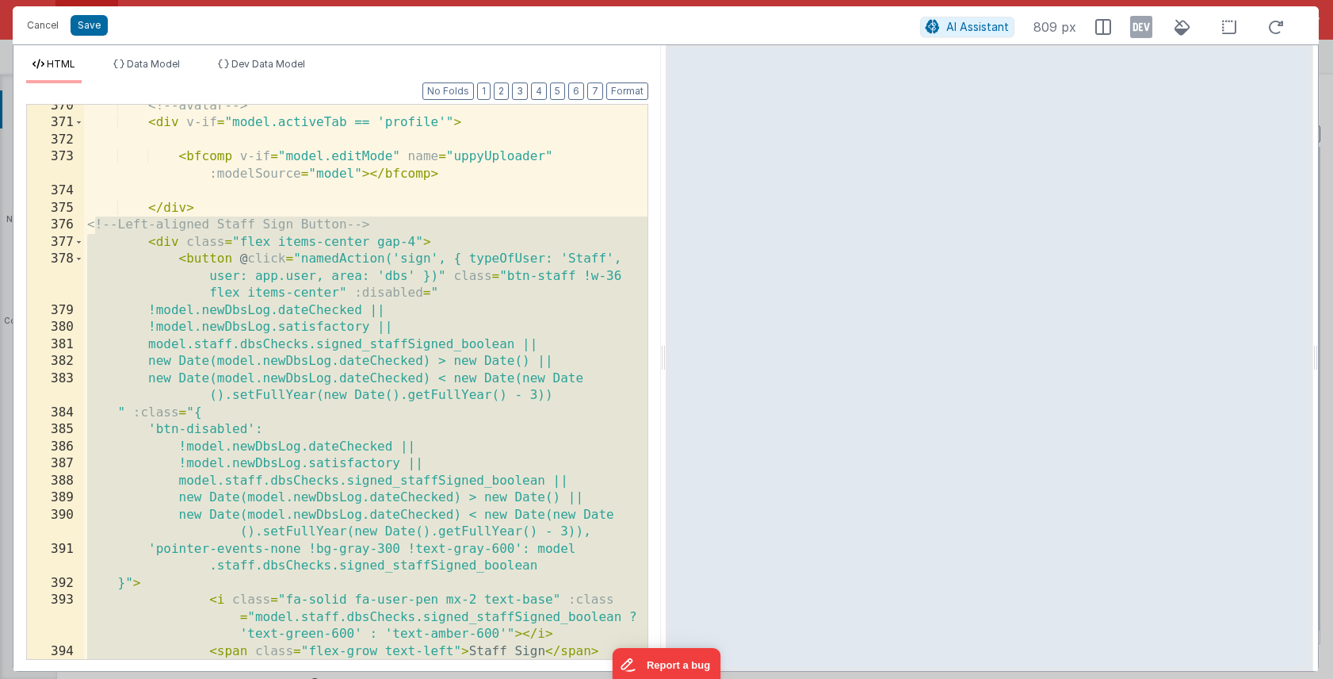
click at [186, 258] on div "<!-- avatar --> < div v-if = "model.activeTab == 'profile'" > < bfcomp v-if = "…" at bounding box center [366, 392] width 564 height 588
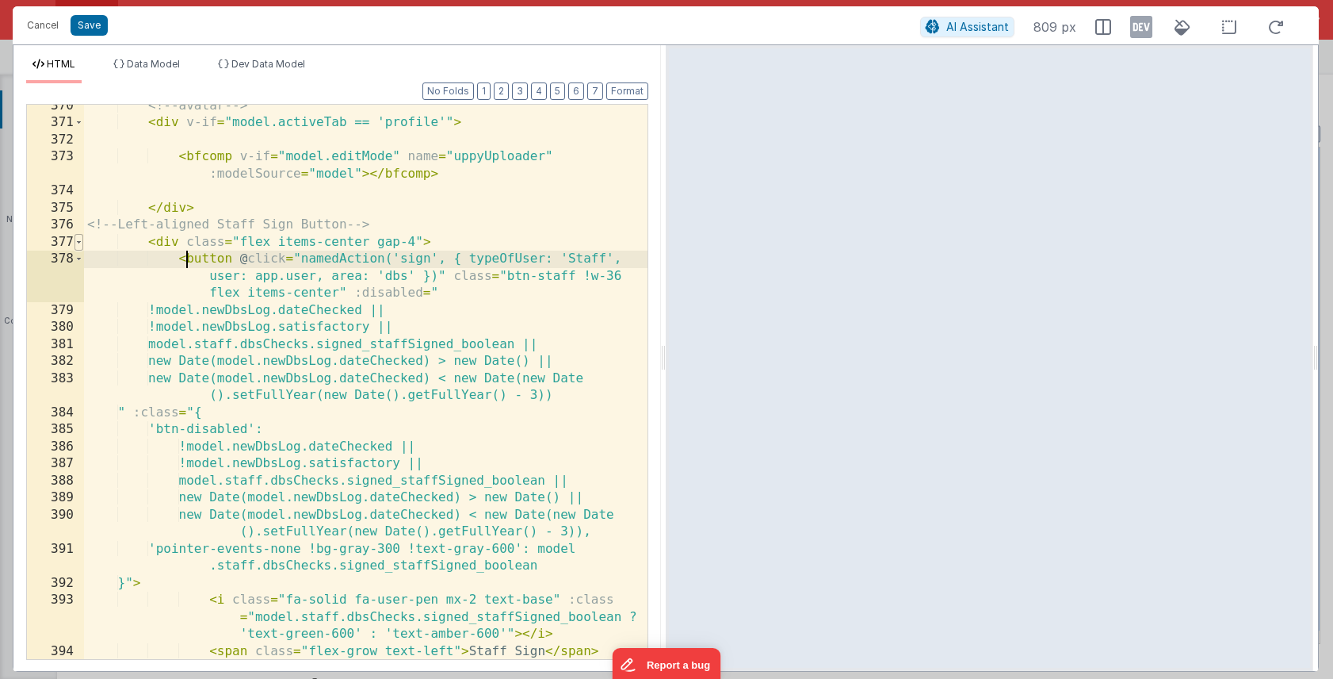
click at [82, 241] on span at bounding box center [79, 242] width 9 height 17
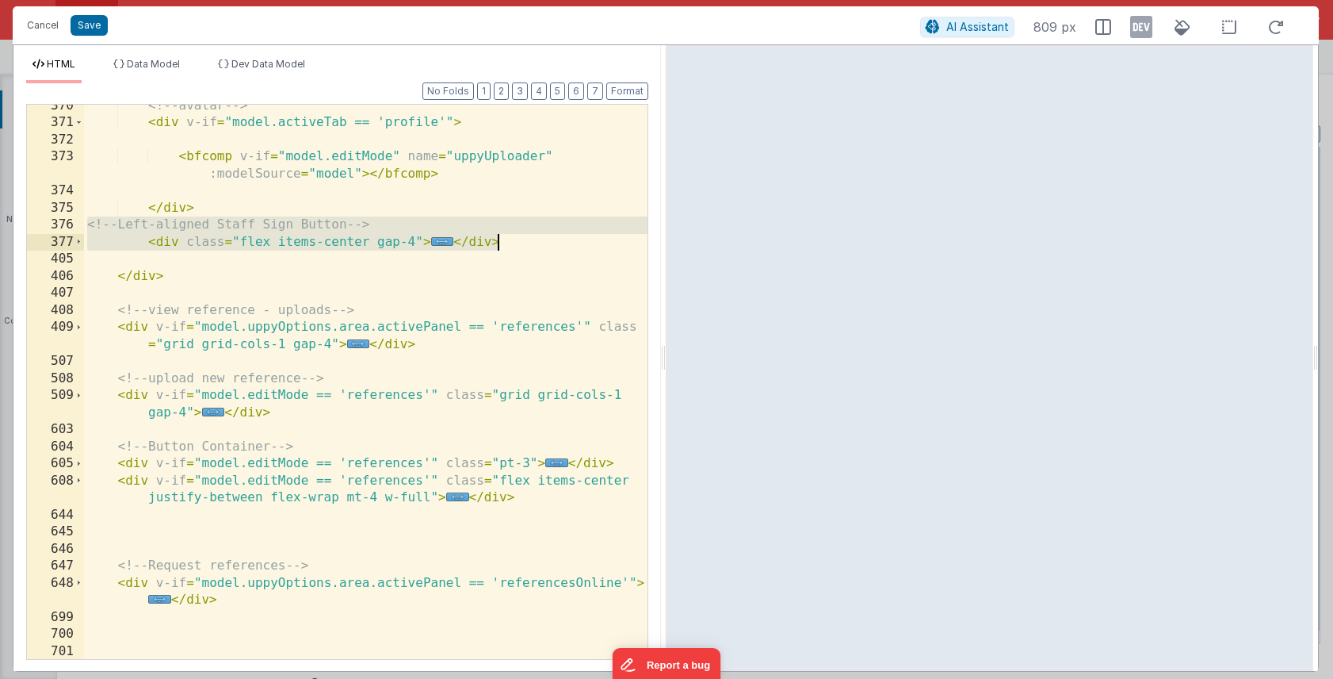
drag, startPoint x: 88, startPoint y: 225, endPoint x: 537, endPoint y: 245, distance: 449.1
click at [537, 245] on div "<!-- avatar --> < div v-if = "model.activeTab == 'profile'" > < bfcomp v-if = "…" at bounding box center [366, 392] width 564 height 588
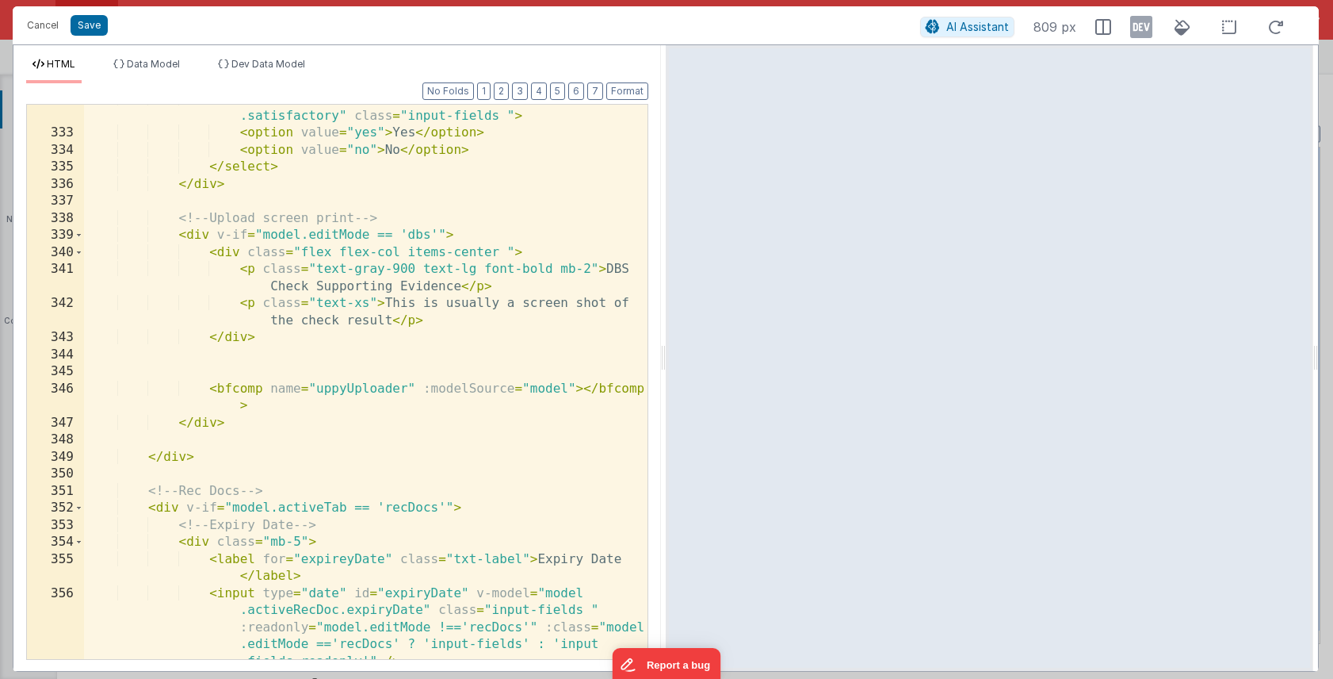
scroll to position [1651, 0]
click at [212, 422] on div "< select id = "checkSatisfactory" v-model = "model.newDbsLog .satisfactory" cla…" at bounding box center [366, 427] width 564 height 674
click at [166, 459] on div "< select id = "checkSatisfactory" v-model = "model.newDbsLog .satisfactory" cla…" at bounding box center [366, 427] width 564 height 674
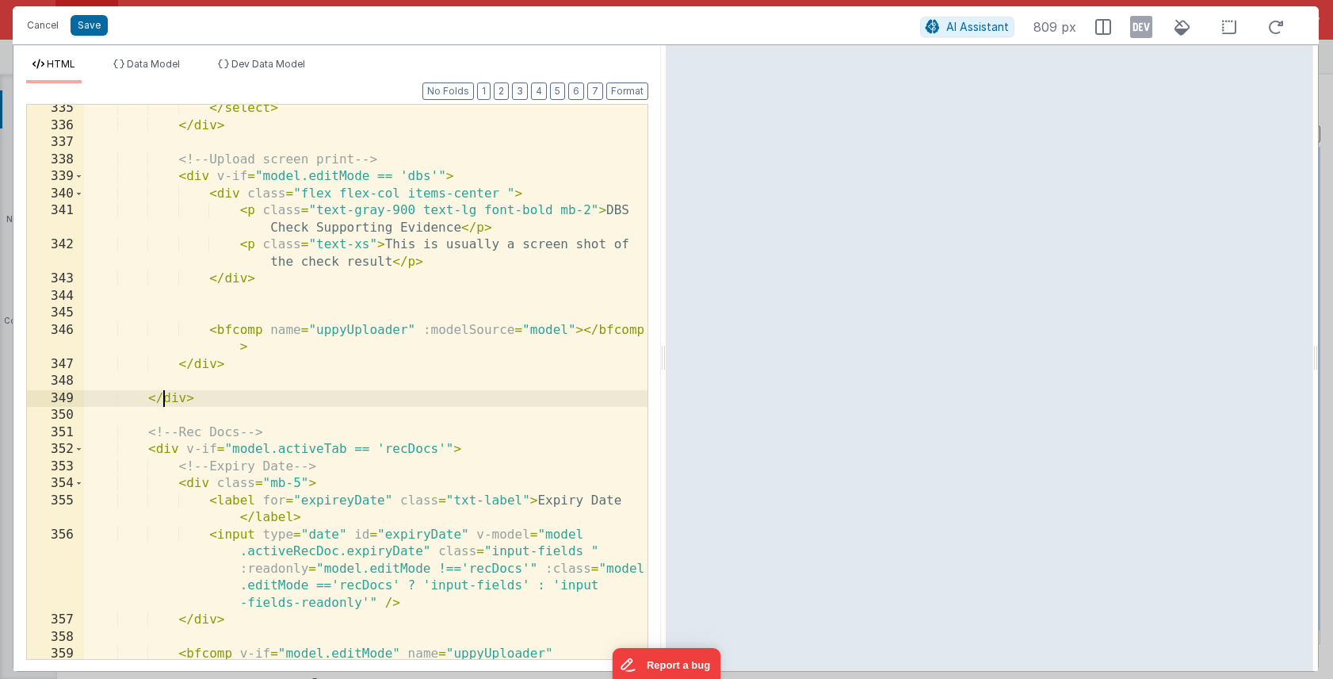
scroll to position [1733, 0]
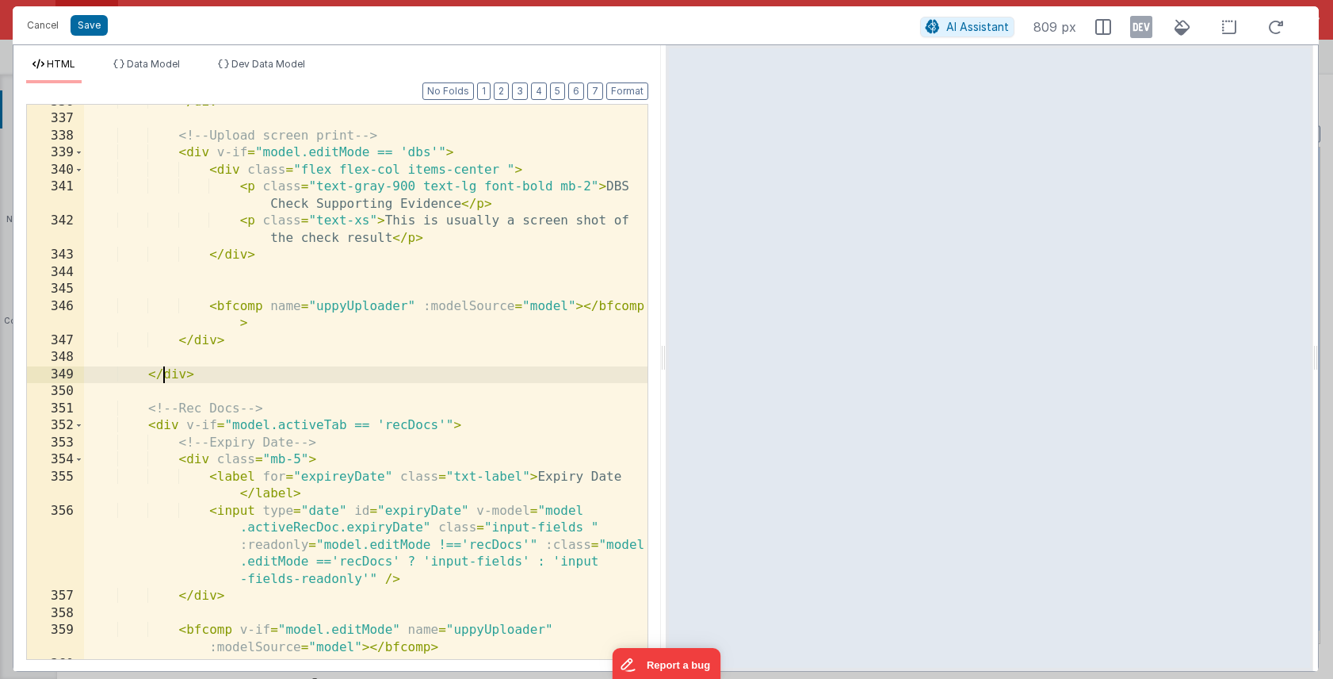
click at [229, 357] on div "</ div > <!-- Upload screen print --> < div v-if = "model.editMode == 'dbs'" > …" at bounding box center [366, 388] width 564 height 588
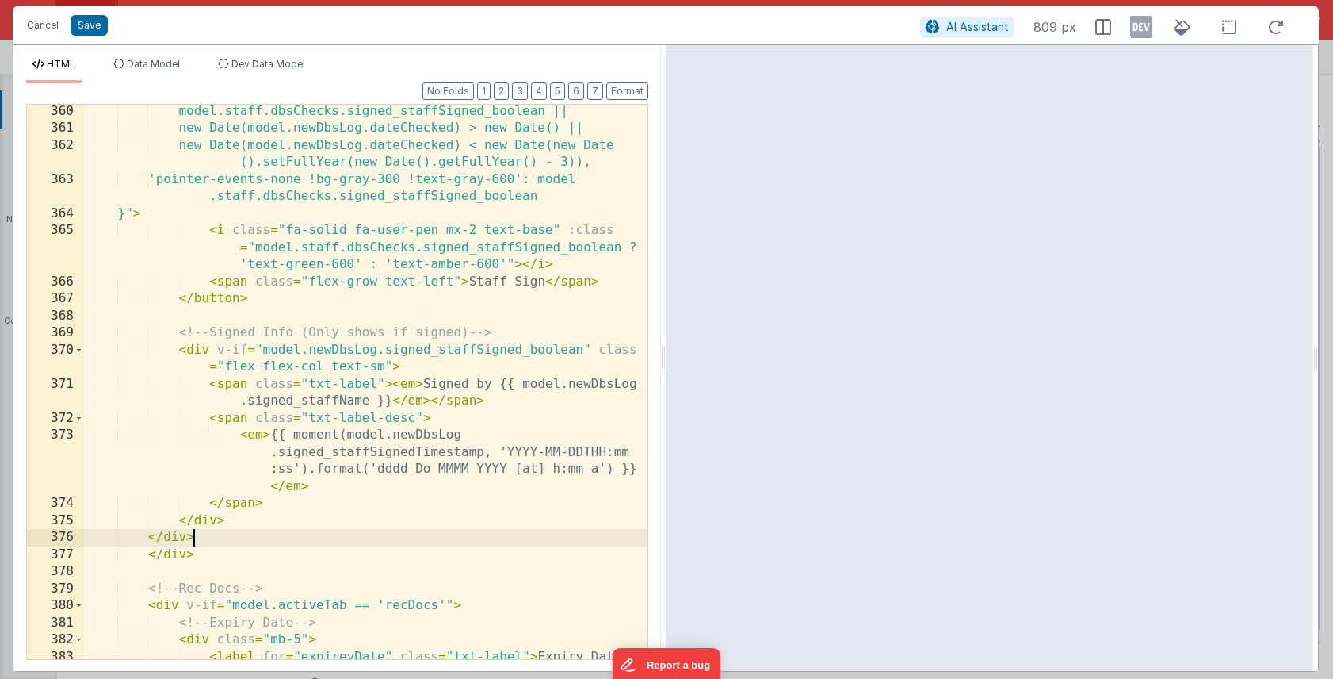
scroll to position [2249, 0]
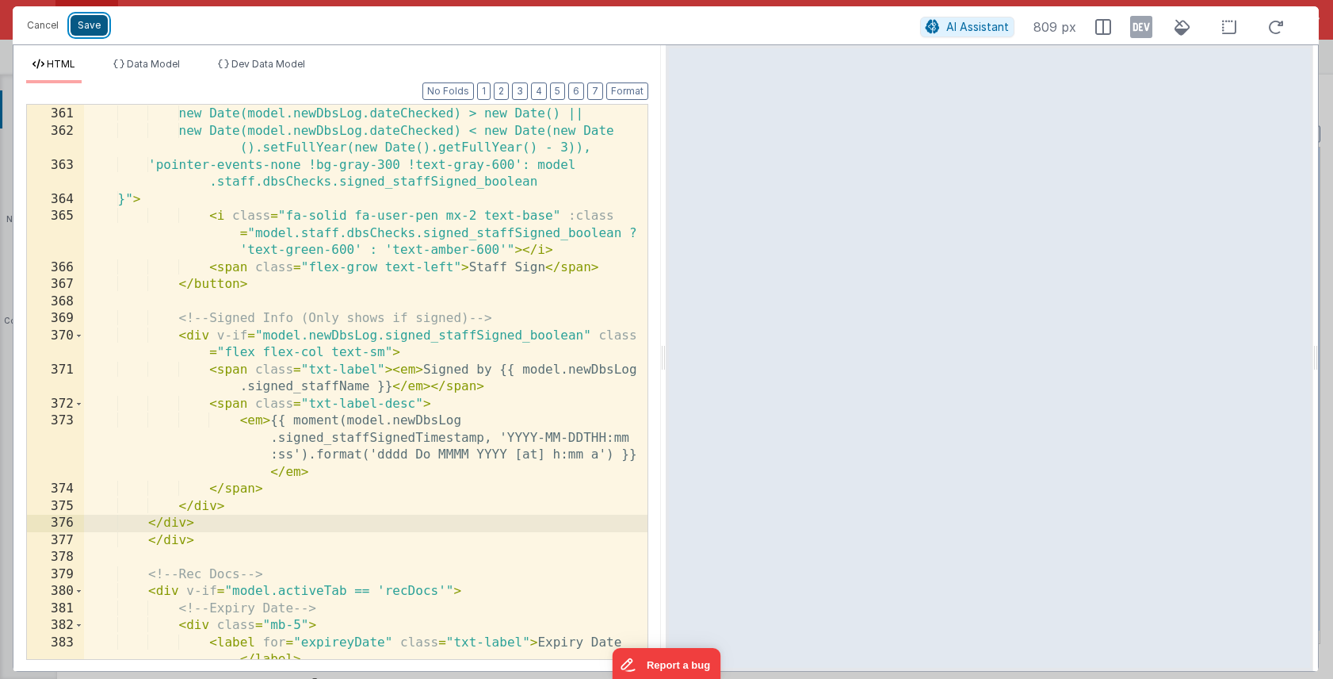
click at [96, 27] on button "Save" at bounding box center [89, 25] width 37 height 21
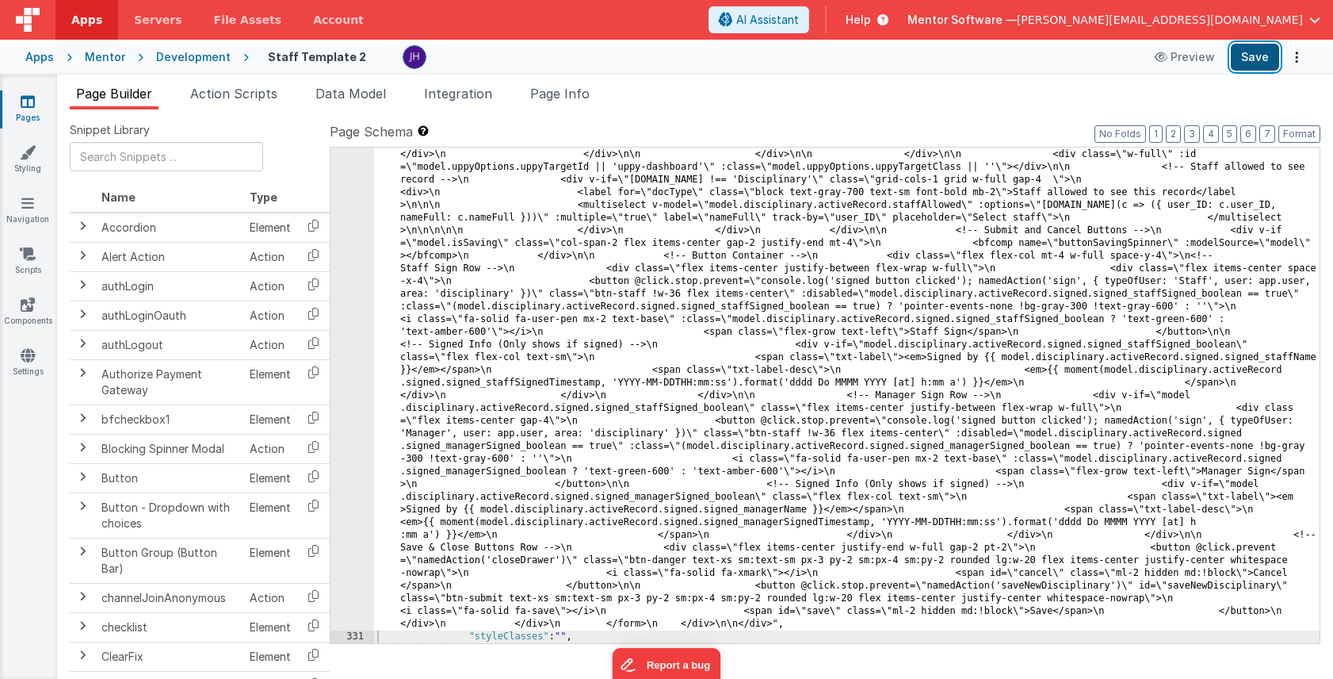
click at [1269, 55] on button "Save" at bounding box center [1255, 57] width 48 height 27
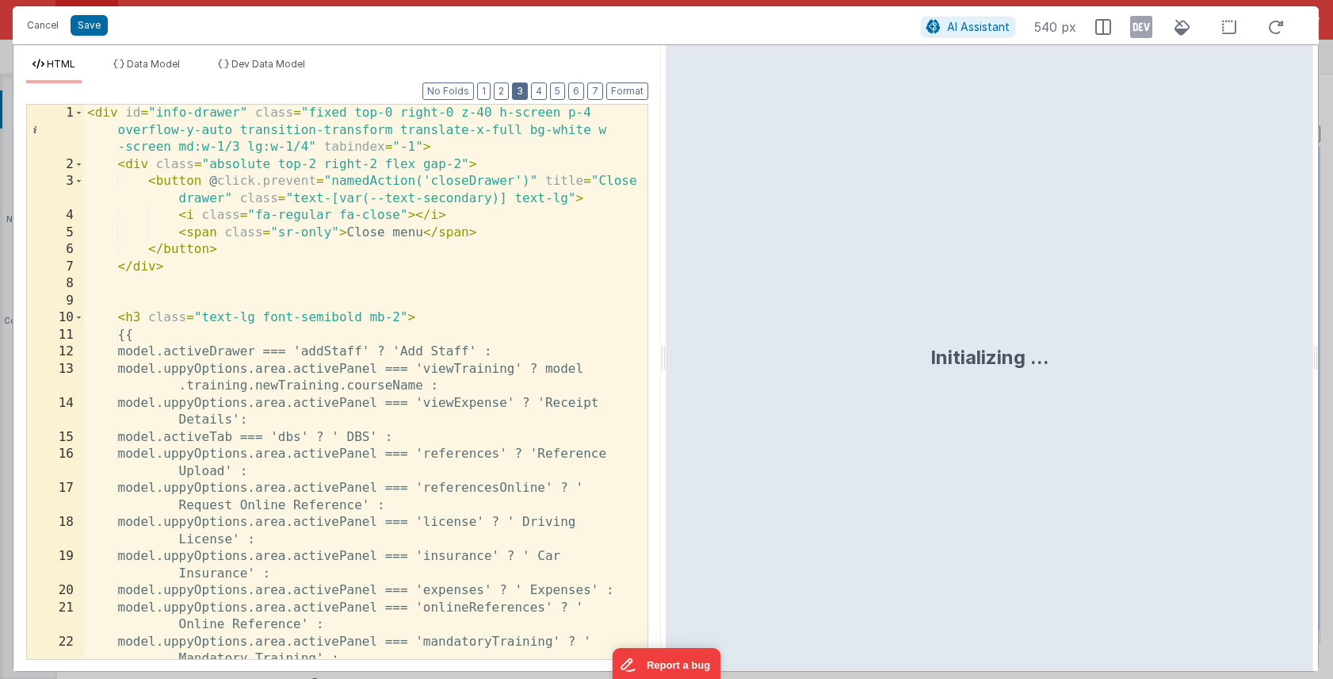
click at [522, 86] on button "3" at bounding box center [520, 90] width 16 height 17
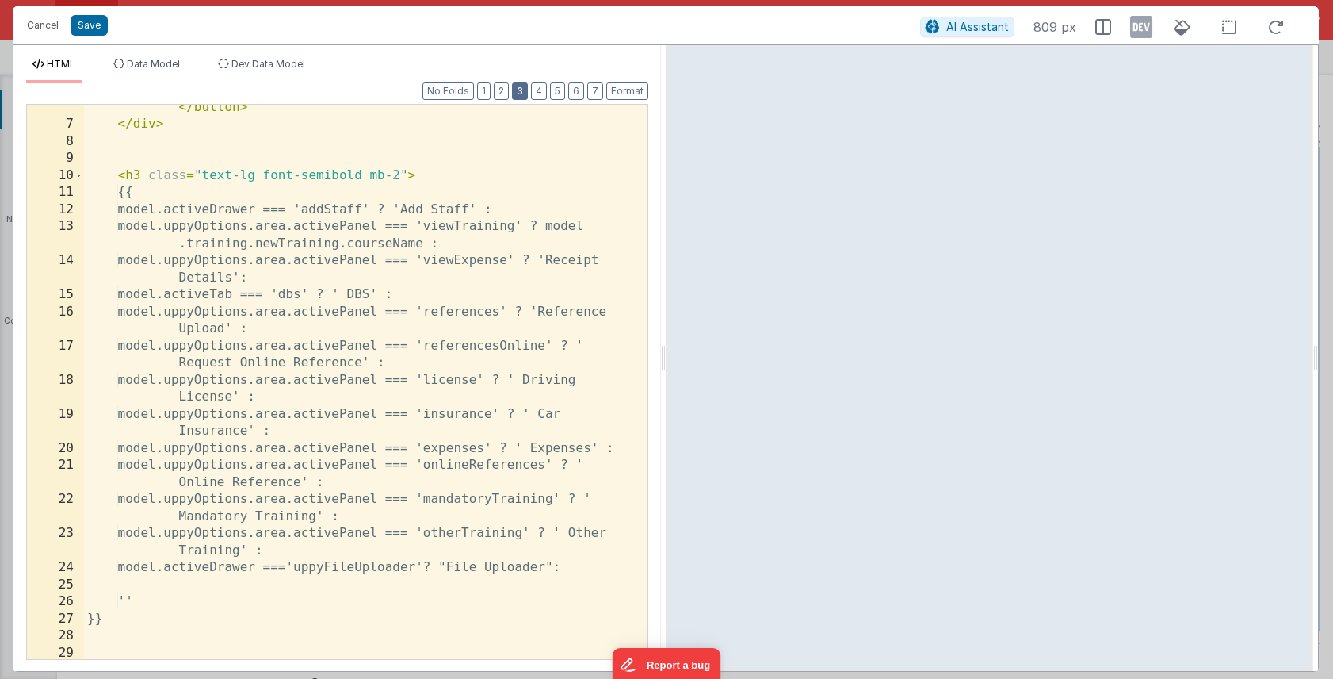
scroll to position [108, 0]
click at [507, 87] on button "2" at bounding box center [501, 90] width 15 height 17
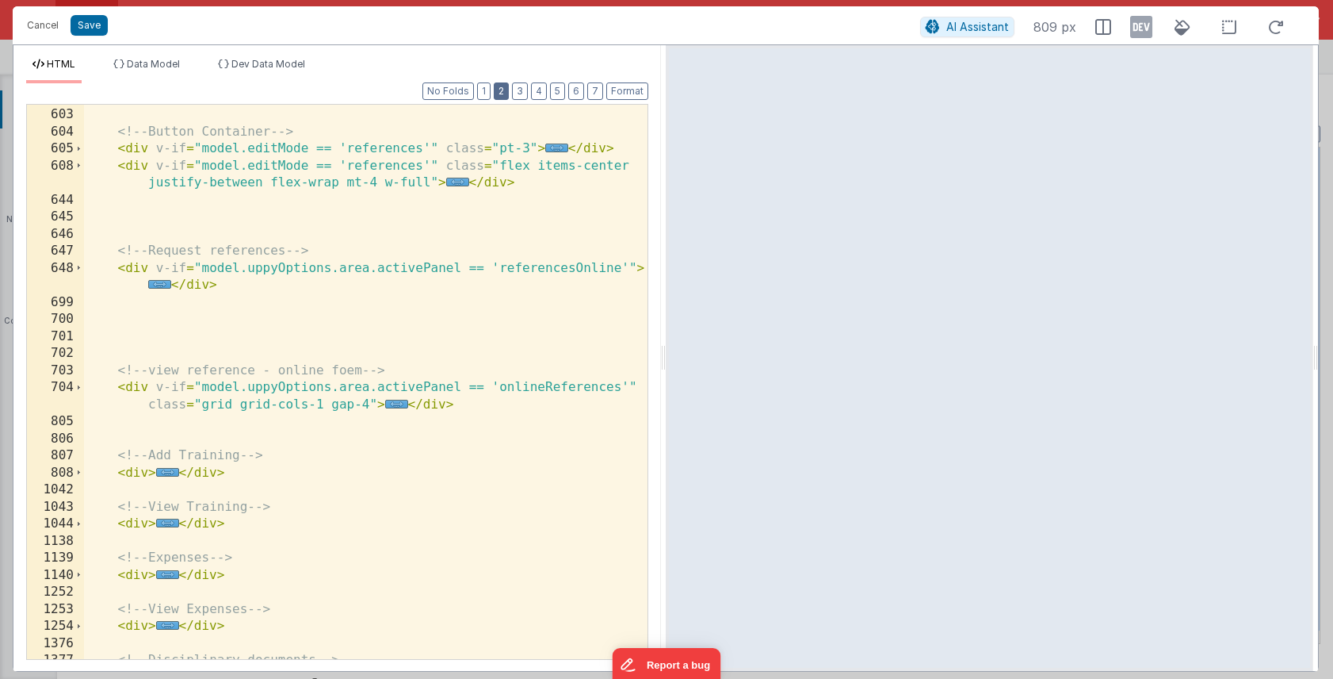
scroll to position [469, 0]
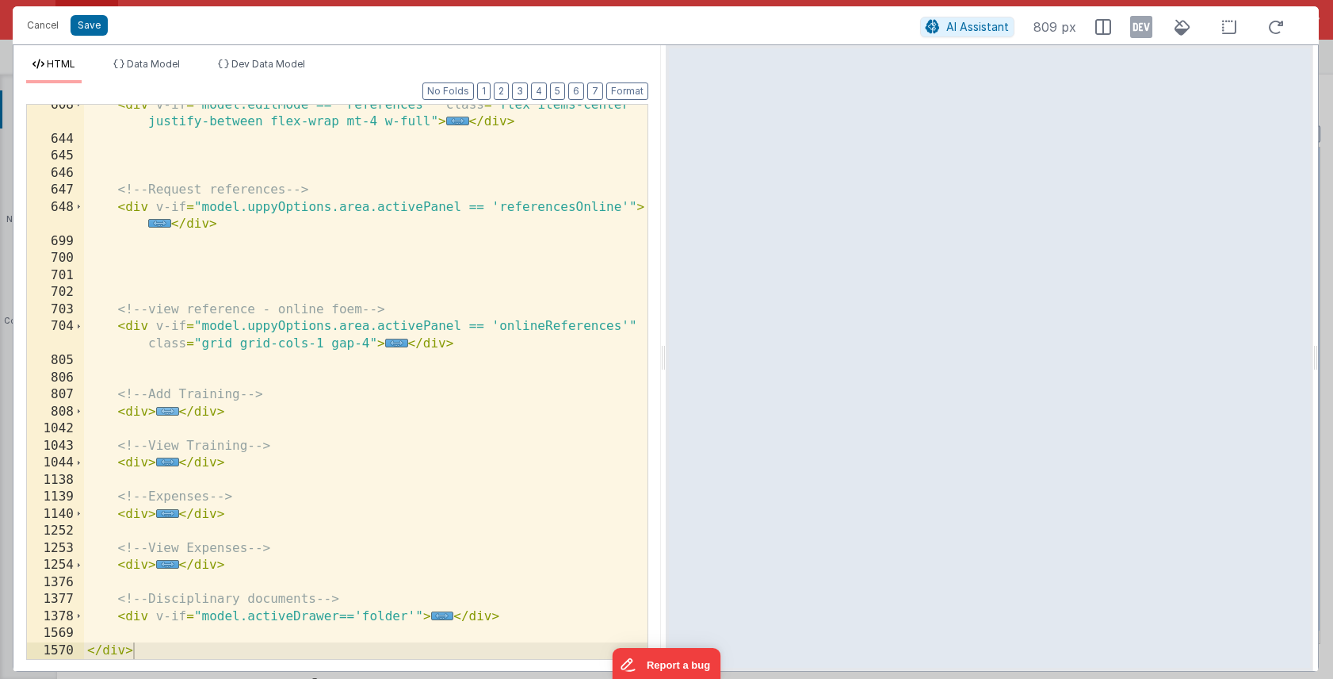
click at [173, 410] on span "..." at bounding box center [167, 411] width 23 height 9
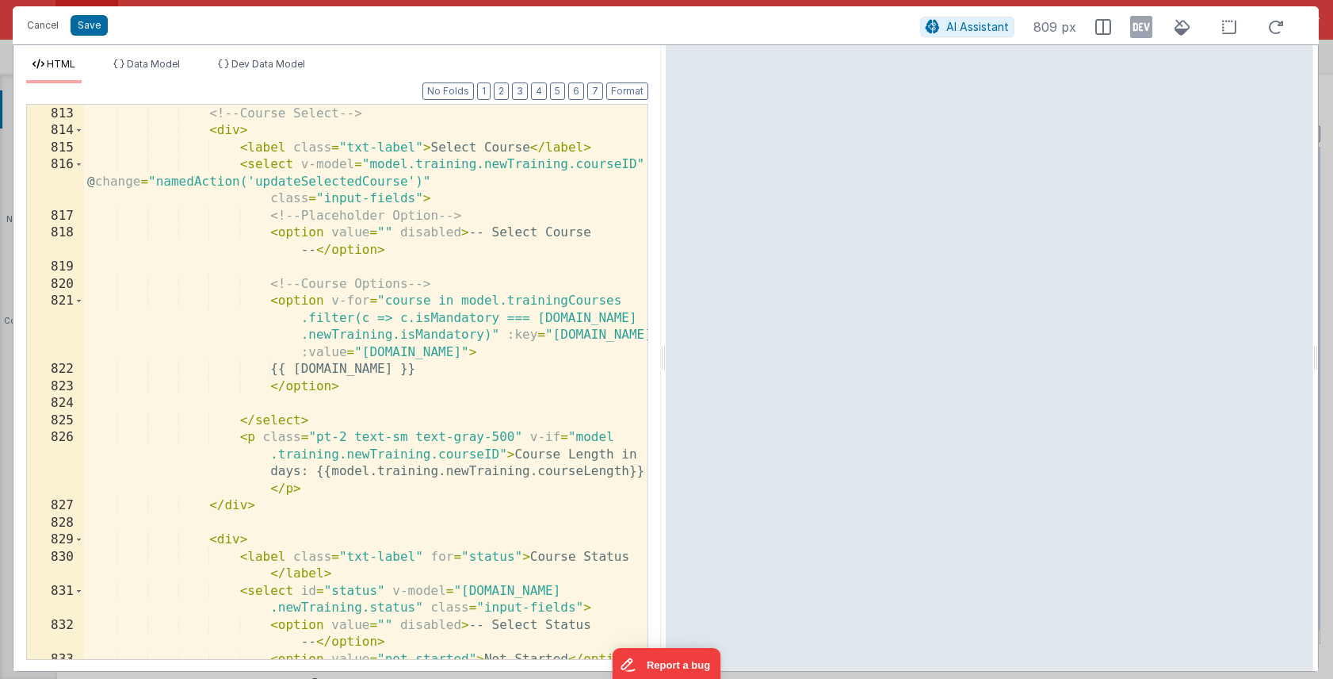
scroll to position [863, 0]
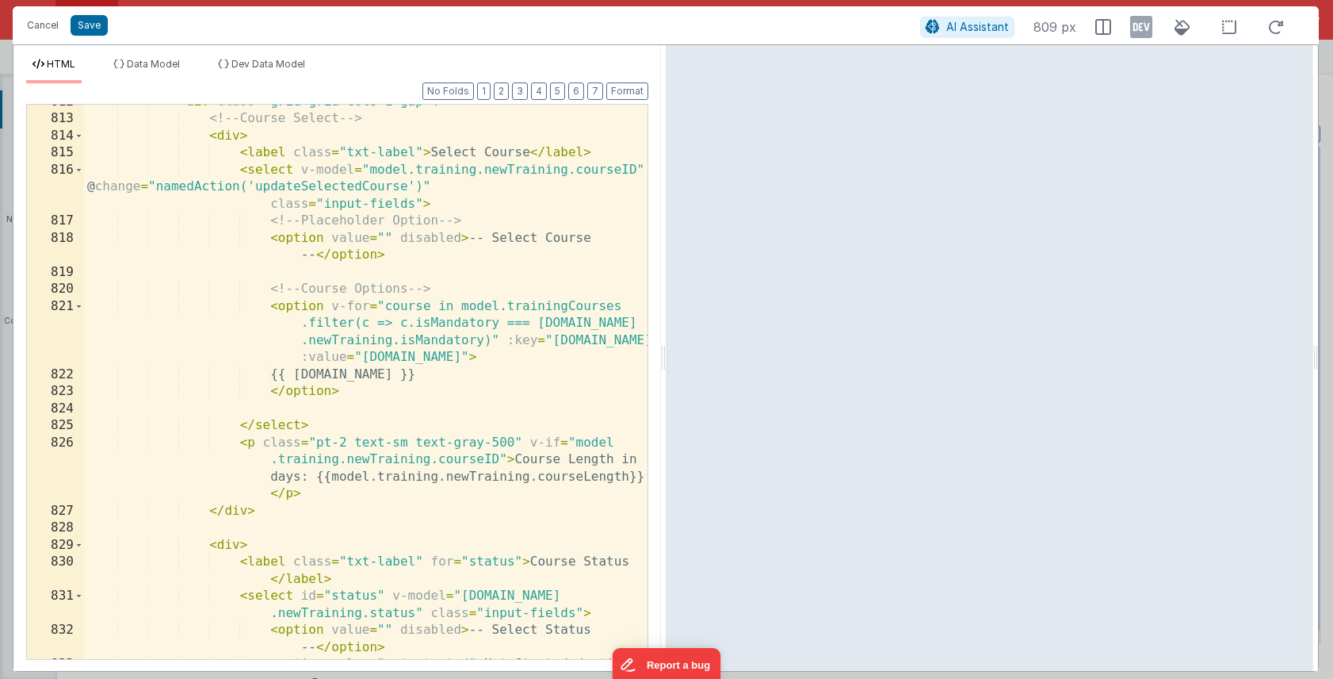
click at [411, 151] on div "< div class = "grid grid-cols-1 gap-4" > <!-- Course Select --> < div > < label…" at bounding box center [366, 388] width 564 height 588
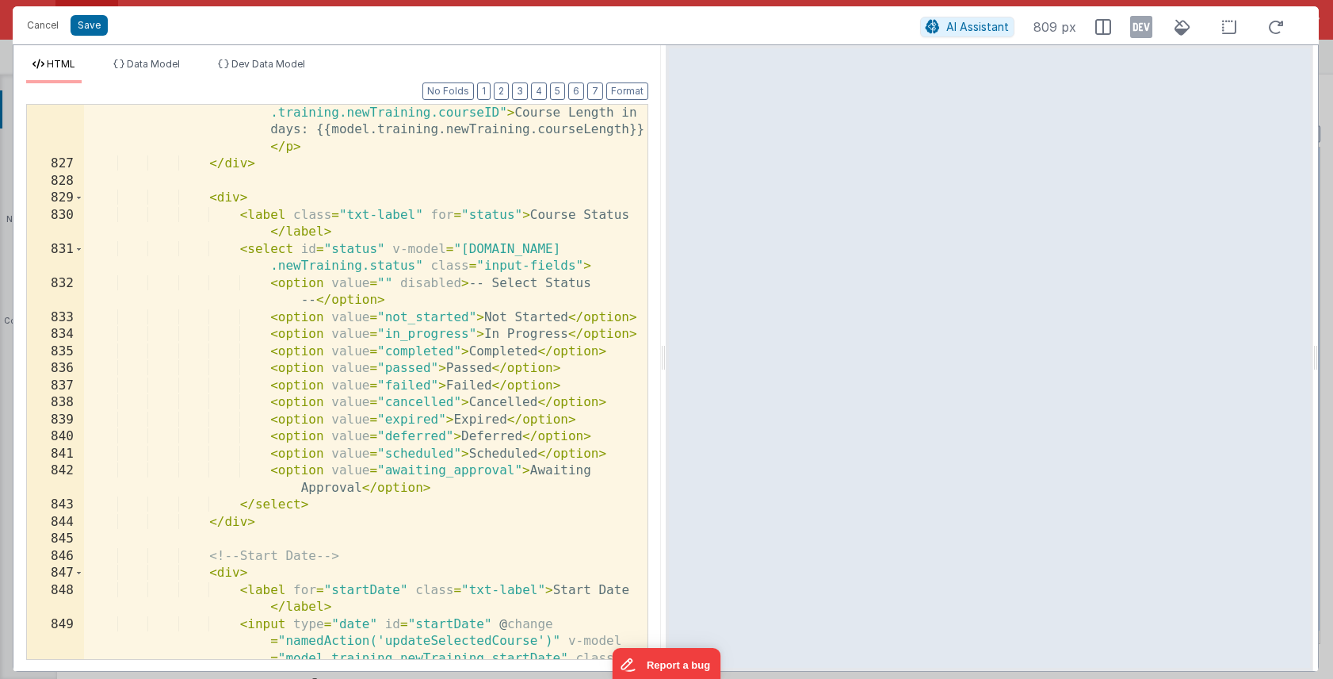
scroll to position [1267, 0]
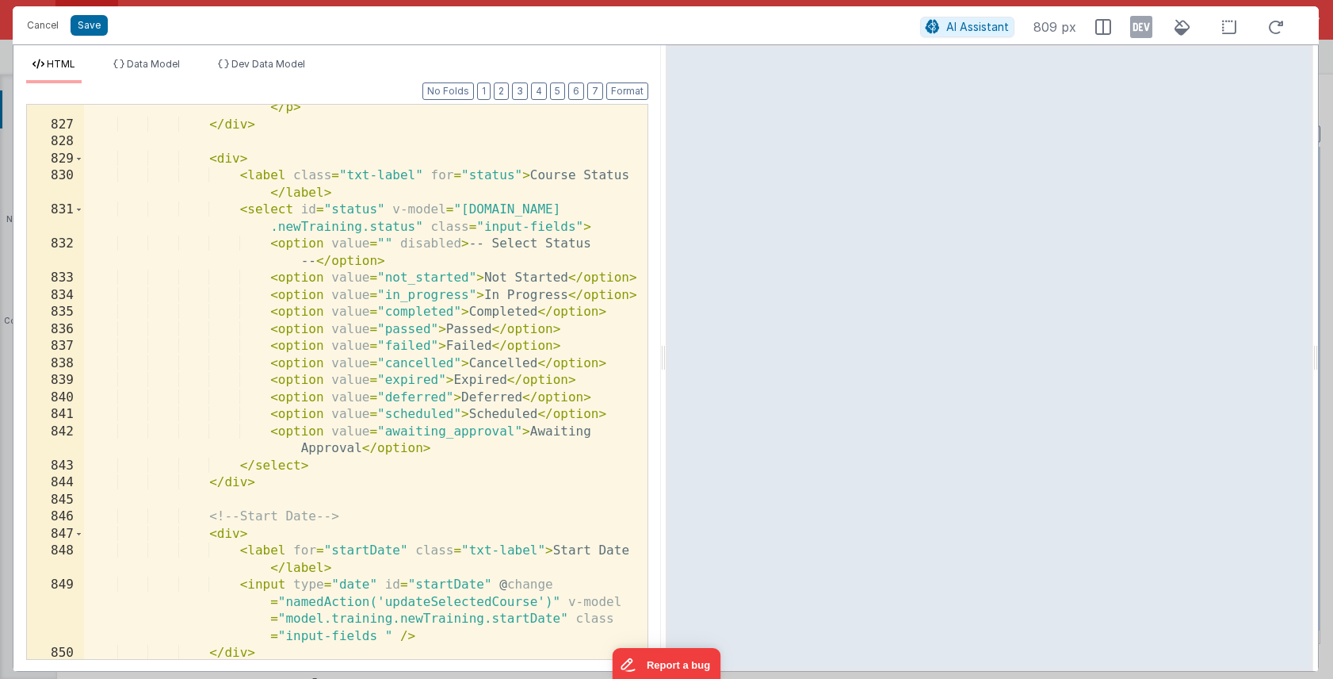
click at [413, 169] on div "< p class = "pt-2 text-sm text-gray-500" v-if = "model .training.newTraining.co…" at bounding box center [366, 368] width 564 height 640
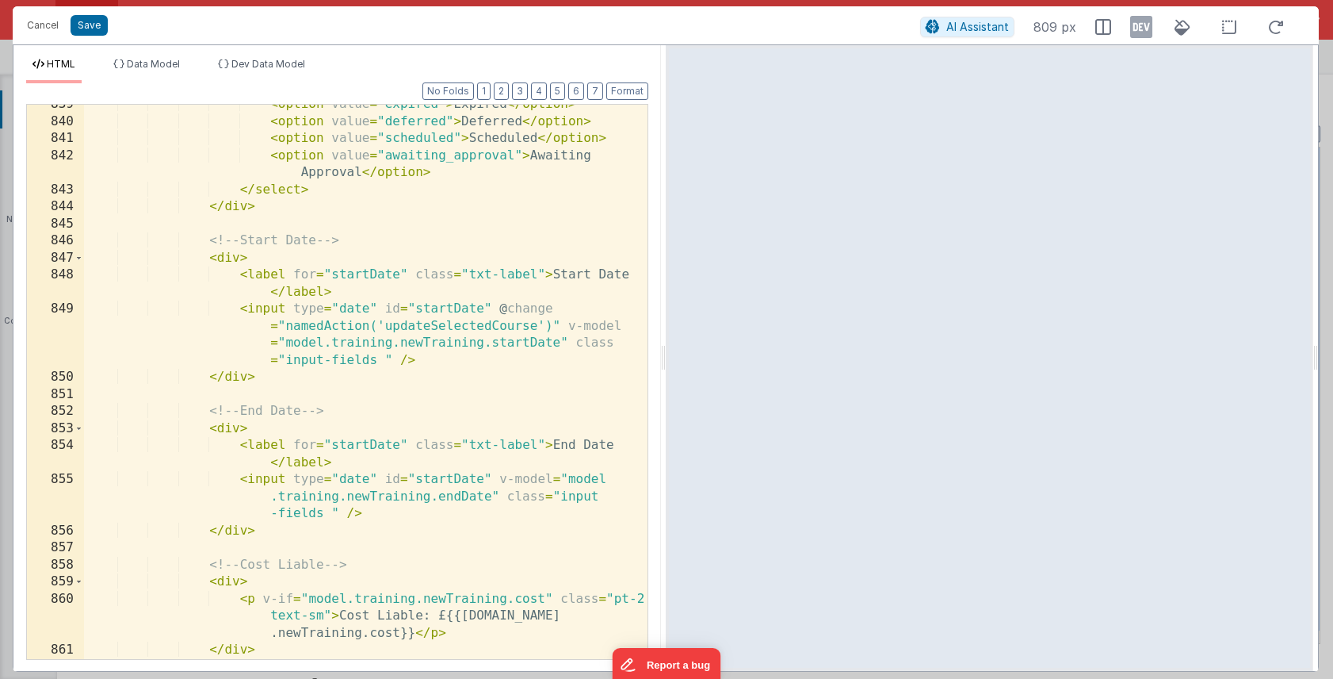
scroll to position [1593, 0]
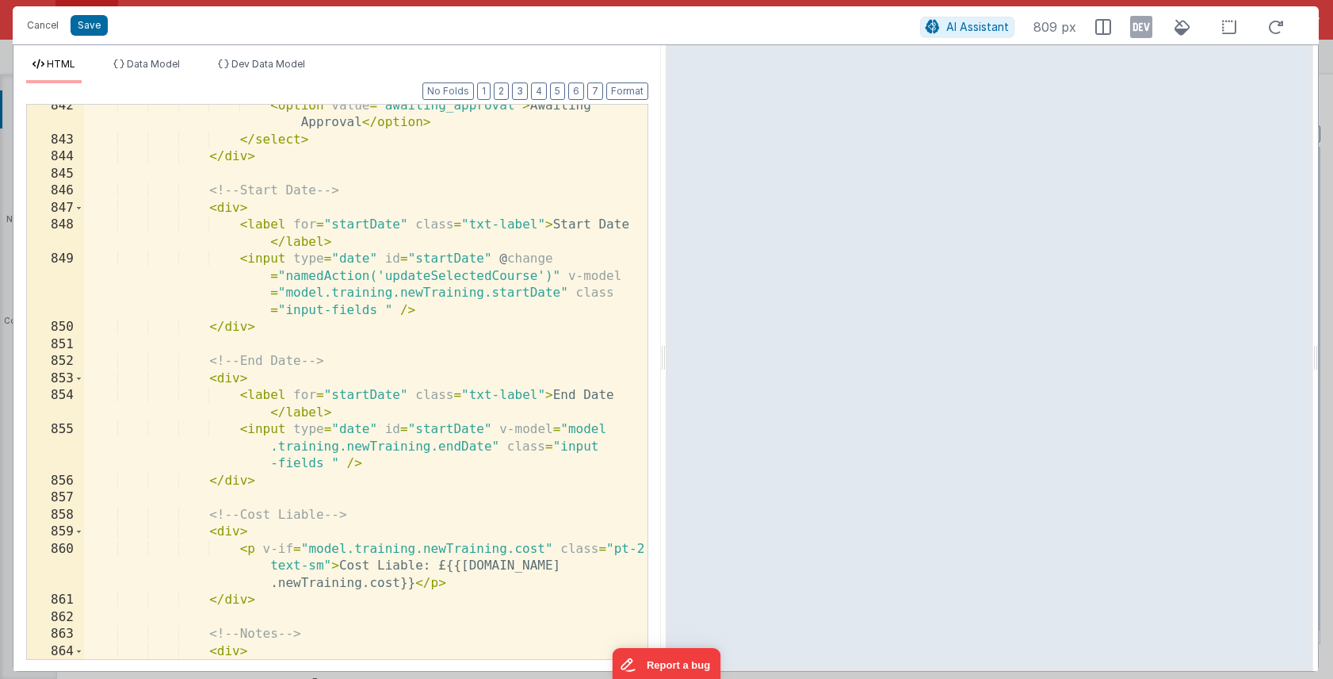
click at [534, 221] on div "< option value = "awaiting_approval" > Awaiting Approval </ option > </ select …" at bounding box center [366, 401] width 564 height 606
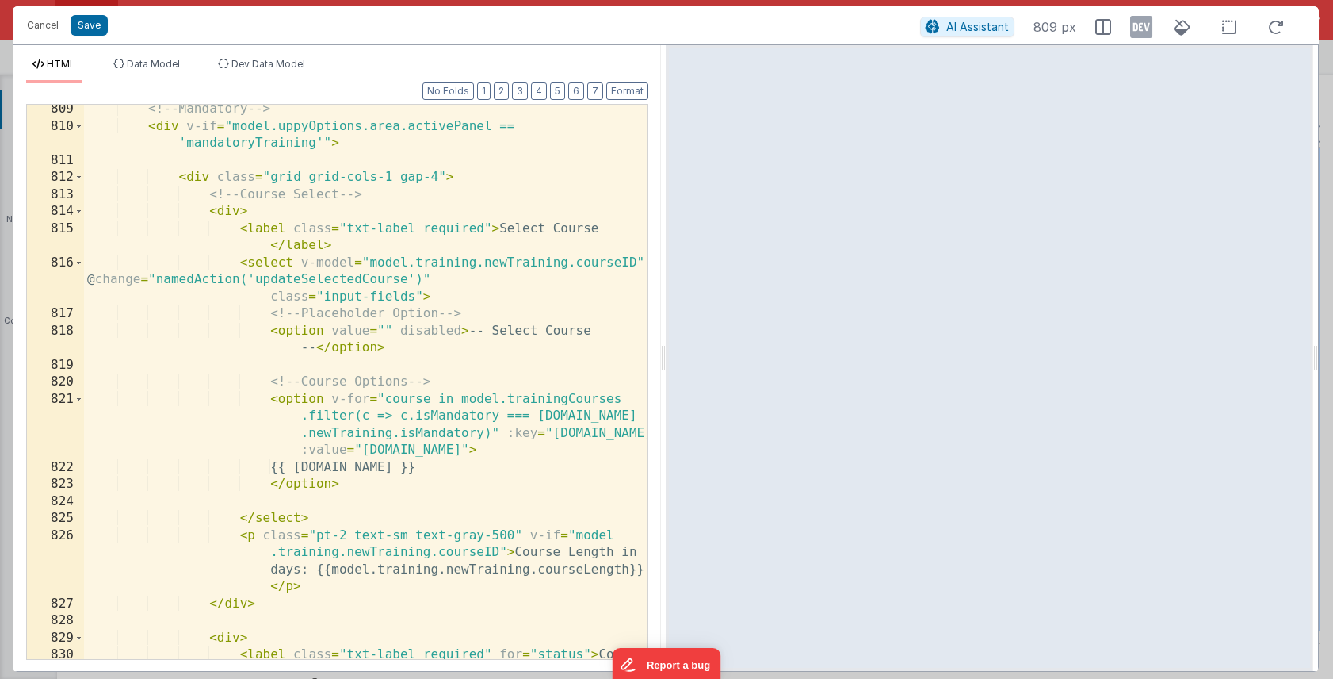
scroll to position [748, 0]
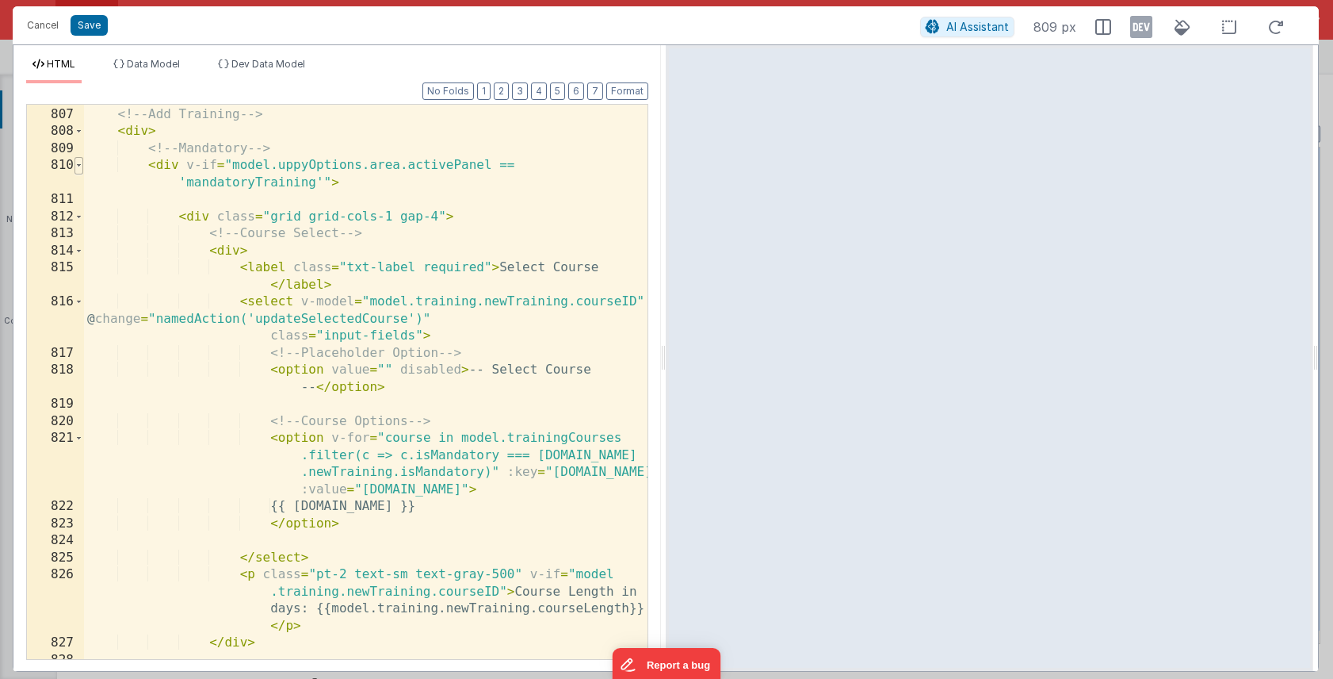
click at [79, 166] on span at bounding box center [79, 165] width 9 height 17
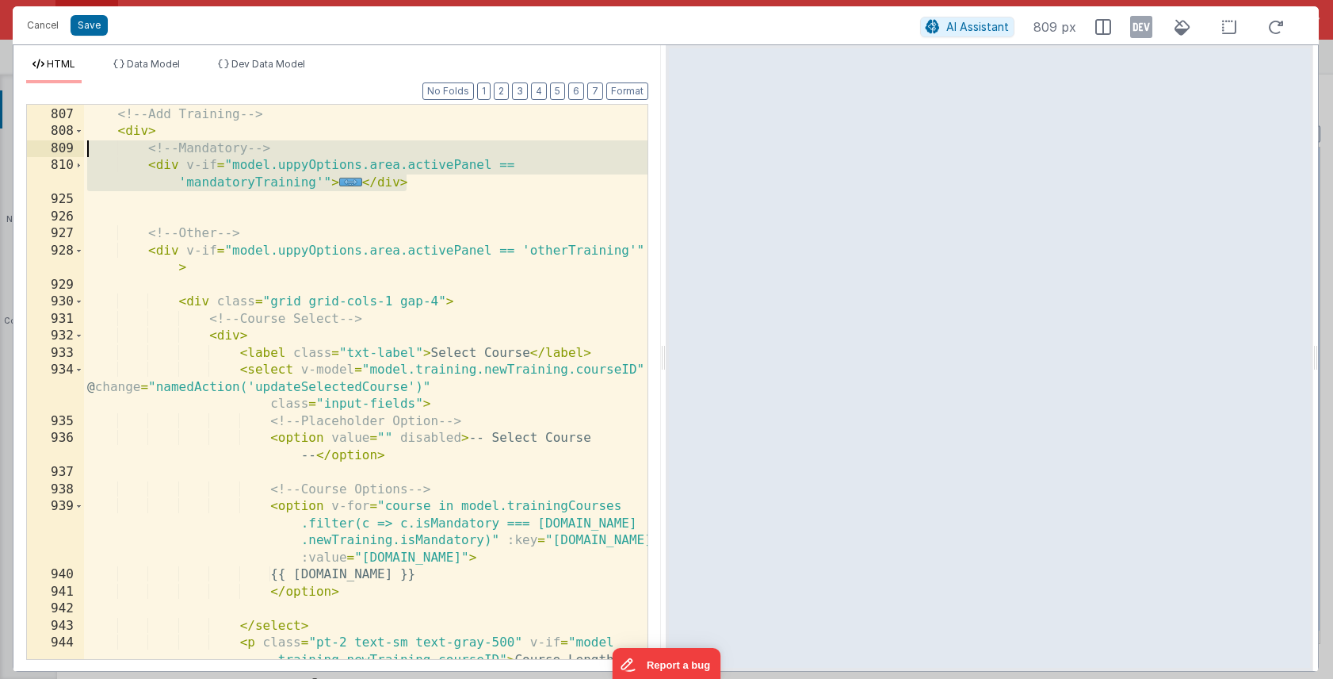
drag, startPoint x: 415, startPoint y: 185, endPoint x: 52, endPoint y: 153, distance: 363.7
click at [52, 153] on div "806 807 808 809 810 925 926 927 928 929 930 931 932 933 934 935 936 937 938 939…" at bounding box center [337, 382] width 622 height 556
click at [347, 182] on span "..." at bounding box center [350, 182] width 23 height 9
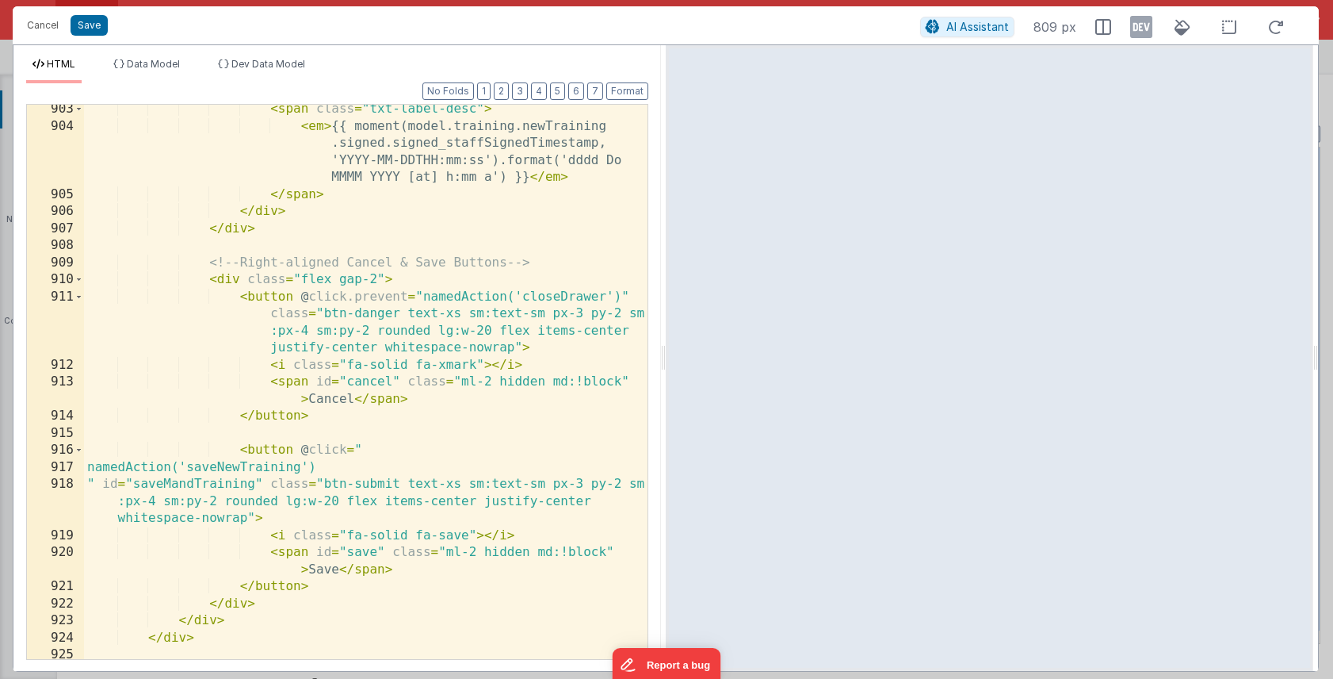
scroll to position [3191, 0]
click at [81, 280] on span at bounding box center [79, 279] width 9 height 17
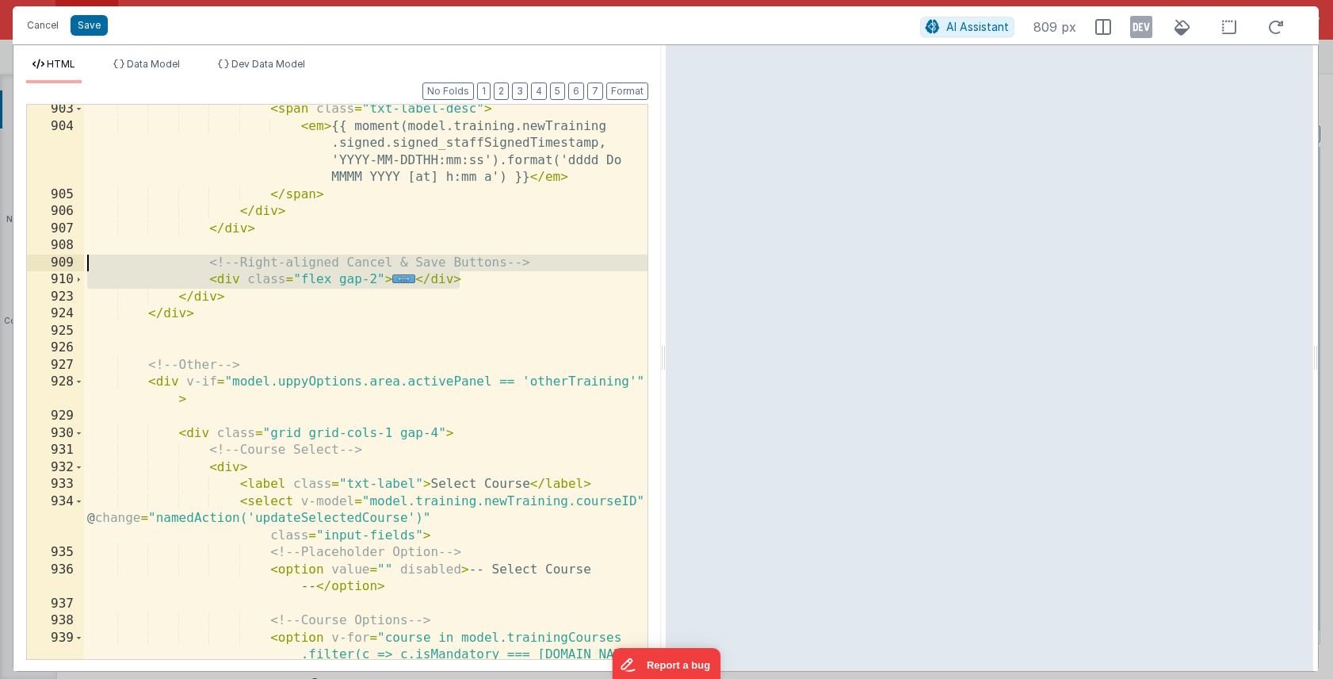
drag, startPoint x: 465, startPoint y: 277, endPoint x: 74, endPoint y: 260, distance: 391.2
click at [74, 260] on div "903 904 905 906 907 908 909 910 923 924 925 926 927 928 929 930 931 932 933 934…" at bounding box center [337, 382] width 622 height 556
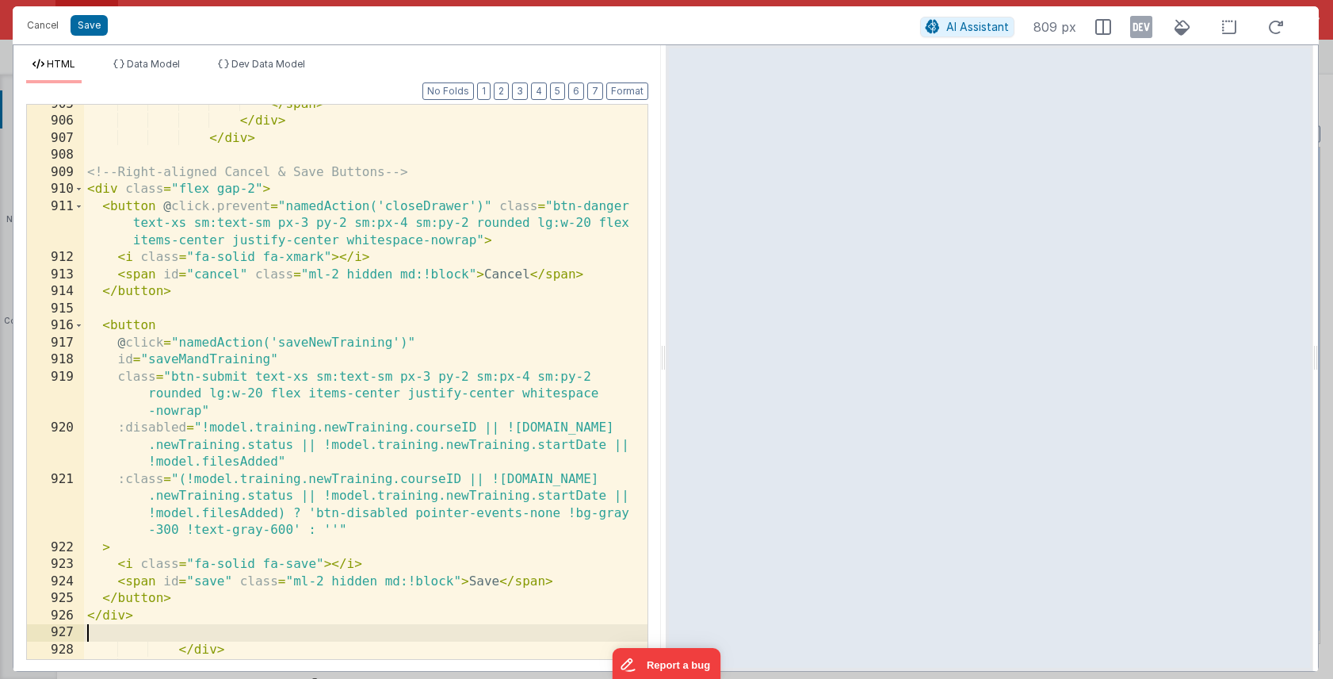
scroll to position [3285, 0]
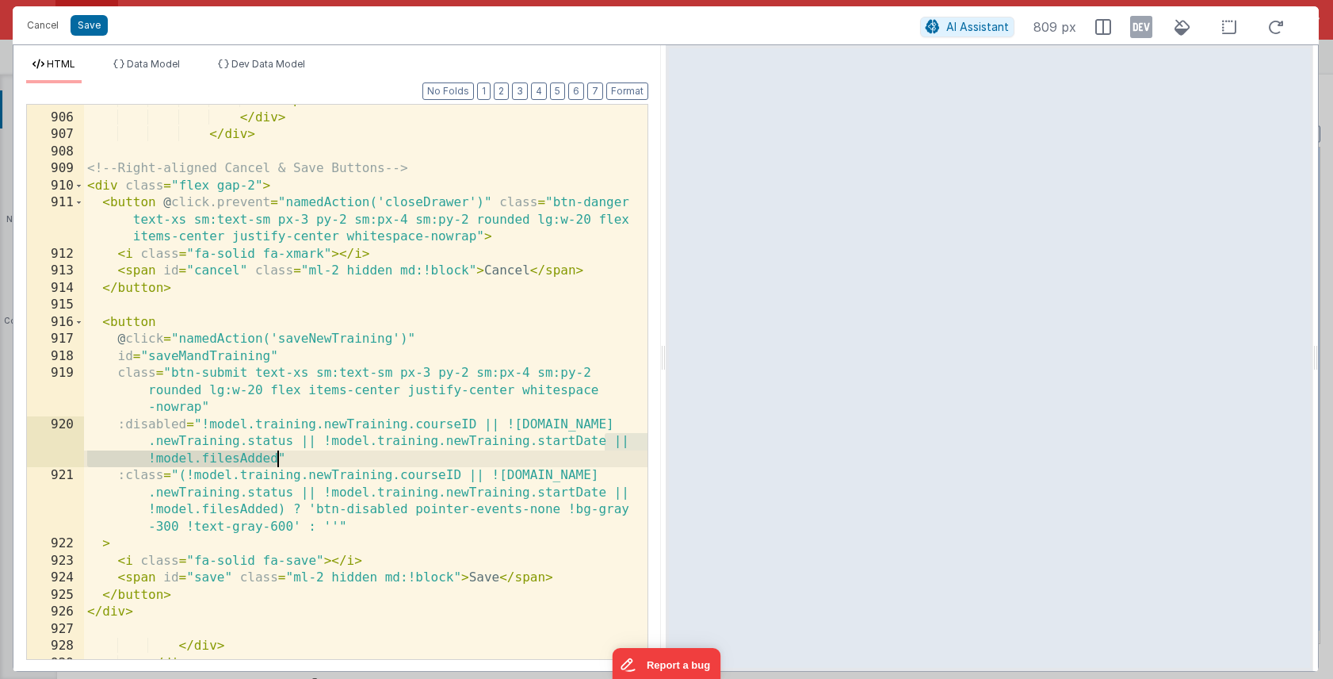
drag, startPoint x: 606, startPoint y: 442, endPoint x: 279, endPoint y: 457, distance: 327.8
click at [279, 457] on div "</ span > </ div > </ div > <!-- Right-aligned Cancel & Save Buttons --> < div …" at bounding box center [366, 386] width 564 height 588
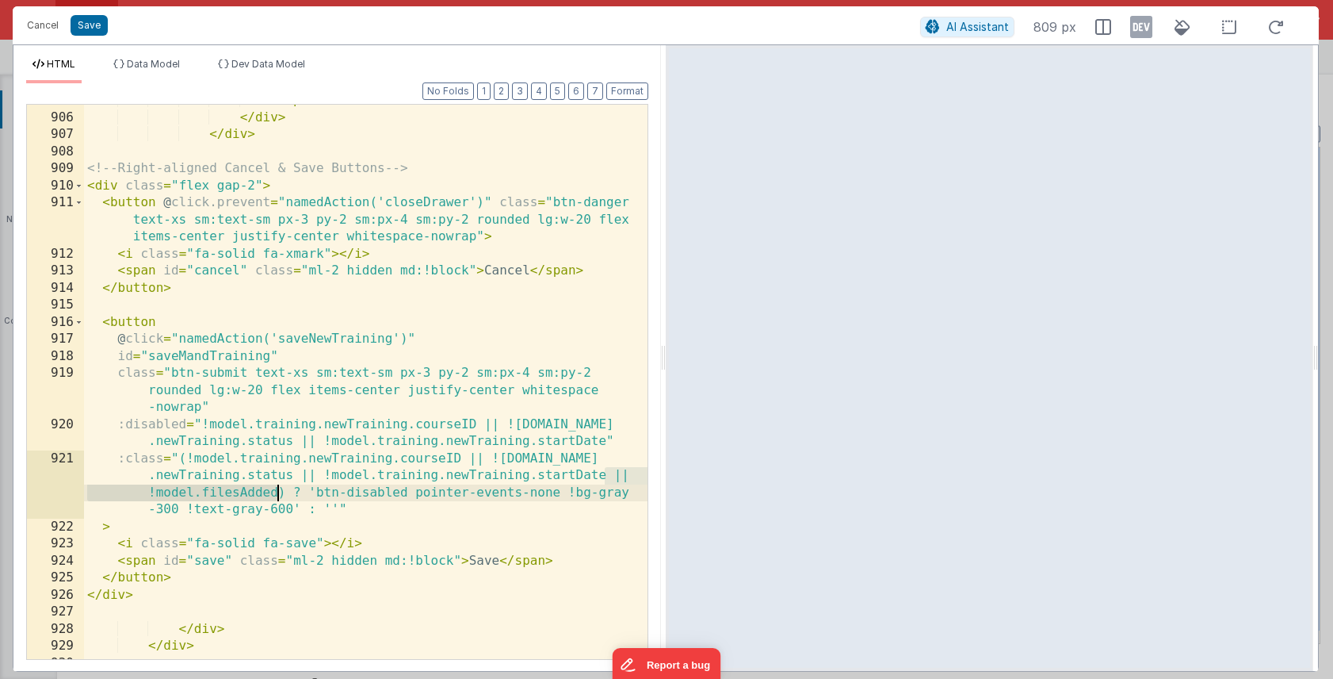
drag, startPoint x: 605, startPoint y: 476, endPoint x: 276, endPoint y: 492, distance: 329.4
click at [276, 492] on div "</ span > </ div > </ div > <!-- Right-aligned Cancel & Save Buttons --> < div …" at bounding box center [366, 386] width 564 height 588
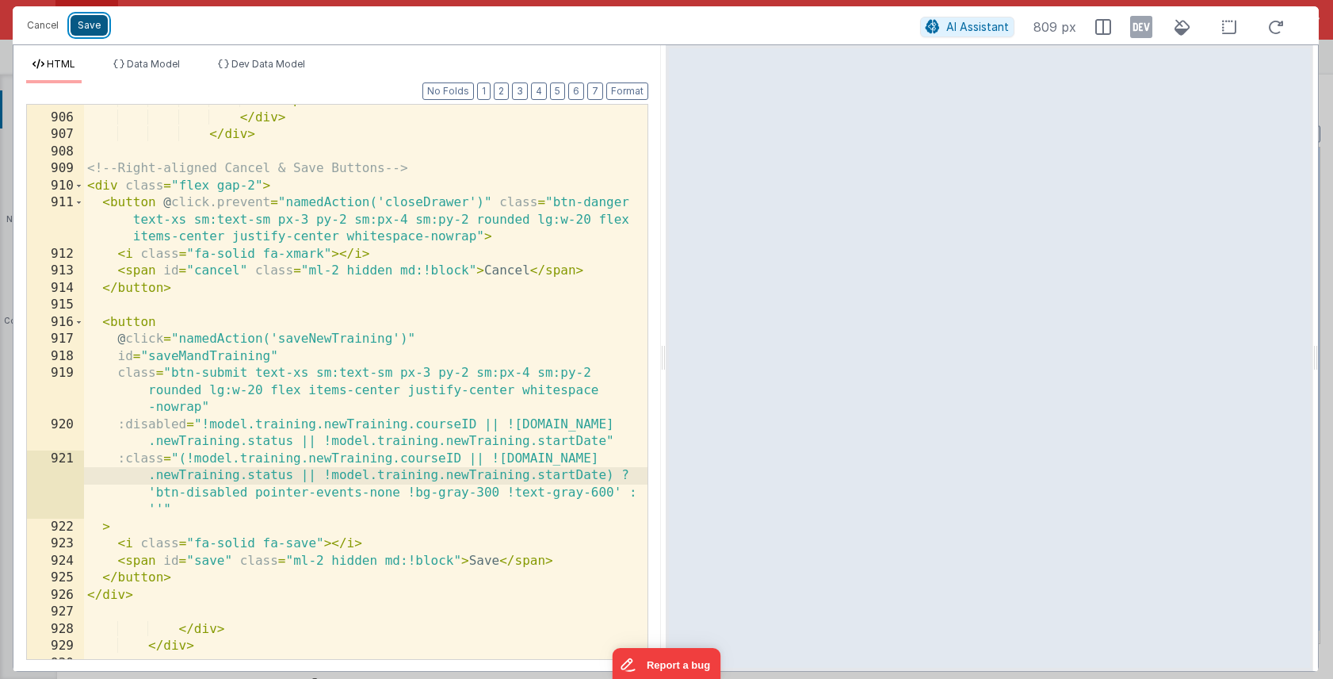
click at [86, 32] on button "Save" at bounding box center [89, 25] width 37 height 21
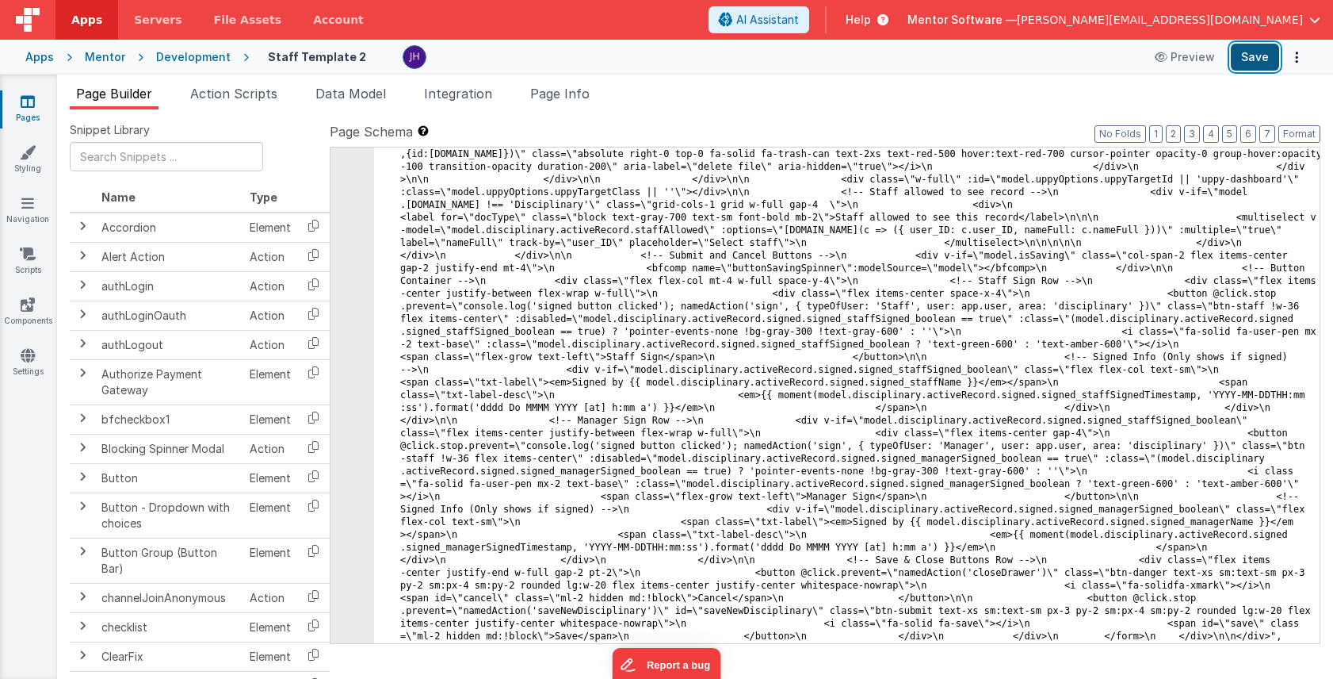
click at [1251, 59] on button "Save" at bounding box center [1255, 57] width 48 height 27
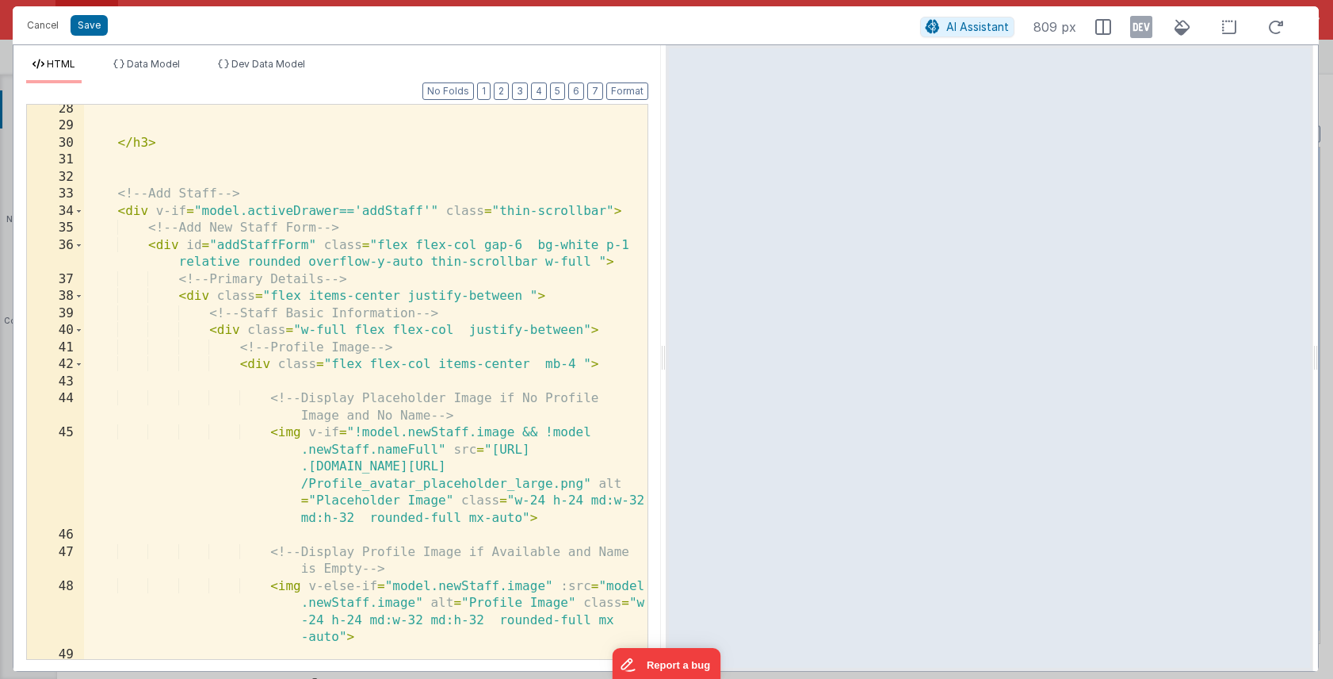
scroll to position [443, 0]
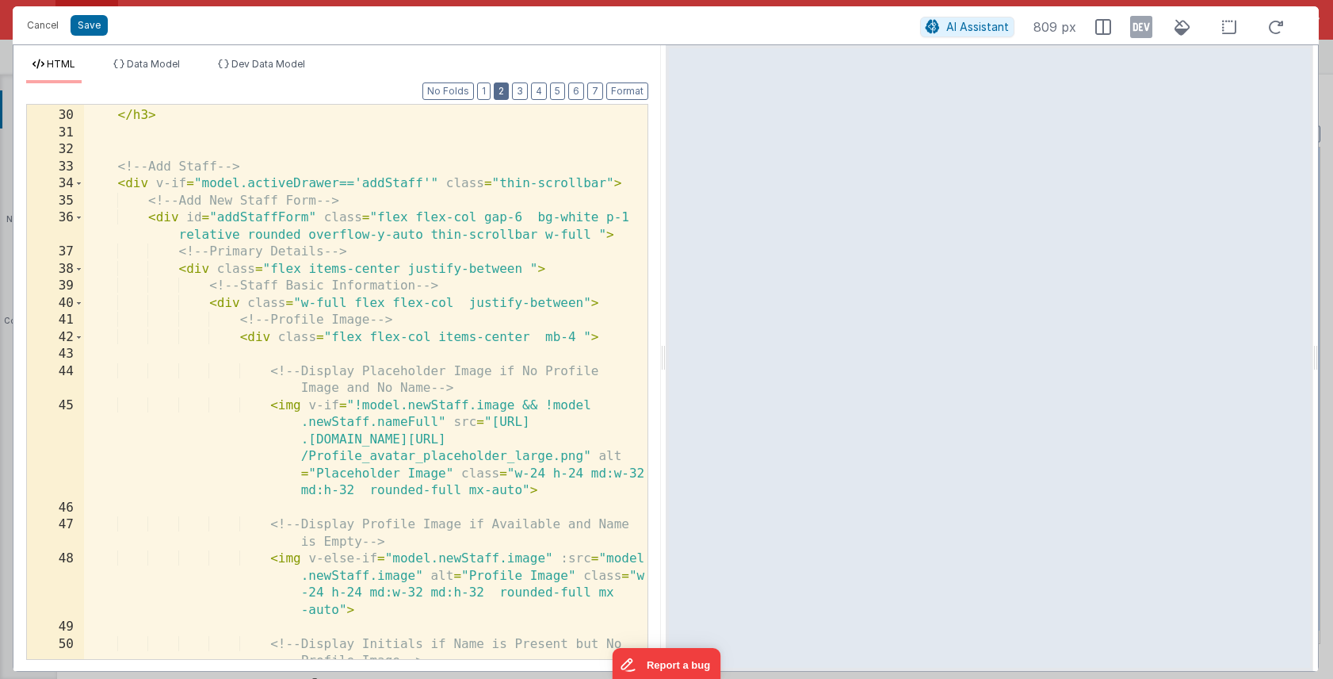
click at [506, 89] on button "2" at bounding box center [501, 90] width 15 height 17
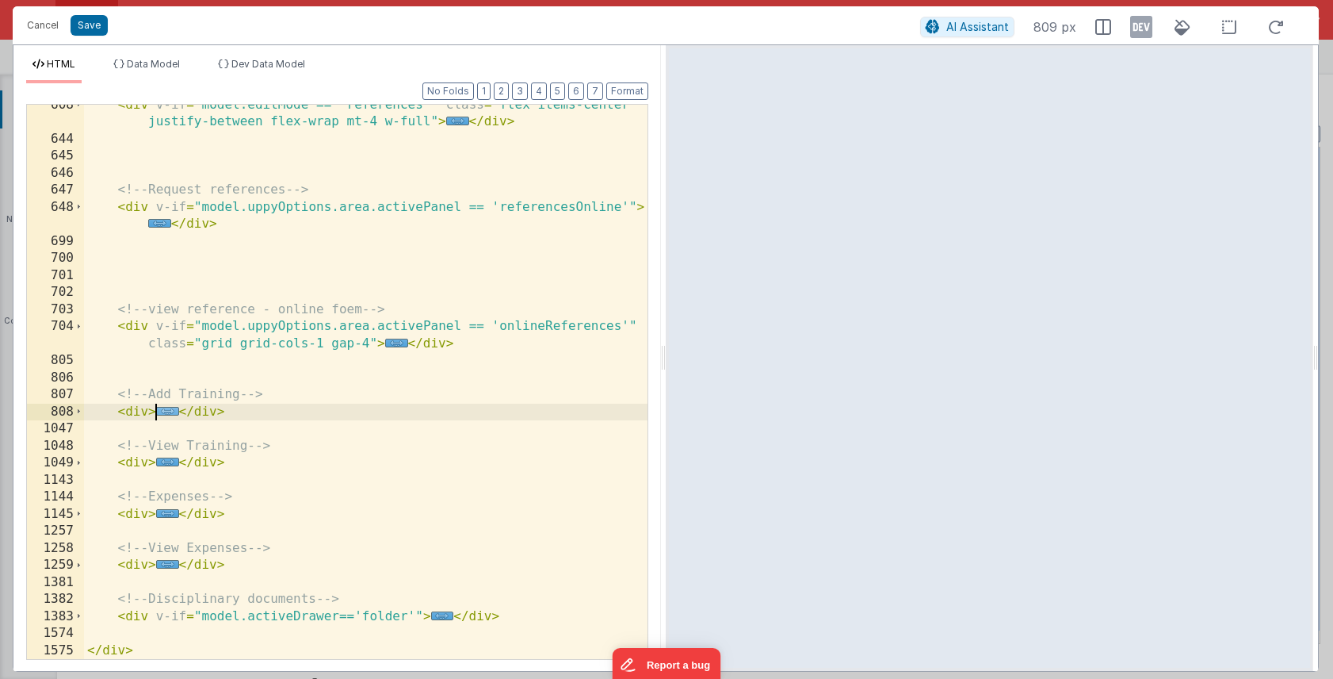
click at [166, 411] on span "..." at bounding box center [167, 411] width 23 height 9
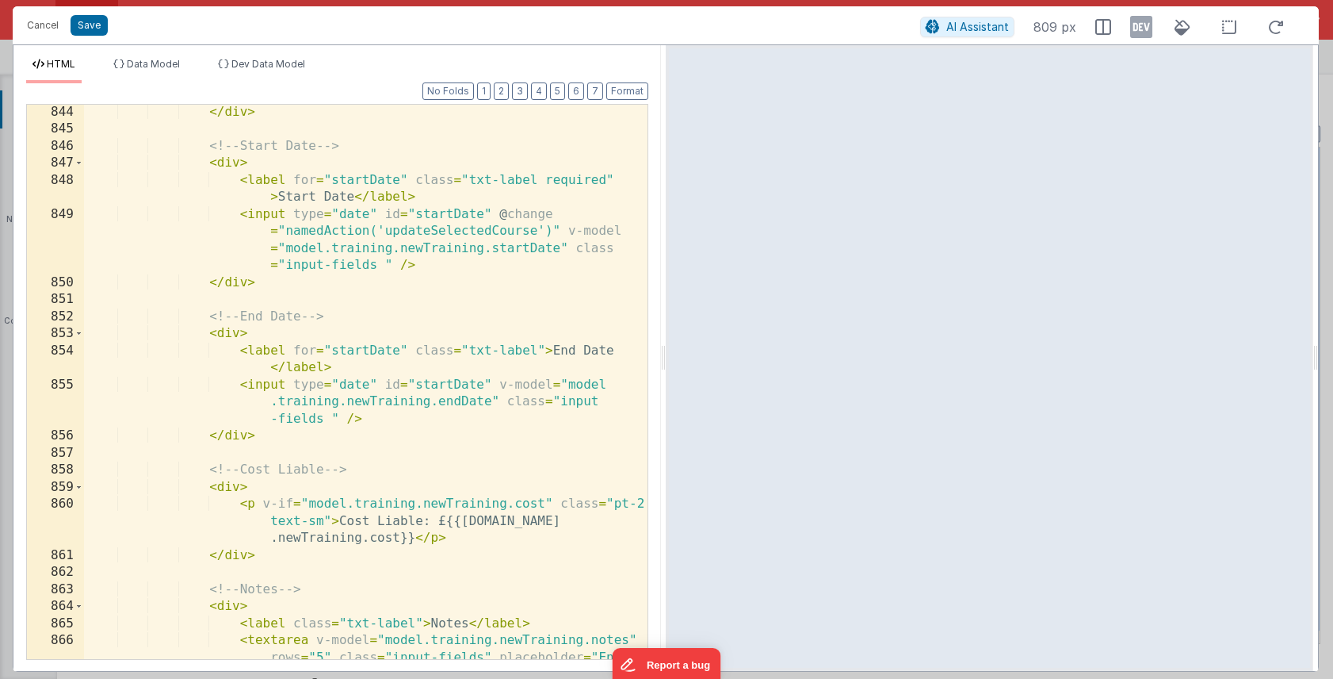
scroll to position [1644, 0]
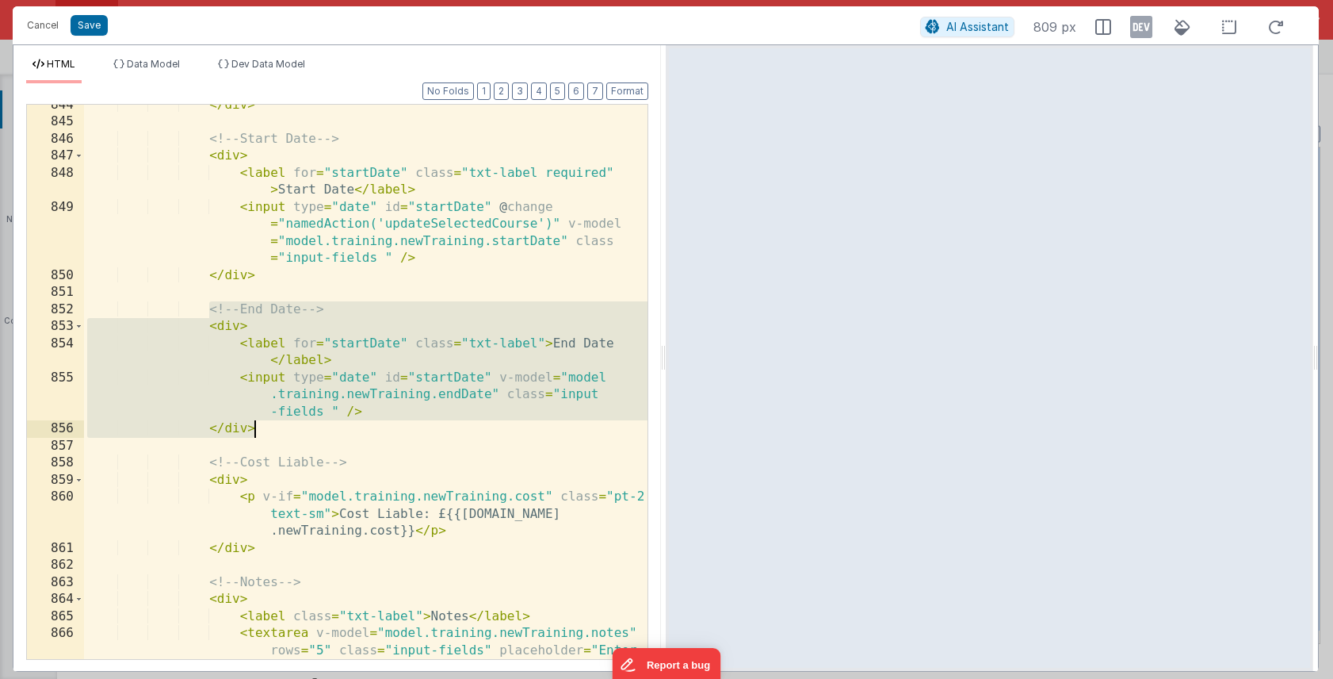
drag, startPoint x: 210, startPoint y: 311, endPoint x: 257, endPoint y: 426, distance: 124.1
click at [257, 426] on div "</ div > <!-- Start Date --> < div > < label for = "startDate" class = "txt-lab…" at bounding box center [366, 408] width 564 height 622
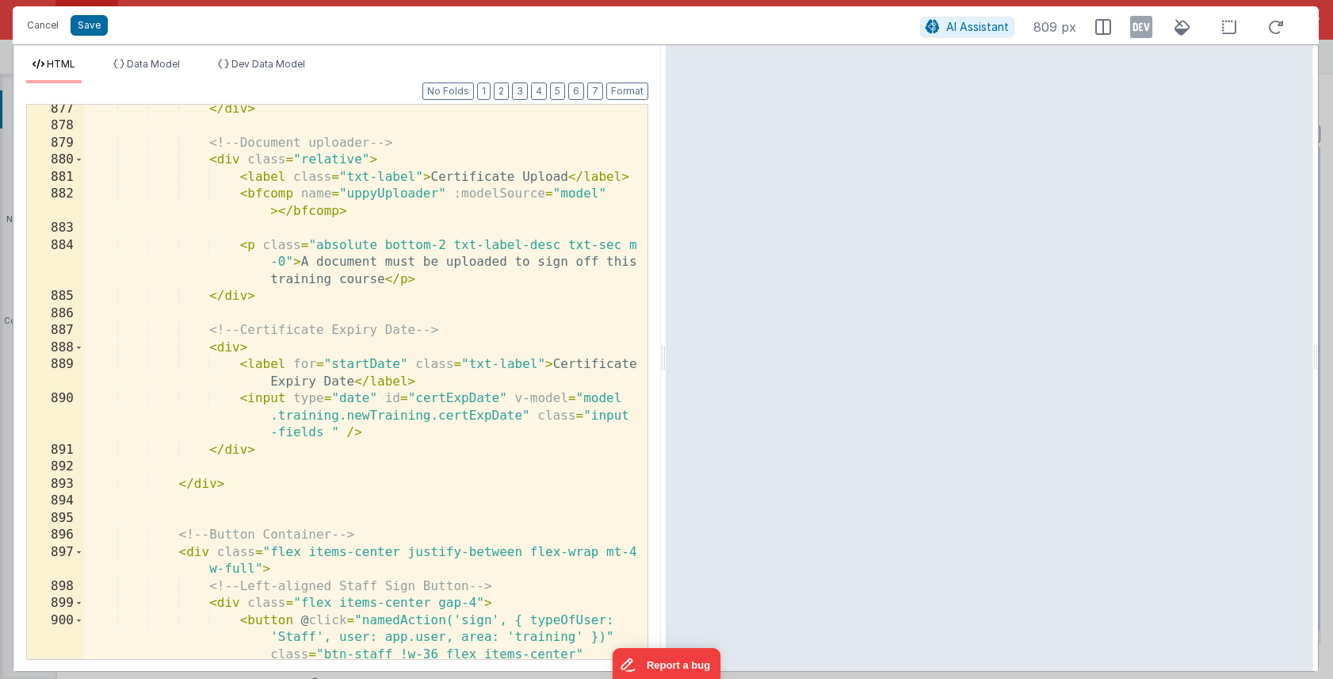
scroll to position [2415, 0]
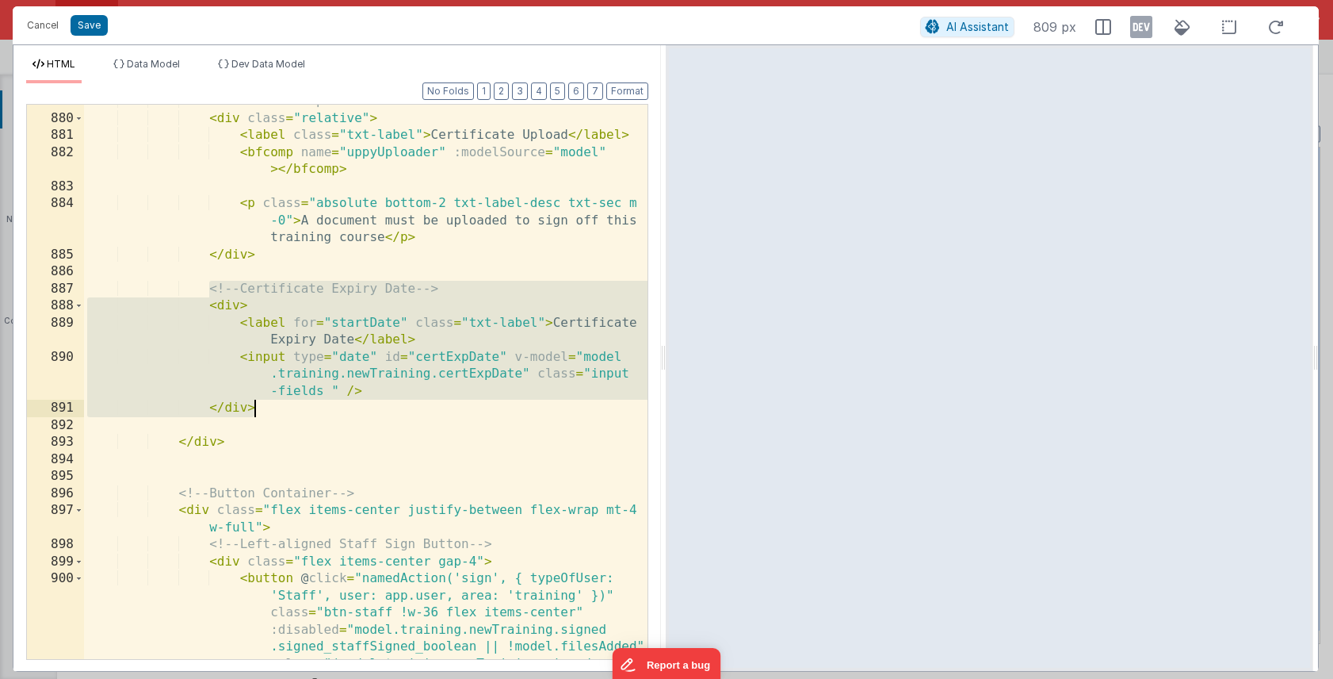
drag, startPoint x: 210, startPoint y: 286, endPoint x: 264, endPoint y: 410, distance: 134.9
click at [264, 410] on div "<!-- Document uploader --> < div class = "relative" > < label class = "txt-labe…" at bounding box center [366, 438] width 564 height 690
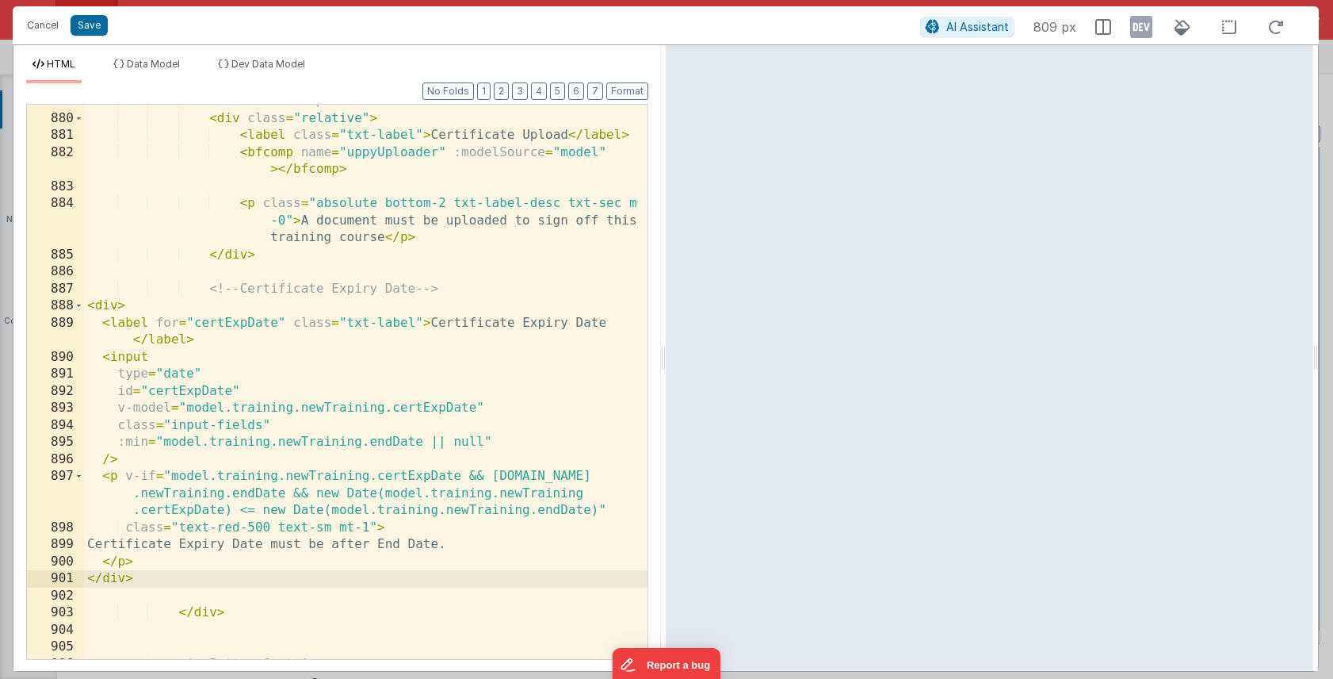
click at [626, 102] on div "Format 7 6 5 4 3 2 1 No Folds 879 880 881 882 883 884 885 886 887 888 889 890 8…" at bounding box center [337, 380] width 622 height 556
click at [627, 94] on button "Format" at bounding box center [627, 90] width 42 height 17
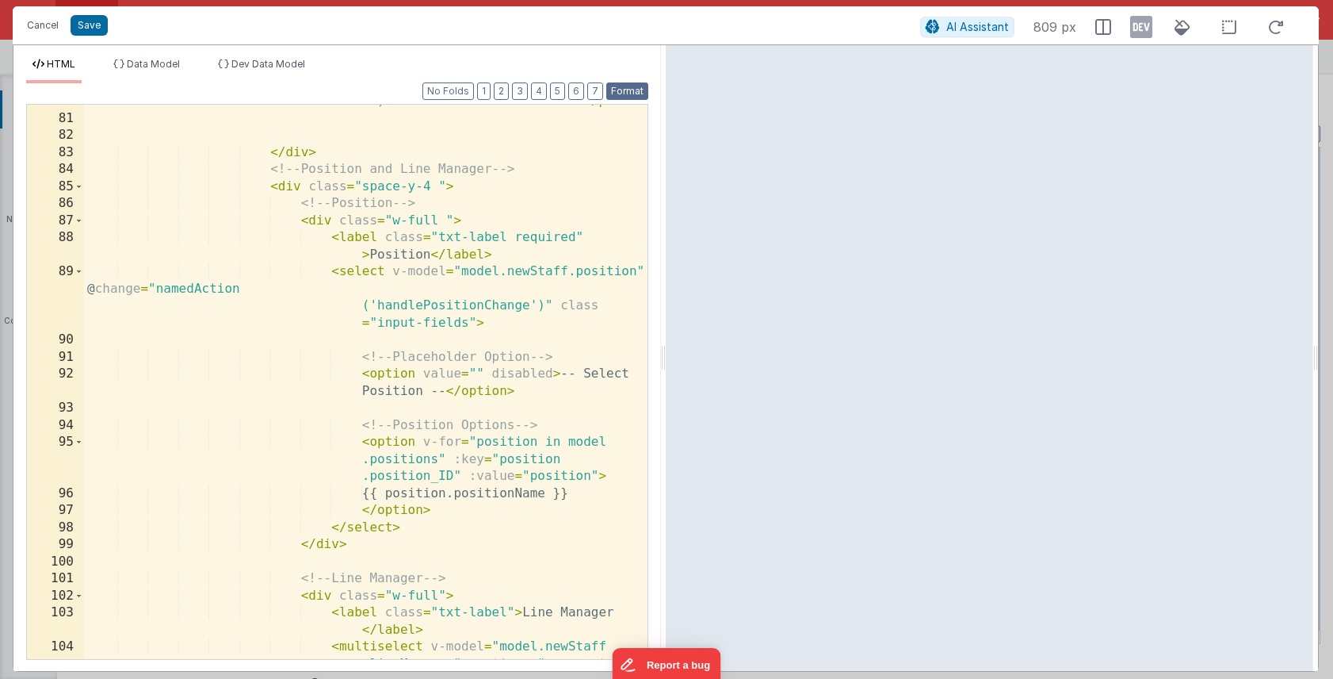
scroll to position [1524, 0]
click at [100, 30] on button "Save" at bounding box center [89, 25] width 37 height 21
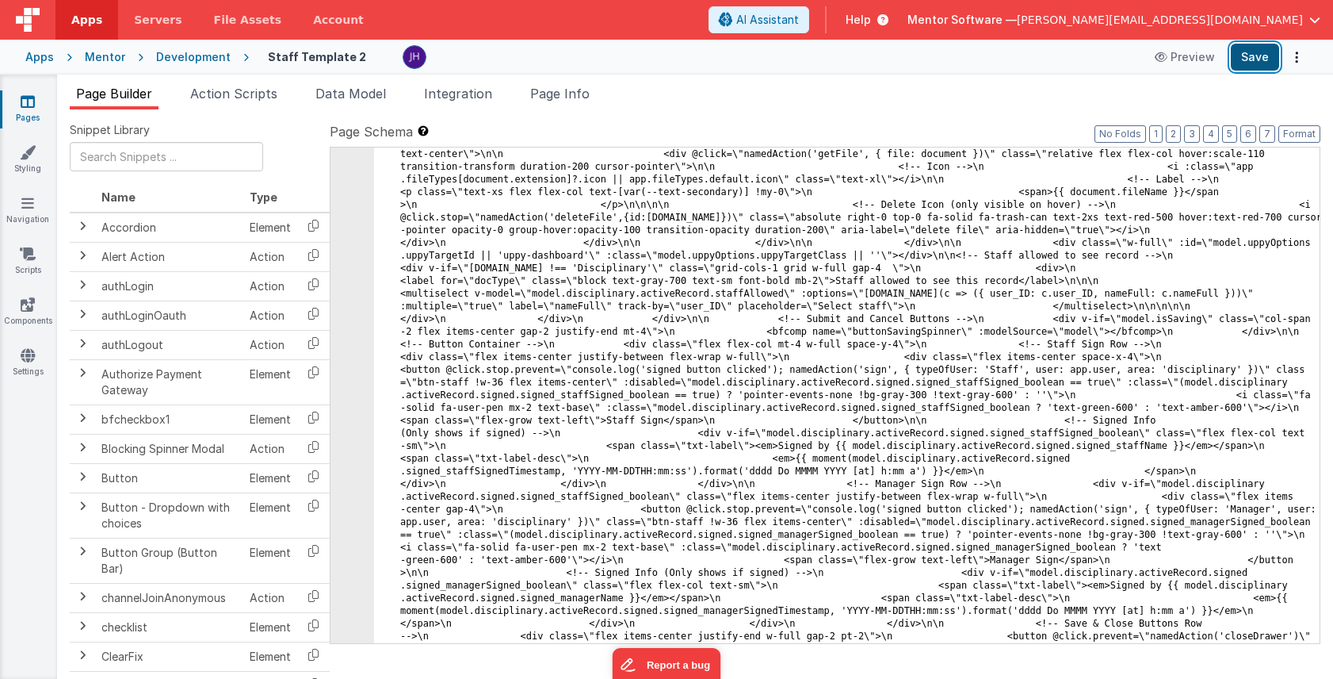
click at [1267, 61] on button "Save" at bounding box center [1255, 57] width 48 height 27
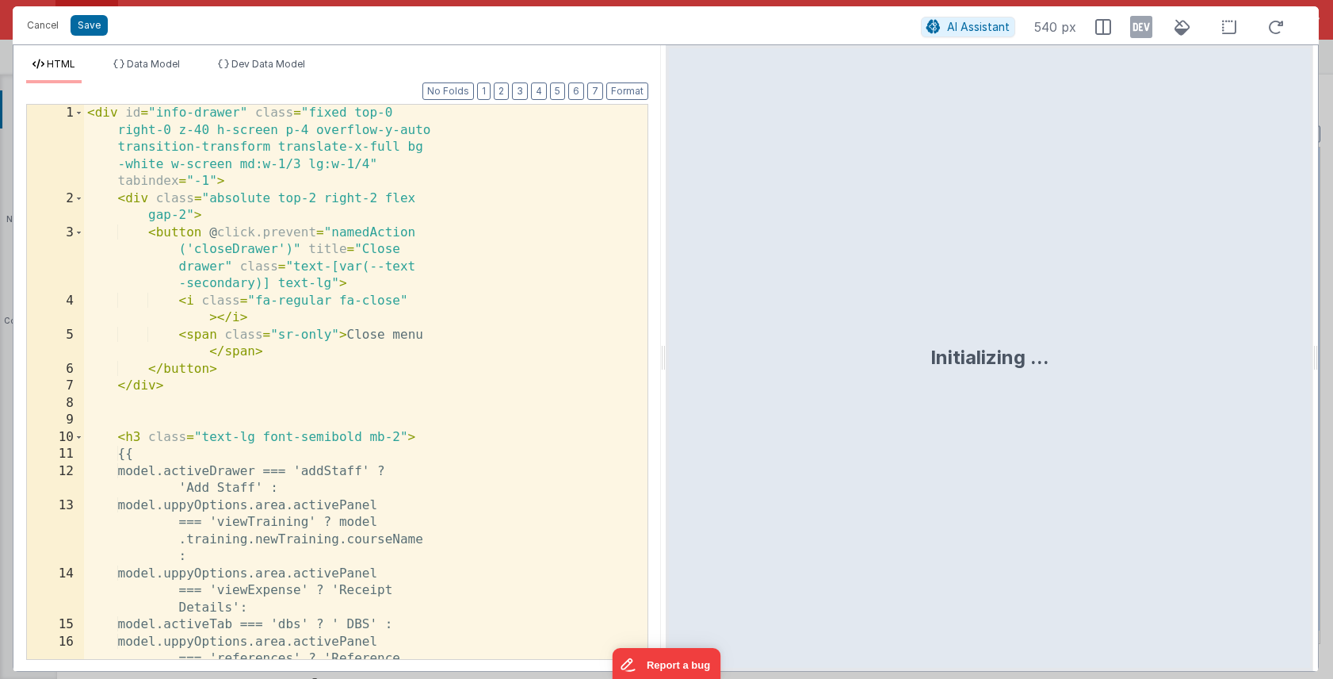
scroll to position [9259, 0]
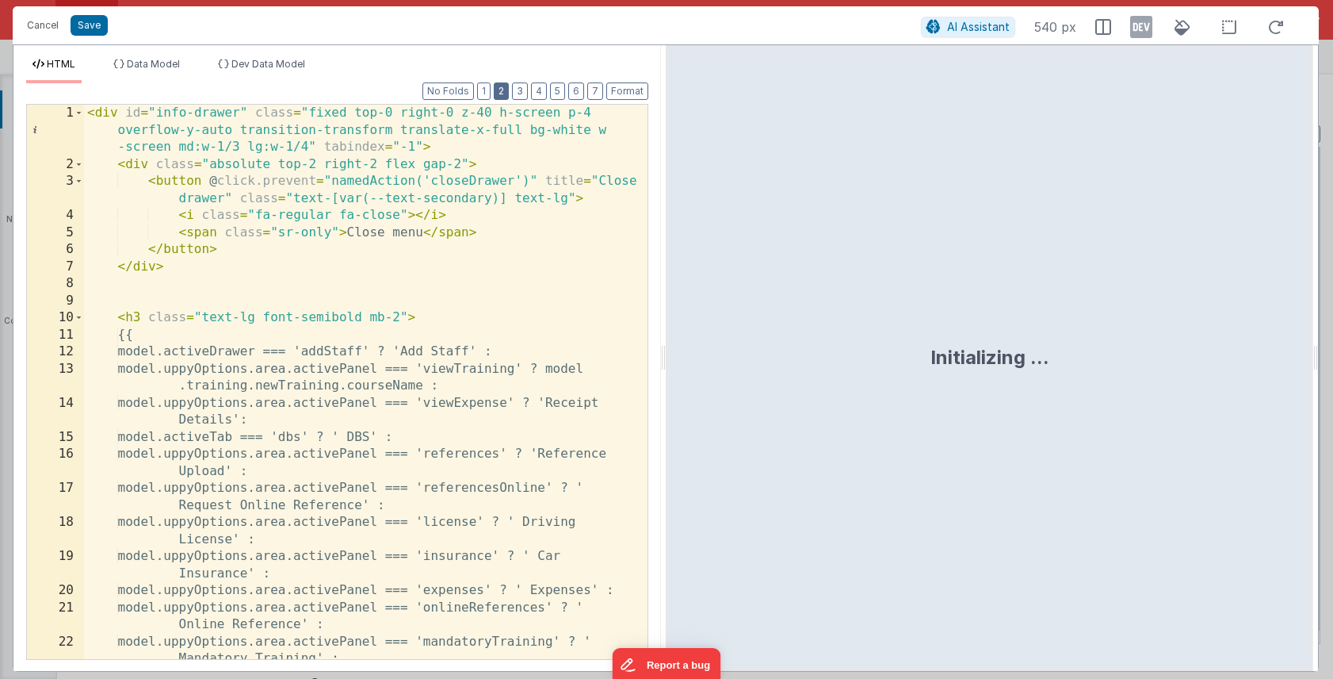
click at [501, 95] on button "2" at bounding box center [501, 90] width 15 height 17
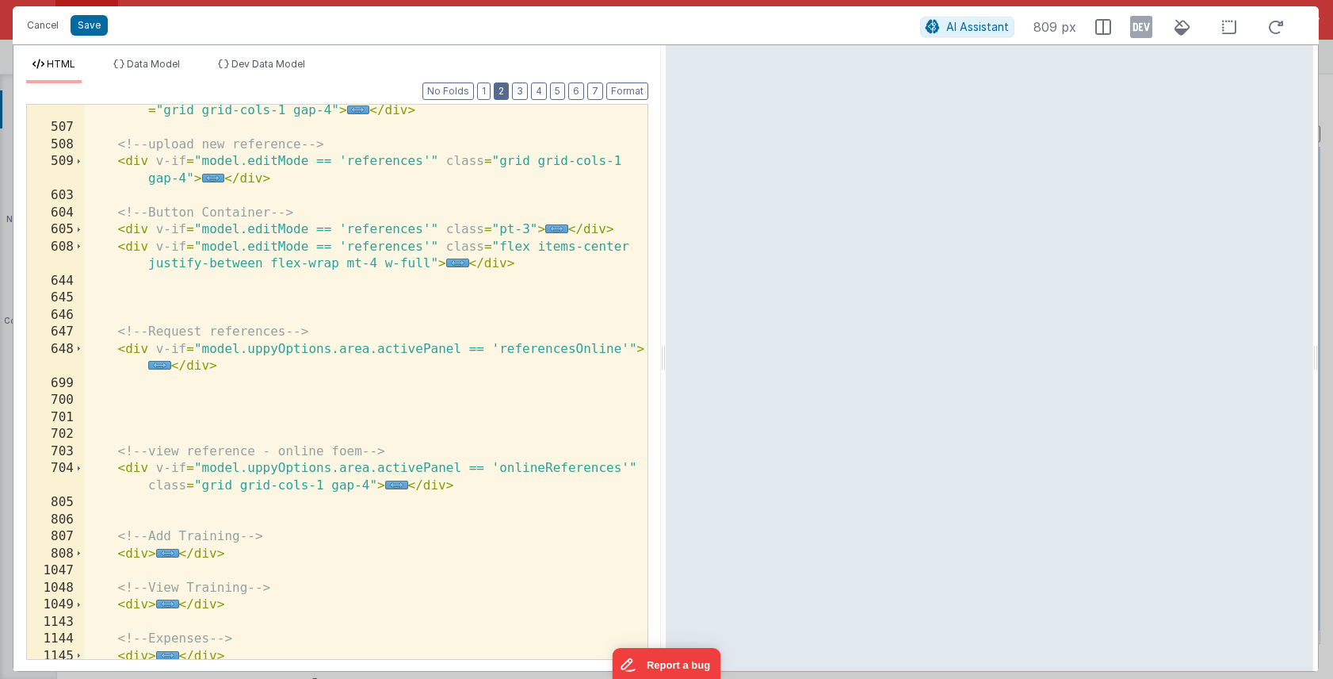
scroll to position [469, 0]
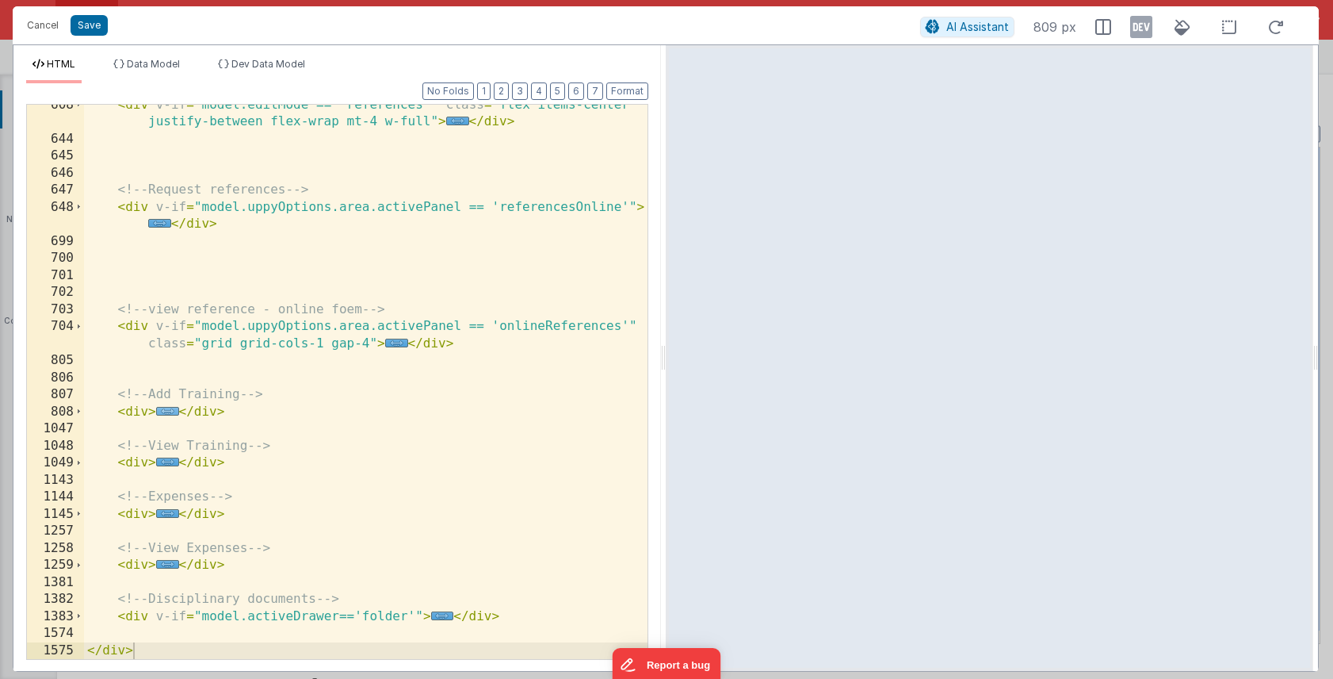
click at [163, 410] on span "..." at bounding box center [167, 411] width 23 height 9
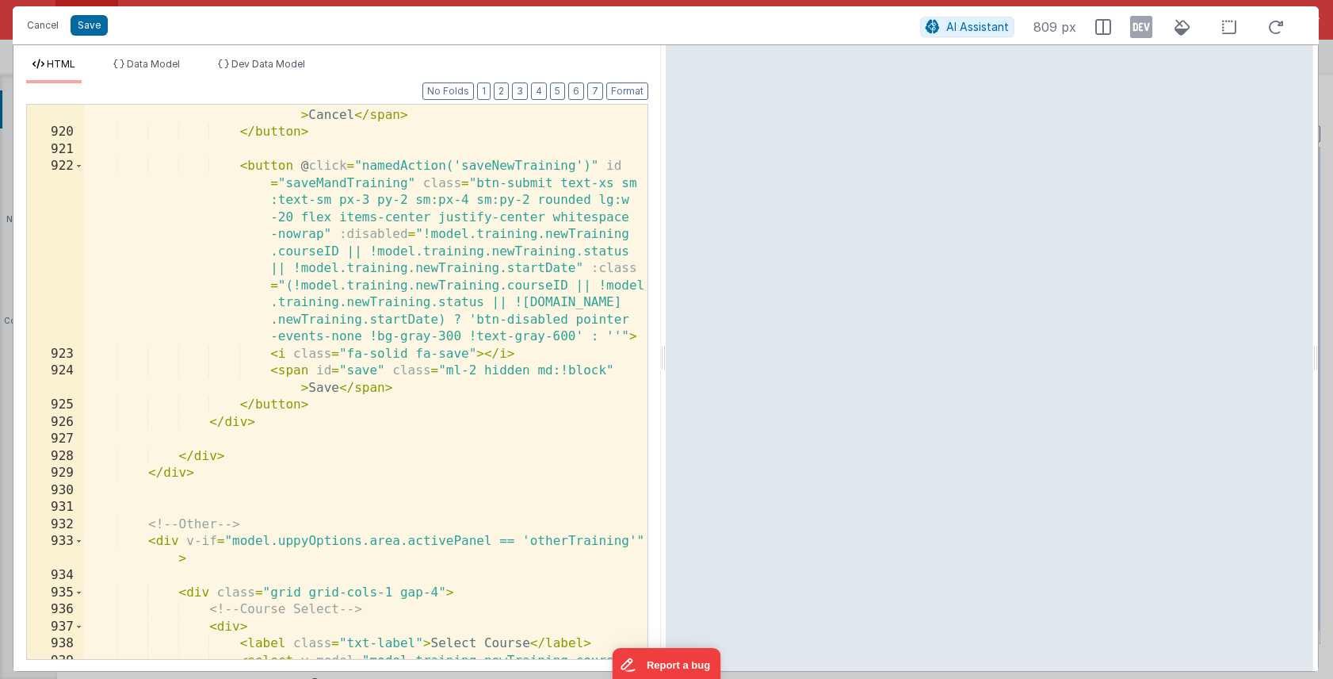
scroll to position [3707, 0]
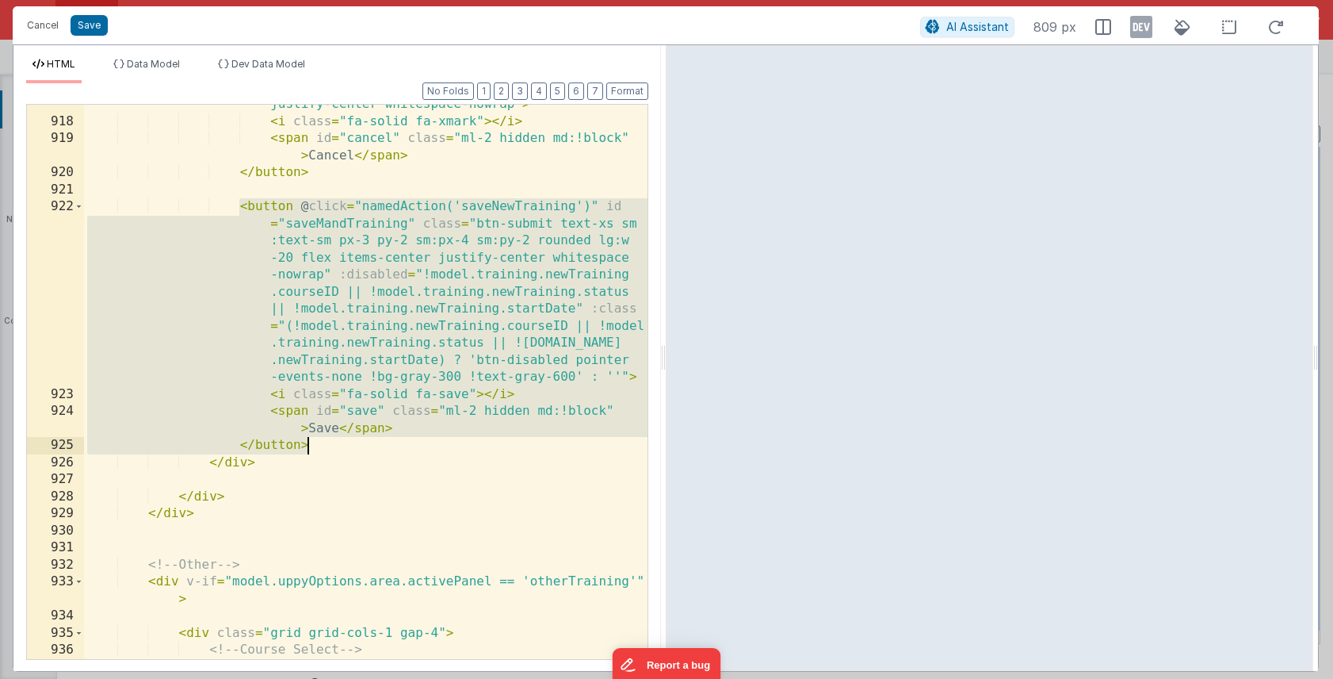
drag, startPoint x: 239, startPoint y: 205, endPoint x: 440, endPoint y: 452, distance: 318.4
click at [440, 452] on div "< button @ click.prevent = "namedAction('closeDrawer')" class = "btn-danger tex…" at bounding box center [366, 365] width 564 height 640
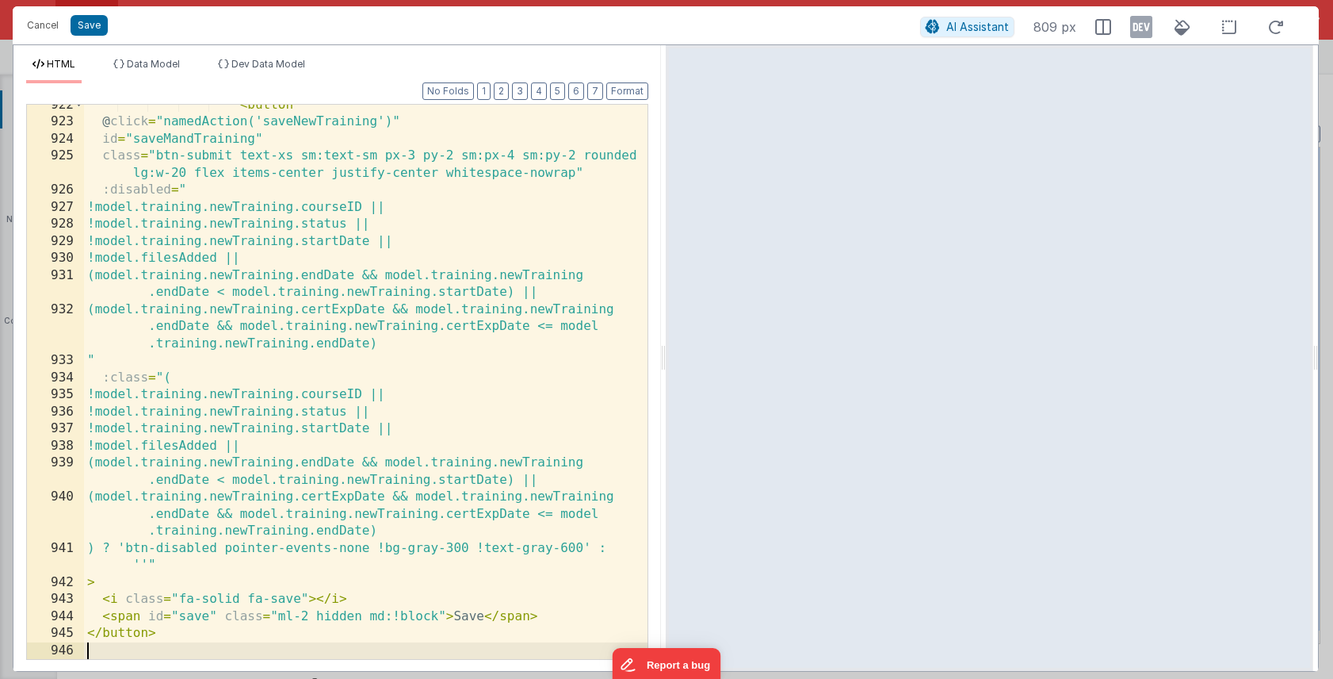
scroll to position [3809, 0]
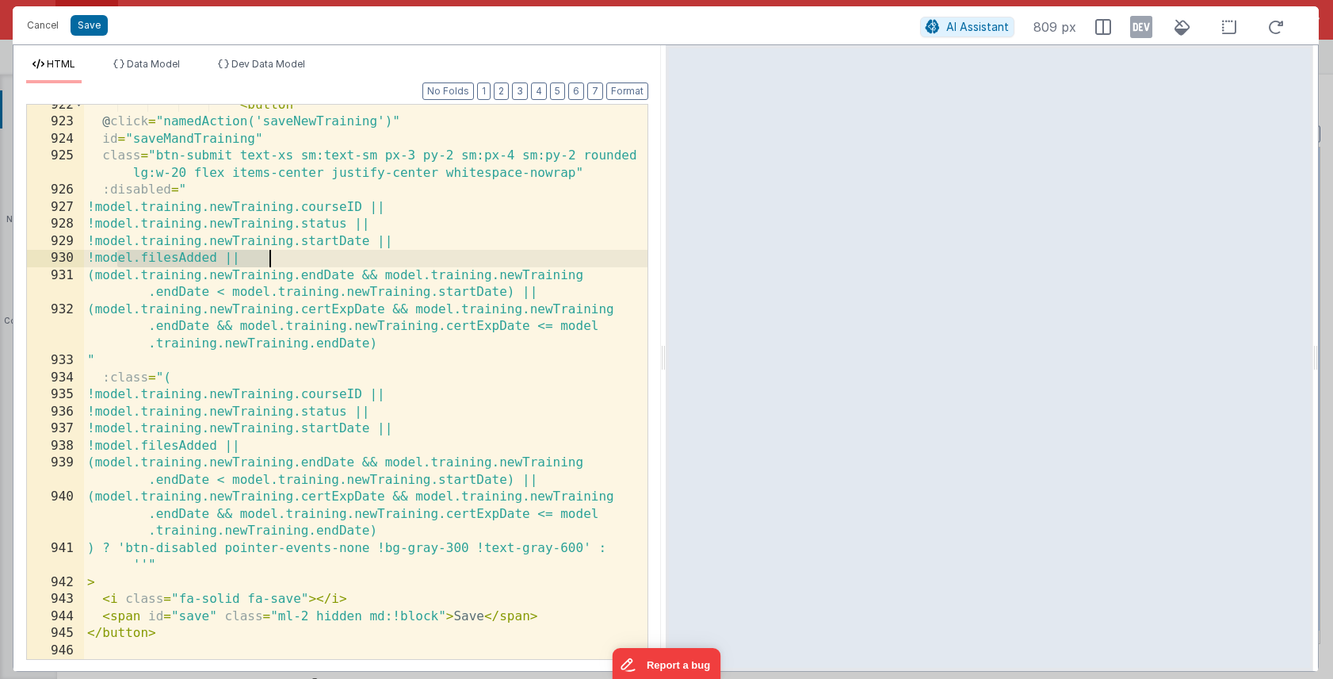
drag, startPoint x: 118, startPoint y: 258, endPoint x: 281, endPoint y: 260, distance: 163.3
click at [281, 260] on div "< button @ click = "namedAction('saveNewTraining')" id = "saveMandTraining" cla…" at bounding box center [366, 391] width 564 height 588
click at [327, 262] on div "< button @ click = "namedAction('saveNewTraining')" id = "saveMandTraining" cla…" at bounding box center [366, 391] width 564 height 588
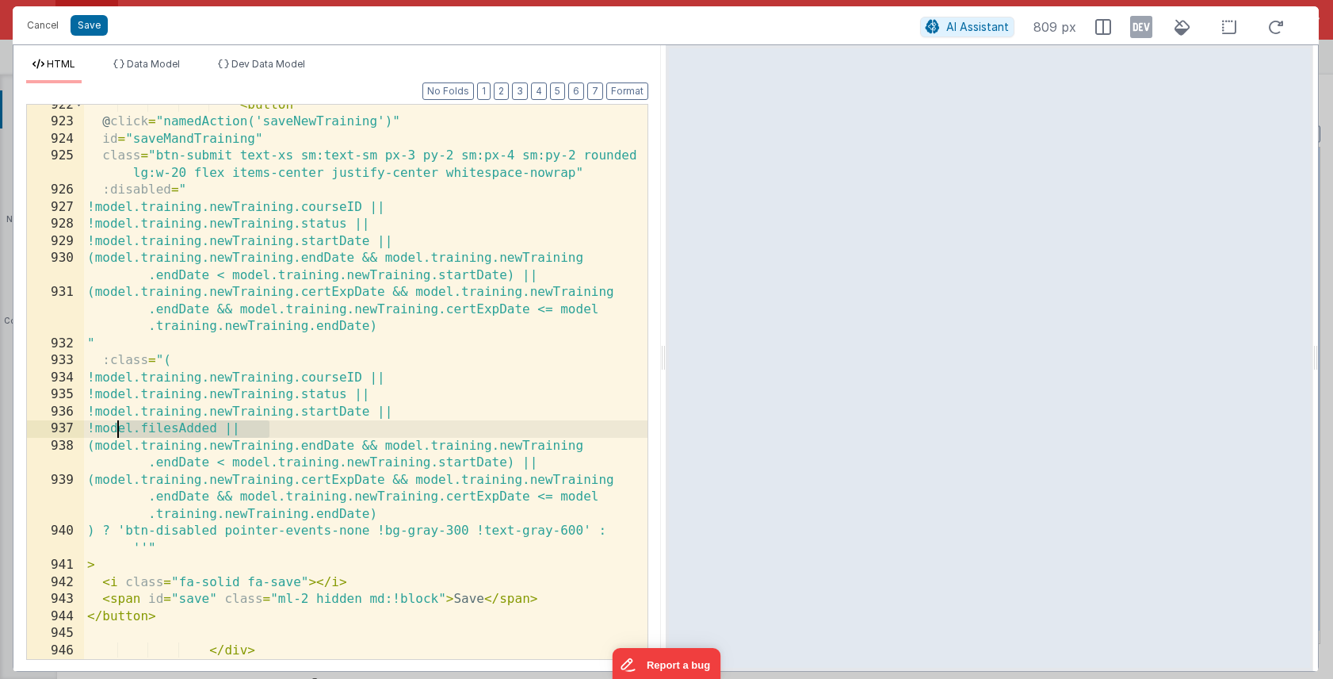
drag, startPoint x: 273, startPoint y: 426, endPoint x: 120, endPoint y: 432, distance: 153.1
click at [120, 432] on div "< button @ click = "namedAction('saveNewTraining')" id = "saveMandTraining" cla…" at bounding box center [366, 391] width 564 height 588
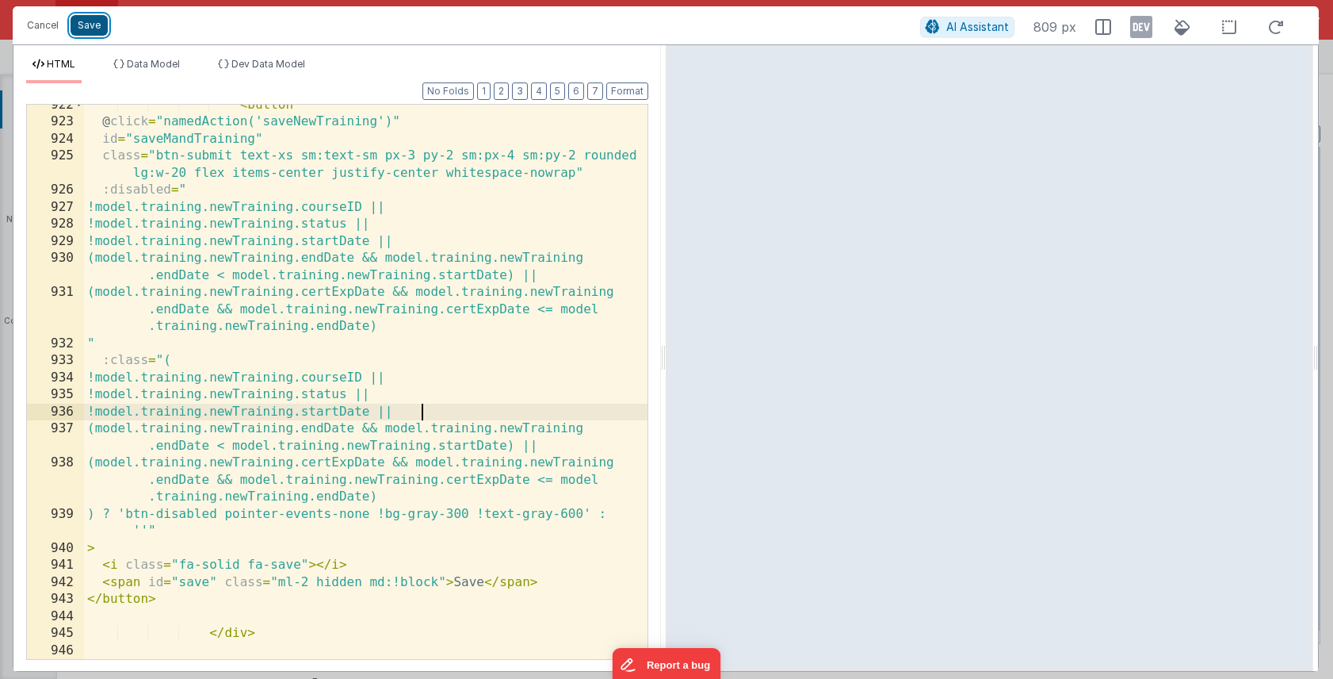
click at [90, 25] on button "Save" at bounding box center [89, 25] width 37 height 21
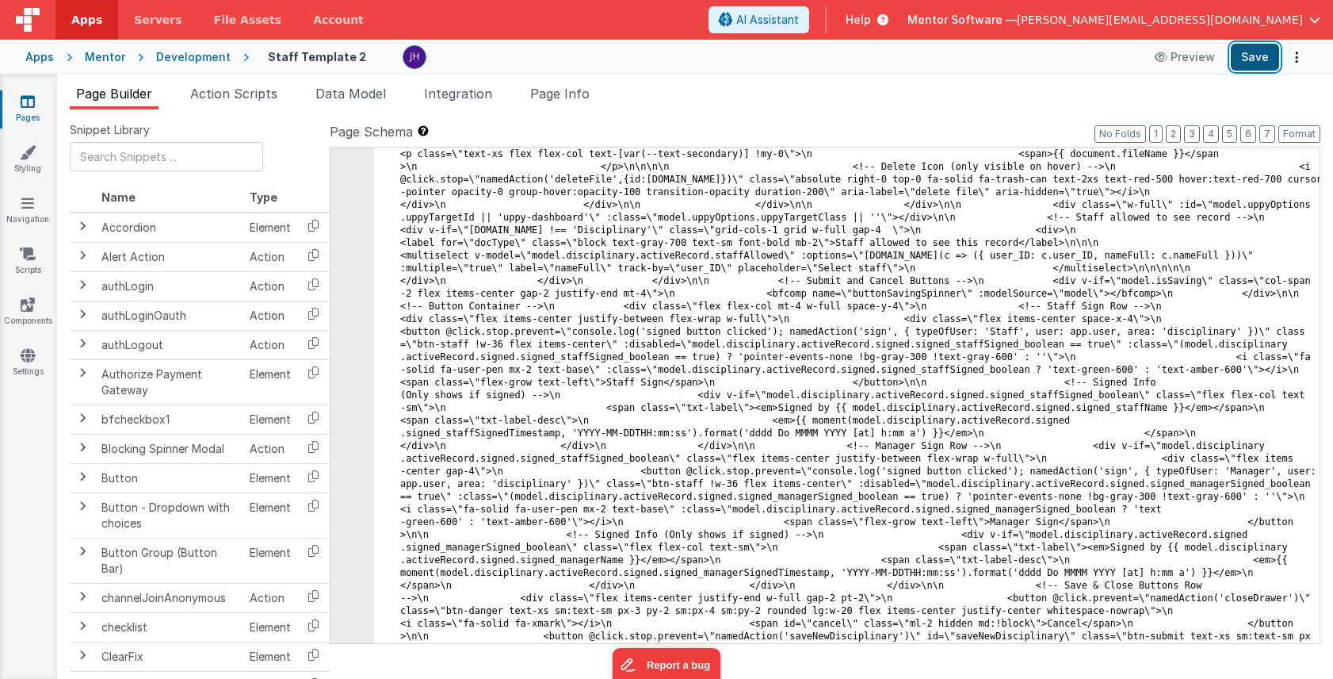
click at [1268, 61] on button "Save" at bounding box center [1255, 57] width 48 height 27
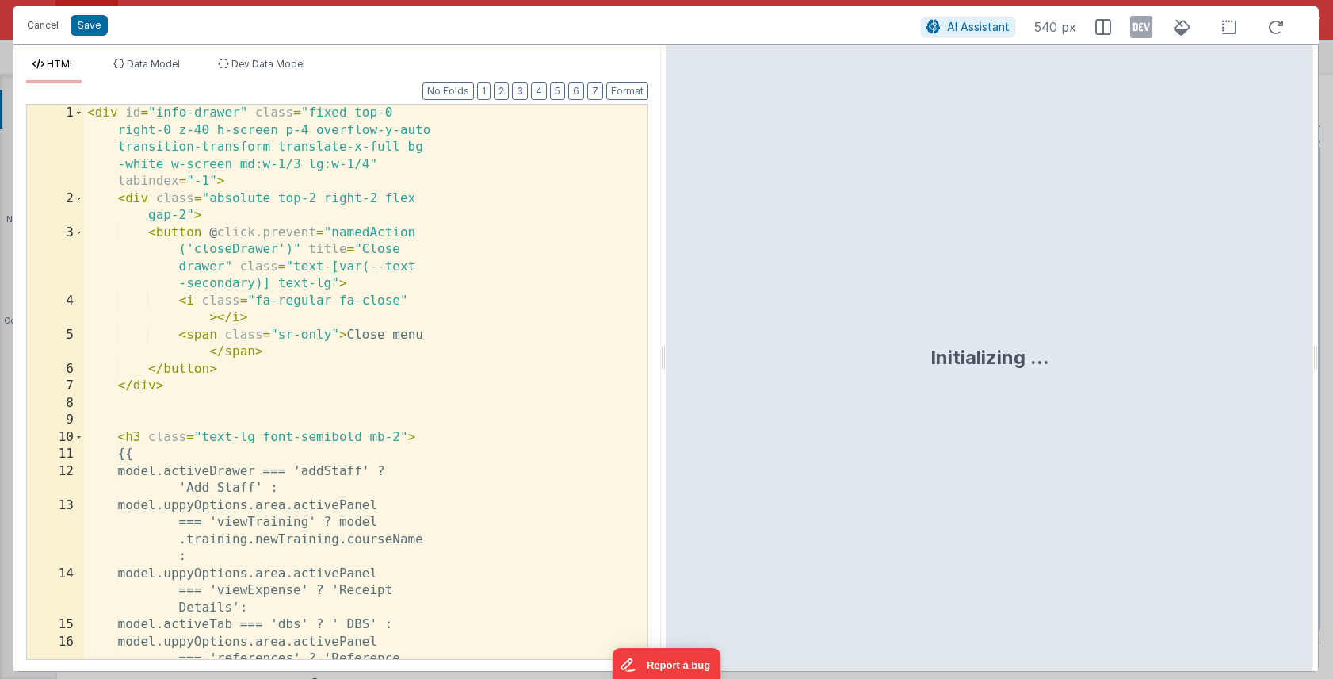
scroll to position [9309, 0]
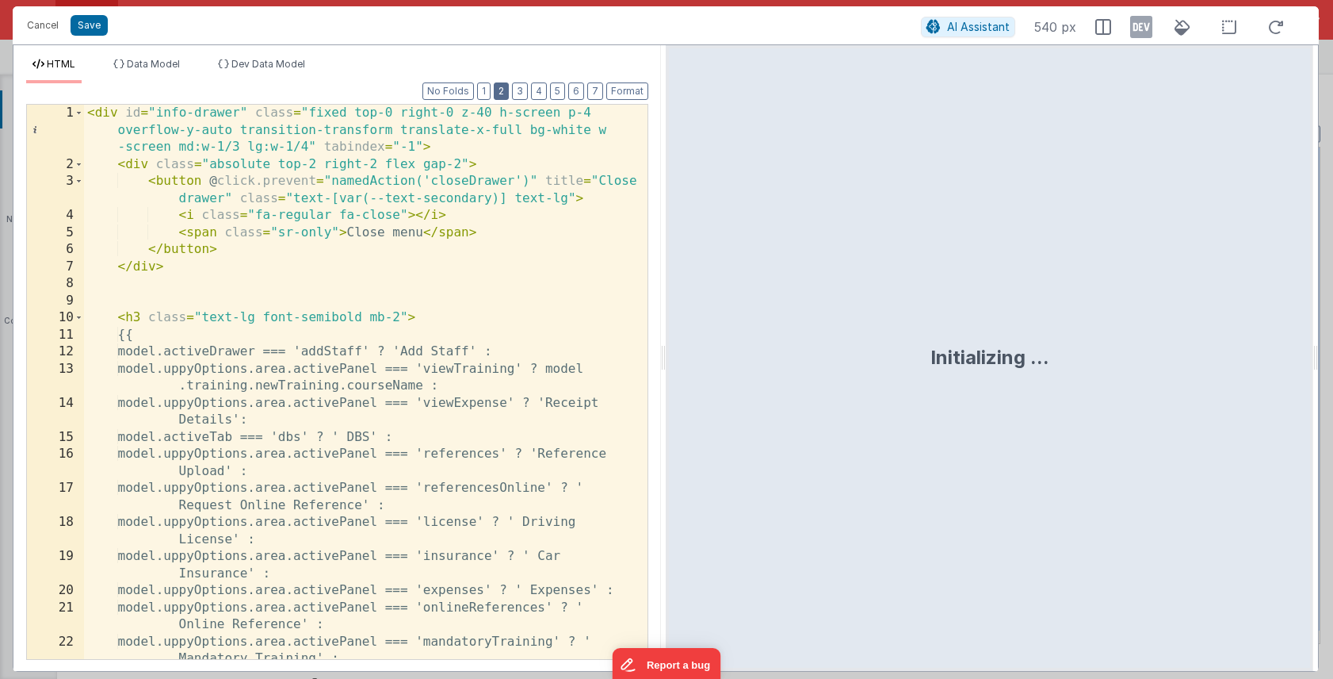
click at [508, 91] on button "2" at bounding box center [501, 90] width 15 height 17
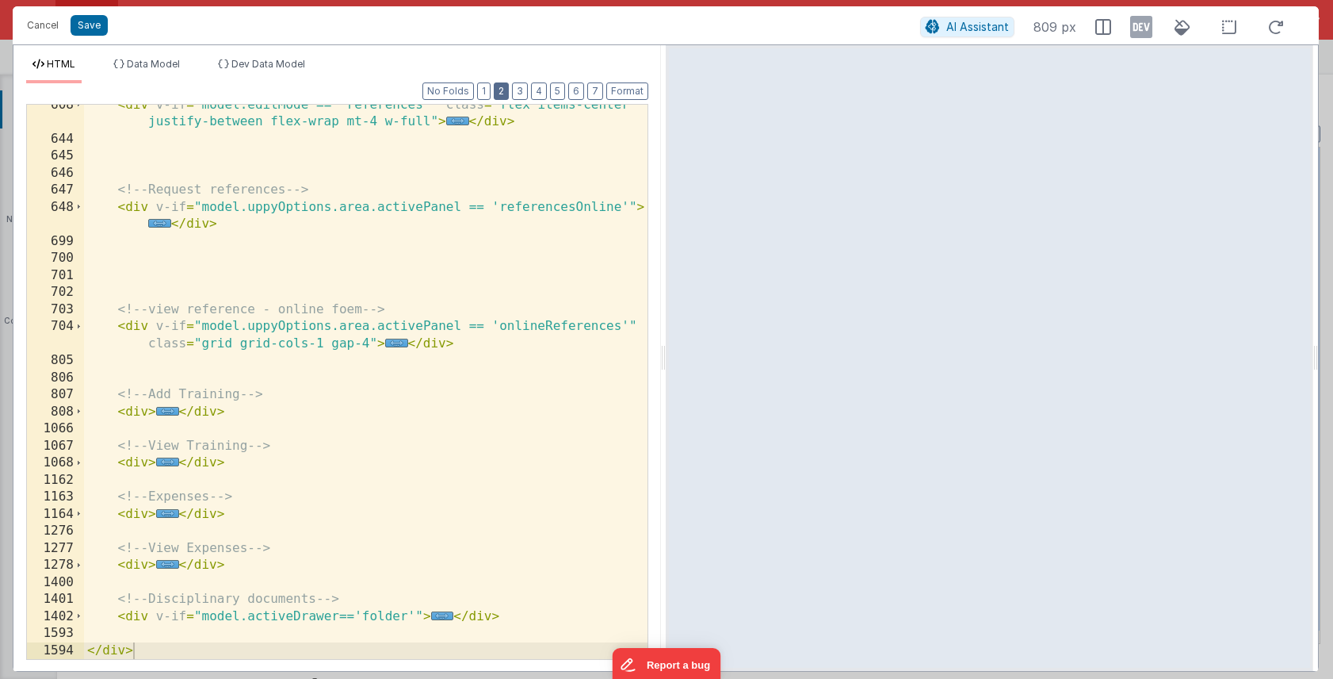
scroll to position [469, 0]
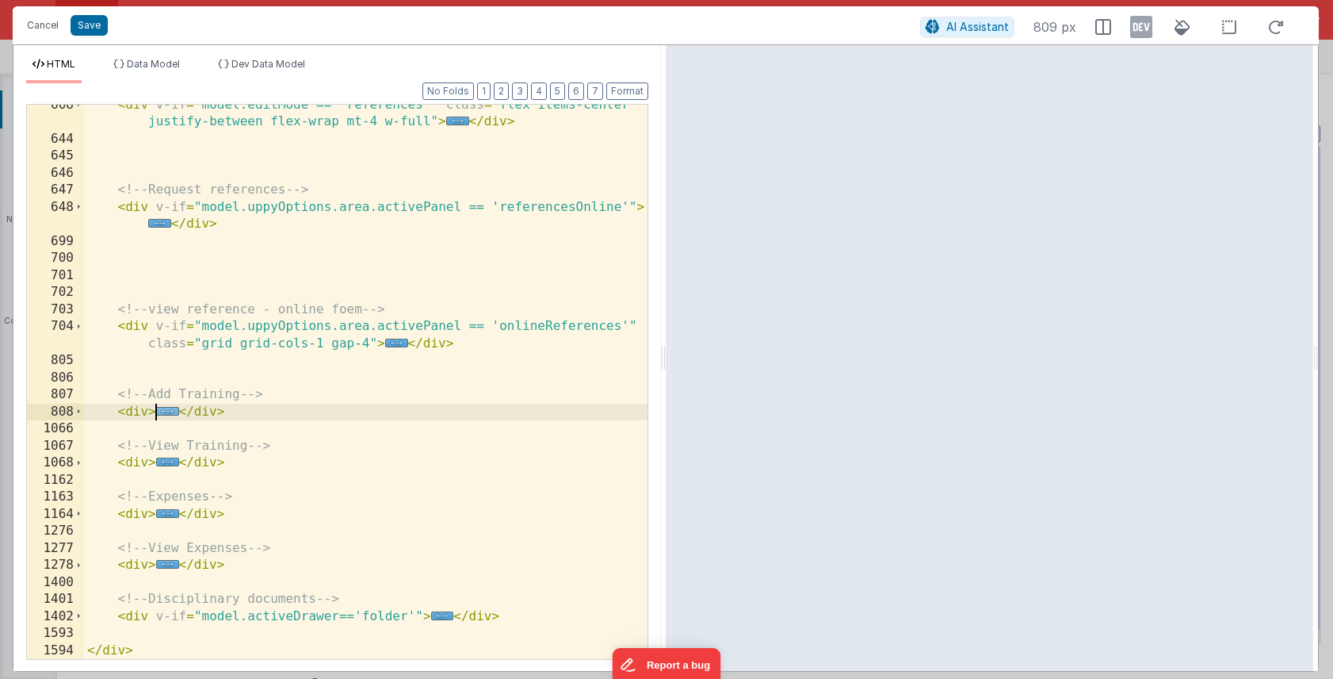
click at [168, 409] on span "..." at bounding box center [167, 411] width 23 height 9
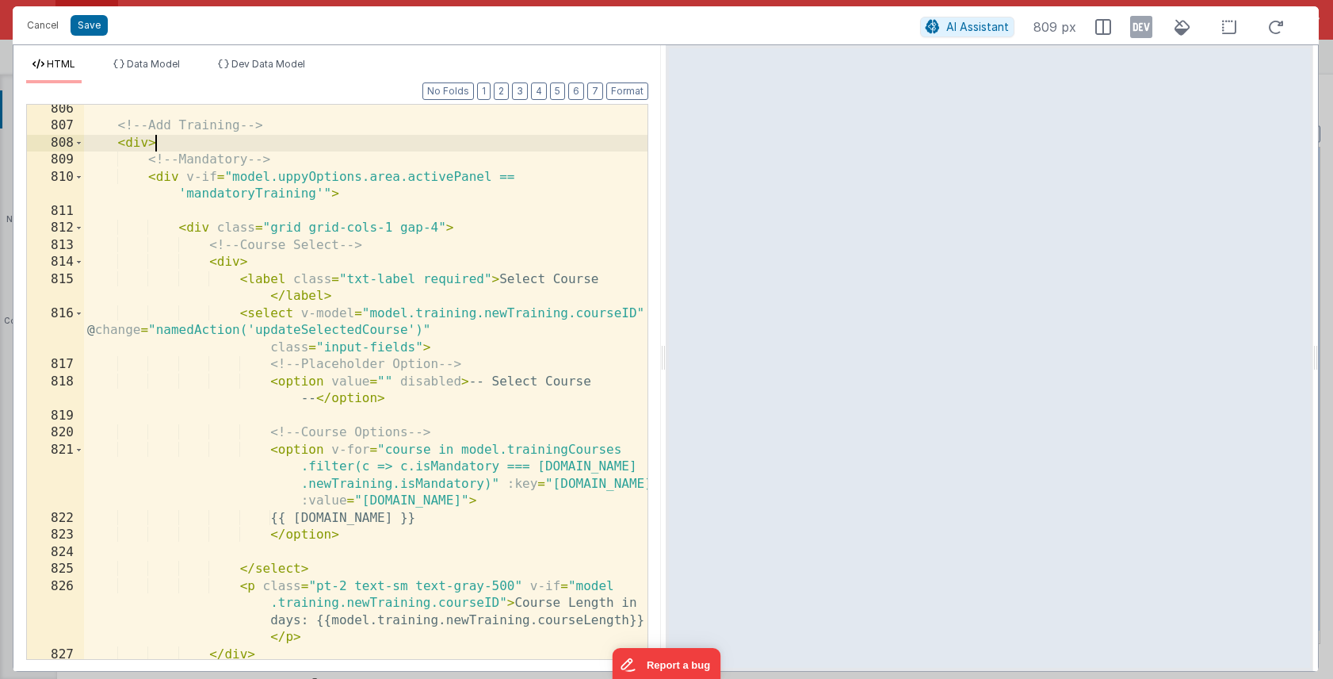
scroll to position [735, 0]
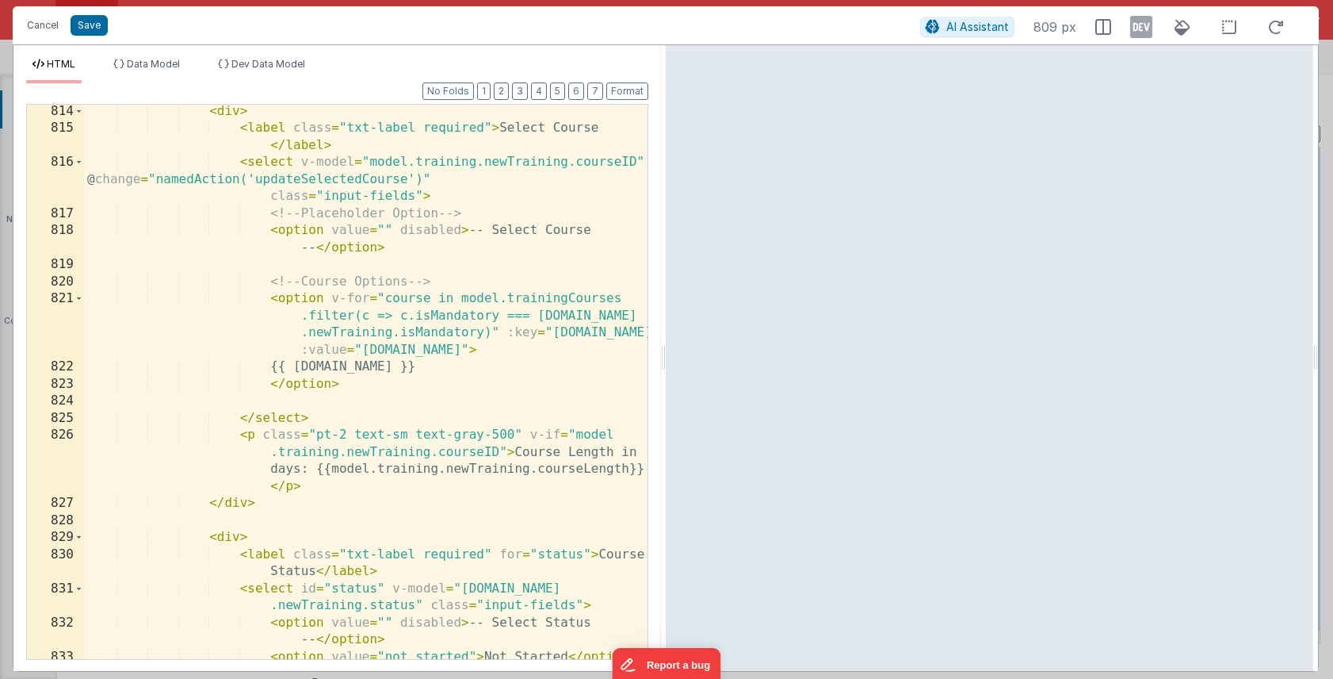
scroll to position [882, 0]
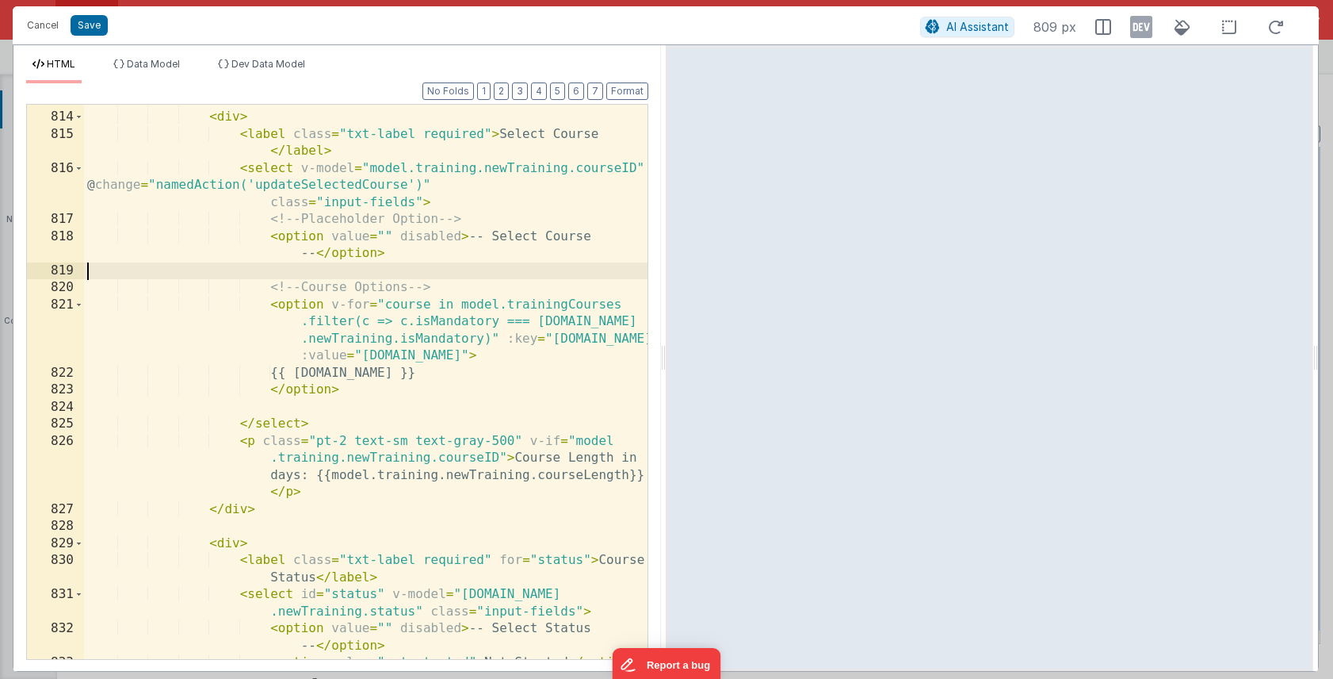
click at [556, 268] on div "<!-- Course Select --> < div > < label class = "txt-label required" > Select Co…" at bounding box center [366, 386] width 564 height 588
click at [538, 405] on div "<!-- Course Select --> < div > < label class = "txt-label required" > Select Co…" at bounding box center [366, 386] width 564 height 588
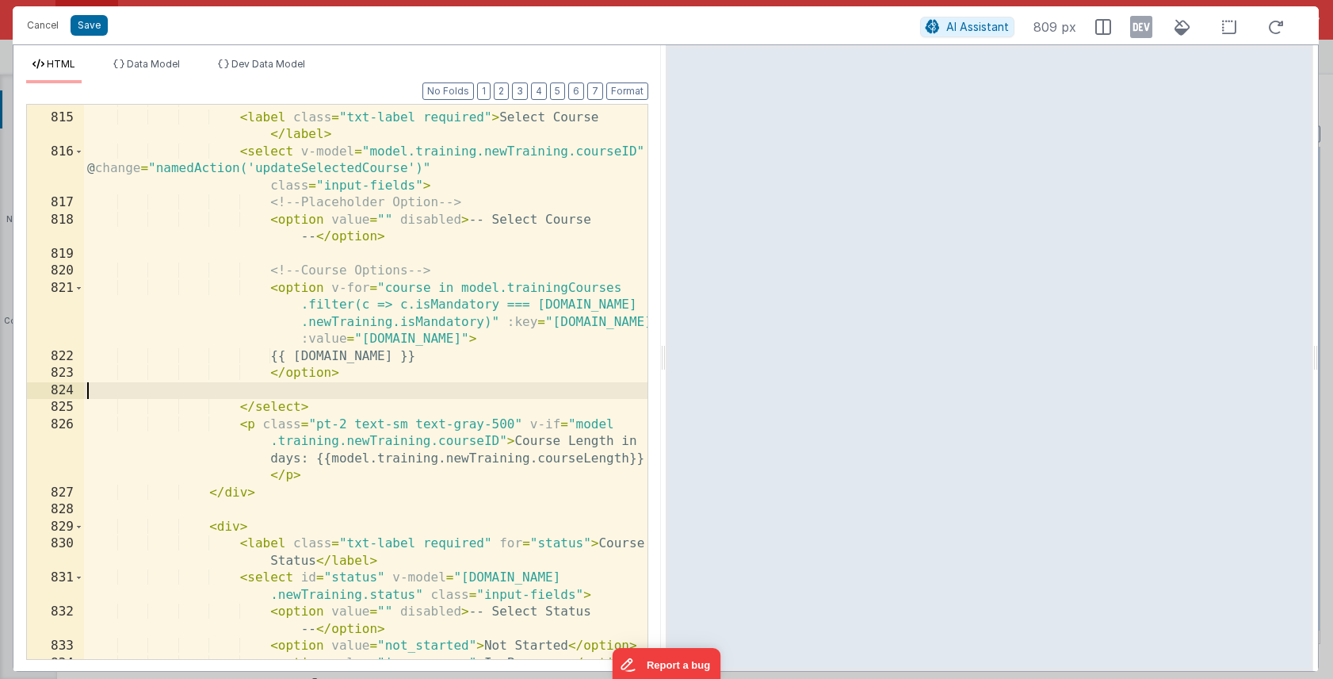
scroll to position [899, 0]
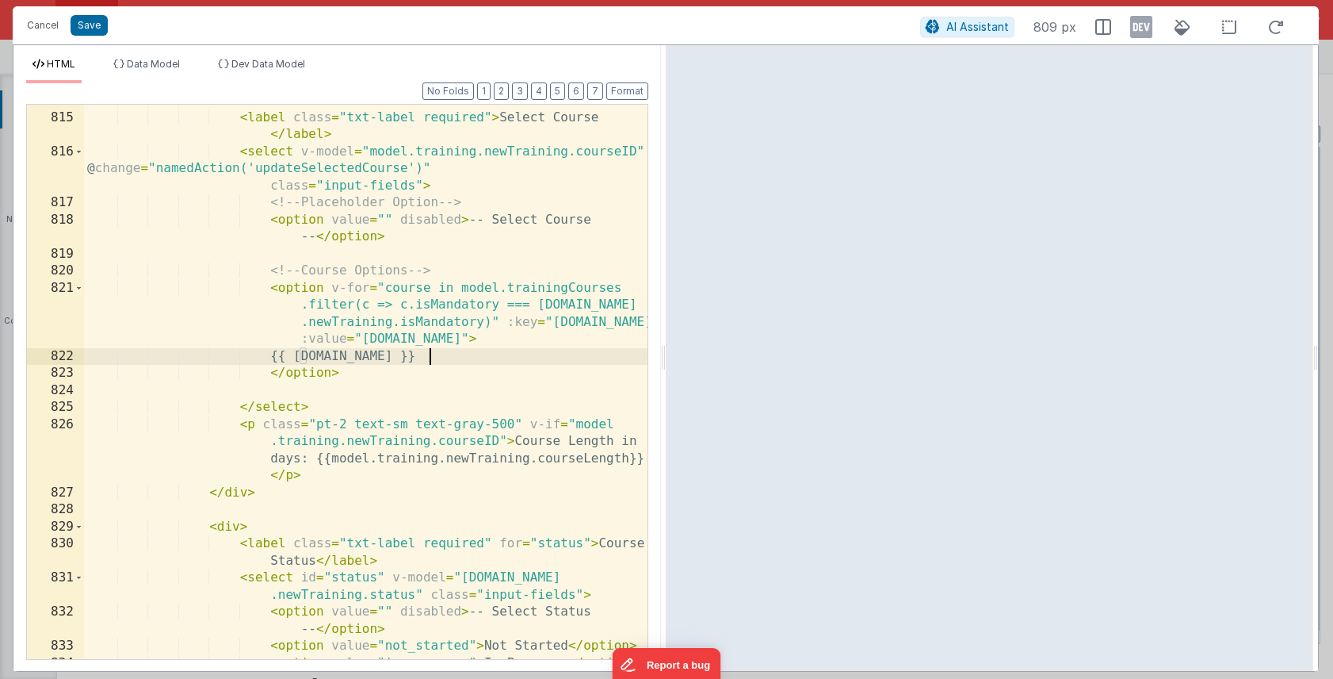
click at [538, 359] on div "< div > < label class = "txt-label required" > Select Course </ label > < selec…" at bounding box center [366, 386] width 564 height 588
click at [185, 223] on div "< div > < label class = "txt-label required" > Select Course </ label > < selec…" at bounding box center [366, 386] width 564 height 588
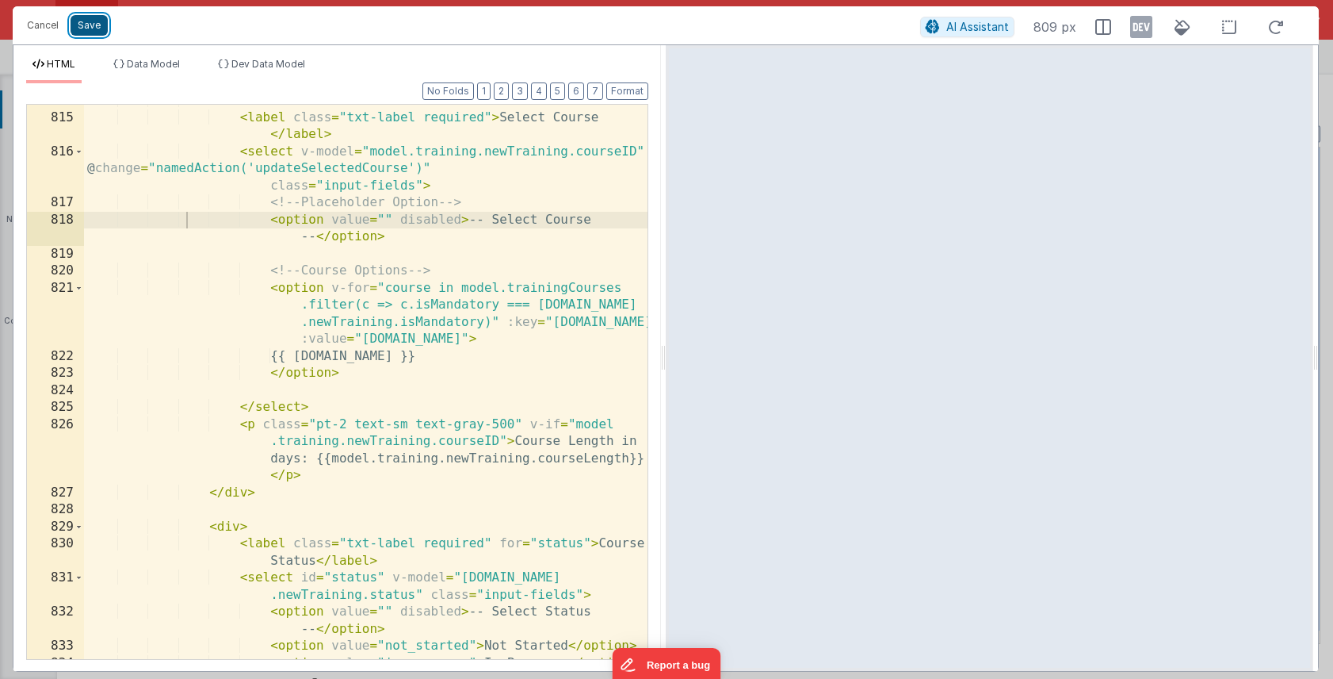
click at [90, 29] on button "Save" at bounding box center [89, 25] width 37 height 21
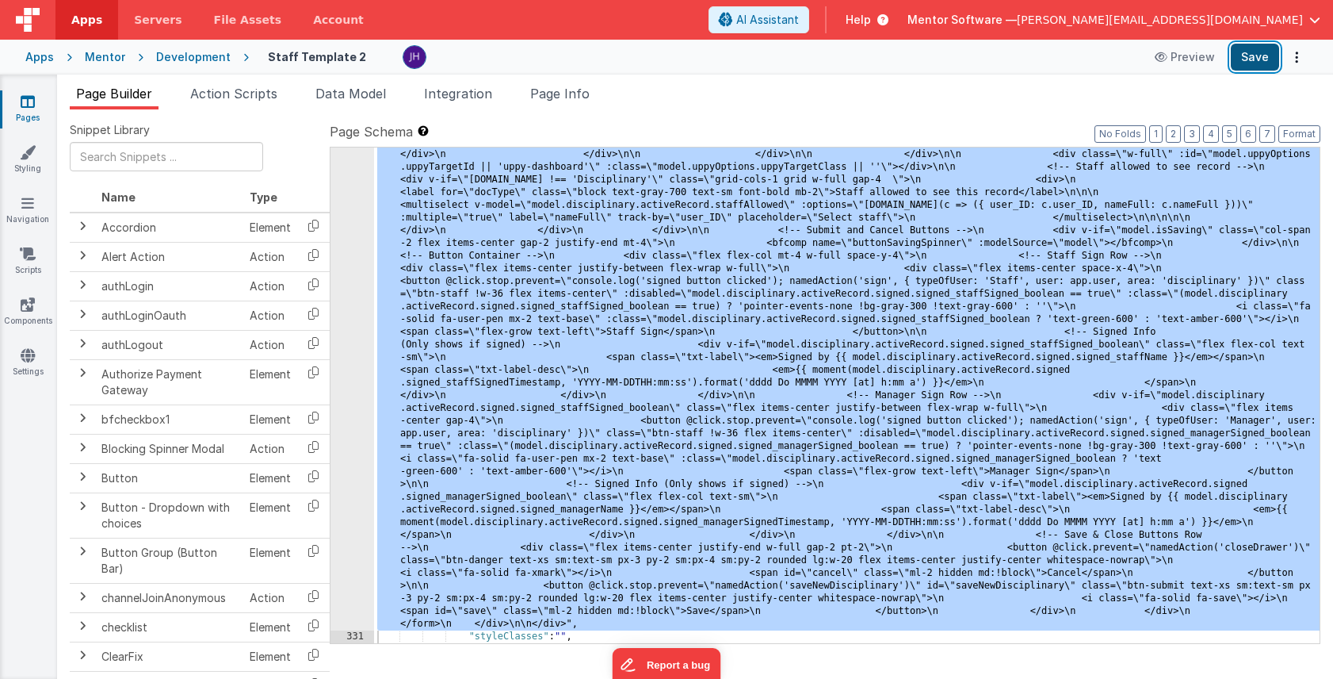
click at [1260, 61] on button "Save" at bounding box center [1255, 57] width 48 height 27
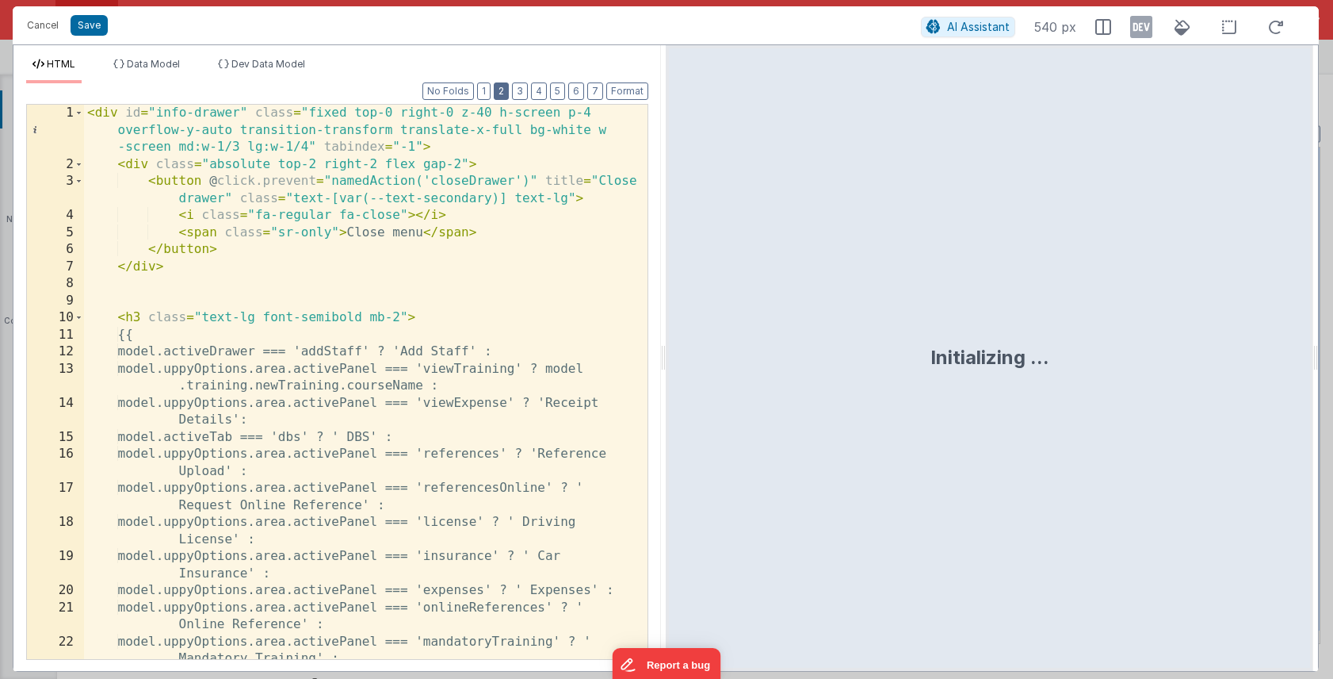
click at [509, 90] on button "2" at bounding box center [501, 90] width 15 height 17
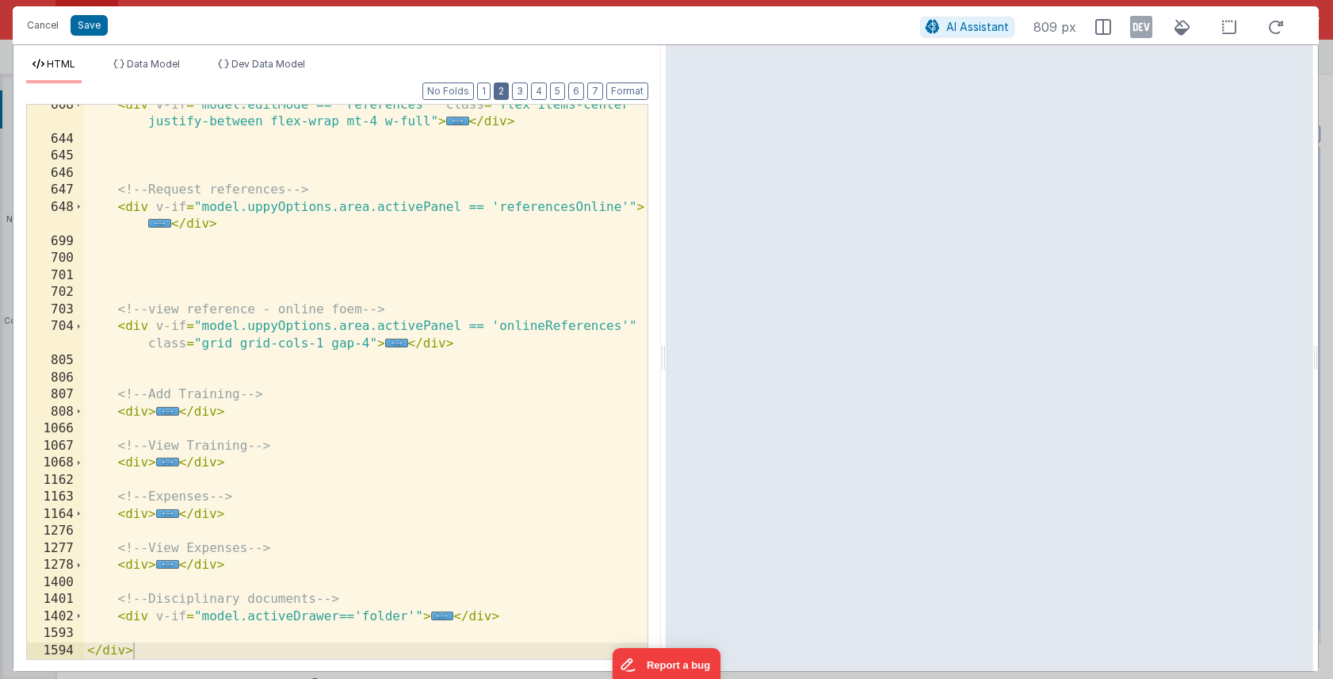
scroll to position [469, 0]
click at [167, 412] on span "..." at bounding box center [167, 411] width 23 height 9
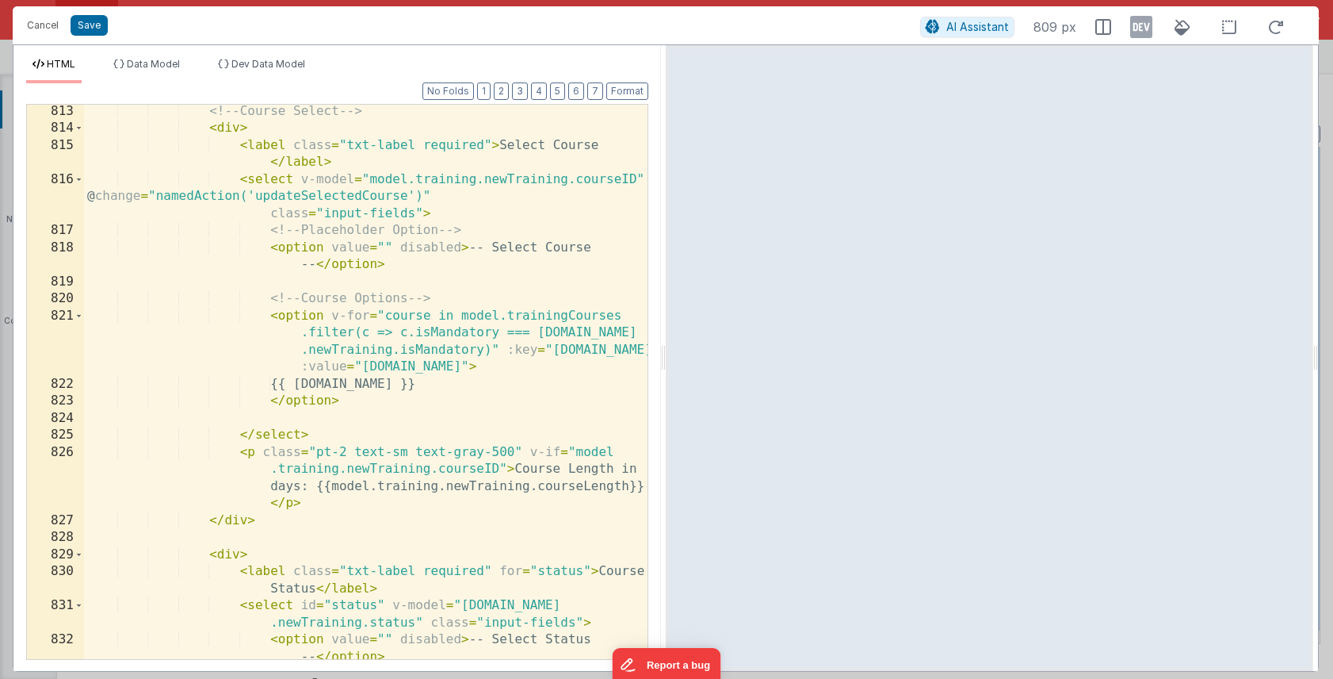
scroll to position [876, 0]
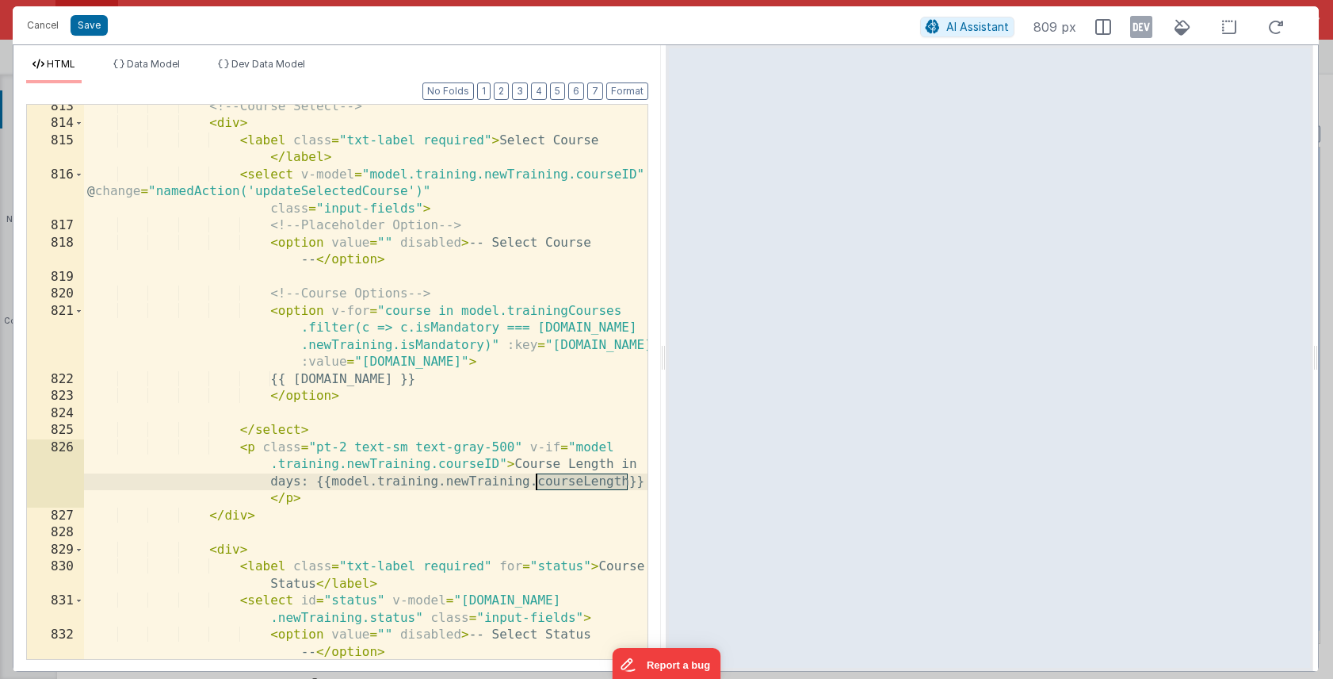
drag, startPoint x: 626, startPoint y: 482, endPoint x: 539, endPoint y: 487, distance: 87.3
click at [539, 487] on div "<!-- Course Select --> < div > < label class = "txt-label required" > Select Co…" at bounding box center [366, 392] width 564 height 588
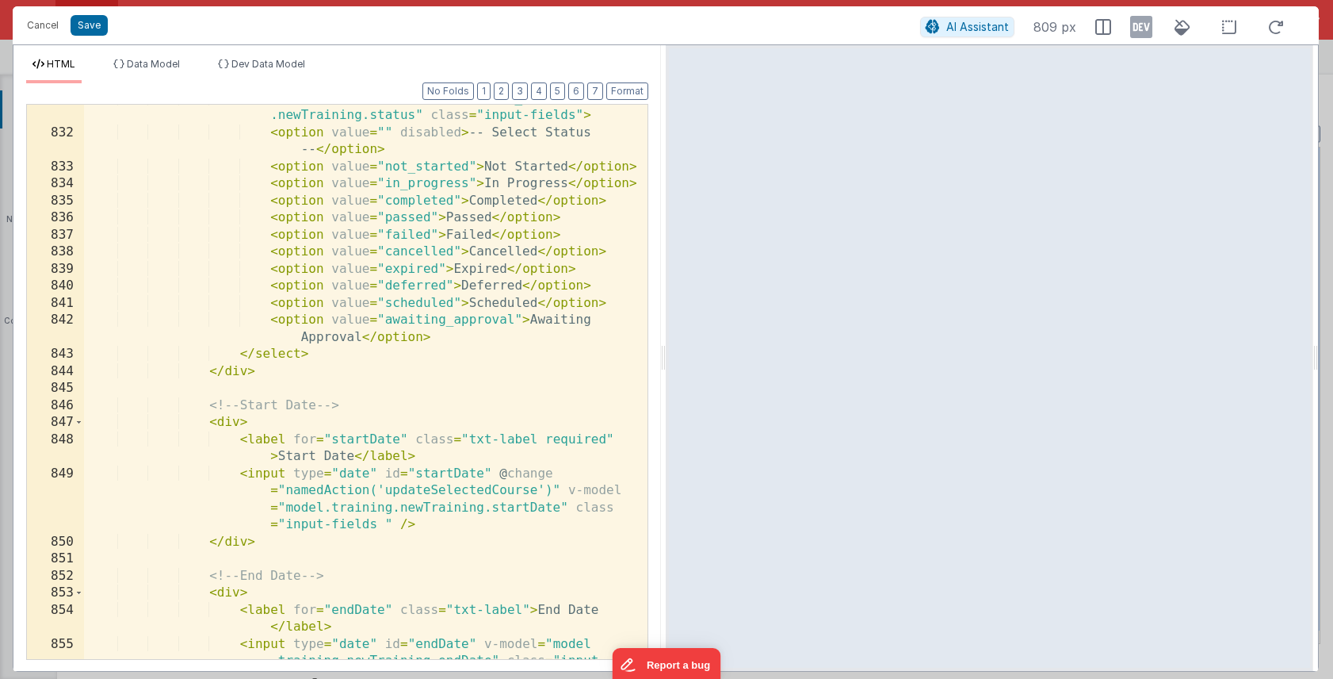
scroll to position [1393, 0]
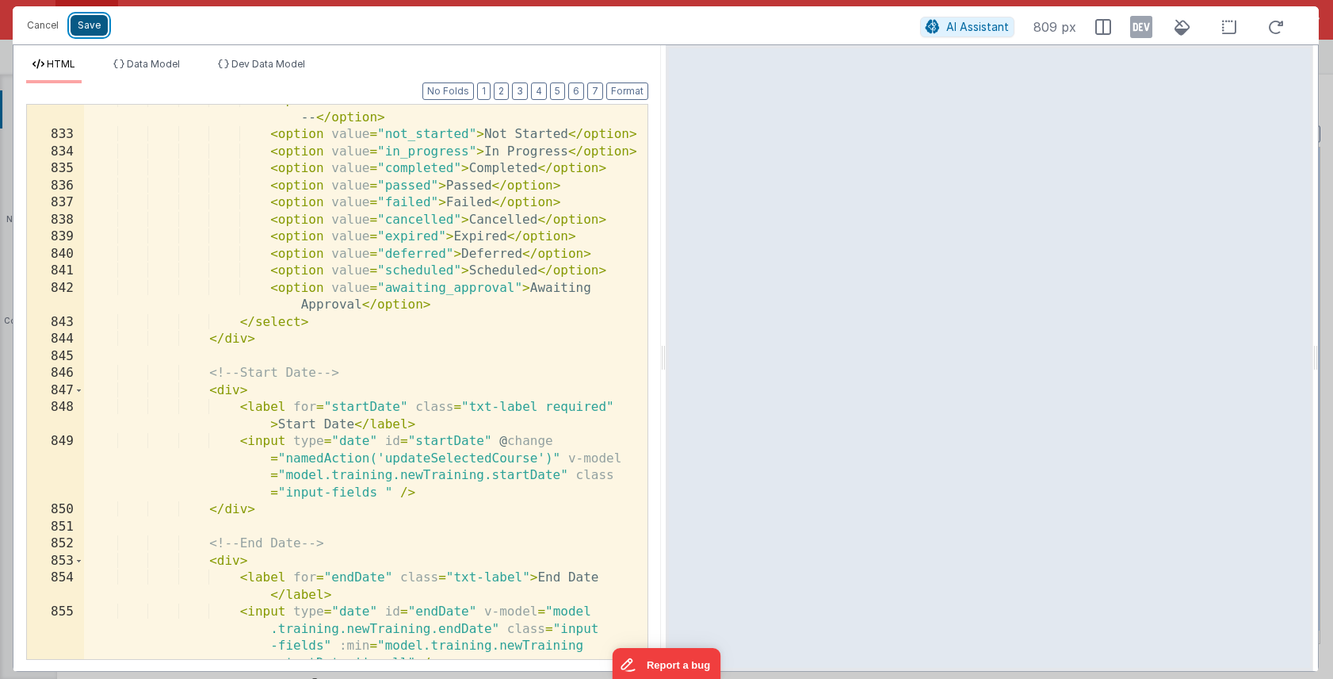
click at [93, 29] on button "Save" at bounding box center [89, 25] width 37 height 21
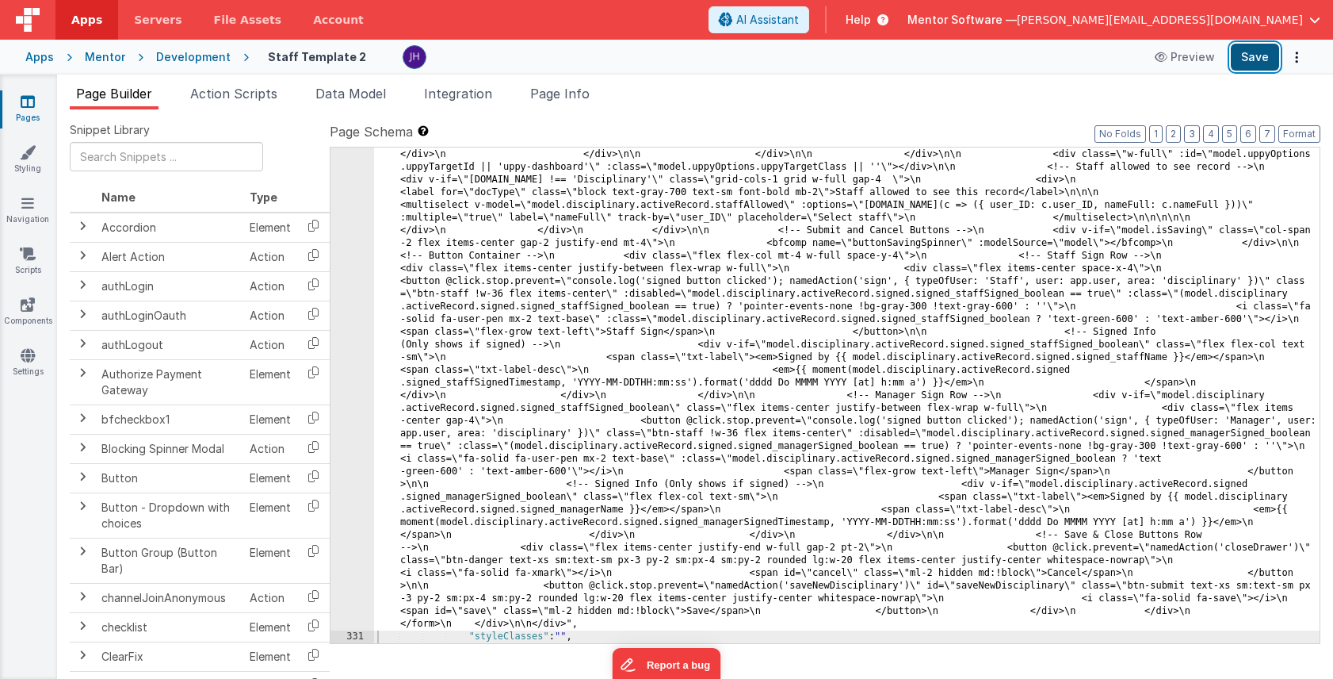
click at [1248, 62] on button "Save" at bounding box center [1255, 57] width 48 height 27
click at [576, 87] on span "Page Info" at bounding box center [559, 94] width 59 height 16
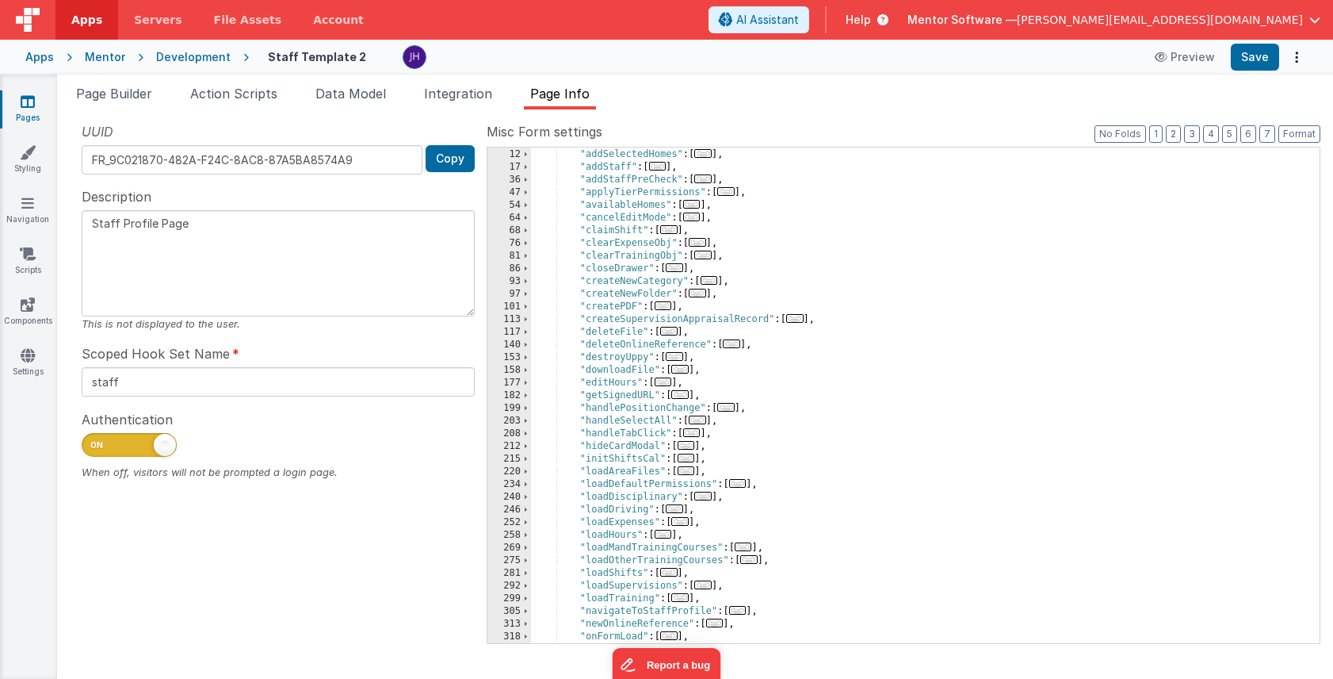
scroll to position [101, 0]
click at [860, 243] on div ""addHomeAccess" : [ ... ] , "addSelectedHomes" : [ ... ] , "addStaff" : [ ... ]…" at bounding box center [925, 396] width 789 height 521
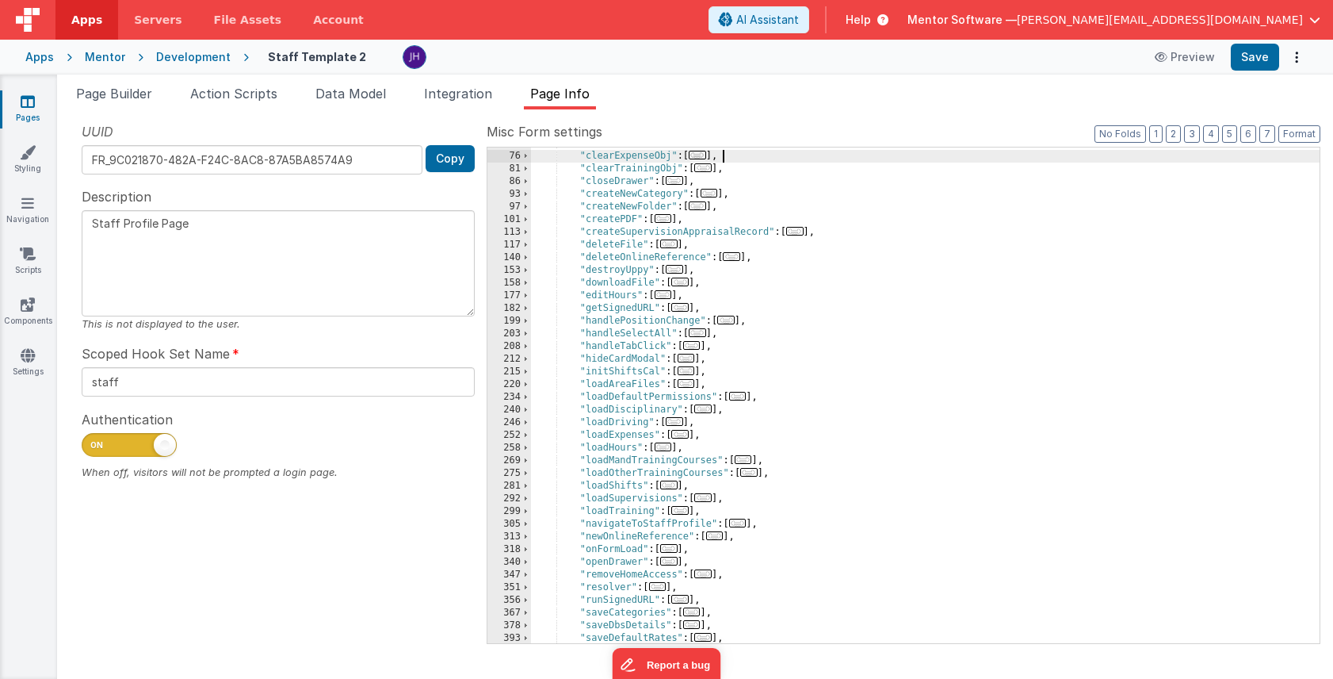
scroll to position [198, 0]
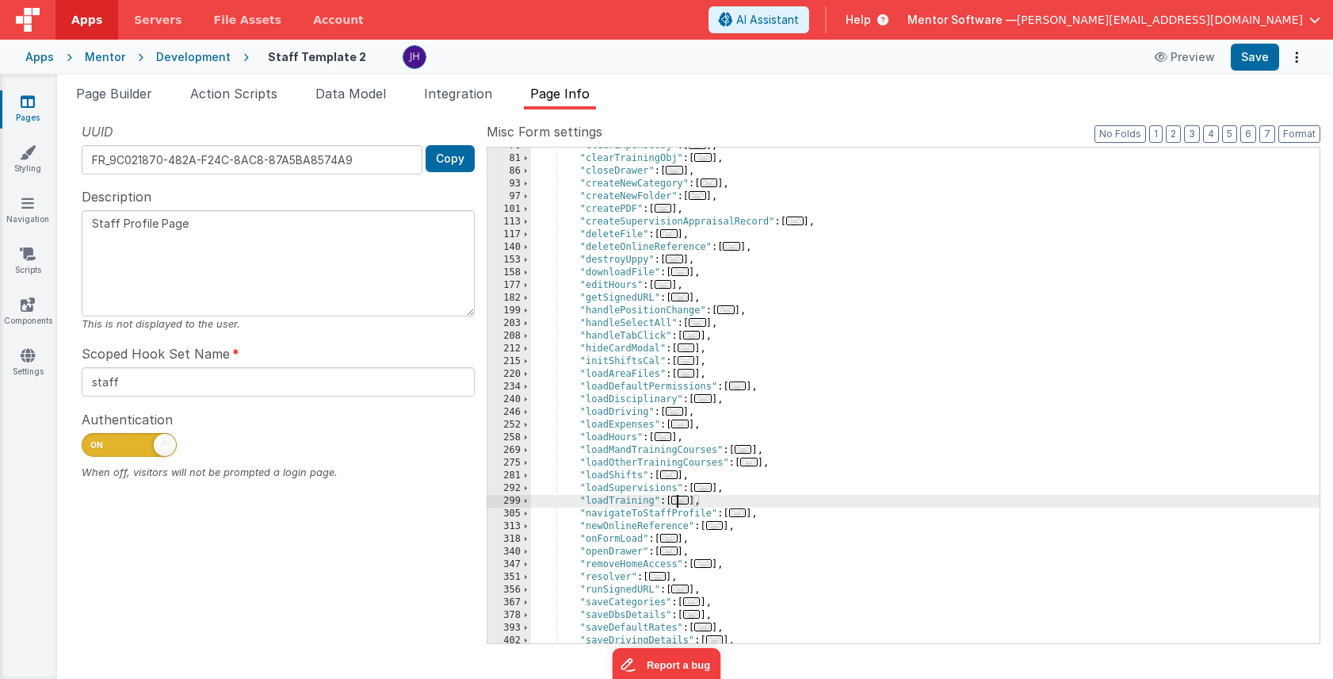
click at [683, 499] on span "..." at bounding box center [679, 499] width 17 height 9
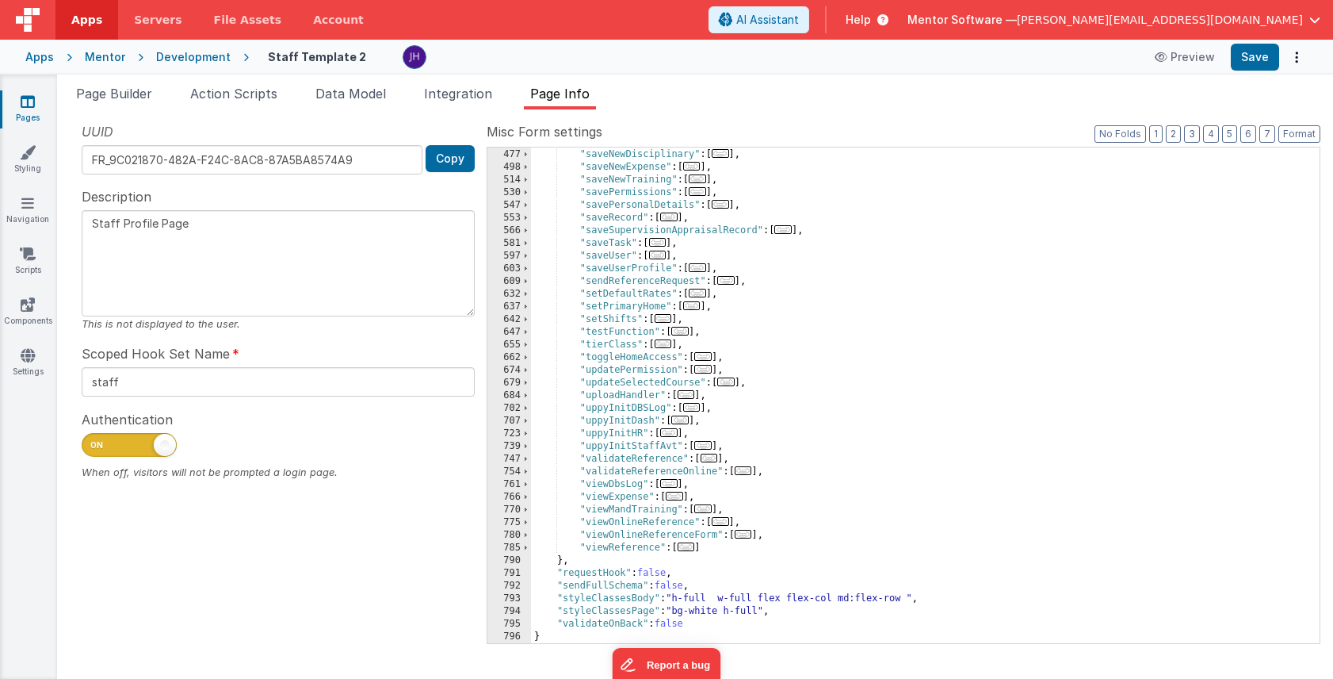
scroll to position [811, 0]
click at [727, 384] on span "..." at bounding box center [725, 381] width 17 height 9
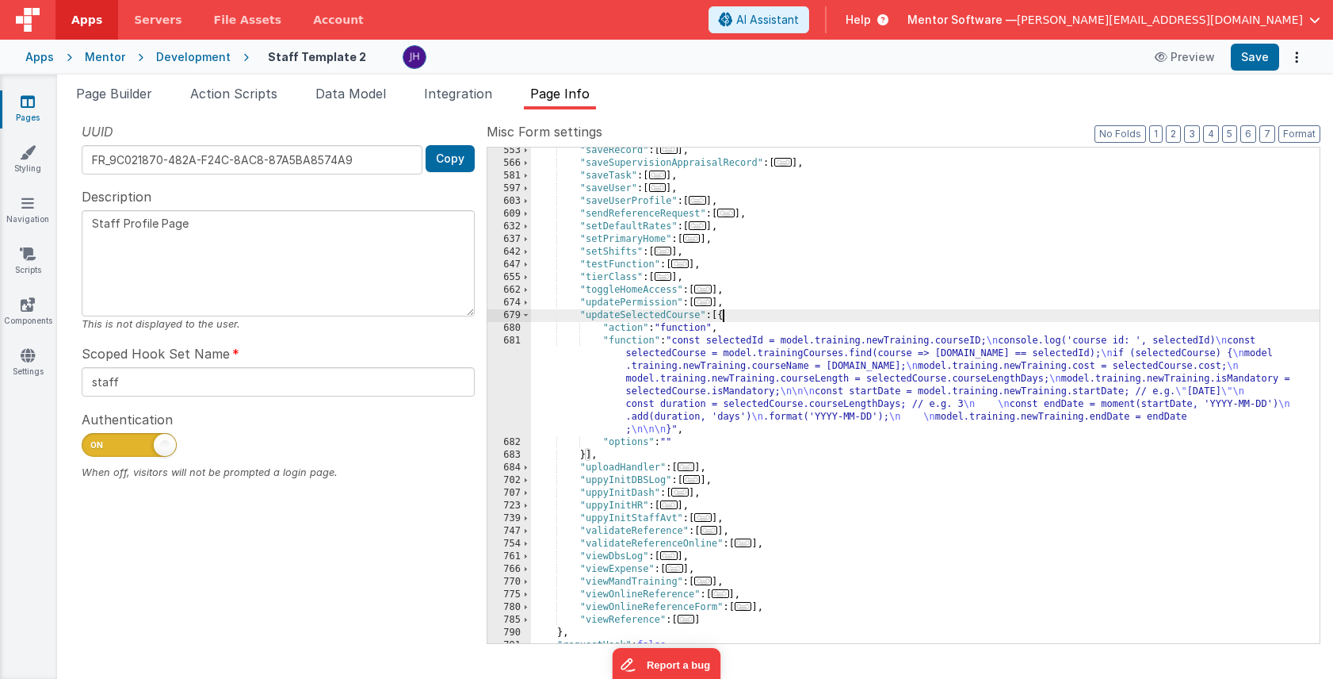
scroll to position [911, 0]
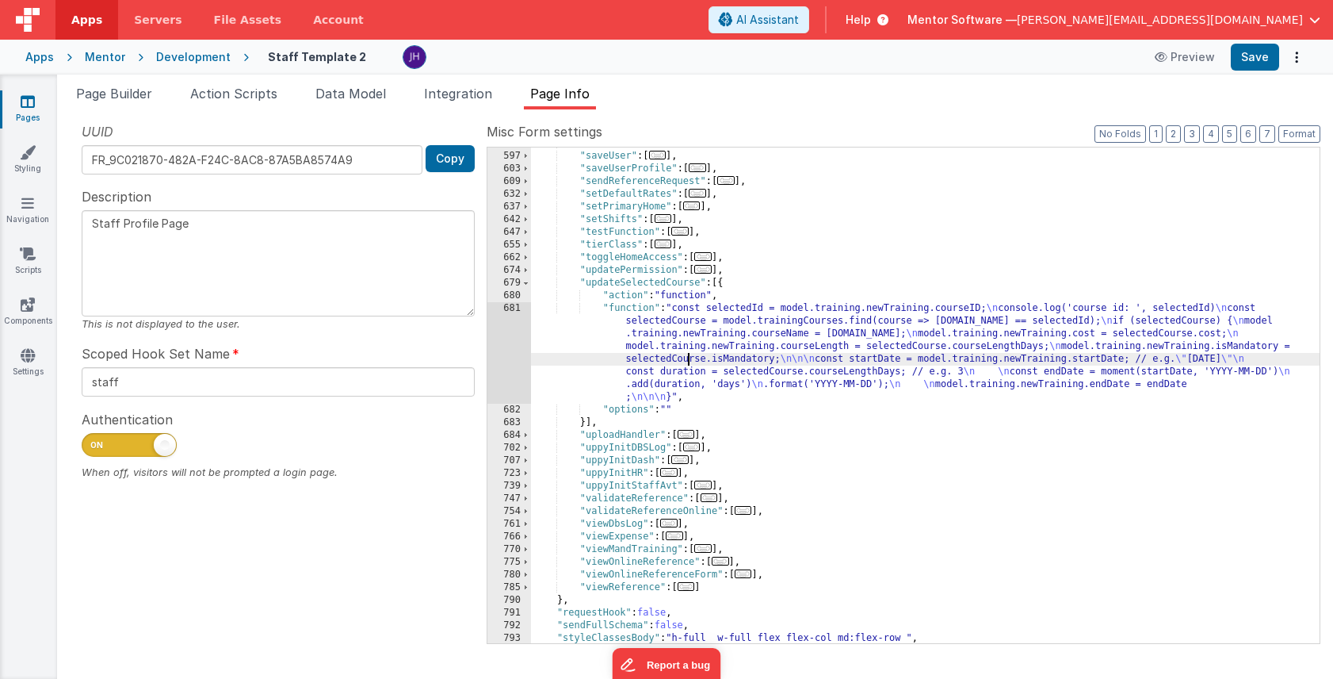
click at [689, 355] on div ""saveTask" : [ ... ] , "saveUser" : [ ... ] , "saveUserProfile" : [ ... ] , "se…" at bounding box center [925, 397] width 789 height 521
click at [506, 350] on div "681" at bounding box center [510, 352] width 44 height 101
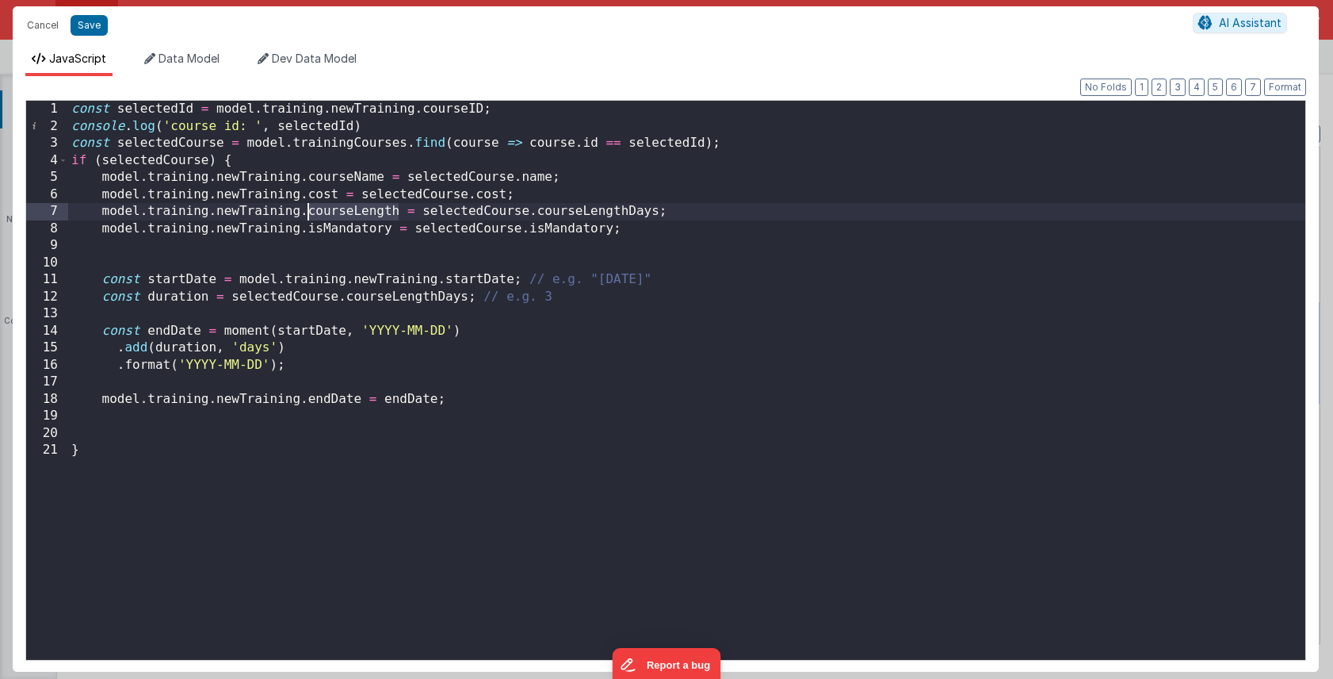
drag, startPoint x: 400, startPoint y: 209, endPoint x: 308, endPoint y: 217, distance: 92.3
click at [308, 217] on div "const selectedId = model . training . newTraining . courseID ; console . log ( …" at bounding box center [686, 397] width 1237 height 593
click at [572, 210] on div "const selectedId = model . training . newTraining . courseID ; console . log ( …" at bounding box center [686, 397] width 1237 height 593
click at [706, 221] on div "const selectedId = model . training . newTraining . courseID ; console . log ( …" at bounding box center [686, 397] width 1237 height 593
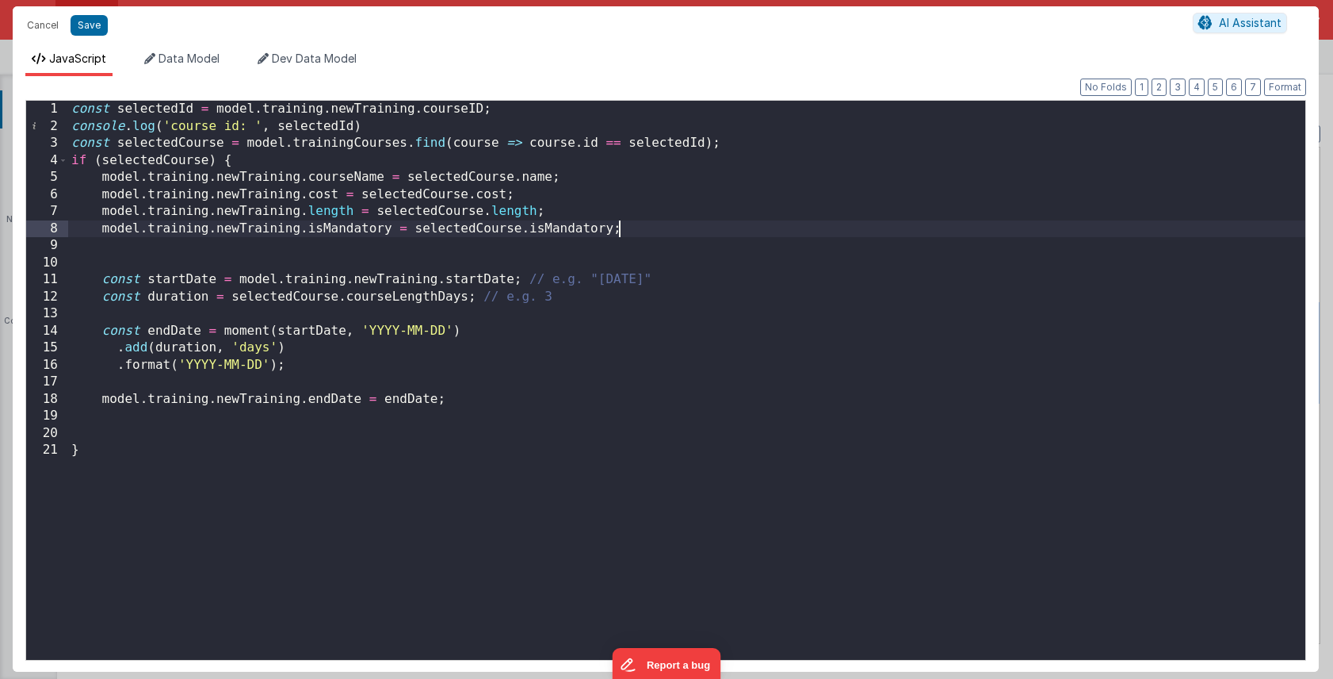
click at [427, 296] on div "const selectedId = model . training . newTraining . courseID ; console . log ( …" at bounding box center [686, 397] width 1237 height 593
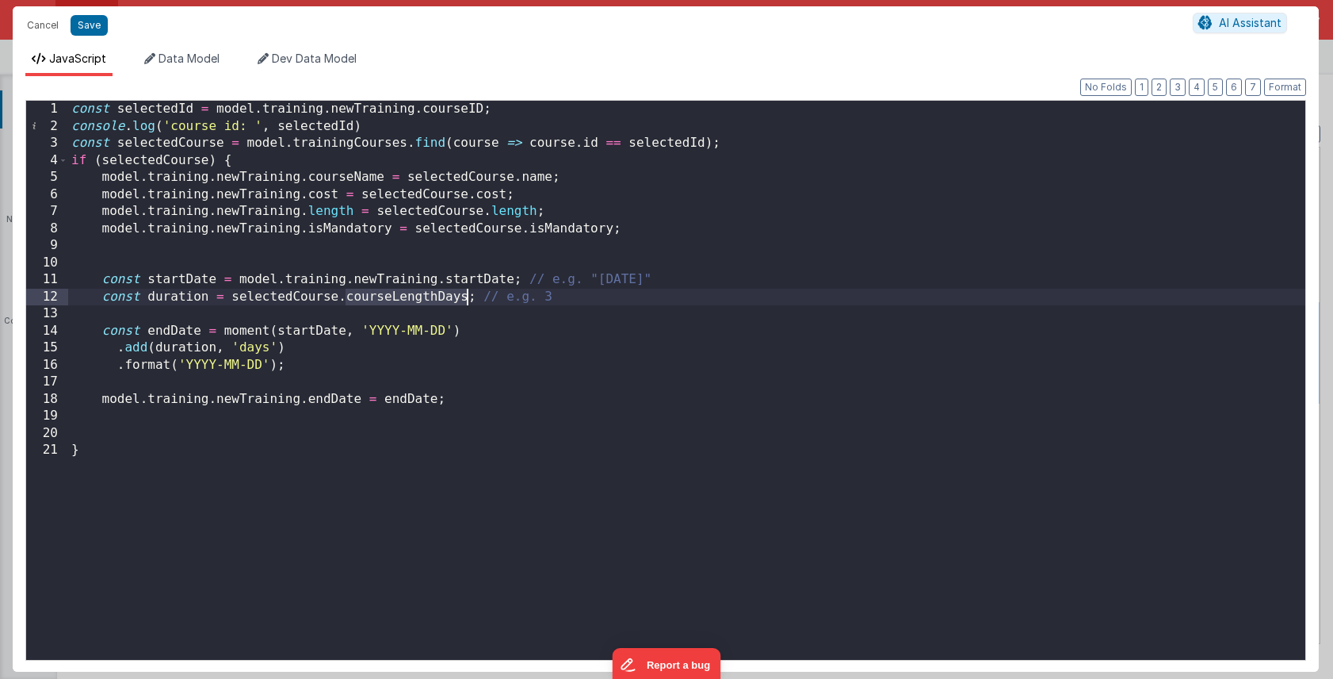
click at [427, 296] on div "const selectedId = model . training . newTraining . courseID ; console . log ( …" at bounding box center [686, 397] width 1237 height 593
click at [94, 29] on button "Save" at bounding box center [89, 25] width 37 height 21
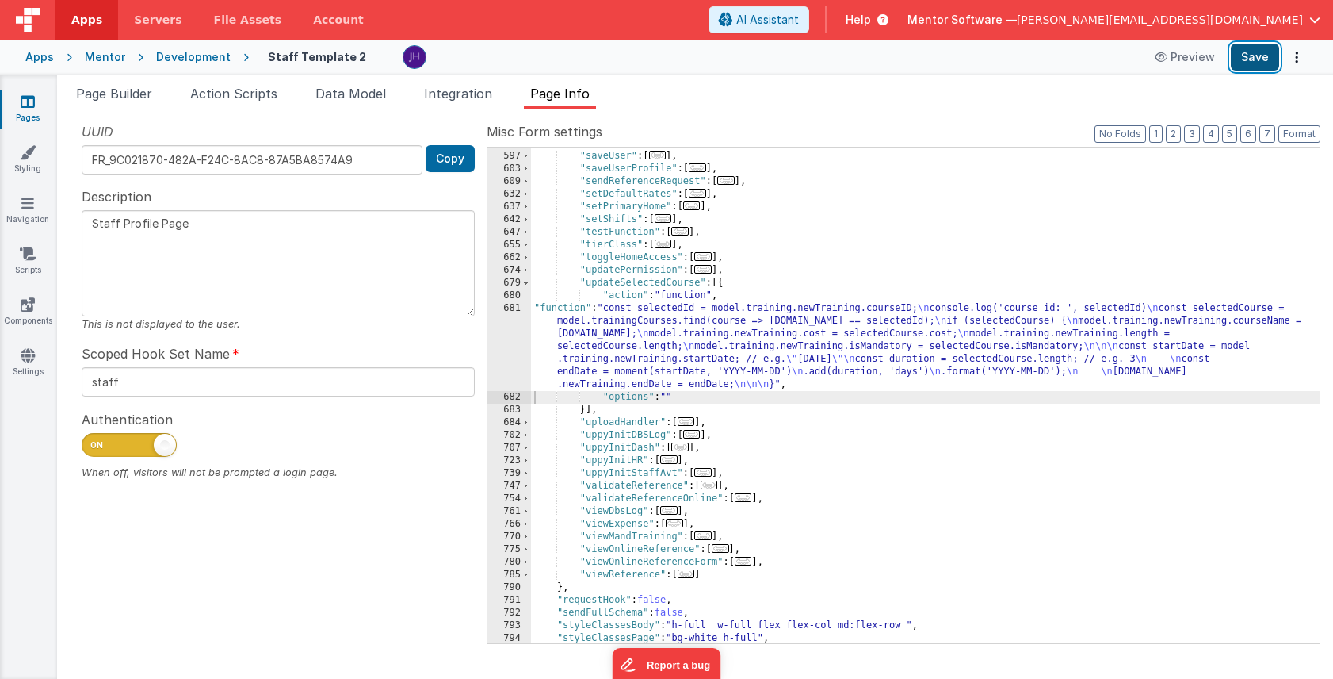
click at [1260, 59] on button "Save" at bounding box center [1255, 57] width 48 height 27
click at [528, 284] on span at bounding box center [526, 283] width 9 height 13
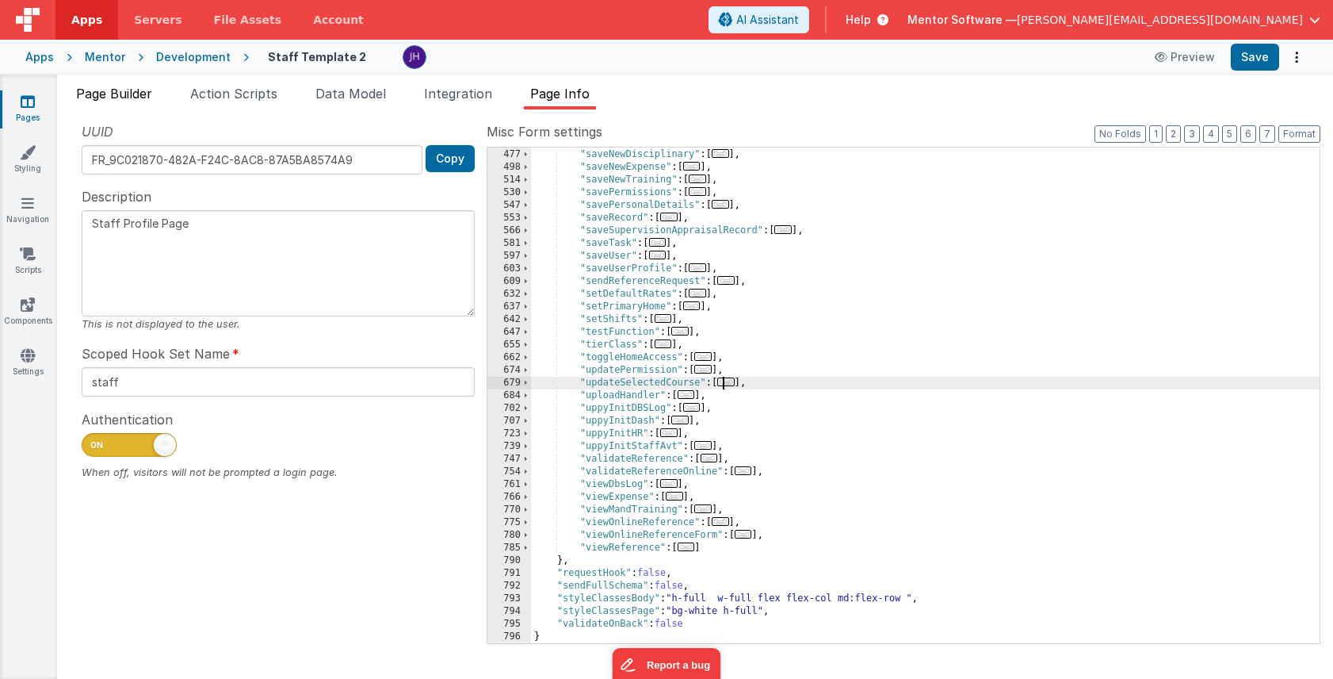
click at [111, 92] on span "Page Builder" at bounding box center [114, 94] width 76 height 16
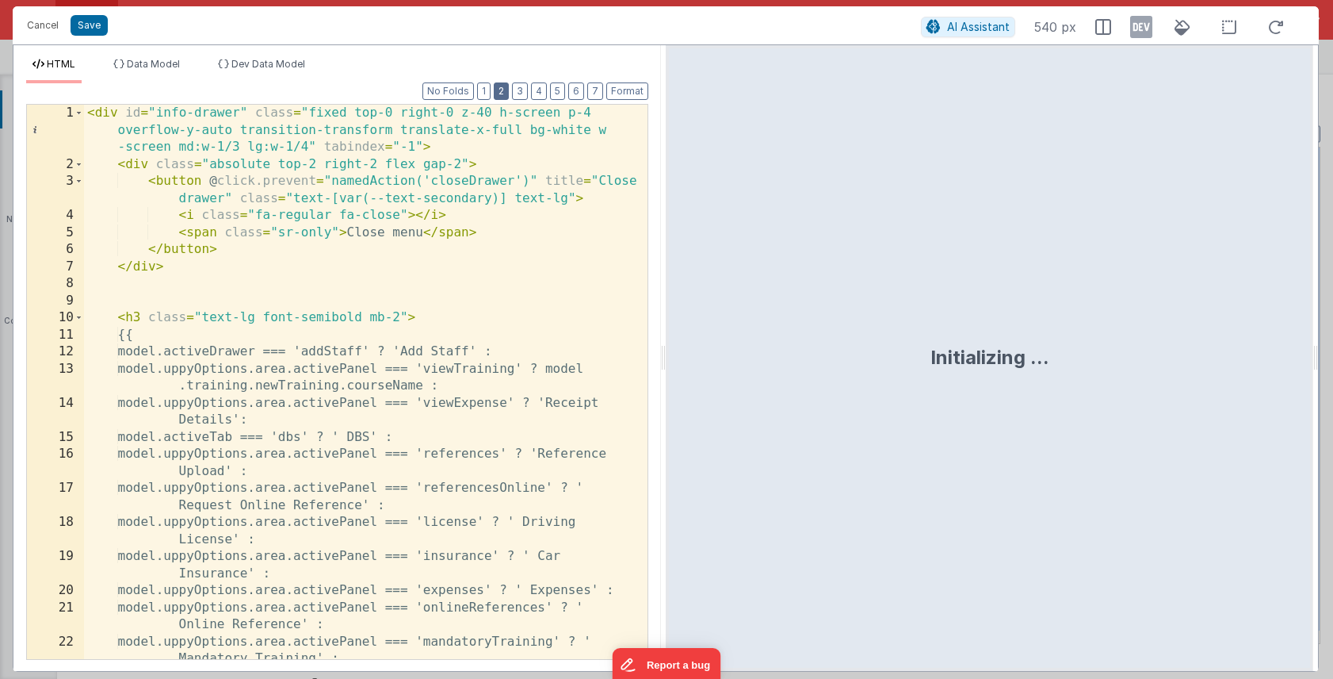
click at [506, 98] on button "2" at bounding box center [501, 90] width 15 height 17
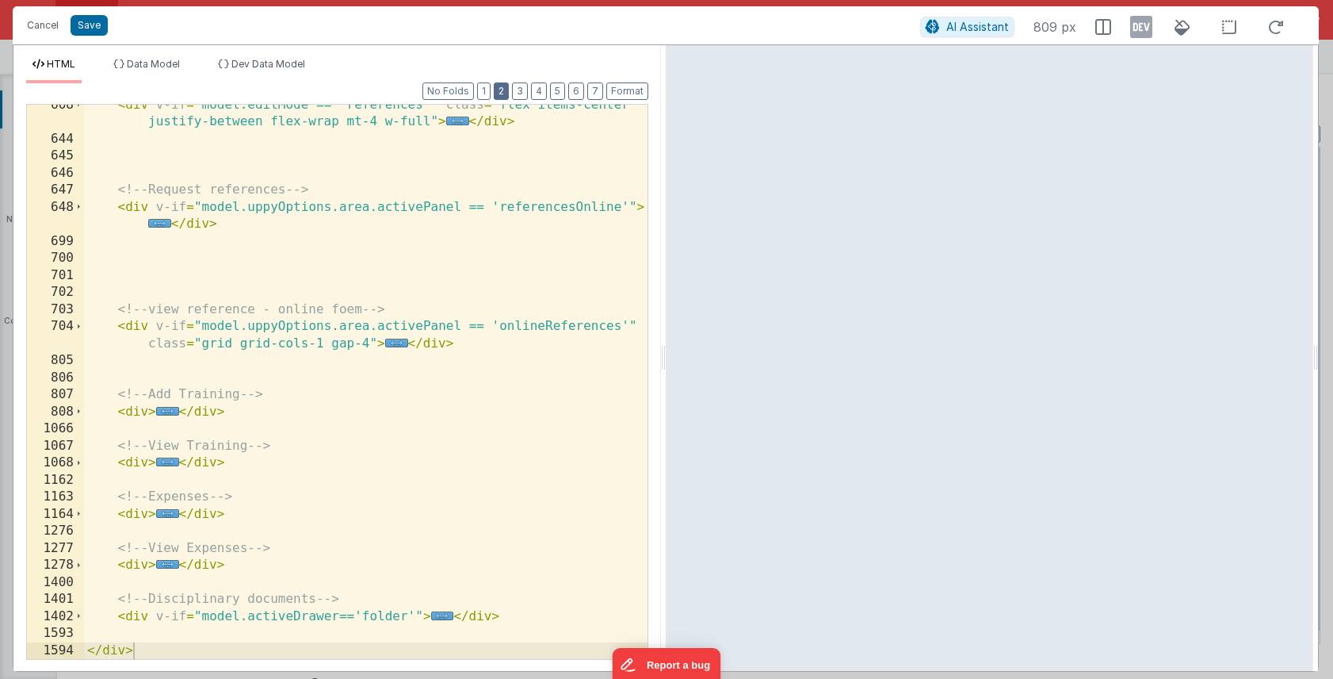
scroll to position [469, 0]
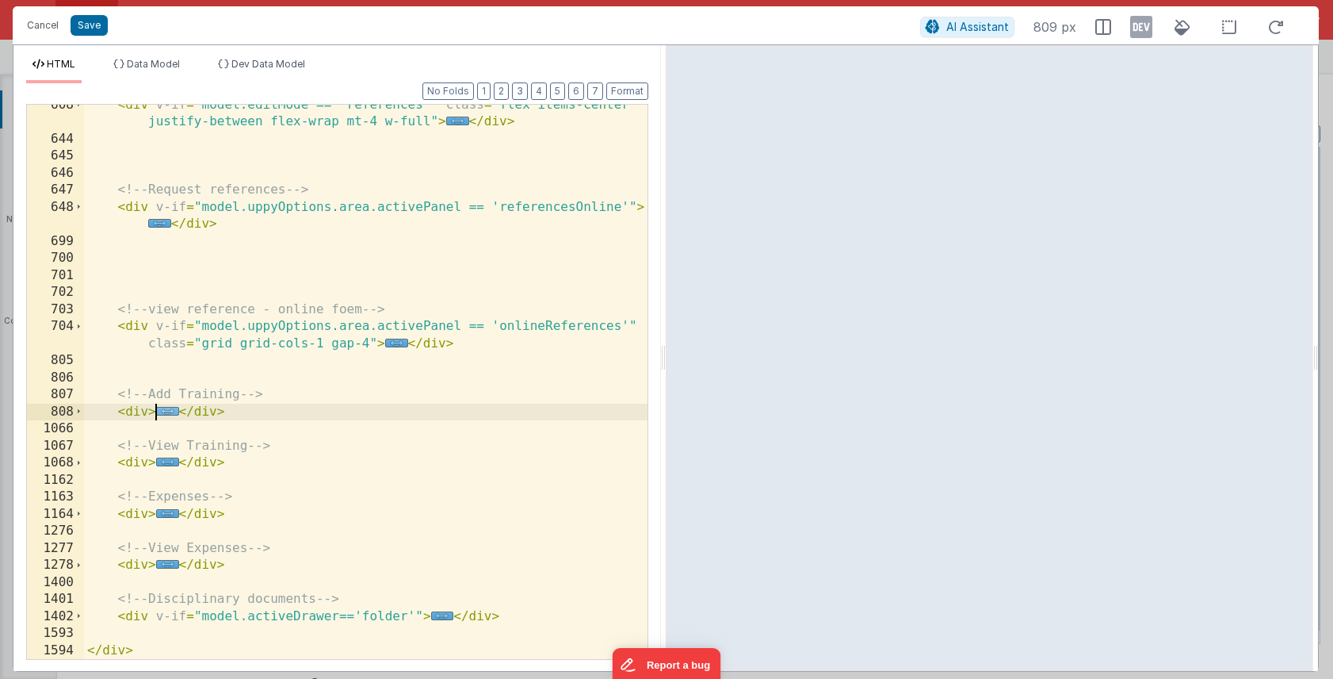
click at [171, 413] on span "..." at bounding box center [167, 411] width 23 height 9
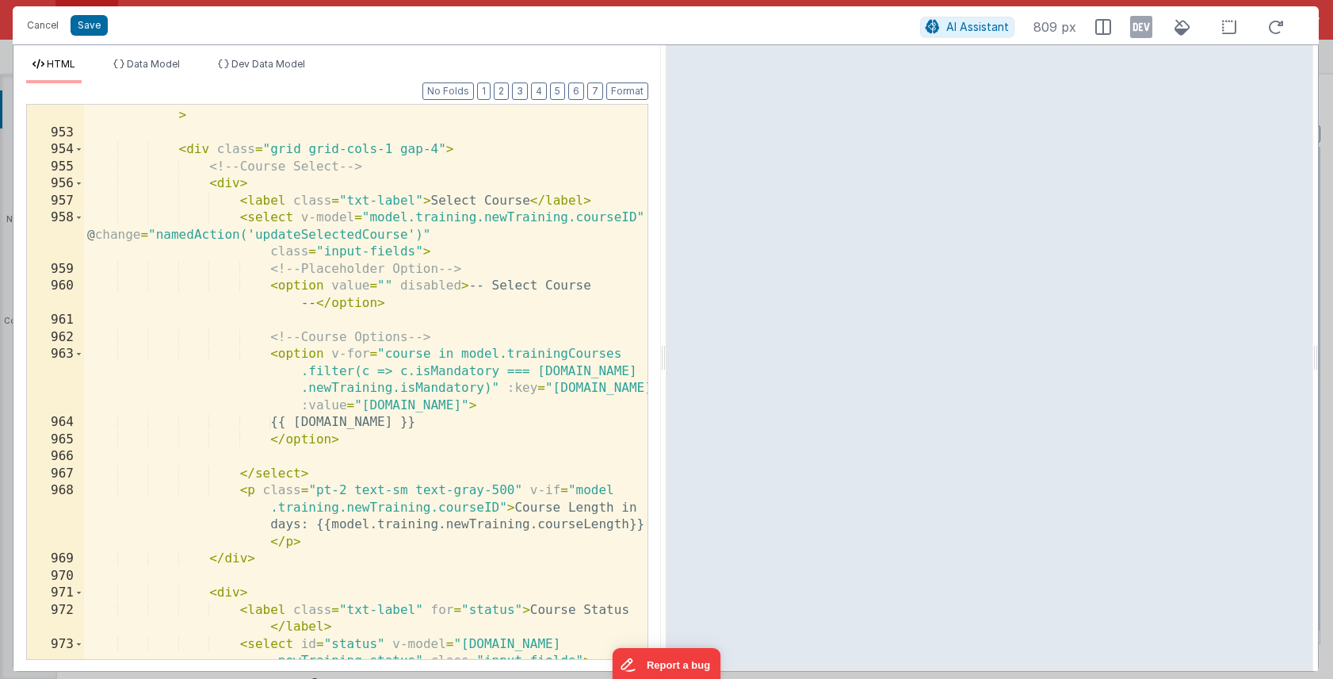
scroll to position [4446, 0]
click at [587, 529] on div "< div v-if = "model.uppyOptions.area.activePanel == 'otherTraining'" > < div cl…" at bounding box center [366, 401] width 564 height 622
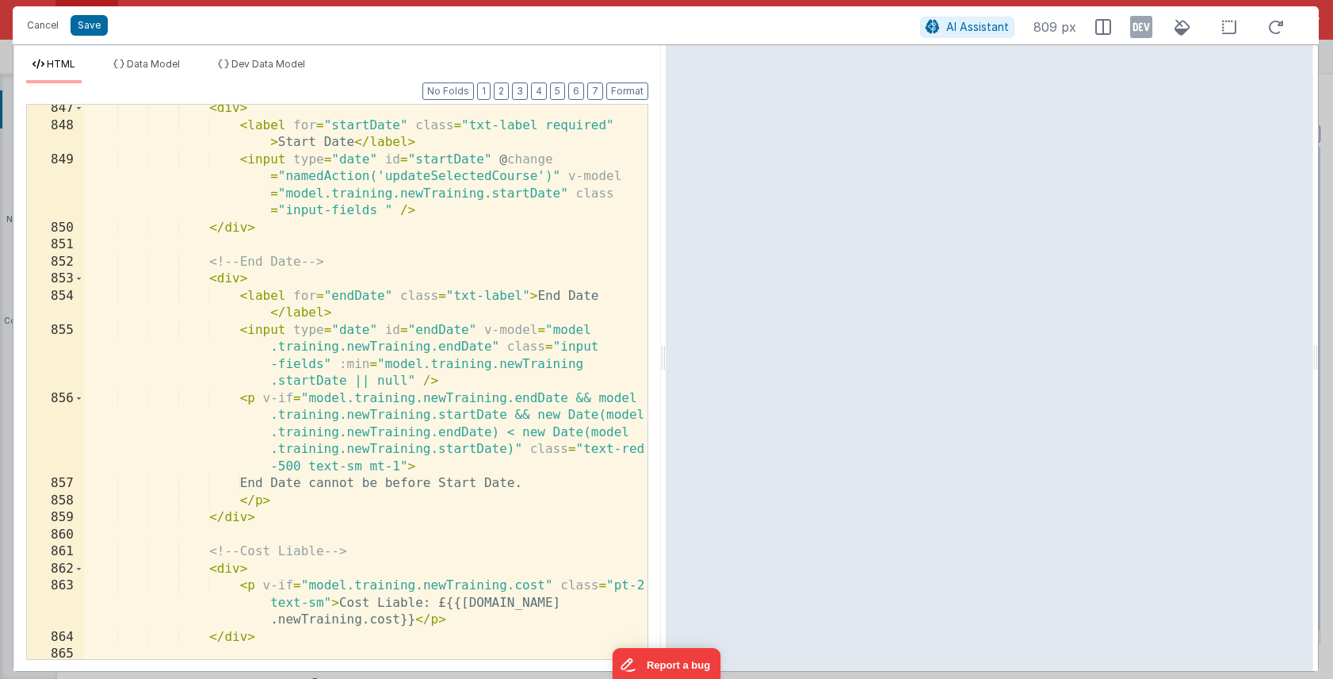
scroll to position [1708, 0]
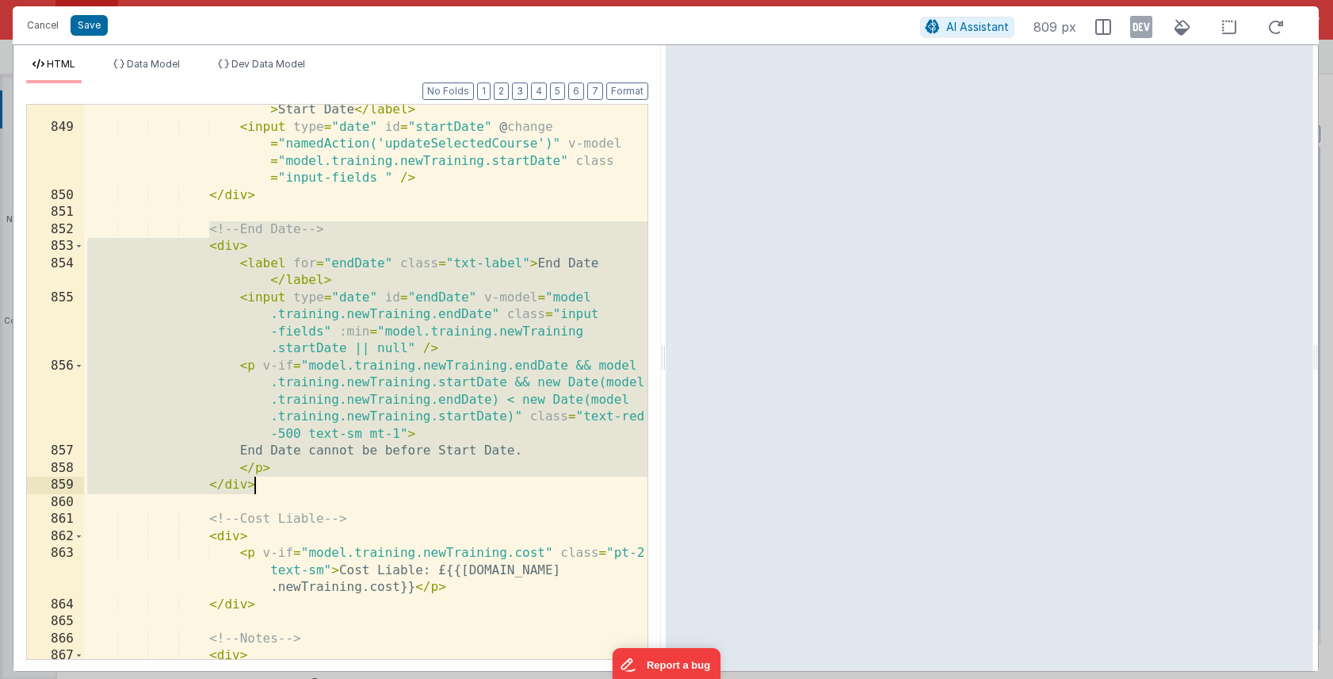
drag, startPoint x: 210, startPoint y: 231, endPoint x: 268, endPoint y: 489, distance: 264.1
click at [268, 489] on div "< label for = "startDate" class = "txt-label required" > Start Date </ label > …" at bounding box center [366, 388] width 564 height 606
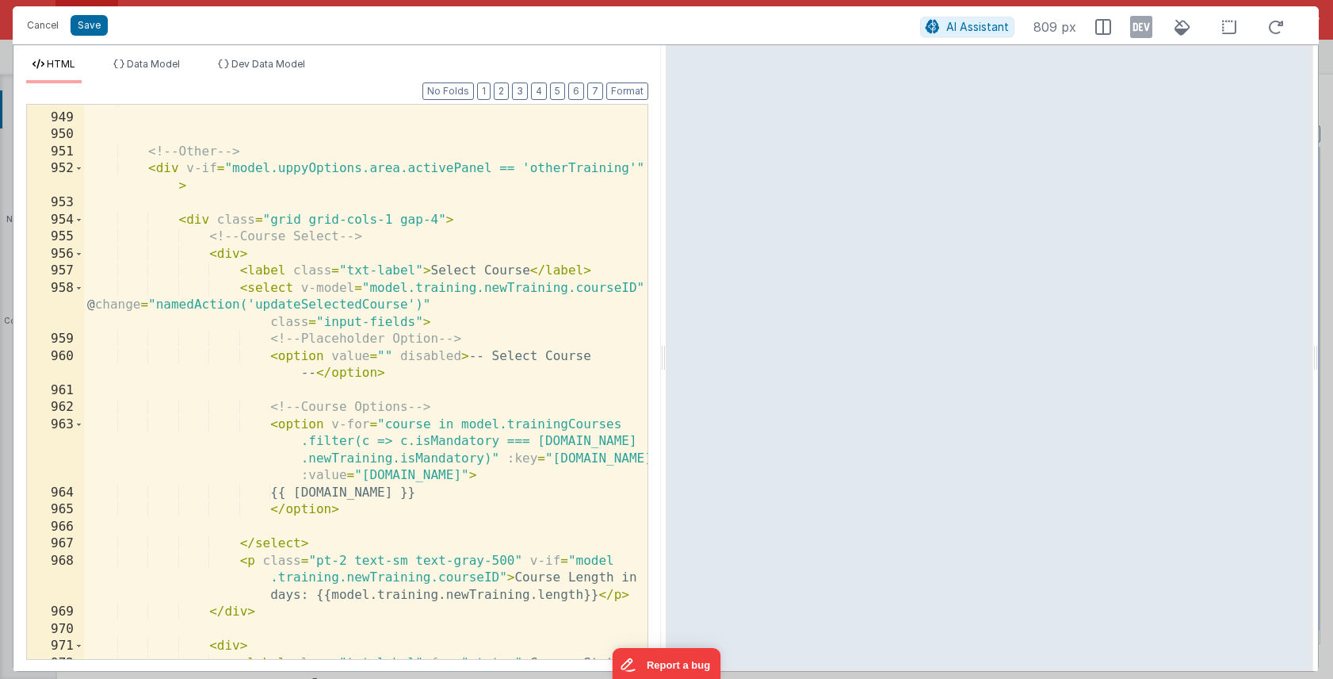
scroll to position [4387, 0]
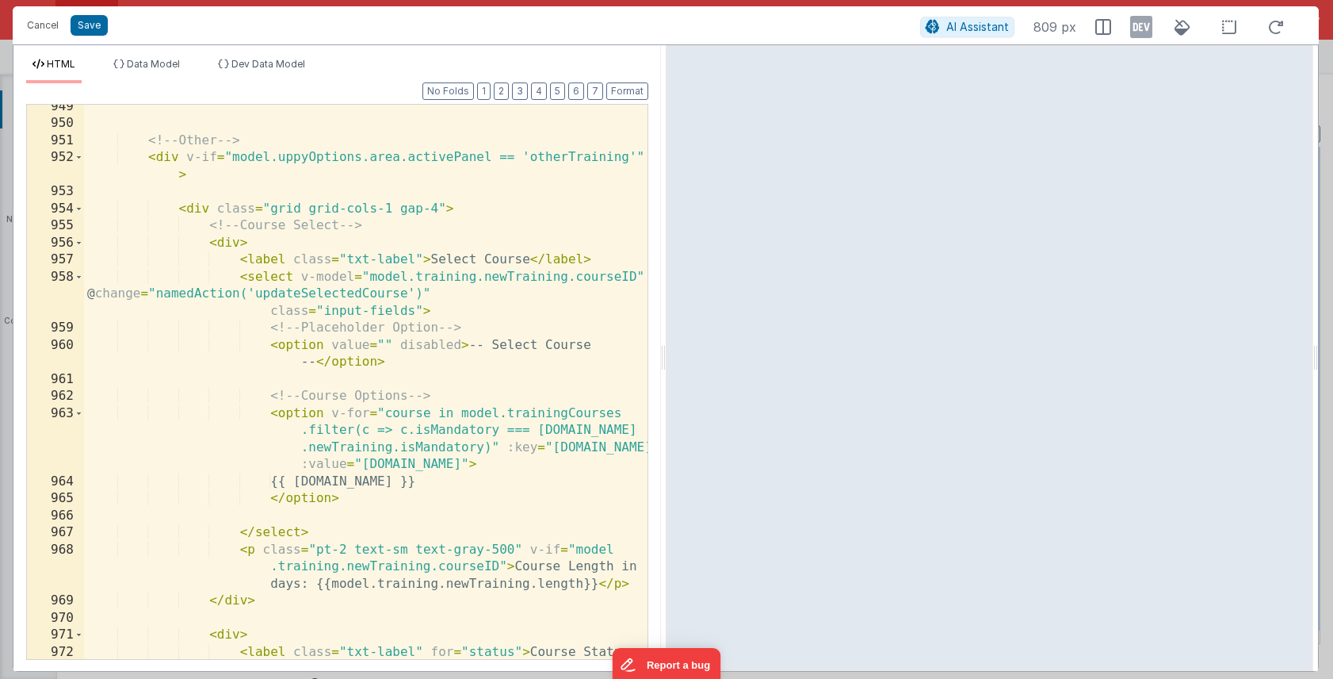
click at [416, 257] on div "<!-- Other --> < div v-if = "model.uppyOptions.area.activePanel == 'otherTraini…" at bounding box center [366, 401] width 564 height 606
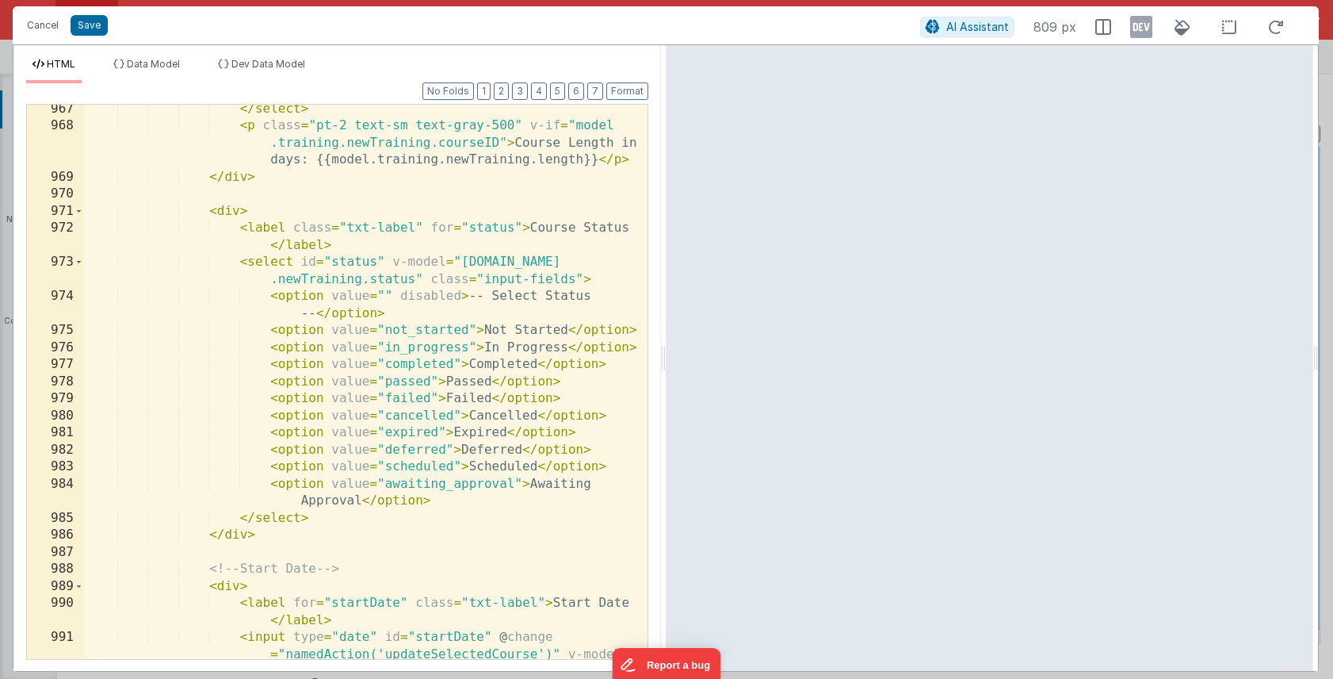
scroll to position [4830, 0]
click at [415, 225] on div "</ select > < p class = "pt-2 text-sm text-gray-500" v-if = "model .training.ne…" at bounding box center [366, 418] width 564 height 640
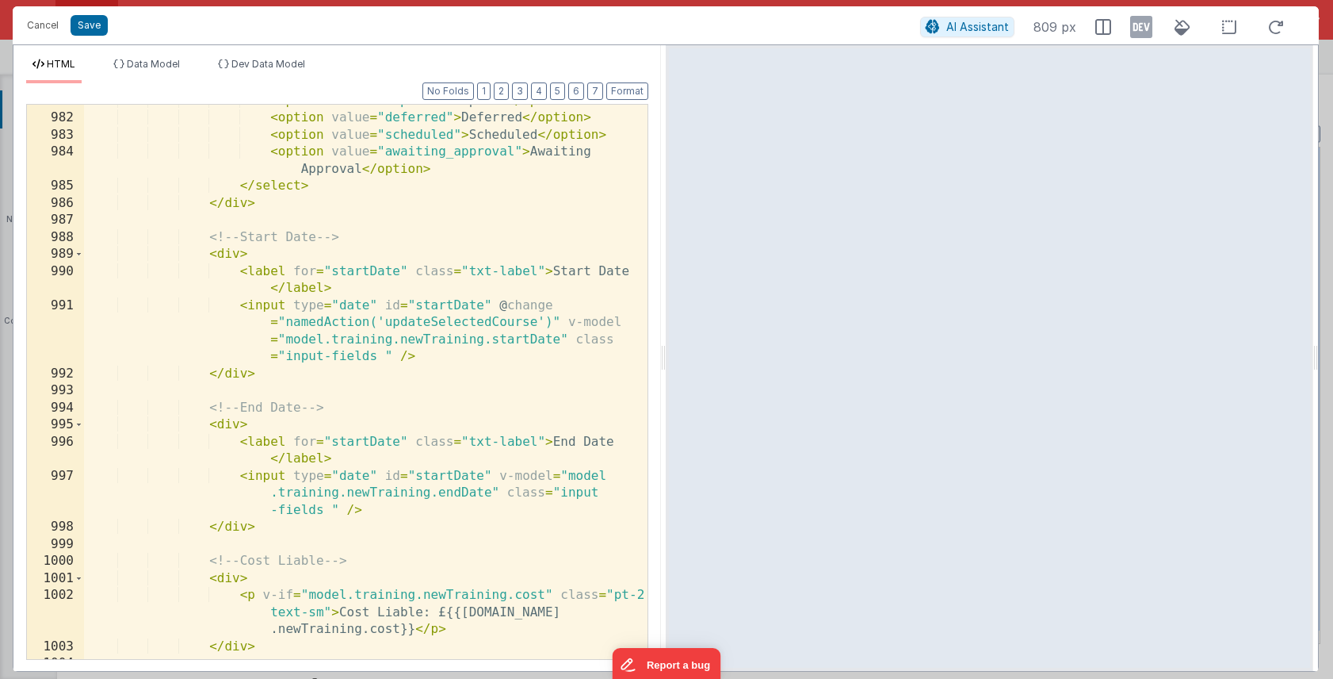
scroll to position [5164, 0]
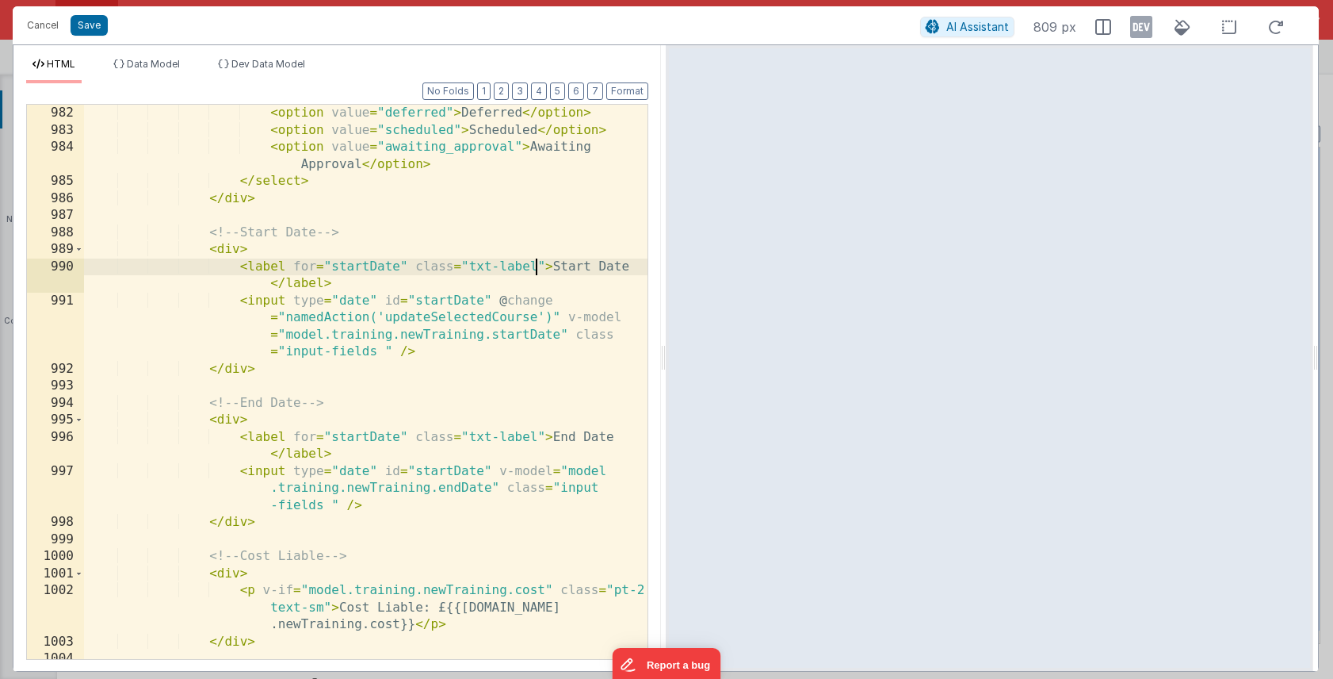
click at [536, 268] on div "< option value = "deferred" > Deferred </ option > < option value = "scheduled"…" at bounding box center [366, 399] width 564 height 588
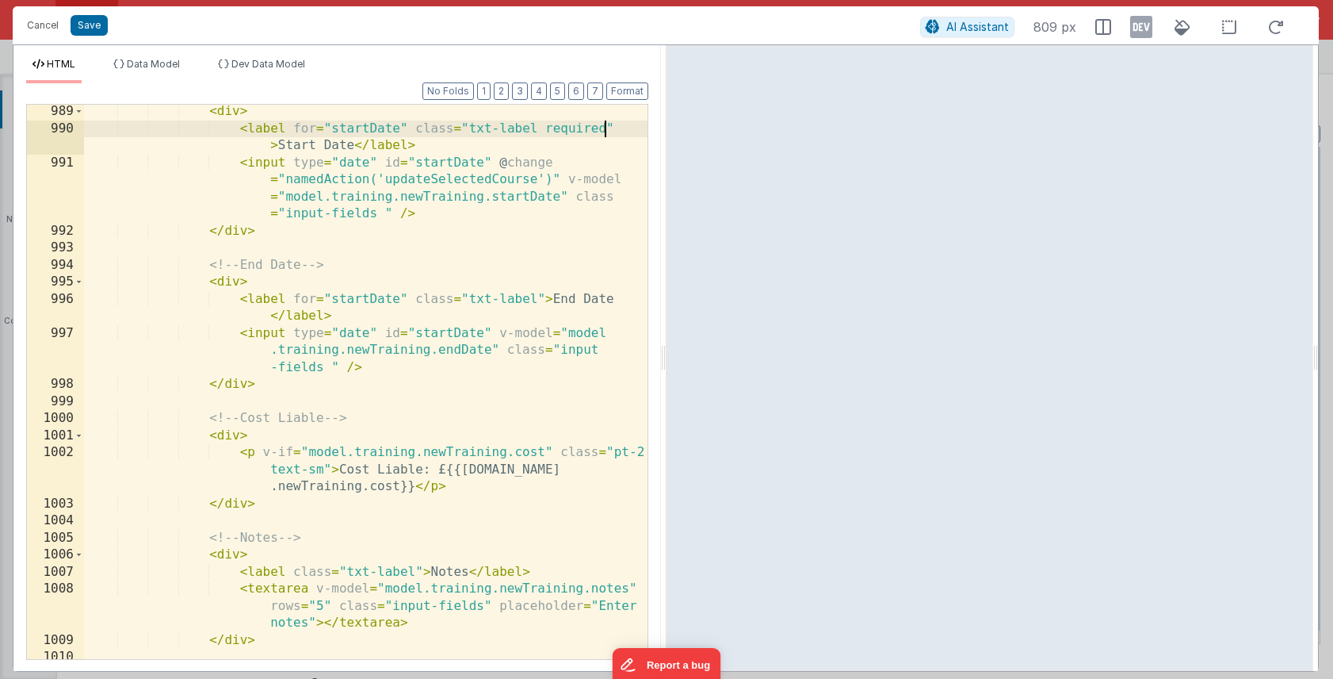
scroll to position [5306, 0]
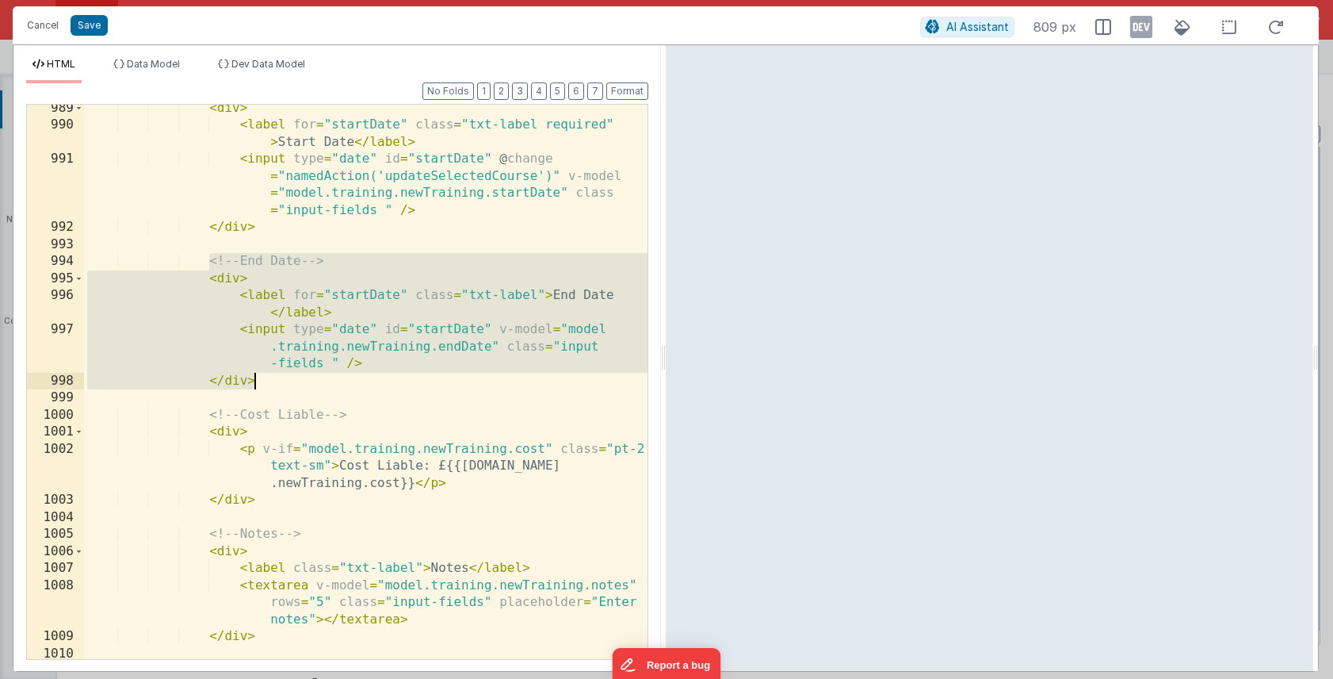
drag, startPoint x: 209, startPoint y: 262, endPoint x: 293, endPoint y: 375, distance: 140.0
click at [293, 375] on div "< div > < label for = "startDate" class = "txt-label required" > Start Date </ …" at bounding box center [366, 394] width 564 height 588
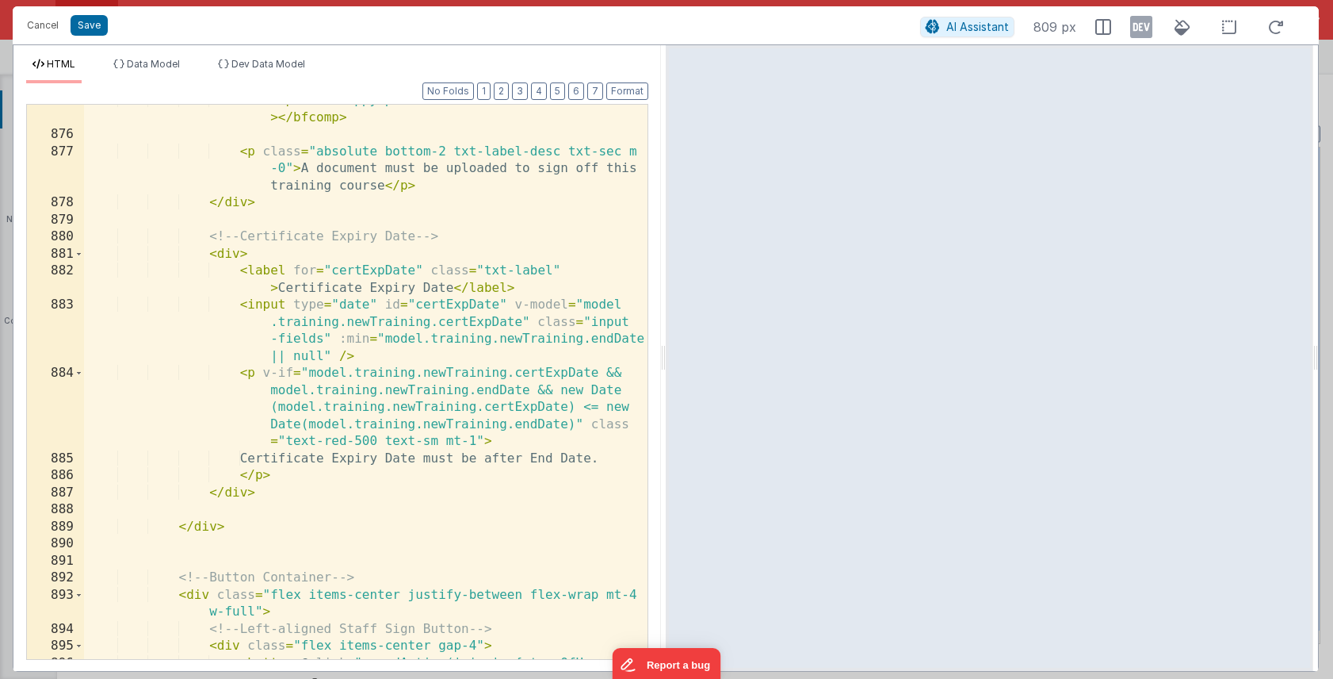
scroll to position [2438, 0]
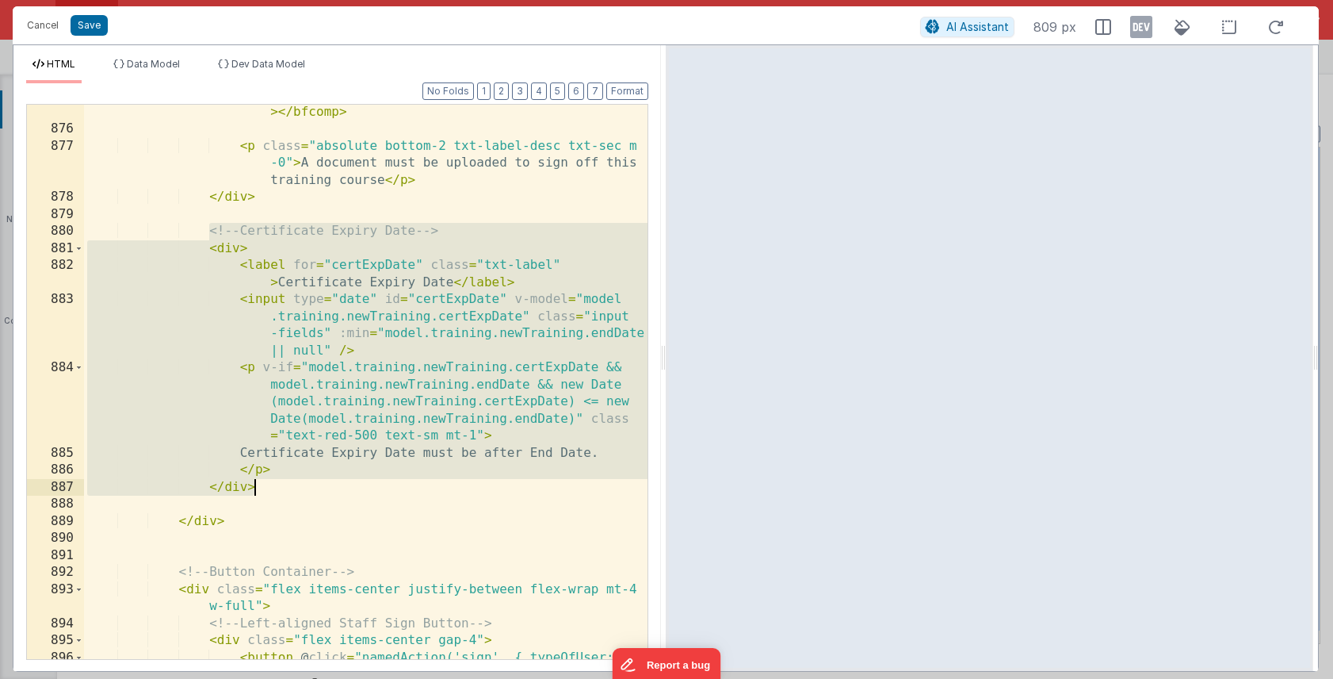
drag, startPoint x: 209, startPoint y: 235, endPoint x: 300, endPoint y: 482, distance: 263.6
click at [300, 482] on div "< bfcomp name = "uppyUploader" :modelSource = "model" > </ bfcomp > < p class =…" at bounding box center [366, 440] width 564 height 708
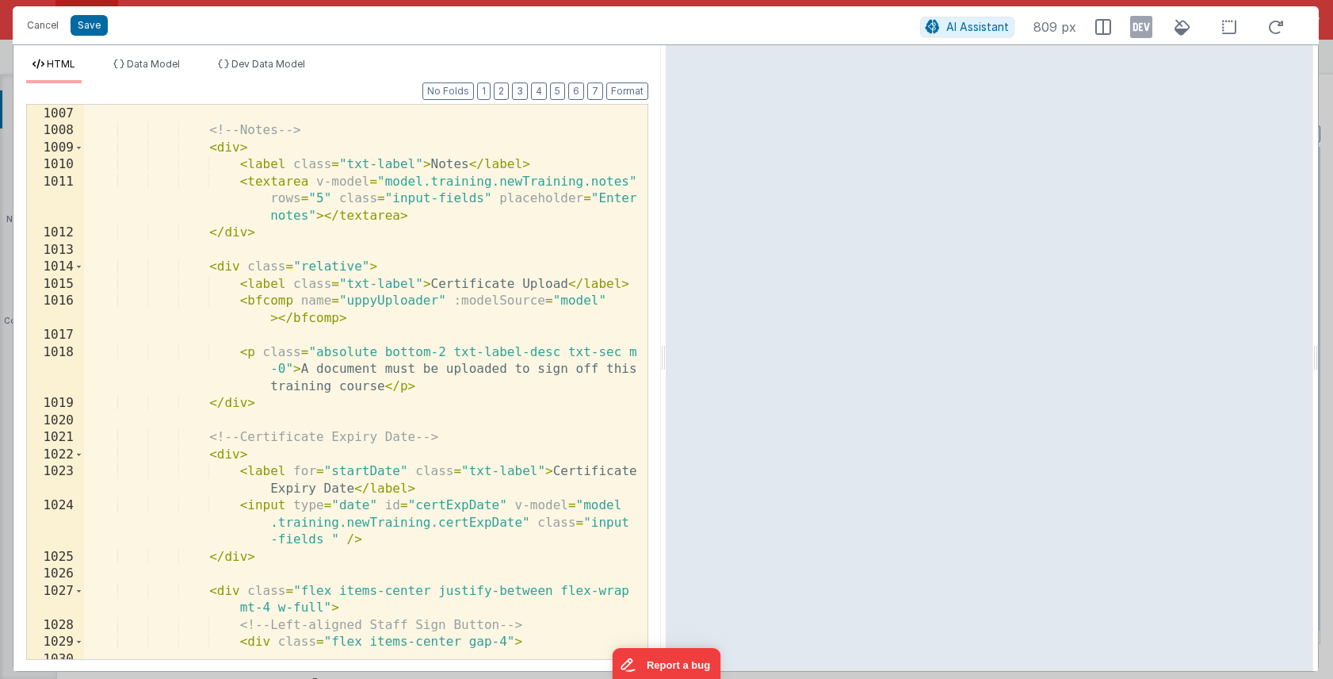
scroll to position [5940, 0]
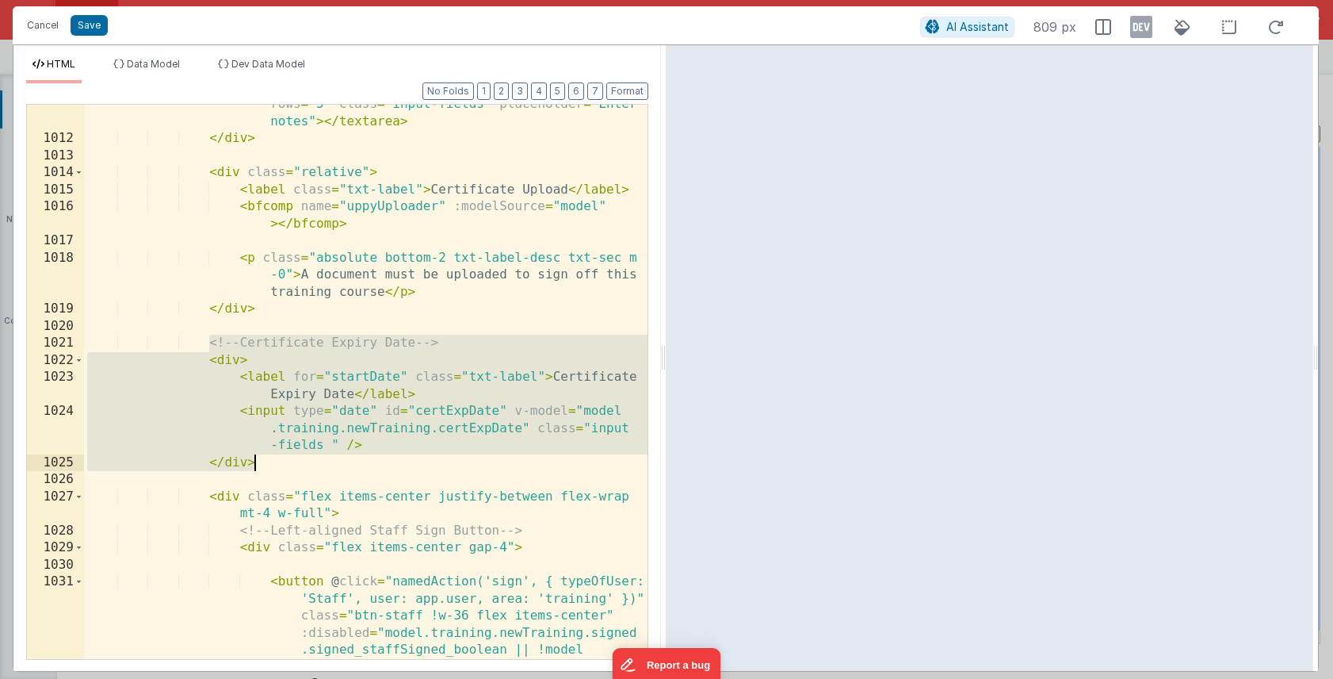
drag, startPoint x: 208, startPoint y: 346, endPoint x: 260, endPoint y: 461, distance: 125.6
click at [260, 461] on div "< textarea v-model = "model.training.newTraining.notes" rows = "5" class = "inp…" at bounding box center [366, 458] width 564 height 759
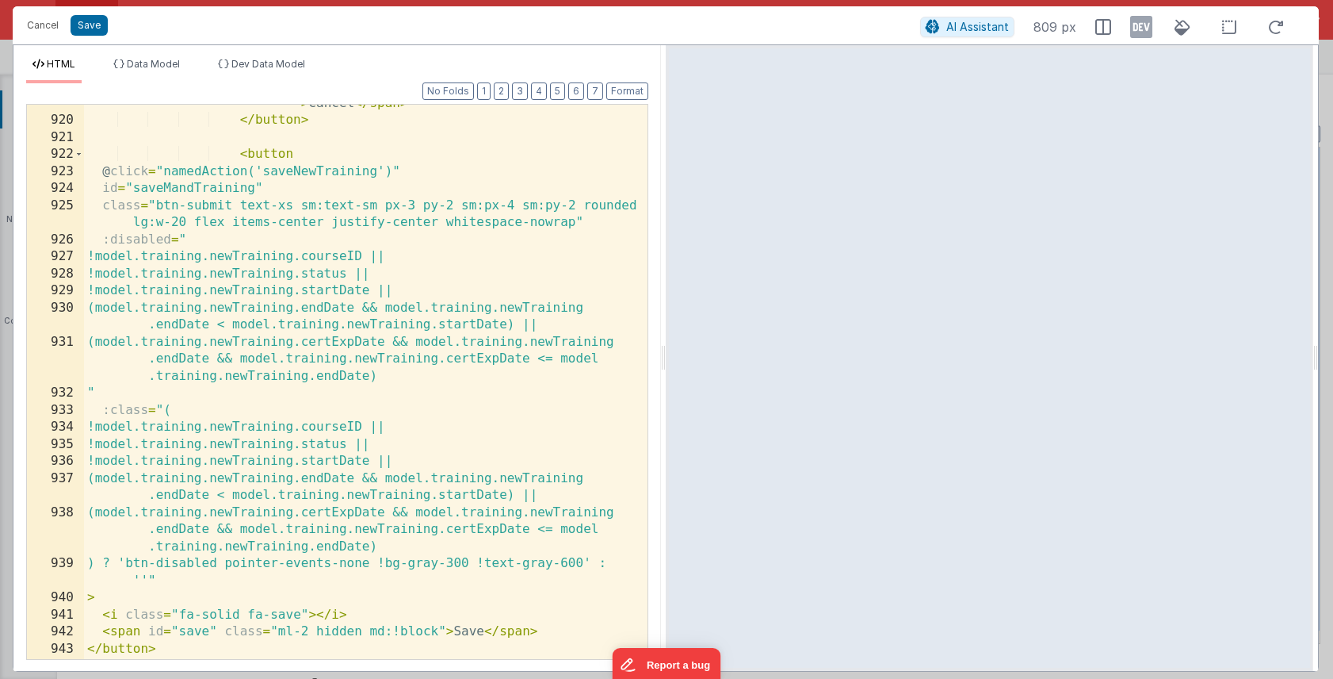
scroll to position [3736, 0]
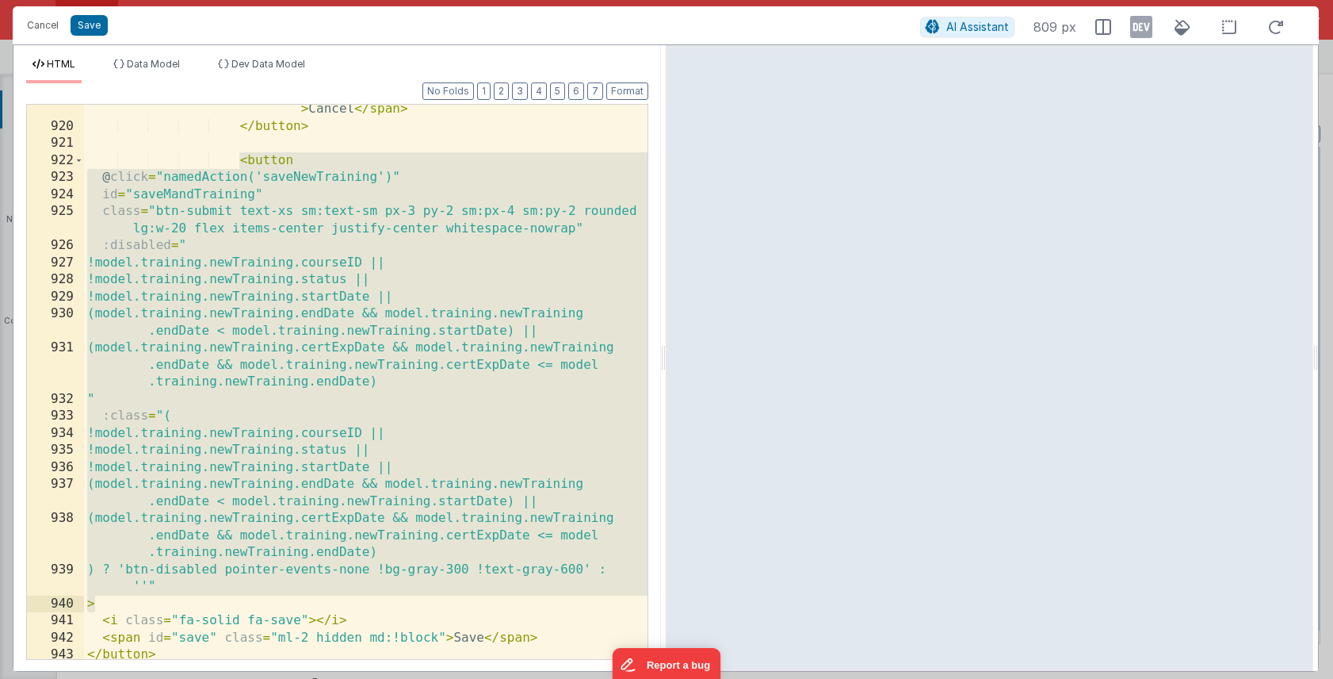
drag, startPoint x: 237, startPoint y: 159, endPoint x: 182, endPoint y: 598, distance: 442.6
click at [182, 598] on div "< span id = "cancel" class = "ml-2 hidden md:!block" > Cancel </ span > </ butt…" at bounding box center [366, 387] width 564 height 606
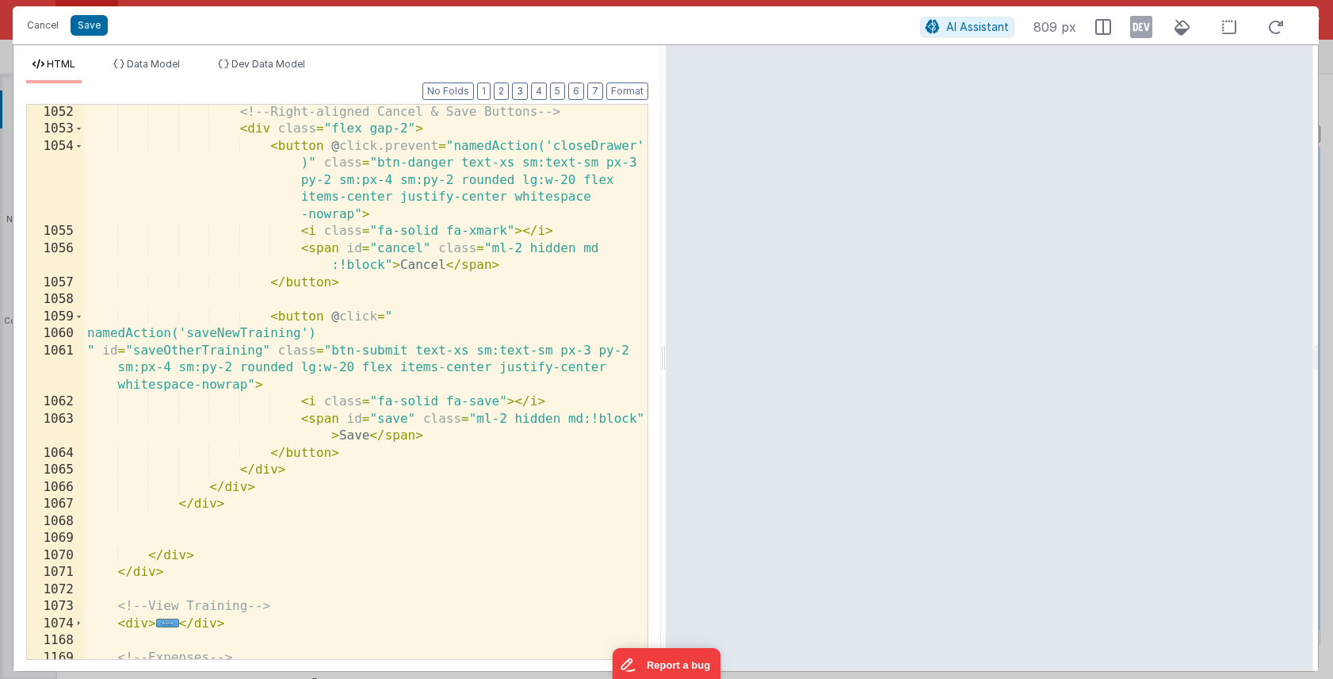
scroll to position [7189, 0]
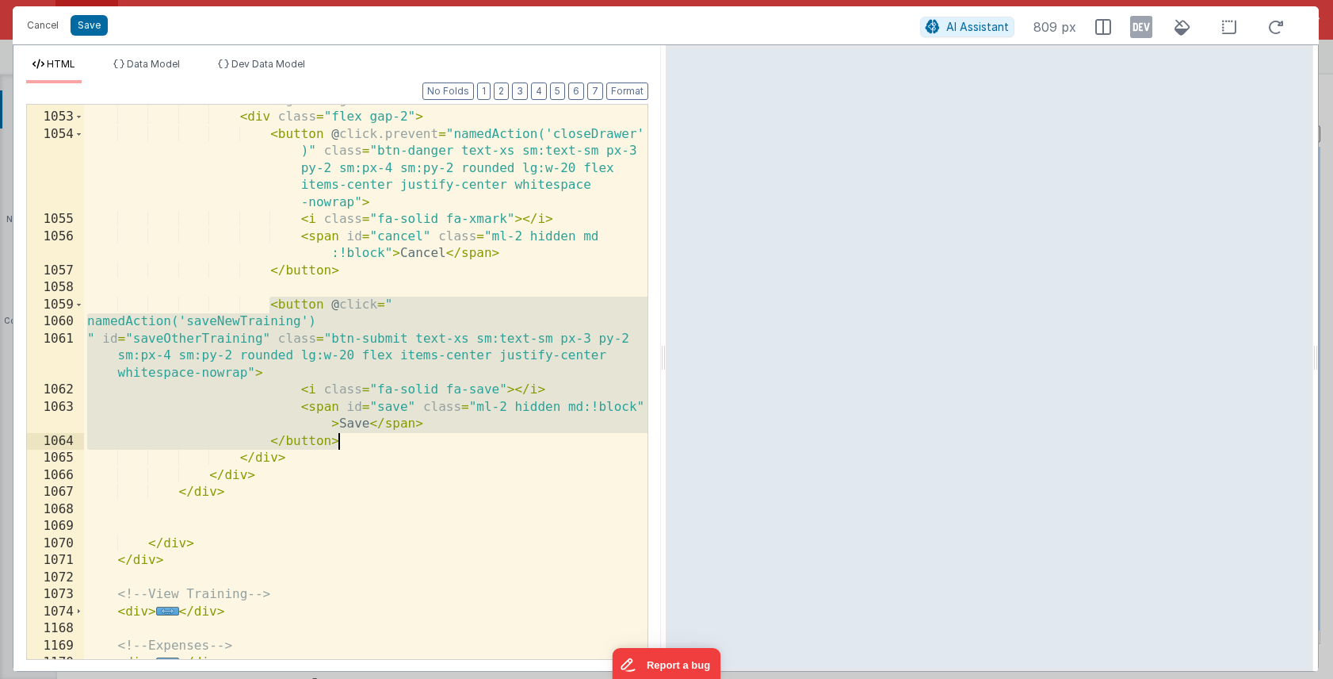
drag, startPoint x: 268, startPoint y: 302, endPoint x: 348, endPoint y: 441, distance: 160.2
click at [348, 441] on div "<!-- Right-aligned Cancel & Save Buttons --> < div class = "flex gap-2" > < but…" at bounding box center [366, 386] width 564 height 588
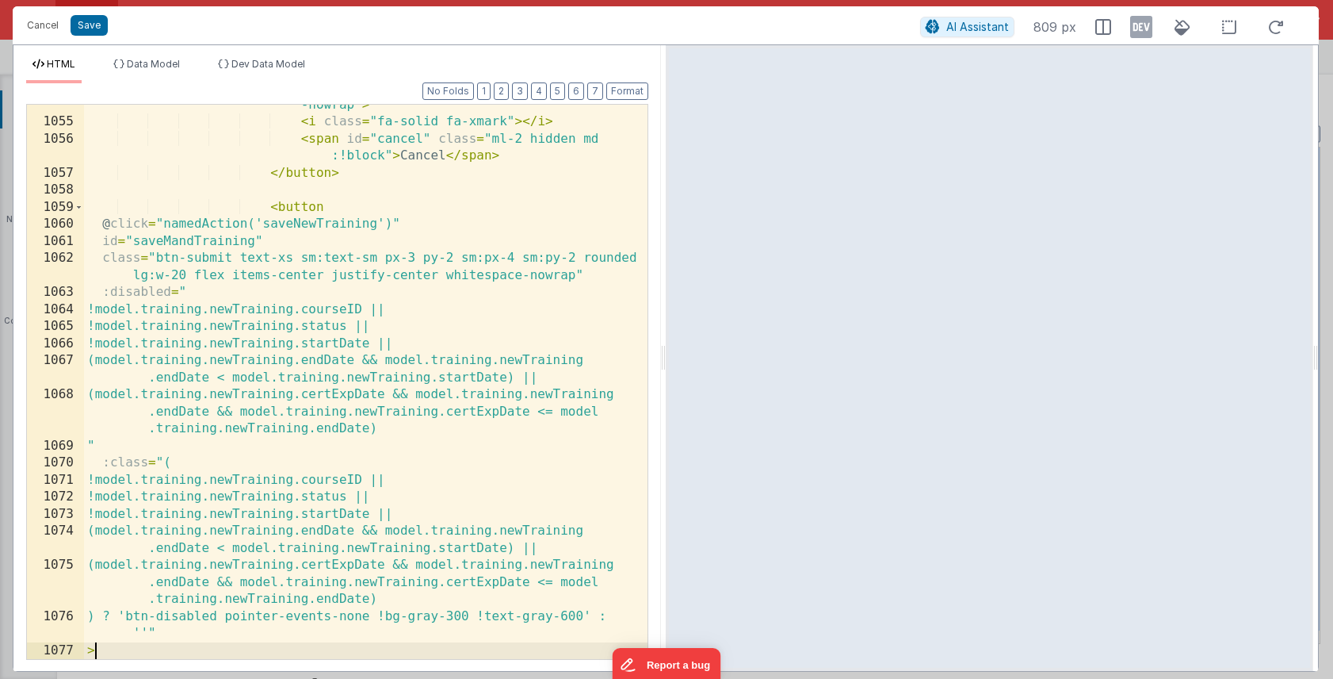
scroll to position [7286, 0]
click at [92, 20] on button "Save" at bounding box center [89, 25] width 37 height 21
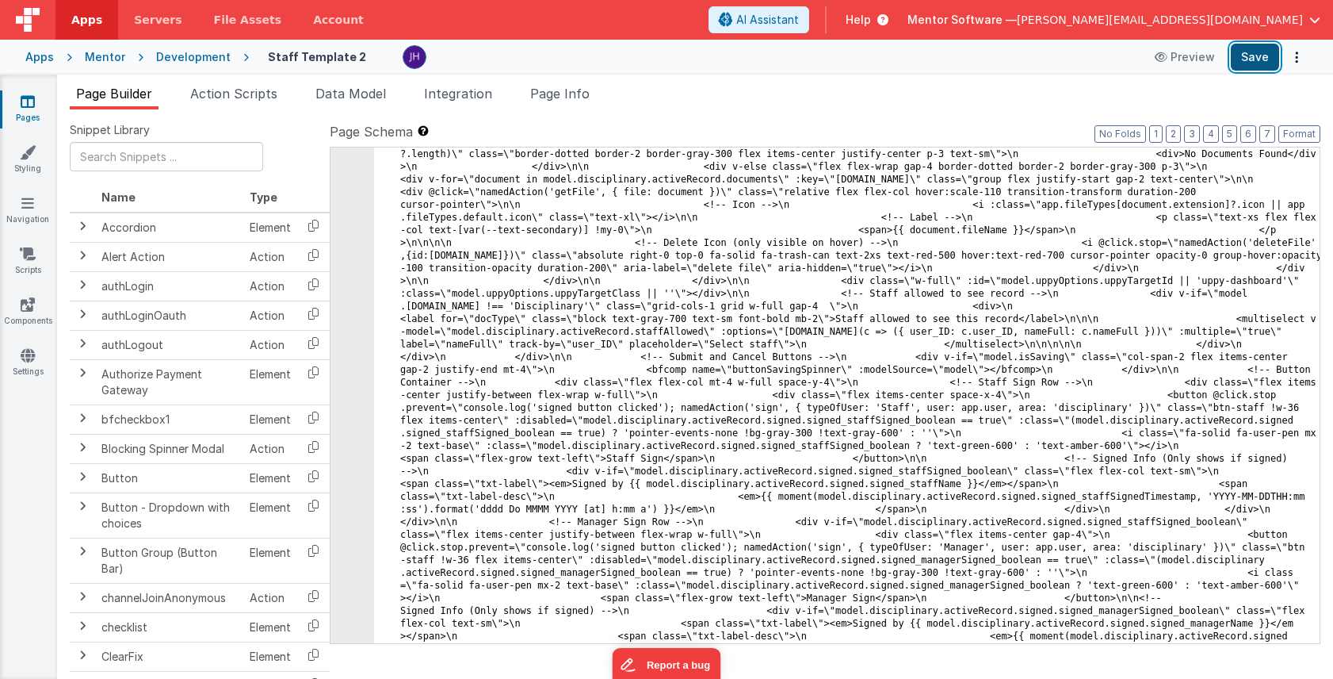
click at [1260, 59] on button "Save" at bounding box center [1255, 57] width 48 height 27
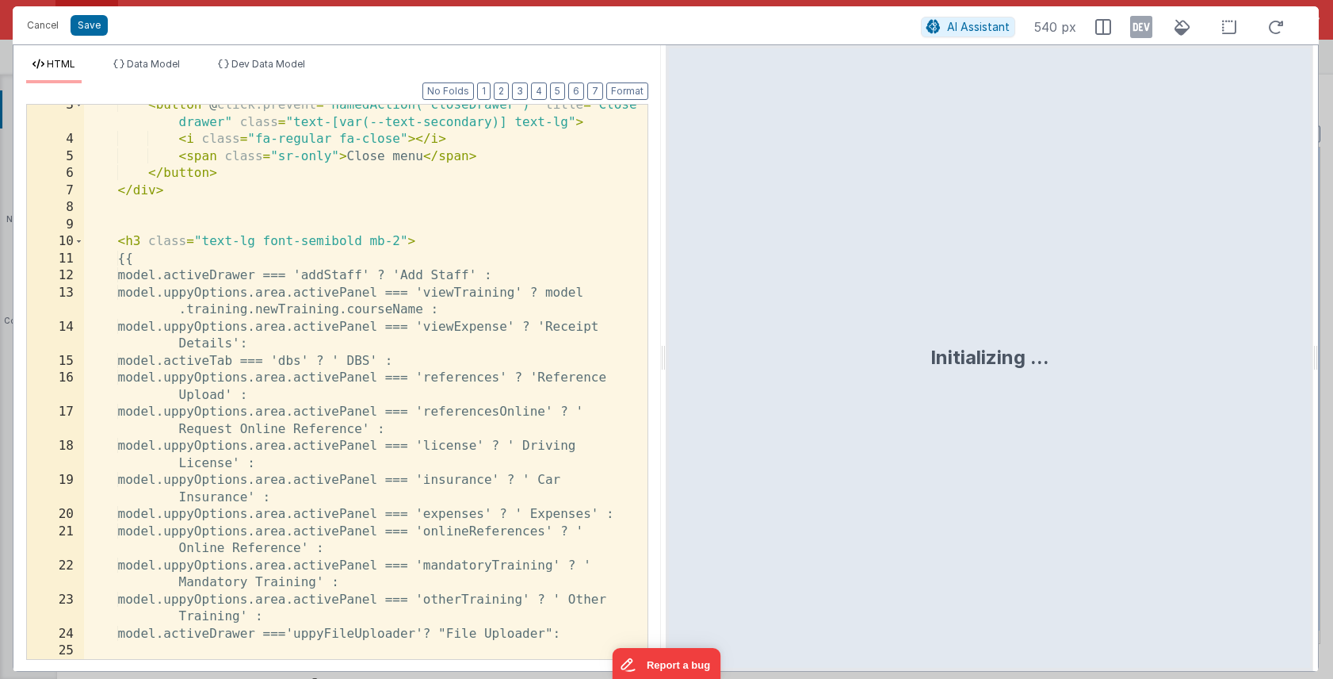
scroll to position [115, 0]
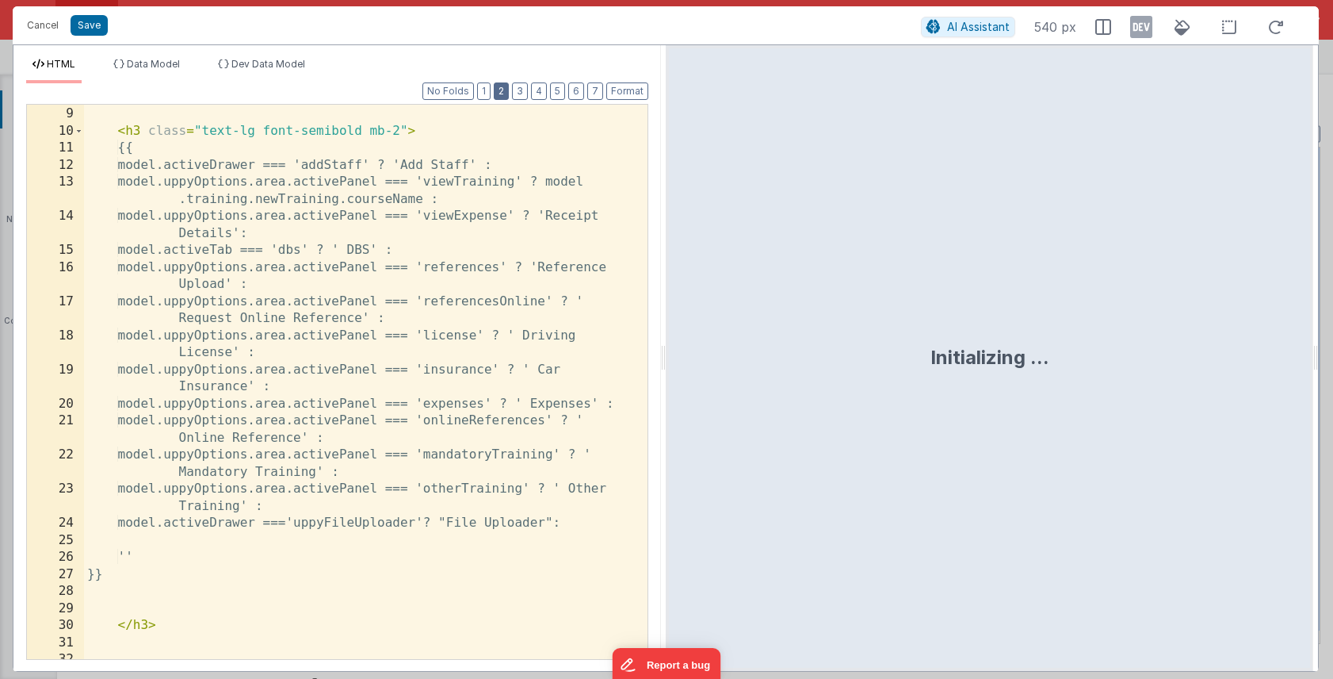
click at [503, 93] on button "2" at bounding box center [501, 90] width 15 height 17
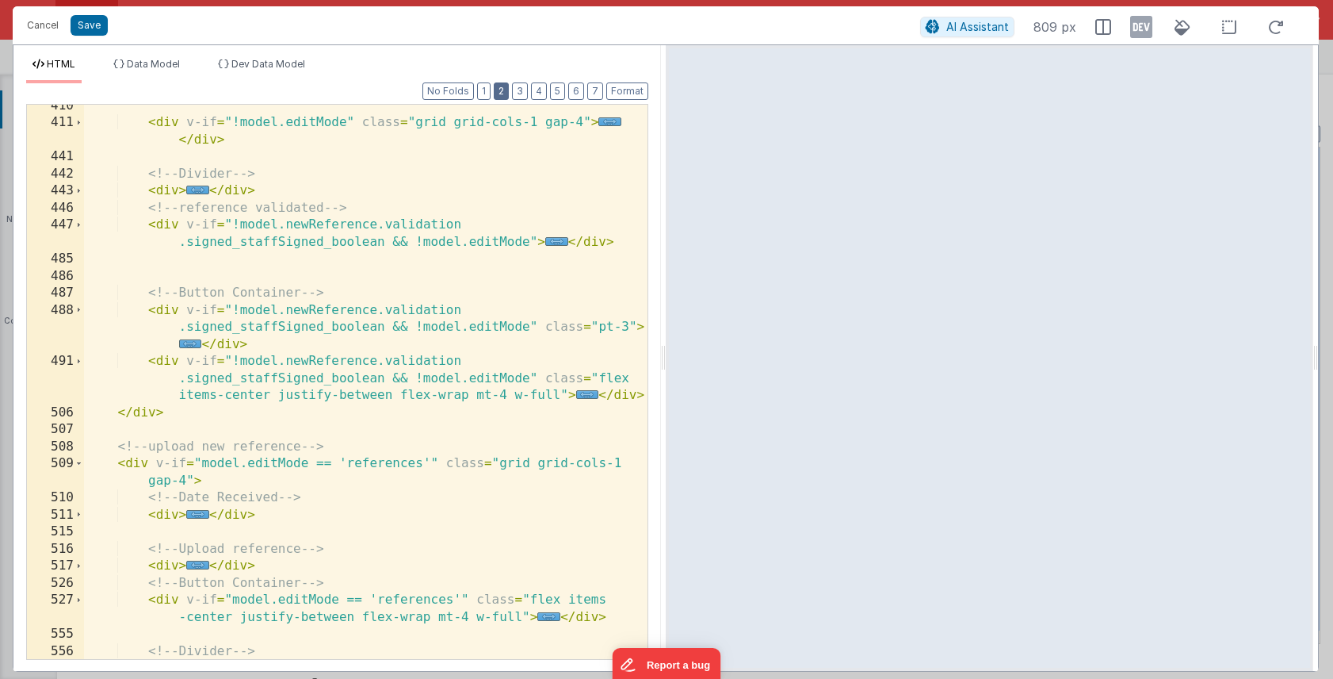
scroll to position [1348, 0]
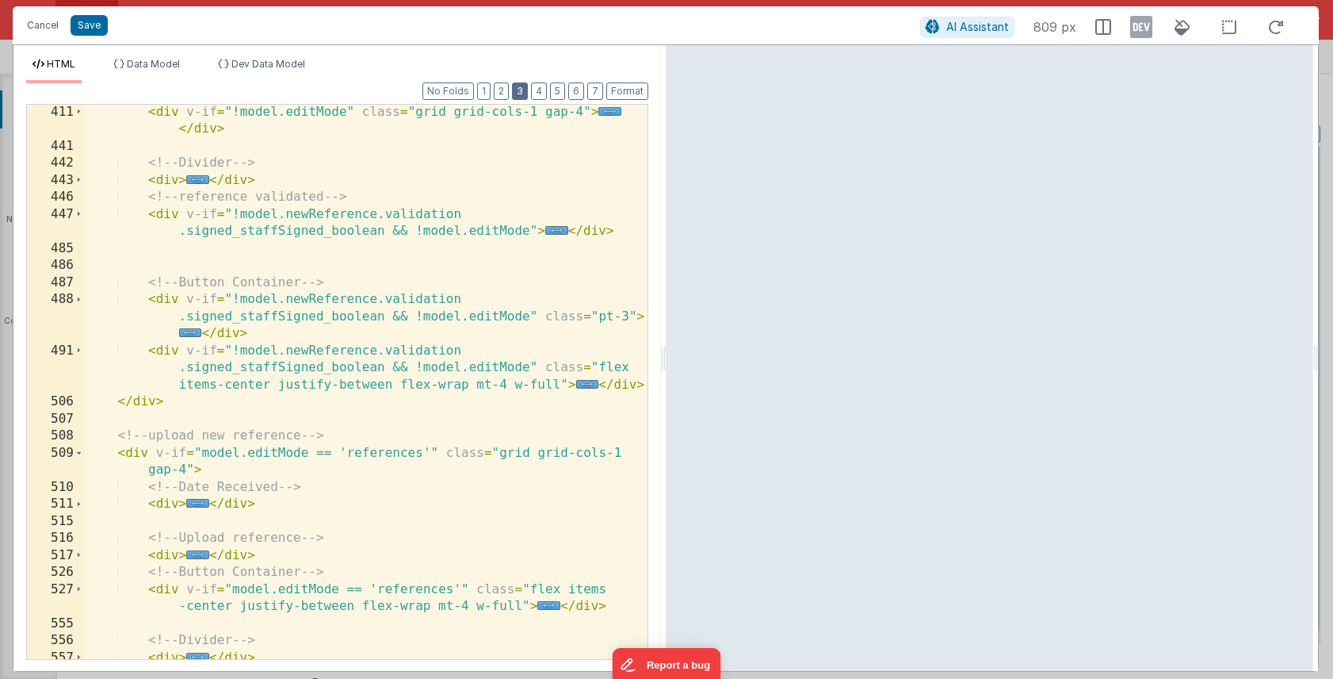
click at [518, 94] on button "3" at bounding box center [520, 90] width 16 height 17
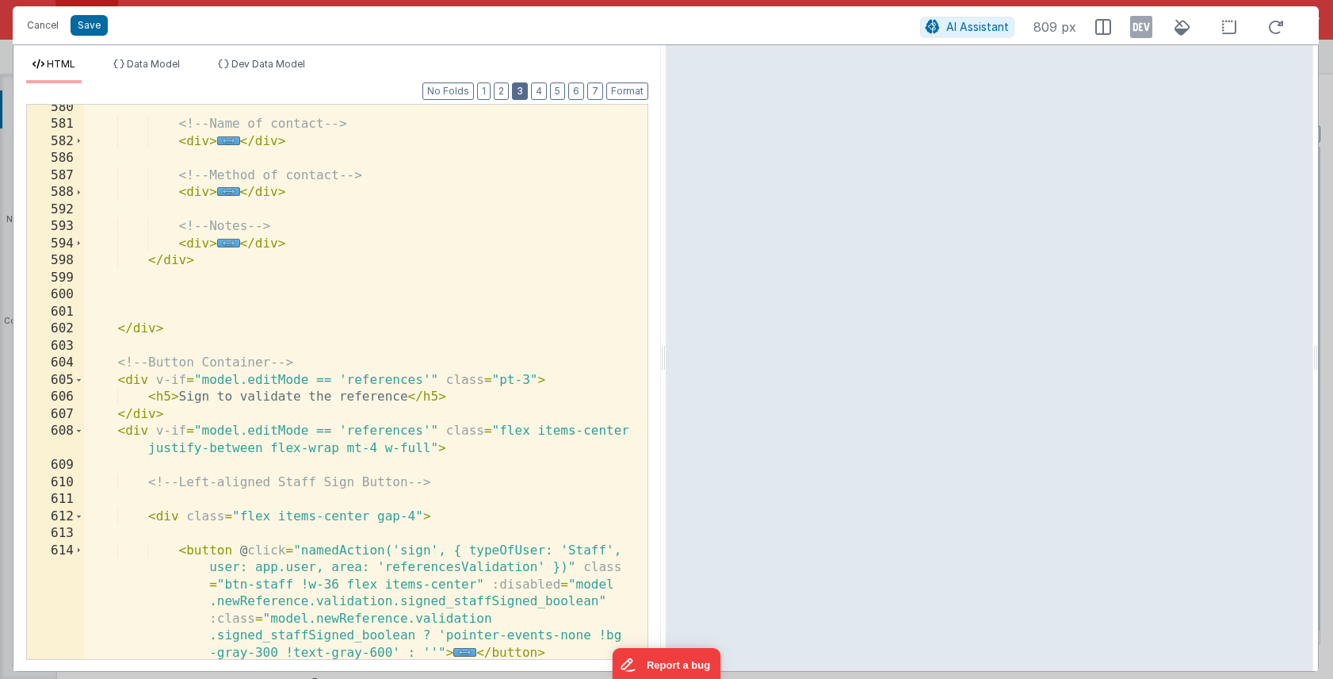
scroll to position [3809, 0]
click at [508, 88] on button "2" at bounding box center [501, 90] width 15 height 17
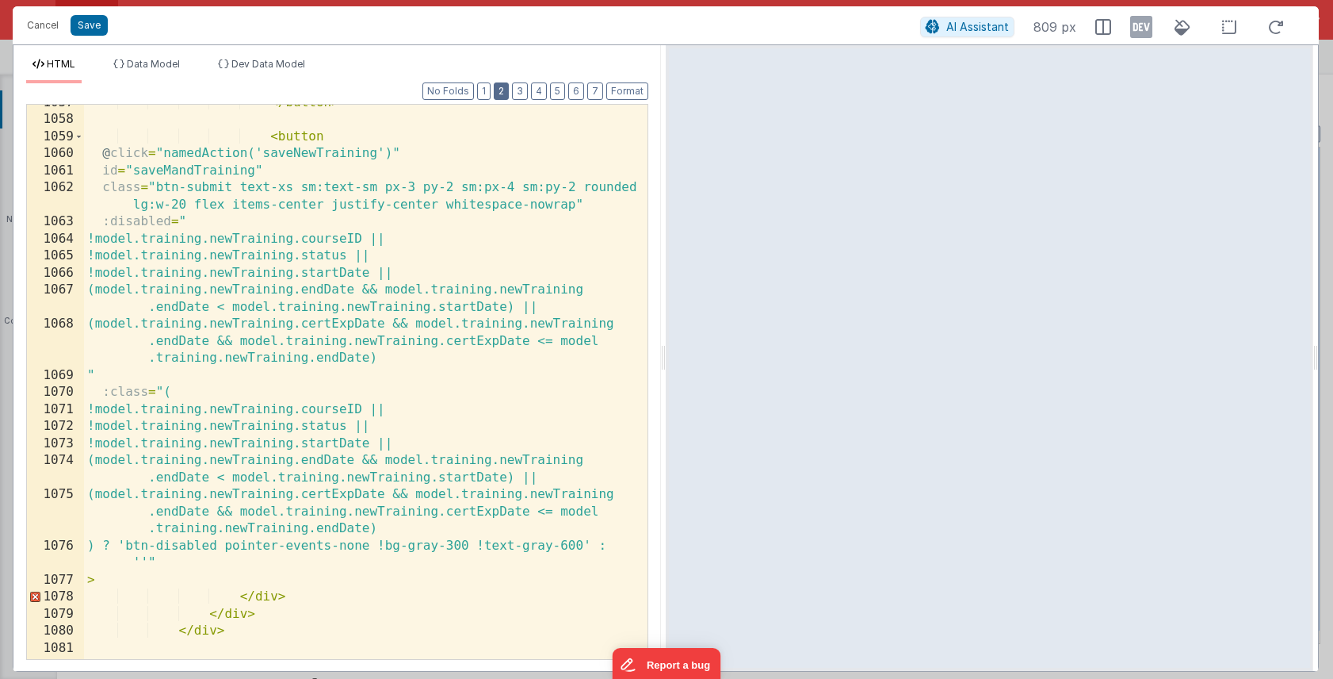
scroll to position [5277, 0]
click at [188, 586] on div "</ button > < button @ click = "namedAction('saveNewTraining')" id = "saveMandT…" at bounding box center [366, 388] width 564 height 588
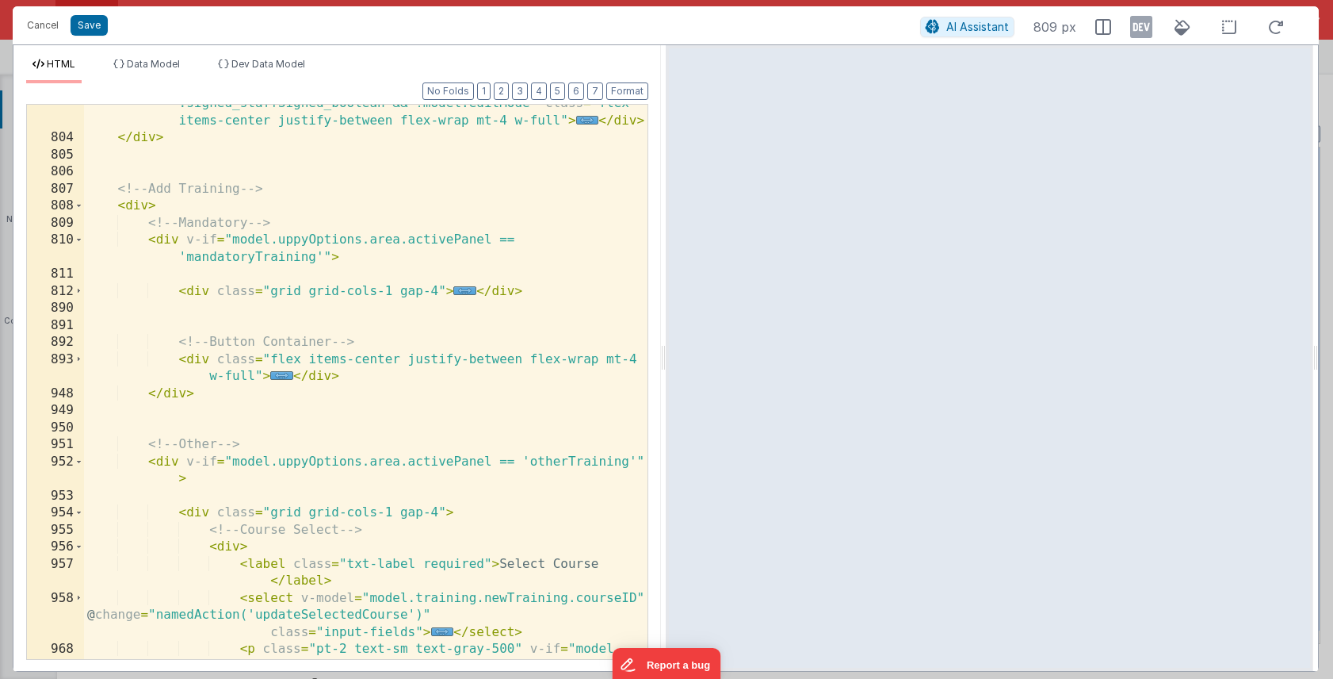
scroll to position [2836, 0]
click at [278, 378] on span "..." at bounding box center [281, 377] width 23 height 9
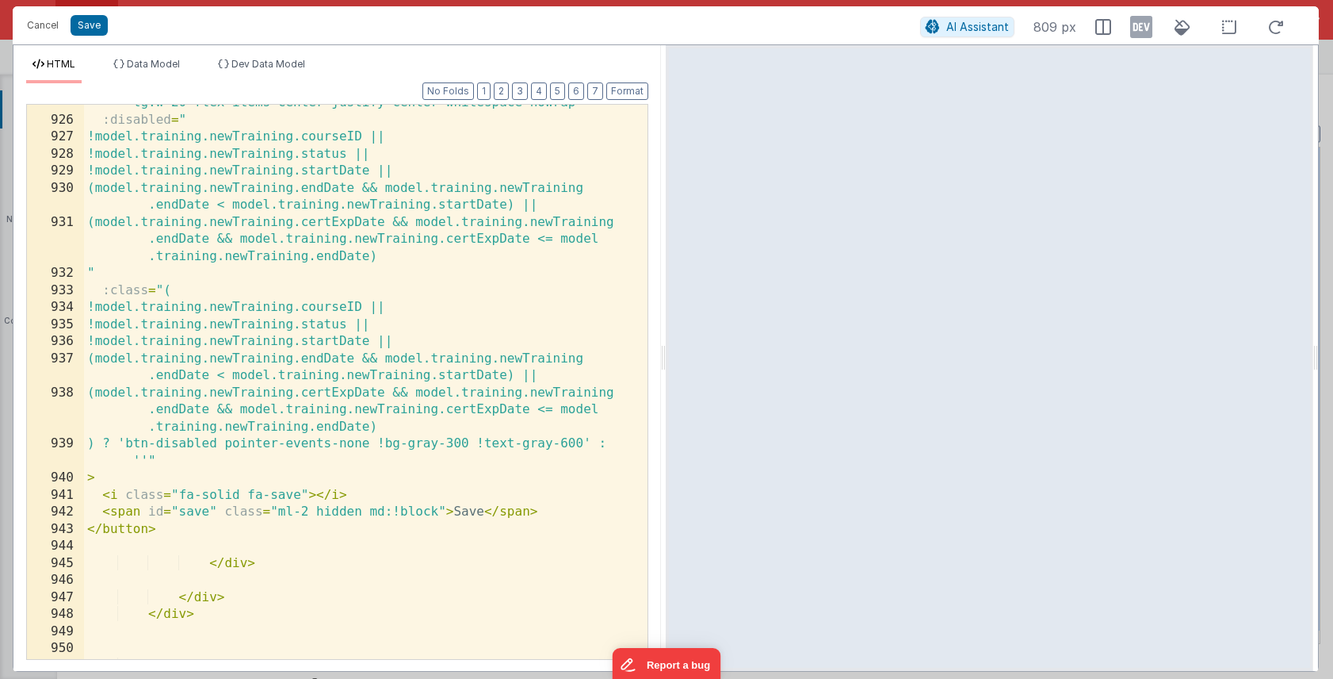
scroll to position [4040, 0]
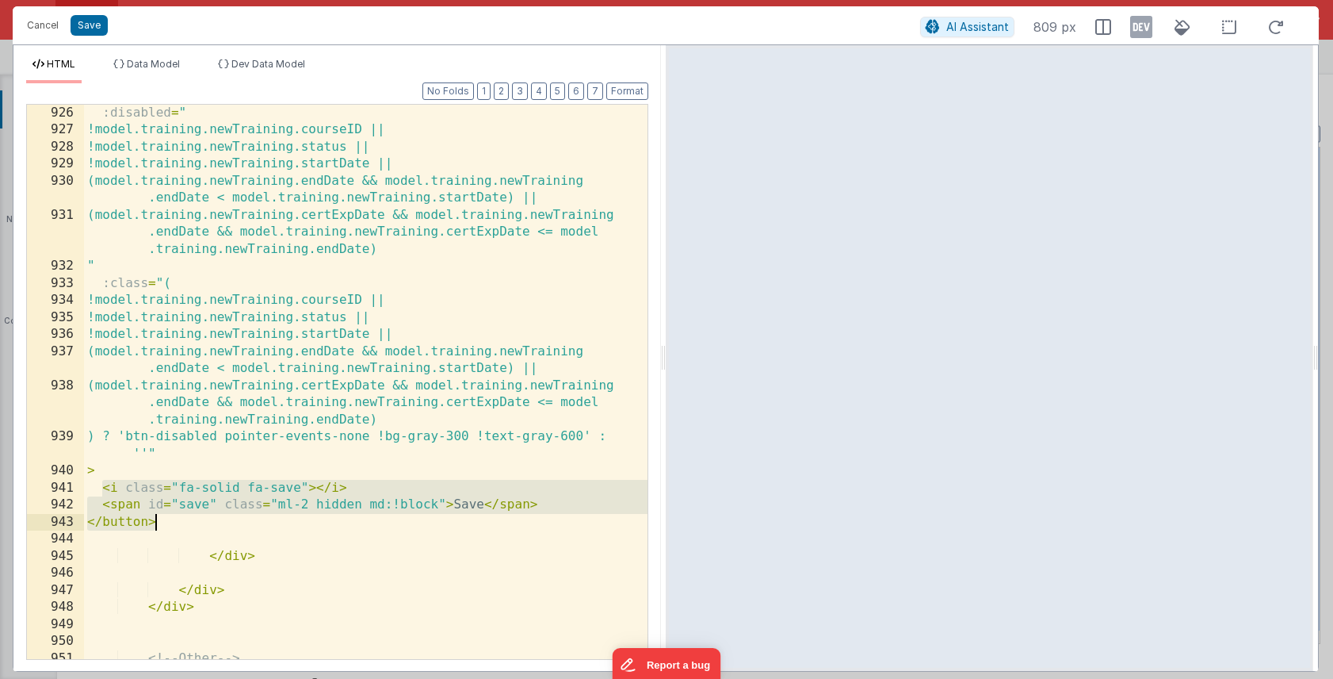
drag, startPoint x: 105, startPoint y: 489, endPoint x: 163, endPoint y: 519, distance: 65.2
click at [163, 519] on div ":disabled = " !model.training.newTraining.courseID || !model.training.newTraini…" at bounding box center [366, 408] width 564 height 606
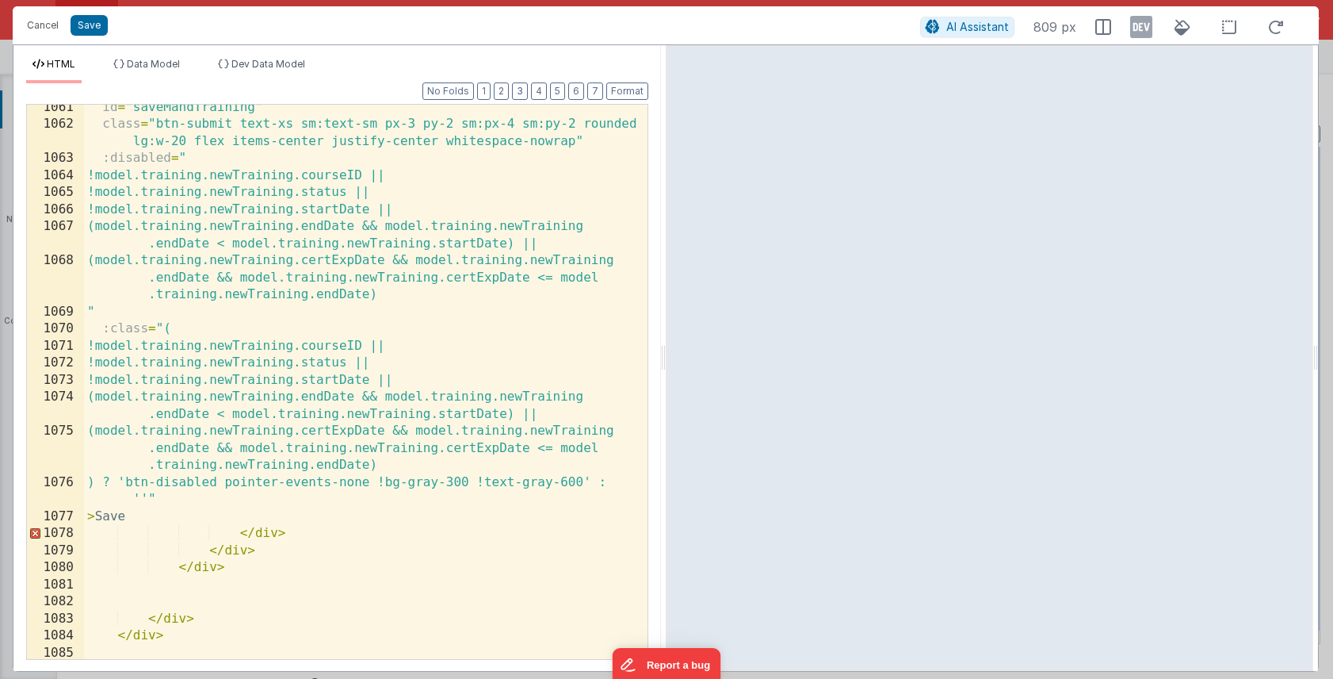
scroll to position [6781, 0]
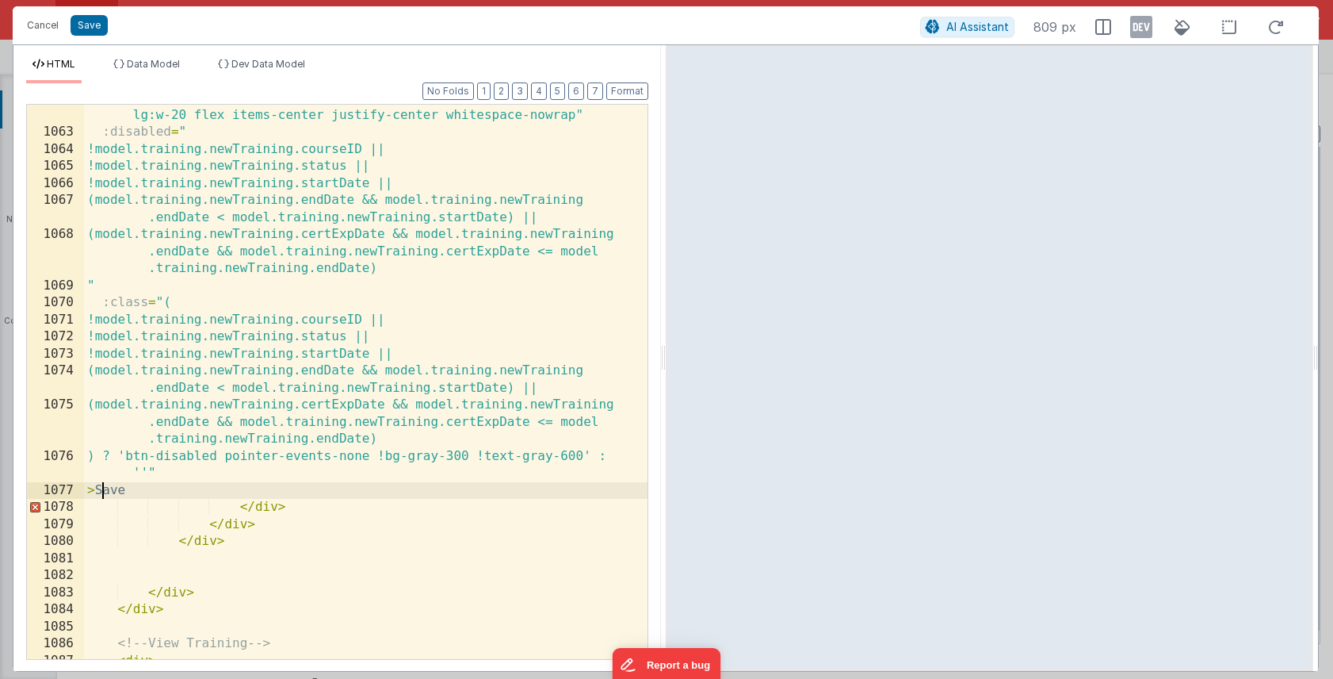
click at [105, 484] on div "class = "btn-submit text-xs sm:text-sm px-3 py-2 sm:px-4 sm:py-2 rounded lg:w-2…" at bounding box center [366, 393] width 564 height 606
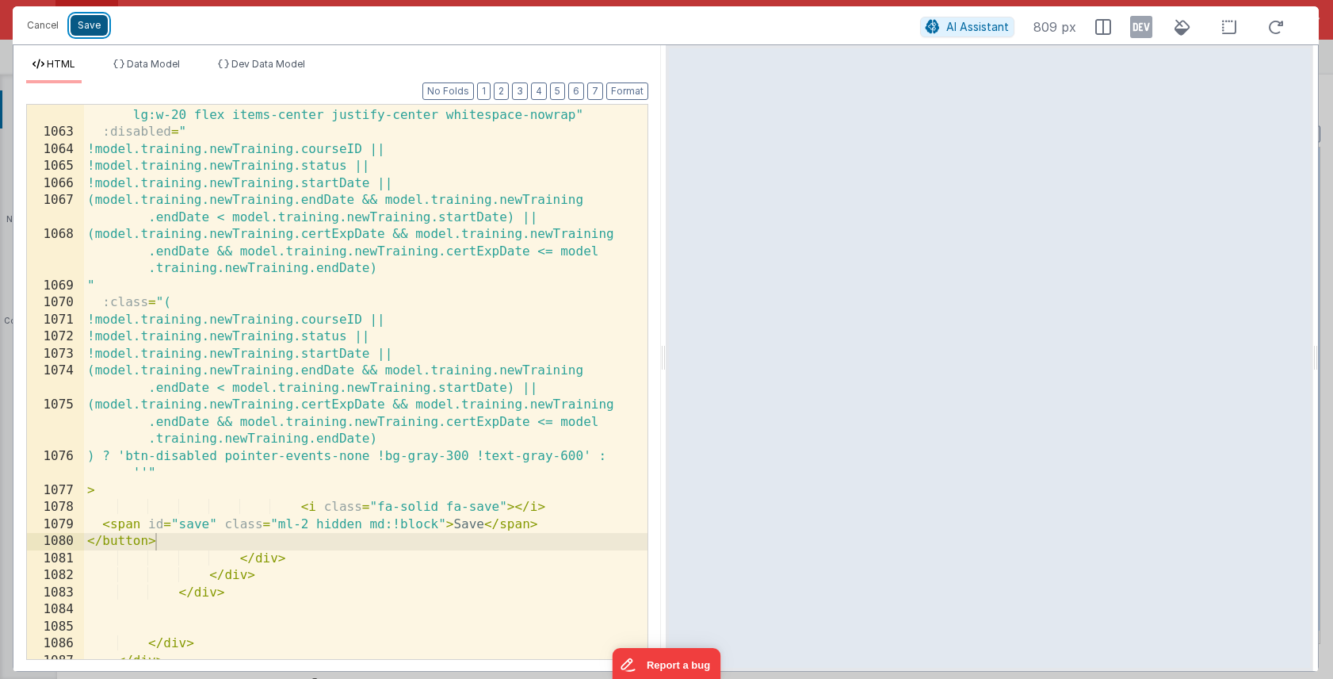
click at [88, 25] on button "Save" at bounding box center [89, 25] width 37 height 21
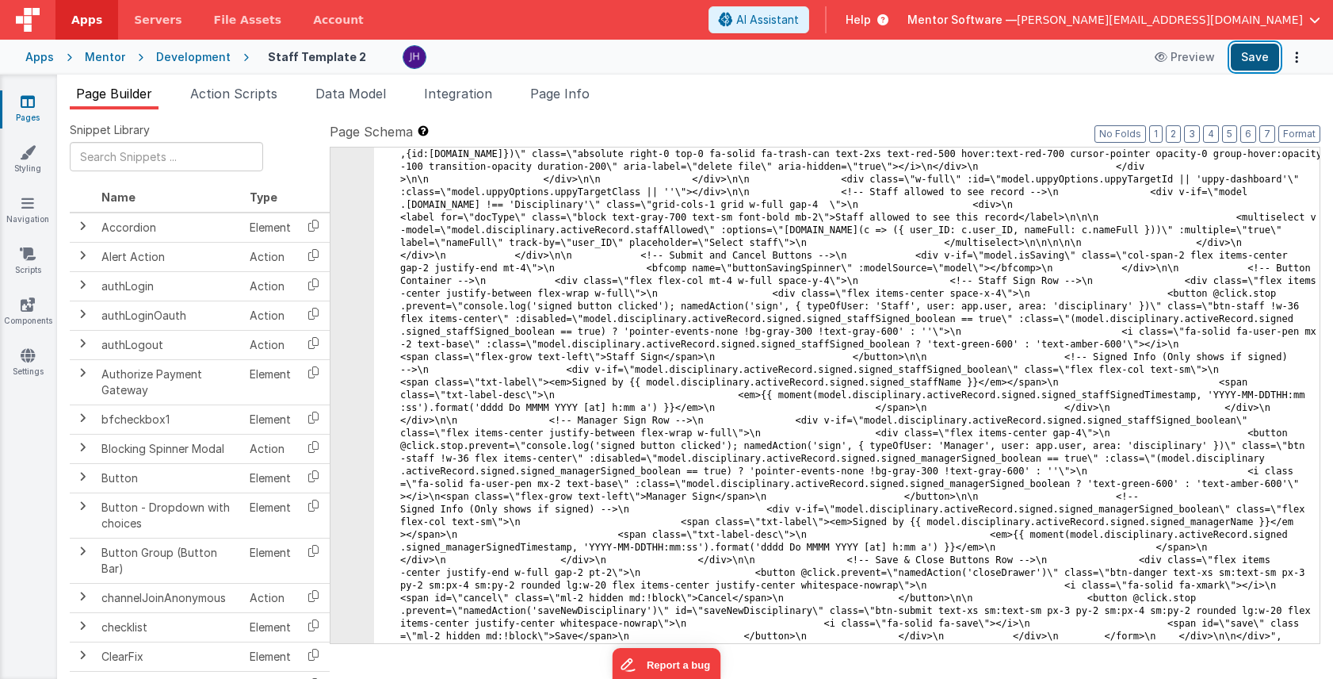
click at [1259, 56] on button "Save" at bounding box center [1255, 57] width 48 height 27
click at [27, 95] on icon at bounding box center [28, 102] width 14 height 16
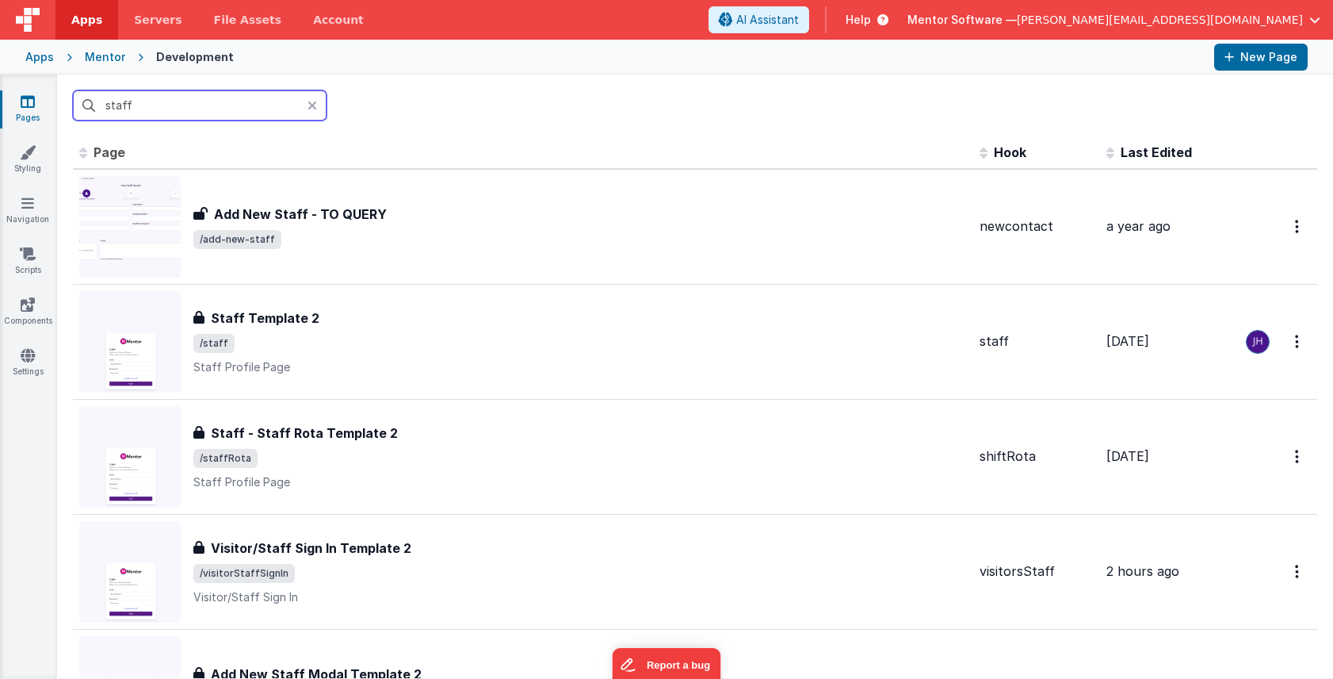
click at [240, 103] on input "staff" at bounding box center [200, 105] width 254 height 30
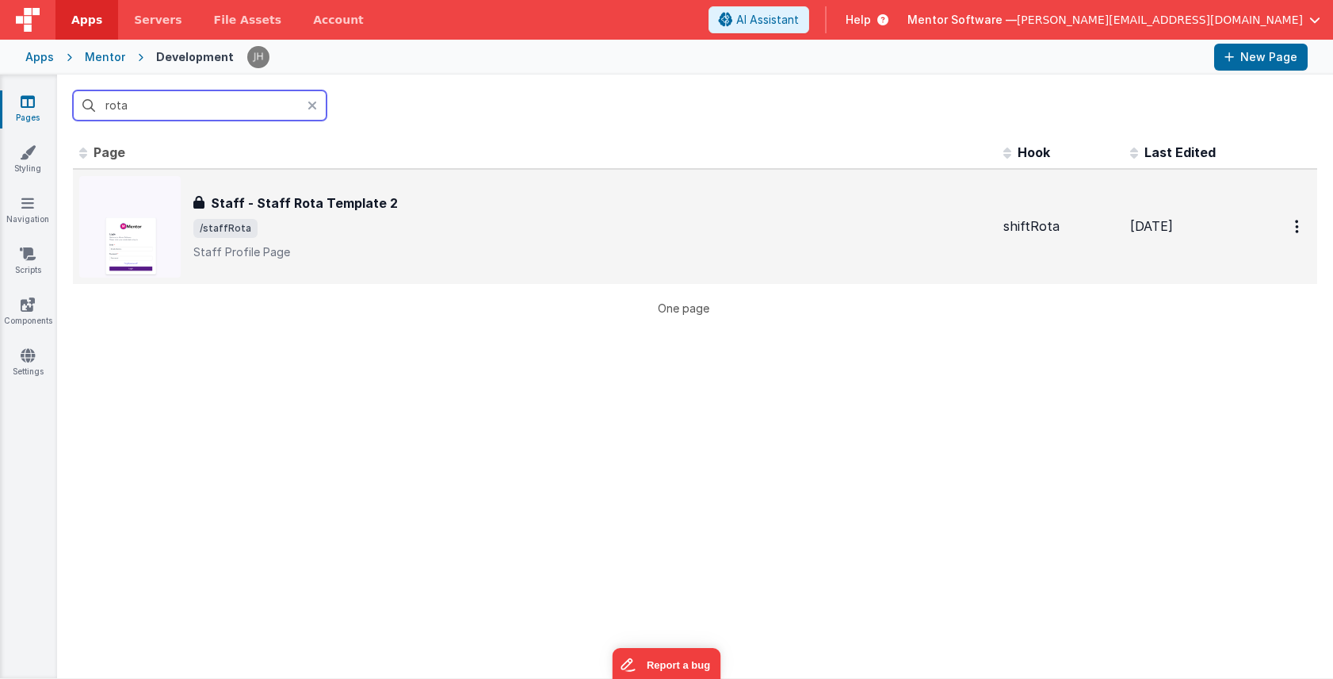
type input "rota"
click at [315, 208] on h3 "Staff - Staff Rota Template 2" at bounding box center [304, 202] width 187 height 19
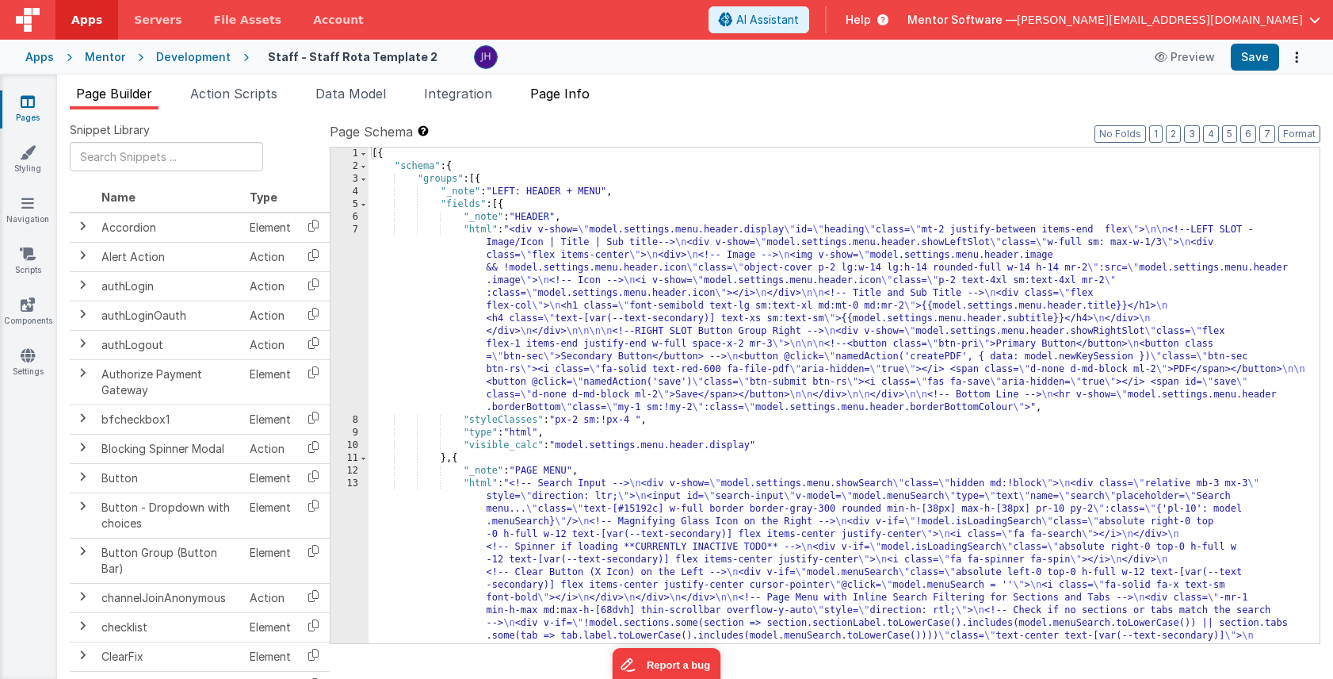
click at [580, 98] on span "Page Info" at bounding box center [559, 94] width 59 height 16
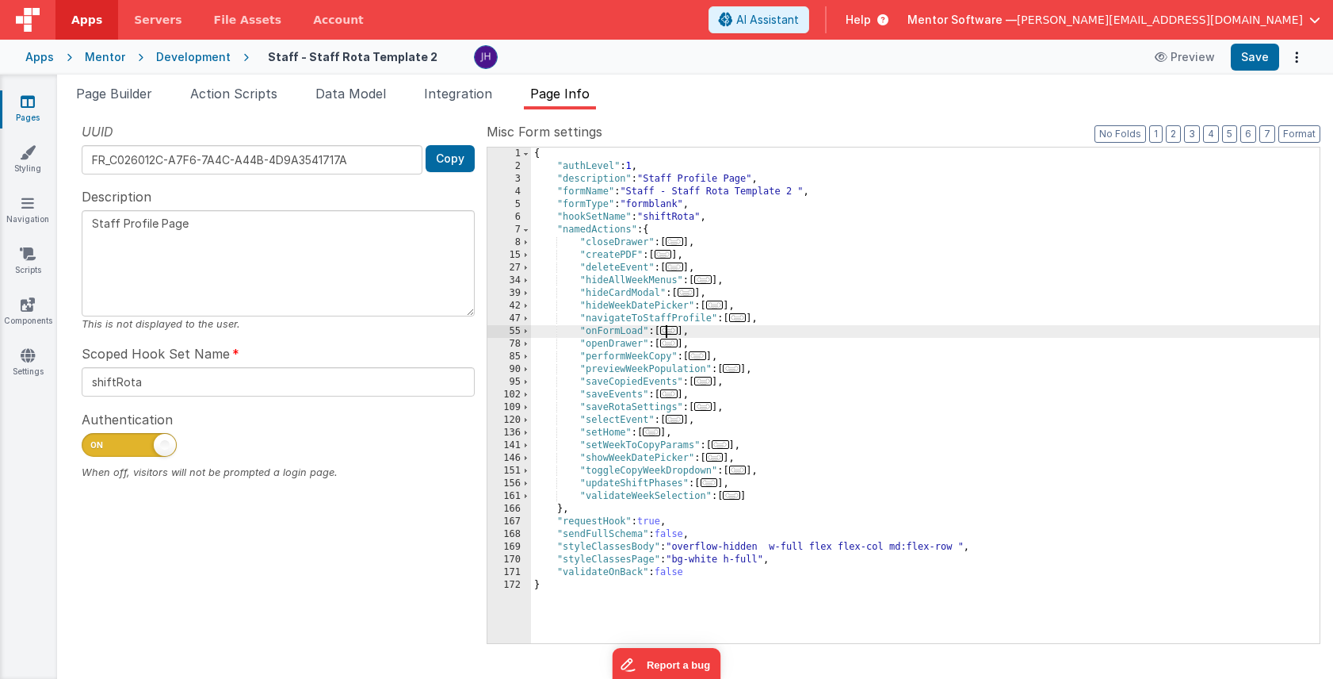
click at [674, 327] on span "..." at bounding box center [668, 330] width 17 height 9
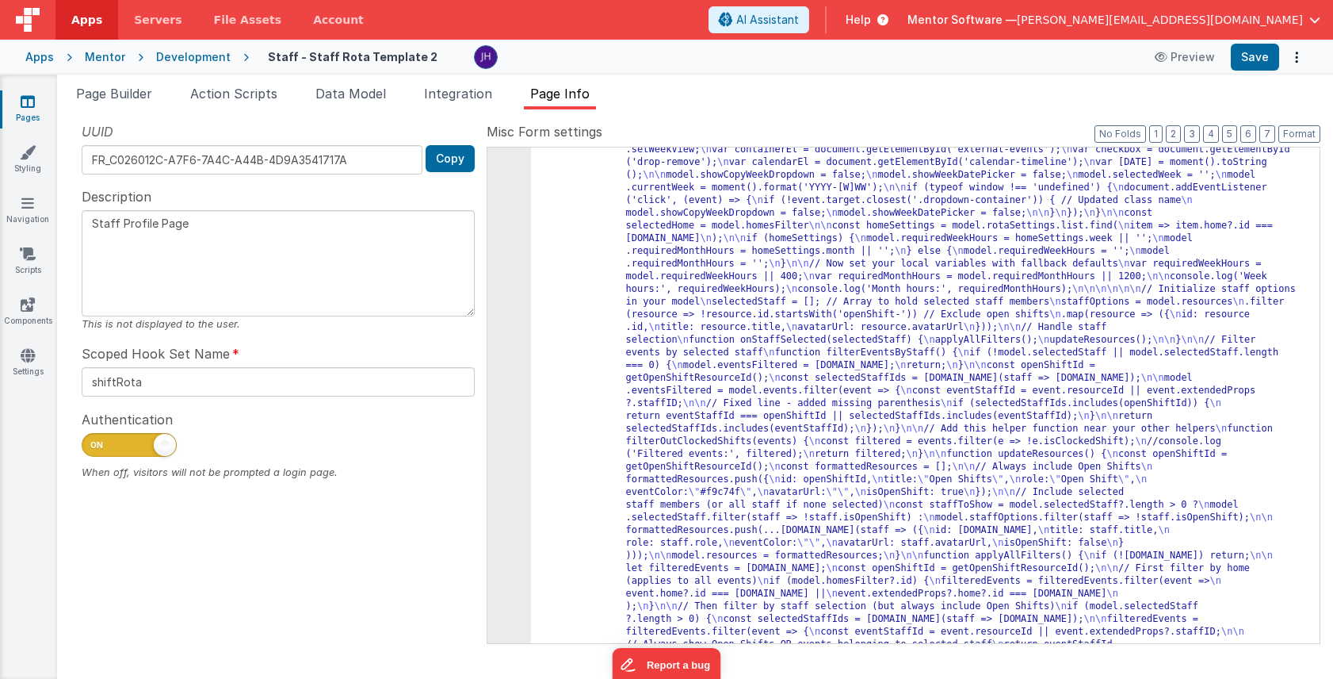
scroll to position [752, 0]
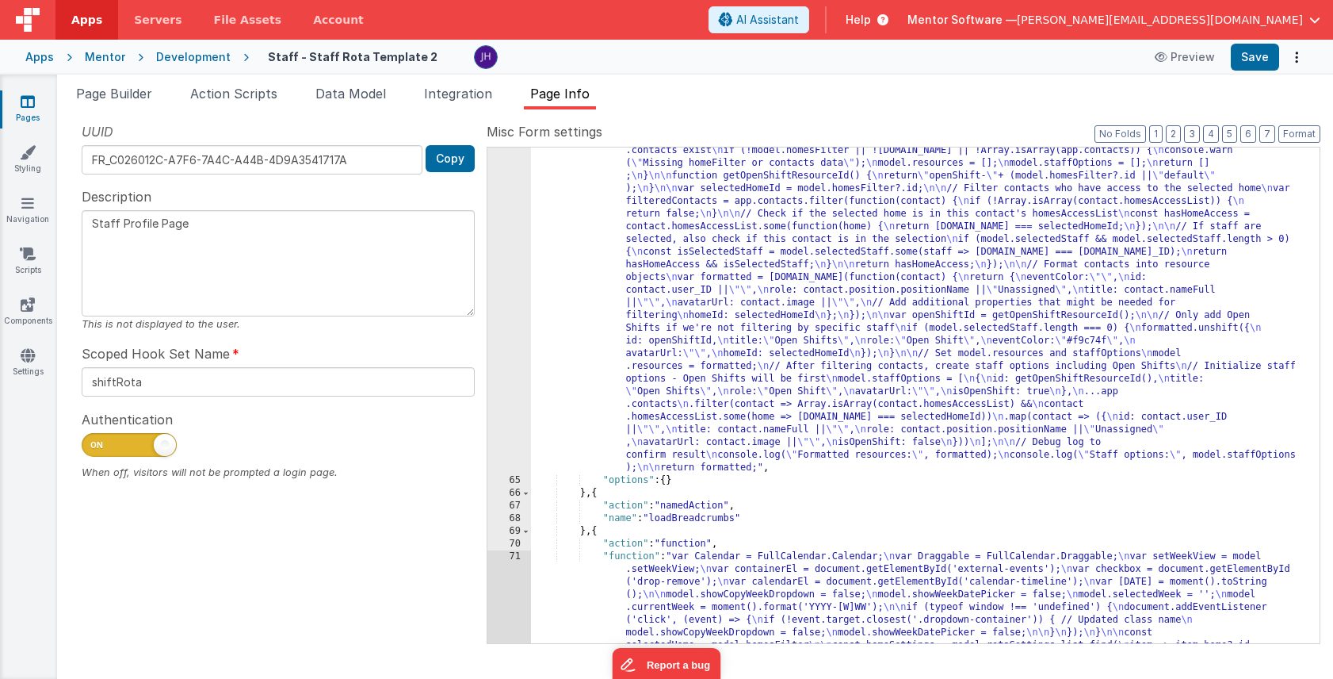
scroll to position [0, 0]
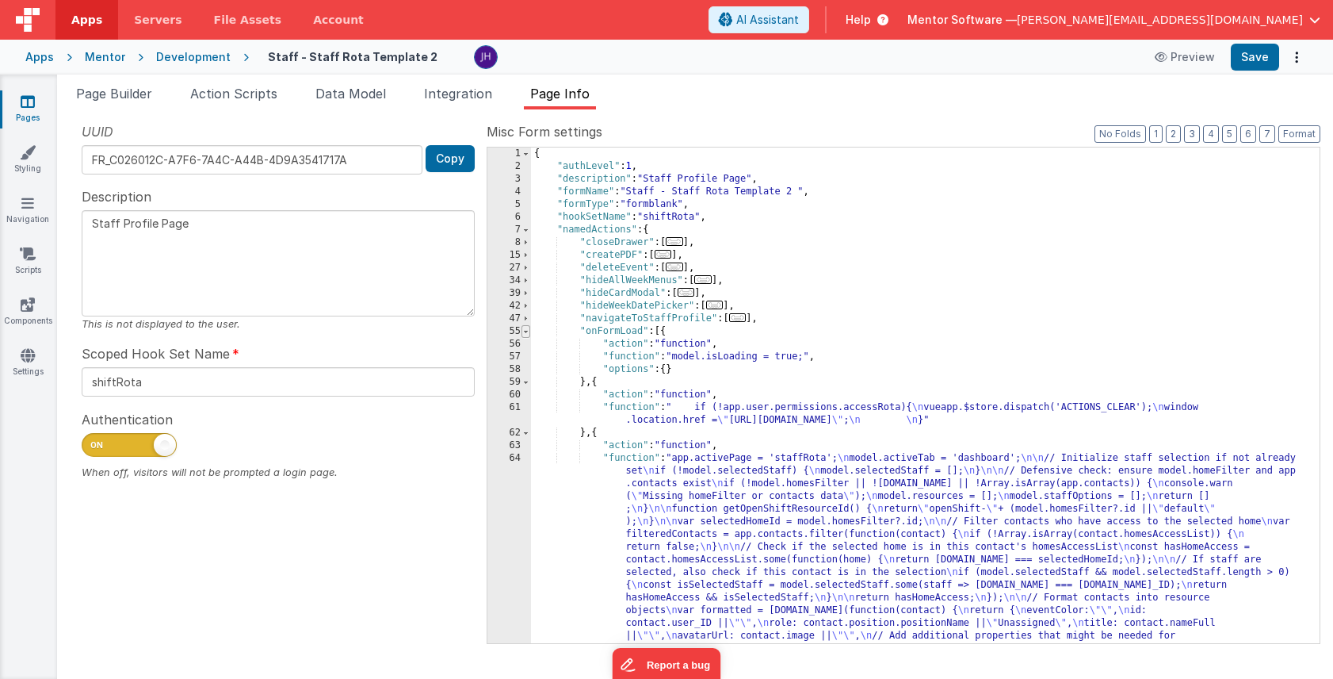
click at [526, 331] on span at bounding box center [526, 331] width 9 height 13
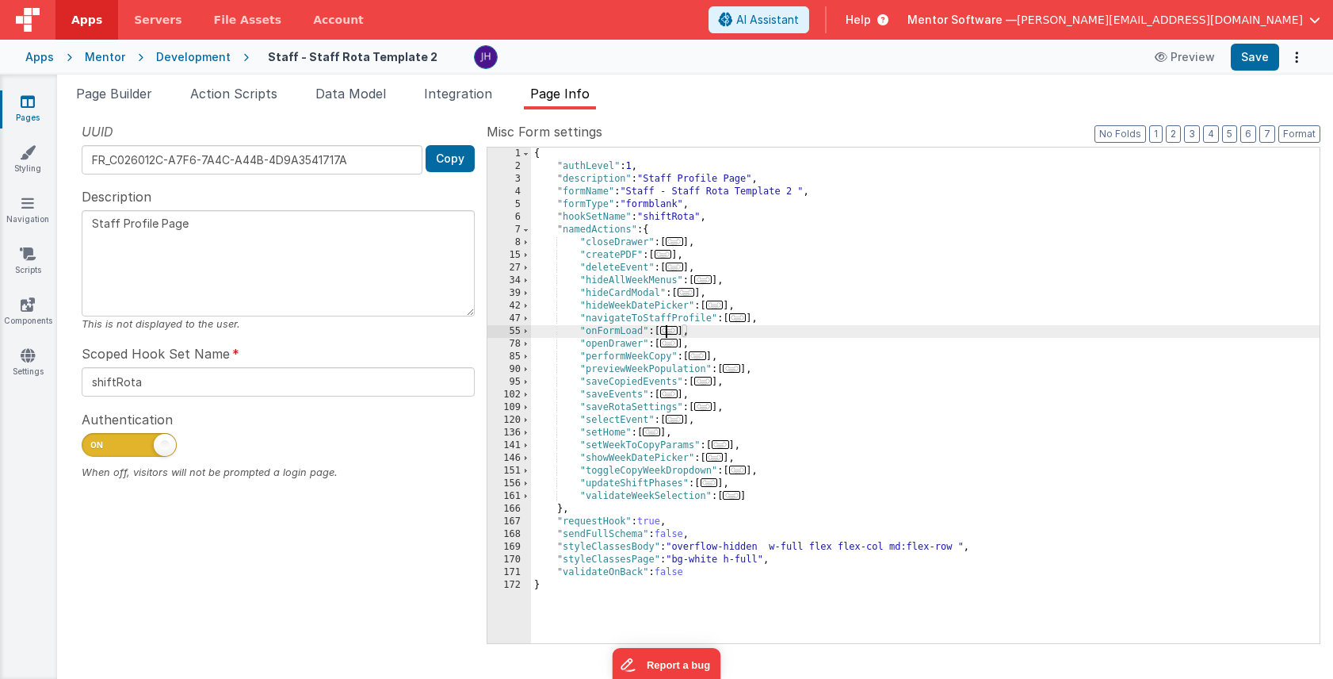
click at [675, 329] on span "..." at bounding box center [668, 330] width 17 height 9
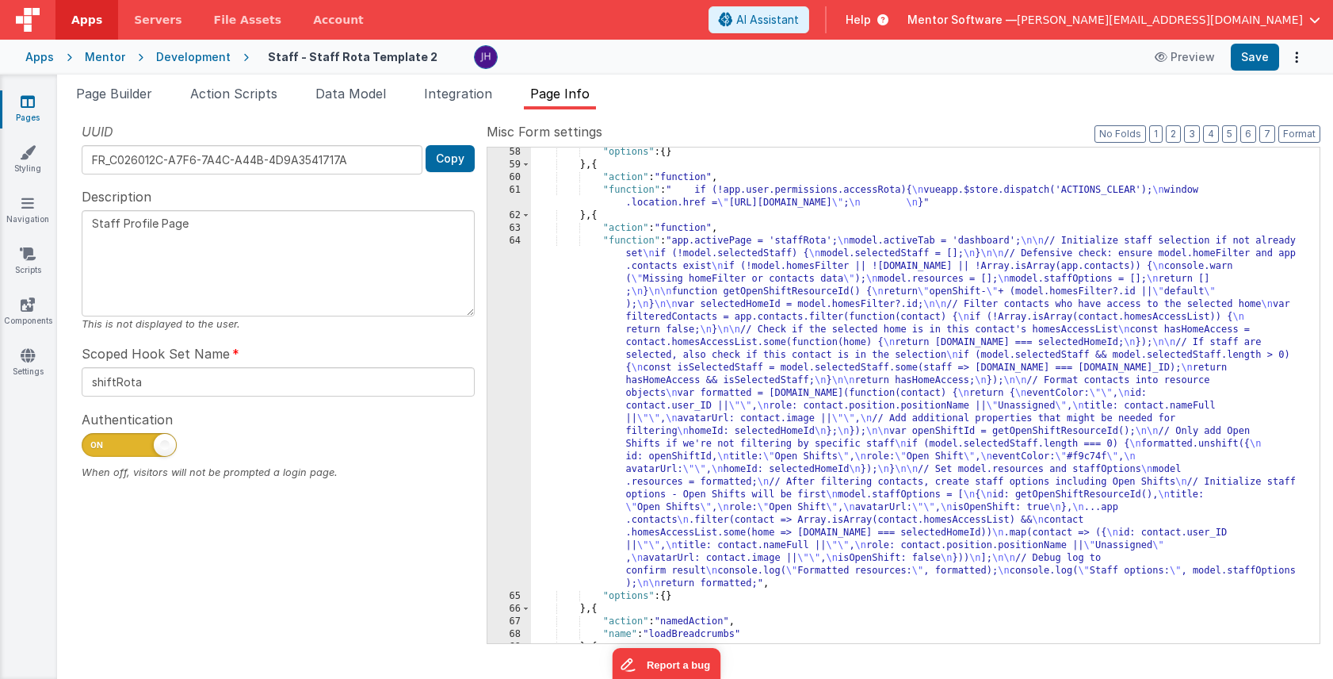
scroll to position [217, 0]
click at [715, 392] on div ""options" : { } } , { "action" : "function" , "function" : " if (!app.user.perm…" at bounding box center [925, 406] width 789 height 521
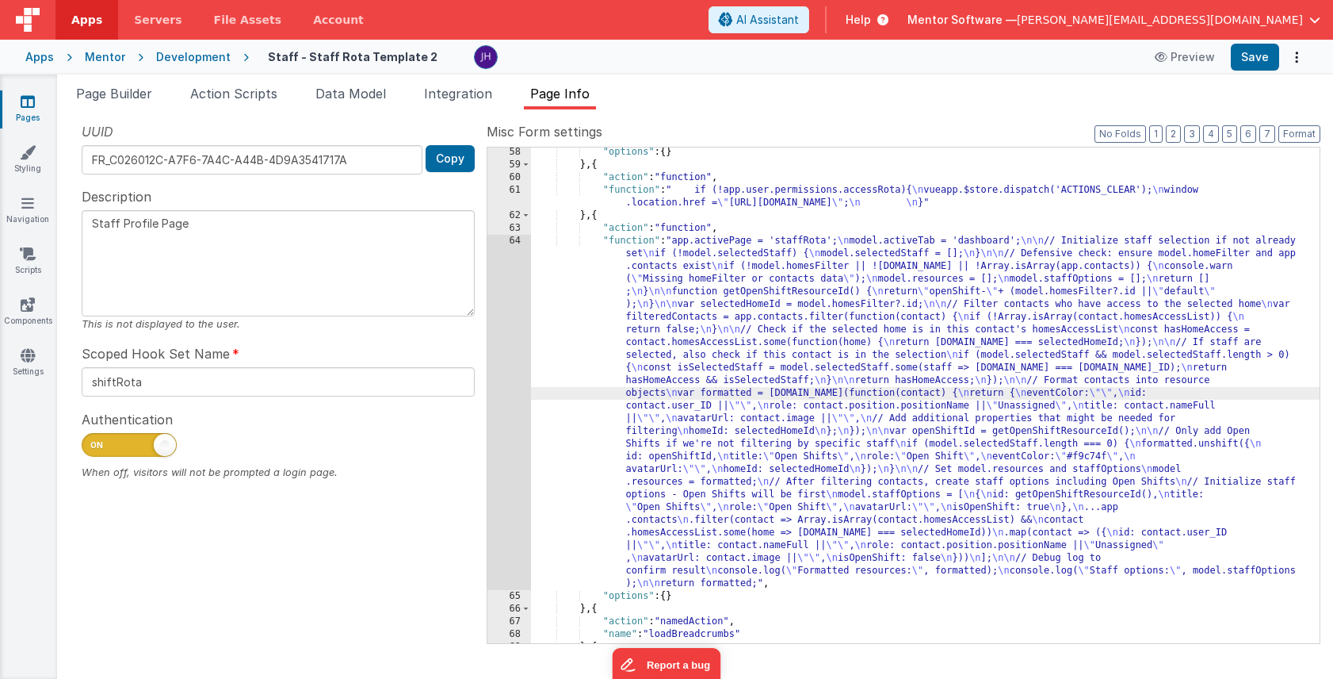
click at [501, 371] on div "64" at bounding box center [510, 412] width 44 height 355
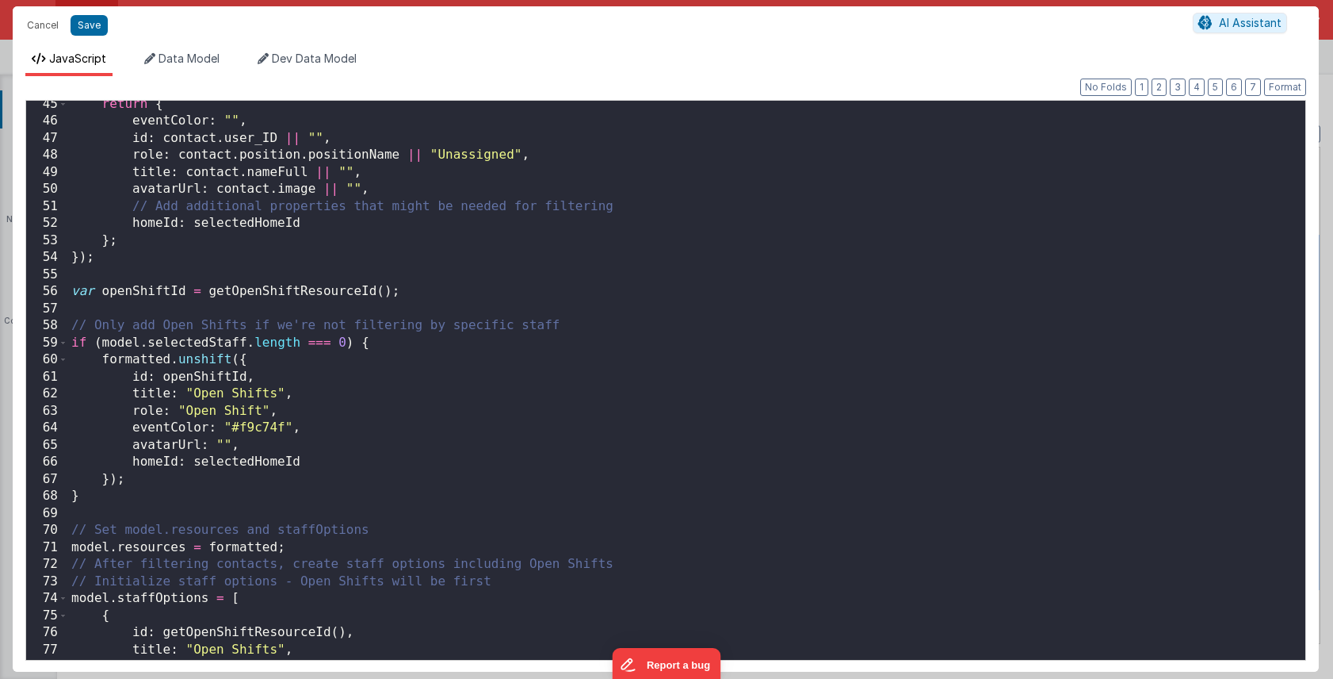
scroll to position [1111, 0]
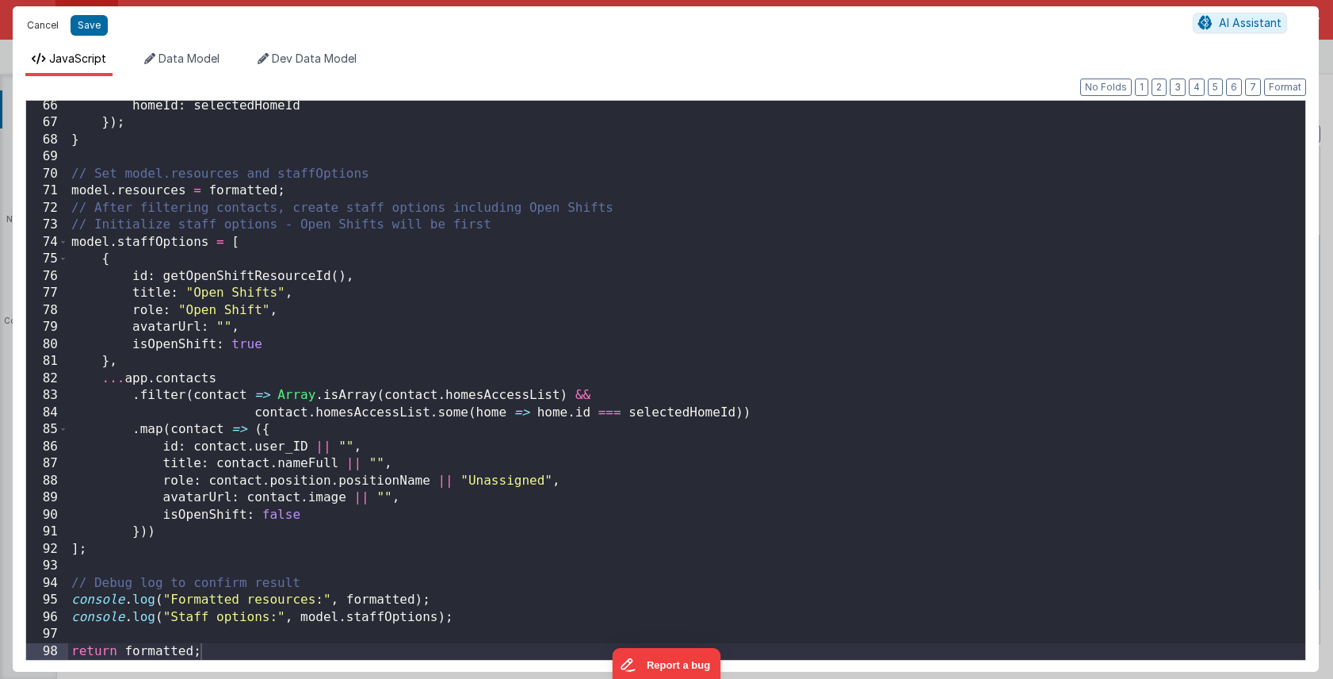
click at [48, 21] on button "Cancel" at bounding box center [43, 25] width 48 height 22
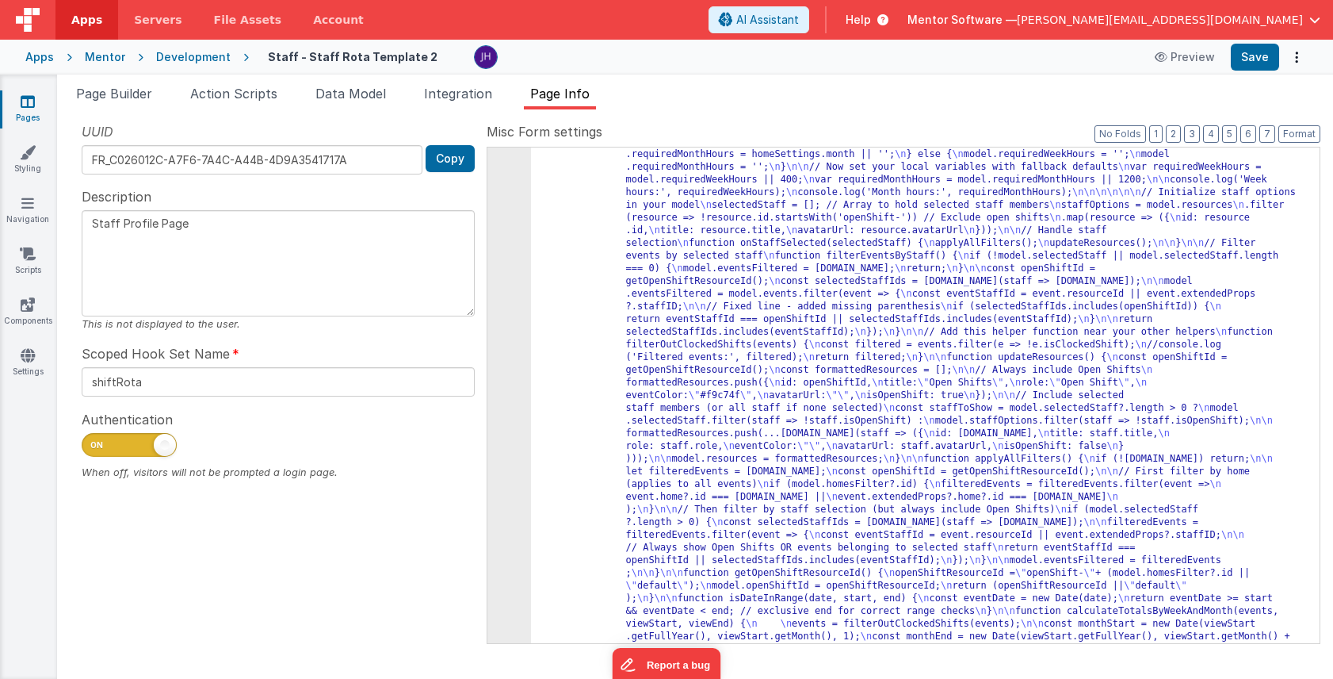
scroll to position [859, 0]
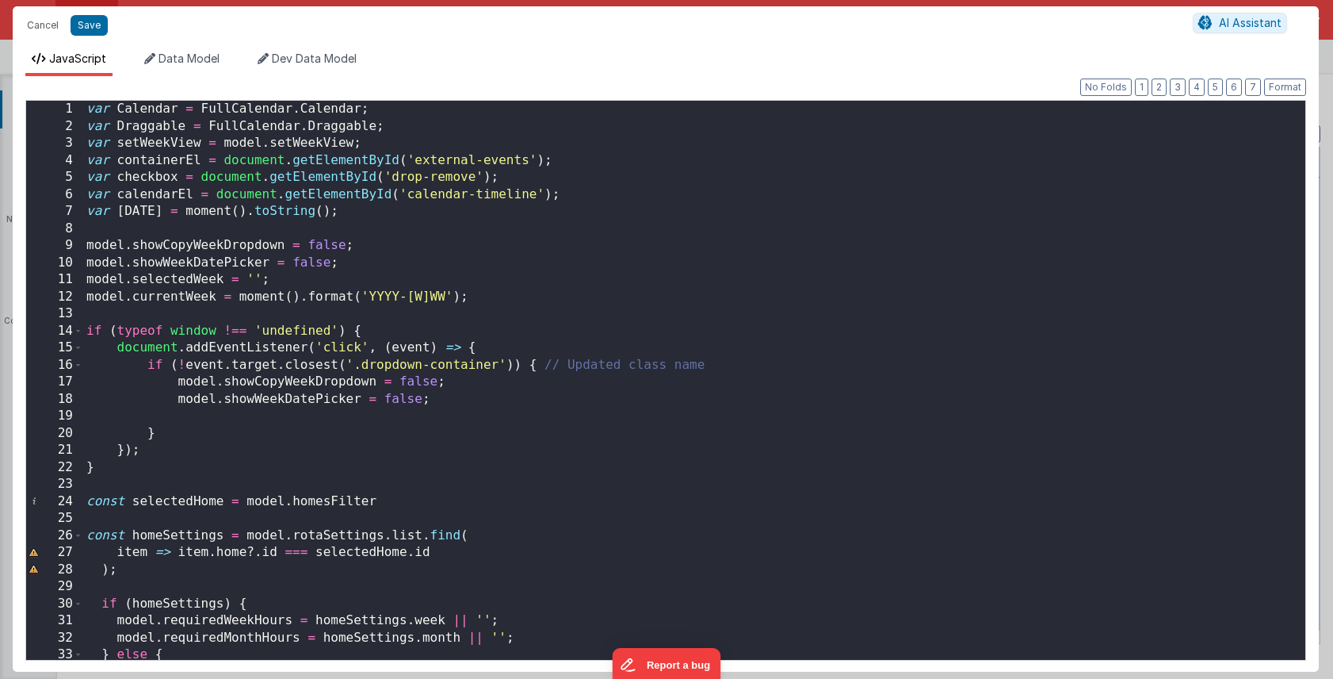
scroll to position [0, 0]
click at [1161, 82] on button "2" at bounding box center [1159, 86] width 15 height 17
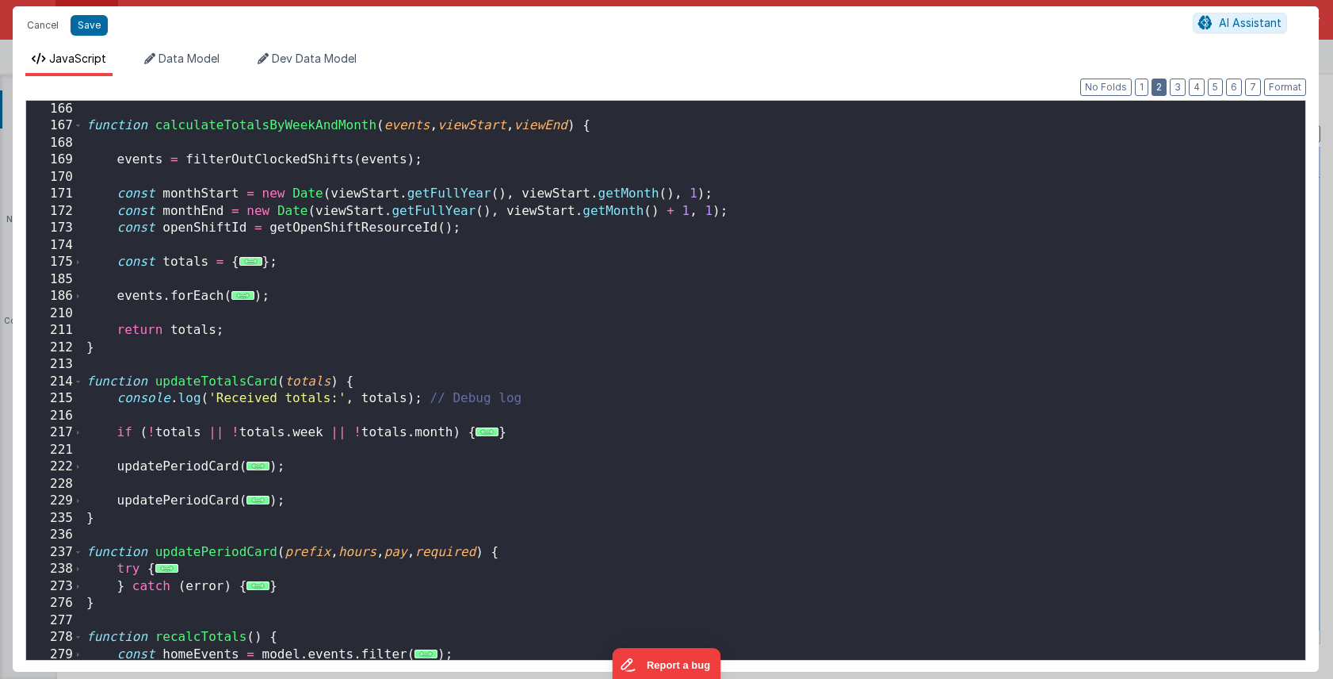
scroll to position [2033, 0]
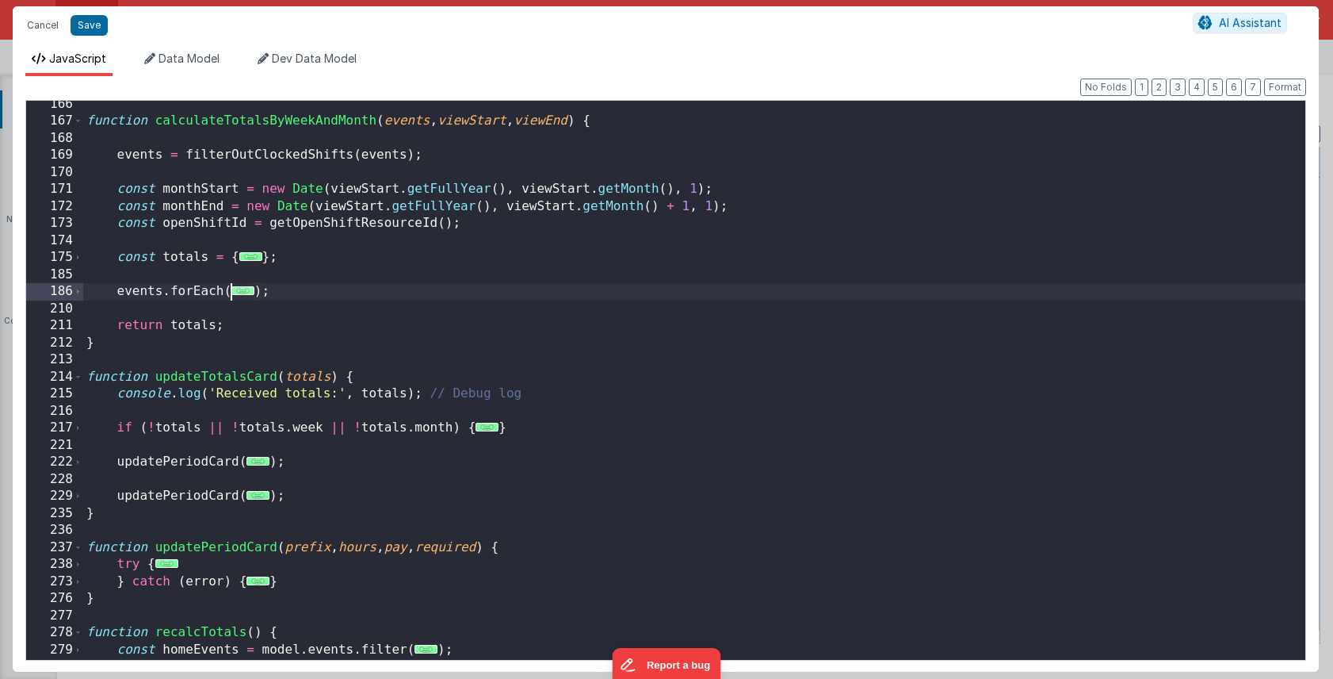
click at [243, 294] on span "..." at bounding box center [242, 290] width 23 height 9
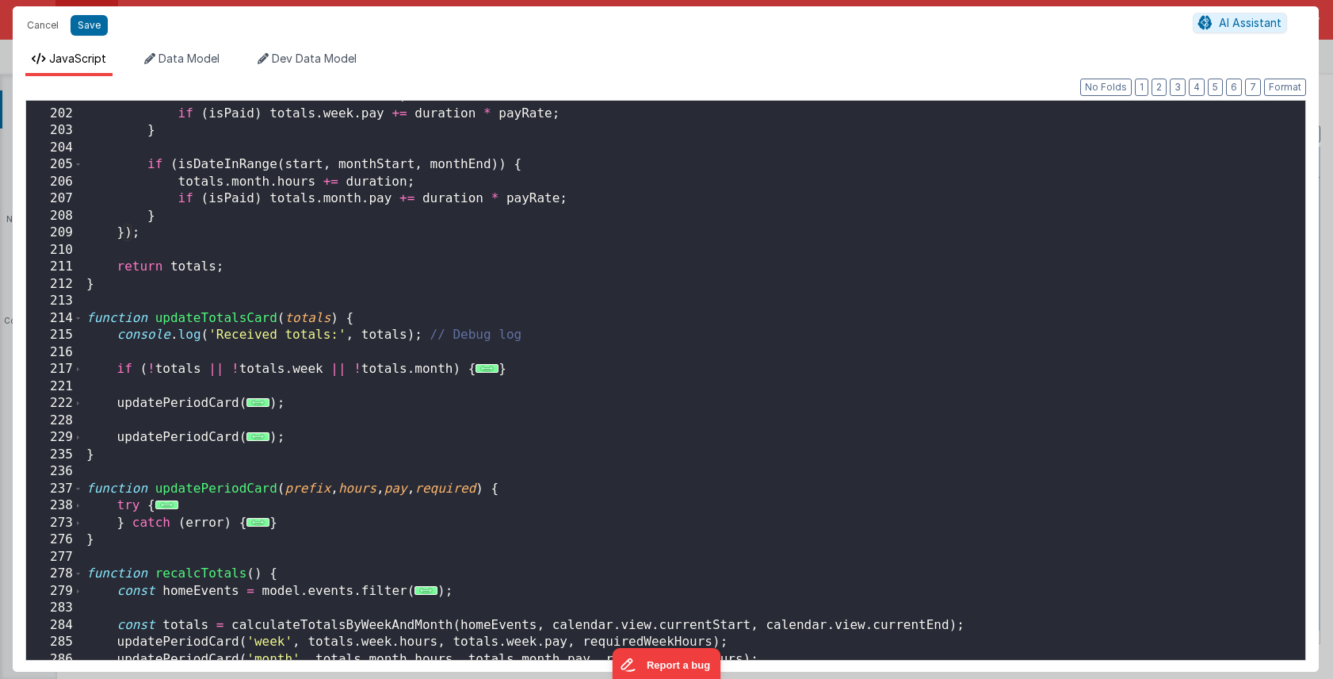
scroll to position [2496, 0]
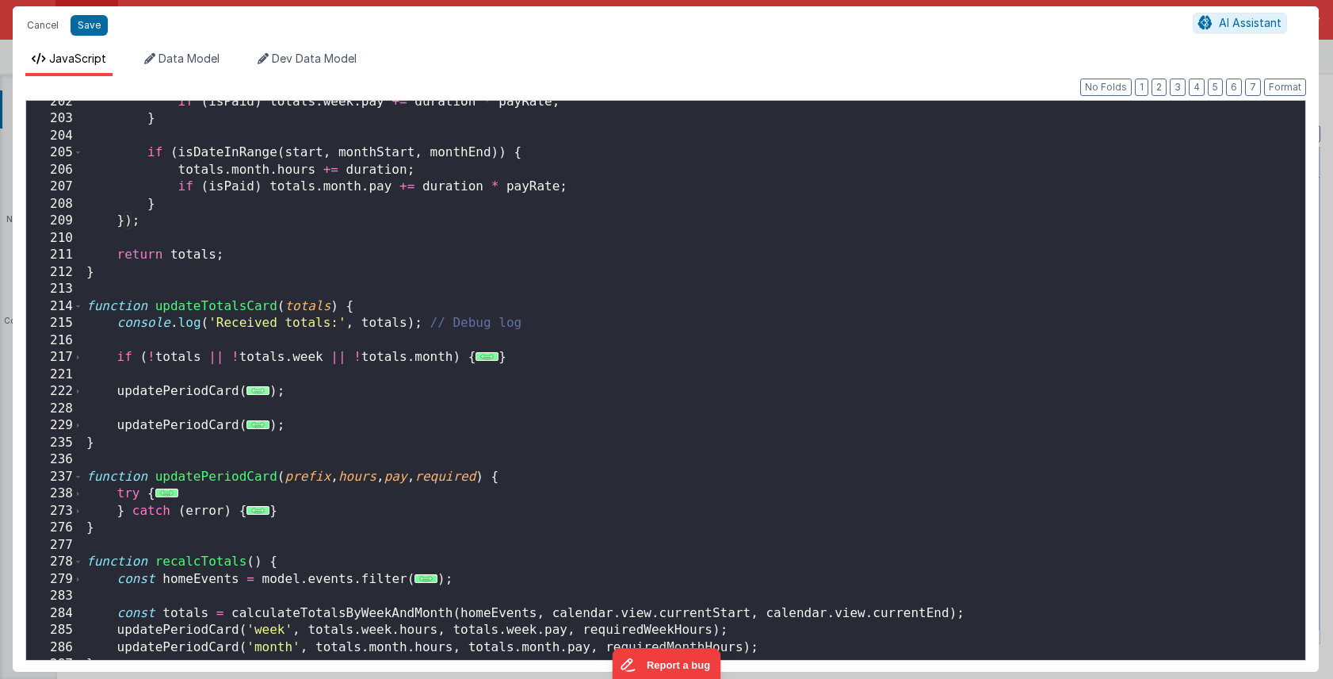
click at [258, 391] on span "..." at bounding box center [258, 390] width 23 height 9
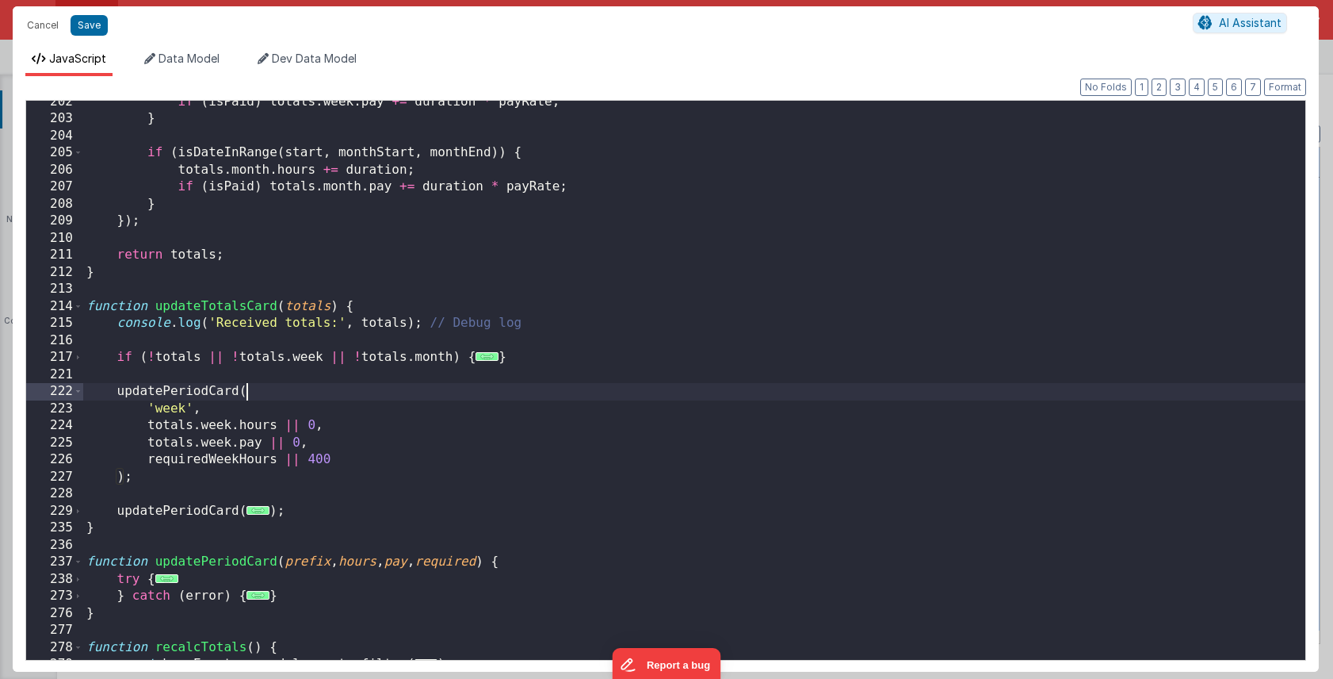
scroll to position [2531, 0]
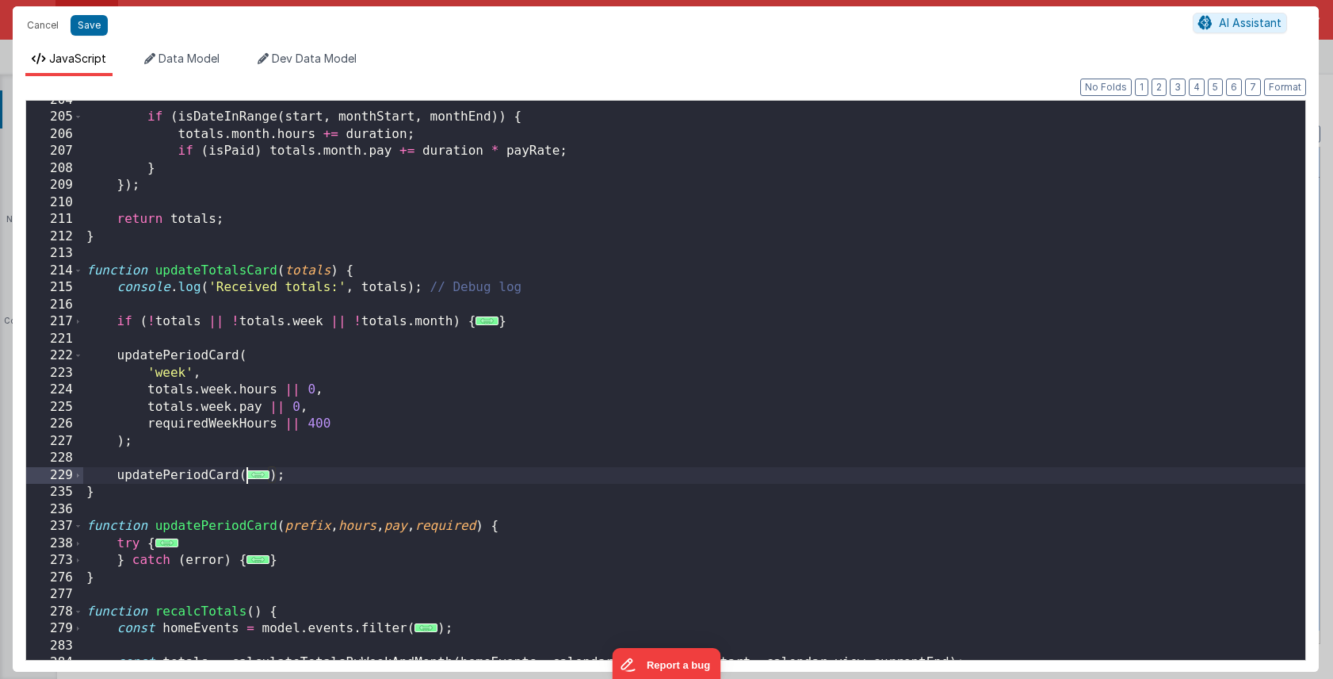
click at [254, 474] on span "..." at bounding box center [258, 474] width 23 height 9
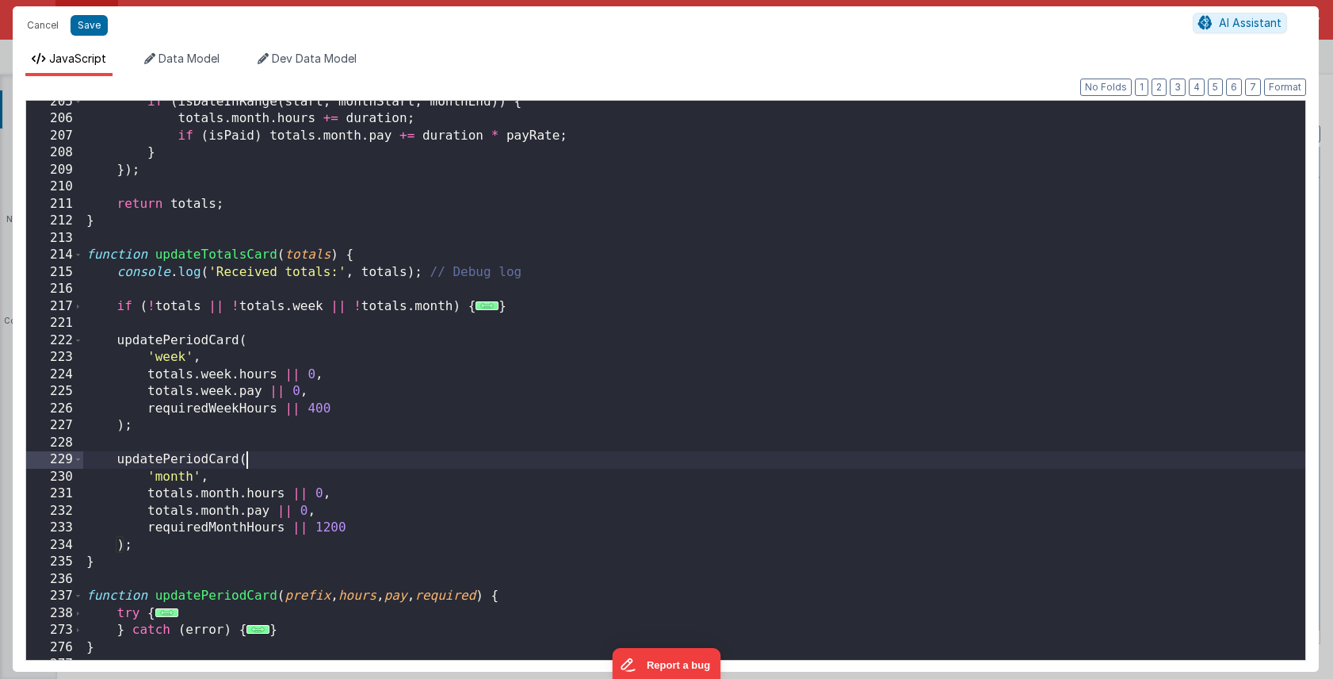
scroll to position [2554, 0]
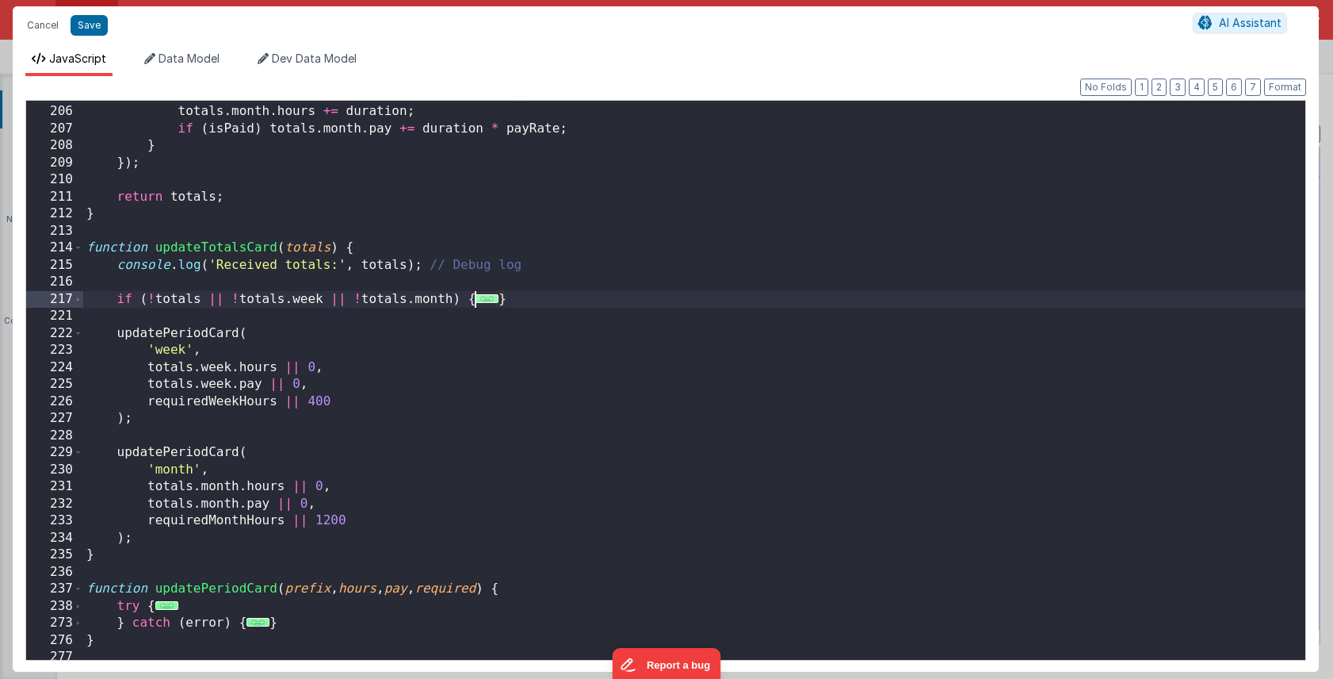
click at [485, 301] on span "..." at bounding box center [487, 298] width 23 height 9
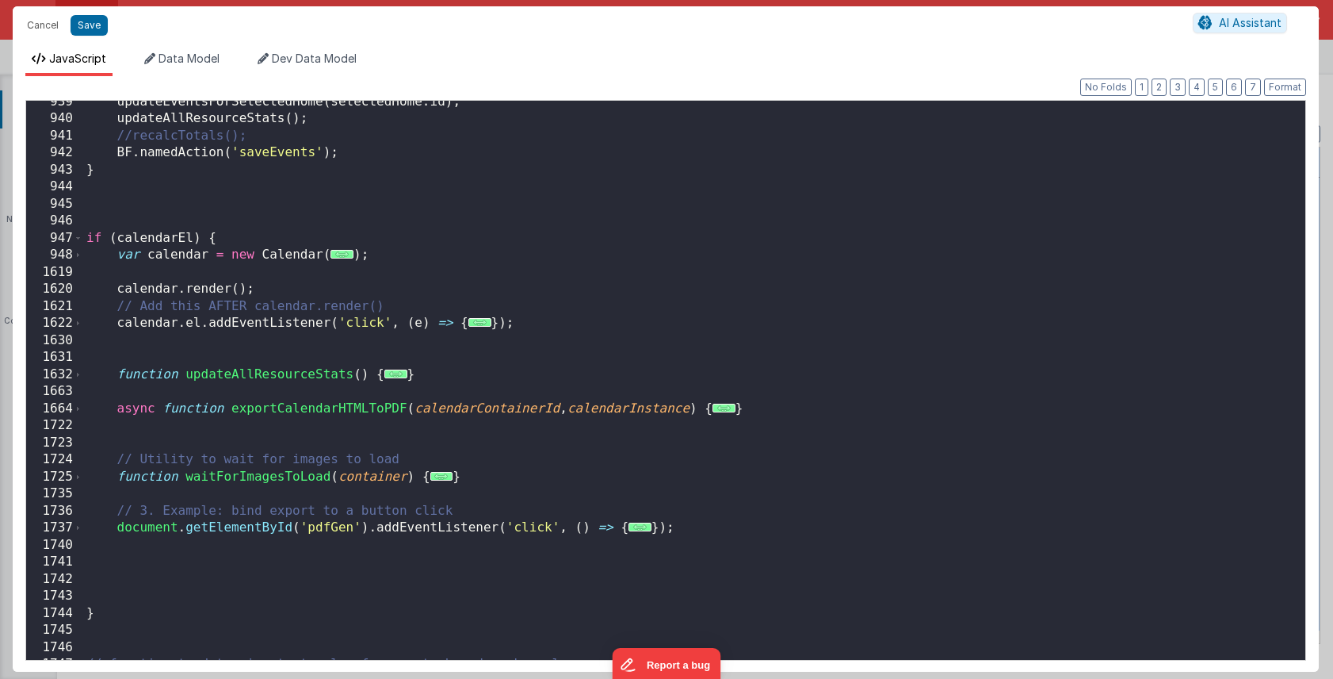
scroll to position [7589, 0]
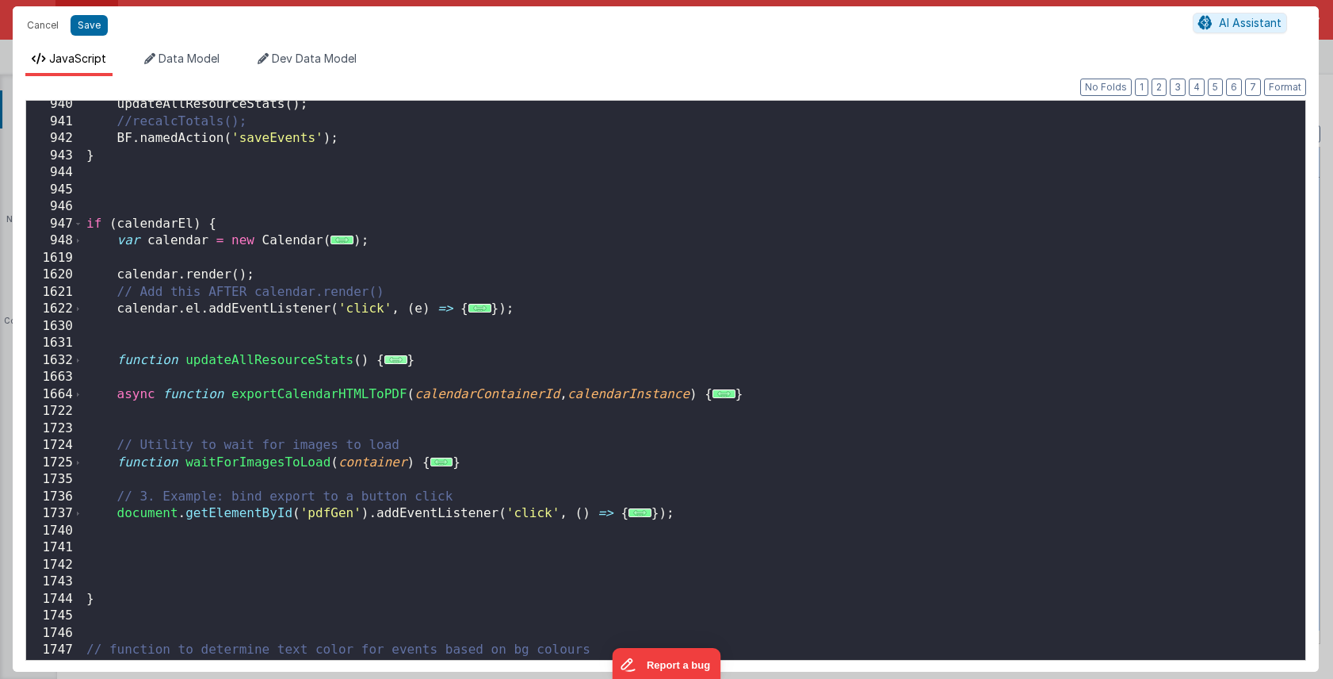
click at [399, 359] on span "..." at bounding box center [395, 359] width 23 height 9
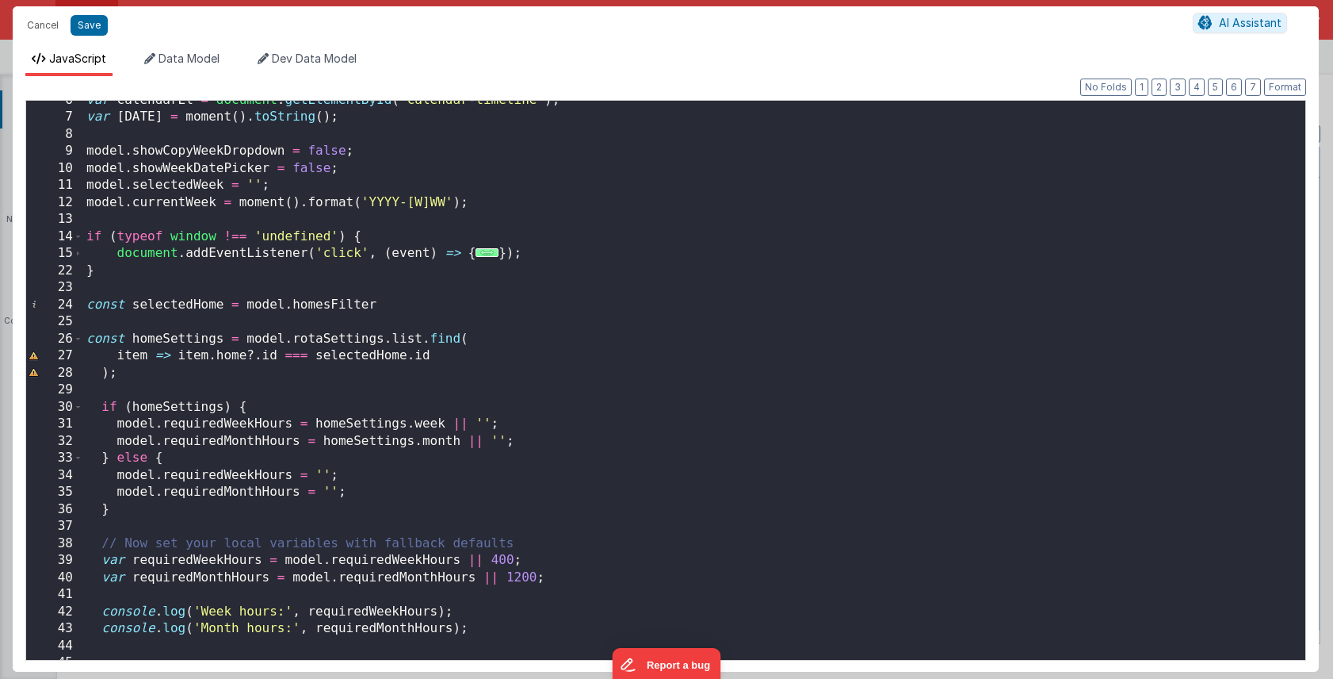
scroll to position [0, 0]
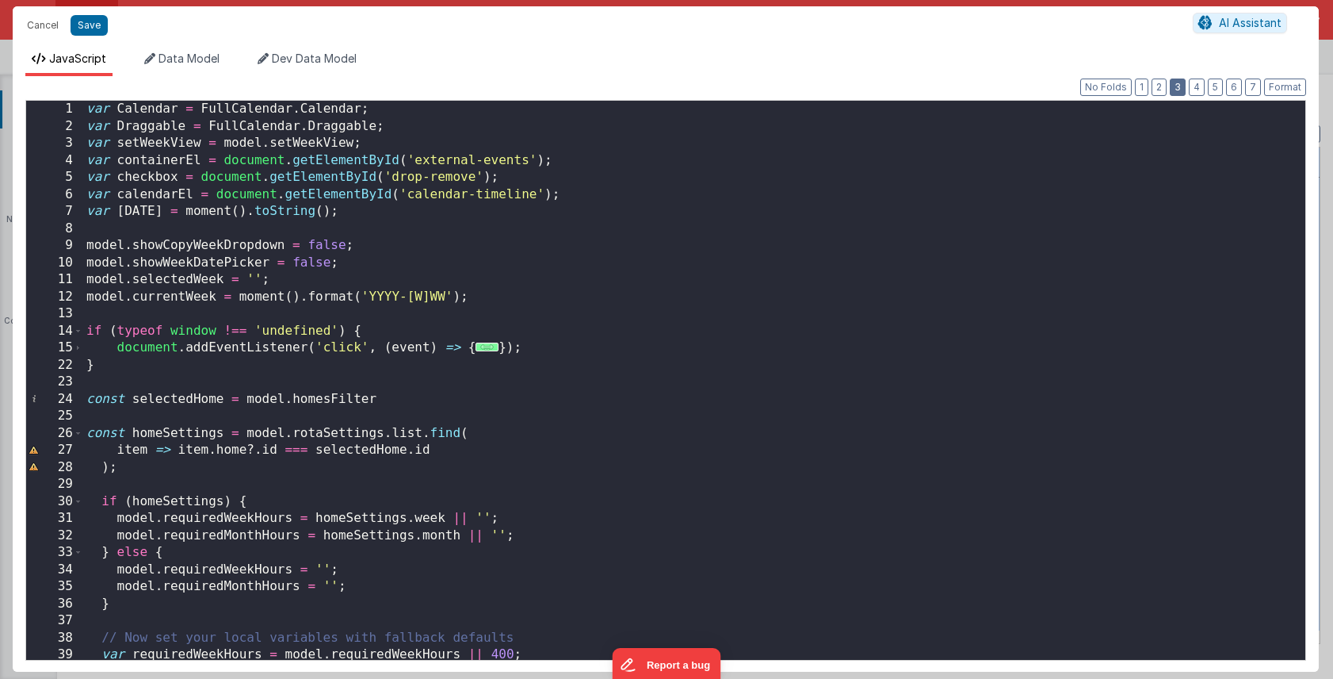
click at [1175, 87] on button "3" at bounding box center [1178, 86] width 16 height 17
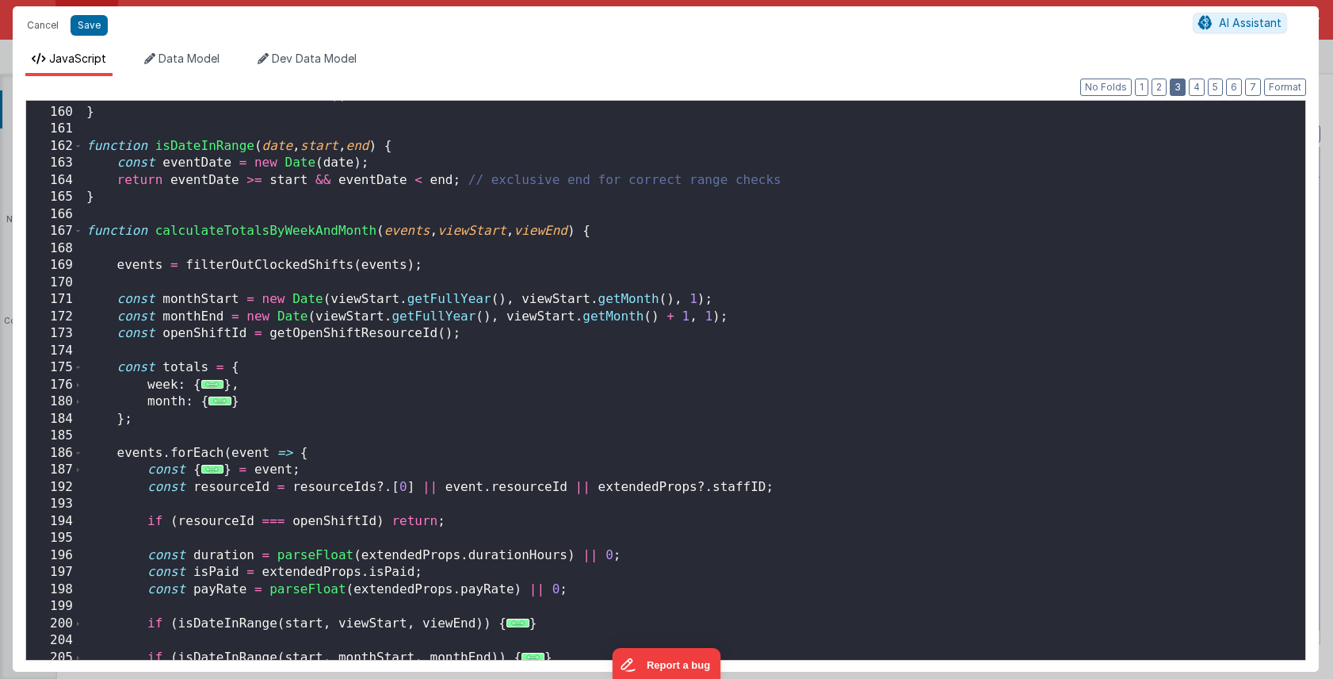
scroll to position [2490, 0]
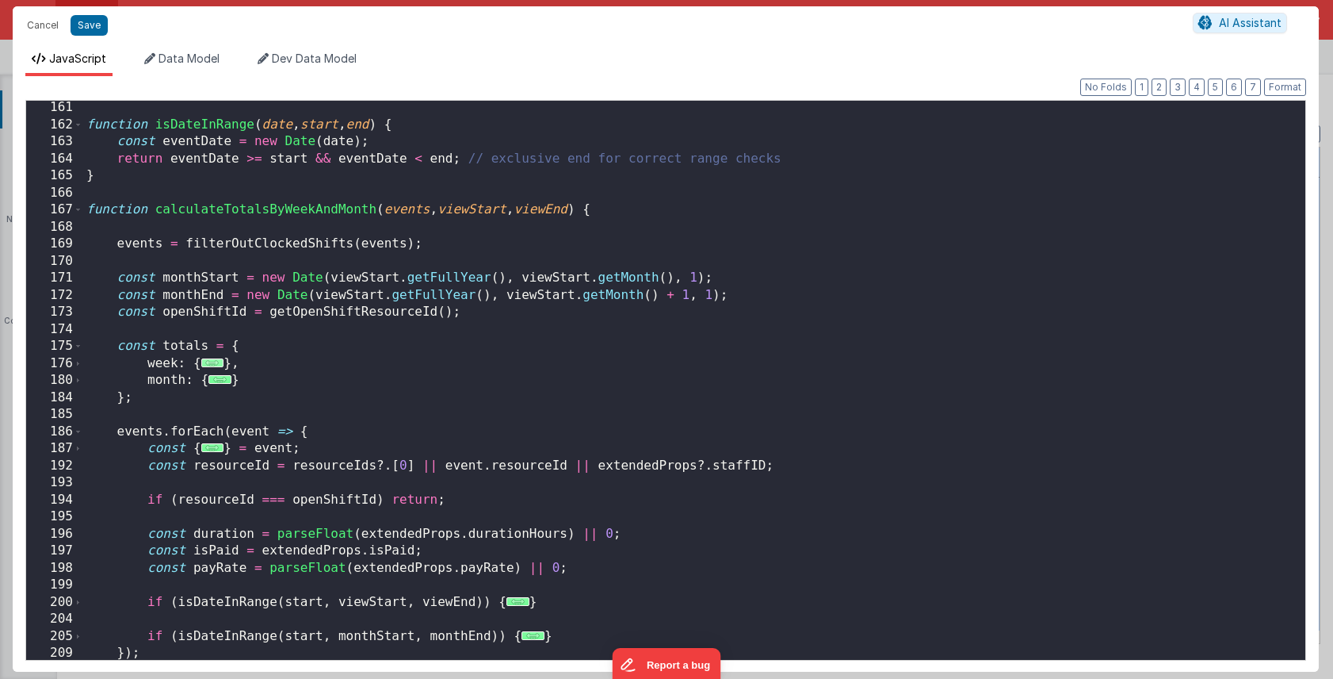
click at [208, 364] on span "..." at bounding box center [212, 362] width 23 height 9
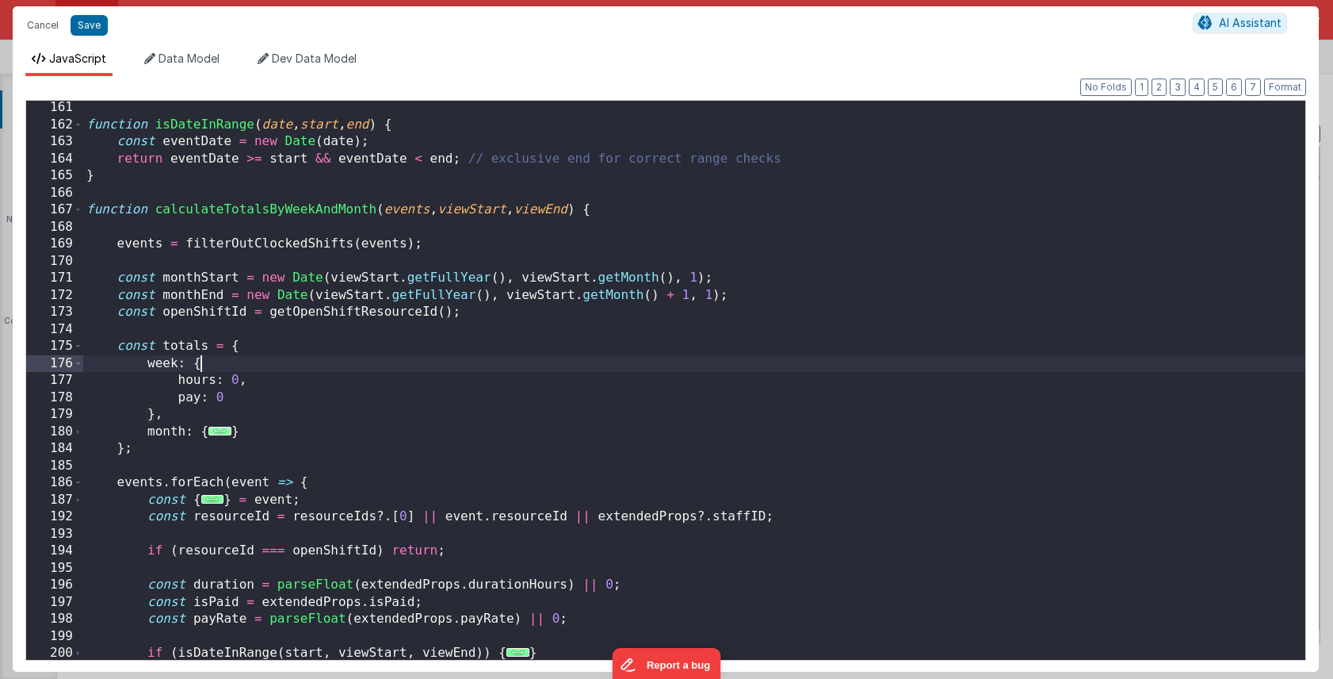
click at [219, 432] on span "..." at bounding box center [219, 430] width 23 height 9
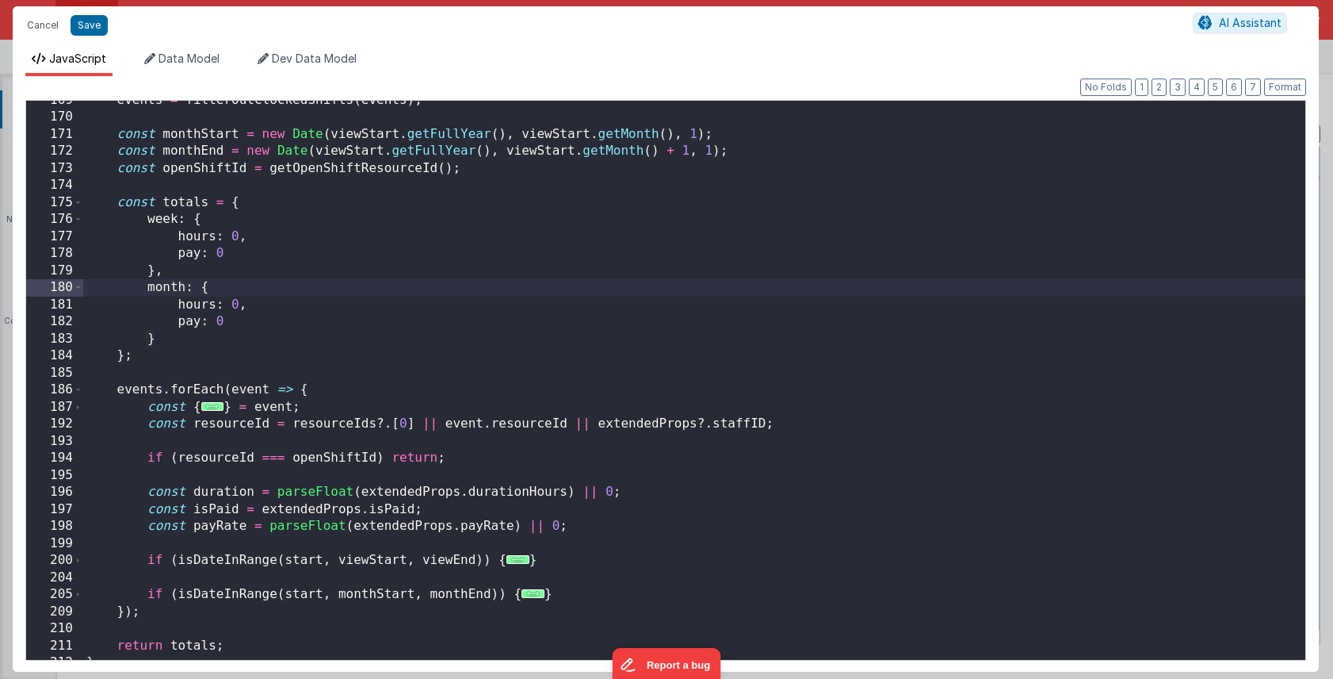
scroll to position [2647, 0]
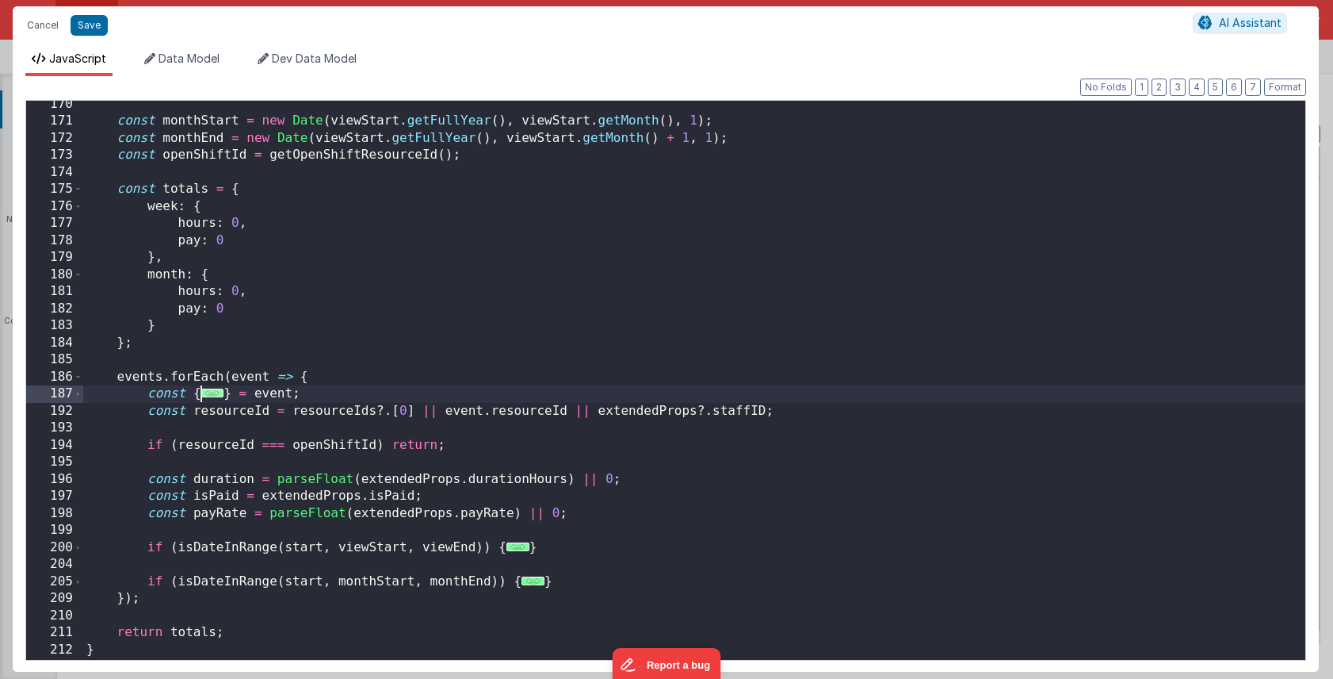
click at [215, 394] on span "..." at bounding box center [212, 392] width 23 height 9
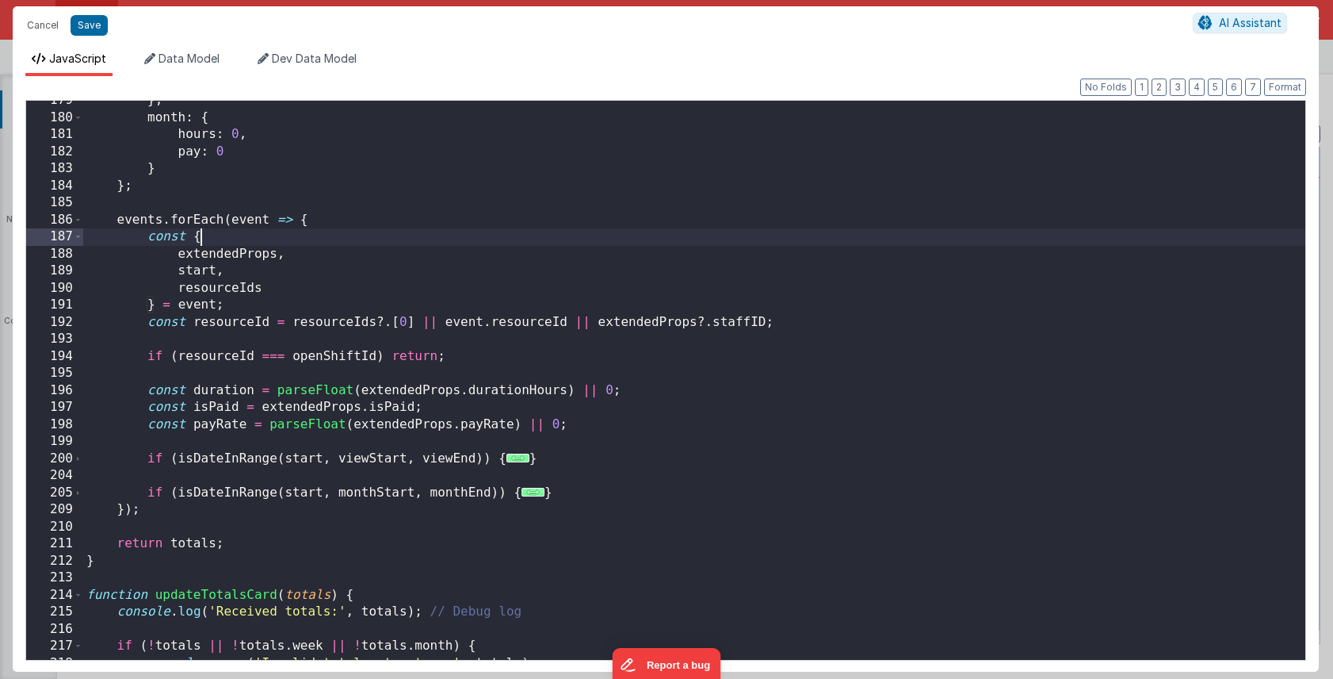
scroll to position [2804, 0]
click at [513, 458] on span "..." at bounding box center [518, 457] width 23 height 9
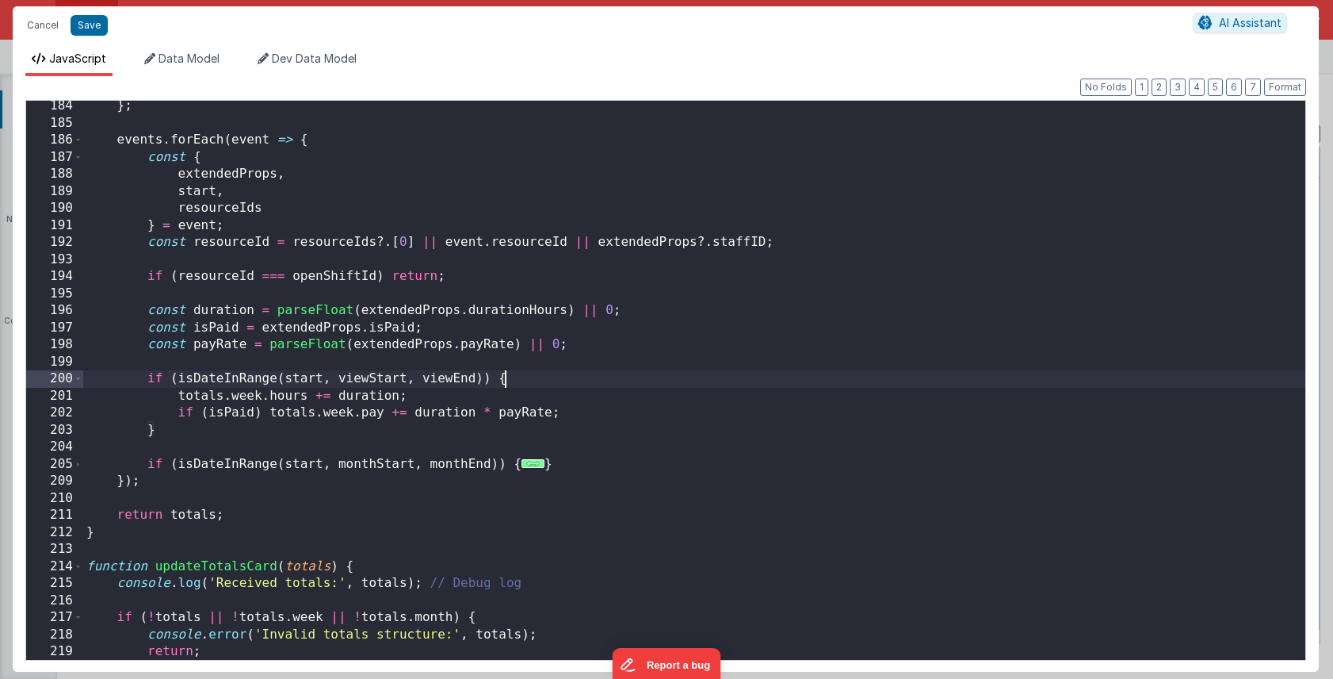
scroll to position [2959, 0]
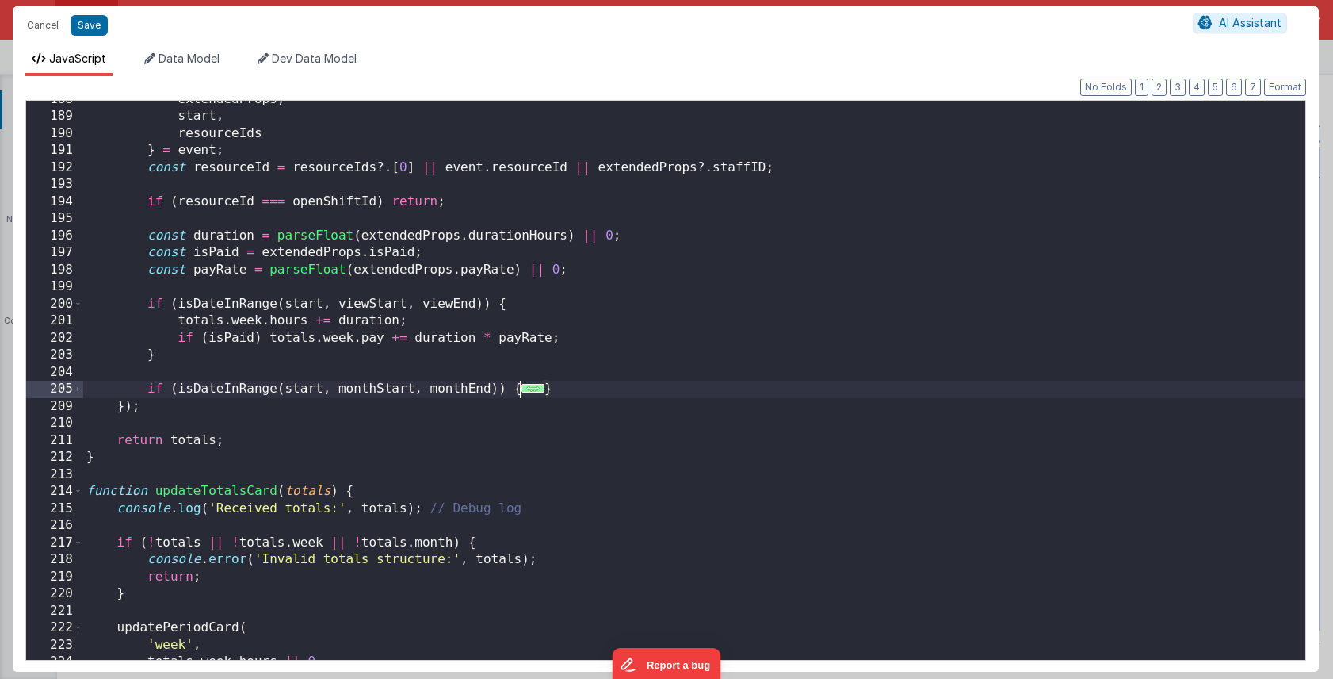
click at [533, 388] on span "..." at bounding box center [533, 388] width 23 height 9
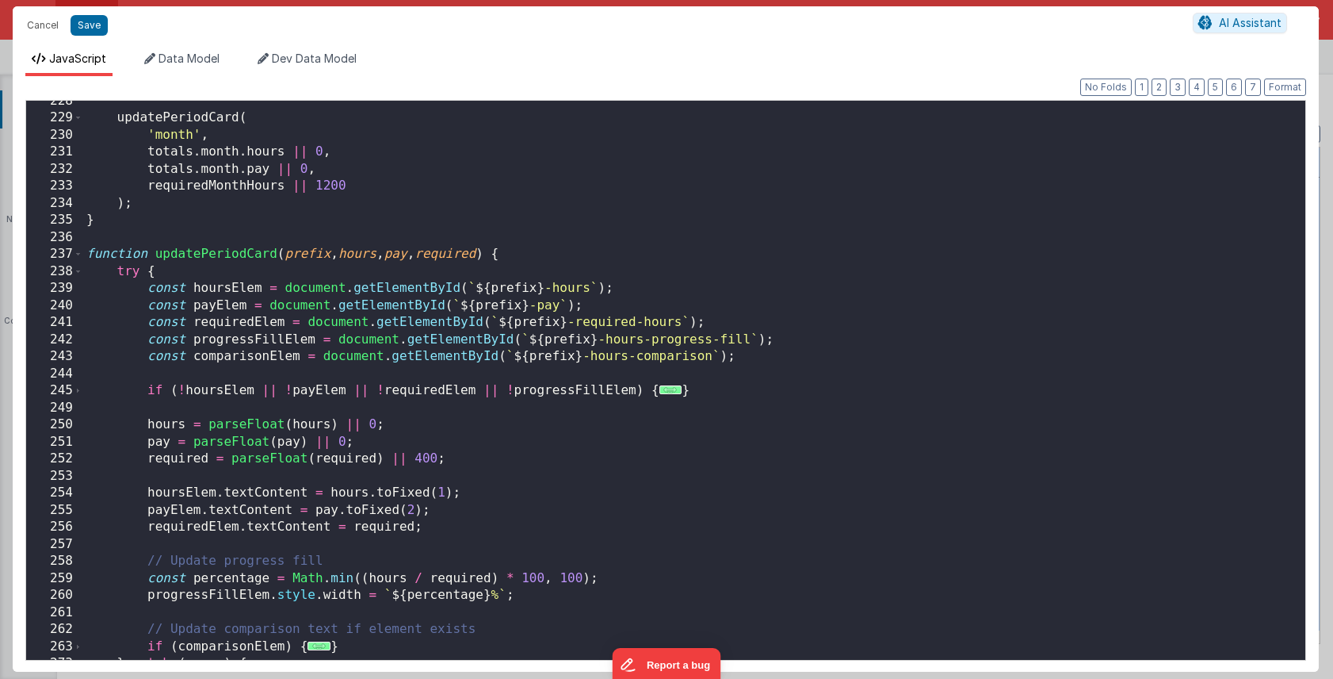
scroll to position [3639, 0]
click at [670, 394] on span "..." at bounding box center [671, 389] width 23 height 9
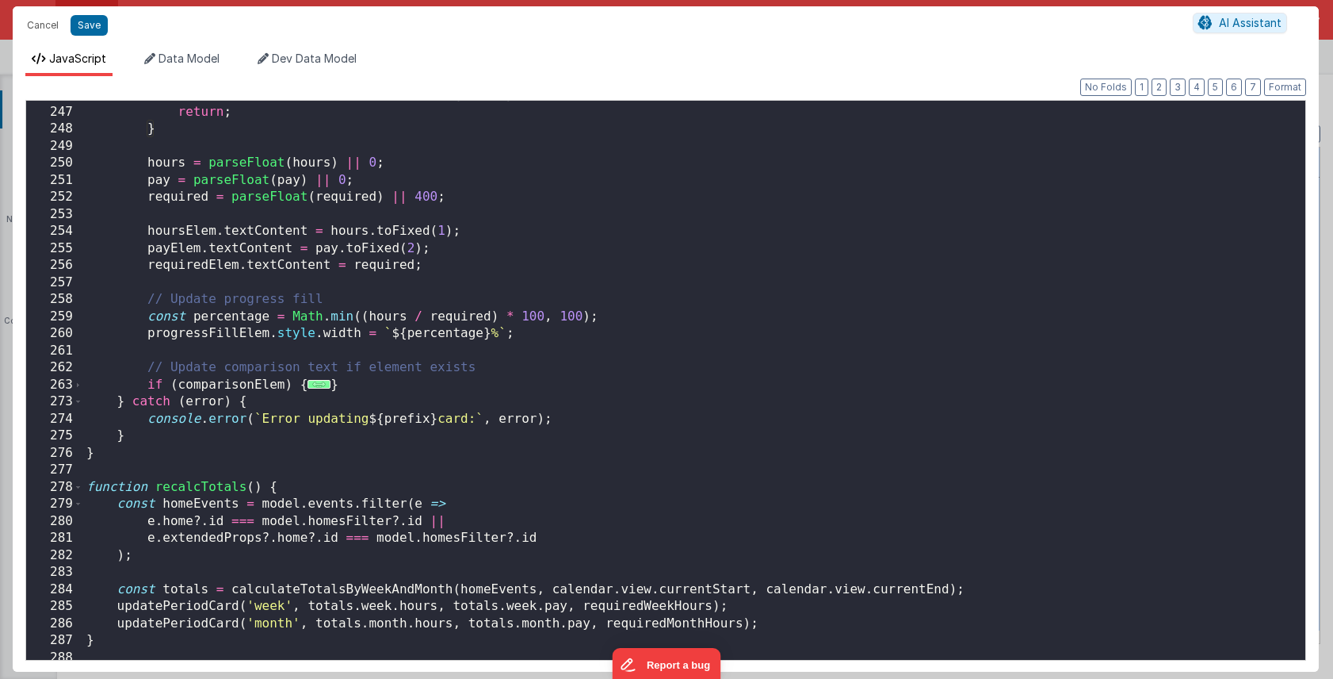
scroll to position [3988, 0]
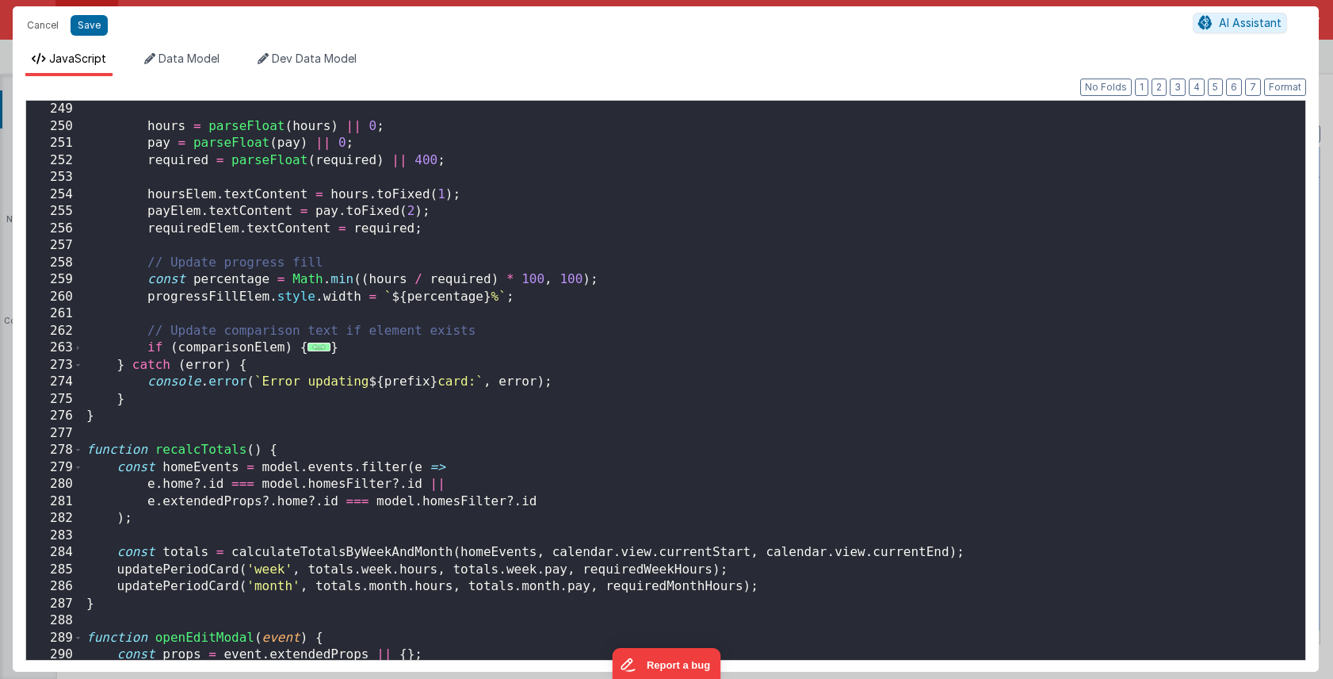
click at [316, 346] on span "..." at bounding box center [319, 346] width 23 height 9
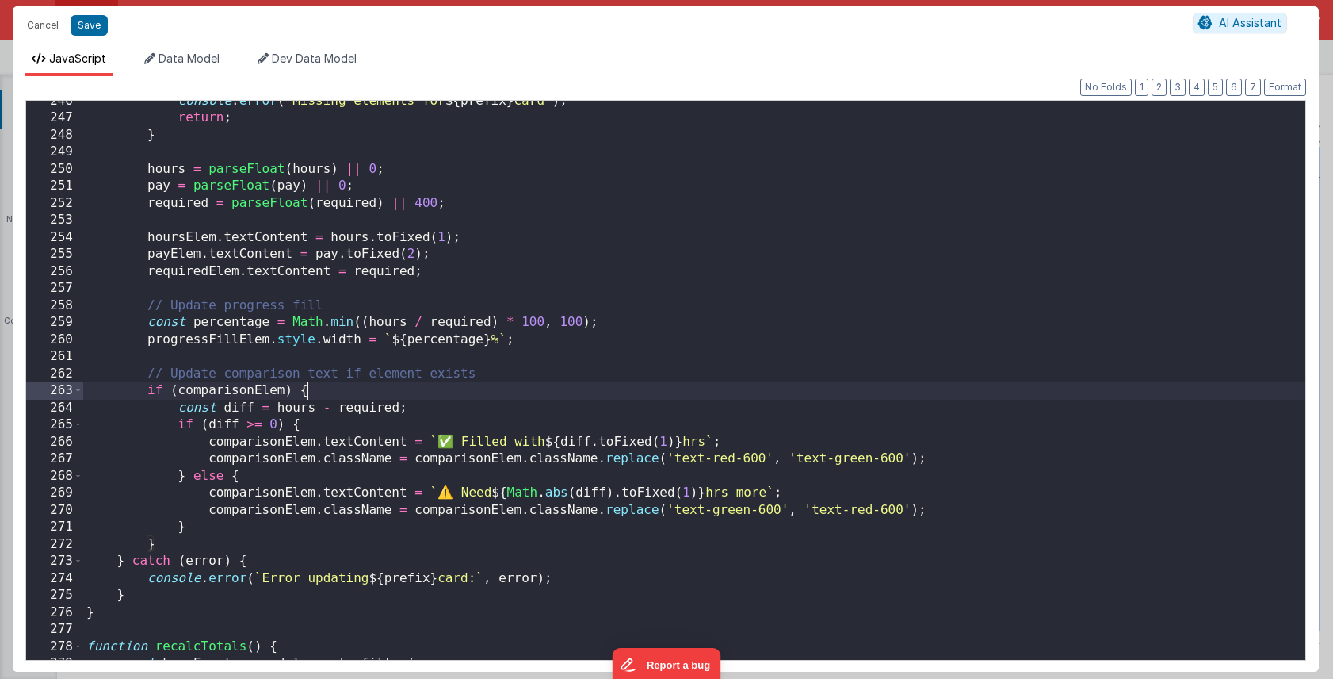
scroll to position [3955, 0]
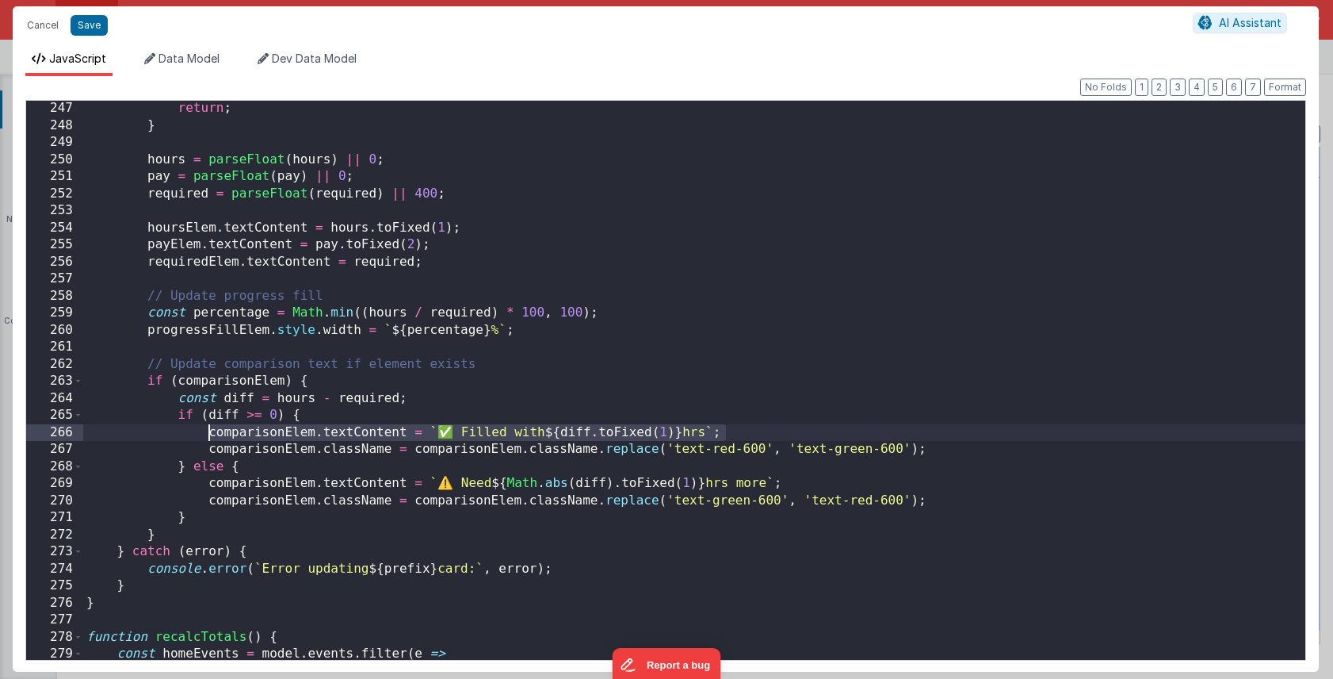
drag, startPoint x: 739, startPoint y: 434, endPoint x: 206, endPoint y: 433, distance: 532.7
click at [206, 433] on div "return ; } hours = parseFloat ( hours ) || 0 ; pay = parseFloat ( pay ) || 0 ; …" at bounding box center [694, 396] width 1222 height 593
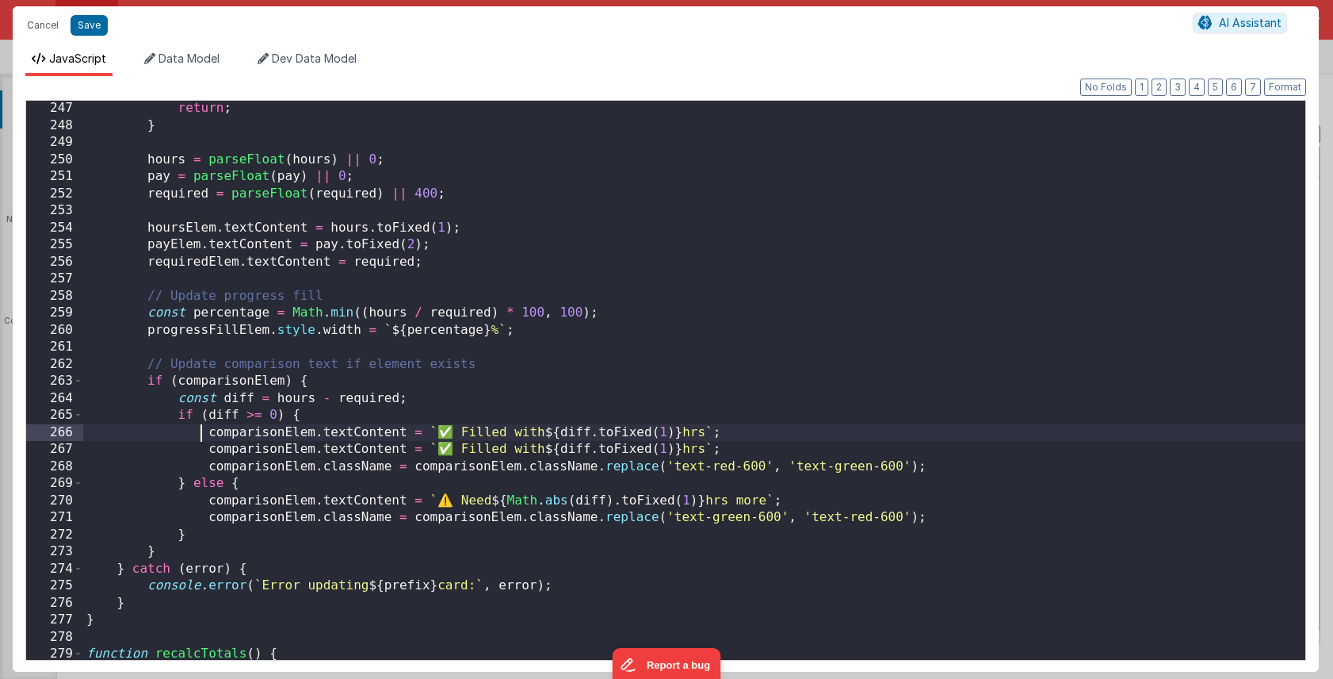
click at [202, 434] on div "return ; } hours = parseFloat ( hours ) || 0 ; pay = parseFloat ( pay ) || 0 ; …" at bounding box center [694, 396] width 1222 height 593
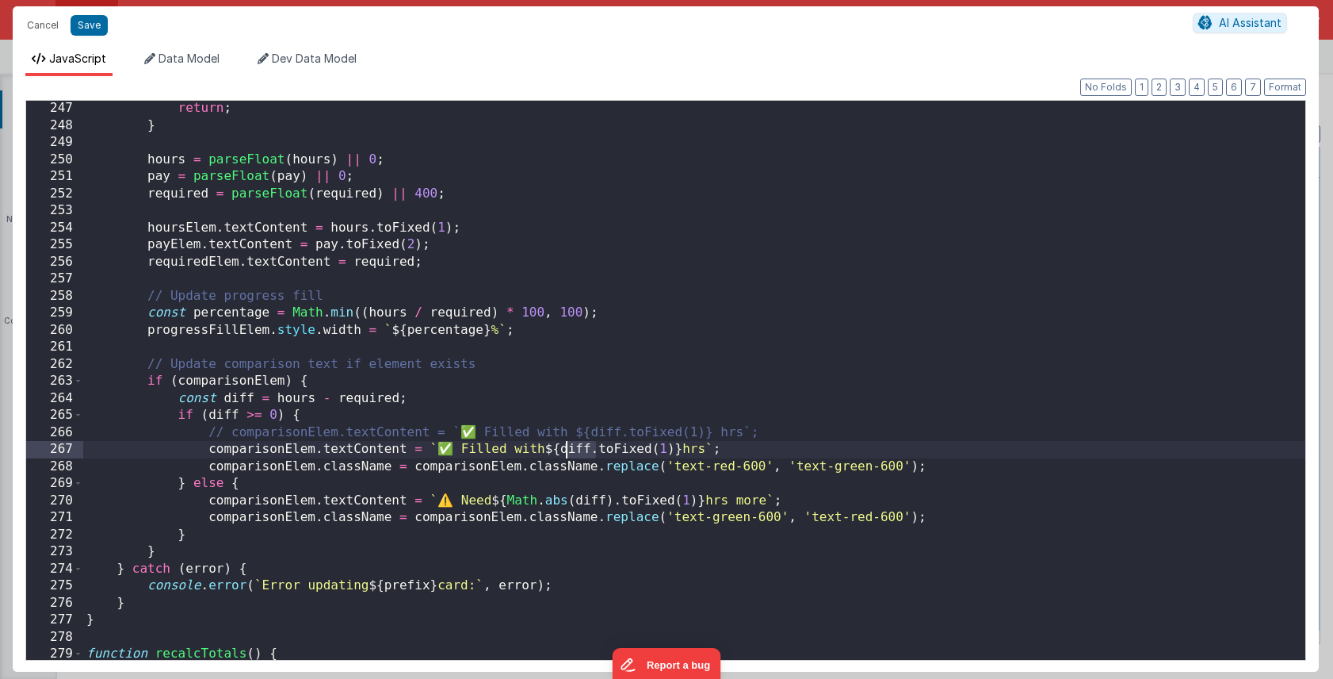
drag, startPoint x: 595, startPoint y: 449, endPoint x: 569, endPoint y: 450, distance: 25.4
click at [569, 450] on div "return ; } hours = parseFloat ( hours ) || 0 ; pay = parseFloat ( pay ) || 0 ; …" at bounding box center [694, 396] width 1222 height 593
click at [568, 450] on div "return ; } hours = parseFloat ( hours ) || 0 ; pay = parseFloat ( pay ) || 0 ; …" at bounding box center [694, 396] width 1222 height 593
click at [602, 451] on div "return ; } hours = parseFloat ( hours ) || 0 ; pay = parseFloat ( pay ) || 0 ; …" at bounding box center [694, 396] width 1222 height 593
click at [96, 29] on button "Save" at bounding box center [89, 25] width 37 height 21
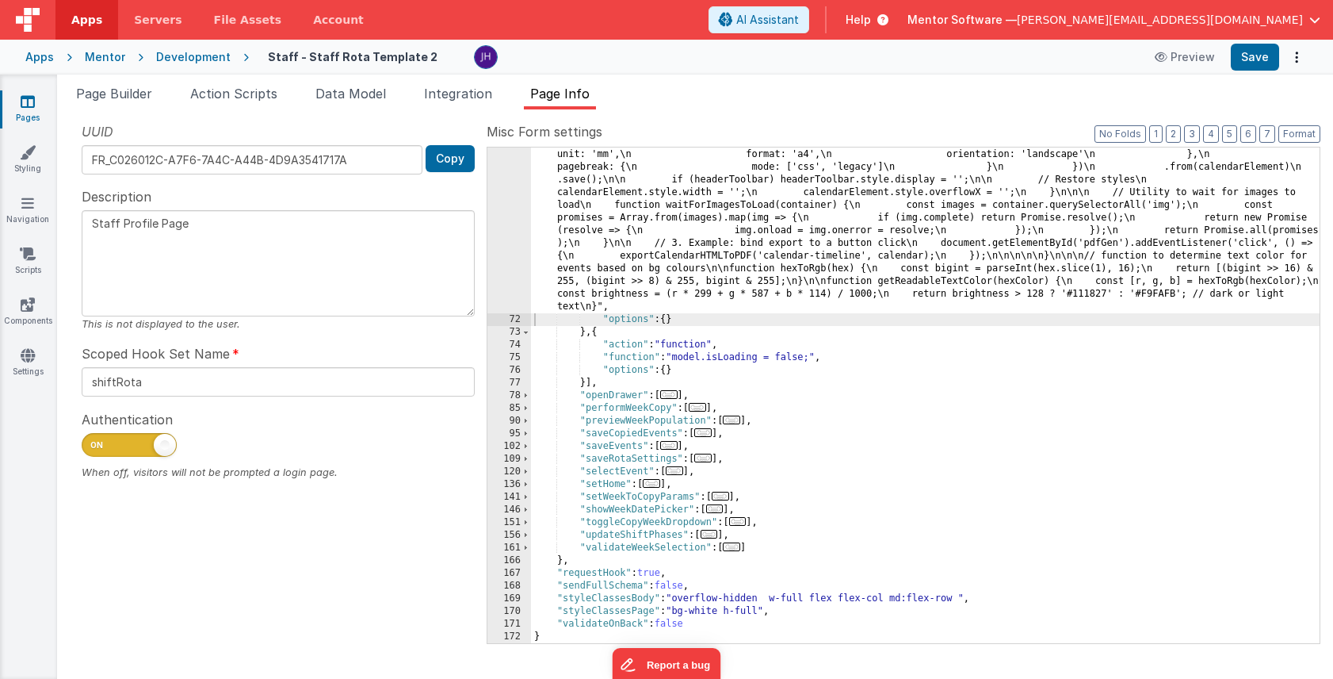
scroll to position [6811, 0]
click at [1250, 61] on button "Save" at bounding box center [1255, 57] width 48 height 27
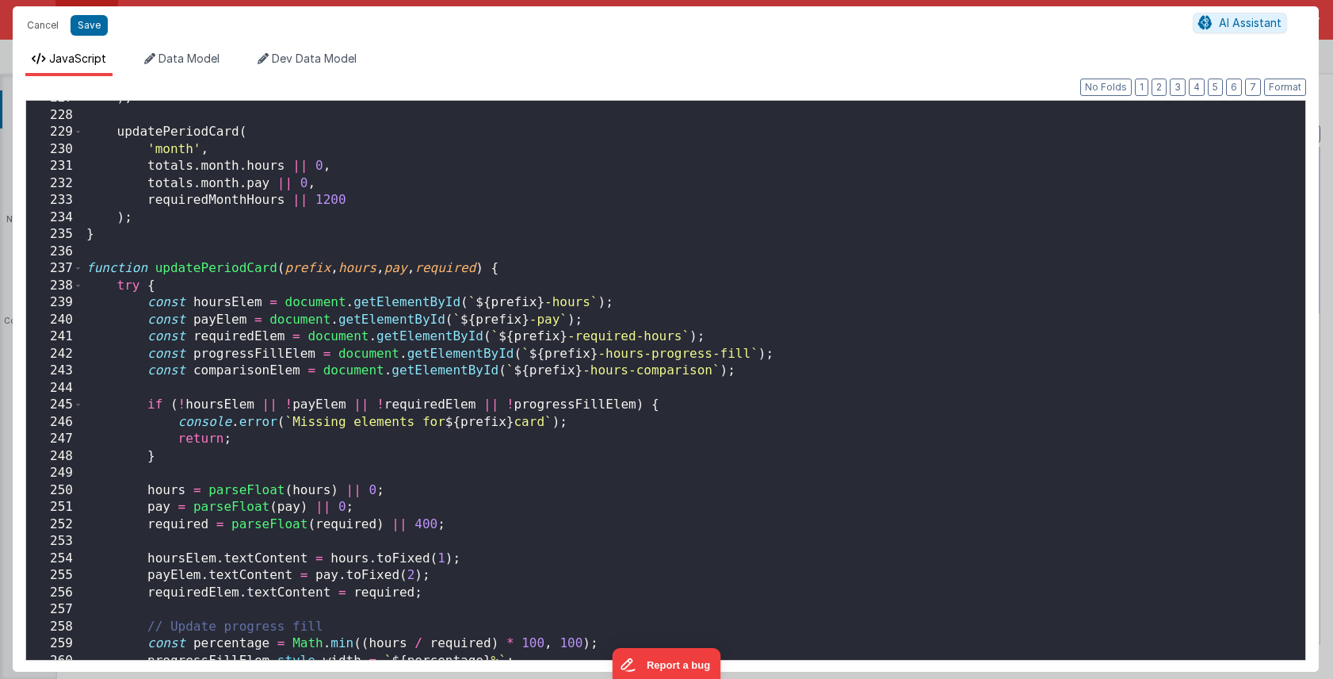
scroll to position [3320, 0]
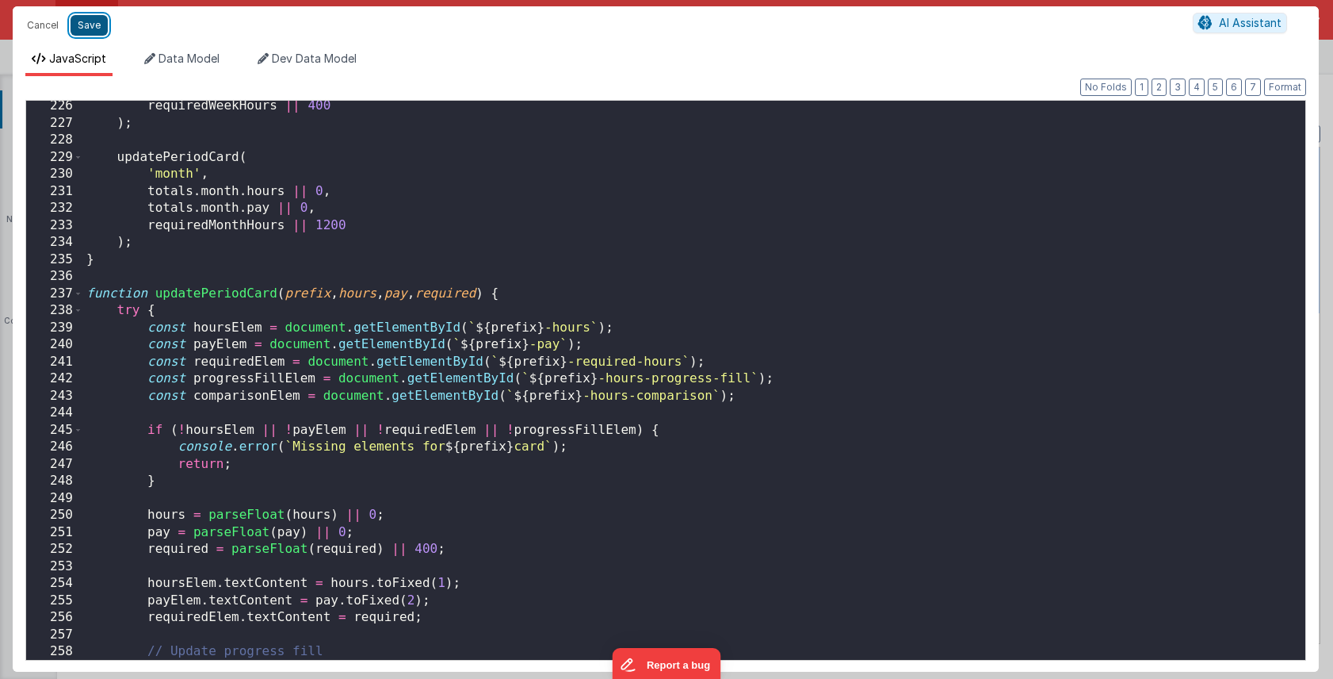
click at [95, 26] on button "Save" at bounding box center [89, 25] width 37 height 21
